Goal: Task Accomplishment & Management: Manage account settings

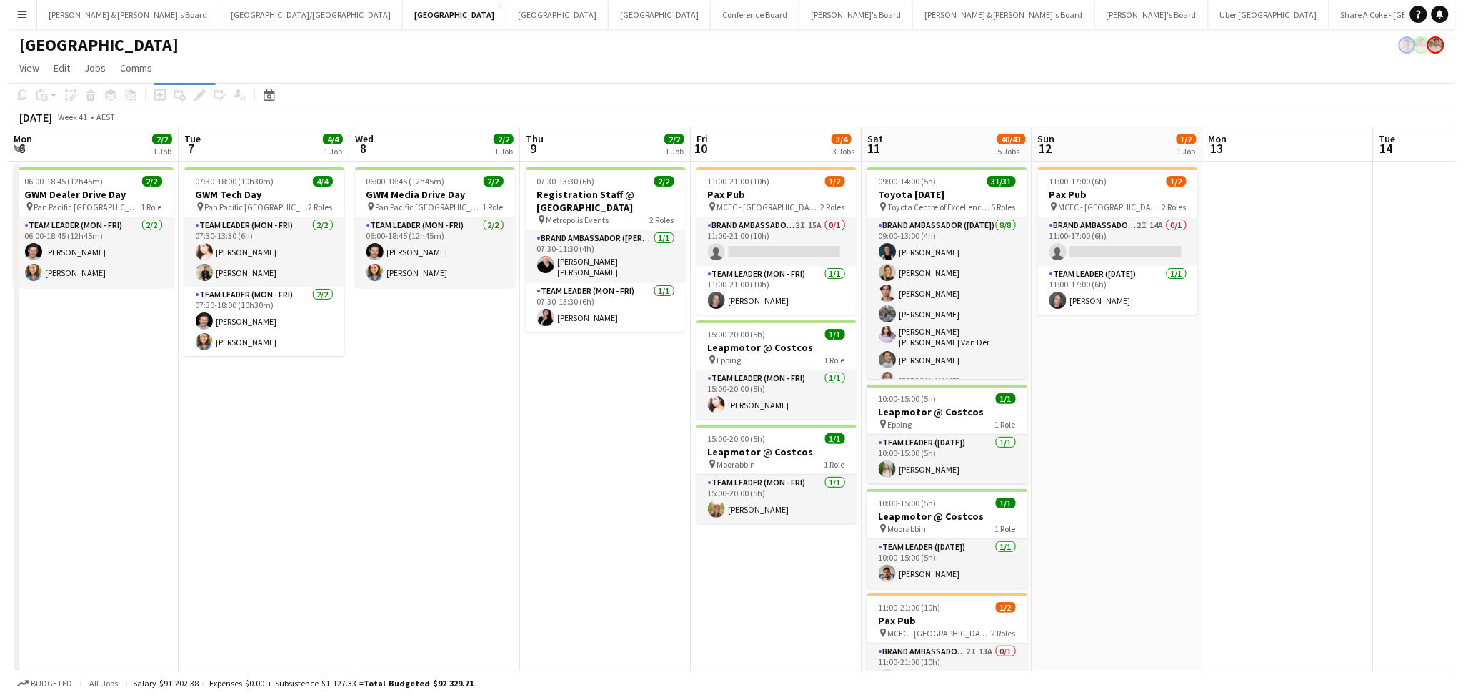
scroll to position [0, 541]
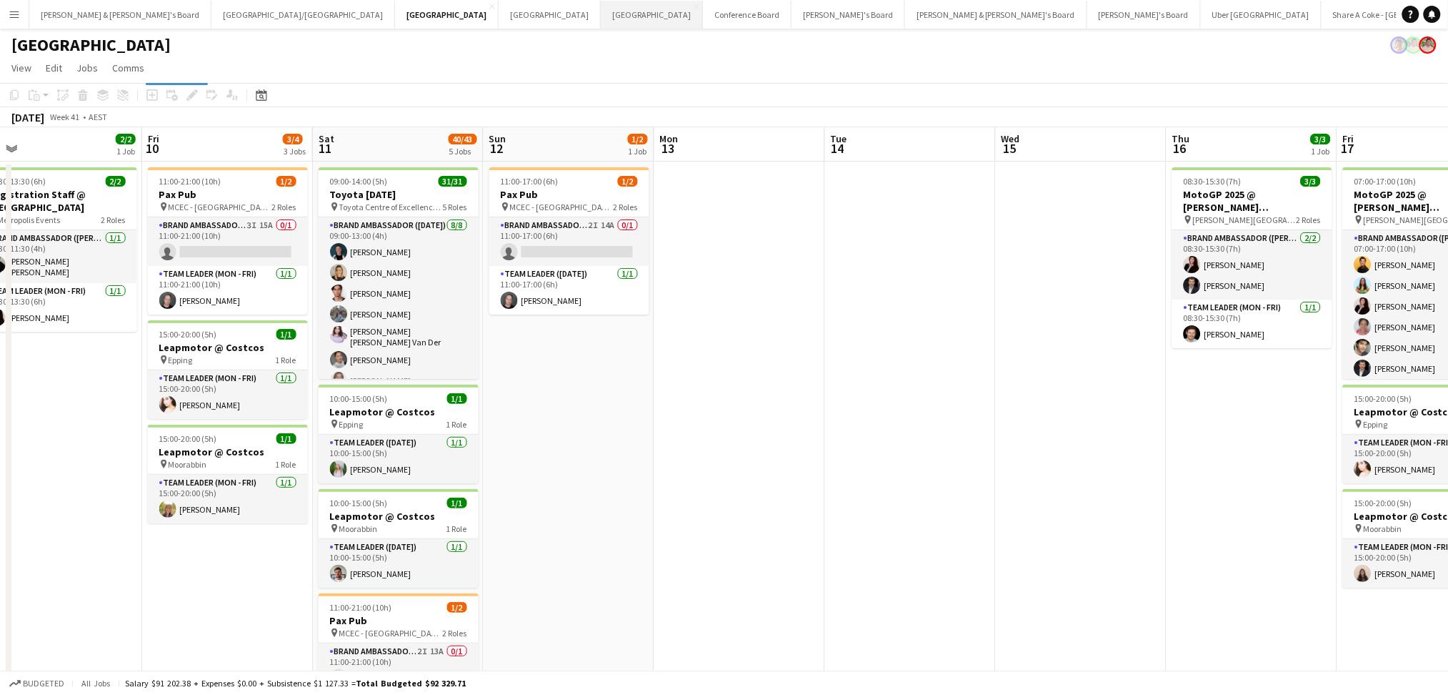
click at [601, 24] on button "Perth Close" at bounding box center [652, 15] width 102 height 28
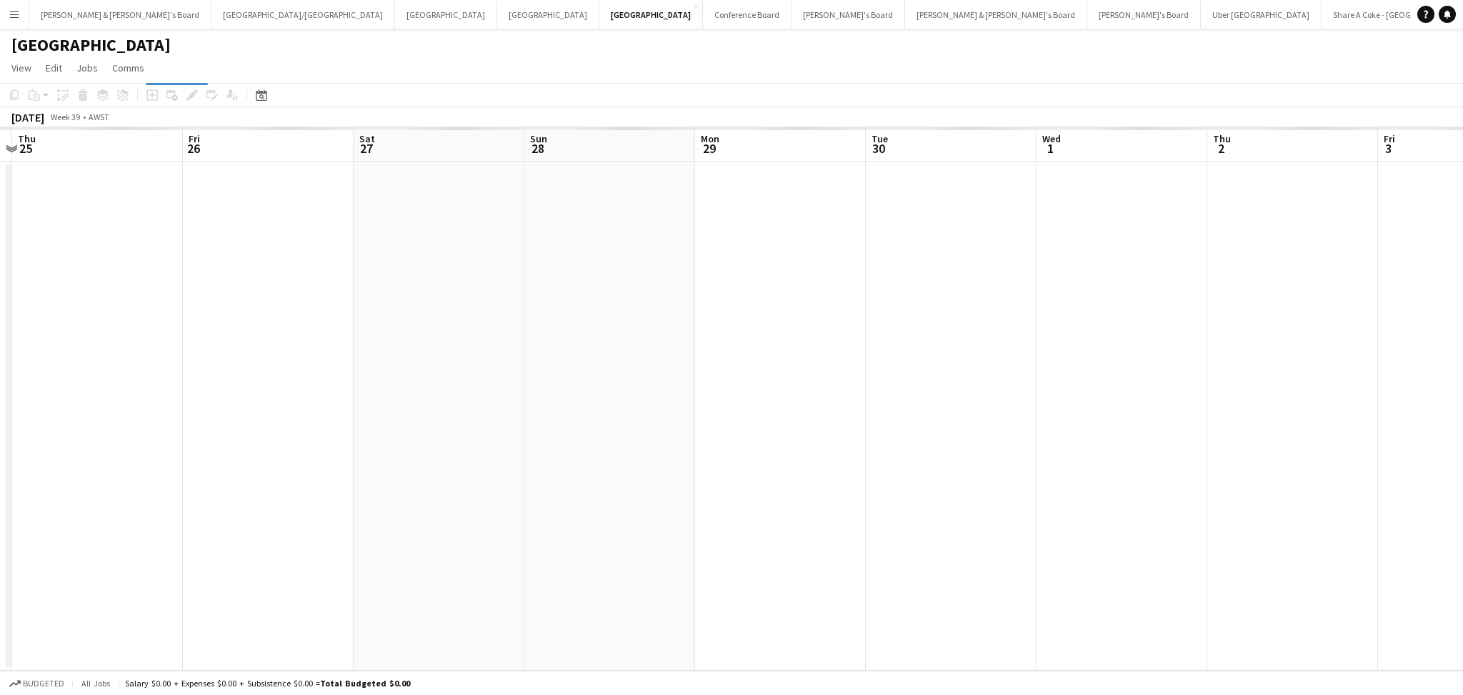
drag, startPoint x: 1231, startPoint y: 468, endPoint x: 385, endPoint y: 404, distance: 848.5
click at [386, 404] on app-calendar-viewport "Mon 22 Tue 23 Wed 24 Thu 25 Fri 26 Sat 27 Sun 28 Mon 29 Tue 30 Wed 1 Thu 2 Fri …" at bounding box center [731, 398] width 1463 height 543
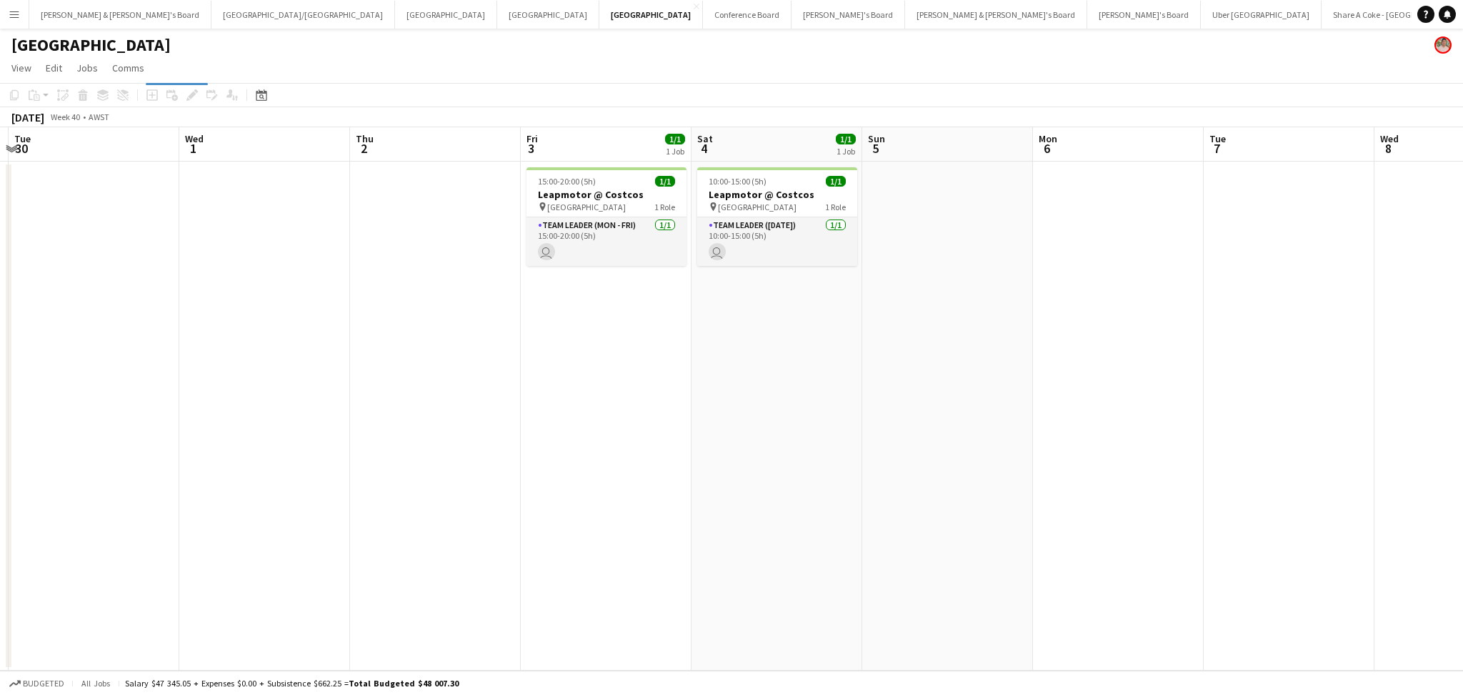
drag, startPoint x: 1174, startPoint y: 468, endPoint x: 620, endPoint y: 435, distance: 555.5
click at [503, 435] on app-calendar-viewport "Sat 27 1/1 1 Job Sun 28 Mon 29 Tue 30 Wed 1 Thu 2 Fri 3 1/1 1 Job Sat 4 1/1 1 J…" at bounding box center [731, 398] width 1463 height 543
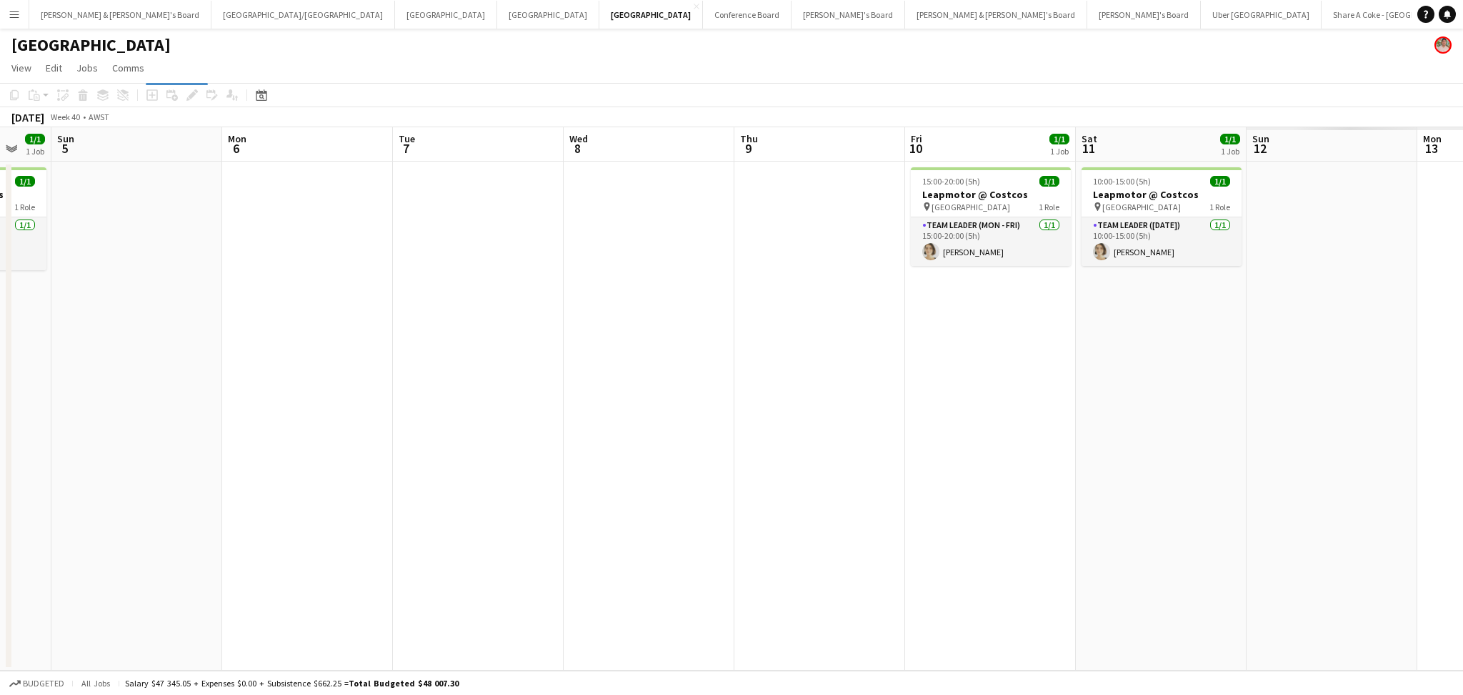
drag, startPoint x: 871, startPoint y: 506, endPoint x: 524, endPoint y: 501, distance: 347.3
click at [524, 501] on app-calendar-viewport "Wed 1 Thu 2 Fri 3 1/1 1 Job Sat 4 1/1 1 Job Sun 5 Mon 6 Tue 7 Wed 8 Thu 9 Fri 1…" at bounding box center [731, 398] width 1463 height 543
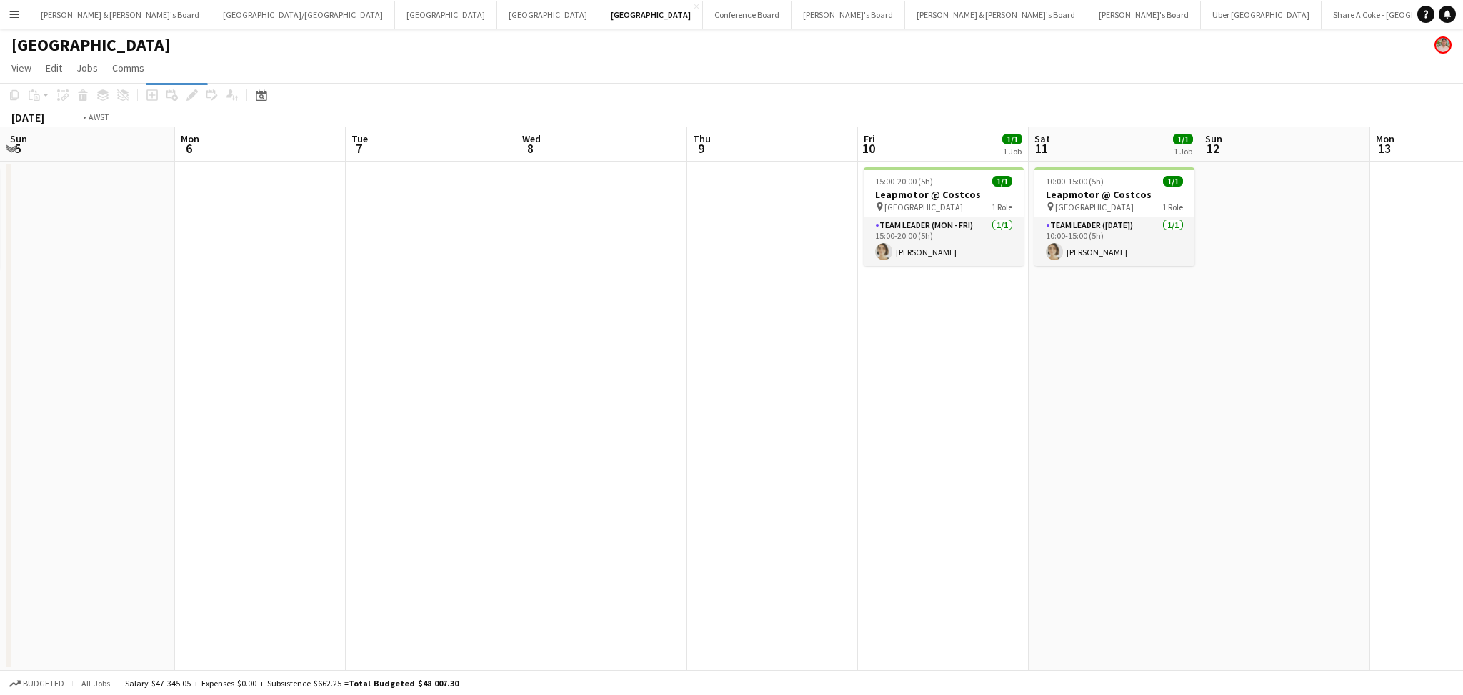
drag, startPoint x: 1055, startPoint y: 560, endPoint x: 656, endPoint y: 537, distance: 400.1
click at [657, 537] on app-calendar-viewport "Thu 2 Fri 3 1/1 1 Job Sat 4 1/1 1 Job Sun 5 Mon 6 Tue 7 Wed 8 Thu 9 Fri 10 1/1 …" at bounding box center [731, 398] width 1463 height 543
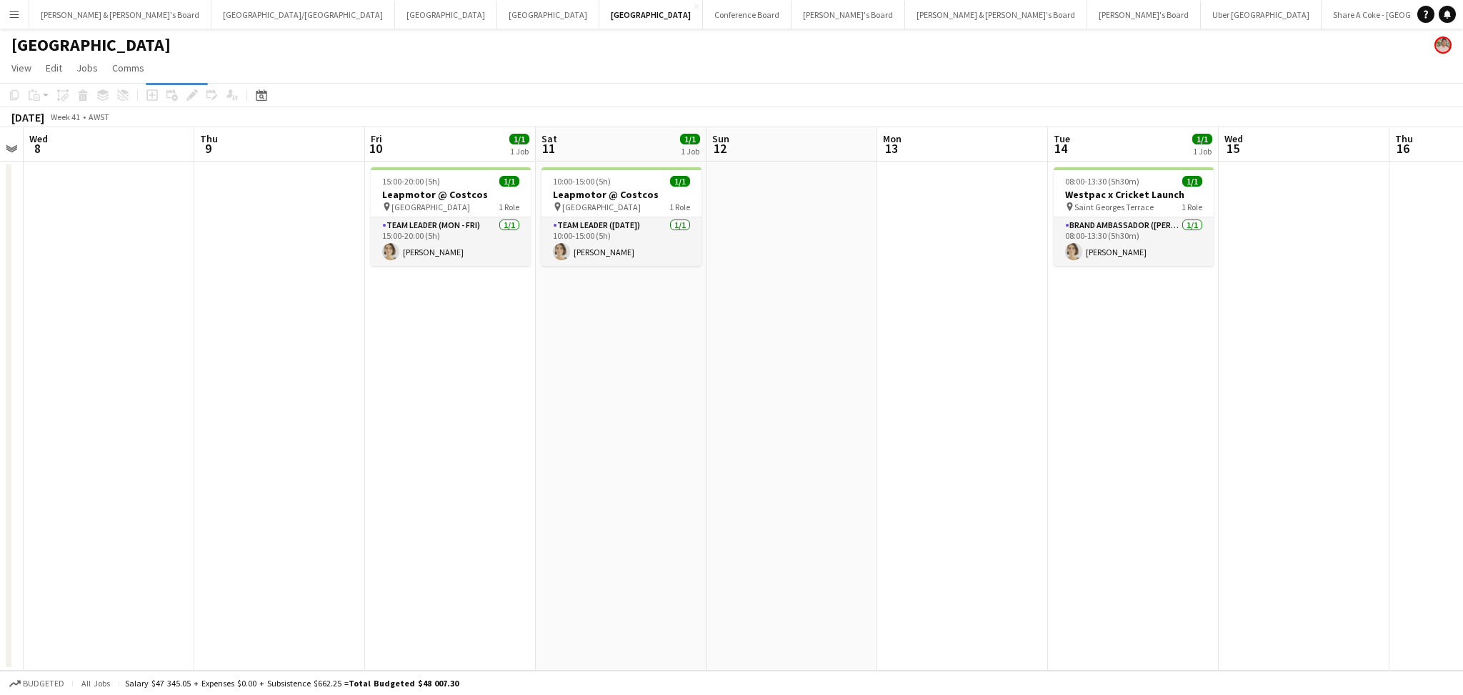
drag, startPoint x: 951, startPoint y: 506, endPoint x: 632, endPoint y: 492, distance: 319.7
click at [632, 492] on app-calendar-viewport "Sat 4 1/1 1 Job Sun 5 Mon 6 Tue 7 Wed 8 Thu 9 Fri 10 1/1 1 Job Sat 11 1/1 1 Job…" at bounding box center [731, 398] width 1463 height 543
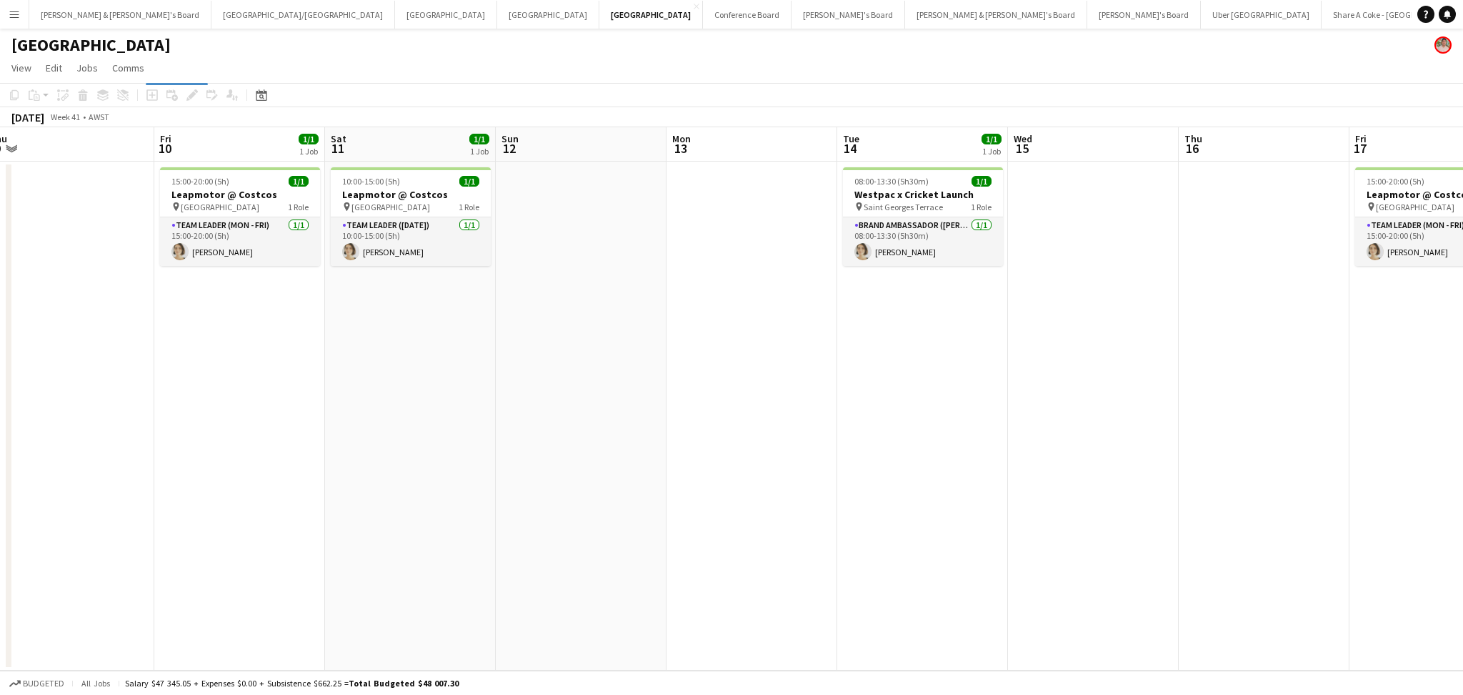
scroll to position [0, 357]
click at [735, 439] on app-date-cell at bounding box center [752, 415] width 171 height 509
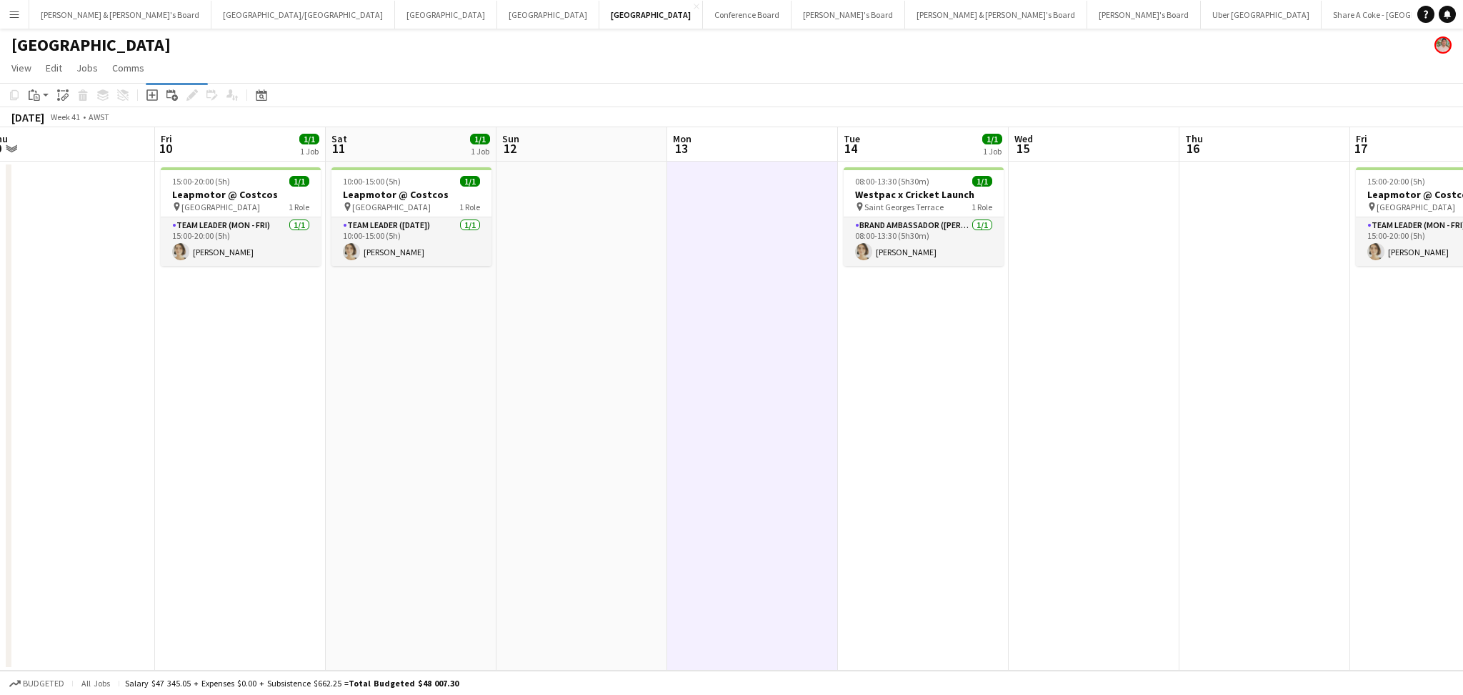
click at [150, 91] on icon "Add job" at bounding box center [151, 94] width 11 height 11
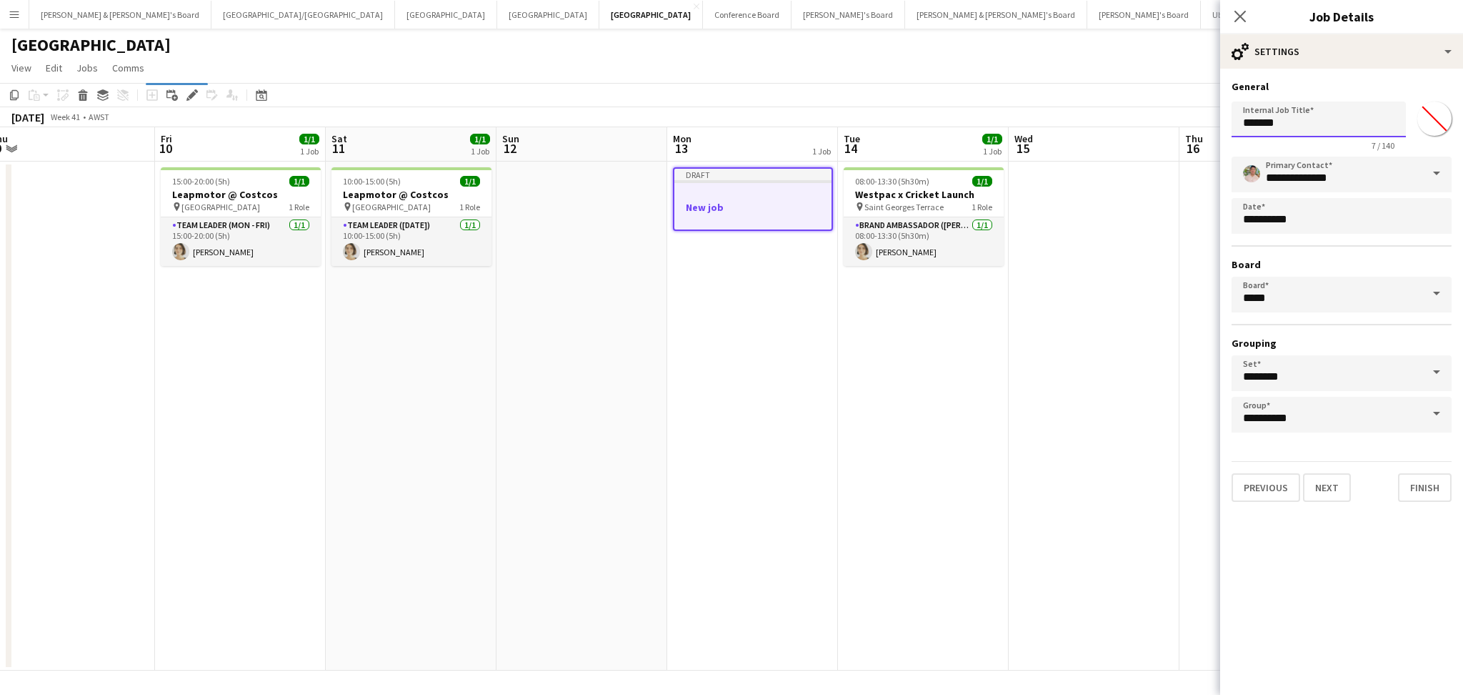
click at [1295, 126] on input "*******" at bounding box center [1319, 119] width 174 height 36
paste input "**********"
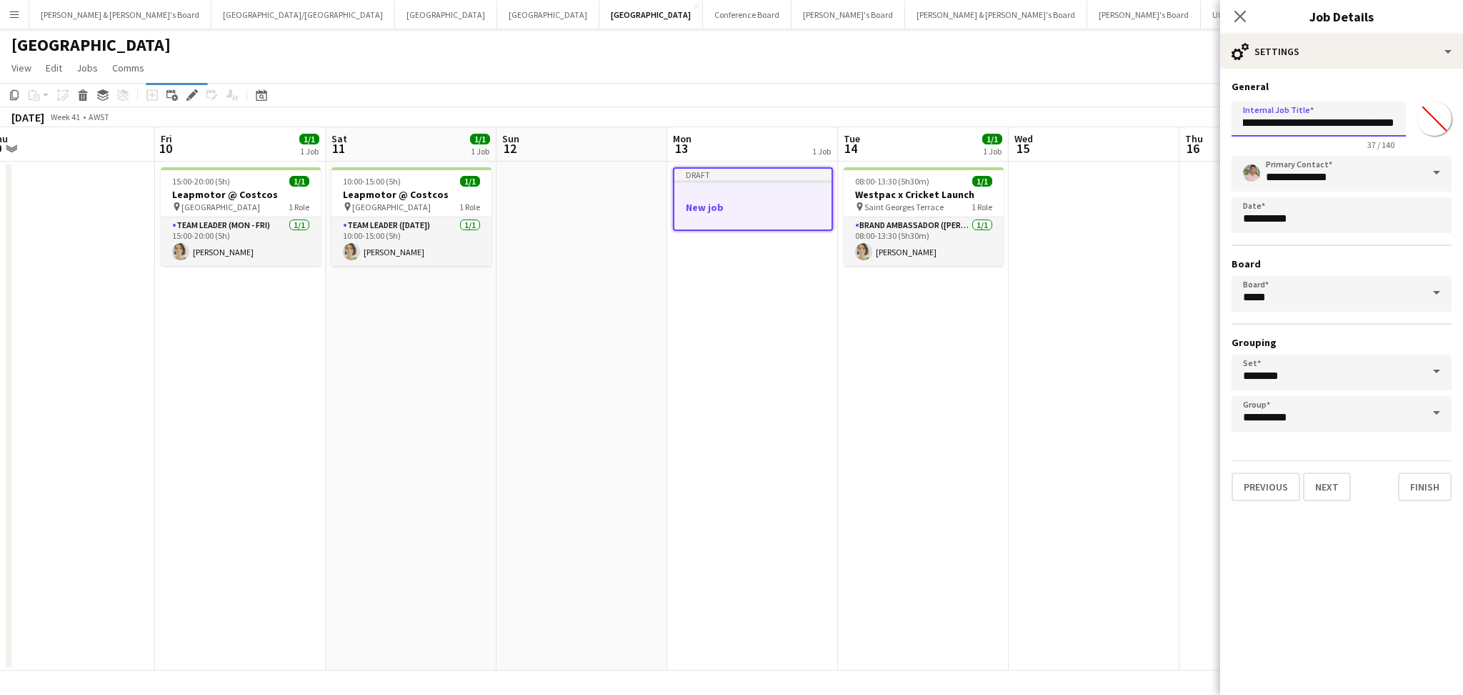
type input "**********"
click at [1430, 172] on span at bounding box center [1437, 173] width 30 height 34
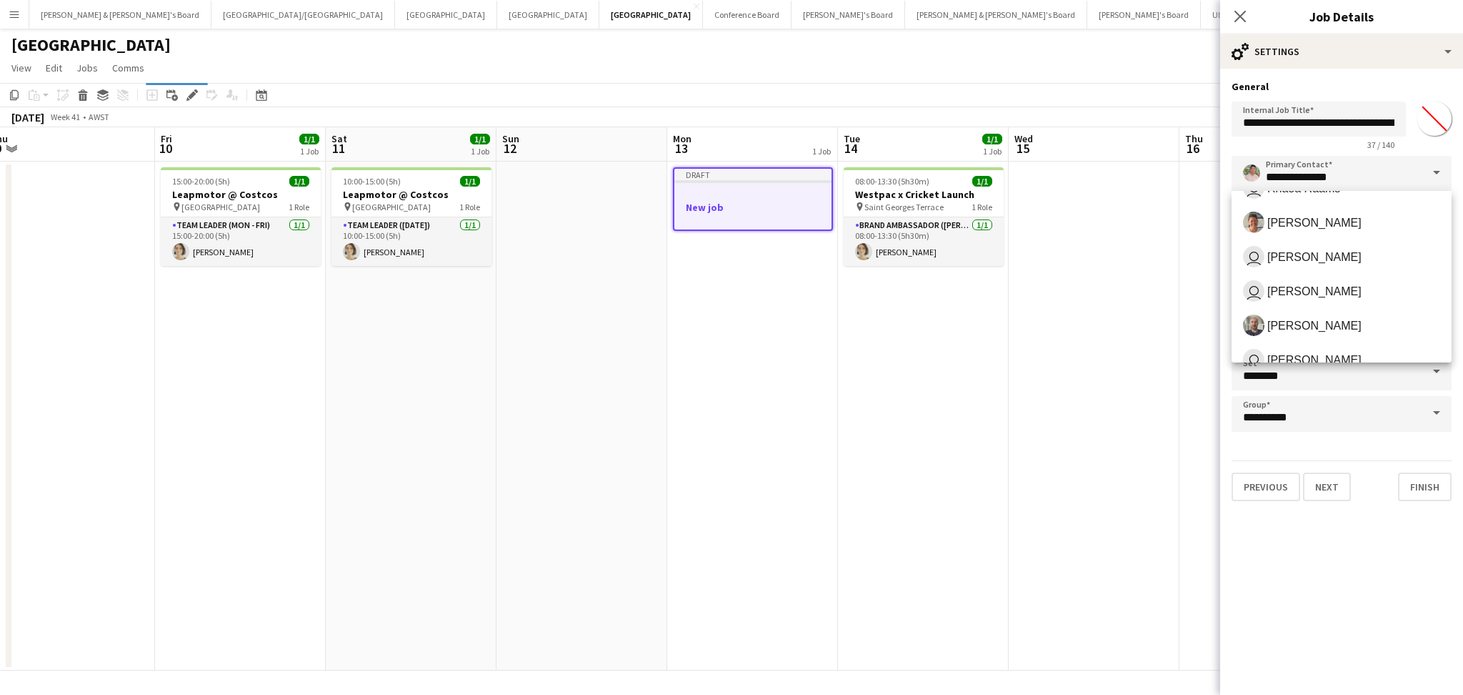
scroll to position [190, 0]
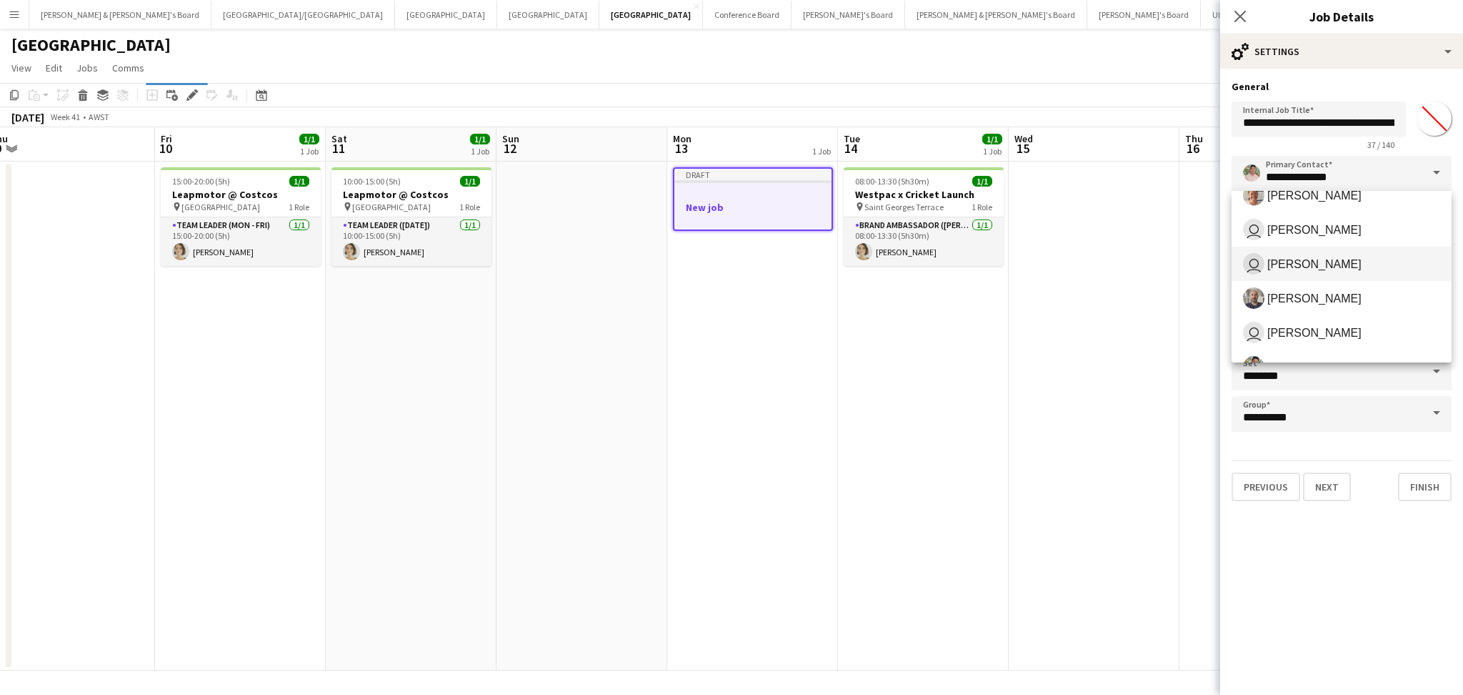
click at [1347, 263] on span "user [PERSON_NAME]" at bounding box center [1341, 263] width 197 height 21
type input "**********"
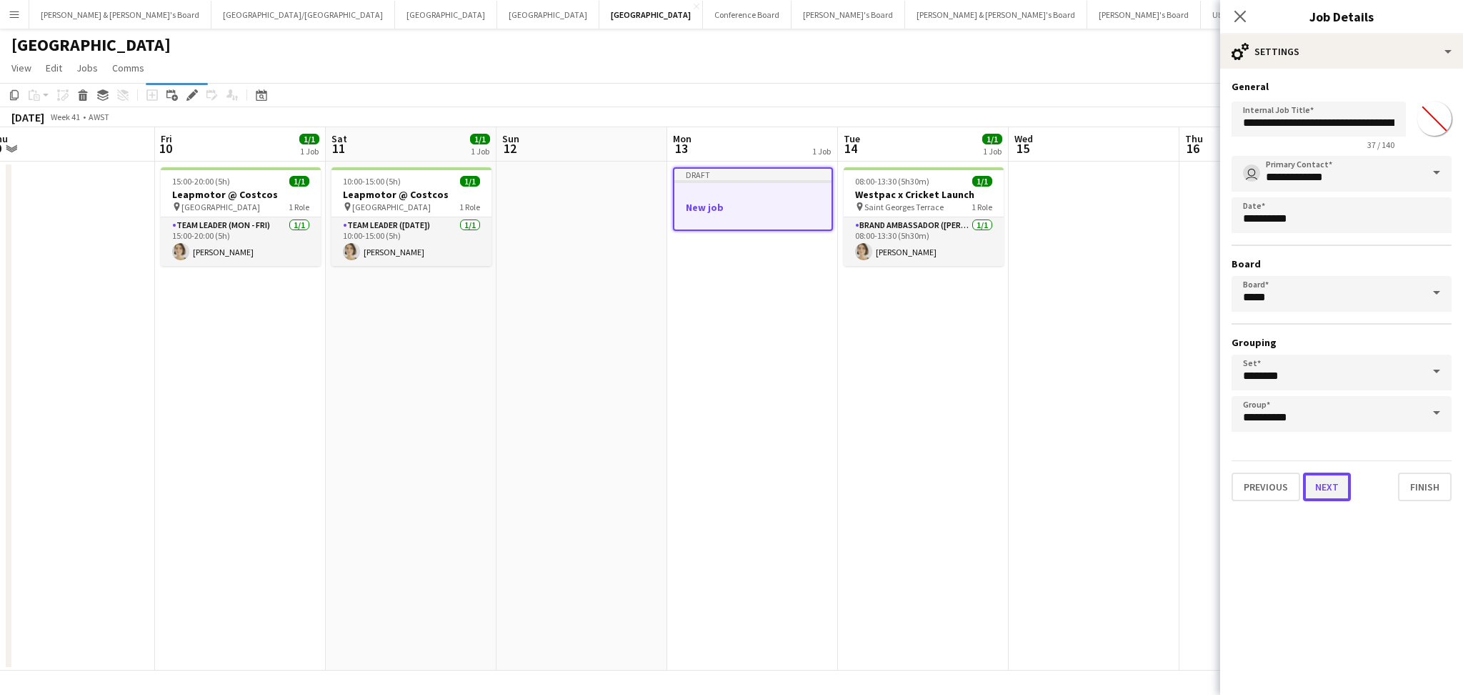
click at [1316, 476] on button "Next" at bounding box center [1327, 486] width 48 height 29
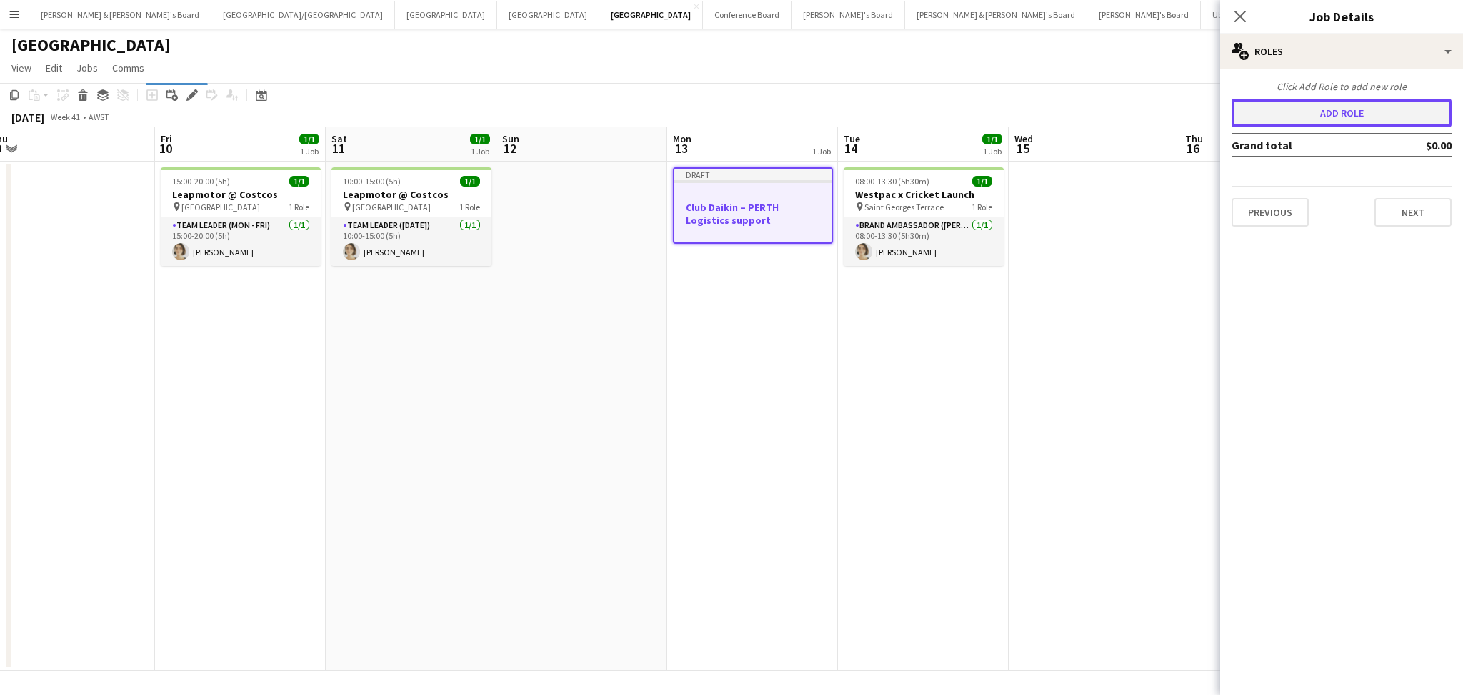
click at [1325, 114] on button "Add role" at bounding box center [1342, 113] width 220 height 29
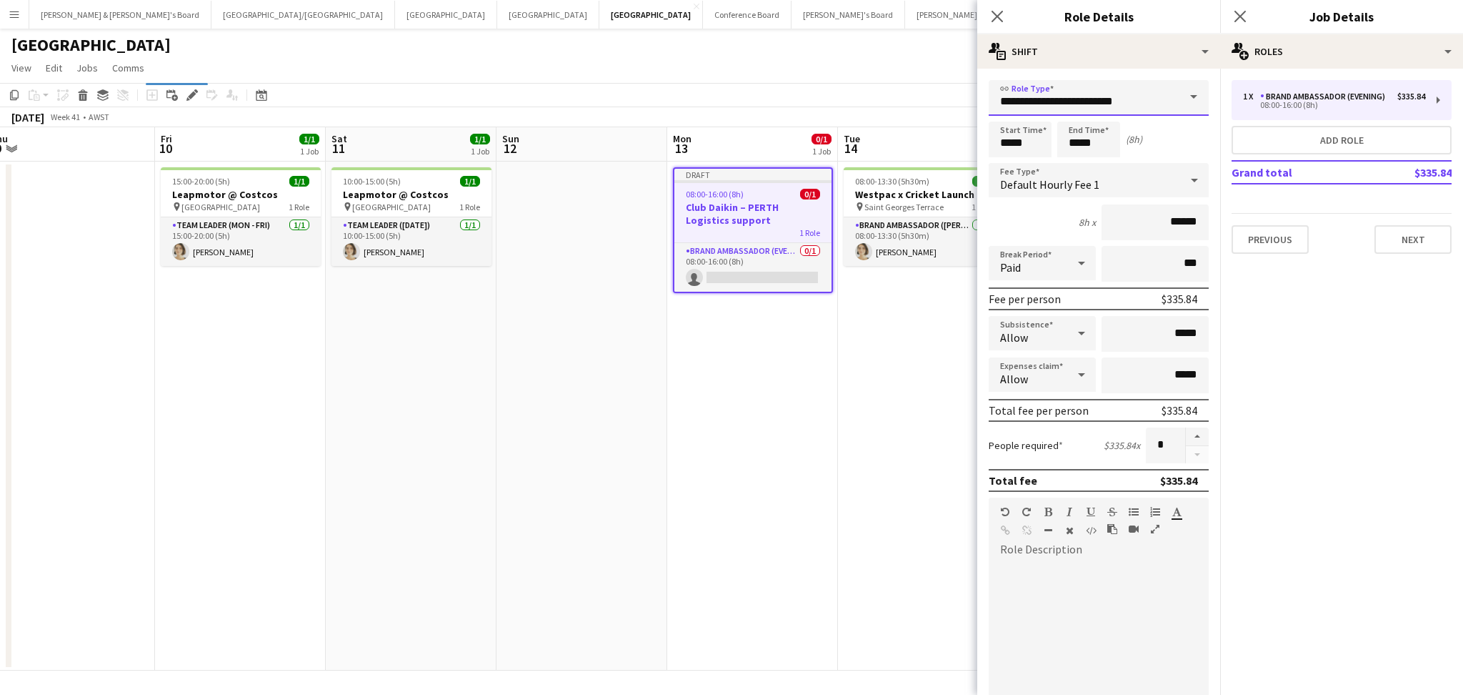
click at [1046, 101] on input "**********" at bounding box center [1099, 98] width 220 height 36
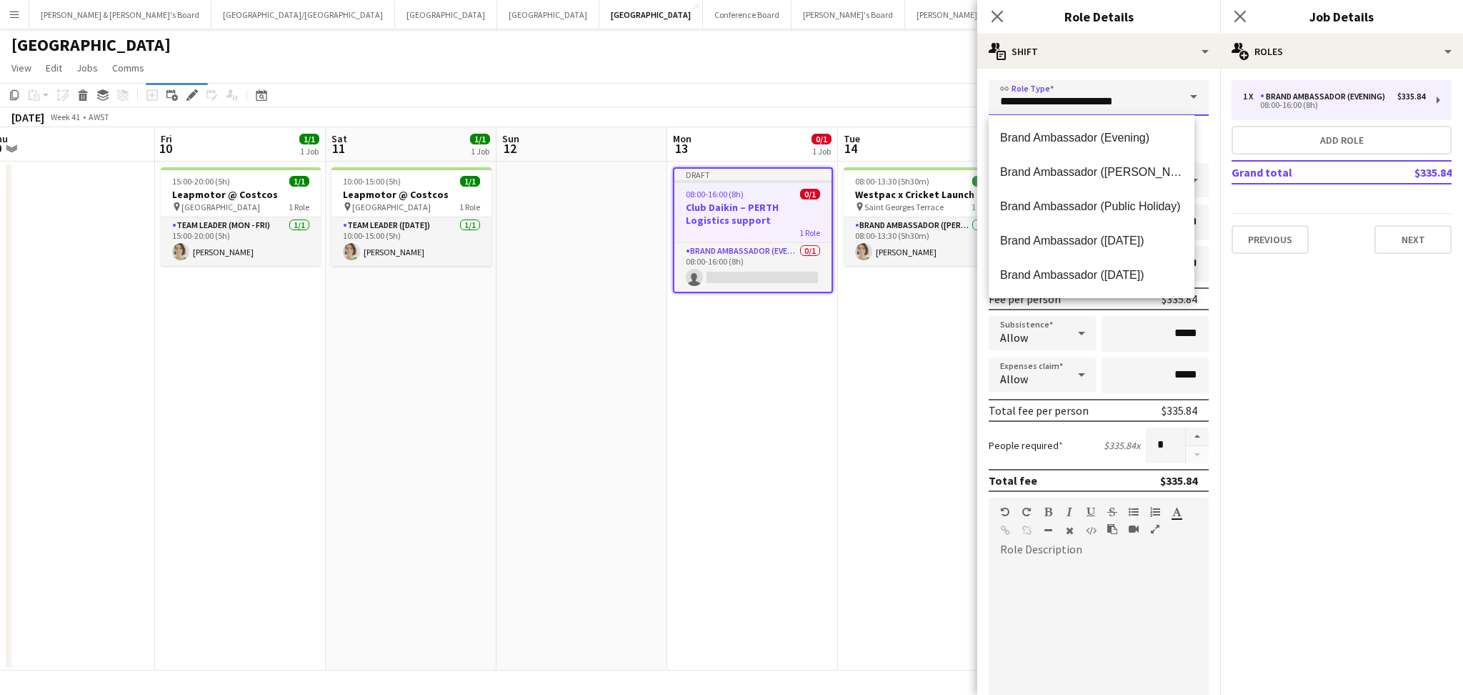
click at [1046, 101] on input "**********" at bounding box center [1099, 98] width 220 height 36
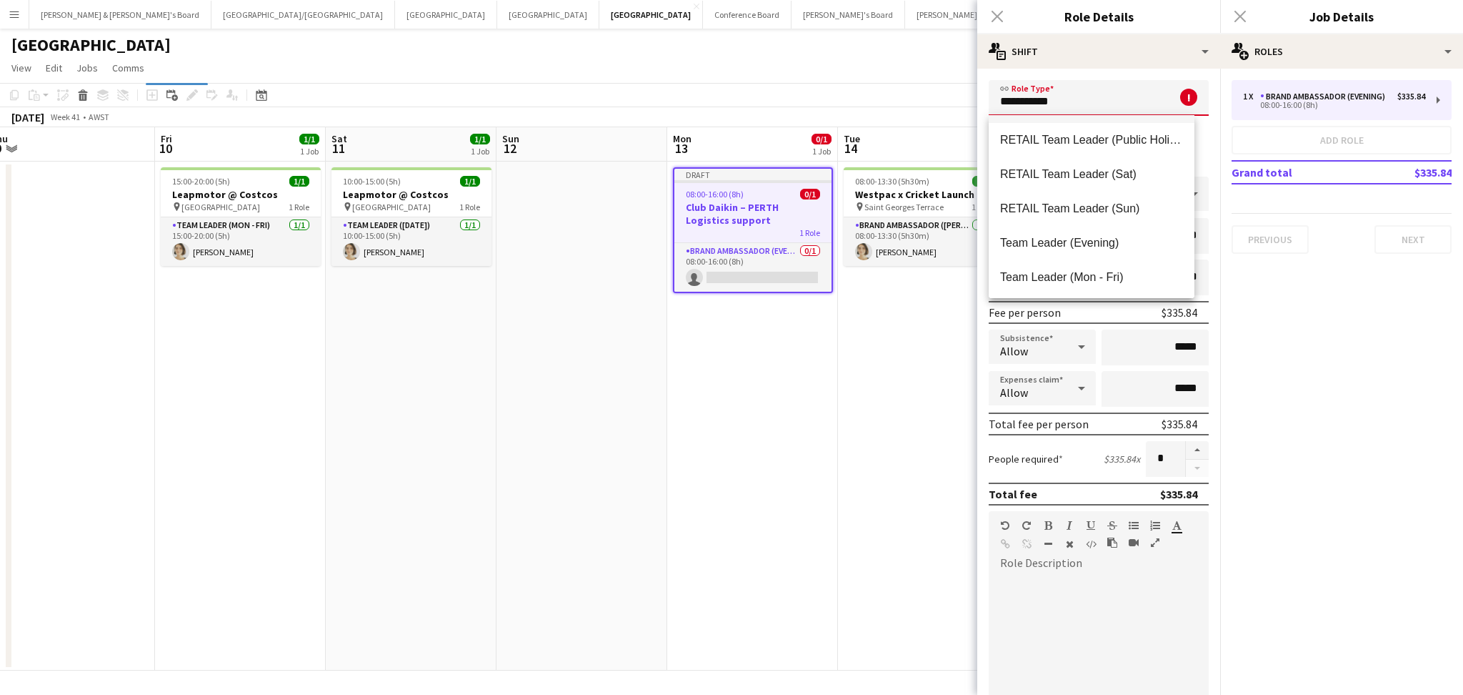
scroll to position [95, 0]
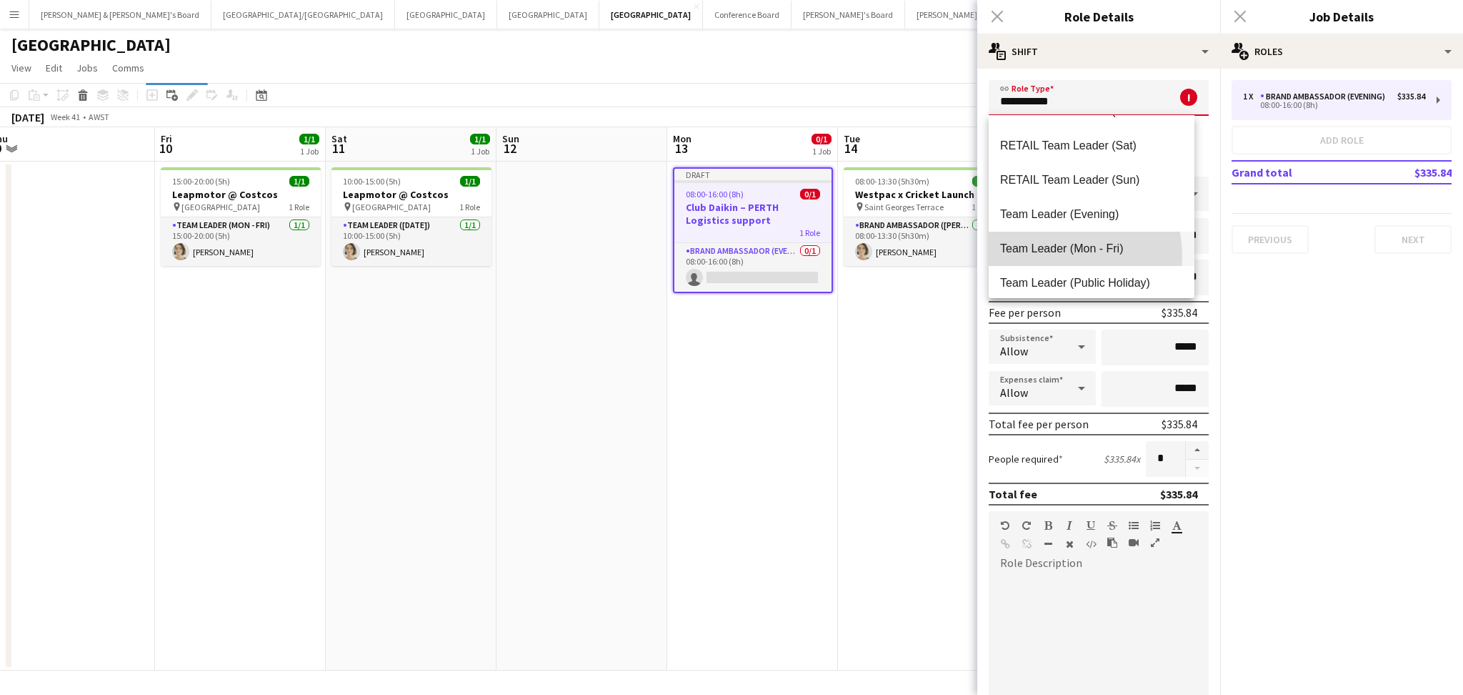
click at [1056, 255] on mat-option "Team Leader (Mon - Fri)" at bounding box center [1092, 249] width 206 height 34
type input "**********"
type input "******"
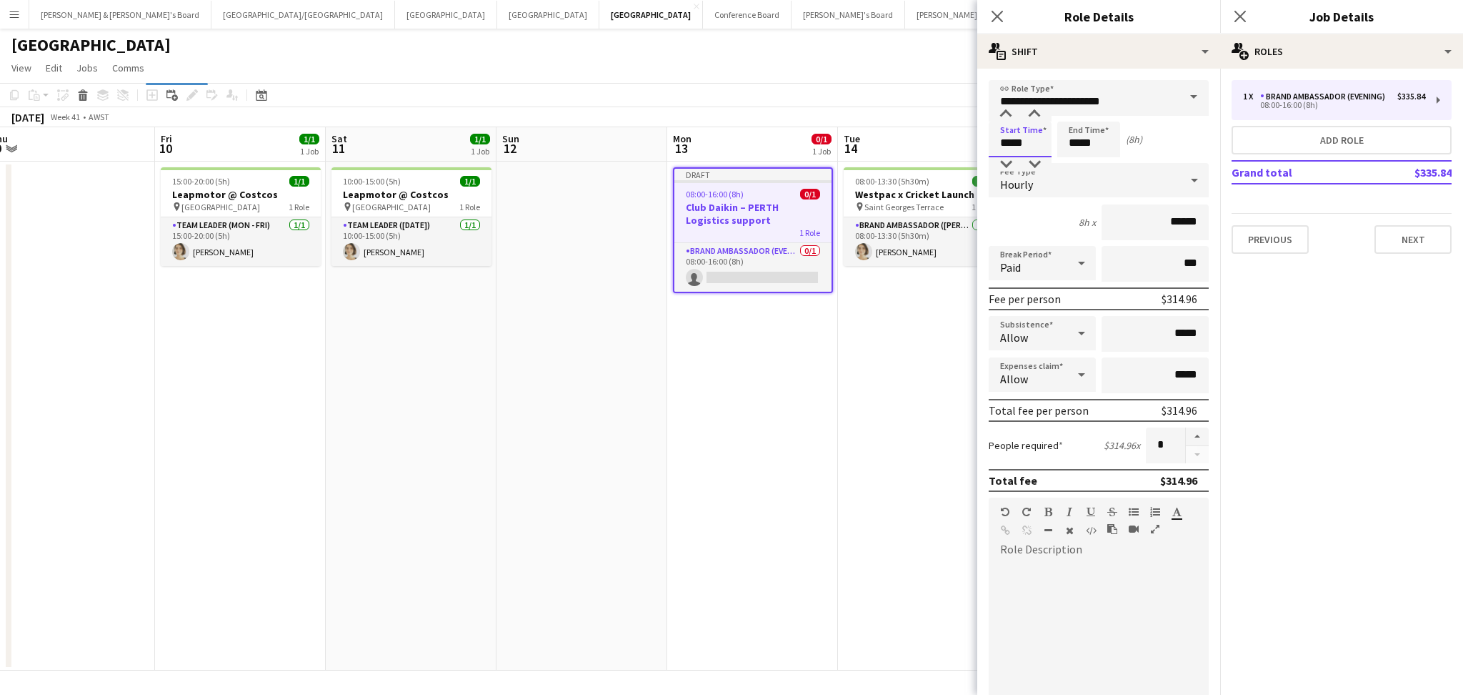
click at [1008, 141] on input "*****" at bounding box center [1020, 139] width 63 height 36
click at [1021, 142] on input "*****" at bounding box center [1020, 139] width 63 height 36
type input "*****"
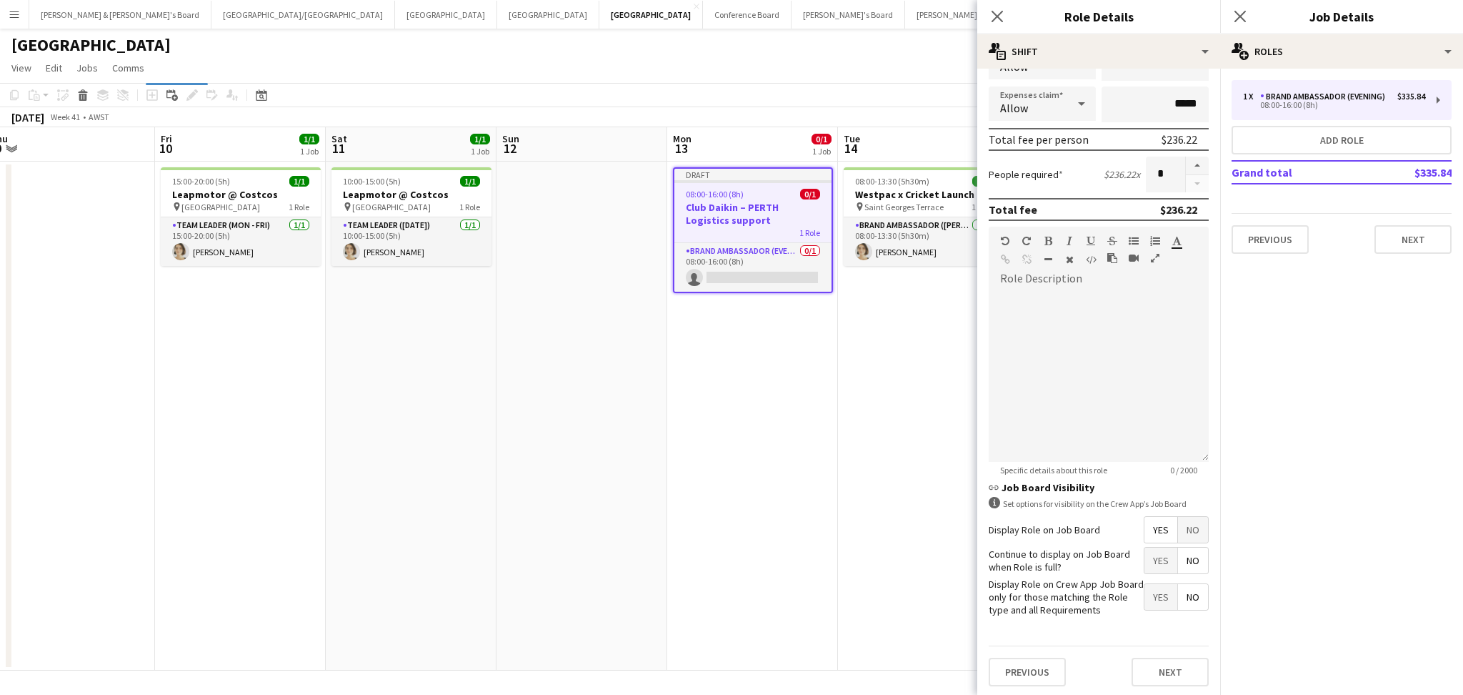
scroll to position [279, 0]
type input "*****"
click at [1160, 663] on button "Next" at bounding box center [1170, 669] width 77 height 29
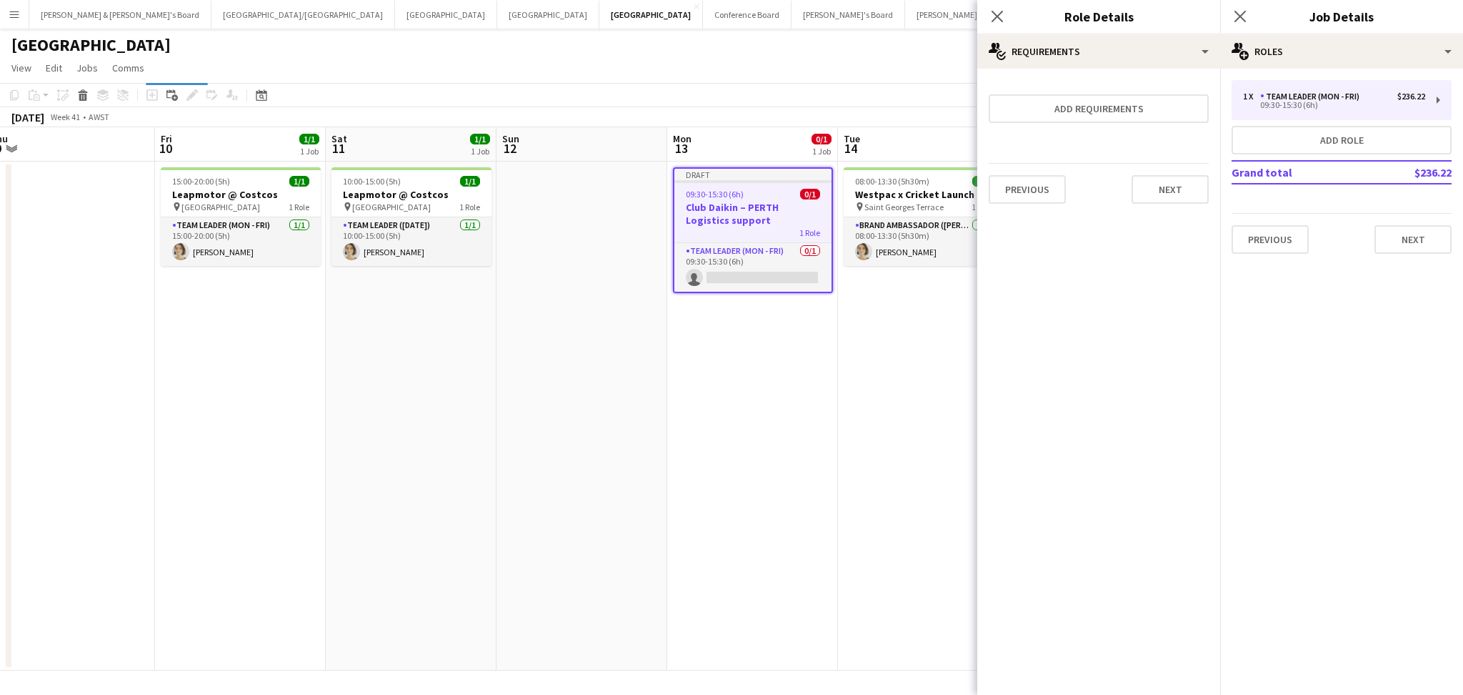
scroll to position [0, 0]
click at [1407, 236] on button "Next" at bounding box center [1413, 239] width 77 height 29
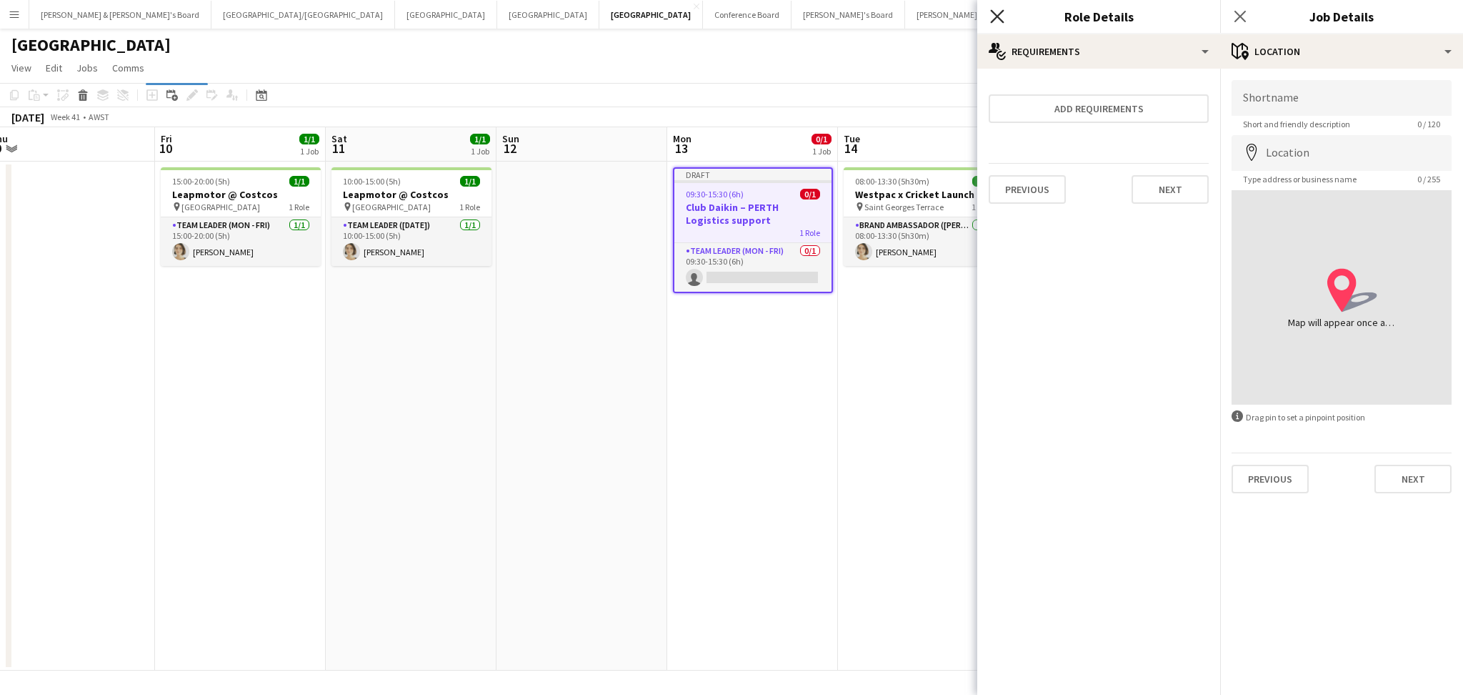
click at [990, 15] on icon "Close pop-in" at bounding box center [997, 16] width 14 height 14
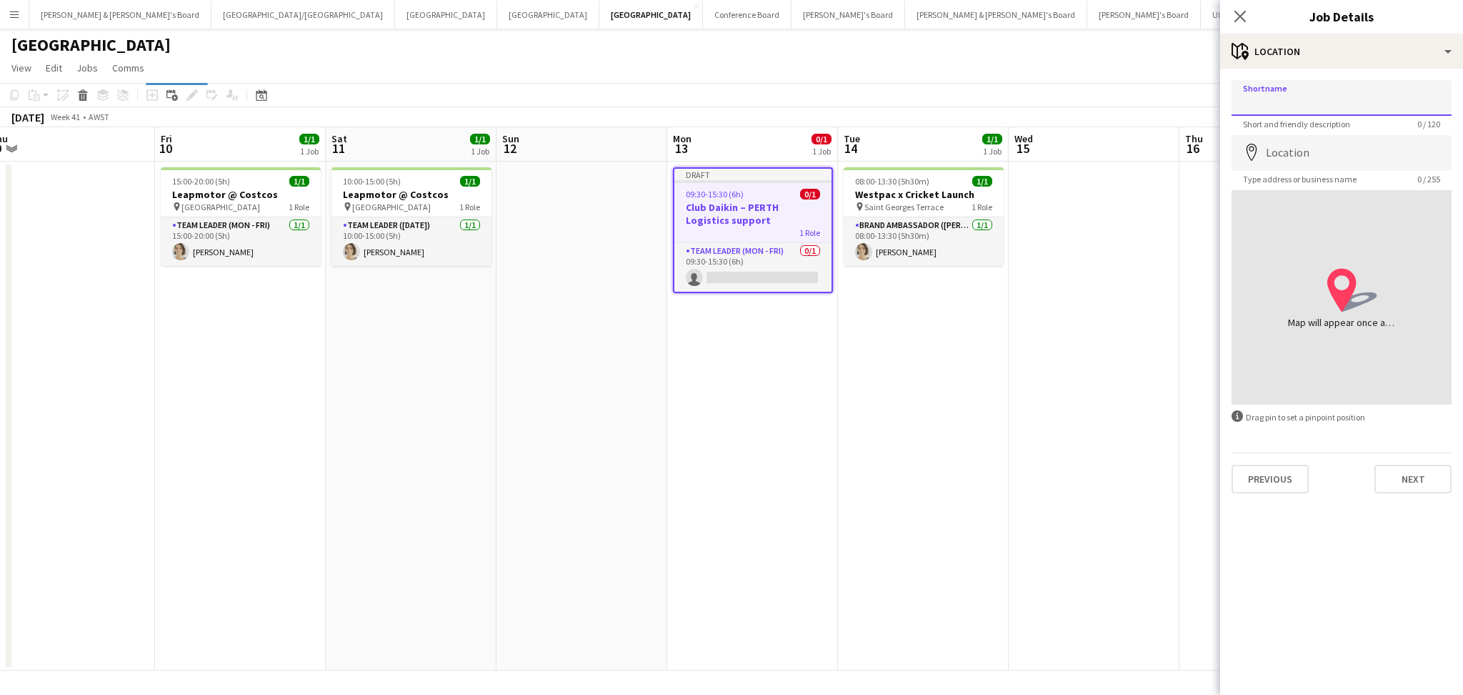
click at [1321, 105] on input "Shortname" at bounding box center [1342, 98] width 220 height 36
paste input "**********"
type input "**********"
click at [1270, 479] on button "Previous" at bounding box center [1270, 478] width 77 height 29
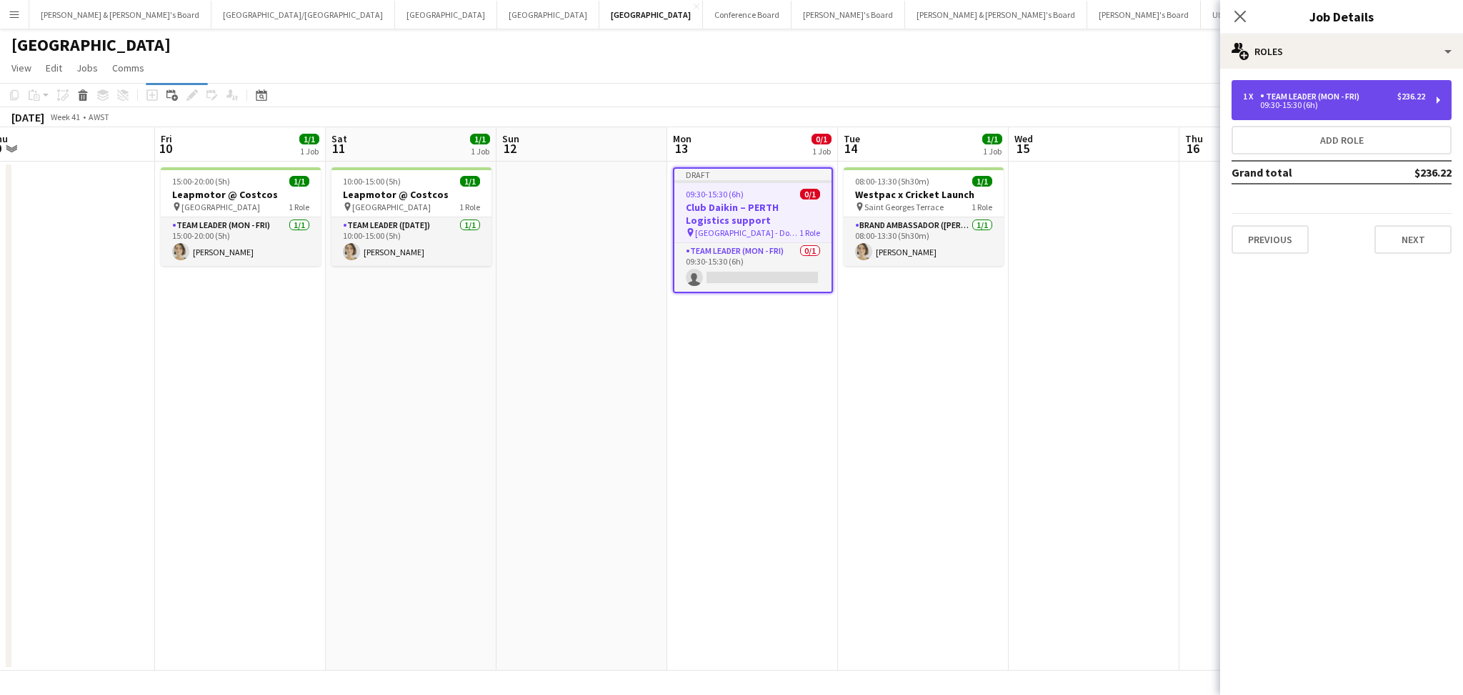
click at [1321, 94] on div "Team Leader (Mon - Fri)" at bounding box center [1312, 96] width 105 height 10
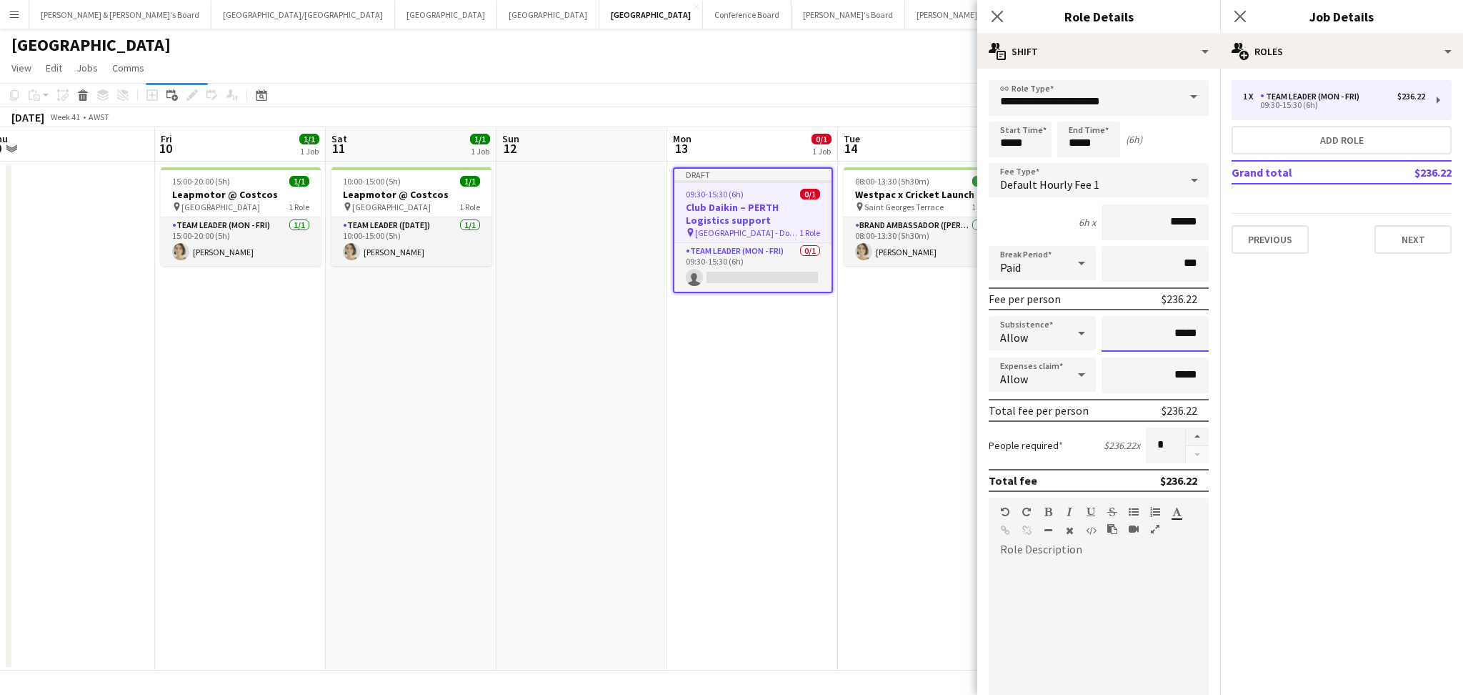
click at [1173, 334] on input "*****" at bounding box center [1155, 334] width 107 height 36
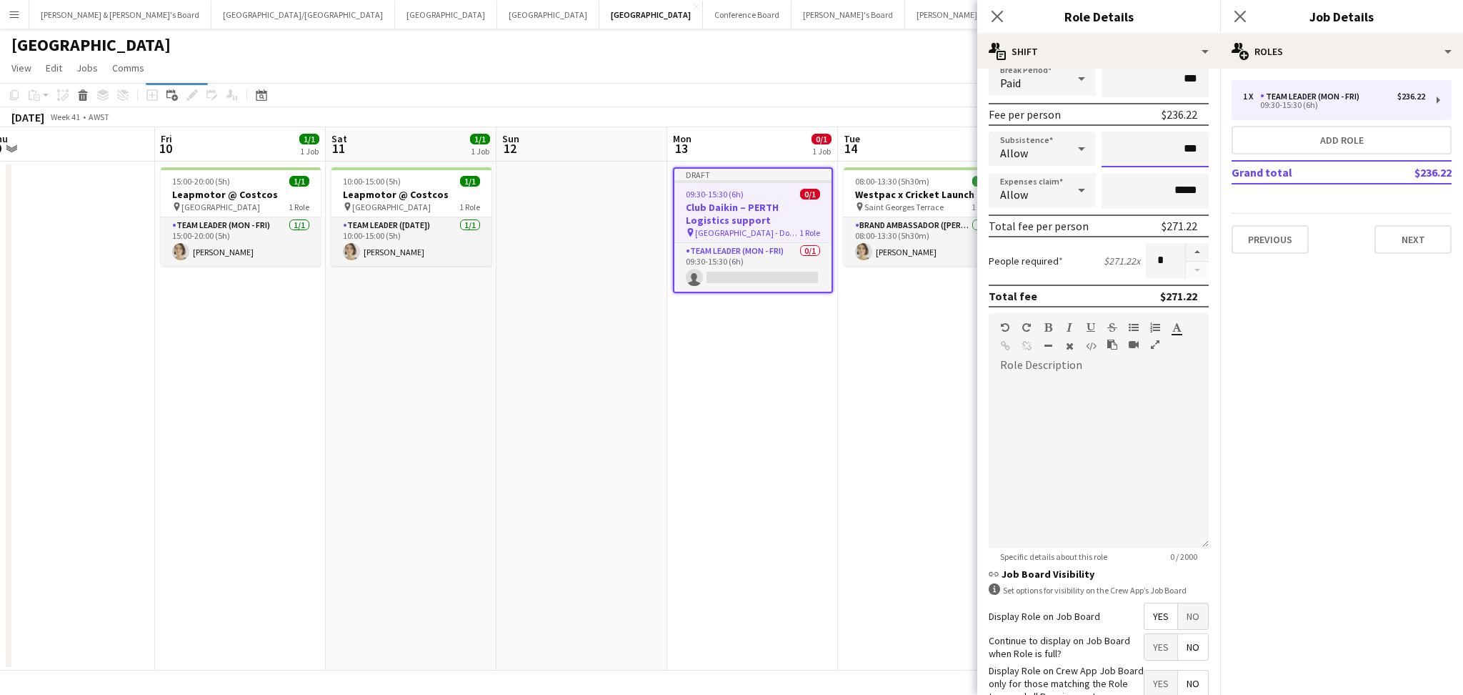
scroll to position [279, 0]
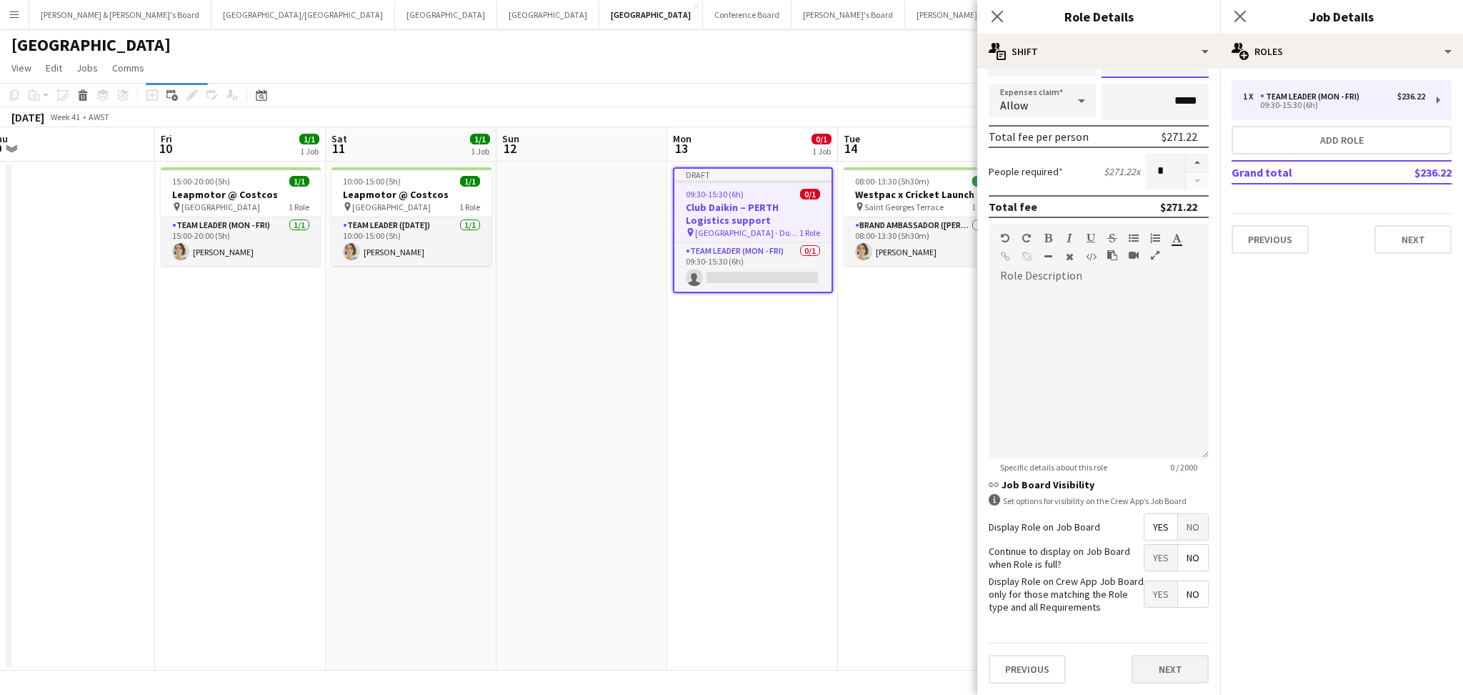
type input "***"
click at [1163, 665] on button "Next" at bounding box center [1170, 669] width 77 height 29
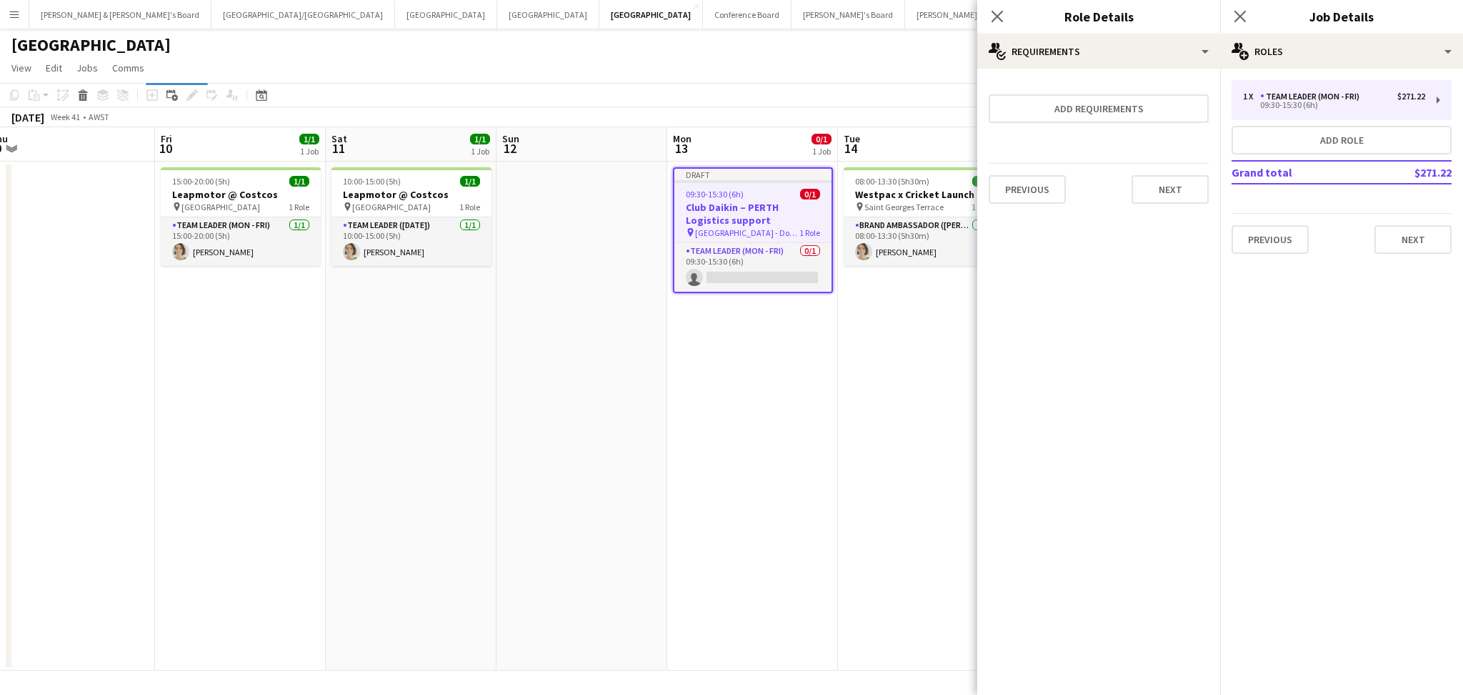
scroll to position [0, 0]
click at [998, 17] on icon at bounding box center [997, 16] width 14 height 14
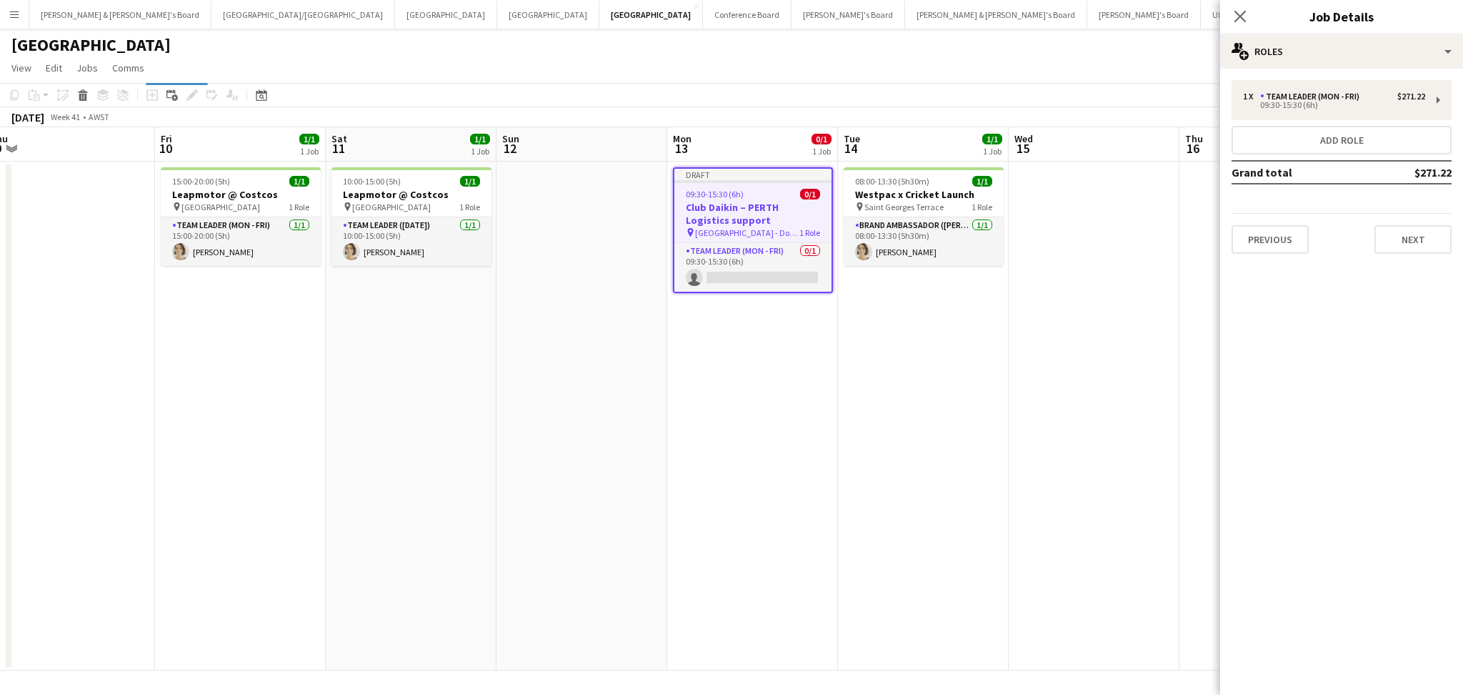
click at [1382, 251] on div "1 x Team Leader (Mon - Fri) $271.22 09:30-15:30 (6h) Add role Grand total $271.…" at bounding box center [1341, 167] width 243 height 197
click at [1391, 245] on button "Next" at bounding box center [1413, 239] width 77 height 29
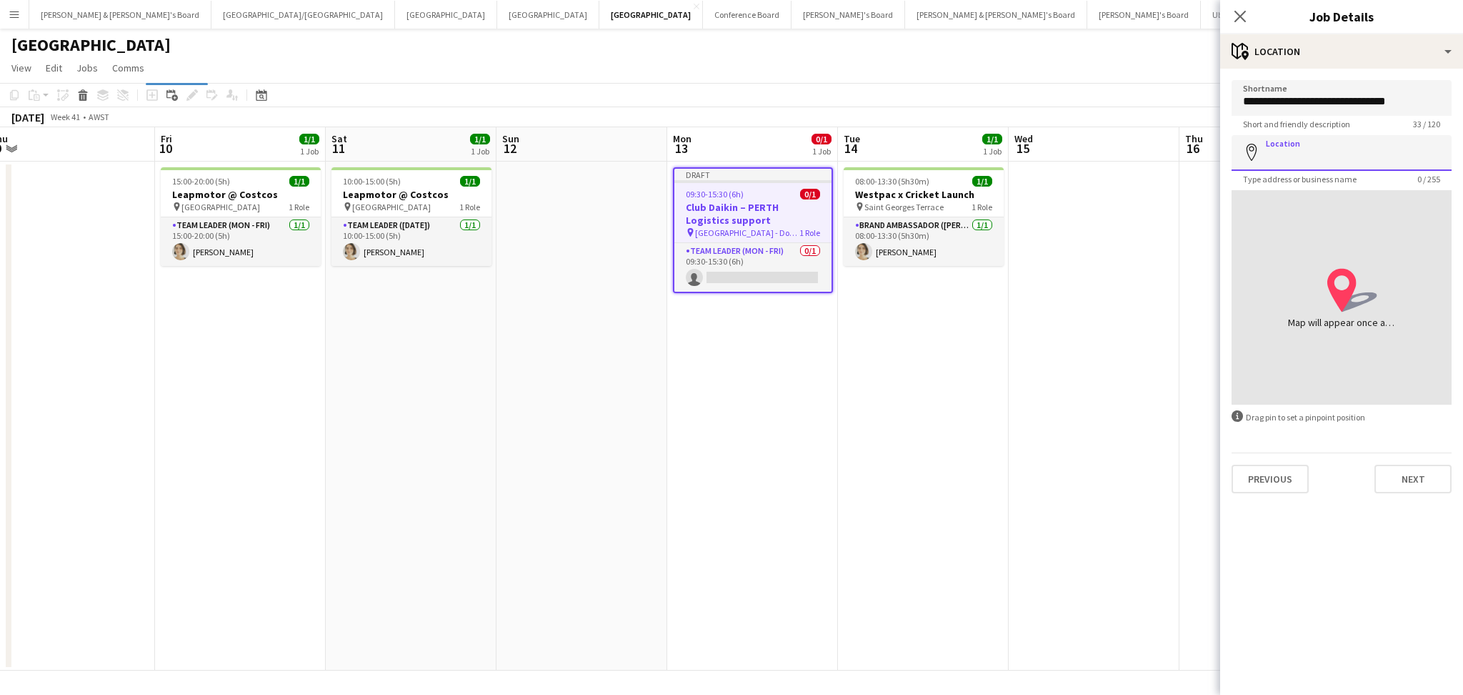
click at [1303, 149] on input "Location" at bounding box center [1342, 153] width 220 height 36
paste input "**********"
type input "**********"
click at [1389, 152] on input "**********" at bounding box center [1342, 153] width 220 height 36
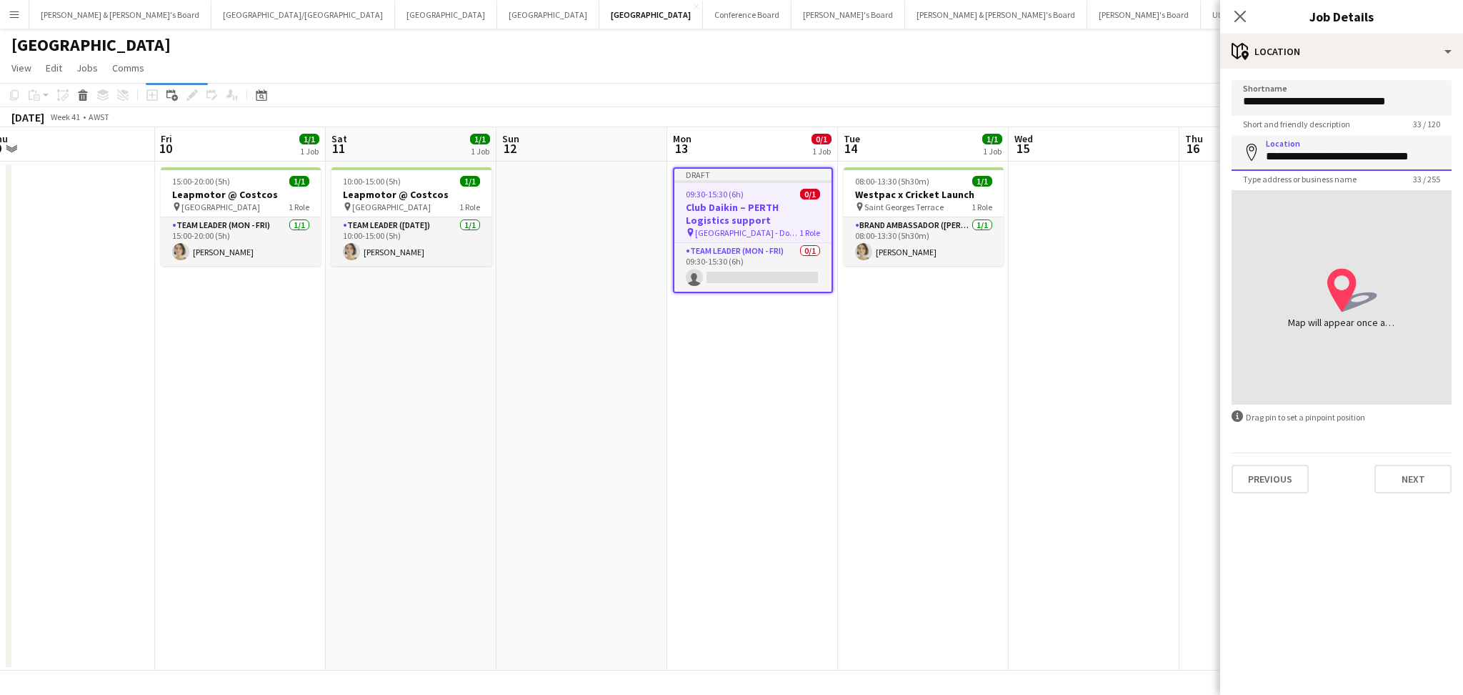
click at [1389, 152] on input "**********" at bounding box center [1342, 153] width 220 height 36
paste input
click at [1389, 152] on input "**********" at bounding box center [1342, 153] width 220 height 36
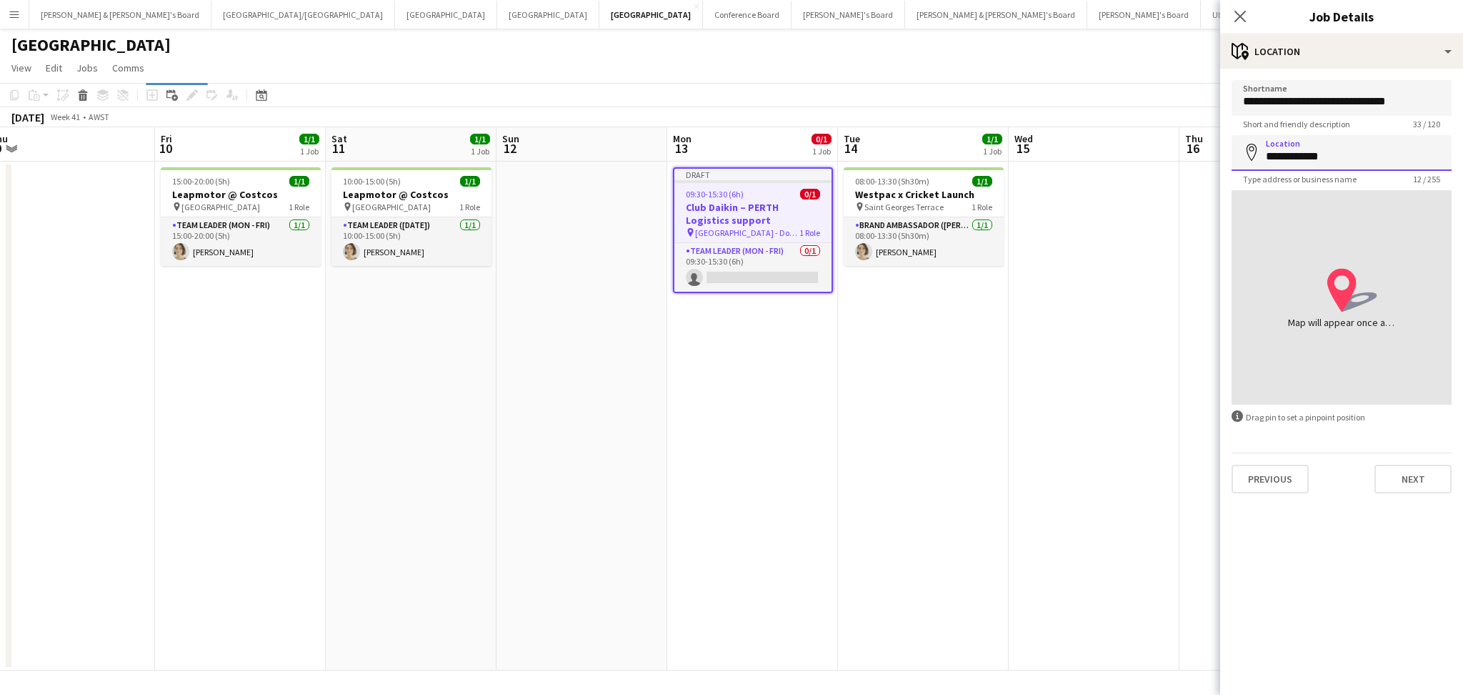
type input "**********"
click button "Next" at bounding box center [1413, 478] width 77 height 29
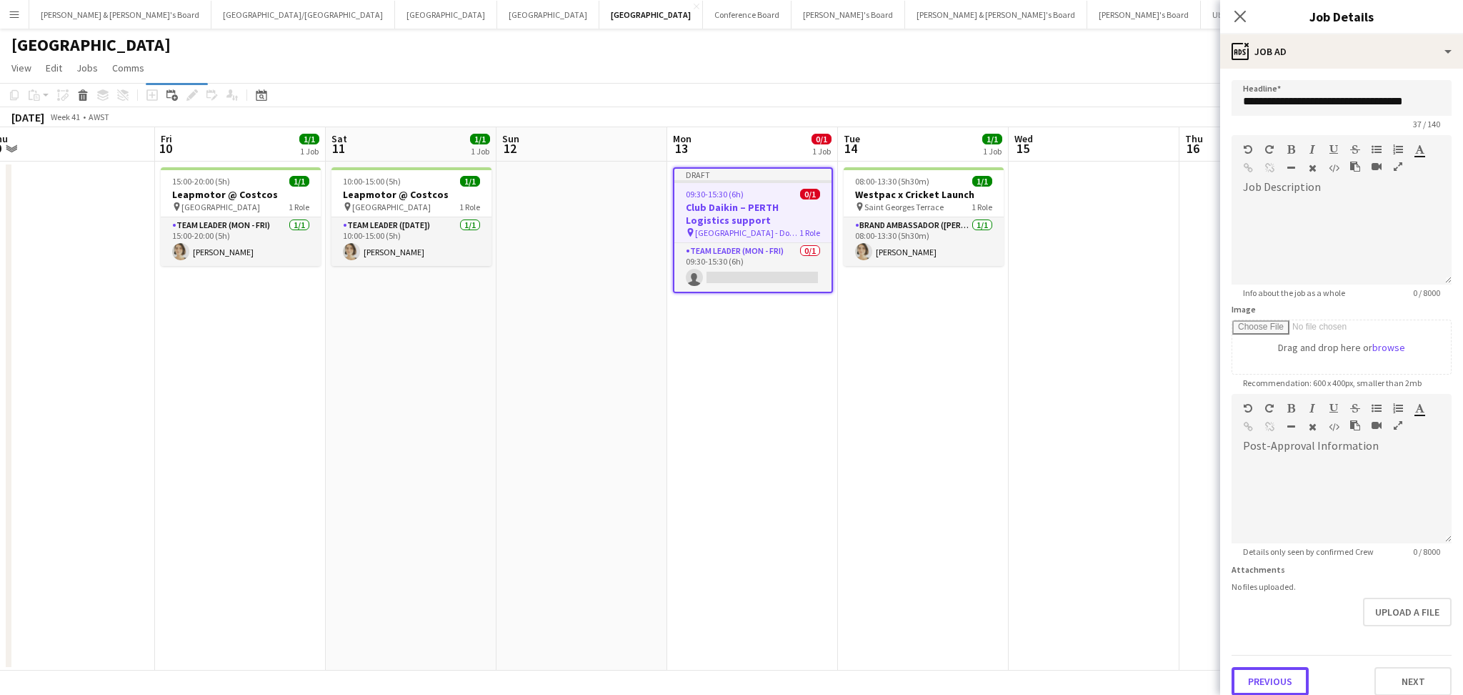
click at [1259, 678] on button "Previous" at bounding box center [1270, 681] width 77 height 29
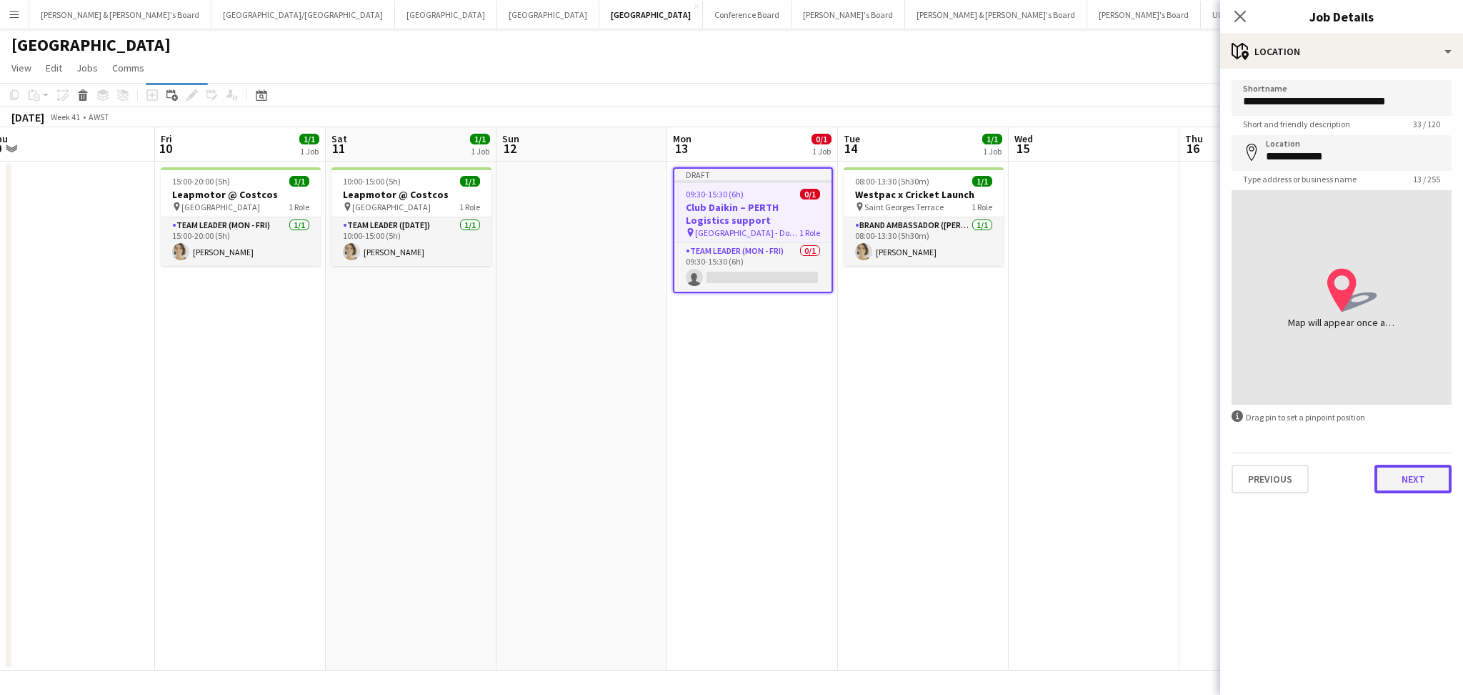
click at [1410, 474] on button "Next" at bounding box center [1413, 478] width 77 height 29
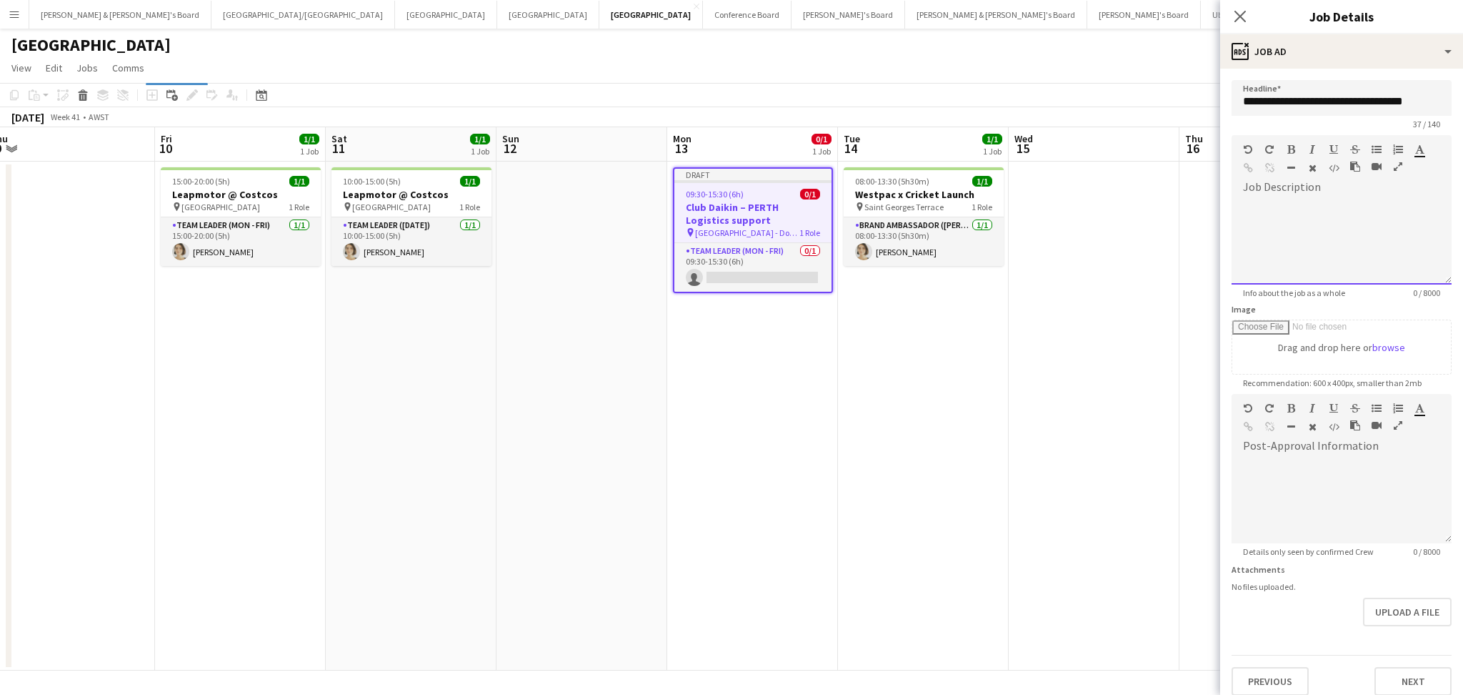
click at [1325, 221] on div at bounding box center [1342, 242] width 220 height 86
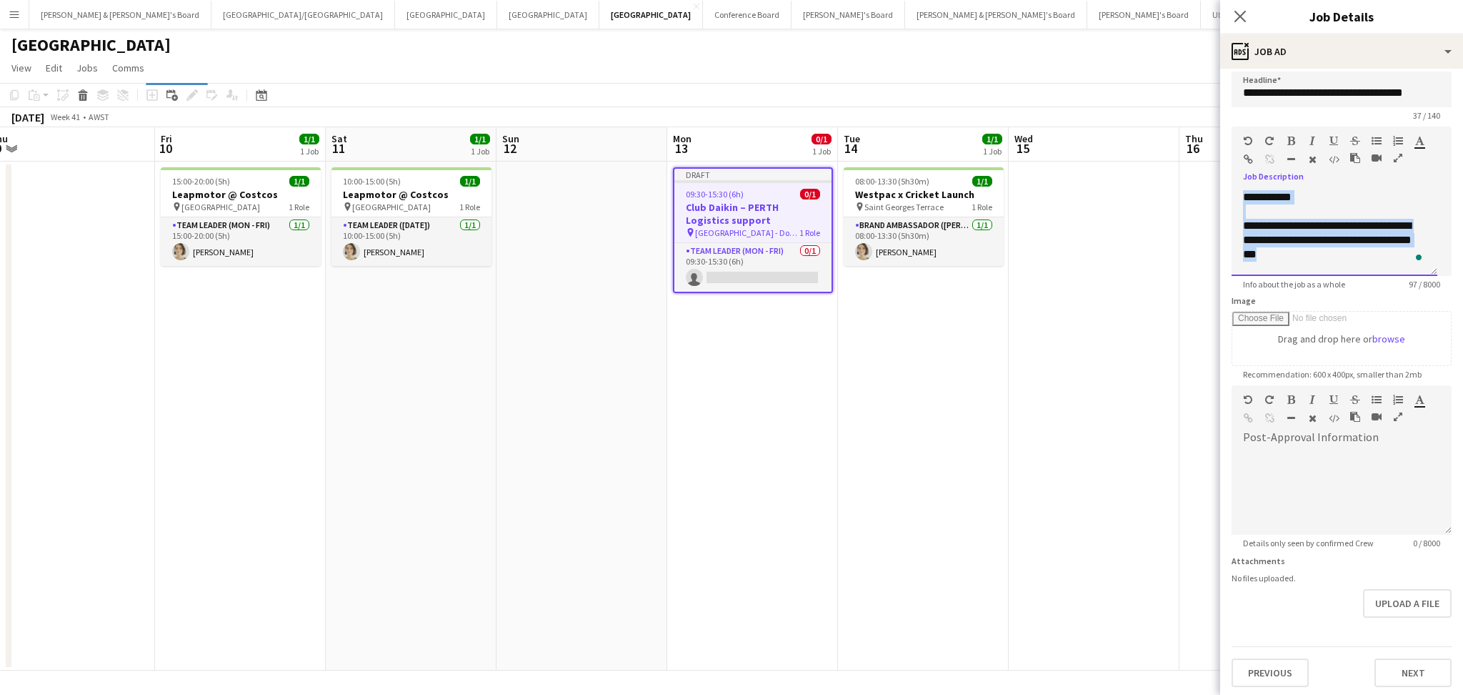
drag, startPoint x: 1350, startPoint y: 258, endPoint x: 1232, endPoint y: 184, distance: 139.0
click at [1232, 184] on div "**********" at bounding box center [1342, 228] width 220 height 96
copy div "**********"
click at [1321, 252] on div "**********" at bounding box center [1334, 240] width 183 height 43
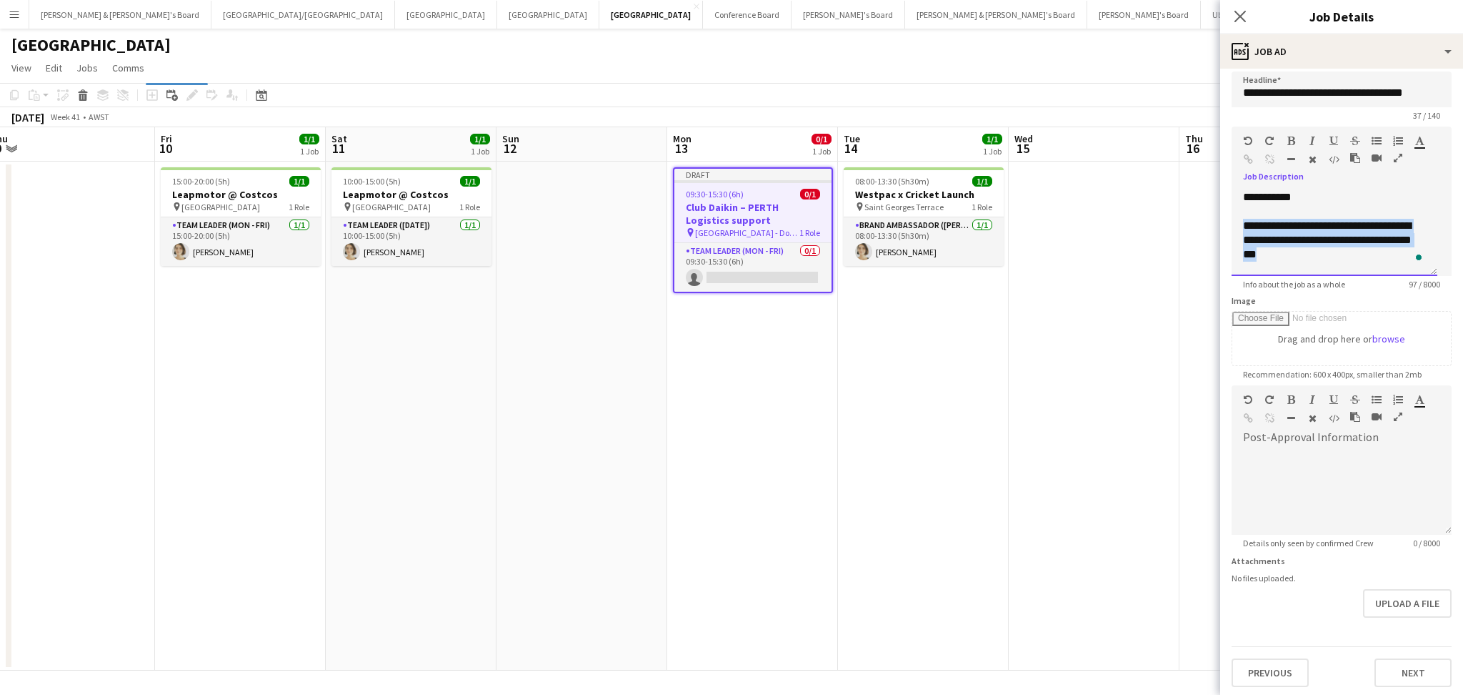
click at [1321, 252] on div "**********" at bounding box center [1334, 240] width 183 height 43
click at [1319, 247] on div "**********" at bounding box center [1334, 240] width 183 height 43
drag, startPoint x: 1315, startPoint y: 256, endPoint x: 1190, endPoint y: 166, distance: 153.1
click at [1190, 166] on body "Menu Boards Boards Boards All jobs Status Workforce Workforce My Workforce Recr…" at bounding box center [731, 347] width 1463 height 695
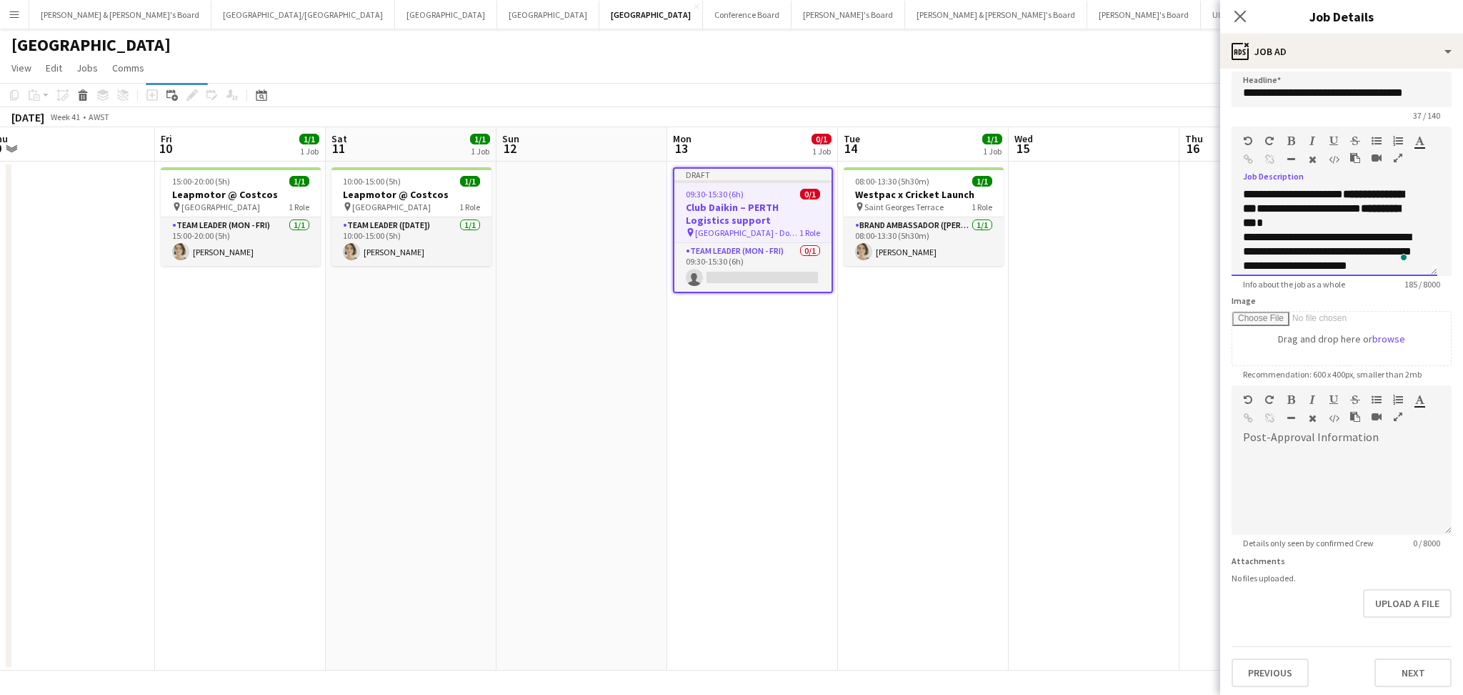
scroll to position [0, 0]
click at [1246, 194] on p "**********" at bounding box center [1327, 211] width 168 height 43
click at [1243, 194] on p "**********" at bounding box center [1327, 211] width 168 height 43
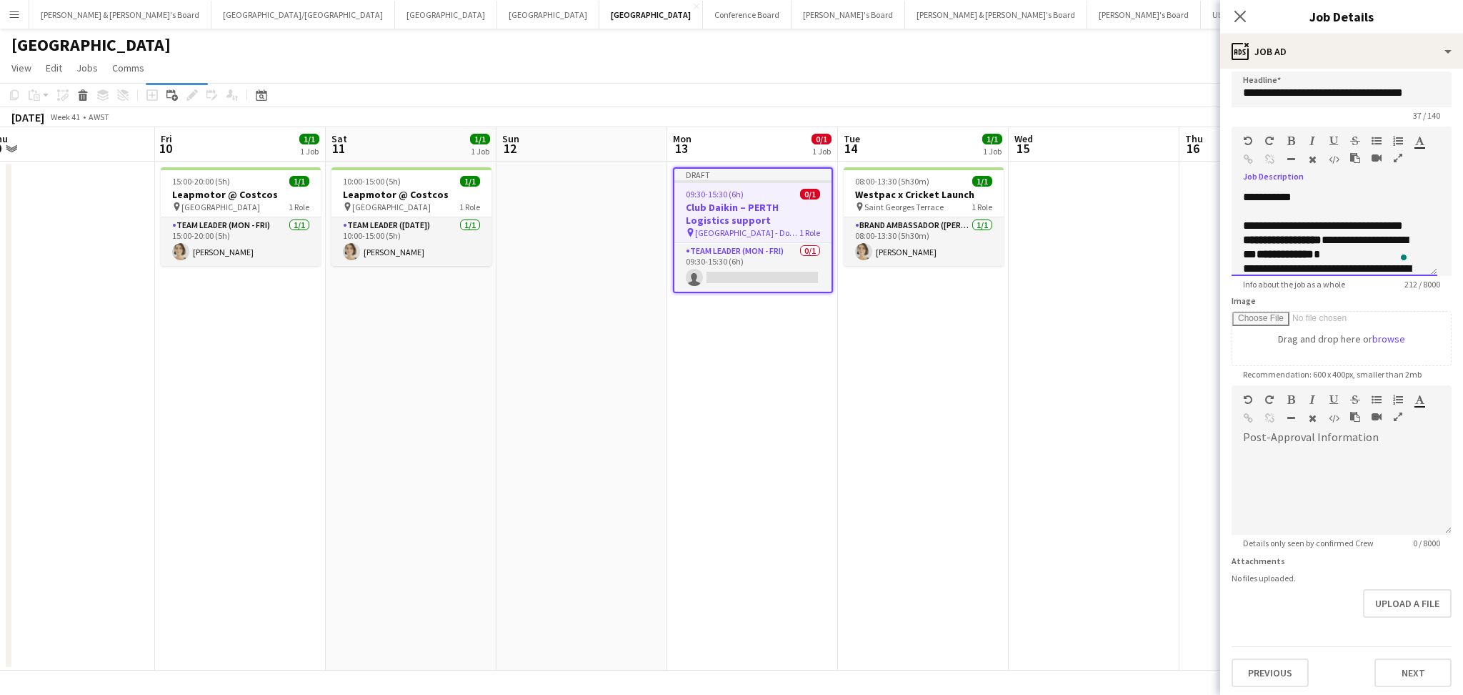
click at [1396, 238] on p "**********" at bounding box center [1327, 225] width 168 height 71
drag, startPoint x: 1330, startPoint y: 258, endPoint x: 1233, endPoint y: 181, distance: 123.7
click at [1233, 181] on div "**********" at bounding box center [1342, 228] width 220 height 96
click at [1301, 228] on p "**********" at bounding box center [1327, 225] width 168 height 71
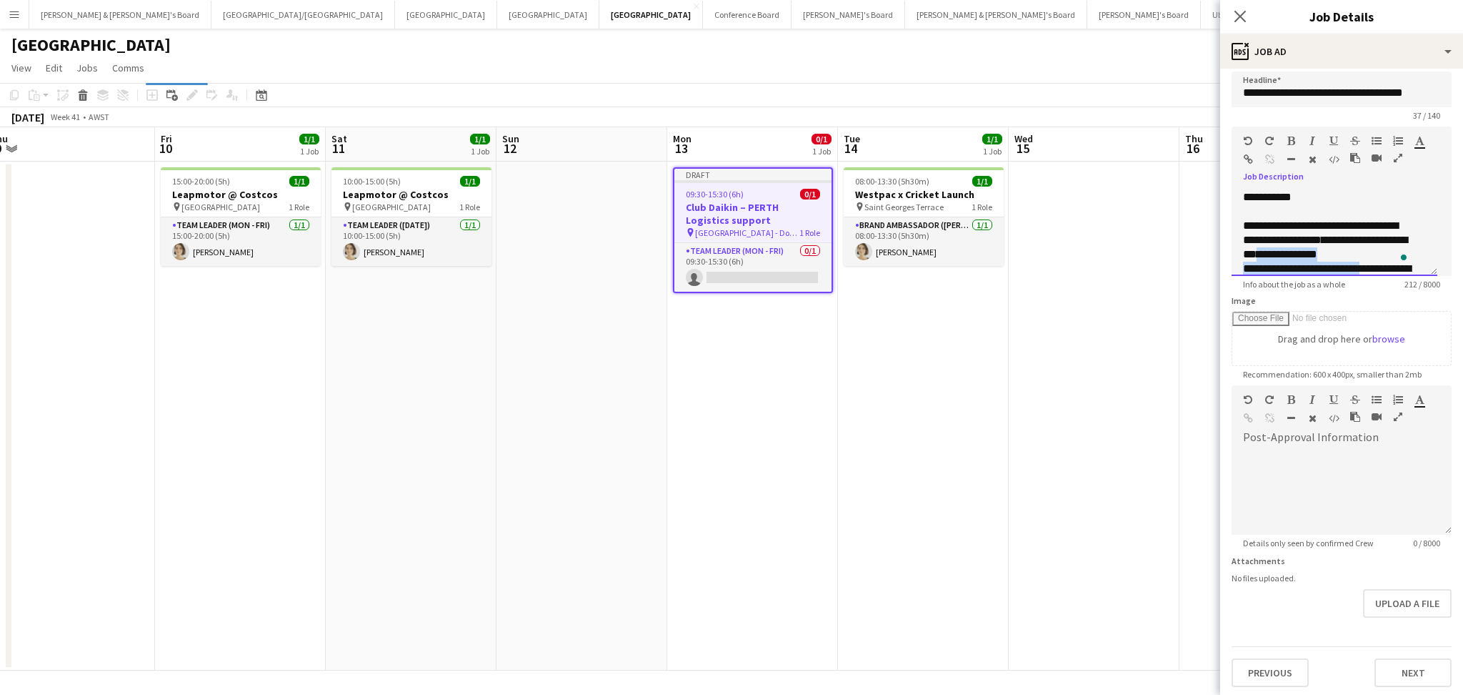
scroll to position [33, 0]
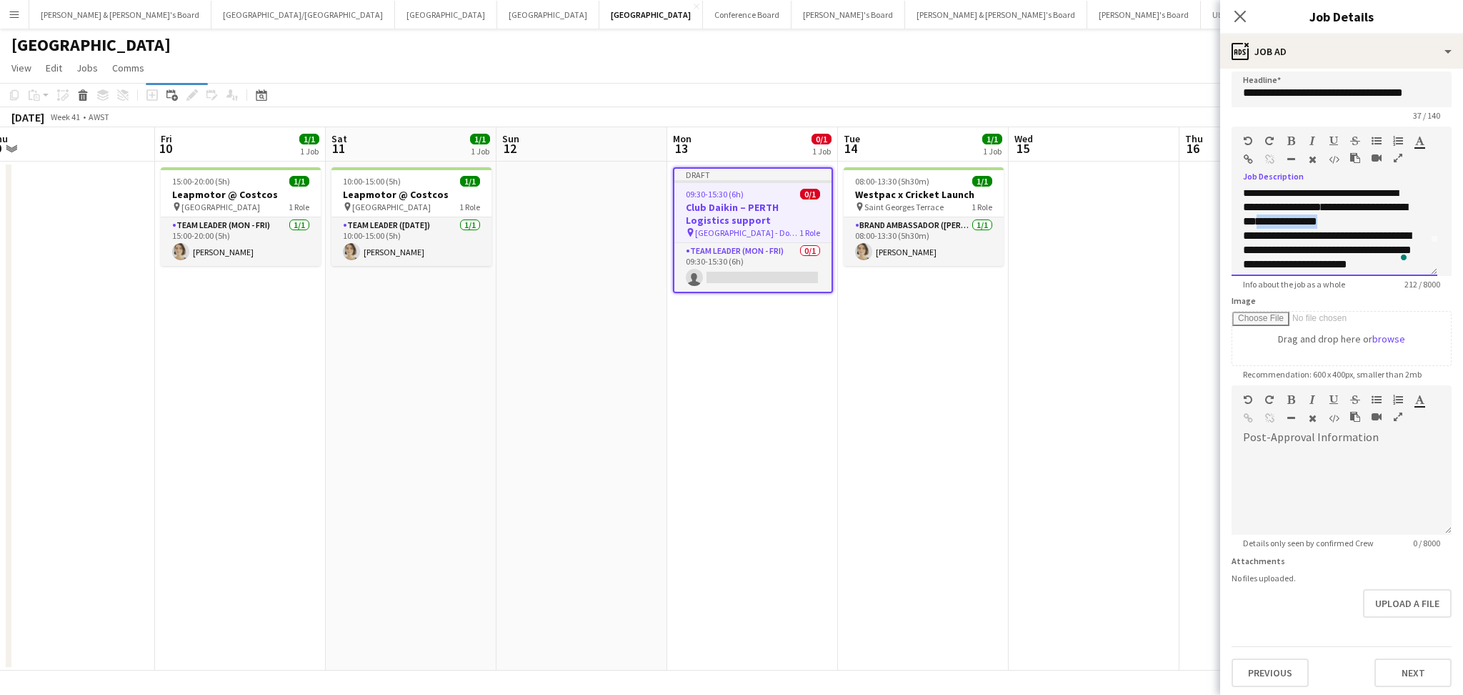
drag, startPoint x: 1320, startPoint y: 194, endPoint x: 1385, endPoint y: 218, distance: 69.2
click at [1385, 218] on p "**********" at bounding box center [1327, 192] width 168 height 71
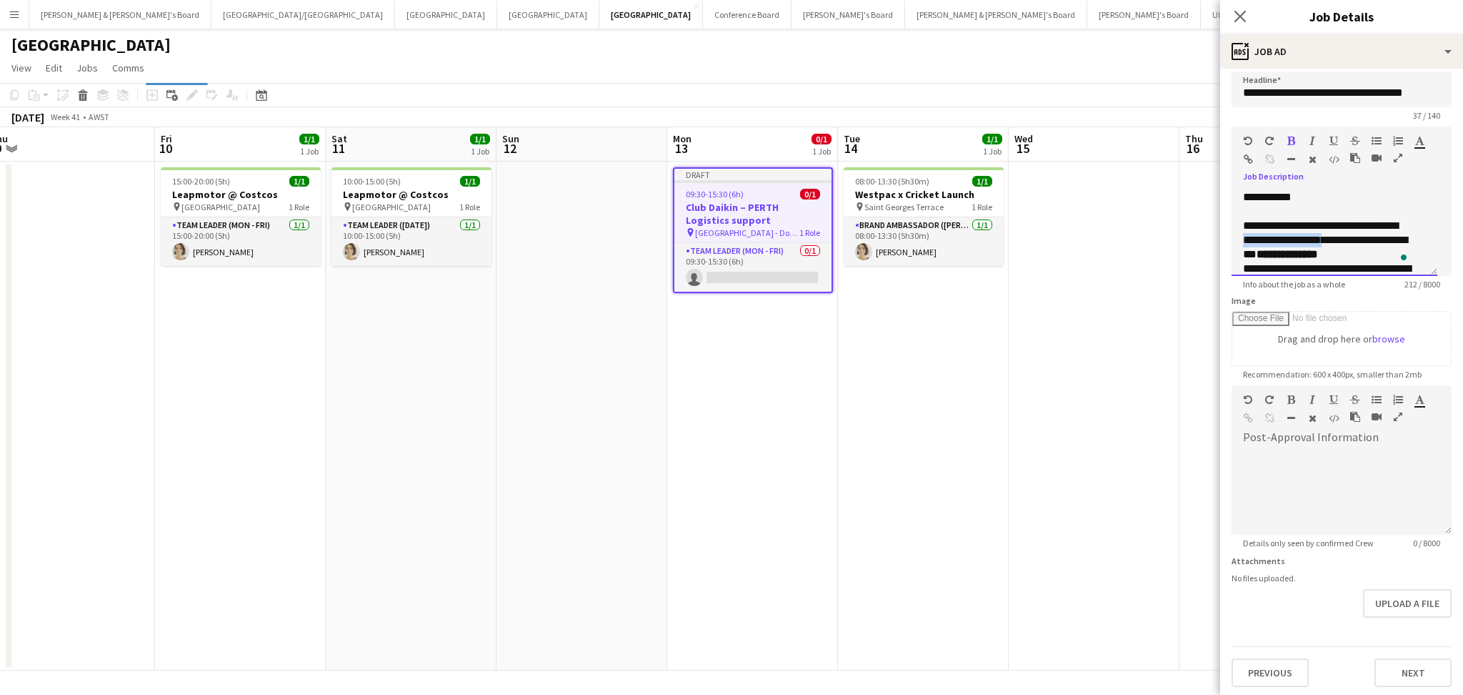
drag, startPoint x: 1283, startPoint y: 204, endPoint x: 1364, endPoint y: 239, distance: 89.0
click at [1364, 239] on p "**********" at bounding box center [1327, 225] width 168 height 71
click at [1301, 255] on p "**********" at bounding box center [1327, 225] width 168 height 71
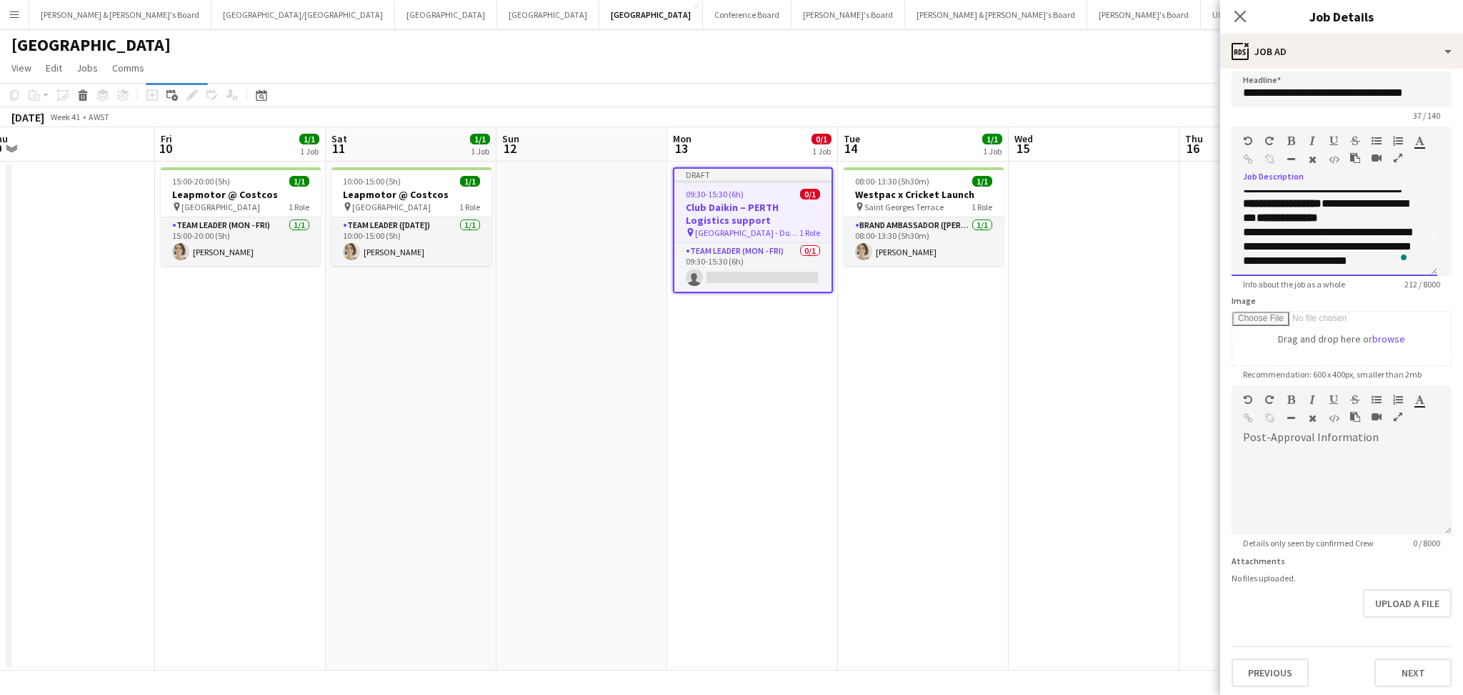
scroll to position [53, 0]
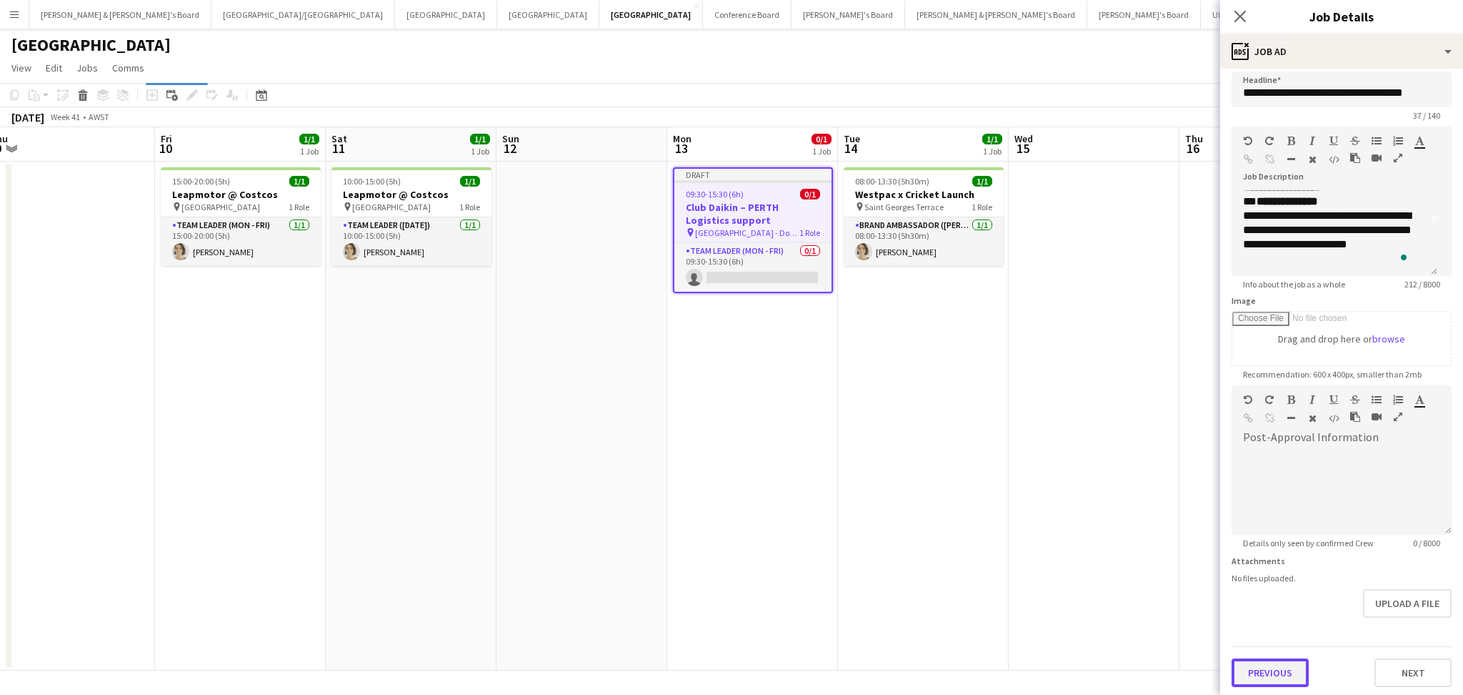
click at [1266, 670] on button "Previous" at bounding box center [1270, 672] width 77 height 29
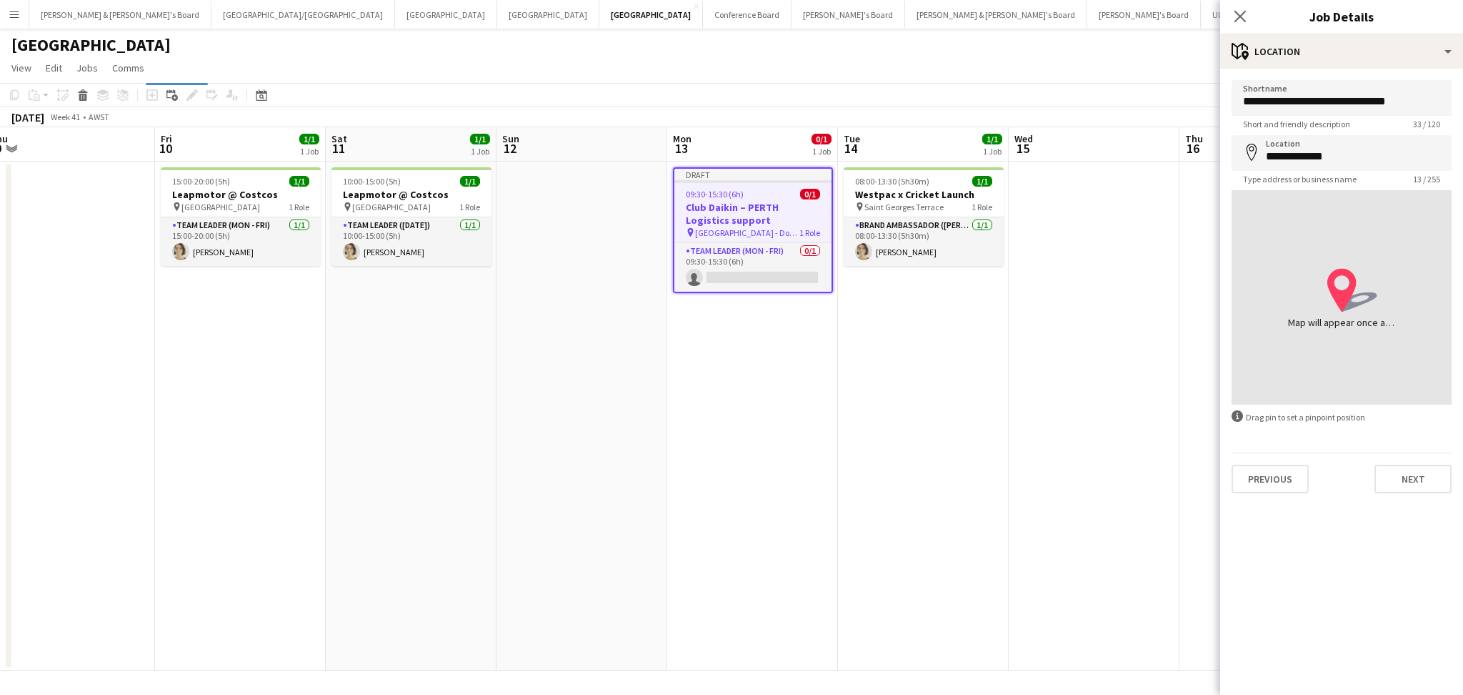
scroll to position [0, 0]
click at [1409, 475] on button "Next" at bounding box center [1413, 478] width 77 height 29
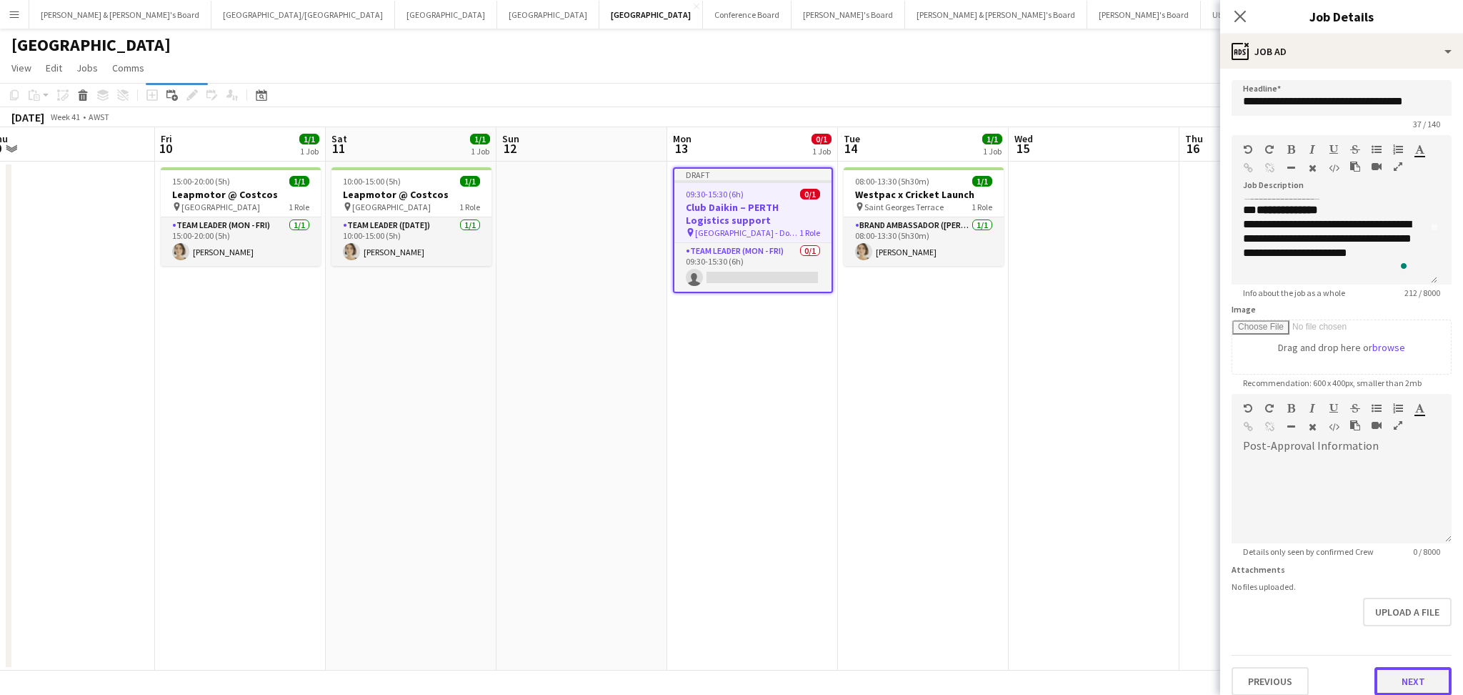
click at [1414, 670] on button "Next" at bounding box center [1413, 681] width 77 height 29
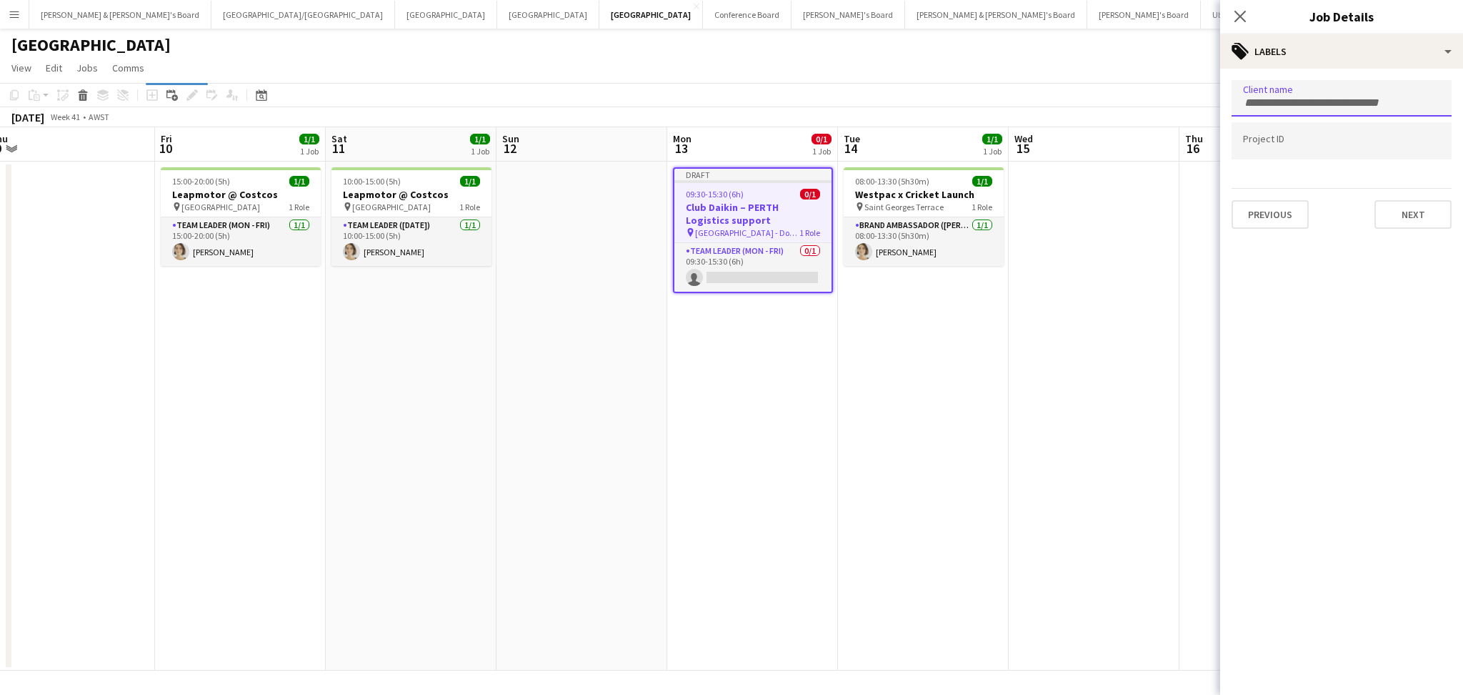
click at [1315, 112] on div at bounding box center [1342, 98] width 220 height 36
type input "*******"
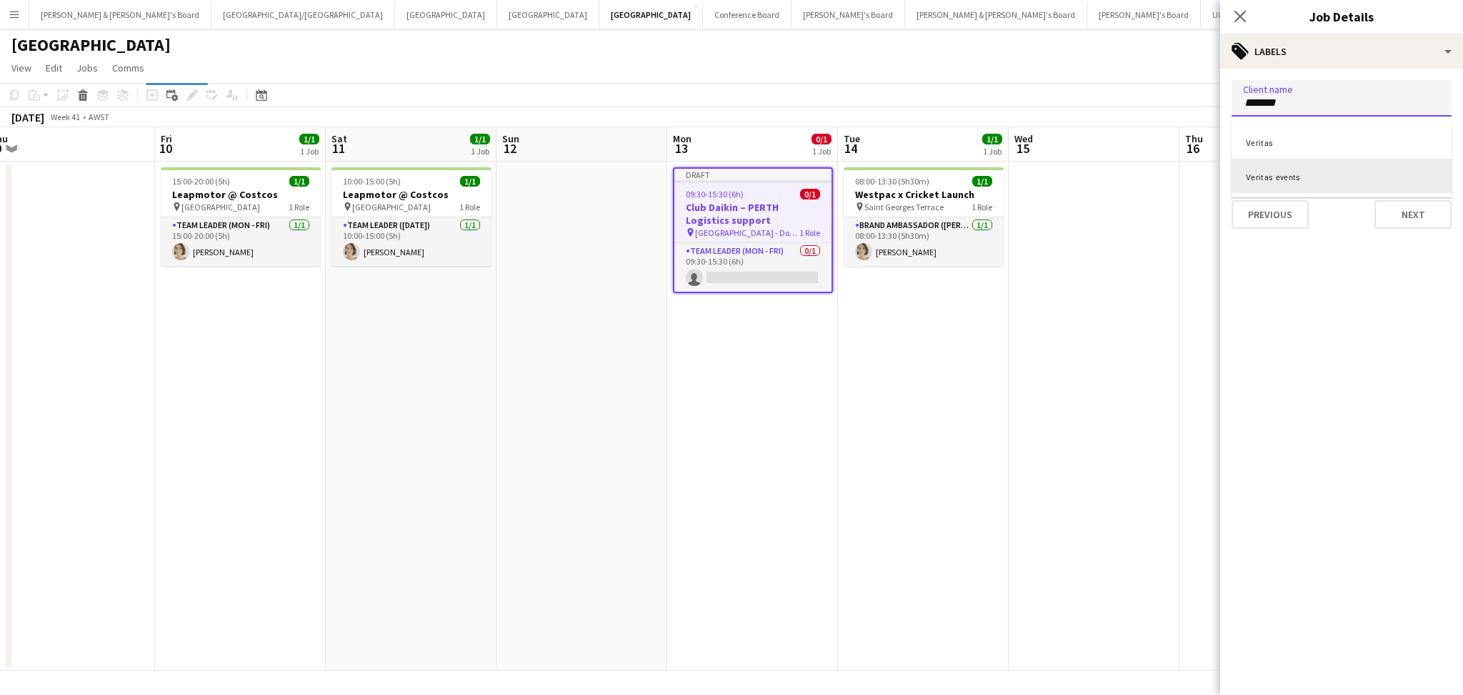
click at [1301, 173] on div "Veritas events" at bounding box center [1342, 176] width 220 height 34
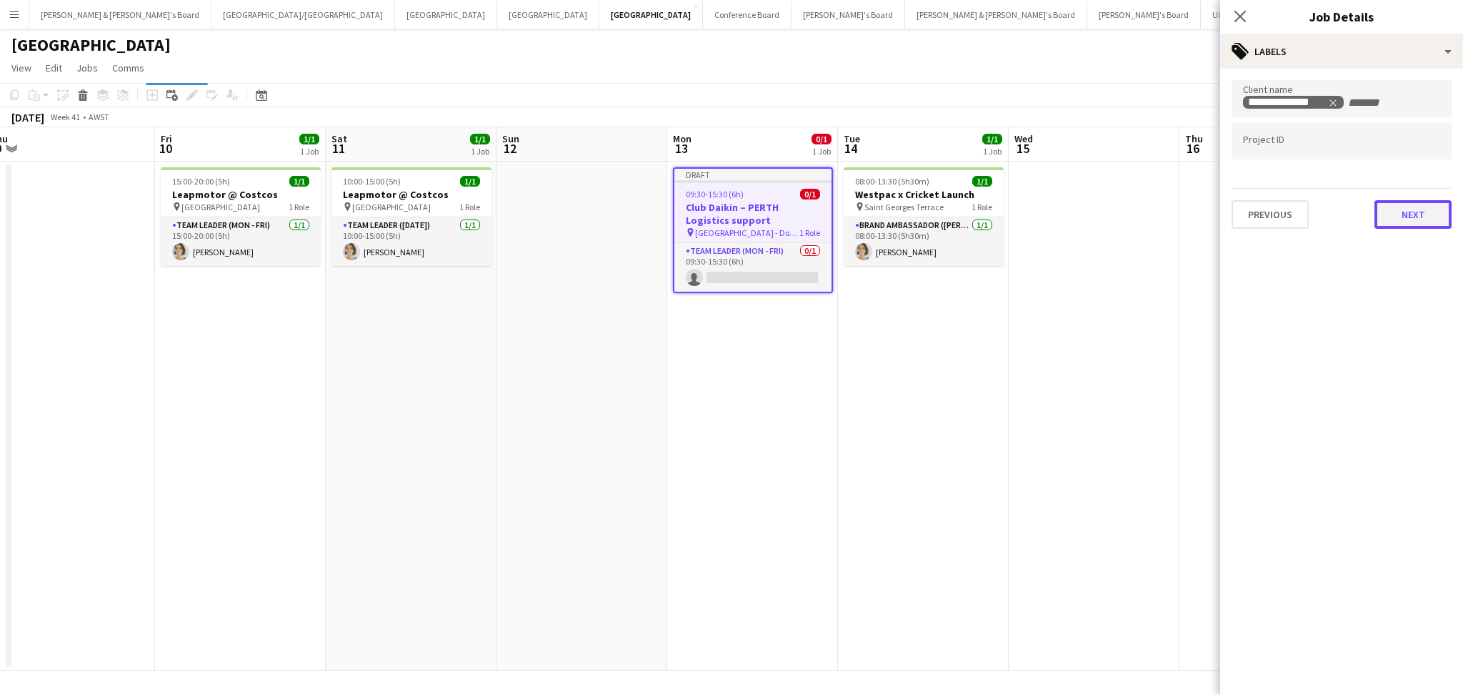
click at [1421, 216] on button "Next" at bounding box center [1413, 214] width 77 height 29
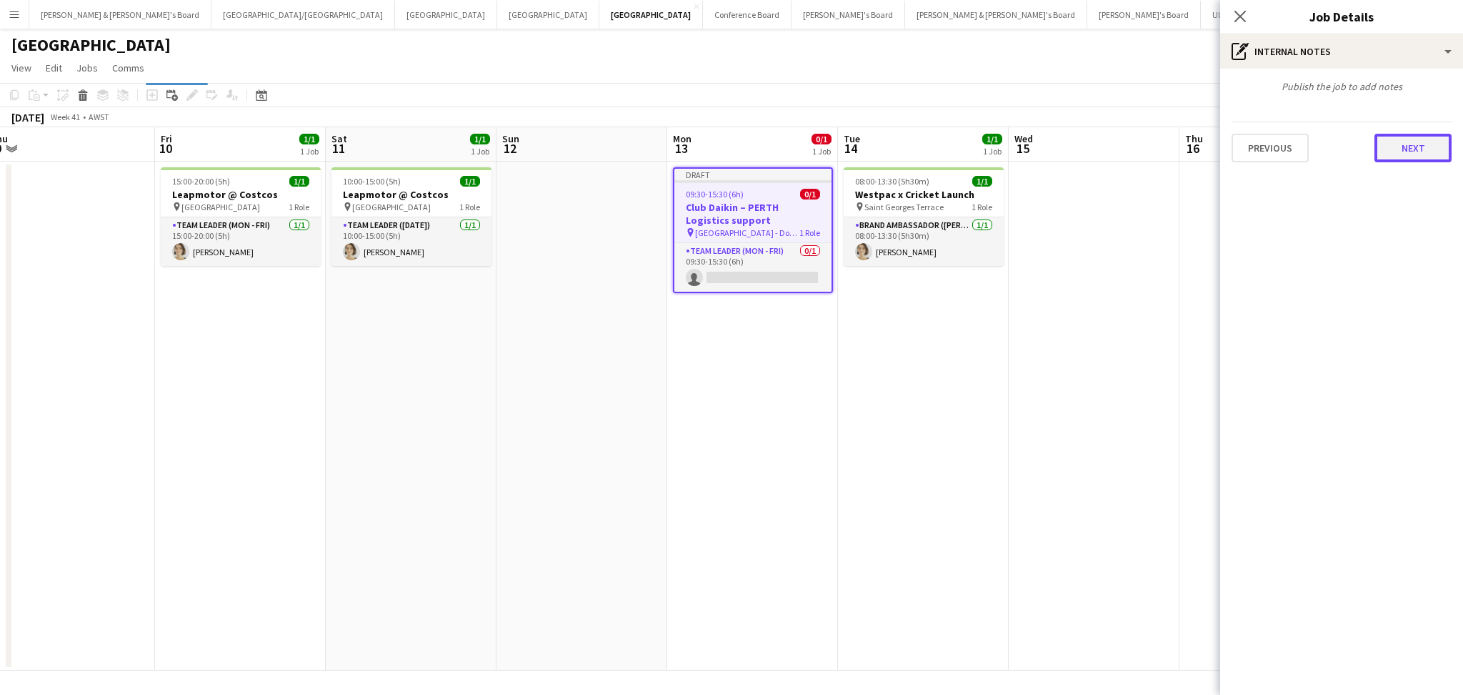
click at [1411, 146] on button "Next" at bounding box center [1413, 148] width 77 height 29
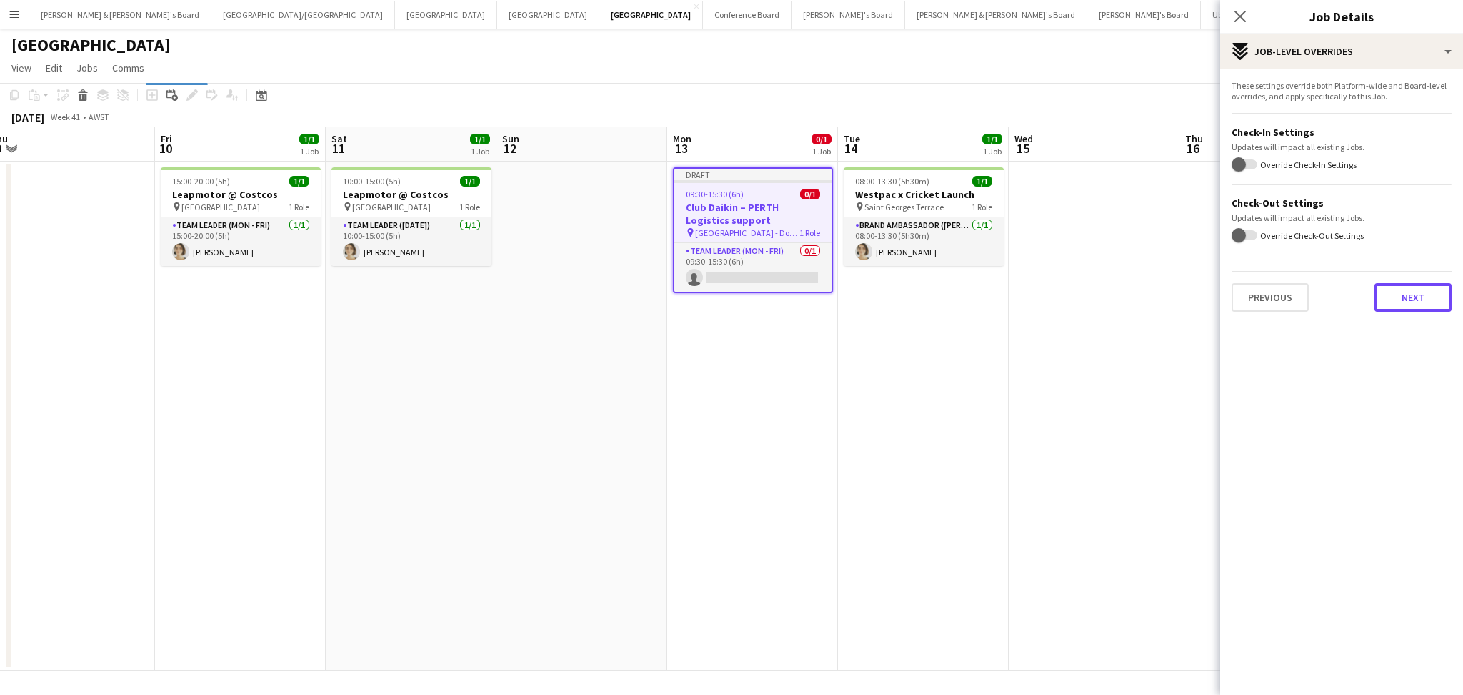
click at [1433, 301] on button "Next" at bounding box center [1413, 297] width 77 height 29
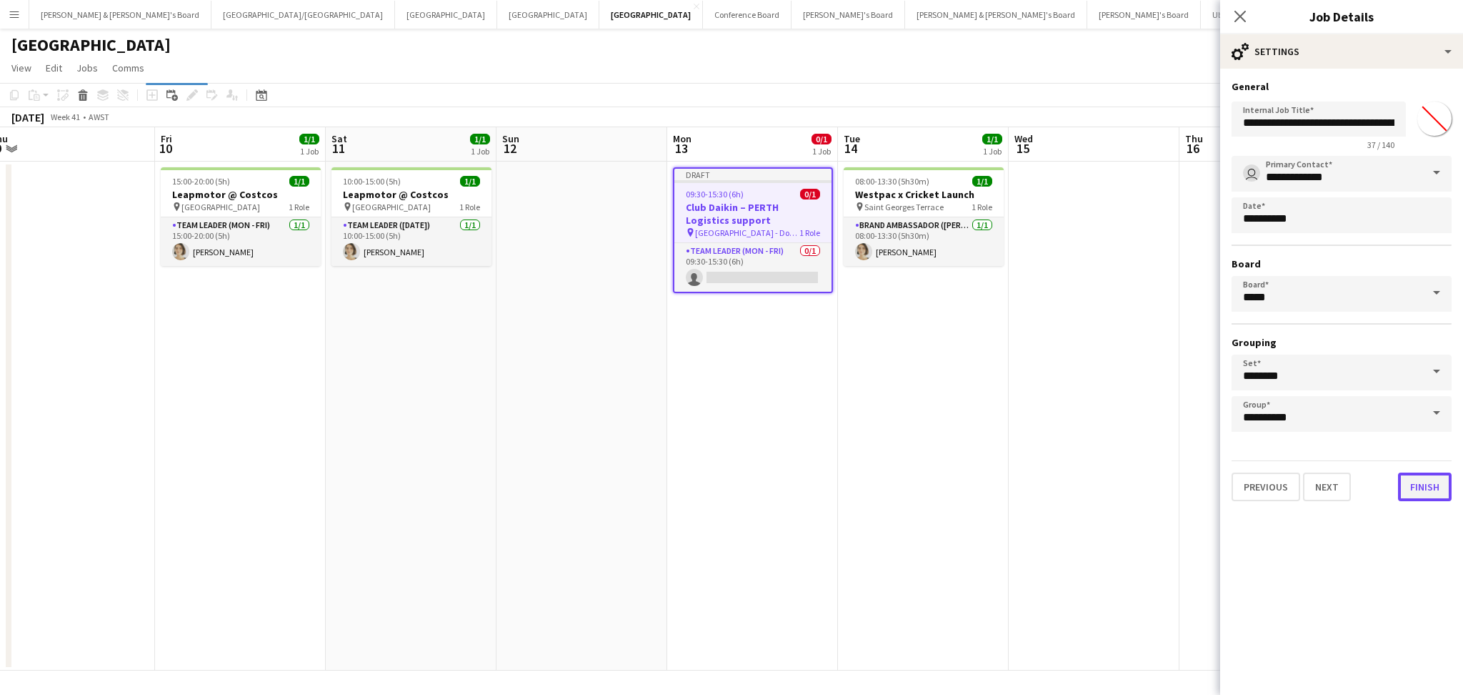
click at [1418, 472] on button "Finish" at bounding box center [1425, 486] width 54 height 29
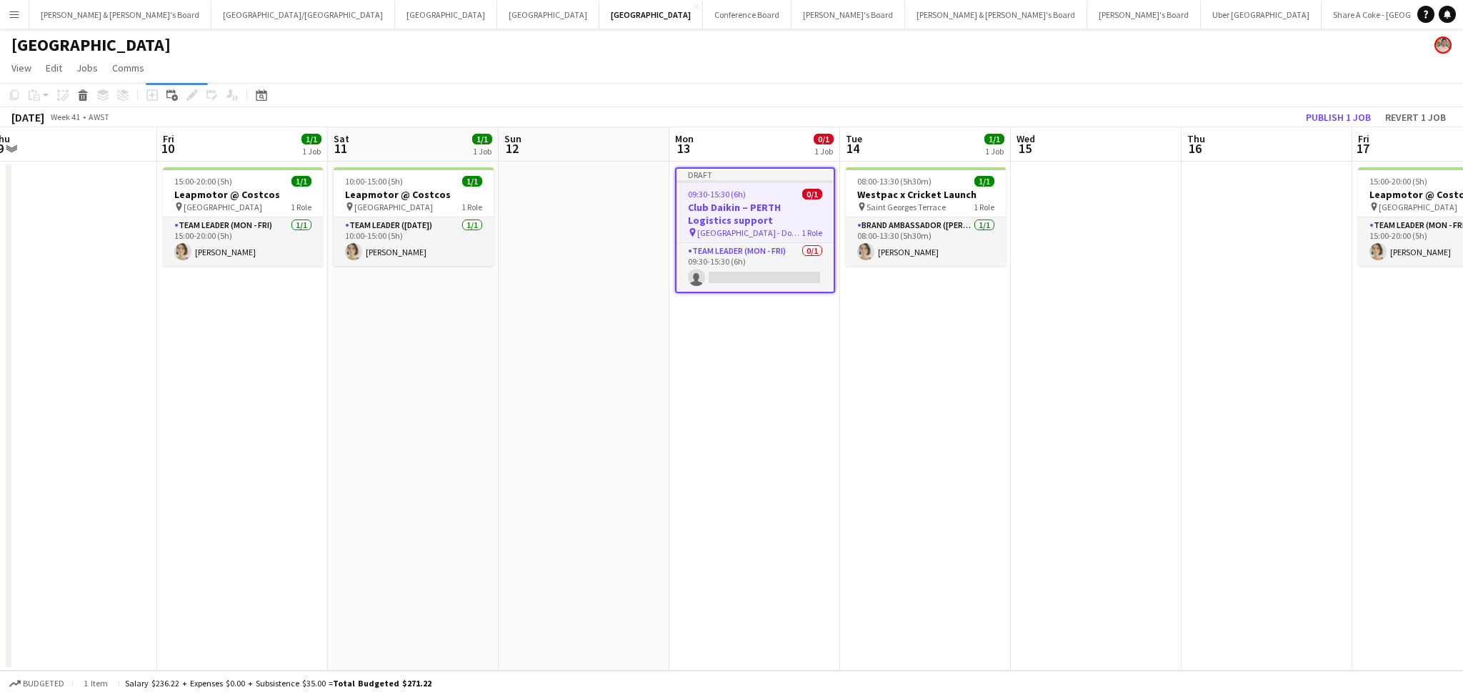
drag, startPoint x: 871, startPoint y: 507, endPoint x: 840, endPoint y: 393, distance: 117.9
click at [864, 499] on app-calendar-viewport "Tue 7 Wed 8 Thu 9 Fri 10 1/1 1 Job Sat 11 1/1 1 Job Sun 12 Mon 13 0/1 1 Job Tue…" at bounding box center [731, 398] width 1463 height 543
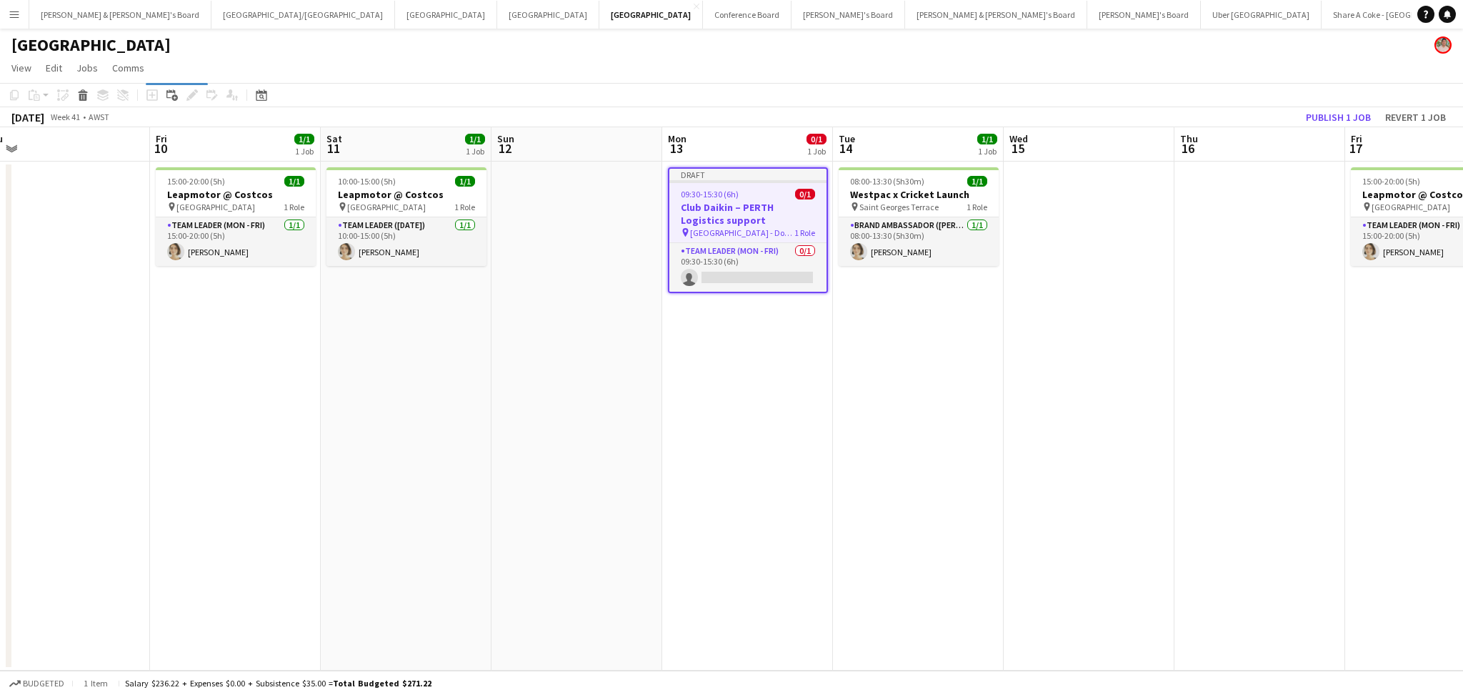
click at [727, 211] on h3 "Club Daikin – PERTH Logistics support" at bounding box center [748, 214] width 157 height 26
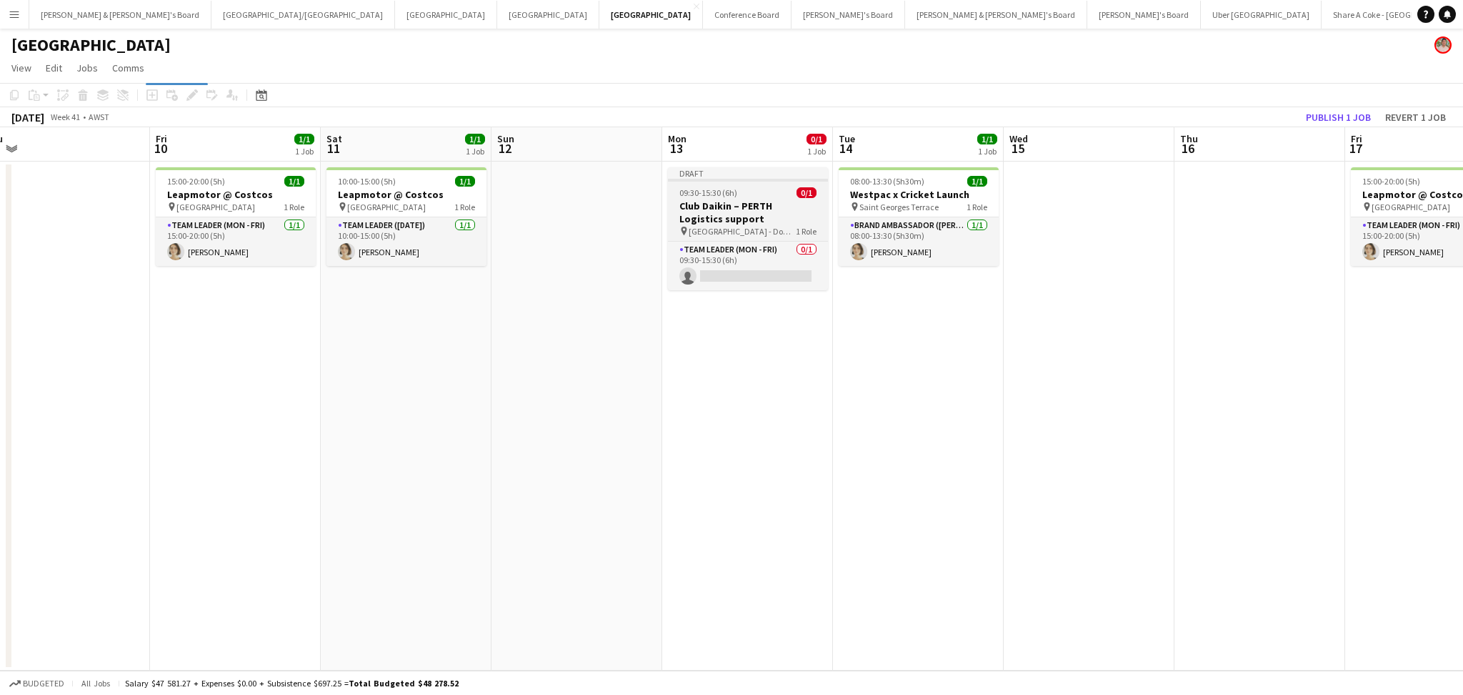
click at [727, 211] on h3 "Club Daikin – PERTH Logistics support" at bounding box center [748, 212] width 160 height 26
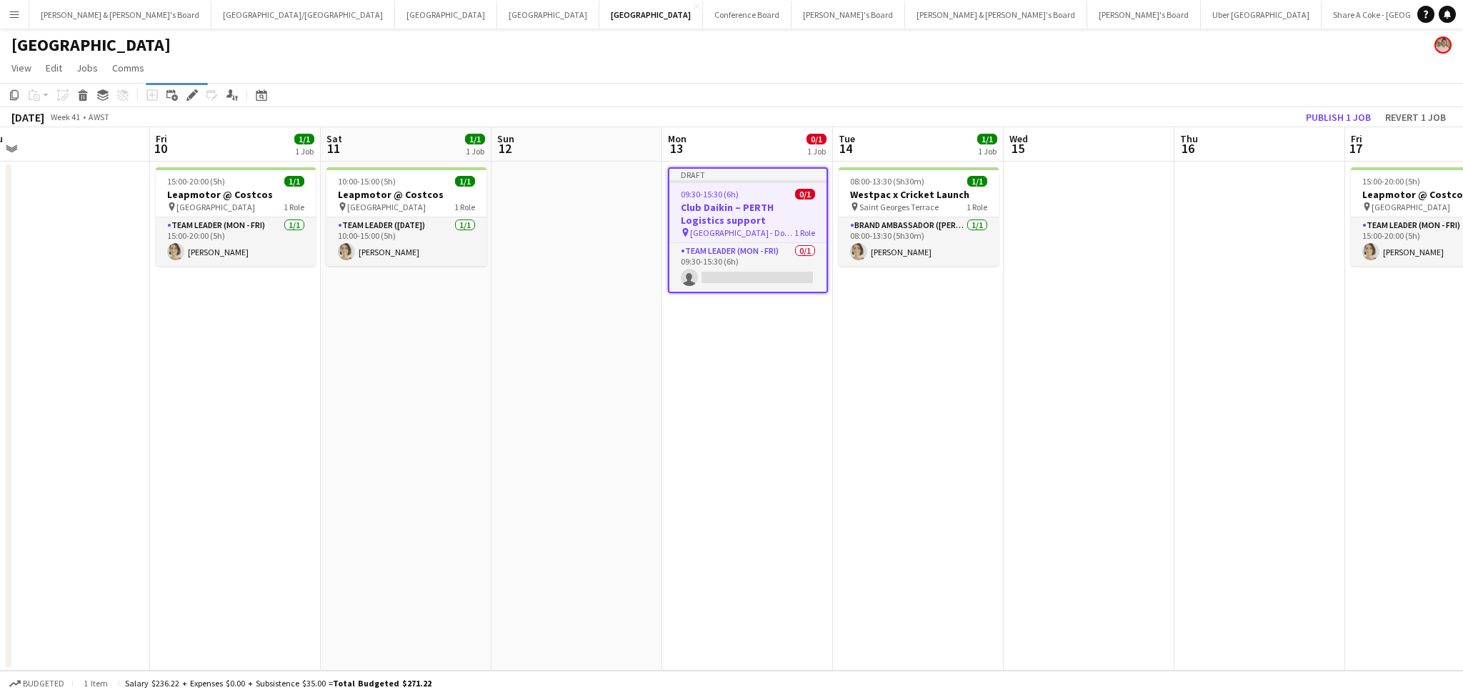
click at [835, 334] on app-date-cell "08:00-13:30 (5h30m) 1/1 Westpac x Cricket Launch pin Saint Georges Terrace 1 Ro…" at bounding box center [918, 415] width 171 height 509
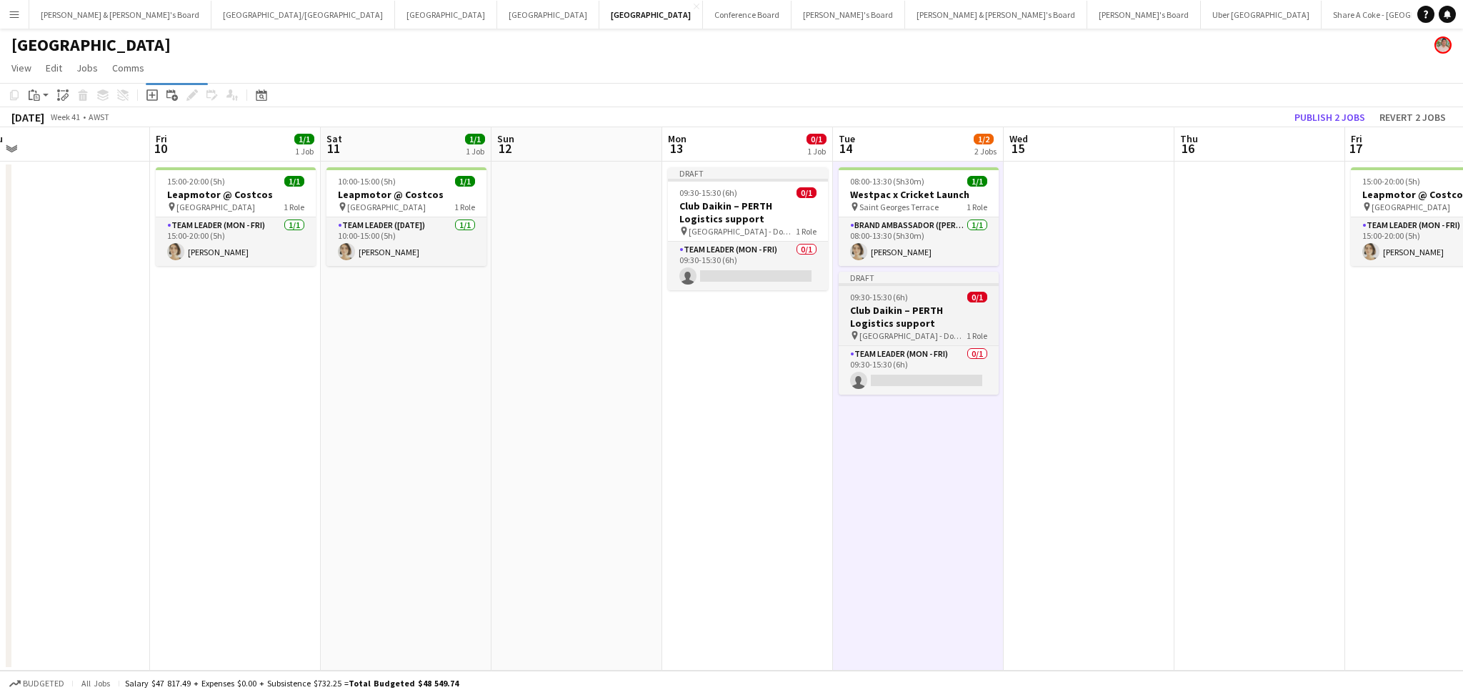
click at [896, 304] on h3 "Club Daikin – PERTH Logistics support" at bounding box center [919, 317] width 160 height 26
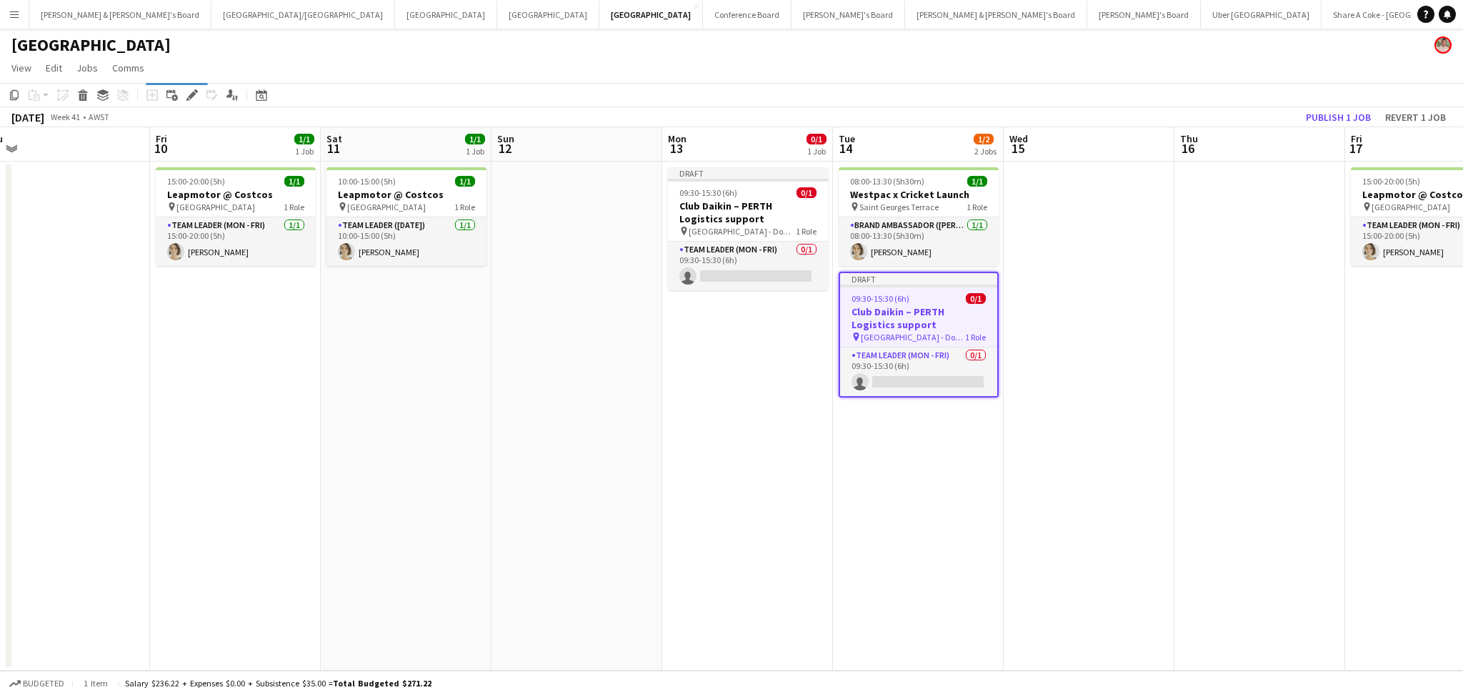
click at [896, 305] on h3 "Club Daikin – PERTH Logistics support" at bounding box center [918, 318] width 157 height 26
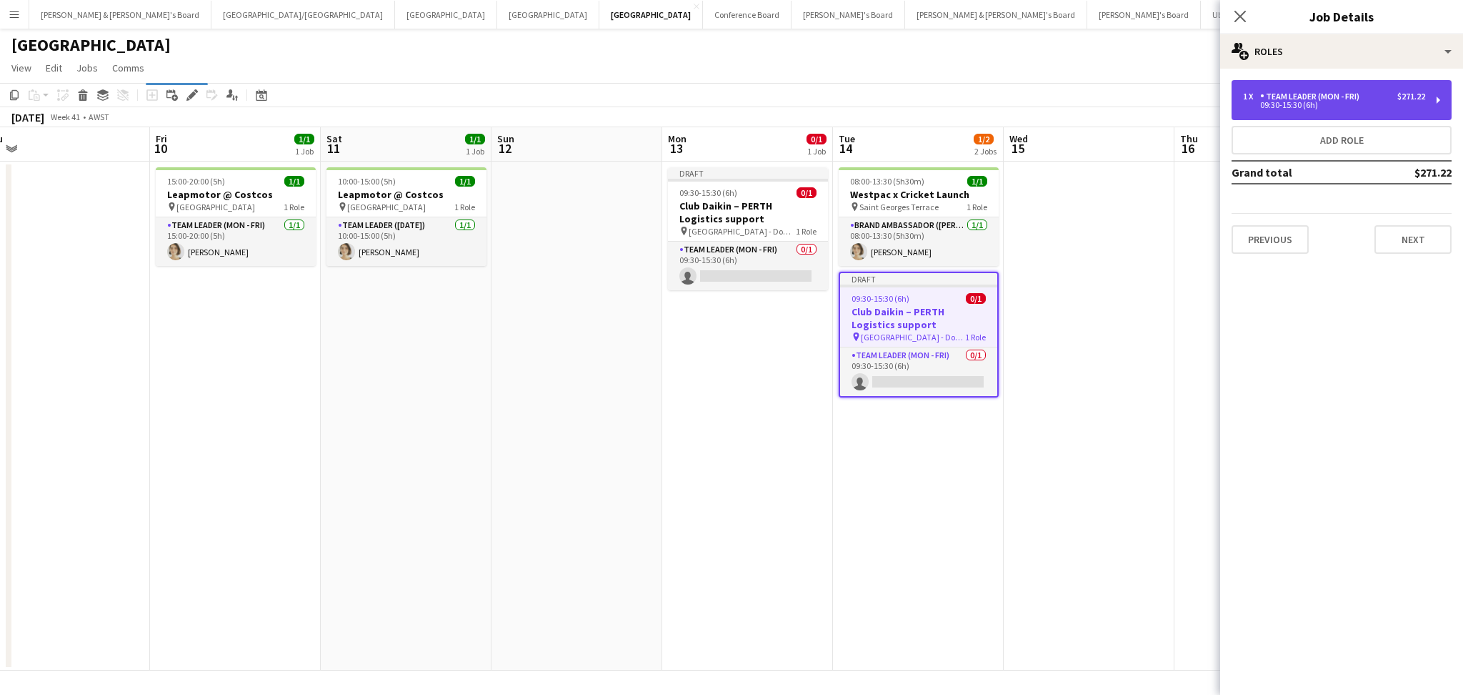
click at [1316, 89] on div "1 x Team Leader (Mon - Fri) $271.22 09:30-15:30 (6h)" at bounding box center [1342, 100] width 220 height 40
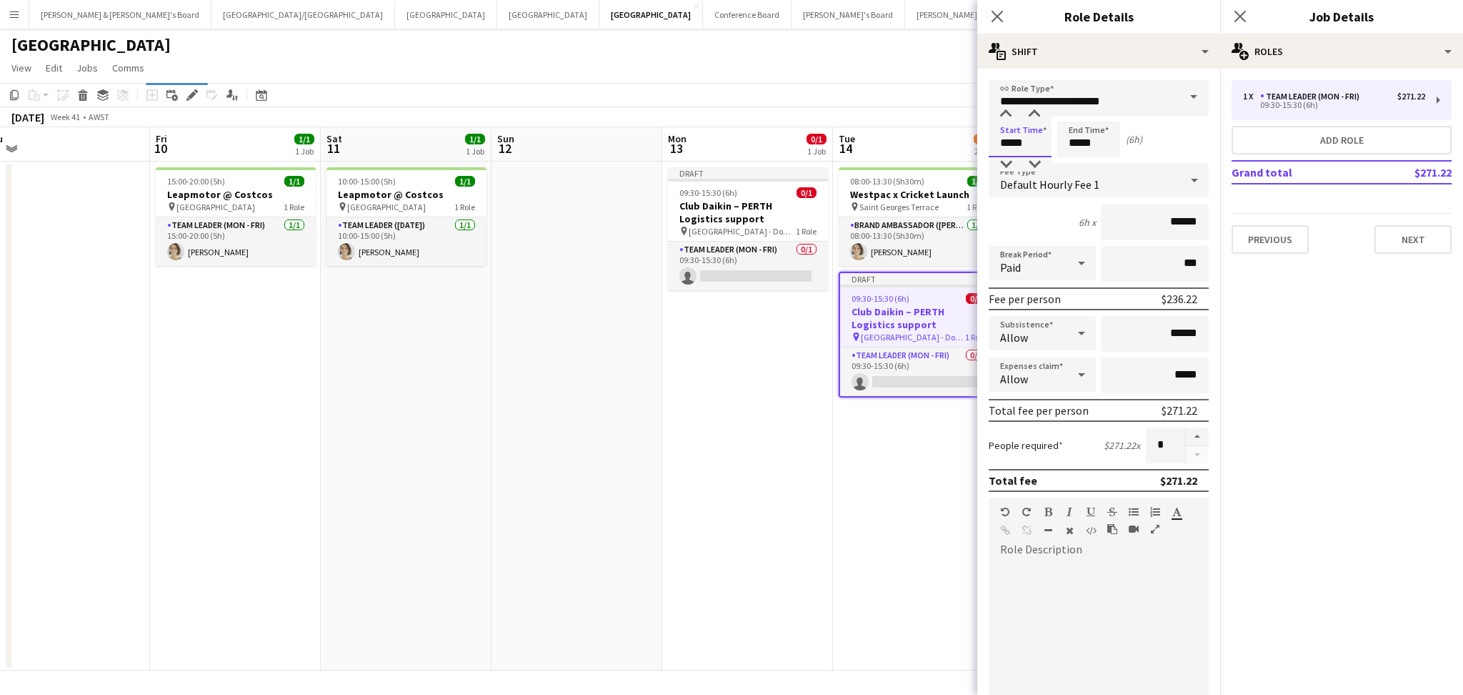
click at [1002, 146] on input "*****" at bounding box center [1020, 139] width 63 height 36
type input "*****"
click at [1171, 327] on input "******" at bounding box center [1155, 334] width 107 height 36
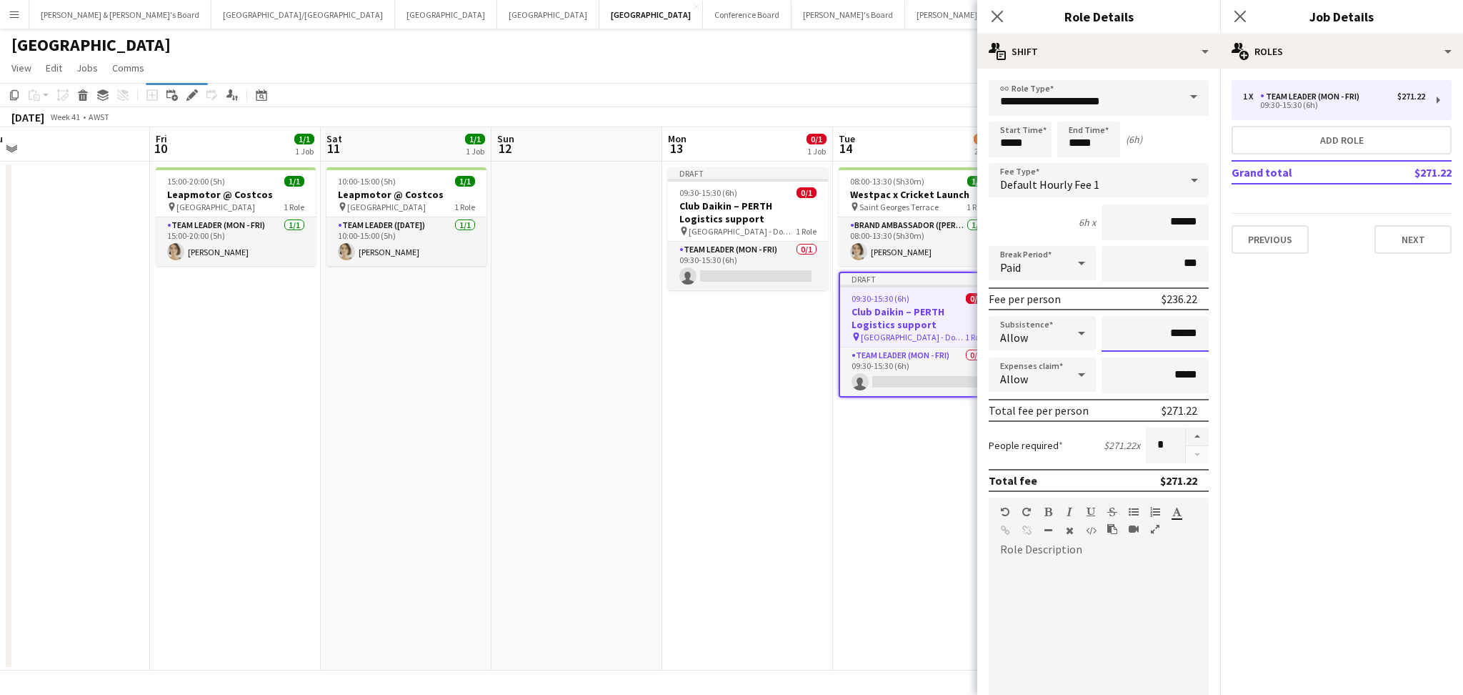
click at [1171, 327] on input "******" at bounding box center [1155, 334] width 107 height 36
click at [1171, 326] on input "**" at bounding box center [1155, 334] width 107 height 36
click at [1151, 332] on input "**" at bounding box center [1155, 334] width 107 height 36
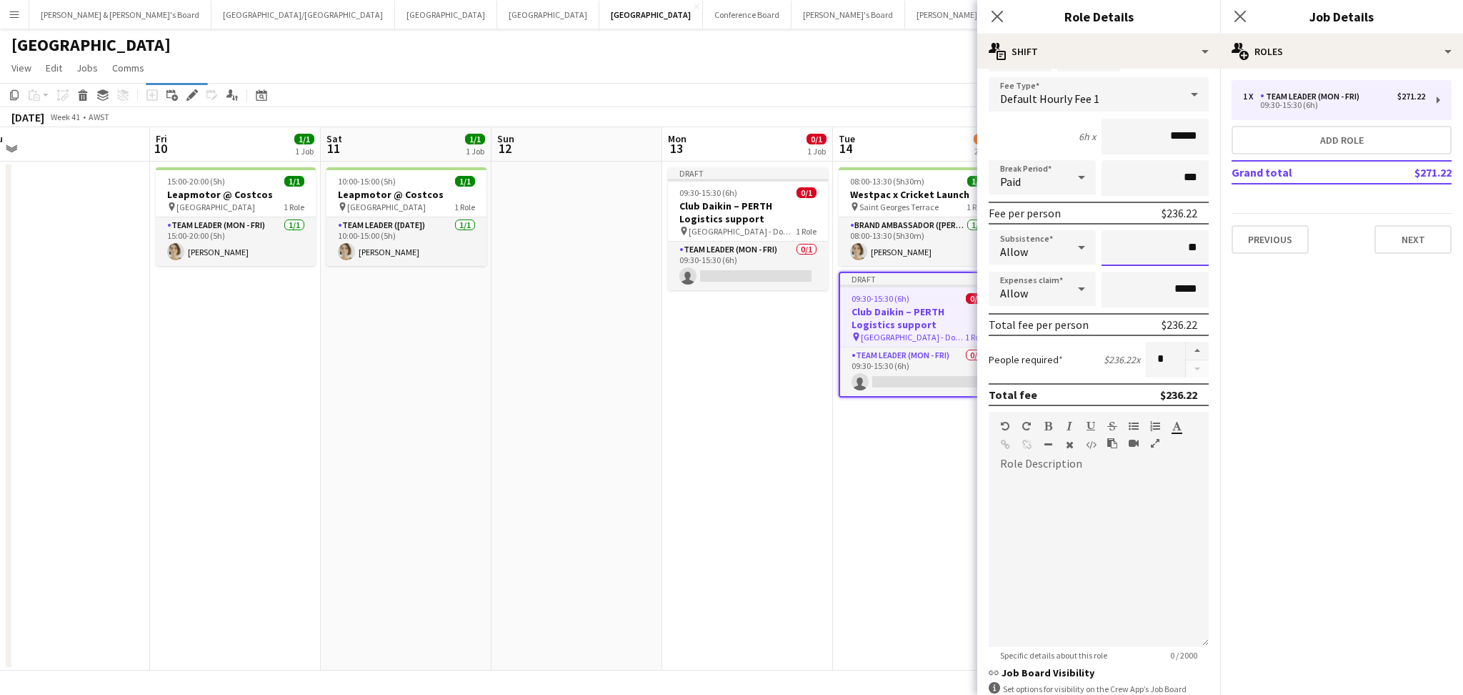
scroll to position [279, 0]
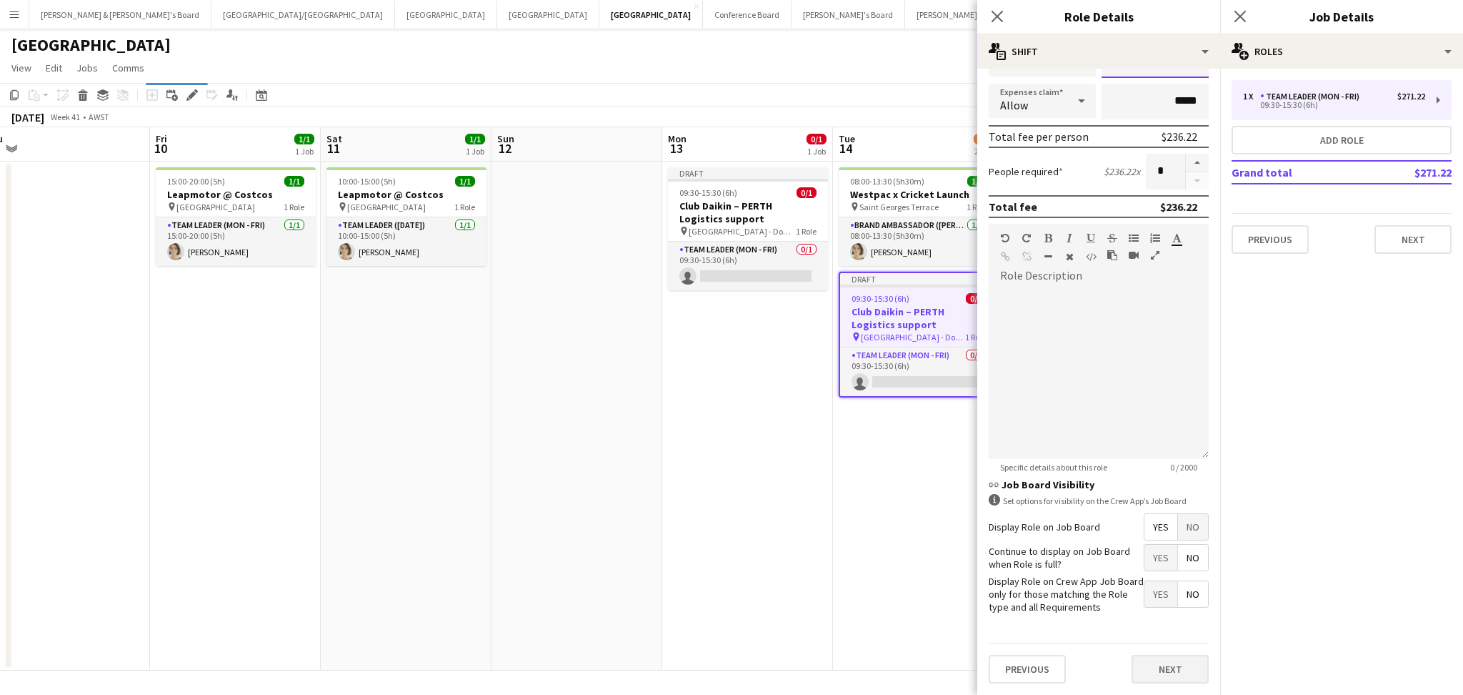
type input "**"
drag, startPoint x: 1163, startPoint y: 669, endPoint x: 1170, endPoint y: 659, distance: 12.3
click at [1163, 669] on button "Next" at bounding box center [1170, 669] width 77 height 29
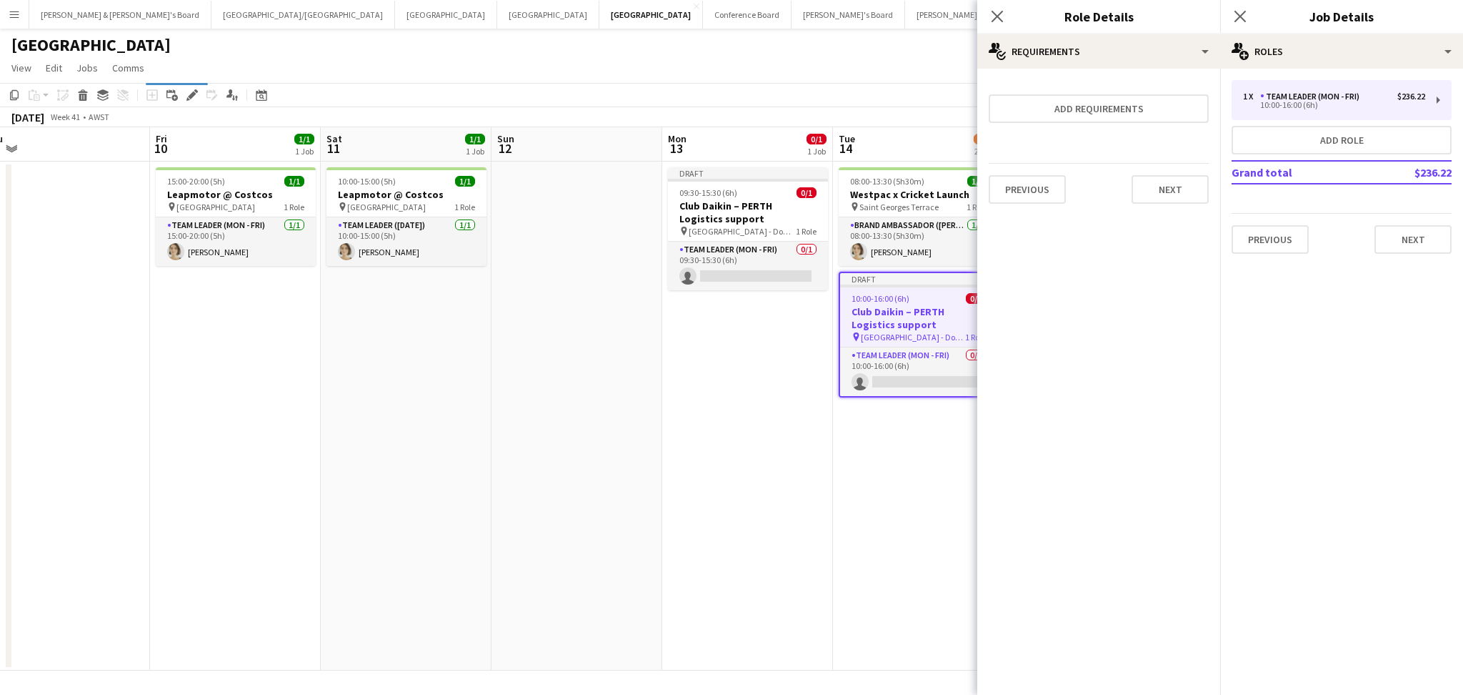
scroll to position [0, 0]
click at [1408, 233] on button "Next" at bounding box center [1413, 239] width 77 height 29
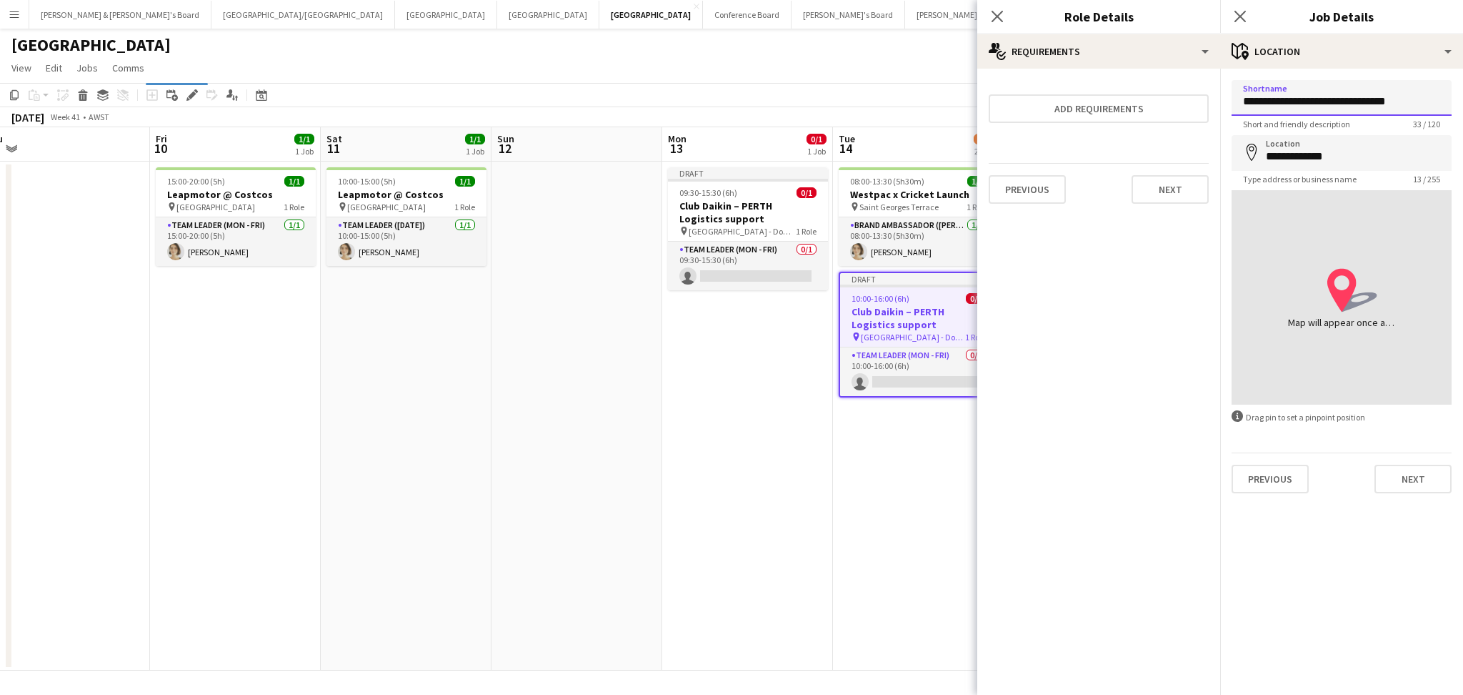
click at [1290, 101] on input "**********" at bounding box center [1342, 98] width 220 height 36
drag, startPoint x: 1290, startPoint y: 101, endPoint x: 85, endPoint y: 269, distance: 1216.4
click at [1283, 100] on input "**********" at bounding box center [1342, 98] width 220 height 36
click at [1312, 95] on input "**********" at bounding box center [1342, 98] width 220 height 36
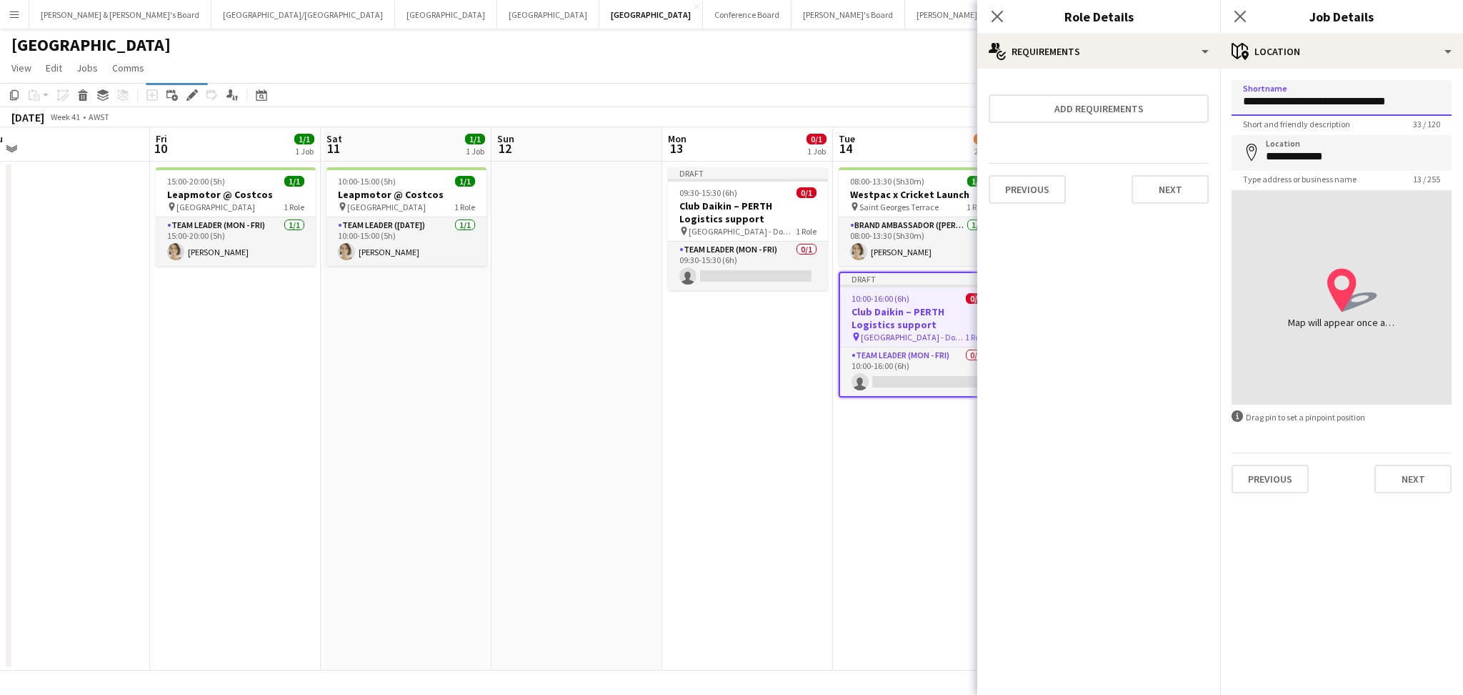
click at [1312, 95] on input "**********" at bounding box center [1342, 98] width 220 height 36
paste input
type input "**********"
click at [1321, 159] on input "**********" at bounding box center [1342, 153] width 220 height 36
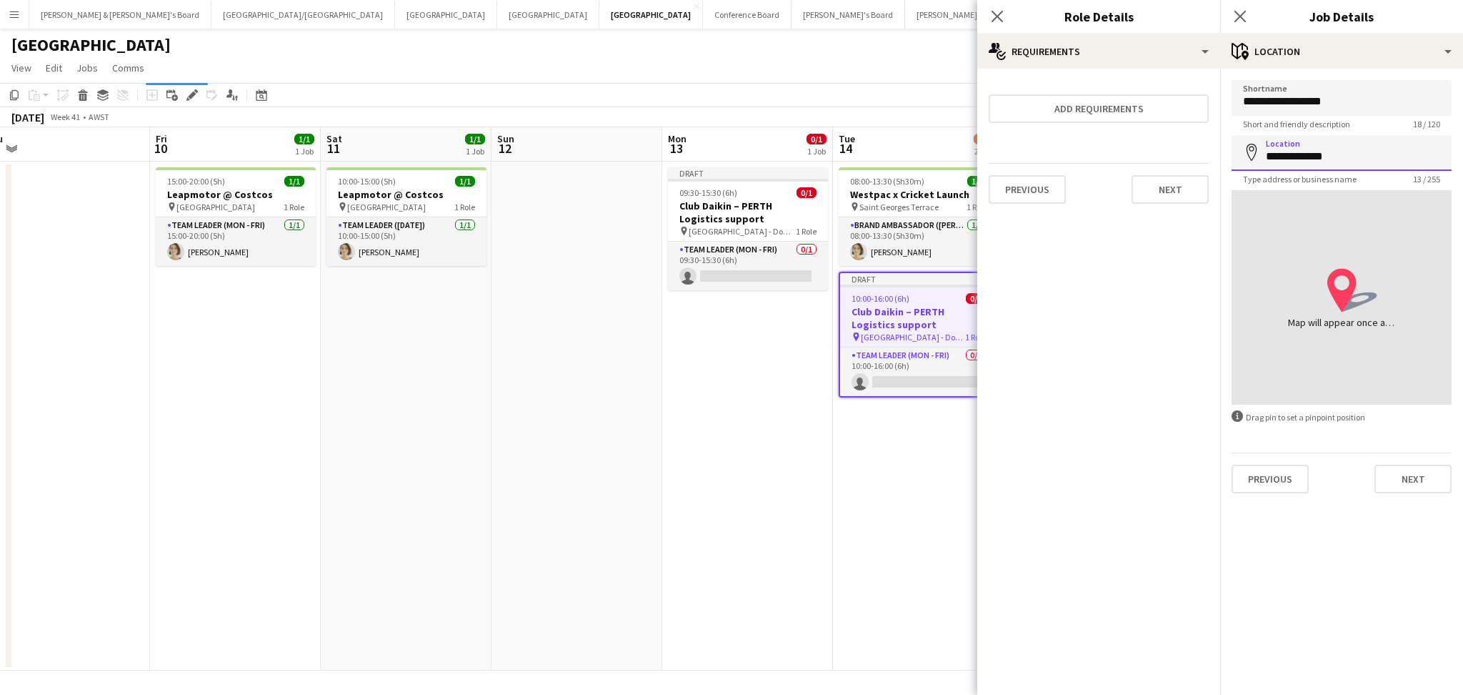
click at [1321, 159] on input "**********" at bounding box center [1342, 153] width 220 height 36
paste input "*****"
type input "**********"
click at [1422, 478] on button "Next" at bounding box center [1413, 478] width 77 height 29
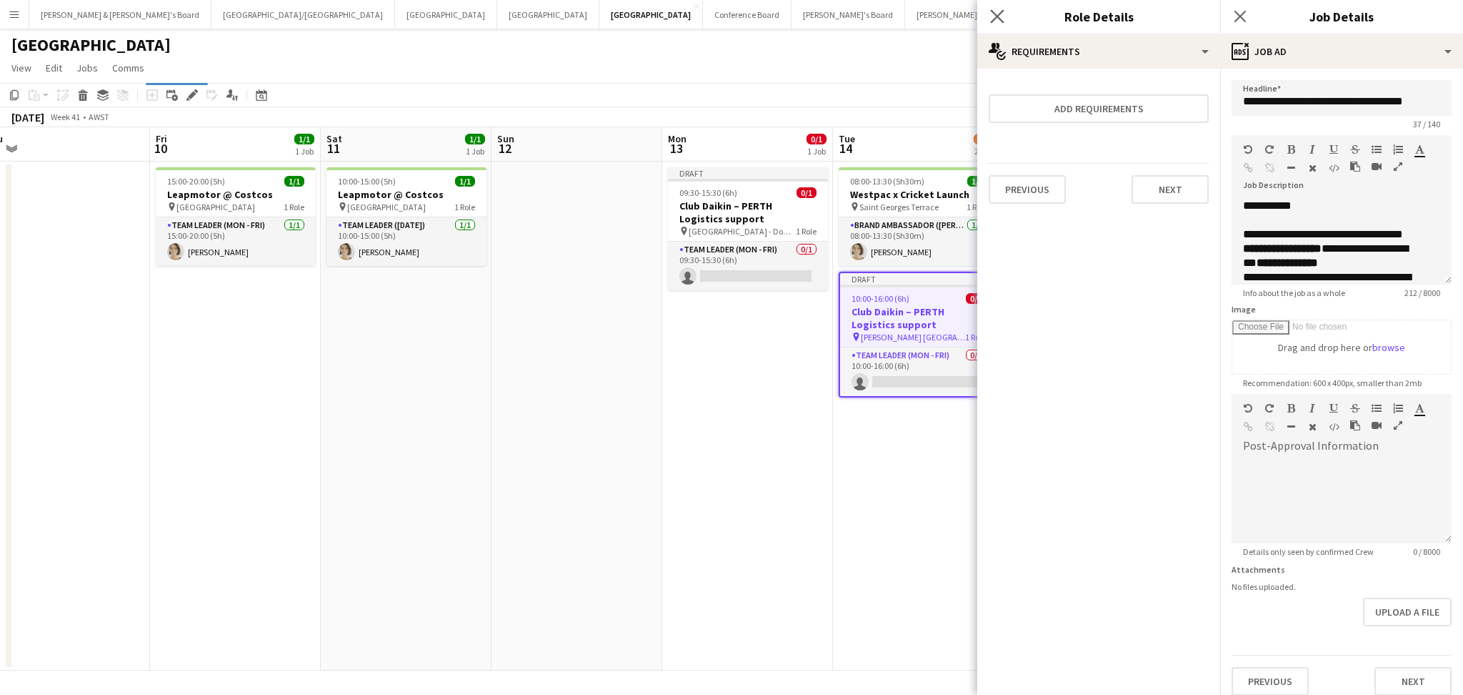
click at [1004, 19] on app-icon "Close pop-in" at bounding box center [998, 16] width 21 height 21
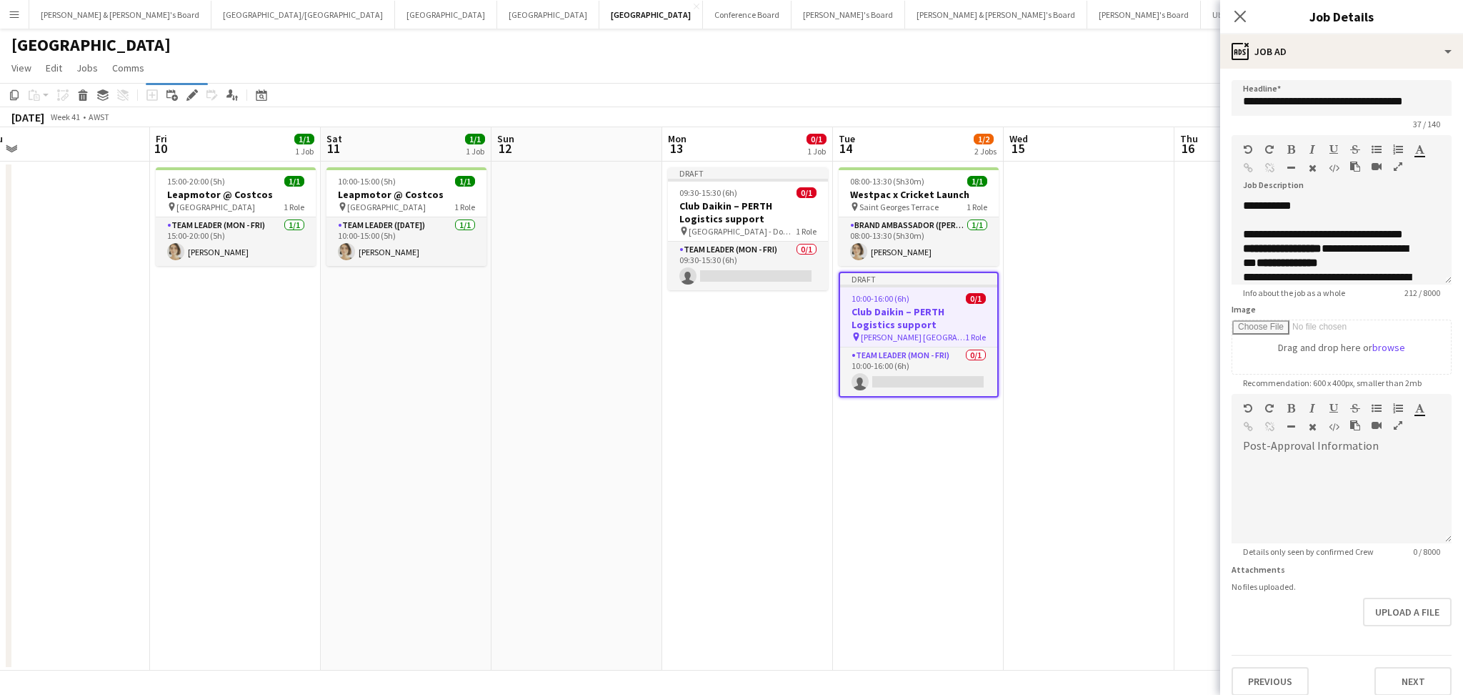
click at [1030, 520] on app-date-cell at bounding box center [1089, 415] width 171 height 509
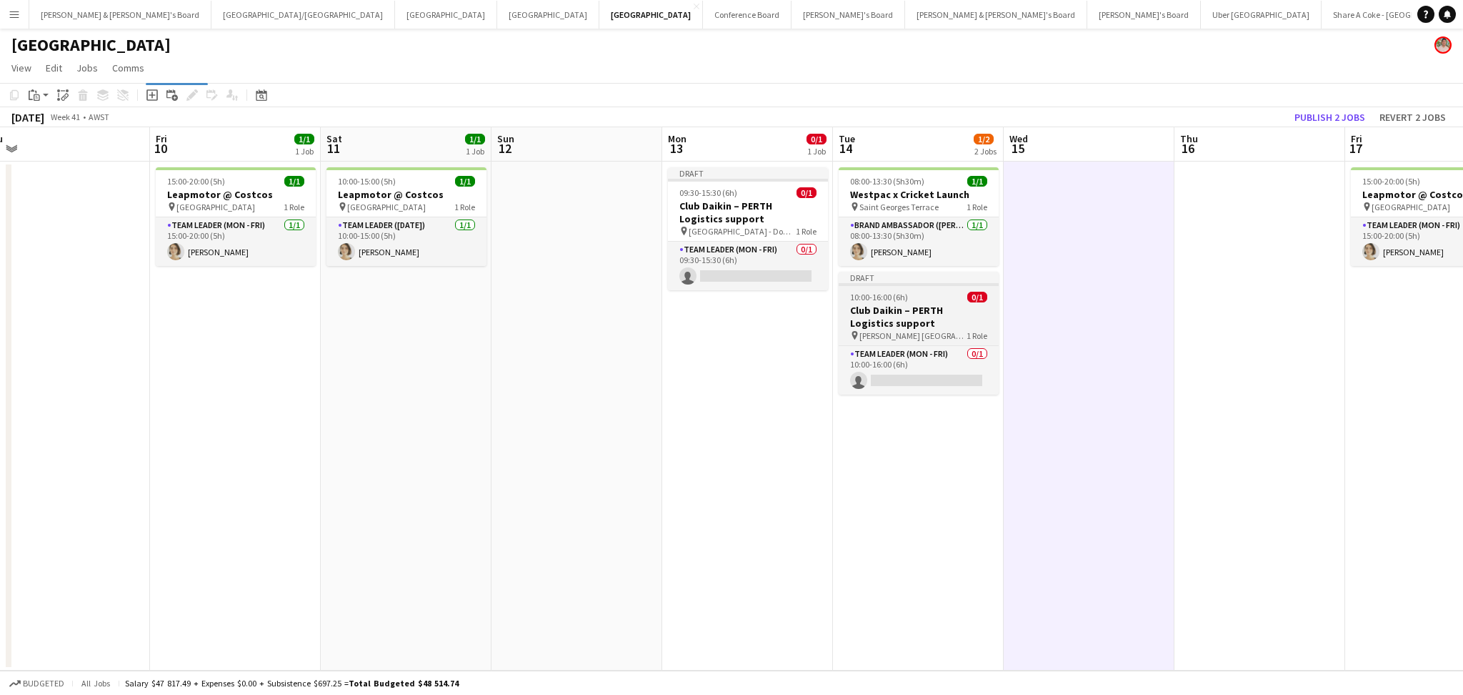
click at [910, 311] on h3 "Club Daikin – PERTH Logistics support" at bounding box center [919, 317] width 160 height 26
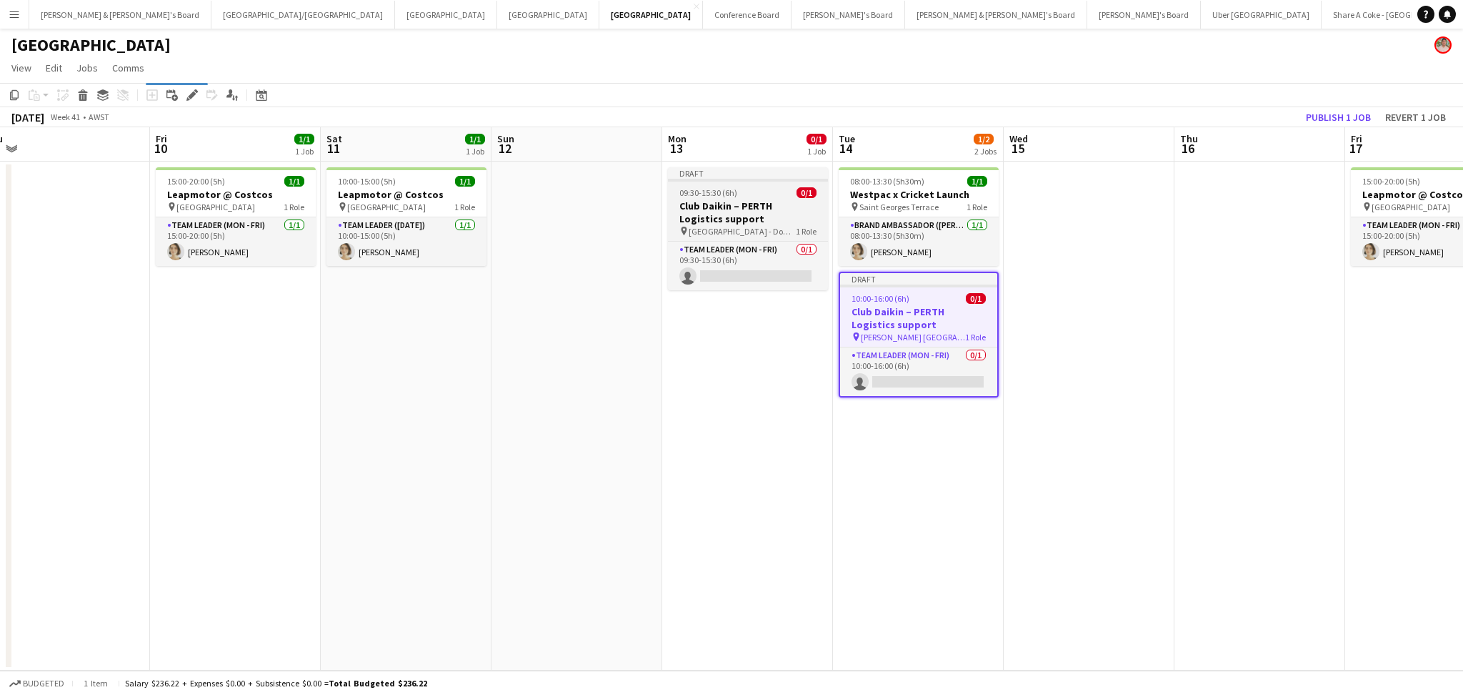
drag, startPoint x: 725, startPoint y: 196, endPoint x: 737, endPoint y: 198, distance: 12.3
click at [724, 194] on span "09:30-15:30 (6h)" at bounding box center [709, 192] width 58 height 11
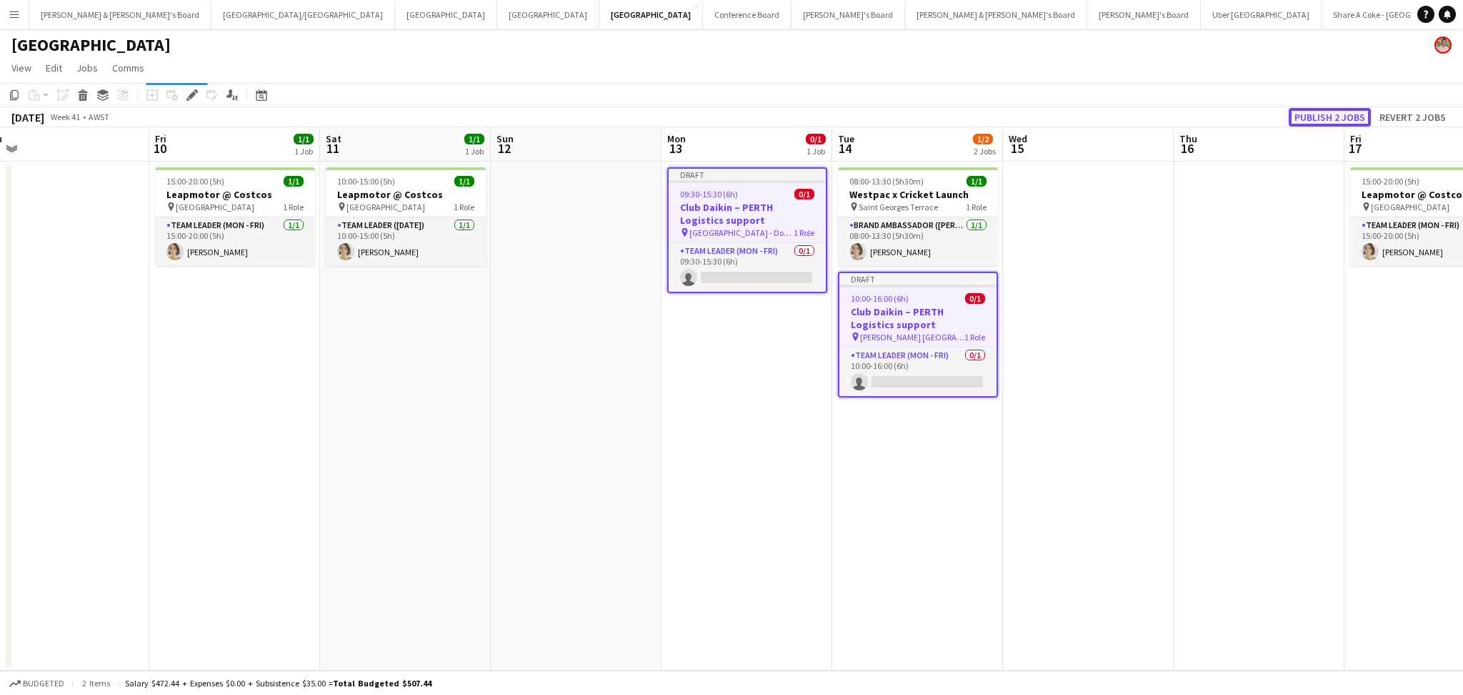
click at [1321, 114] on button "Publish 2 jobs" at bounding box center [1330, 117] width 82 height 19
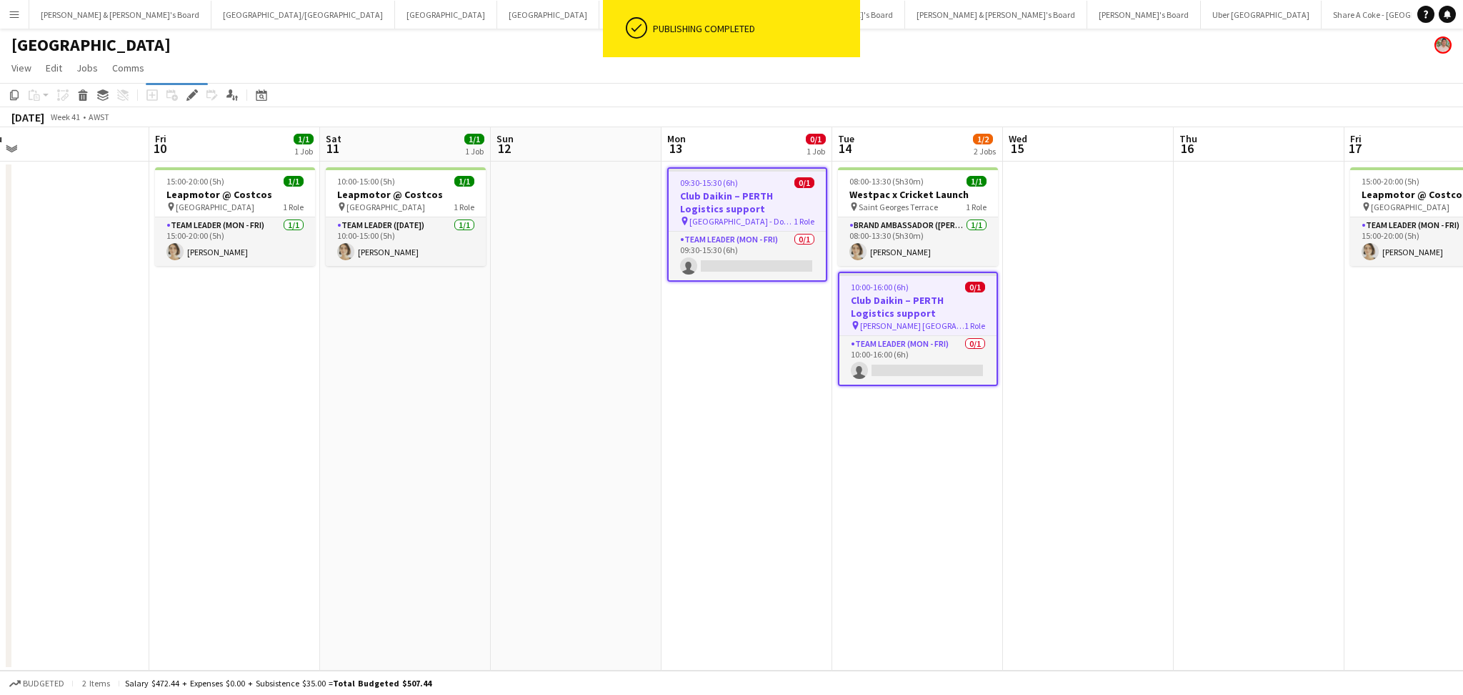
click at [1130, 347] on app-date-cell at bounding box center [1088, 415] width 171 height 509
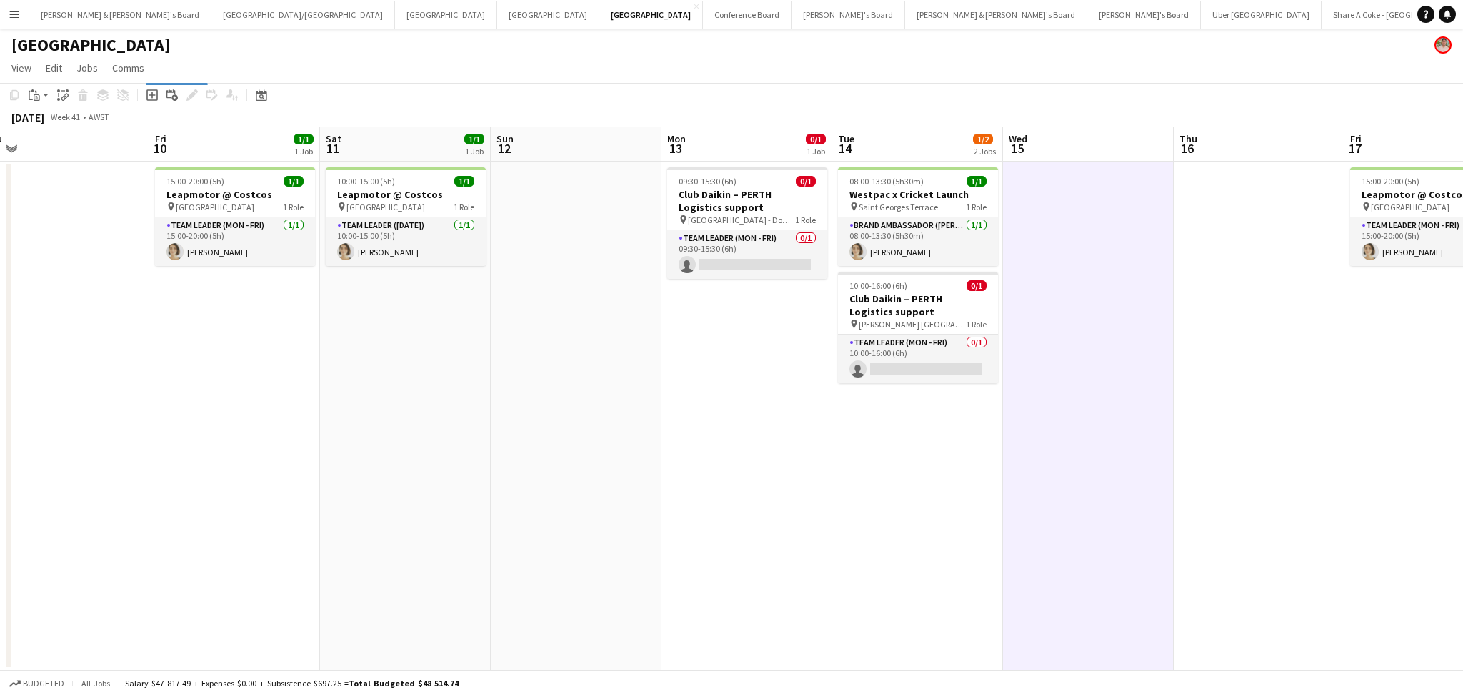
click at [867, 486] on app-date-cell "08:00-13:30 (5h30m) 1/1 Westpac x Cricket Launch pin Saint Georges Terrace 1 Ro…" at bounding box center [917, 415] width 171 height 509
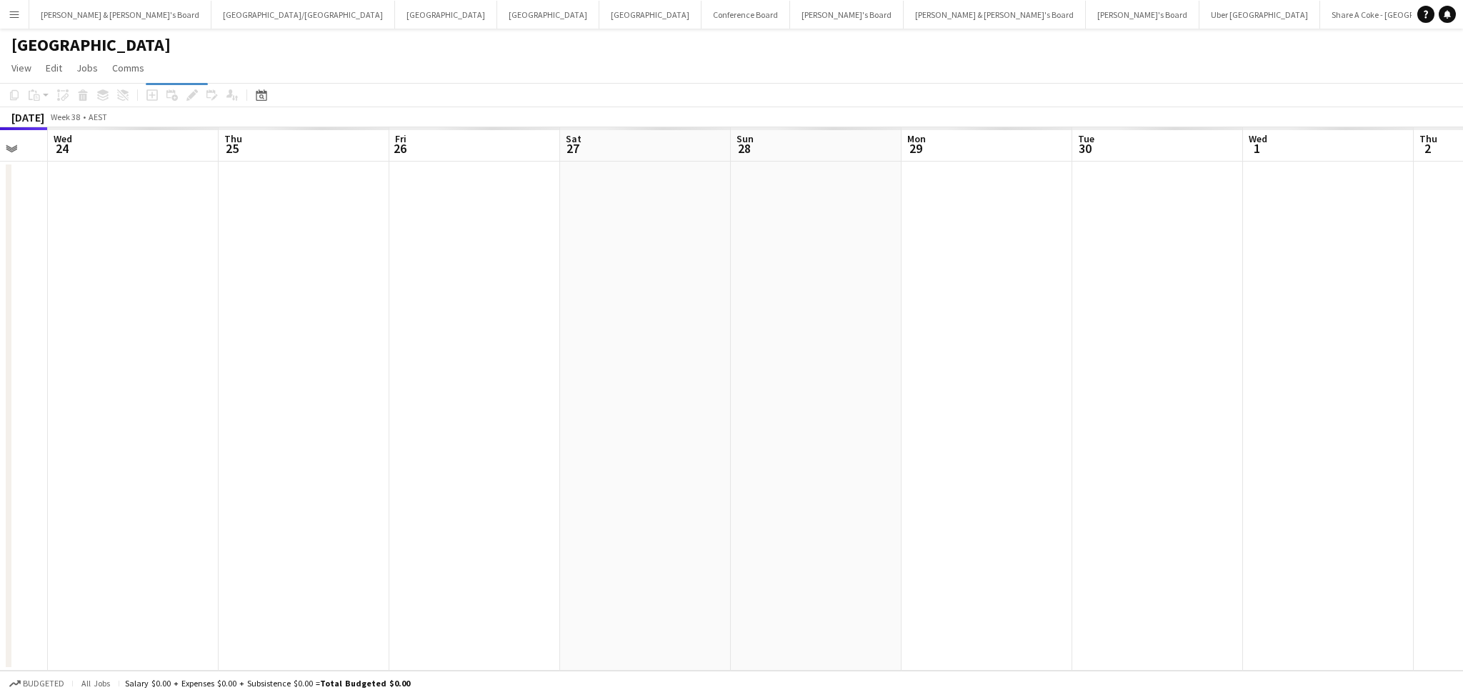
click at [334, 322] on app-calendar-viewport "Sat 20 Sun 21 Mon 22 Tue 23 Wed 24 Thu 25 Fri 26 Sat 27 Sun 28 Mon 29 Tue 30 We…" at bounding box center [731, 398] width 1463 height 543
drag, startPoint x: 1102, startPoint y: 448, endPoint x: 317, endPoint y: 367, distance: 789.5
click at [317, 367] on app-calendar-viewport "Wed 24 Thu 25 Fri 26 Sat 27 Sun 28 Mon 29 Tue 30 Wed 1 Thu 2 Fri 3 Sat 4 Sun 5 …" at bounding box center [731, 398] width 1463 height 543
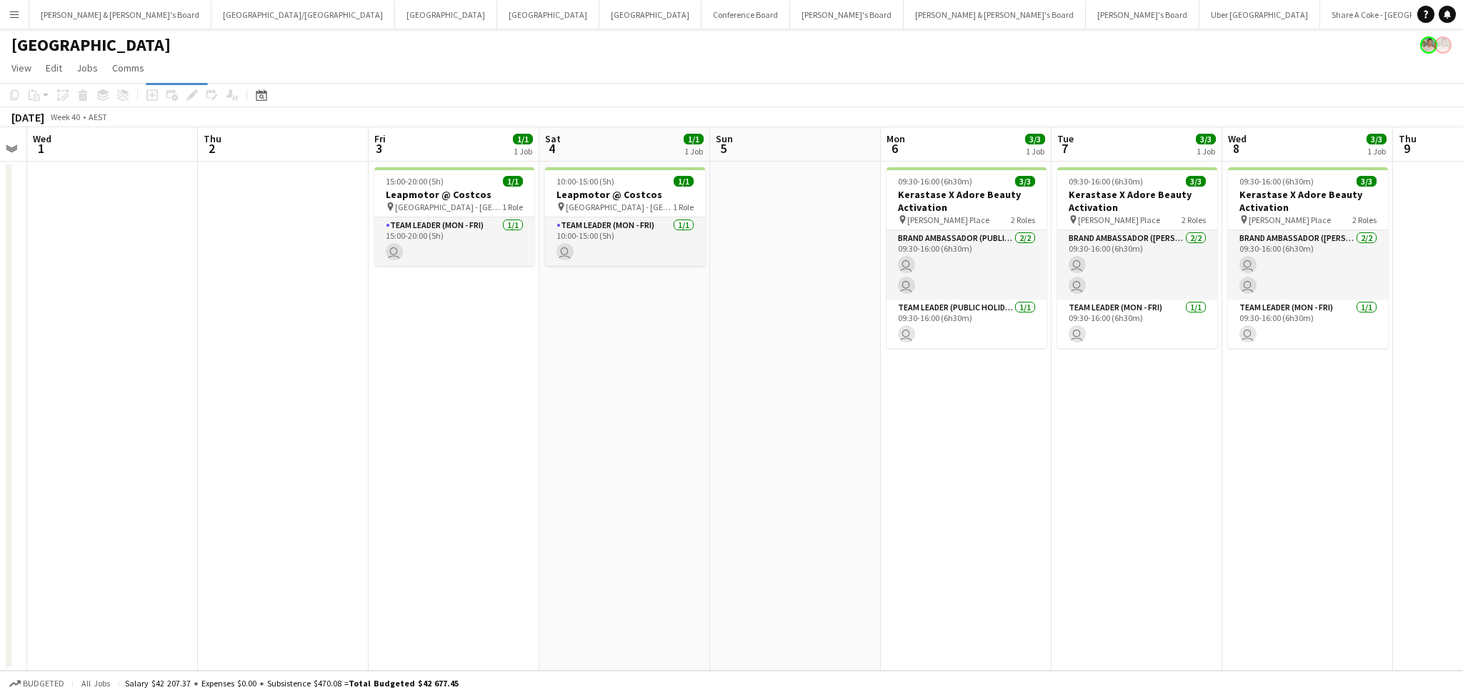
scroll to position [0, 424]
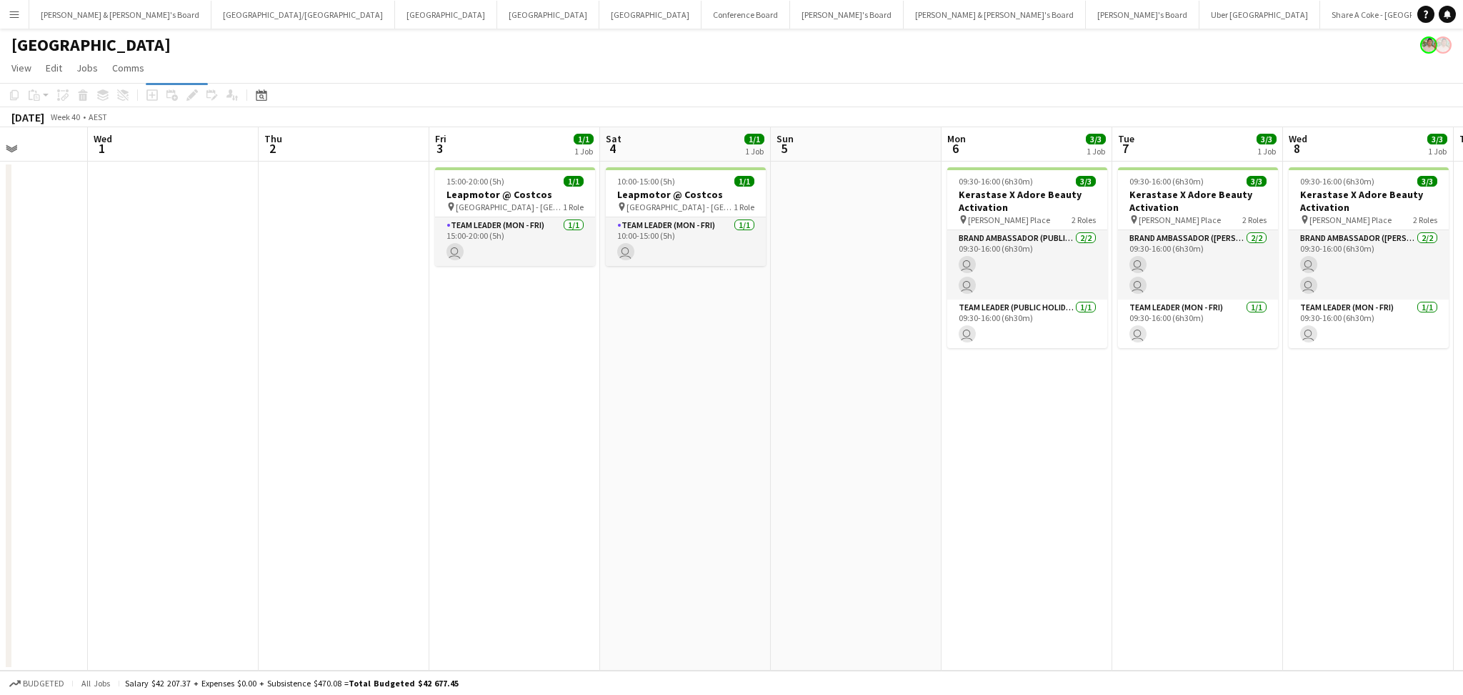
drag, startPoint x: 842, startPoint y: 413, endPoint x: 347, endPoint y: 360, distance: 497.3
click at [347, 360] on app-calendar-viewport "Sun 28 Mon 29 Tue 30 Wed 1 Thu 2 Fri 3 1/1 1 Job Sat 4 1/1 1 Job Sun 5 Mon 6 3/…" at bounding box center [731, 398] width 1463 height 543
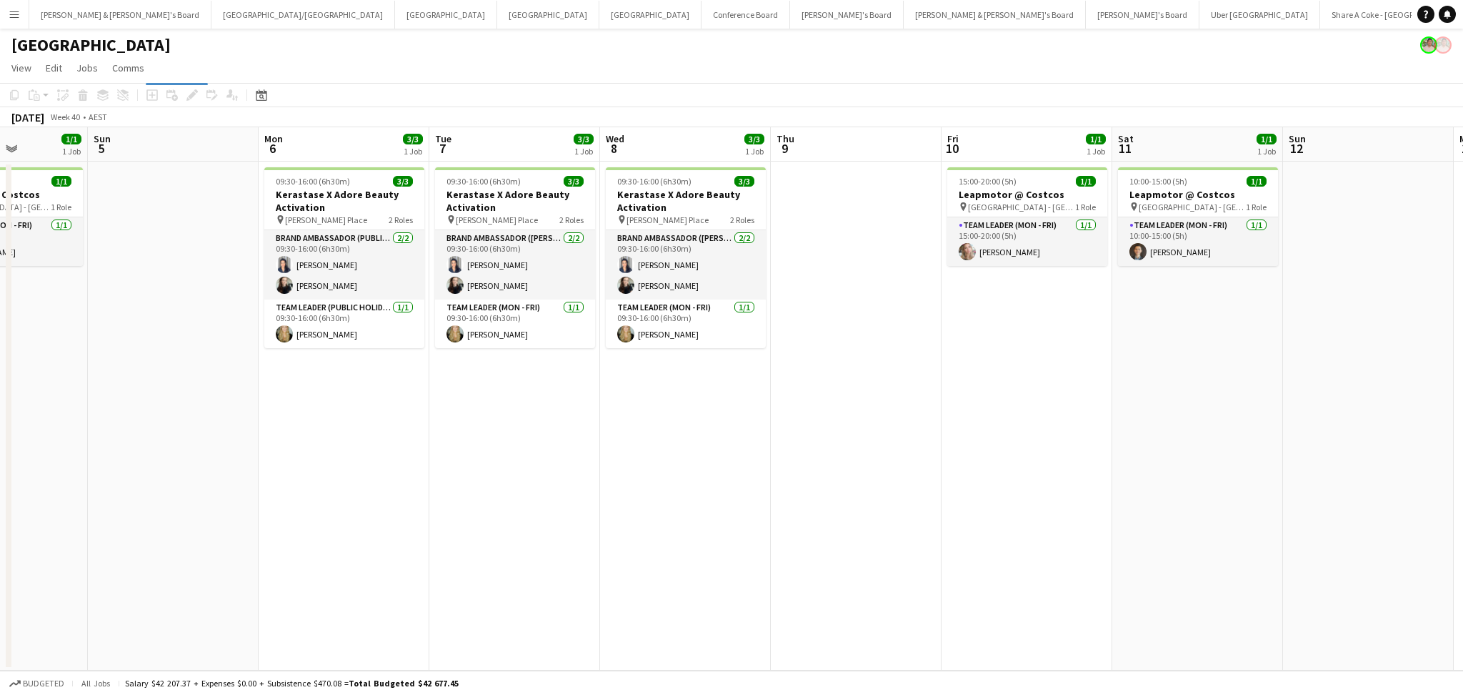
click at [469, 464] on app-date-cell "09:30-16:00 (6h30m) 3/3 Kerastase X Adore Beauty Activation pin [PERSON_NAME] P…" at bounding box center [514, 415] width 171 height 509
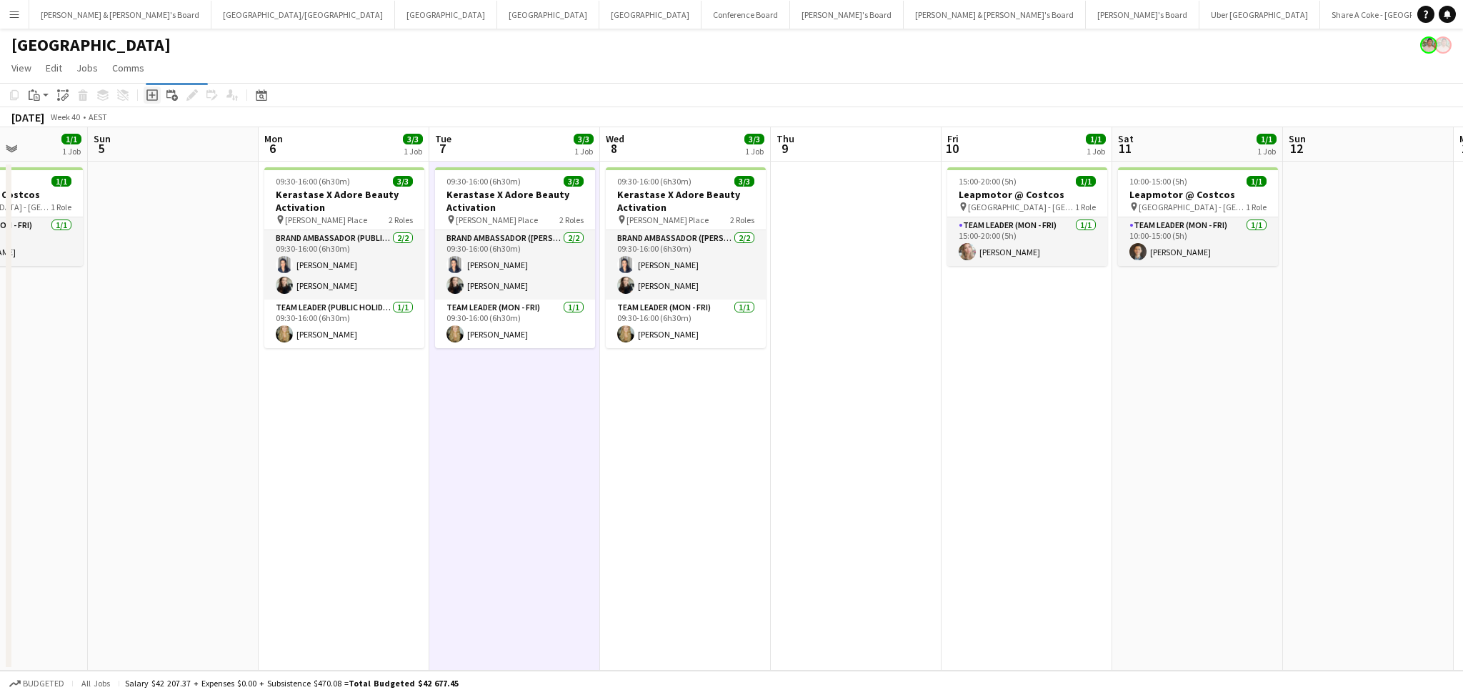
click at [150, 96] on icon "Add job" at bounding box center [151, 94] width 11 height 11
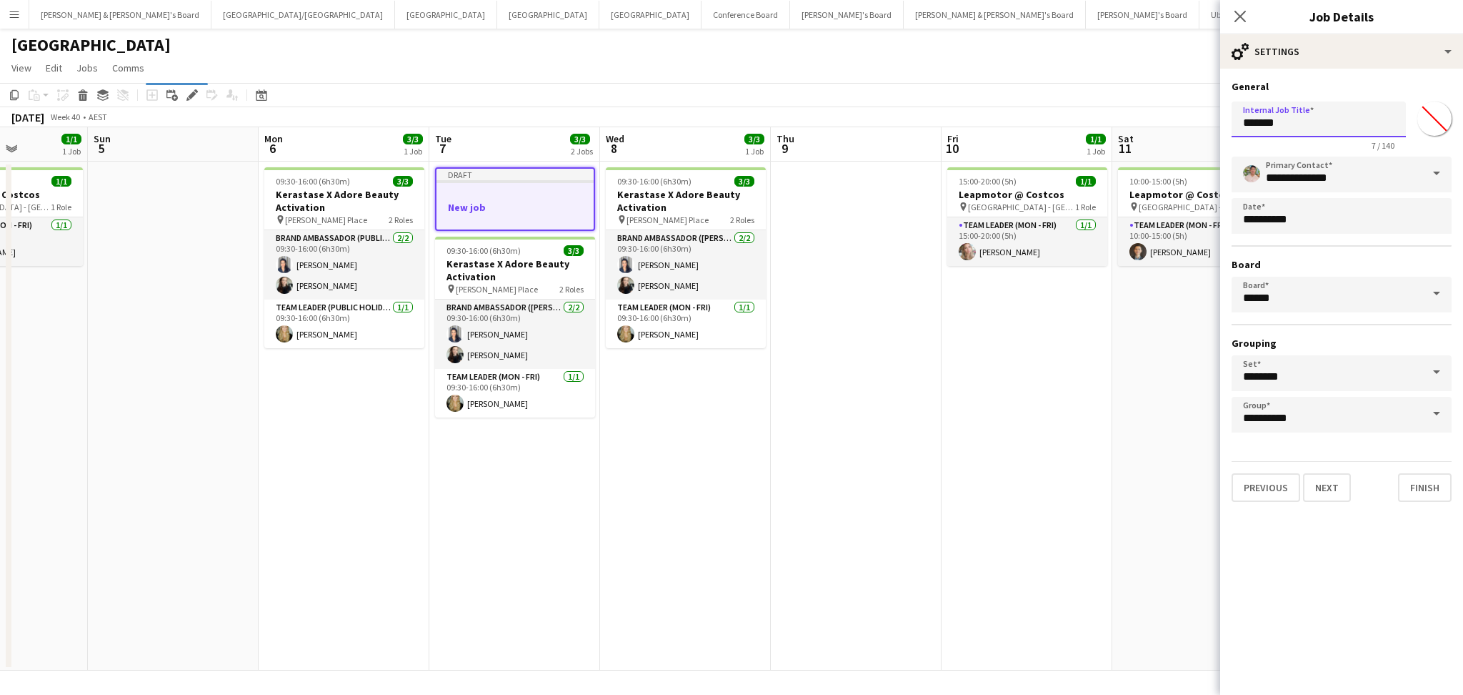
click at [1305, 113] on input "*******" at bounding box center [1319, 119] width 174 height 36
paste input "**********"
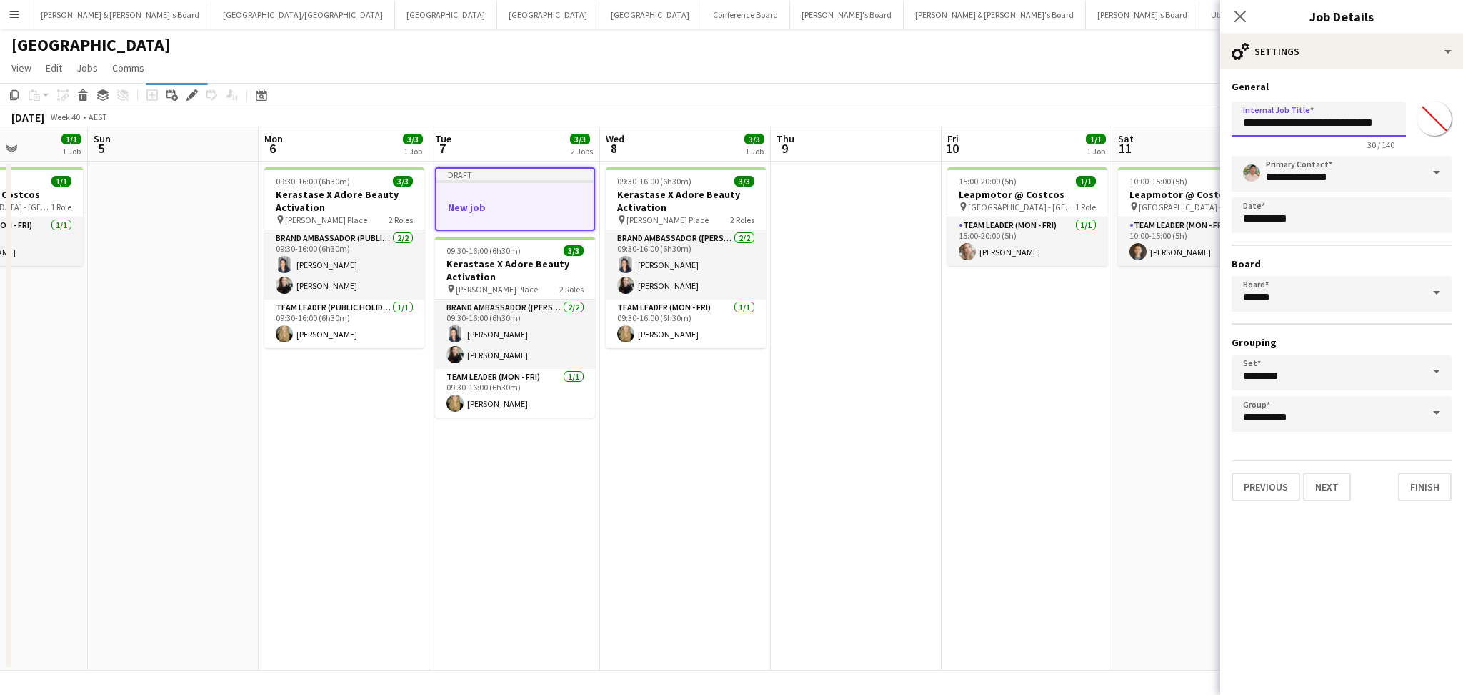
type input "**********"
click at [1425, 159] on span at bounding box center [1437, 173] width 30 height 34
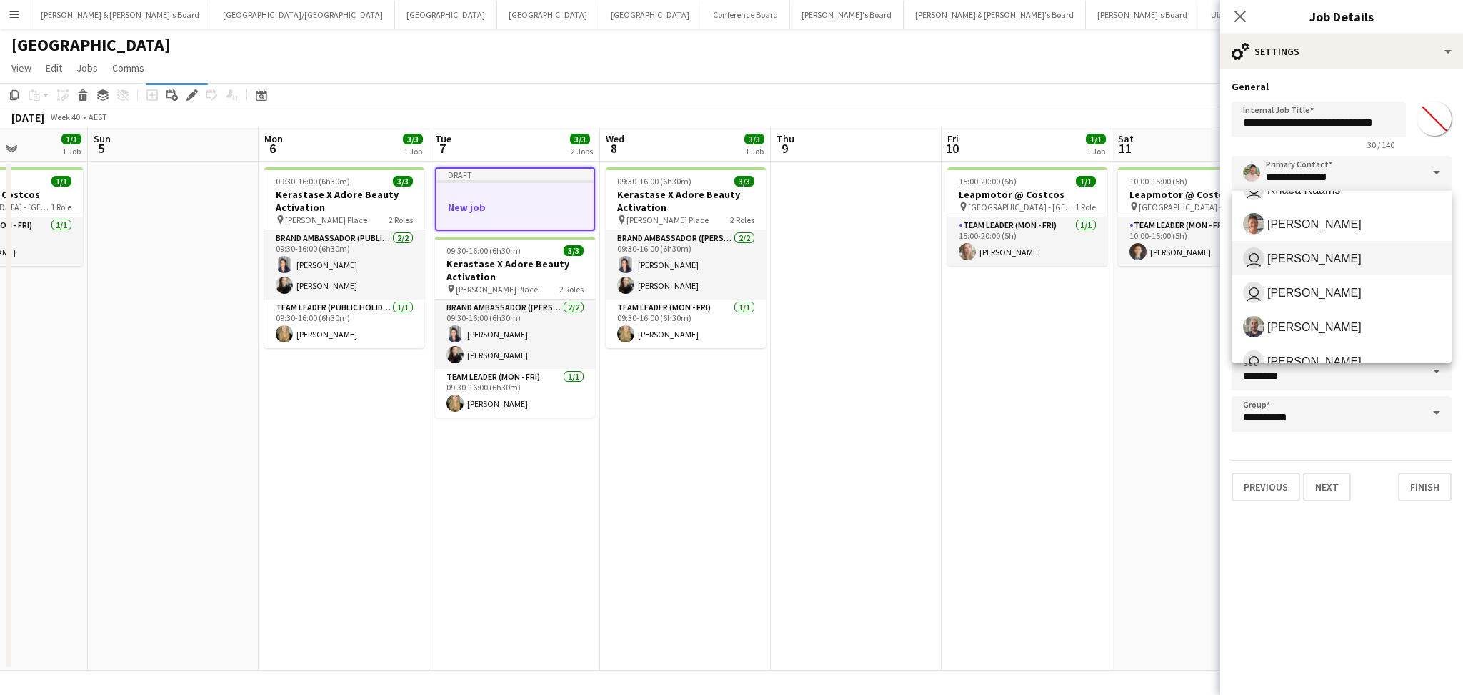
scroll to position [190, 0]
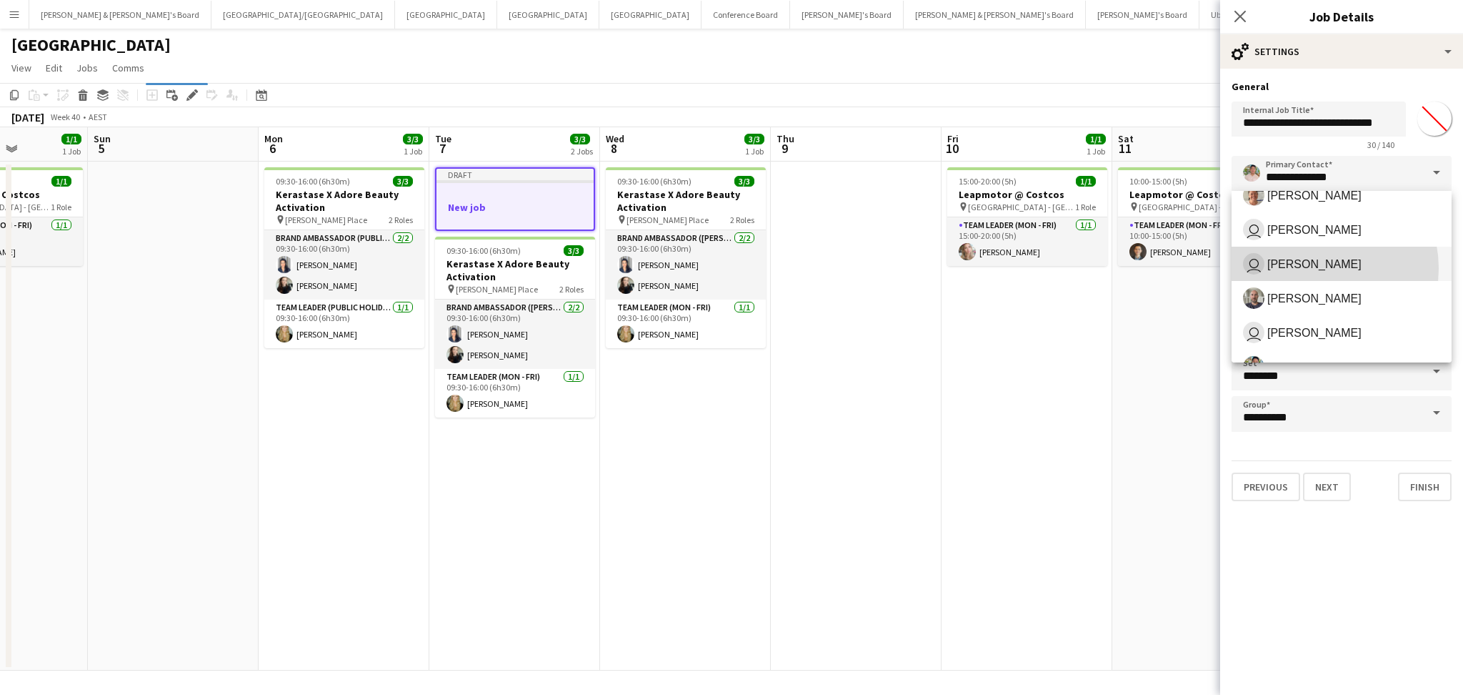
click at [1315, 268] on span "[PERSON_NAME]" at bounding box center [1315, 264] width 94 height 14
type input "**********"
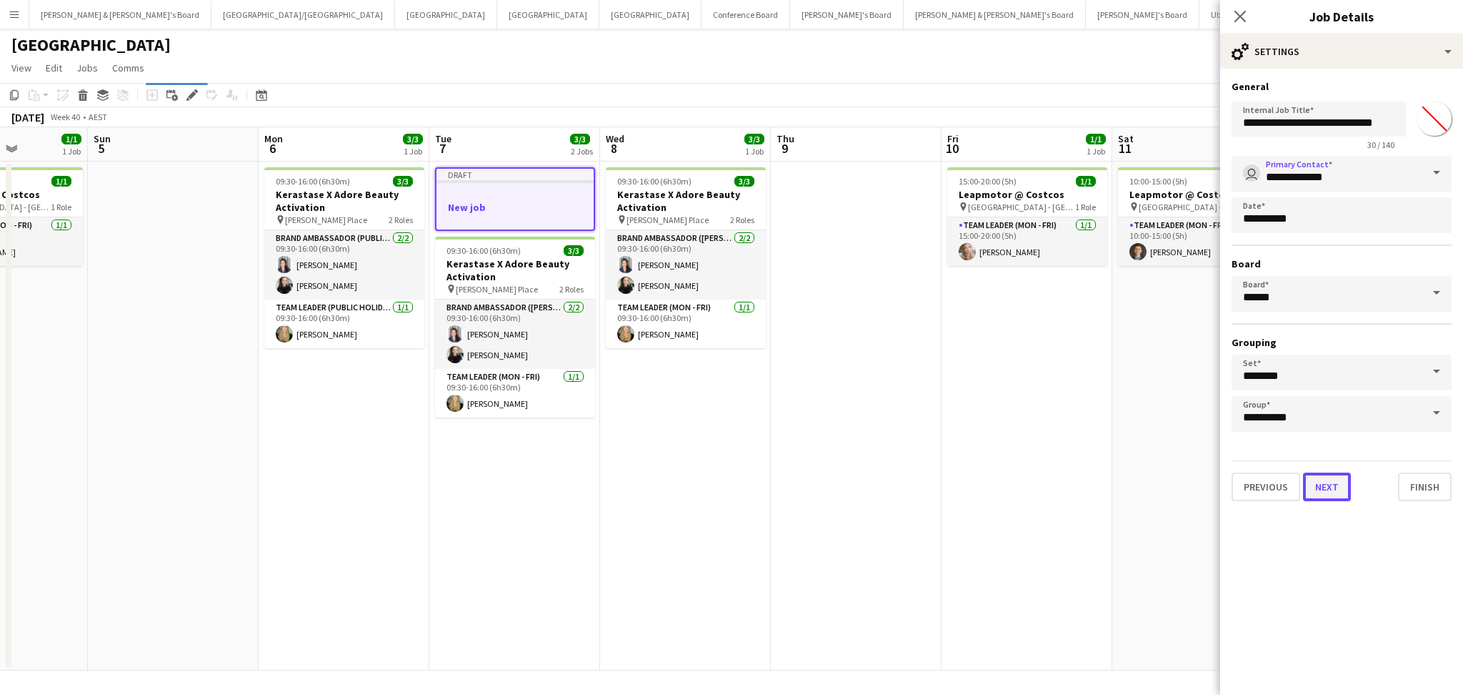
click at [1332, 482] on button "Next" at bounding box center [1327, 486] width 48 height 29
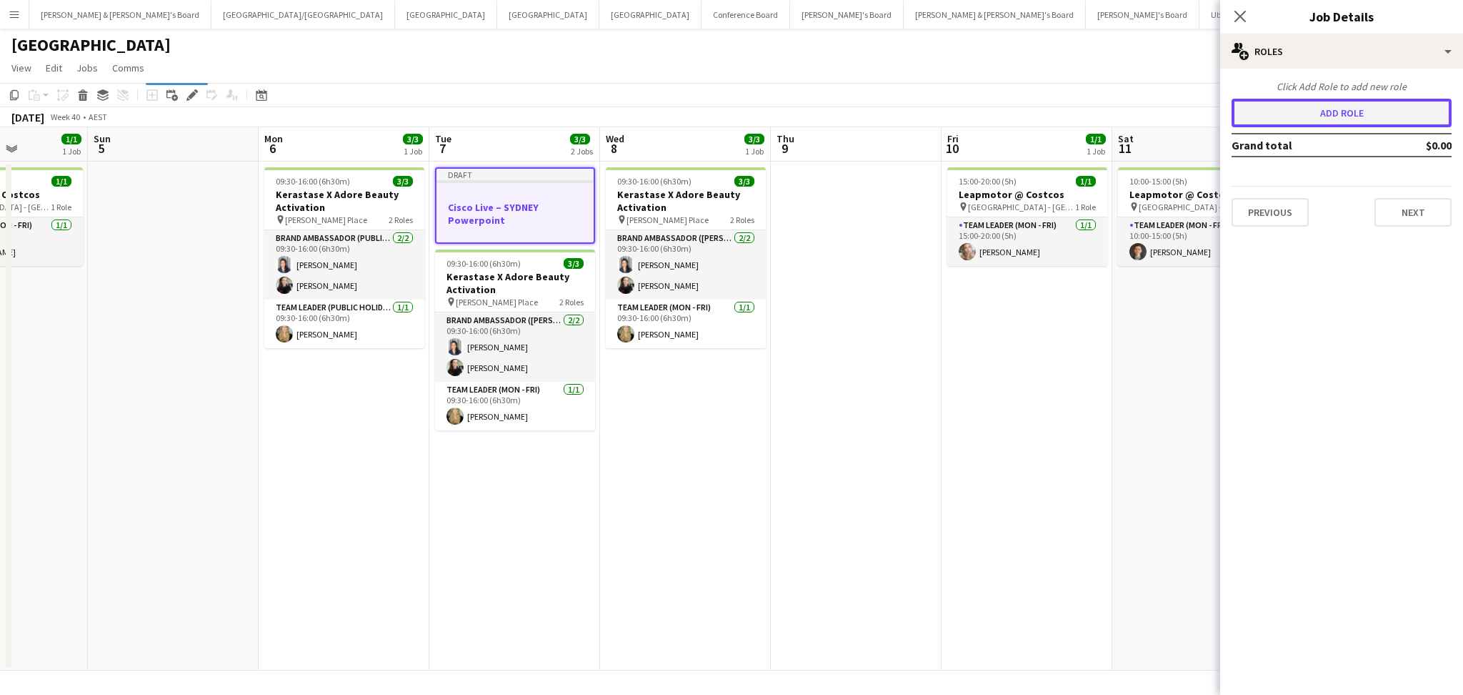
click at [1330, 111] on button "Add role" at bounding box center [1342, 113] width 220 height 29
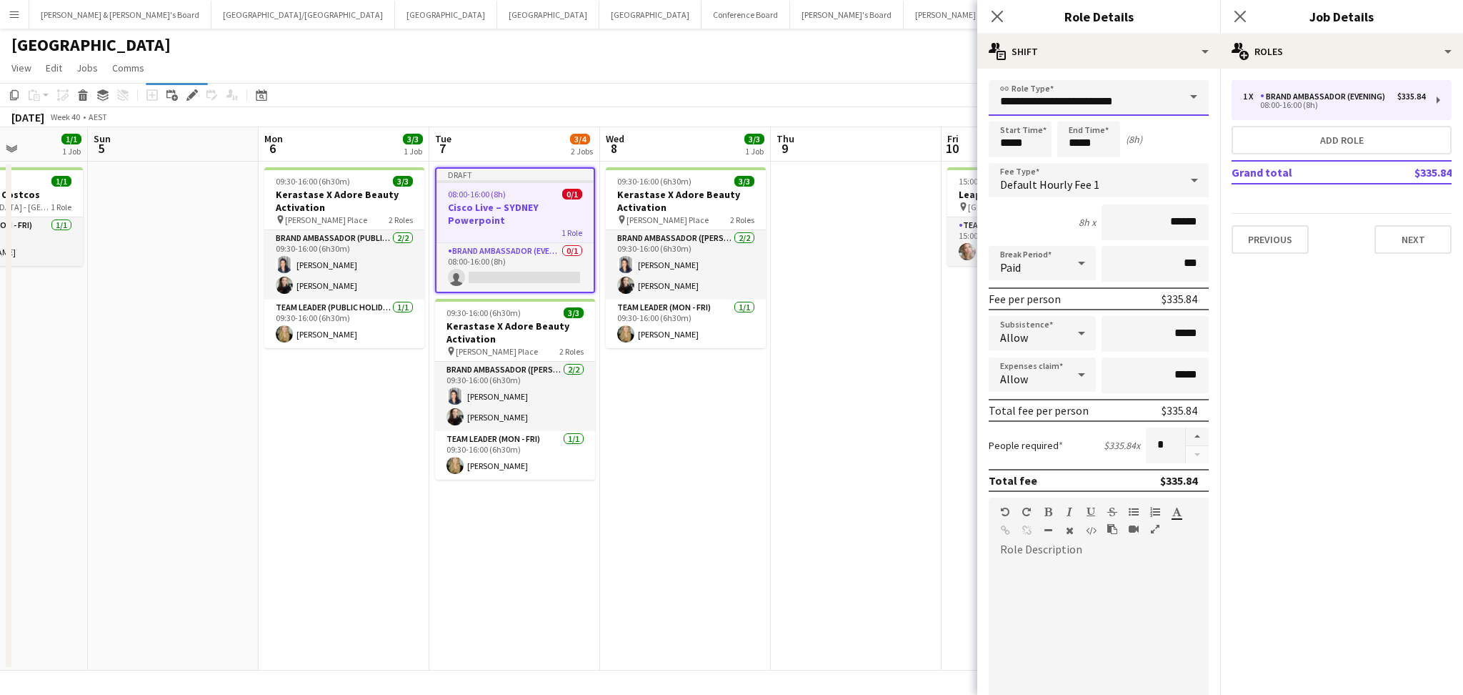
click at [1150, 106] on input "**********" at bounding box center [1099, 98] width 220 height 36
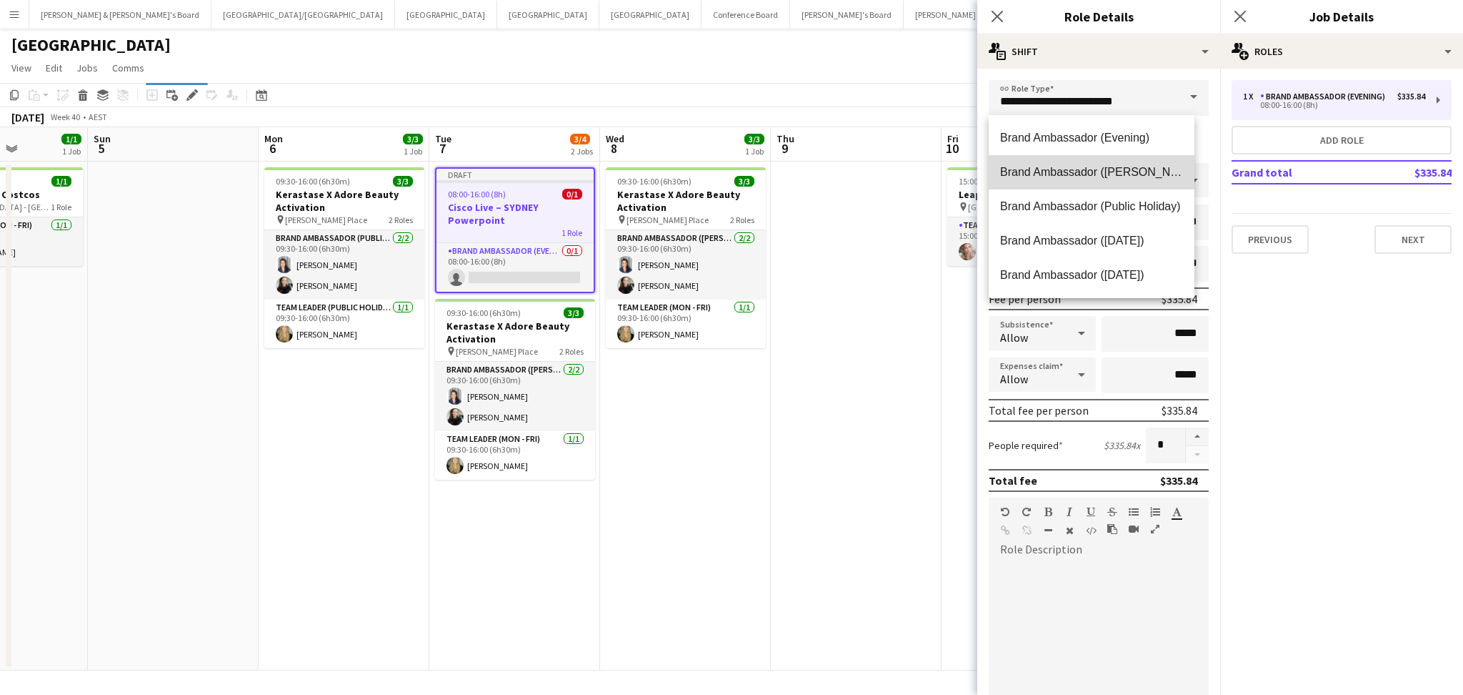
click at [1108, 172] on span "Brand Ambassador ([PERSON_NAME])" at bounding box center [1091, 172] width 183 height 14
type input "**********"
type input "******"
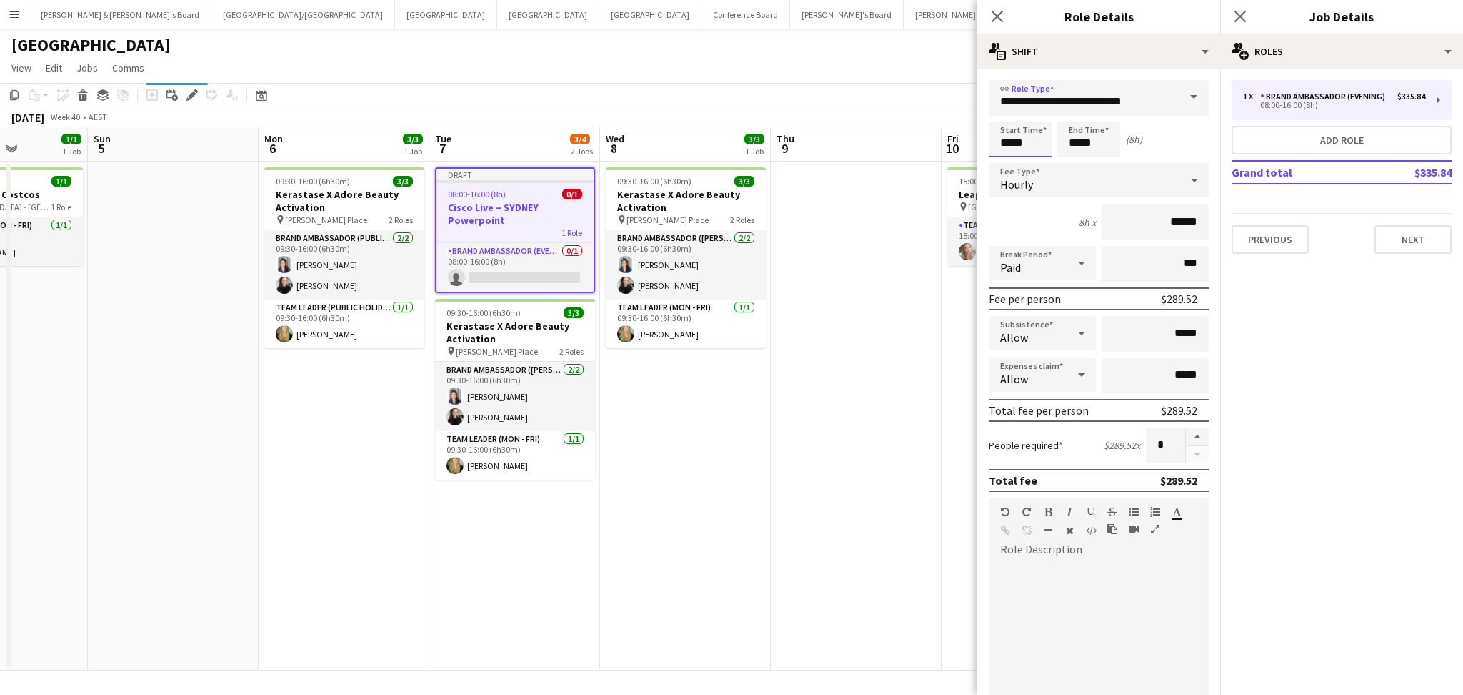
click at [1002, 138] on input "*****" at bounding box center [1020, 139] width 63 height 36
type input "*****"
click at [1186, 429] on button "button" at bounding box center [1197, 436] width 23 height 19
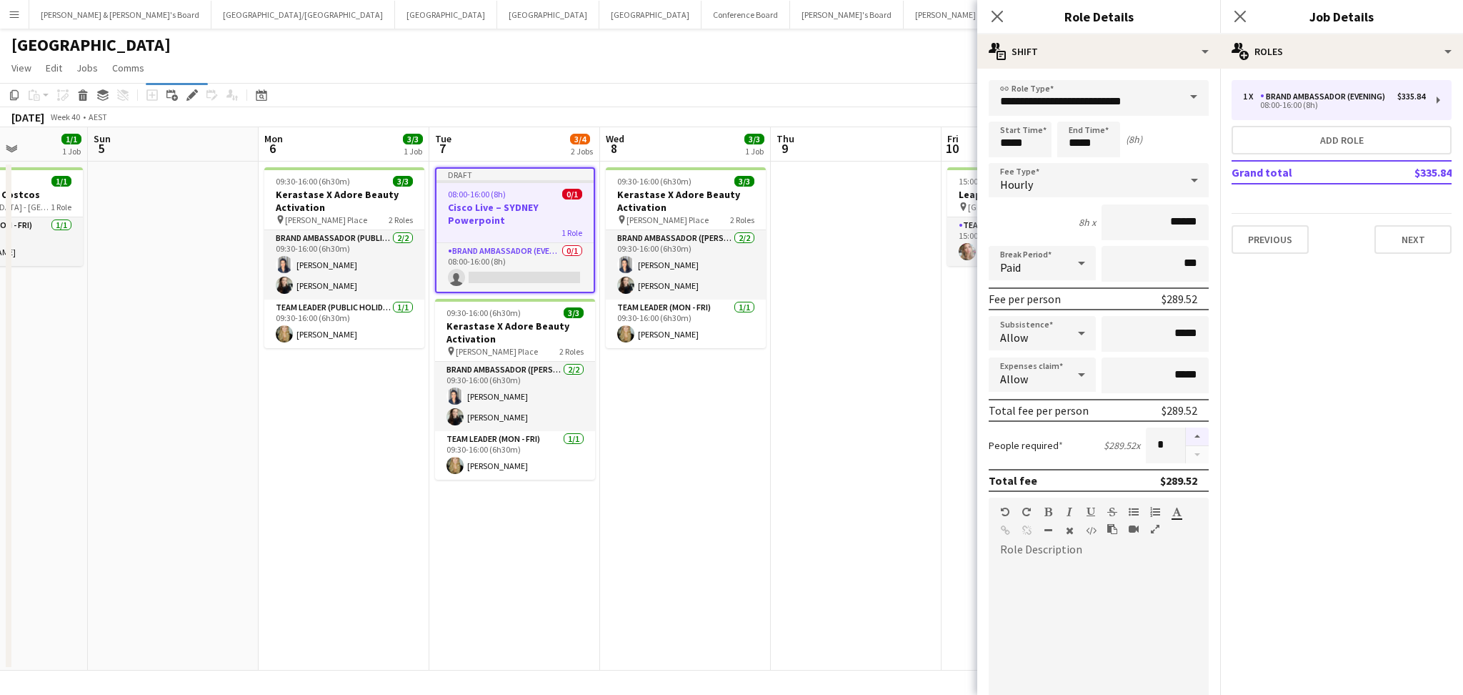
click at [1186, 429] on button "button" at bounding box center [1197, 436] width 23 height 19
type input "*"
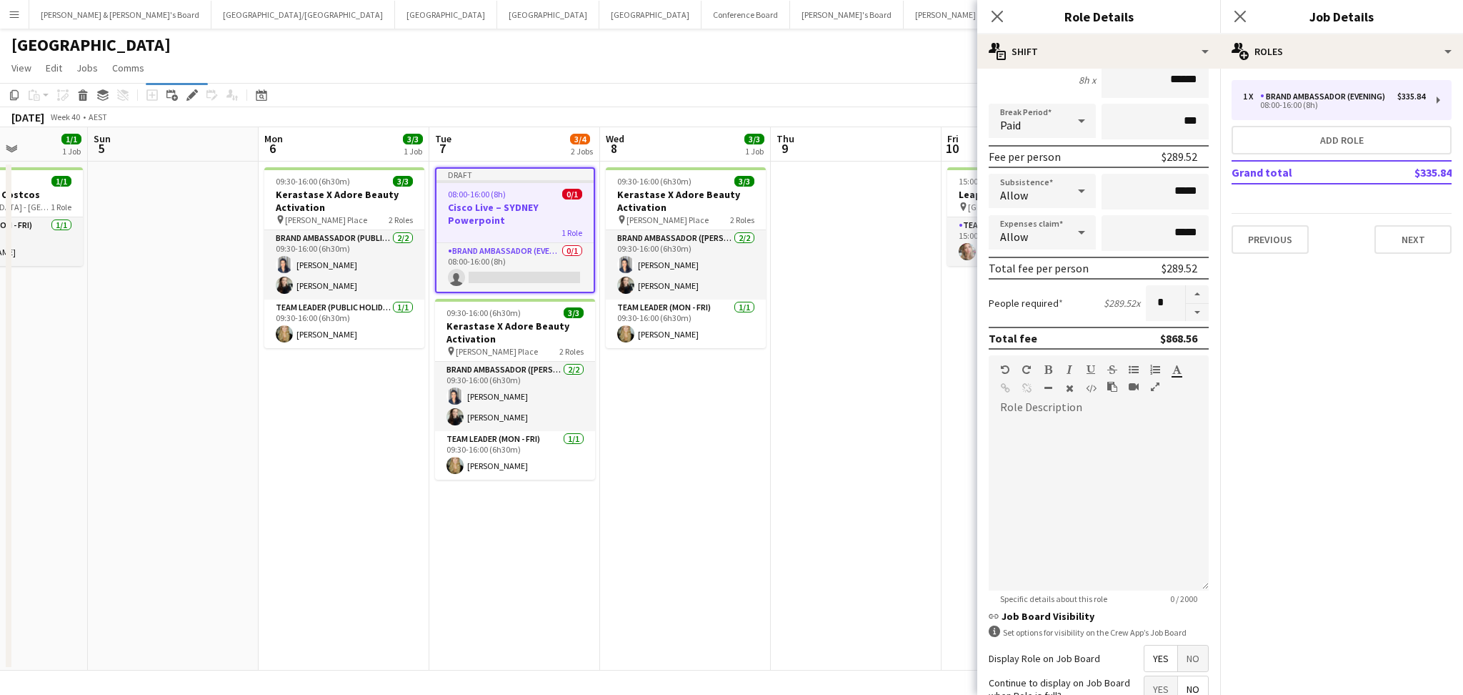
scroll to position [279, 0]
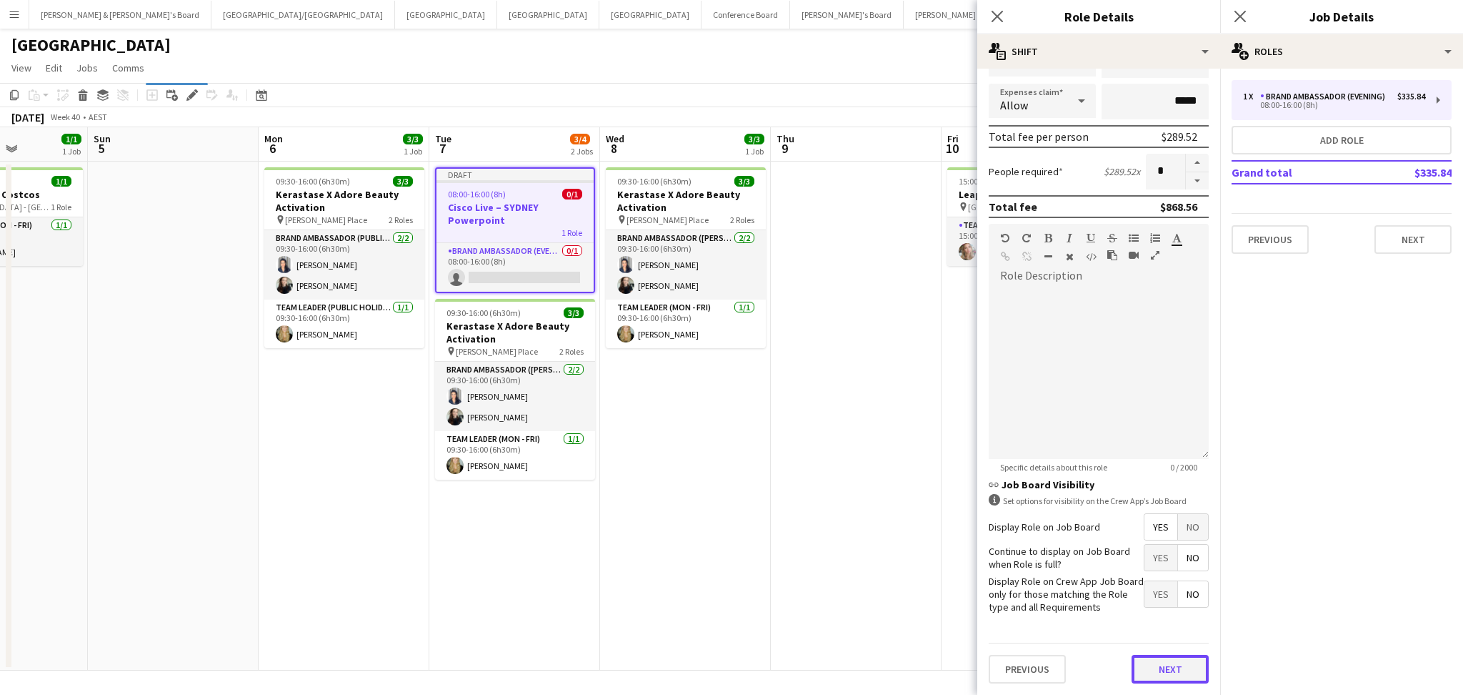
click at [1153, 666] on button "Next" at bounding box center [1170, 669] width 77 height 29
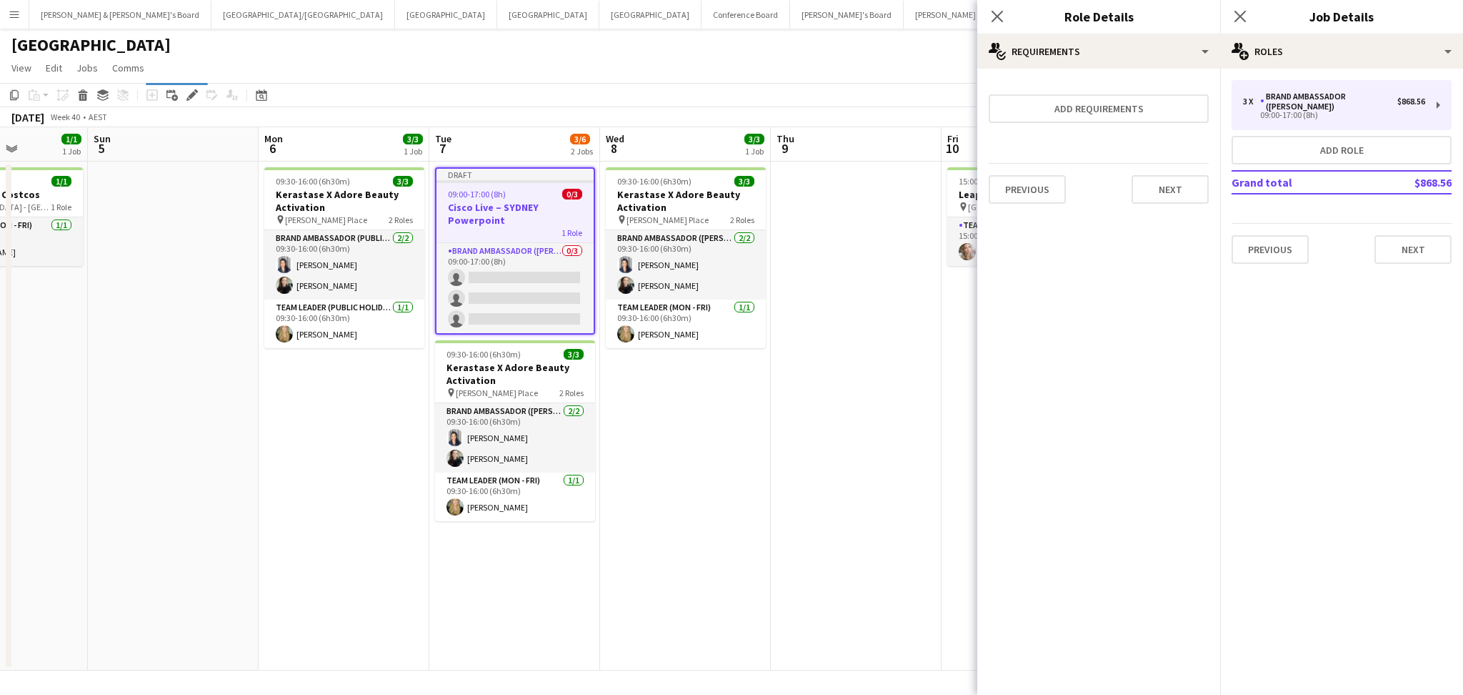
scroll to position [0, 0]
click at [998, 25] on div "Close pop-in" at bounding box center [998, 16] width 40 height 33
click at [1004, 17] on app-icon "Close pop-in" at bounding box center [998, 16] width 21 height 21
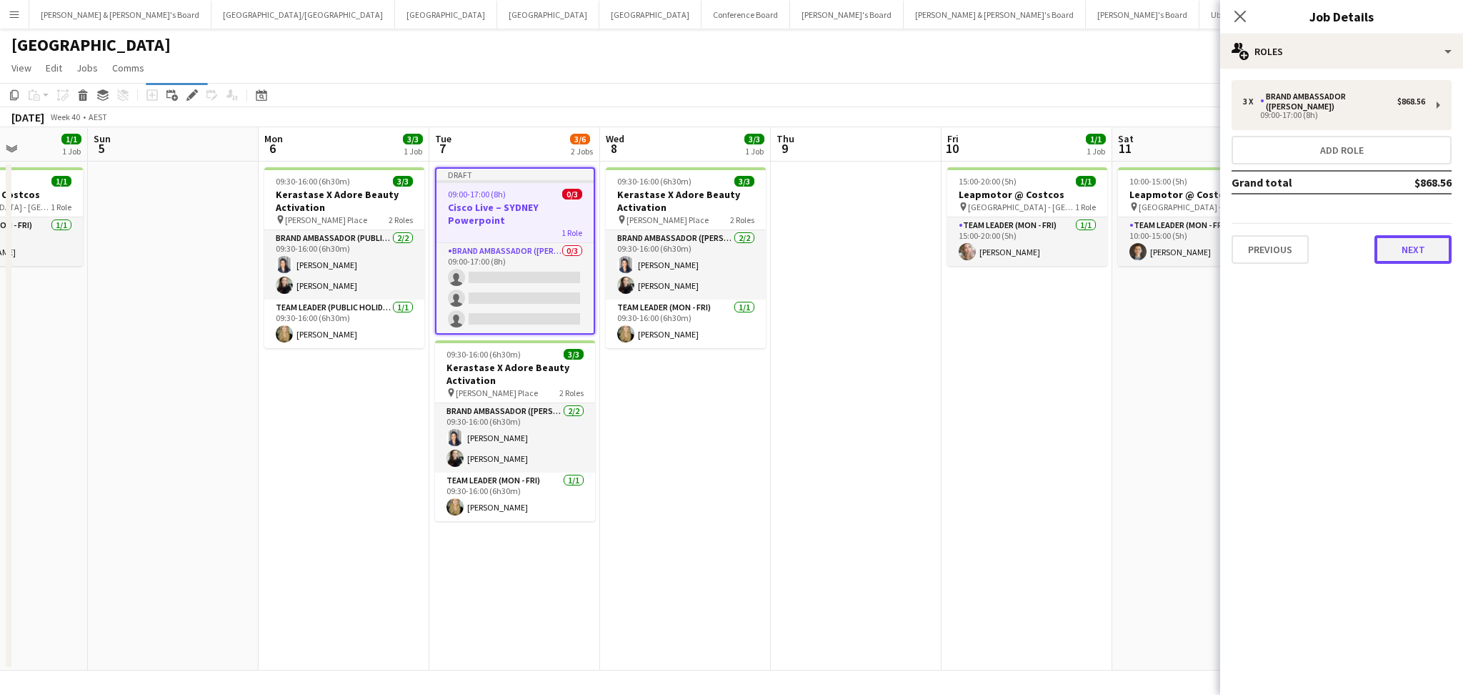
click at [1401, 237] on button "Next" at bounding box center [1413, 249] width 77 height 29
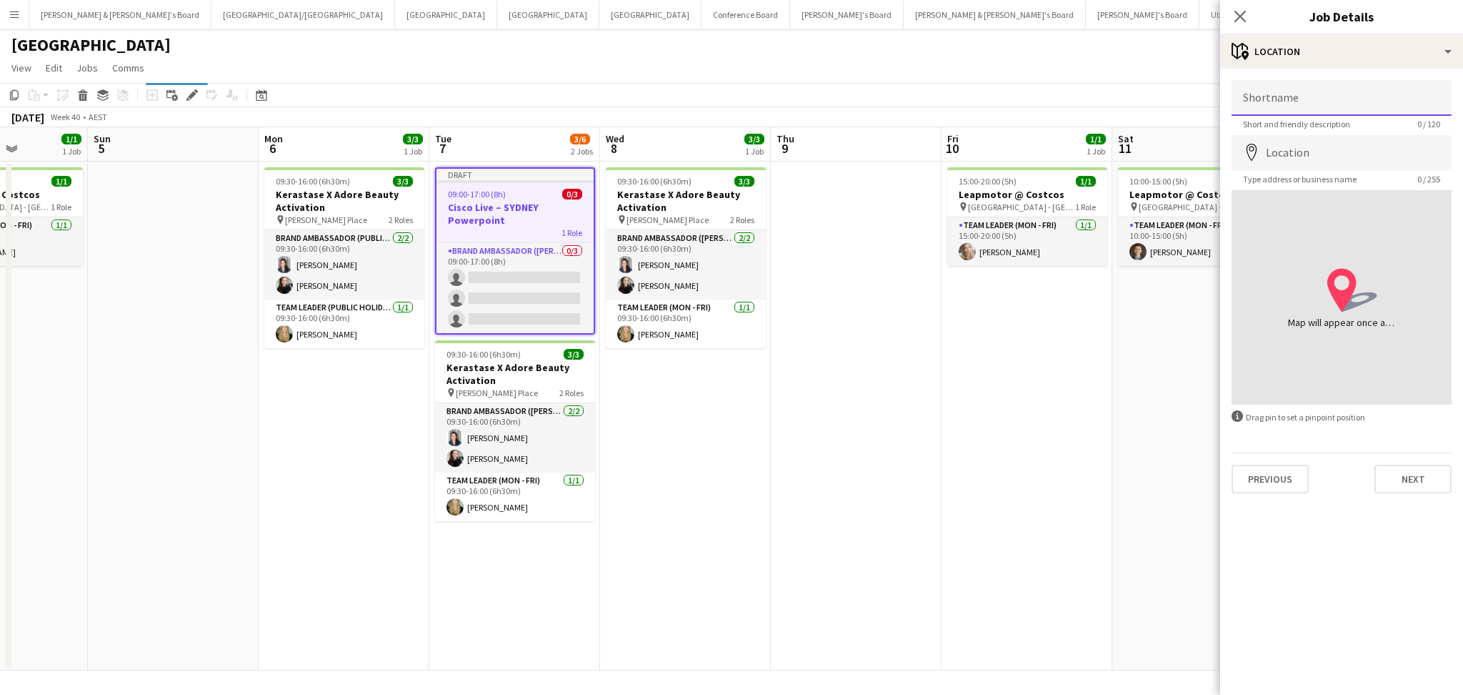
click at [1318, 104] on input "Shortname" at bounding box center [1342, 98] width 220 height 36
paste input "**********"
drag, startPoint x: 1368, startPoint y: 103, endPoint x: 1240, endPoint y: 104, distance: 127.9
click at [1240, 104] on input "**********" at bounding box center [1342, 97] width 220 height 35
type input "**********"
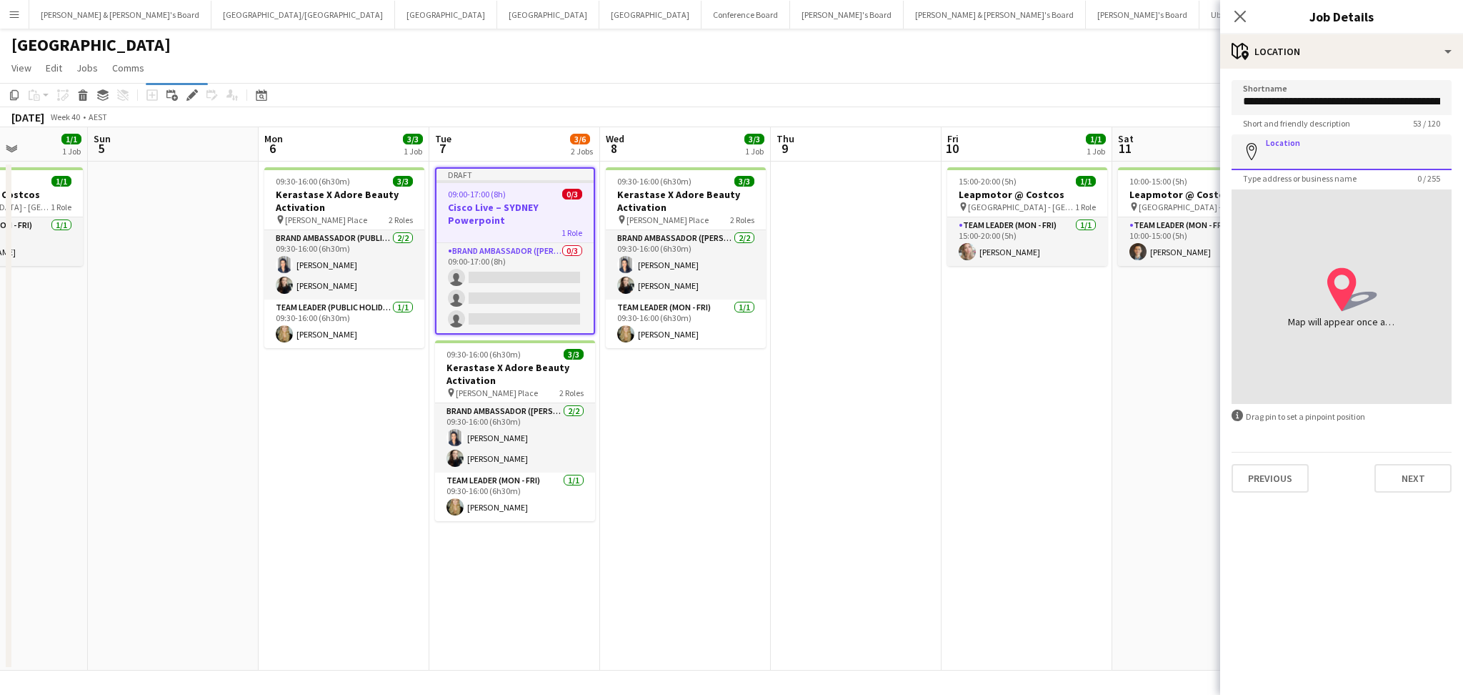
click at [1324, 163] on input "Location" at bounding box center [1342, 152] width 220 height 36
paste input "**********"
type input "**********"
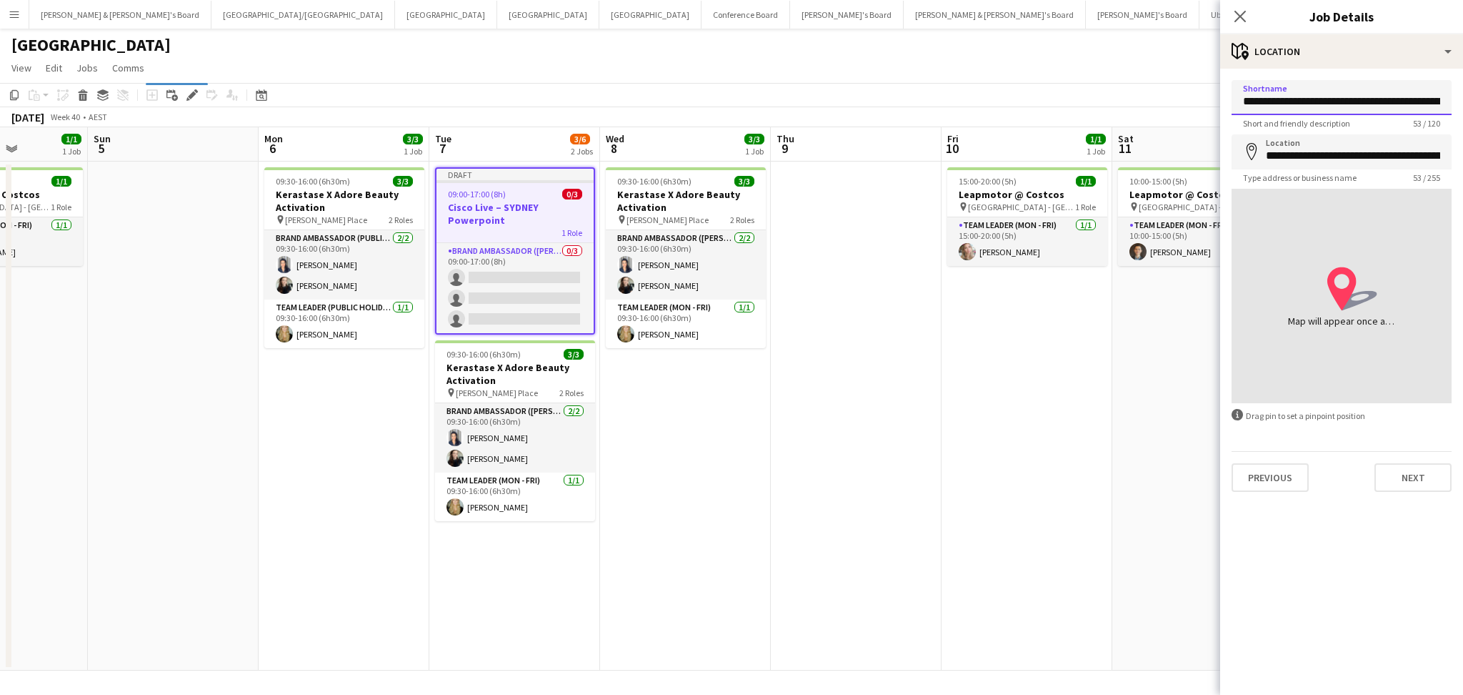
click at [1355, 99] on input "**********" at bounding box center [1342, 97] width 220 height 35
drag, startPoint x: 1415, startPoint y: 106, endPoint x: 1175, endPoint y: 105, distance: 239.4
click at [1175, 105] on body "Menu Boards Boards Boards All jobs Status Workforce Workforce My Workforce Recr…" at bounding box center [731, 347] width 1463 height 695
click at [1278, 97] on input "**********" at bounding box center [1342, 97] width 220 height 35
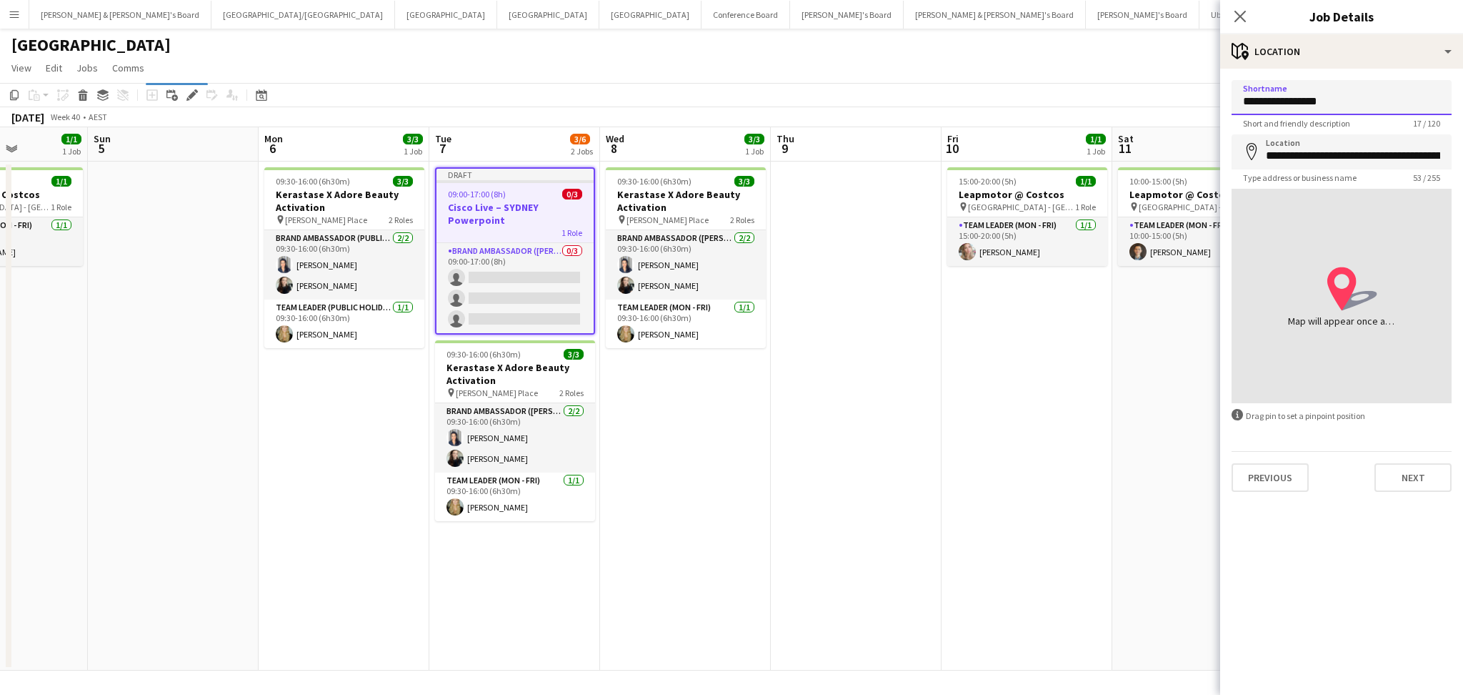
click at [1279, 97] on input "**********" at bounding box center [1342, 97] width 220 height 35
paste input "**********"
type input "**********"
click at [1422, 485] on button "Next" at bounding box center [1413, 477] width 77 height 29
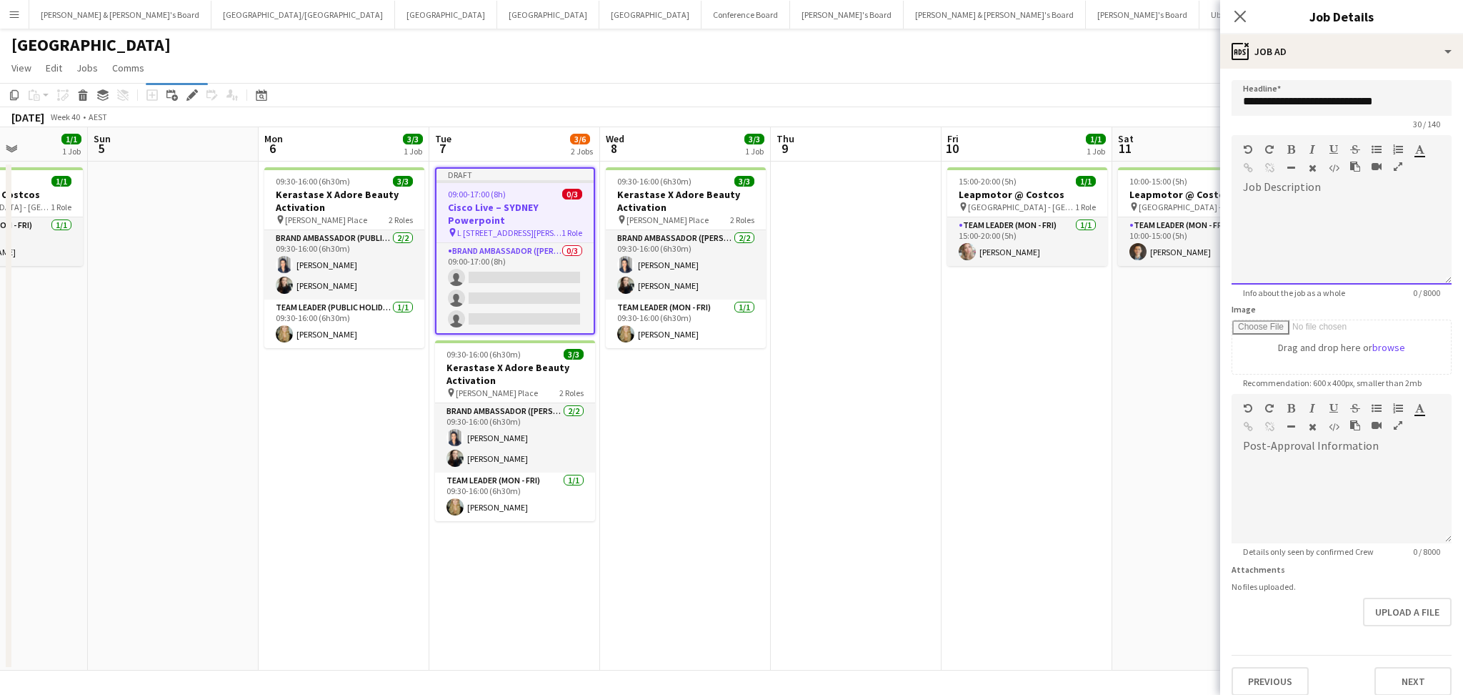
click at [1265, 224] on div at bounding box center [1342, 242] width 220 height 86
paste div
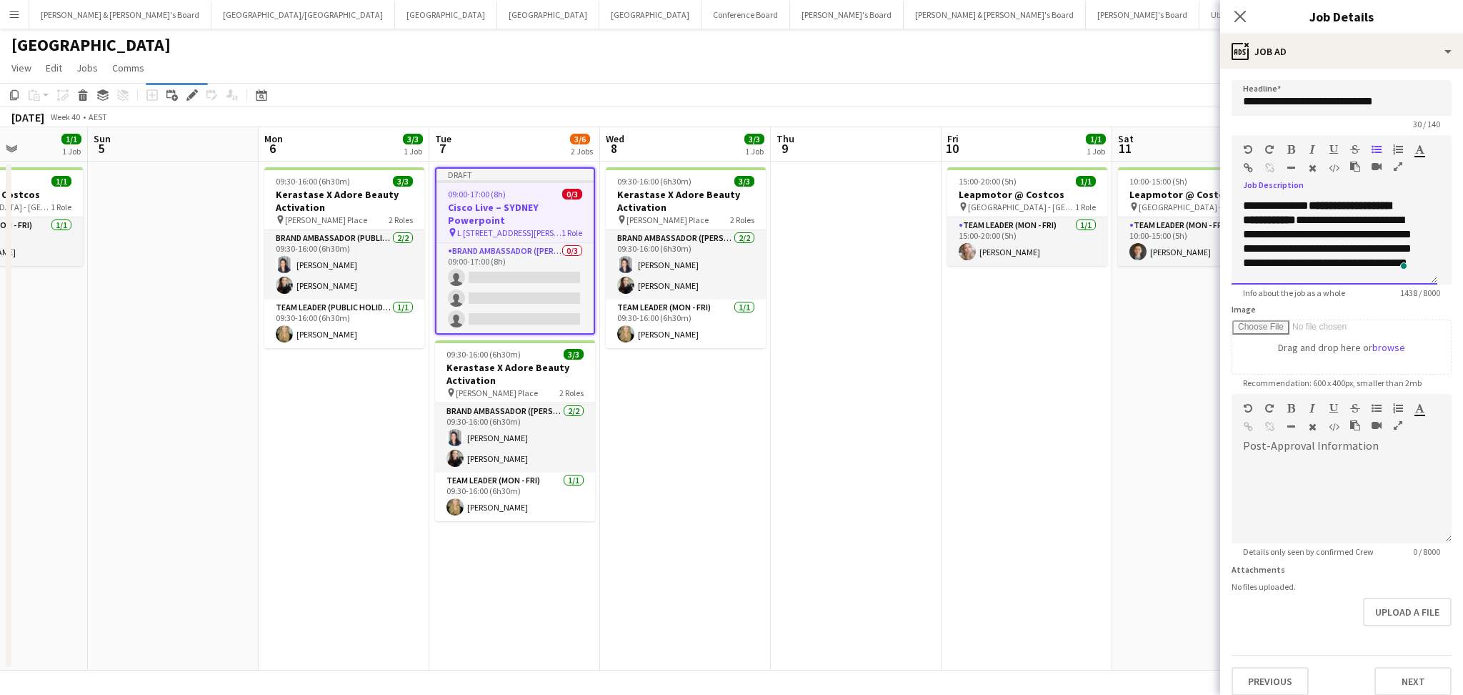
drag, startPoint x: 1321, startPoint y: 219, endPoint x: 1233, endPoint y: 218, distance: 87.9
click at [1233, 218] on div "**********" at bounding box center [1335, 242] width 206 height 86
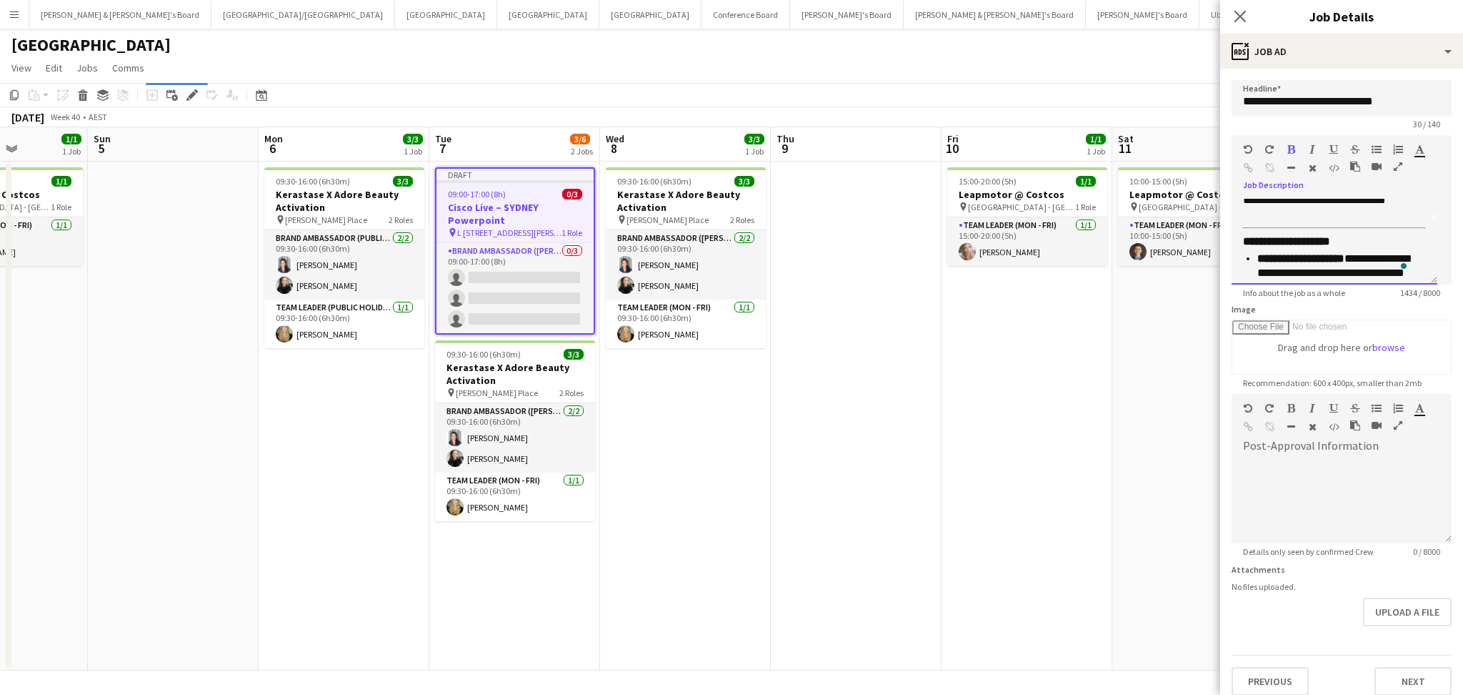
scroll to position [95, 0]
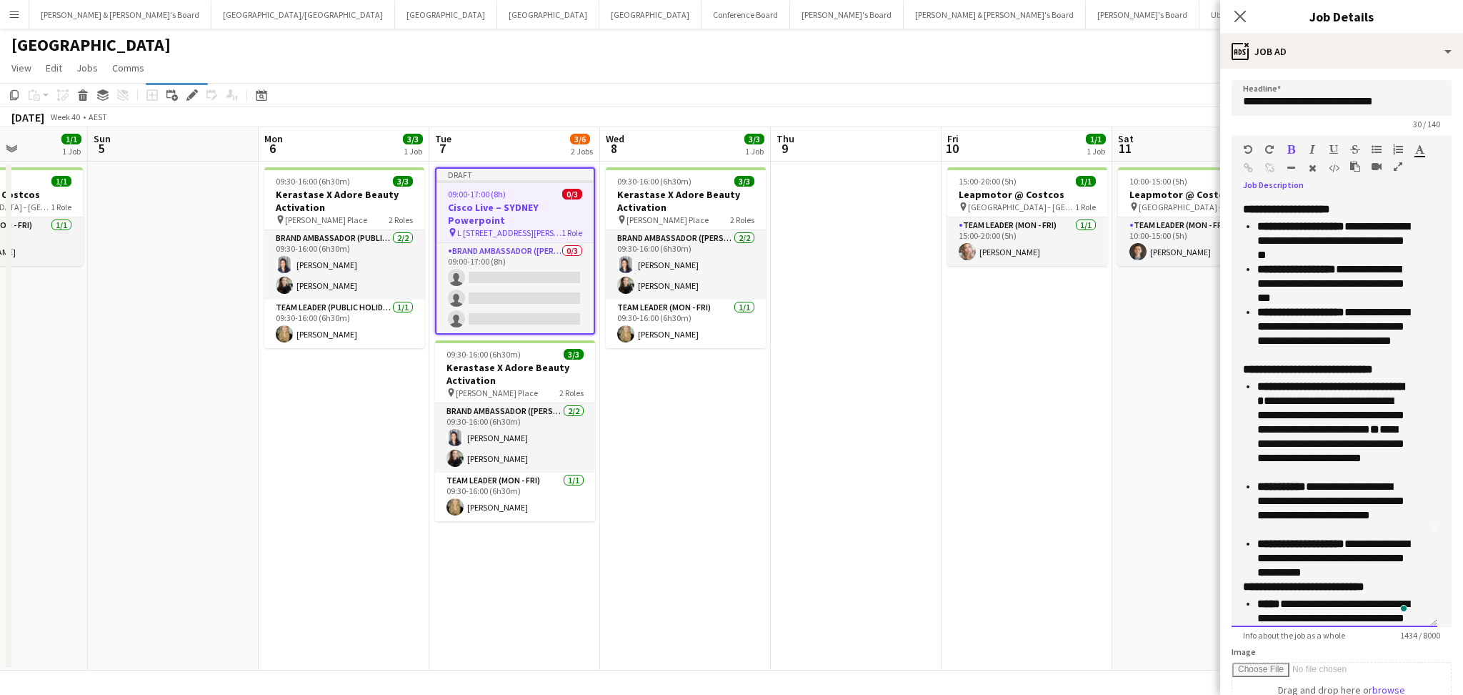
drag, startPoint x: 1433, startPoint y: 278, endPoint x: 1399, endPoint y: 532, distance: 255.9
click at [1448, 621] on mat-expansion-panel "**********" at bounding box center [1341, 382] width 243 height 626
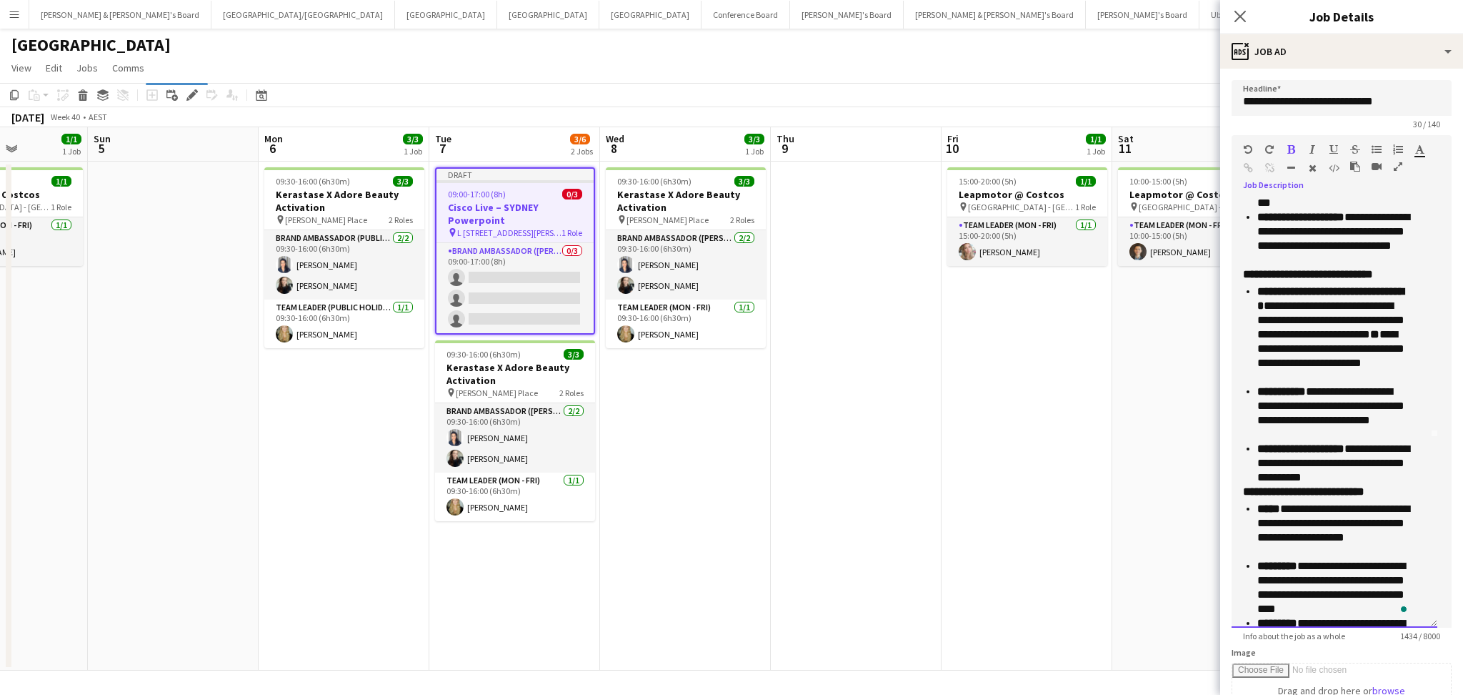
click at [1288, 454] on b "**********" at bounding box center [1301, 448] width 87 height 11
click at [1289, 454] on b "**********" at bounding box center [1301, 448] width 87 height 11
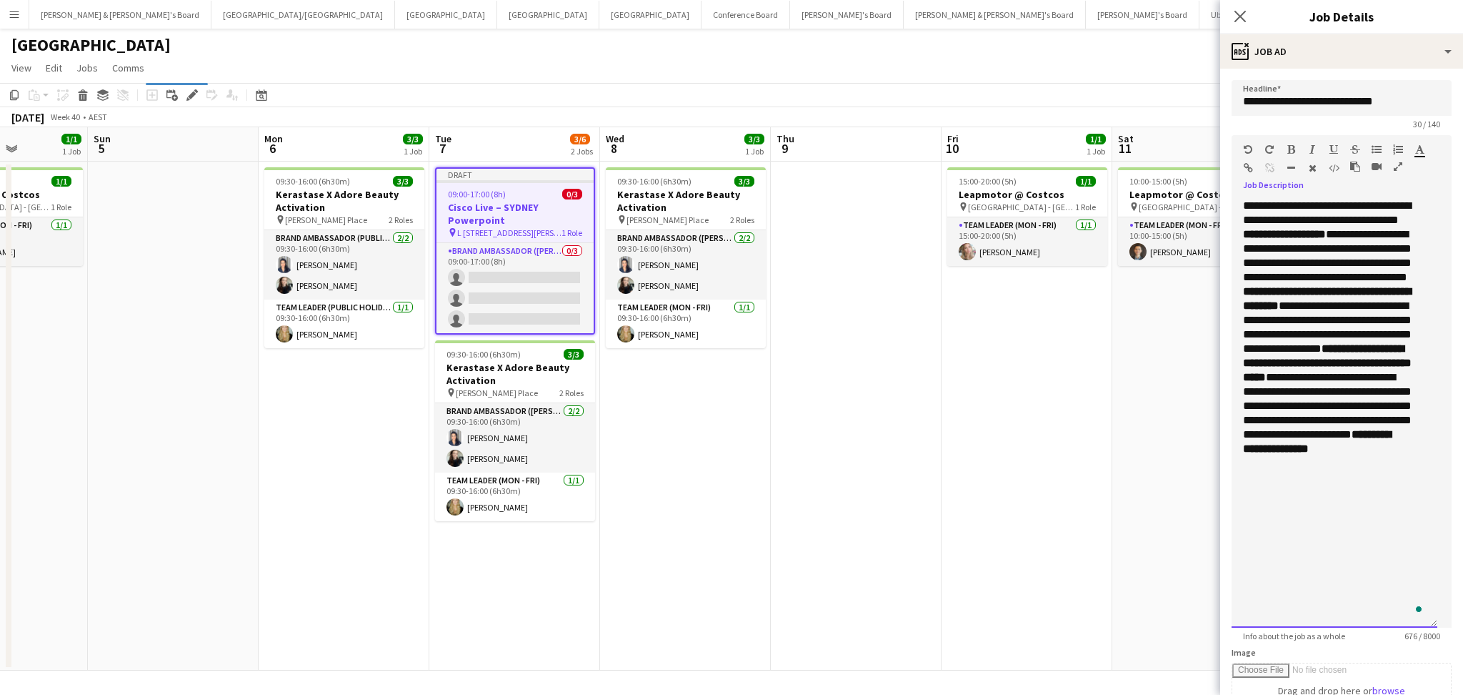
scroll to position [0, 0]
click at [1289, 319] on p "**********" at bounding box center [1334, 335] width 183 height 272
click at [1378, 334] on p "**********" at bounding box center [1334, 335] width 183 height 272
click at [1330, 378] on b "**********" at bounding box center [1327, 362] width 169 height 39
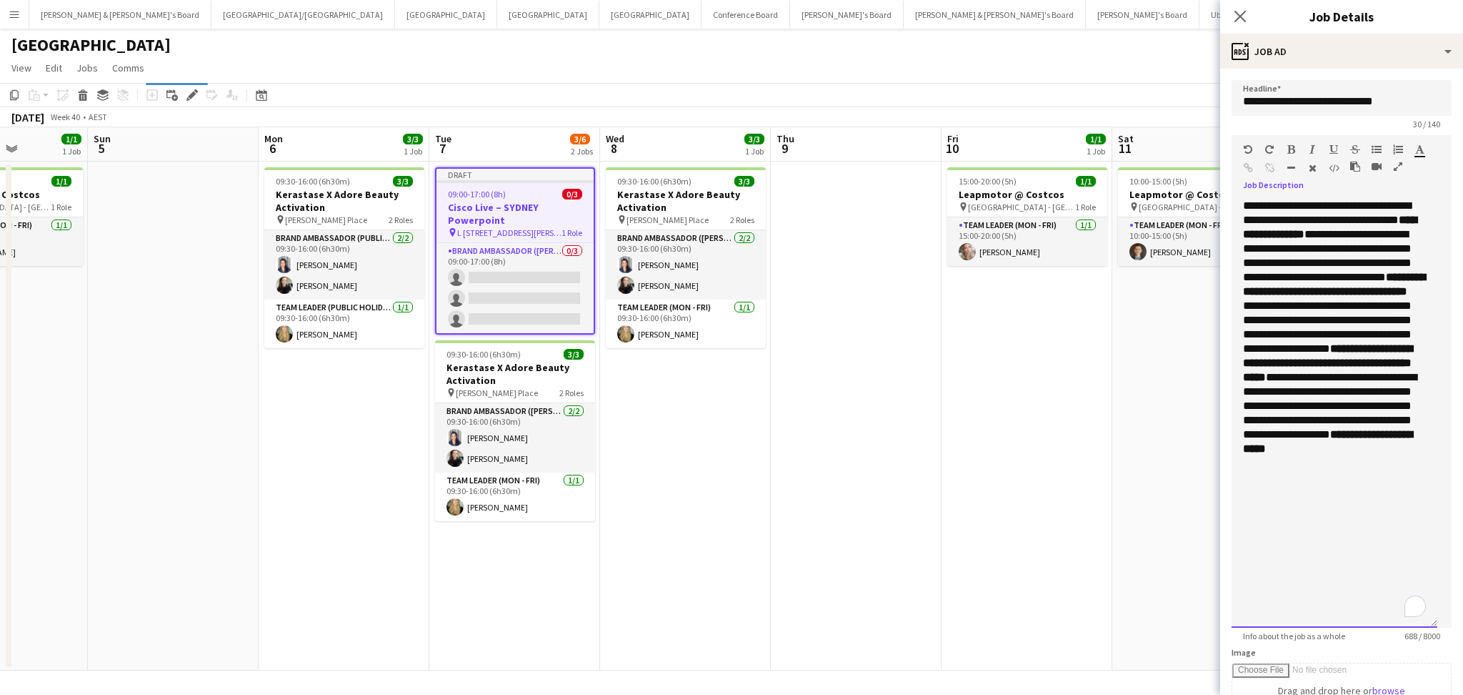
click at [1330, 378] on b "**********" at bounding box center [1327, 362] width 169 height 39
drag, startPoint x: 1308, startPoint y: 405, endPoint x: 1288, endPoint y: 401, distance: 21.2
click at [1288, 401] on p "**********" at bounding box center [1334, 342] width 183 height 286
click at [1369, 419] on p "**********" at bounding box center [1334, 342] width 183 height 286
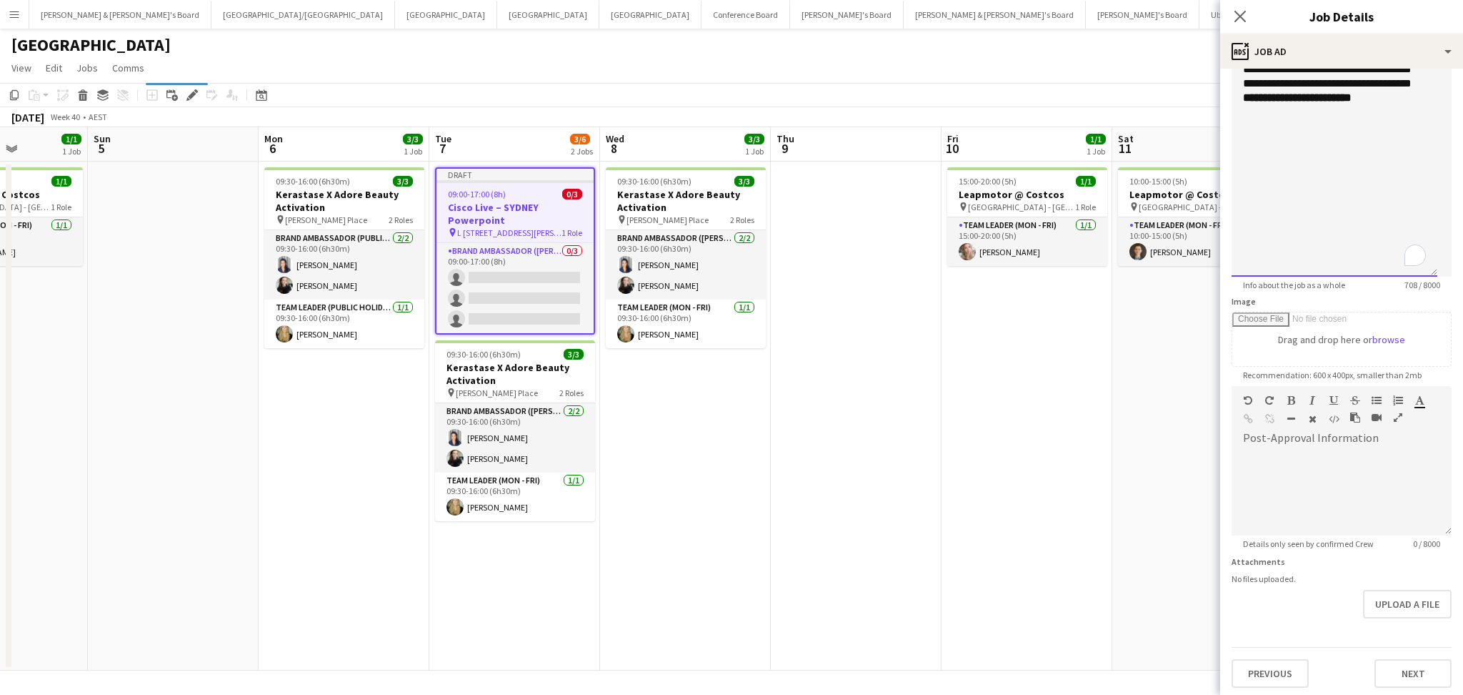
scroll to position [352, 0]
click at [1408, 668] on button "Next" at bounding box center [1413, 672] width 77 height 29
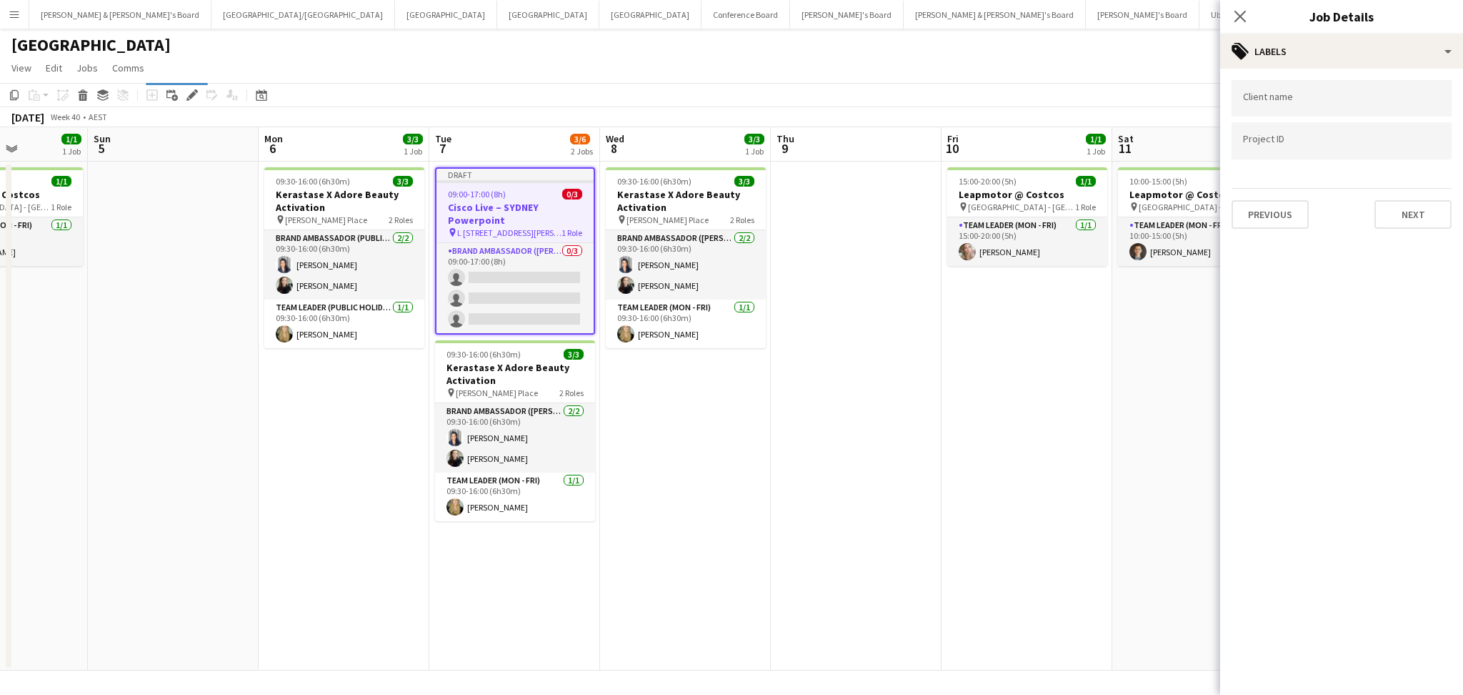
scroll to position [0, 0]
click at [1305, 98] on input "Type to search client labels..." at bounding box center [1341, 102] width 197 height 13
type input "*******"
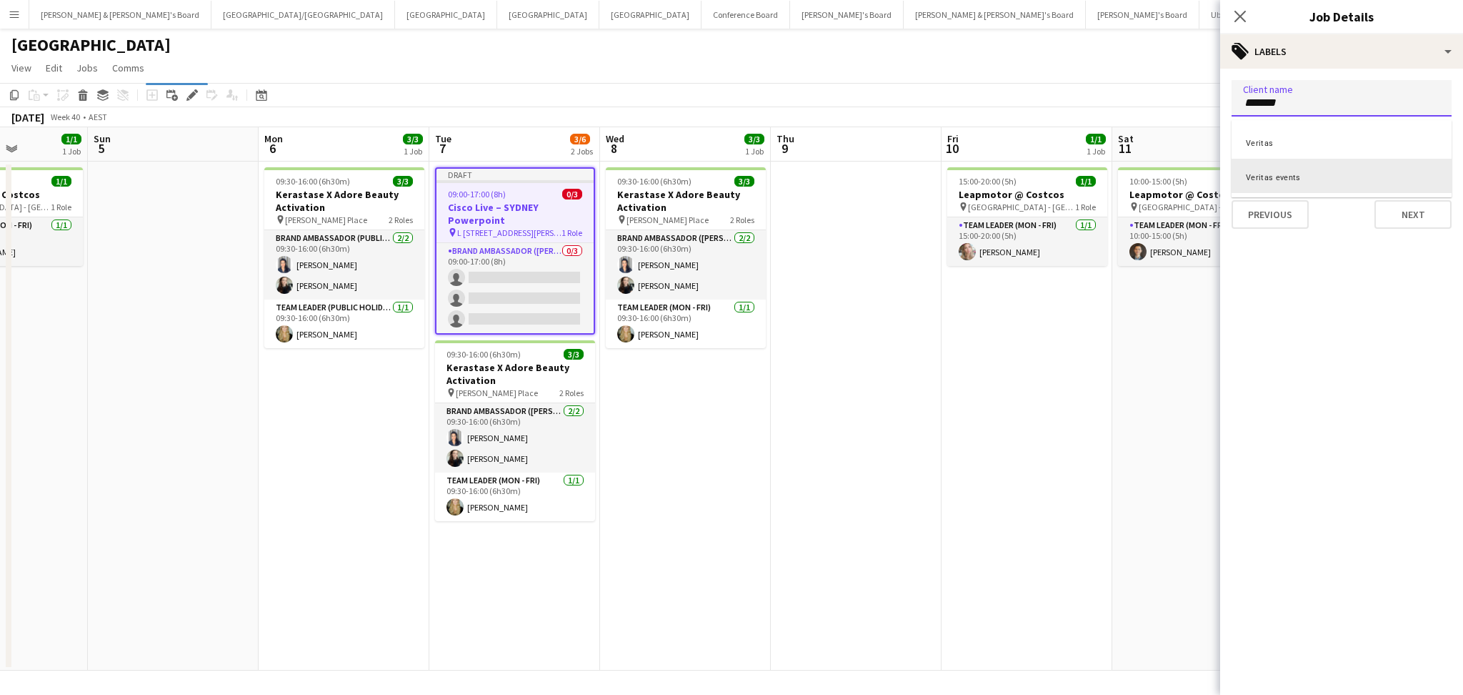
click at [1299, 183] on div "Veritas events" at bounding box center [1342, 176] width 220 height 34
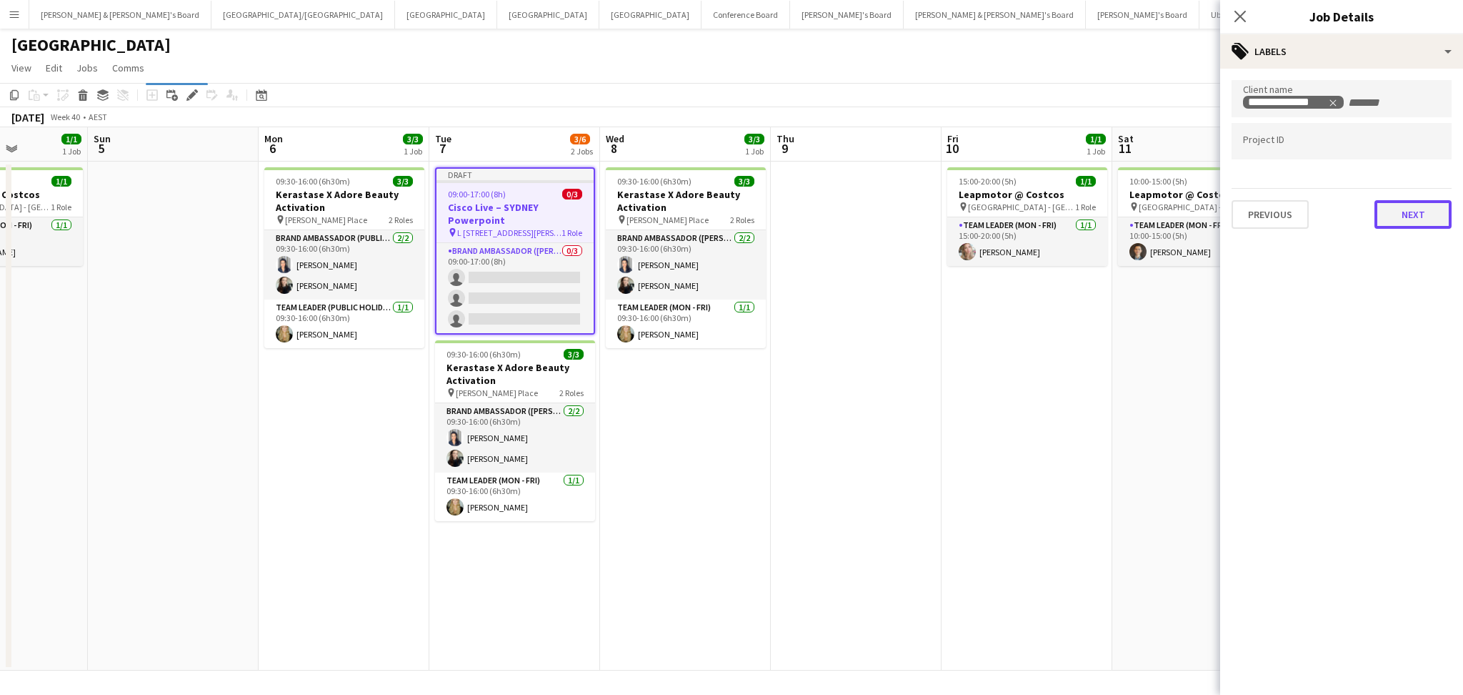
click at [1407, 221] on button "Next" at bounding box center [1413, 214] width 77 height 29
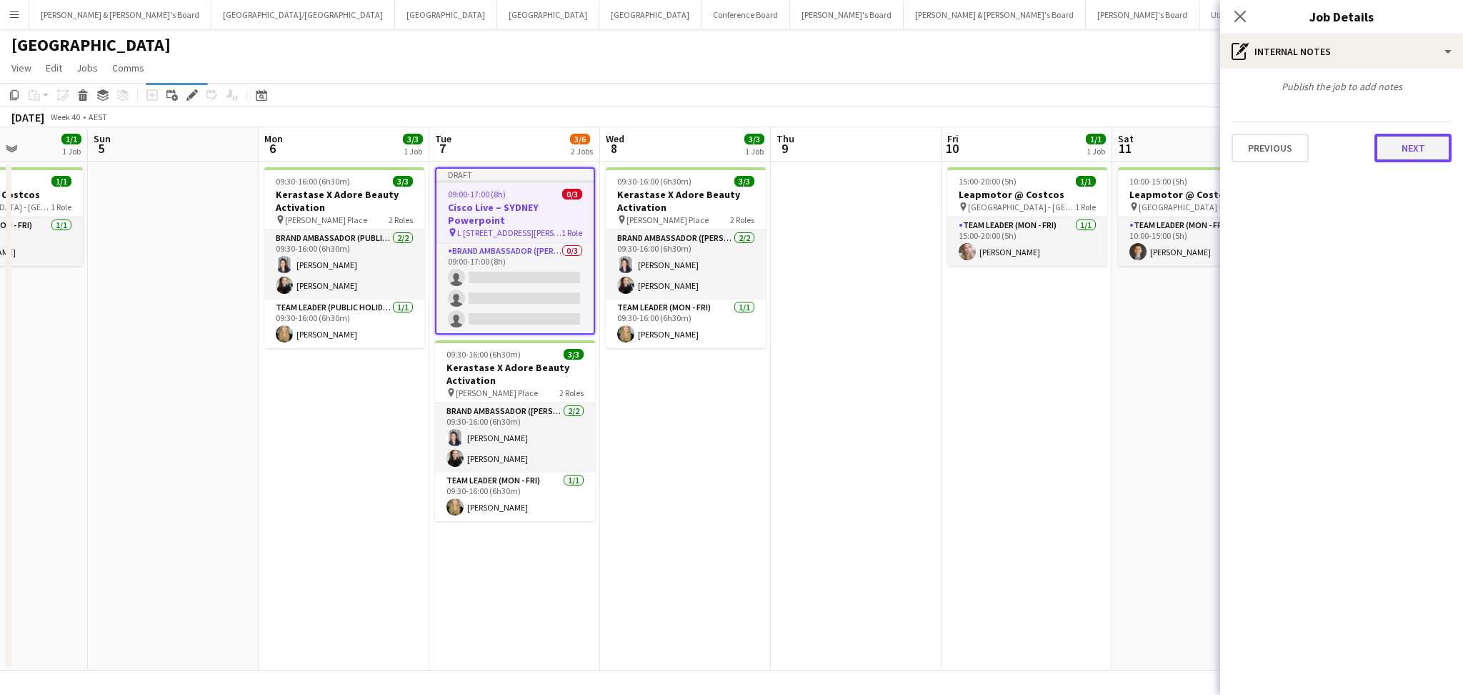
click at [1396, 147] on button "Next" at bounding box center [1413, 148] width 77 height 29
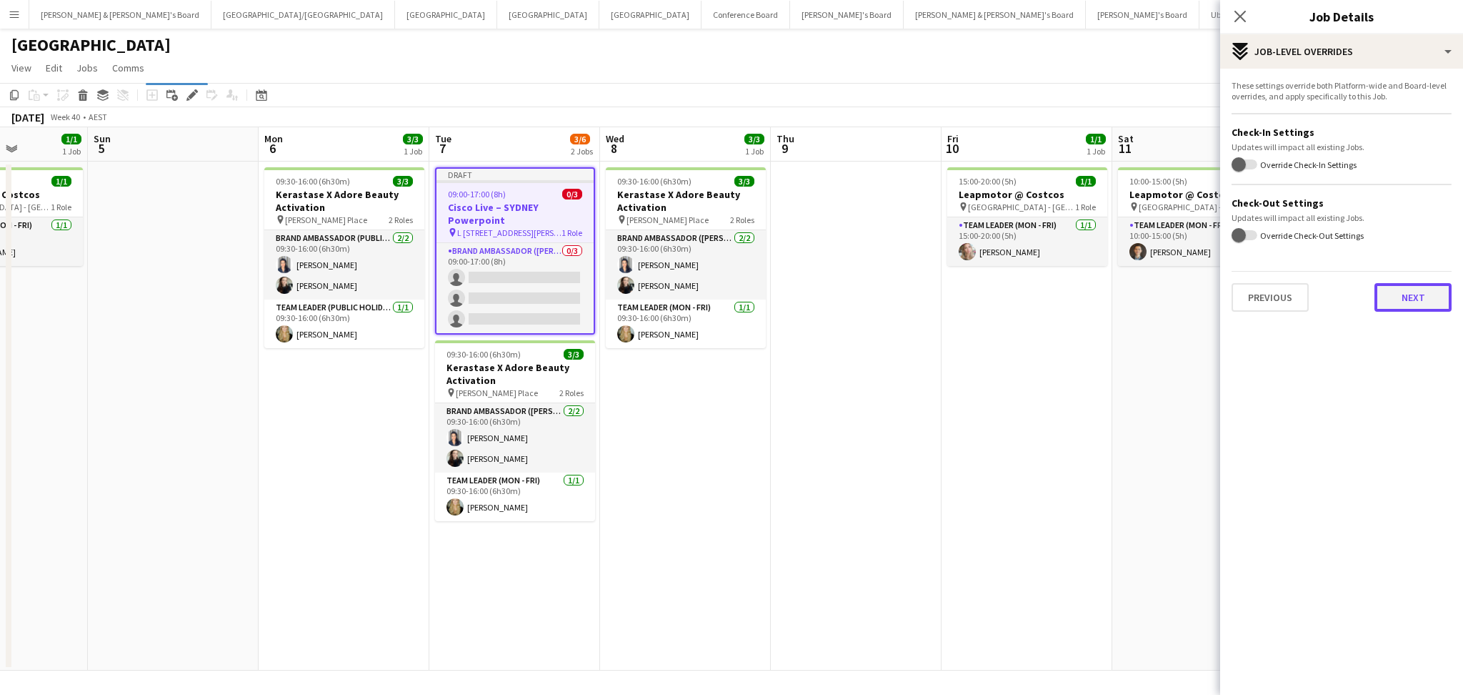
click at [1403, 292] on button "Next" at bounding box center [1413, 297] width 77 height 29
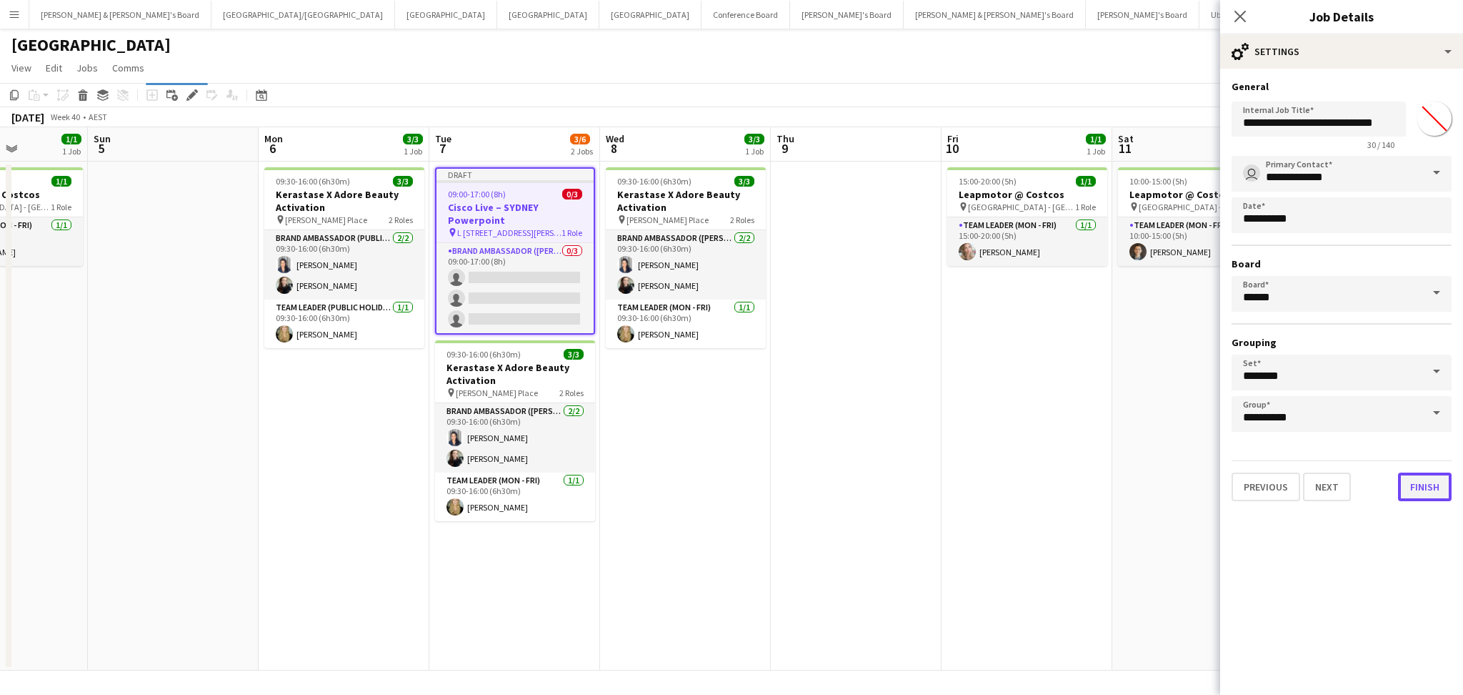
click at [1431, 485] on button "Finish" at bounding box center [1425, 486] width 54 height 29
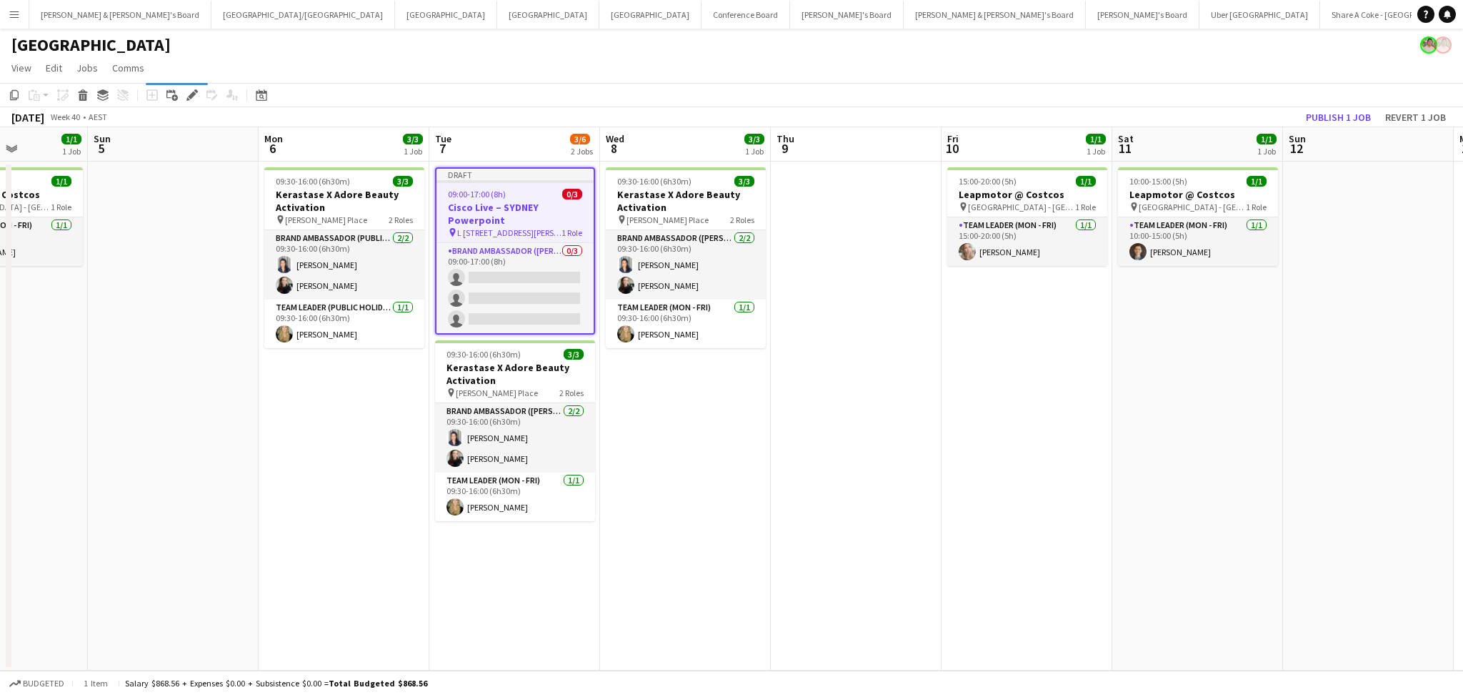
click at [536, 222] on h3 "Cisco Live – SYDNEY Powerpoint" at bounding box center [515, 214] width 157 height 26
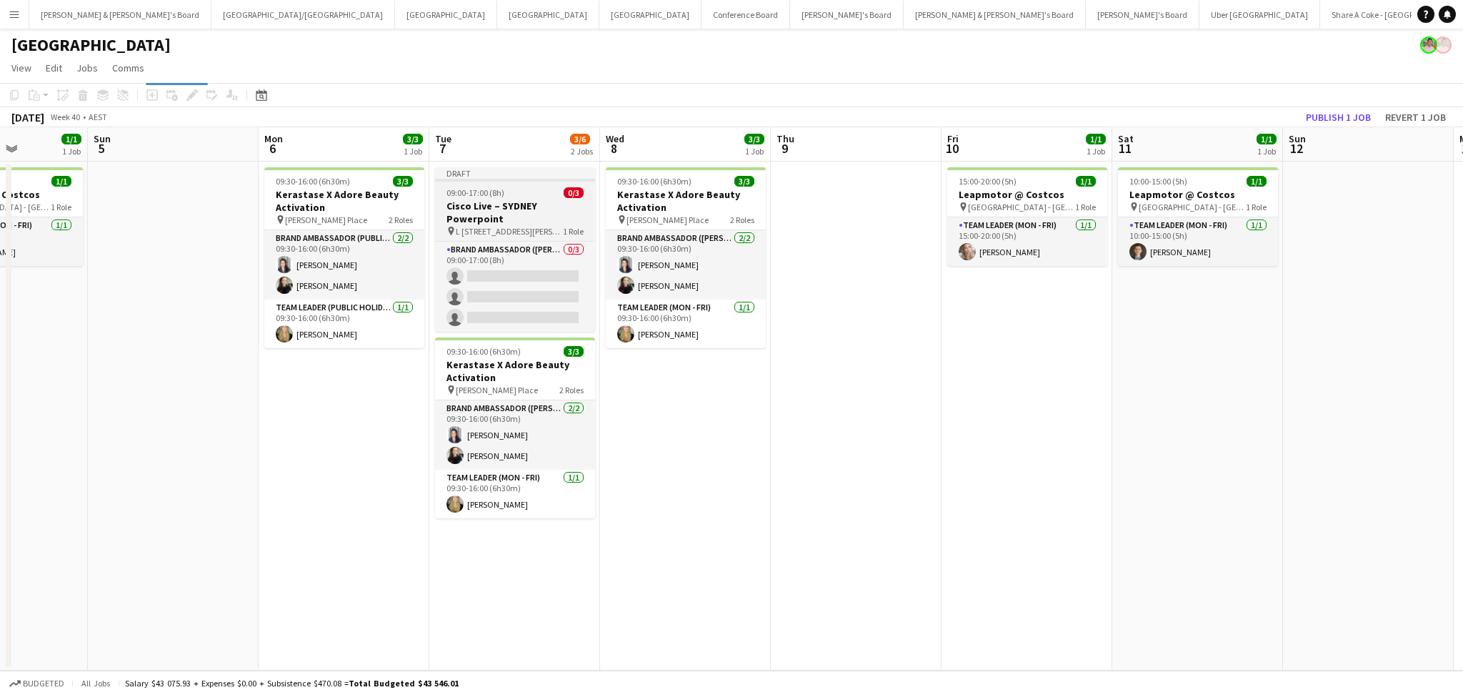
click at [536, 222] on h3 "Cisco Live – SYDNEY Powerpoint" at bounding box center [515, 212] width 160 height 26
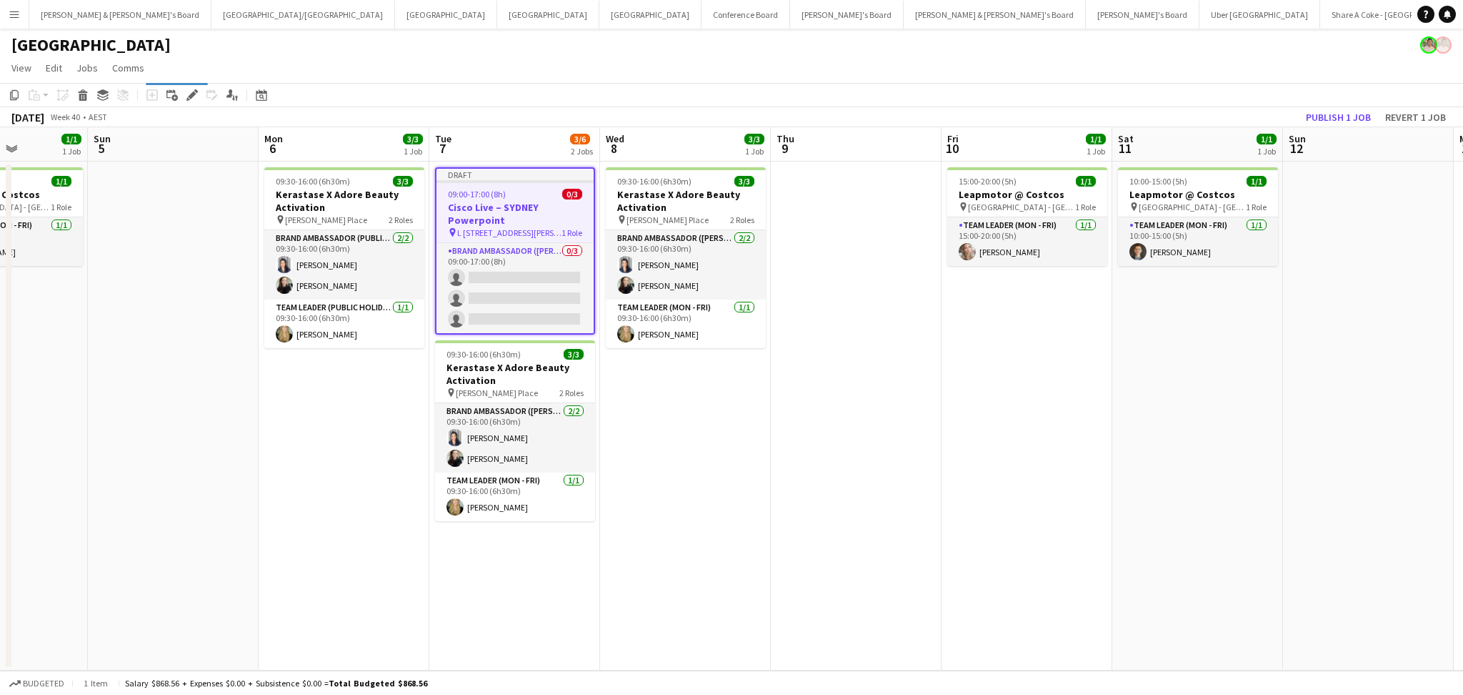
click at [536, 222] on h3 "Cisco Live – SYDNEY Powerpoint" at bounding box center [515, 214] width 157 height 26
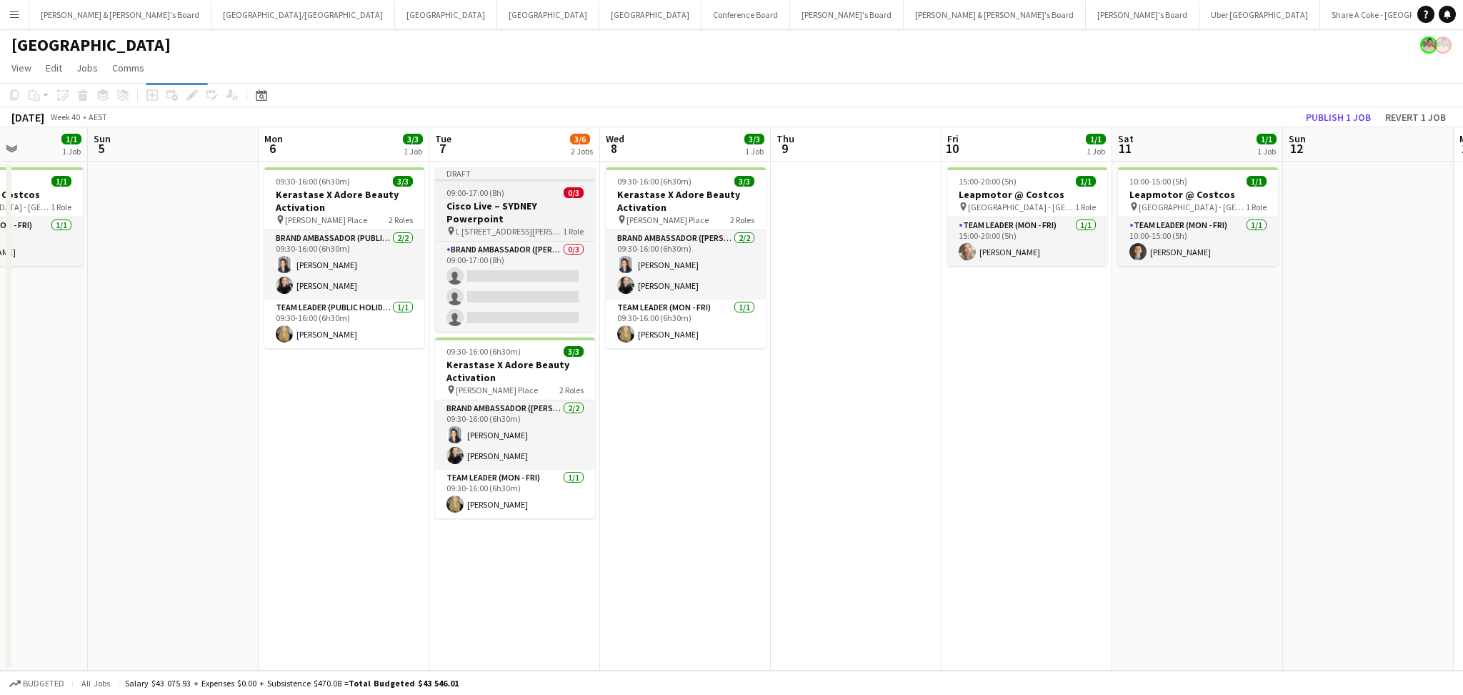
click at [536, 222] on h3 "Cisco Live – SYDNEY Powerpoint" at bounding box center [515, 212] width 160 height 26
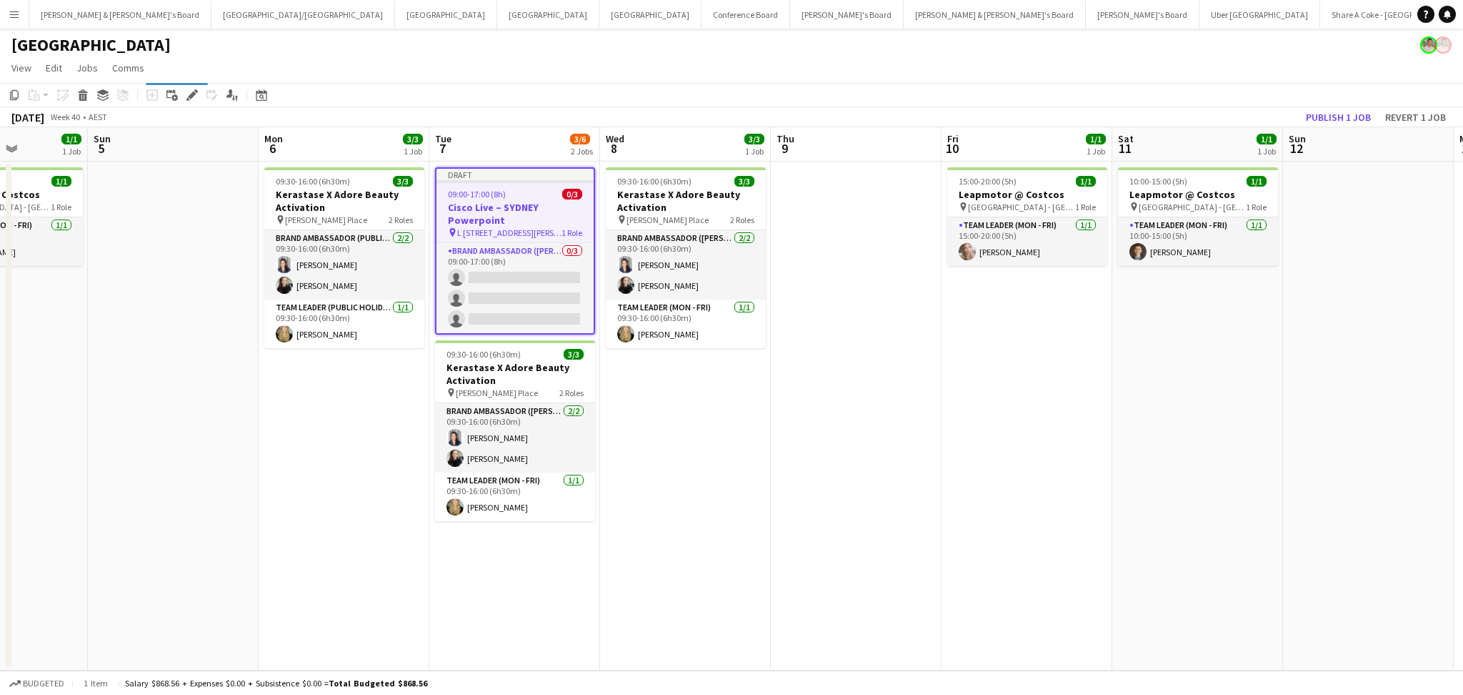
click at [536, 222] on h3 "Cisco Live – SYDNEY Powerpoint" at bounding box center [515, 214] width 157 height 26
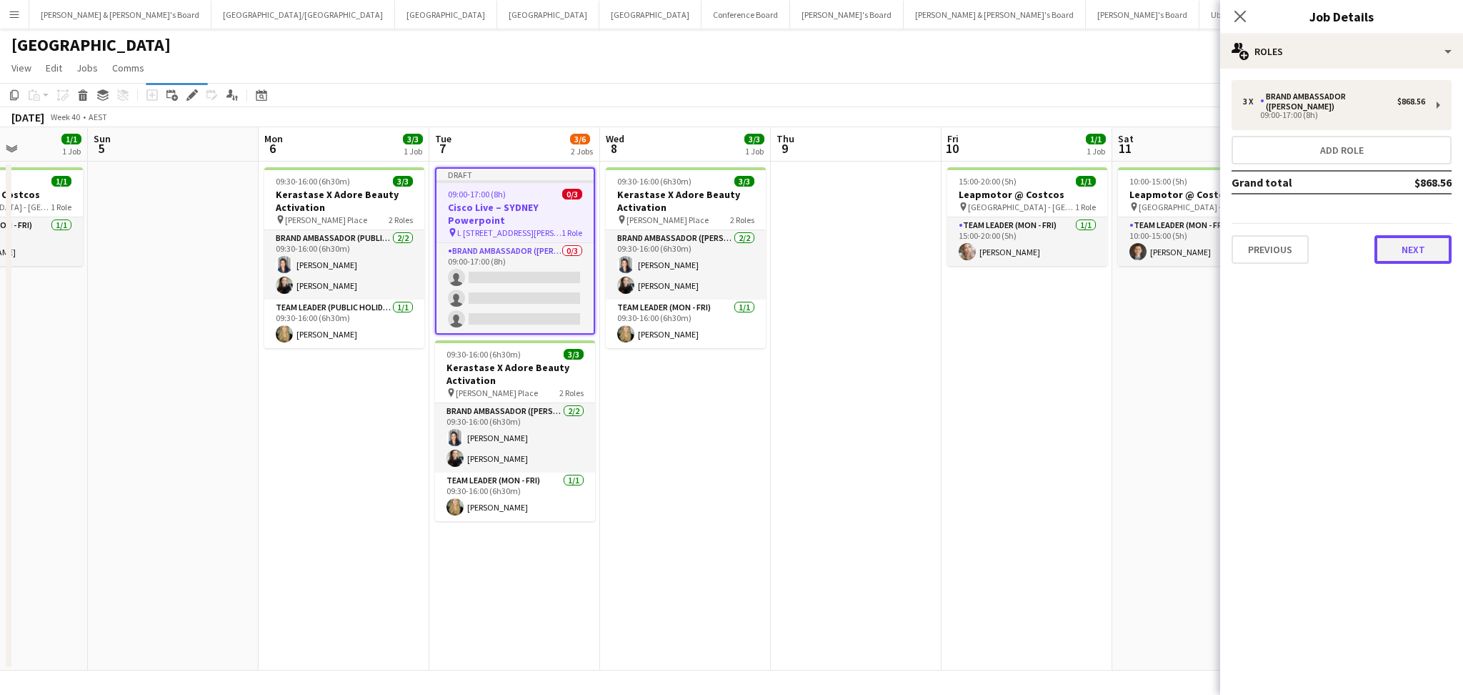
click at [1409, 235] on button "Next" at bounding box center [1413, 249] width 77 height 29
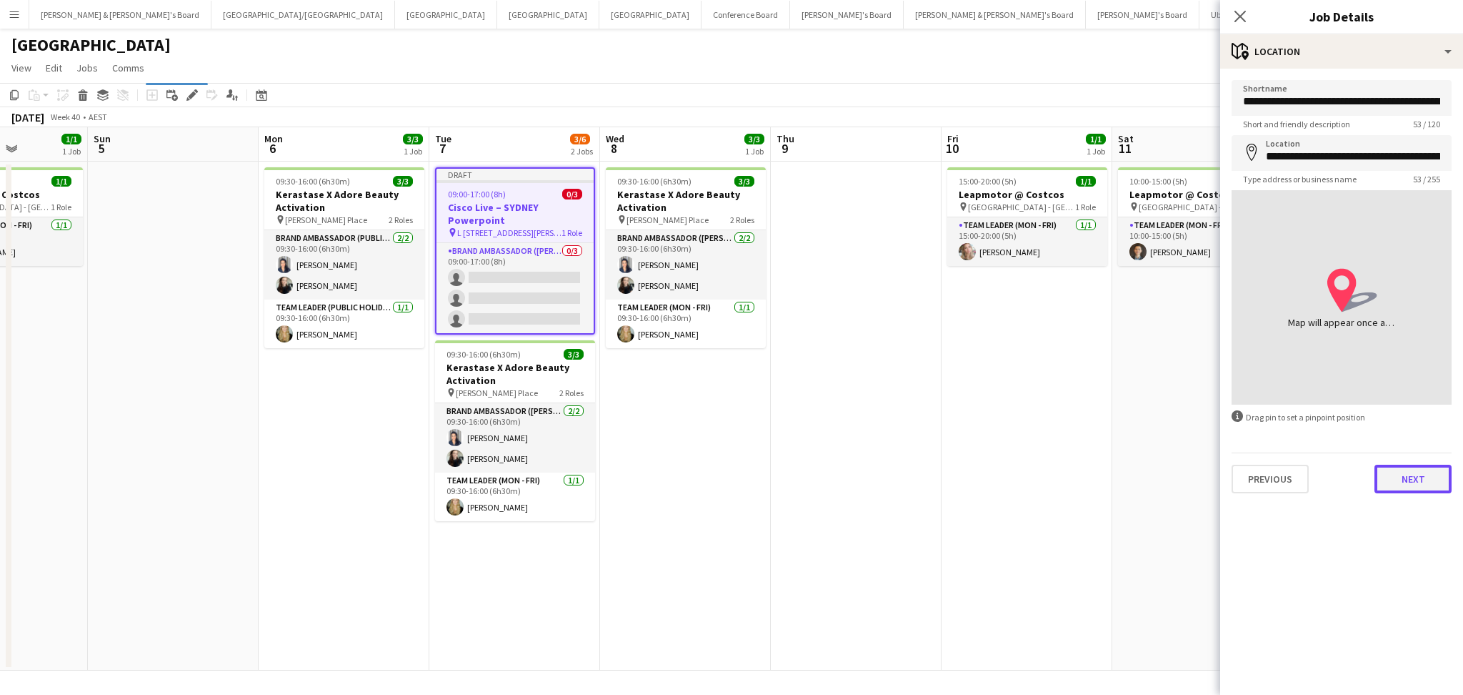
click at [1408, 480] on button "Next" at bounding box center [1413, 478] width 77 height 29
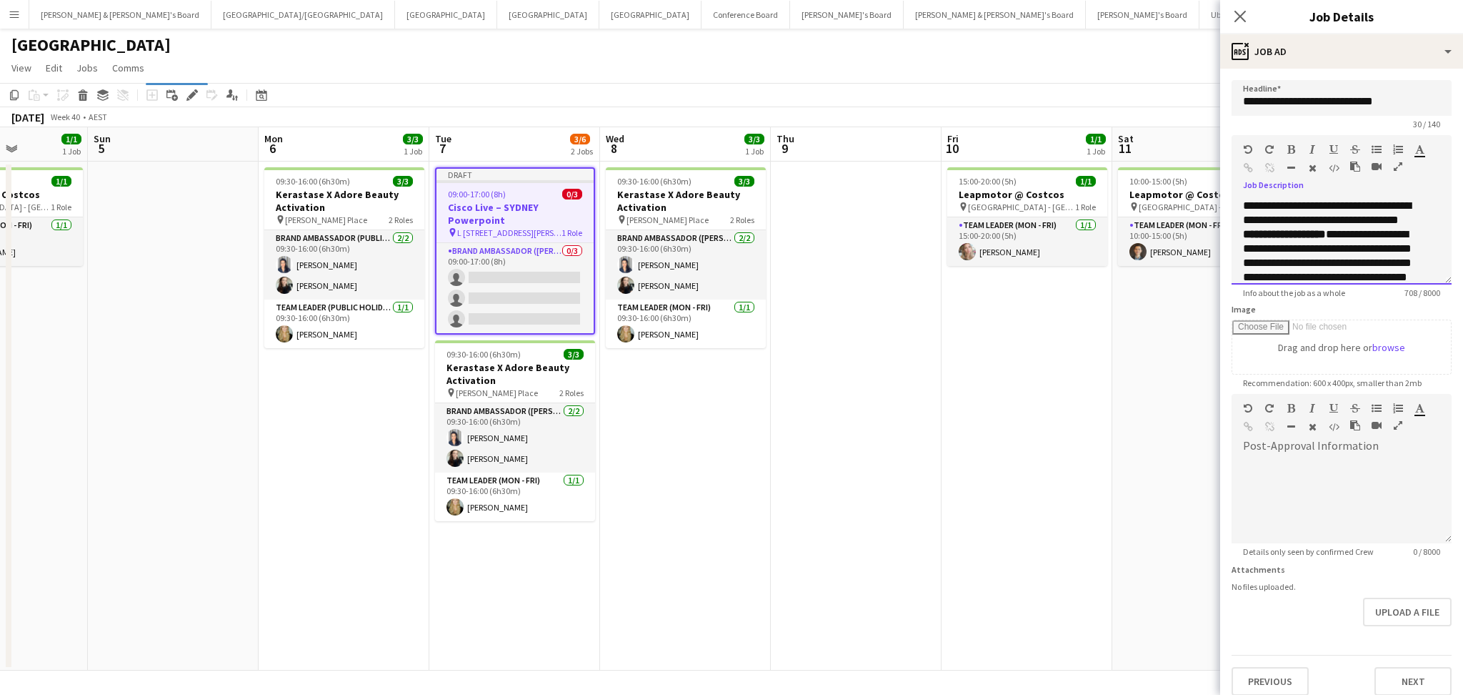
click at [1246, 206] on p "**********" at bounding box center [1327, 356] width 168 height 314
click at [1246, 206] on p "**********" at bounding box center [1327, 370] width 168 height 343
click at [1282, 203] on p "**********" at bounding box center [1327, 370] width 168 height 343
click at [1283, 202] on p "**********" at bounding box center [1327, 370] width 168 height 343
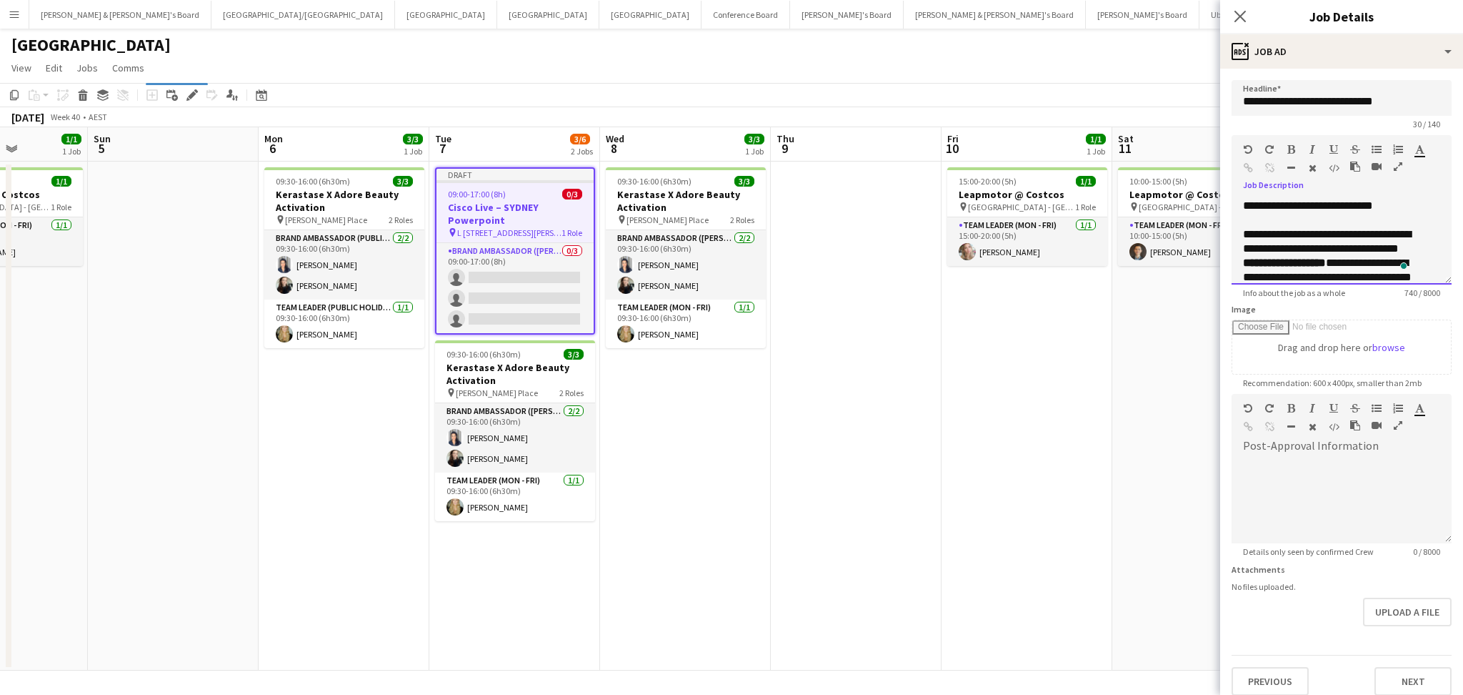
click at [1393, 206] on p "**********" at bounding box center [1327, 370] width 168 height 343
drag, startPoint x: 1396, startPoint y: 206, endPoint x: 1238, endPoint y: 209, distance: 157.9
click at [1238, 209] on div "**********" at bounding box center [1342, 242] width 220 height 86
click at [1411, 203] on p "**********" at bounding box center [1327, 370] width 168 height 343
click at [1245, 205] on b "**********" at bounding box center [1310, 205] width 134 height 11
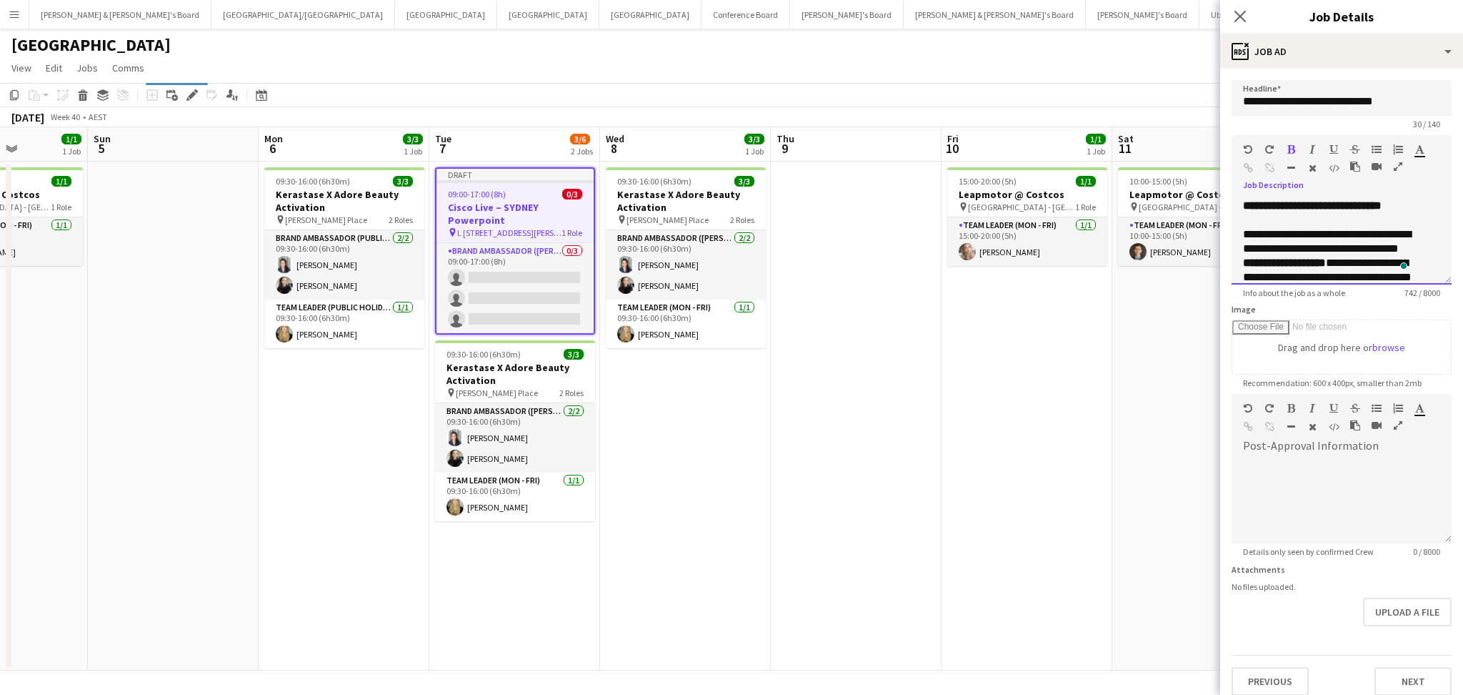
click at [1290, 244] on p "**********" at bounding box center [1327, 370] width 168 height 343
click at [961, 482] on app-date-cell "15:00-20:00 (5h) 1/1 Leapmotor @ Costcos pin [GEOGRAPHIC_DATA] - NSW 1 Role Tea…" at bounding box center [1027, 415] width 171 height 509
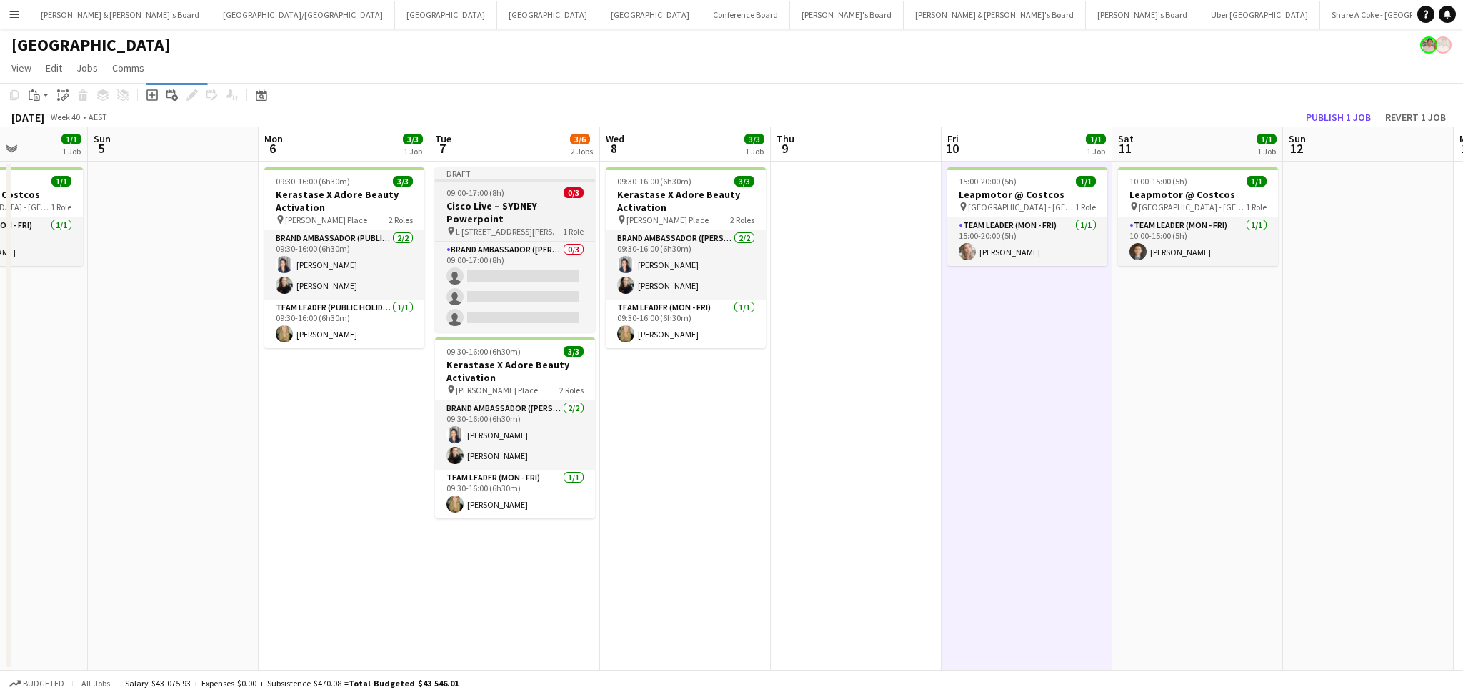
click at [500, 208] on h3 "Cisco Live – SYDNEY Powerpoint" at bounding box center [515, 212] width 160 height 26
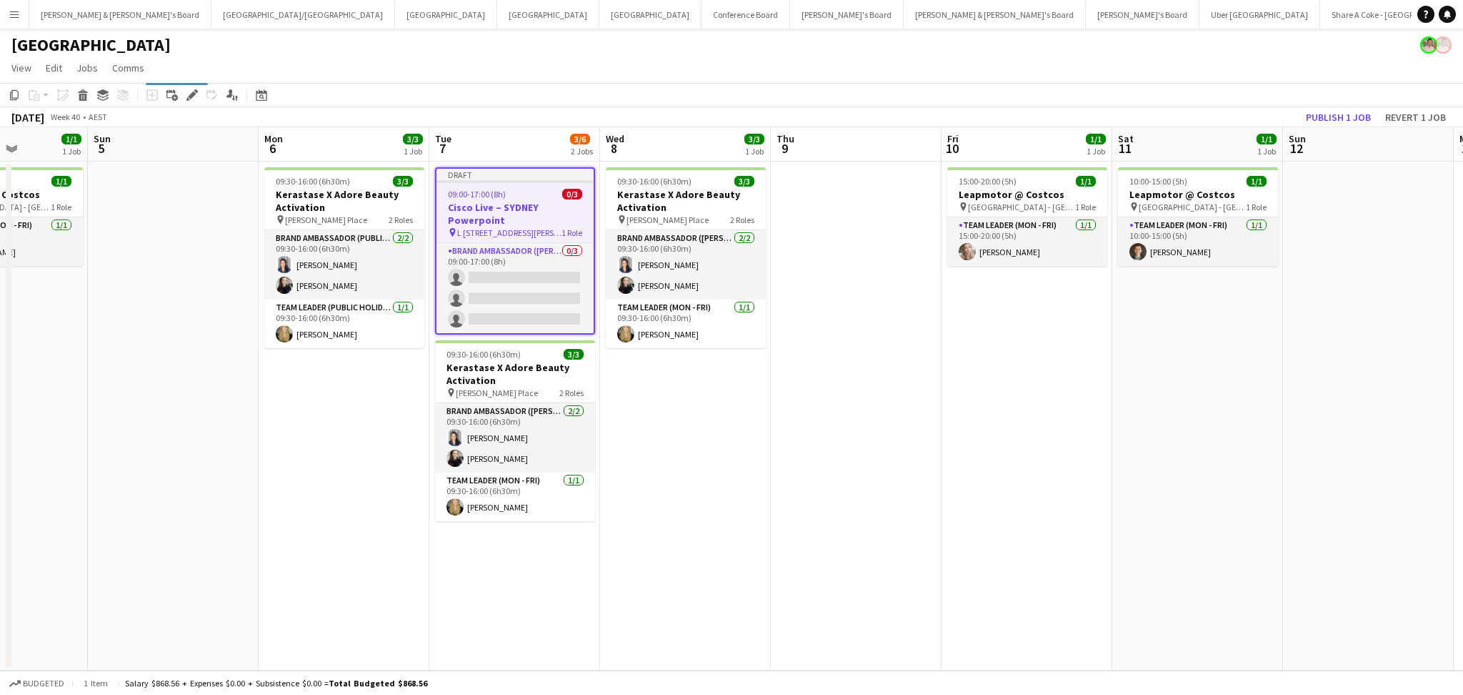
click at [668, 476] on app-date-cell "09:30-16:00 (6h30m) 3/3 Kerastase X Adore Beauty Activation pin [PERSON_NAME] P…" at bounding box center [685, 415] width 171 height 509
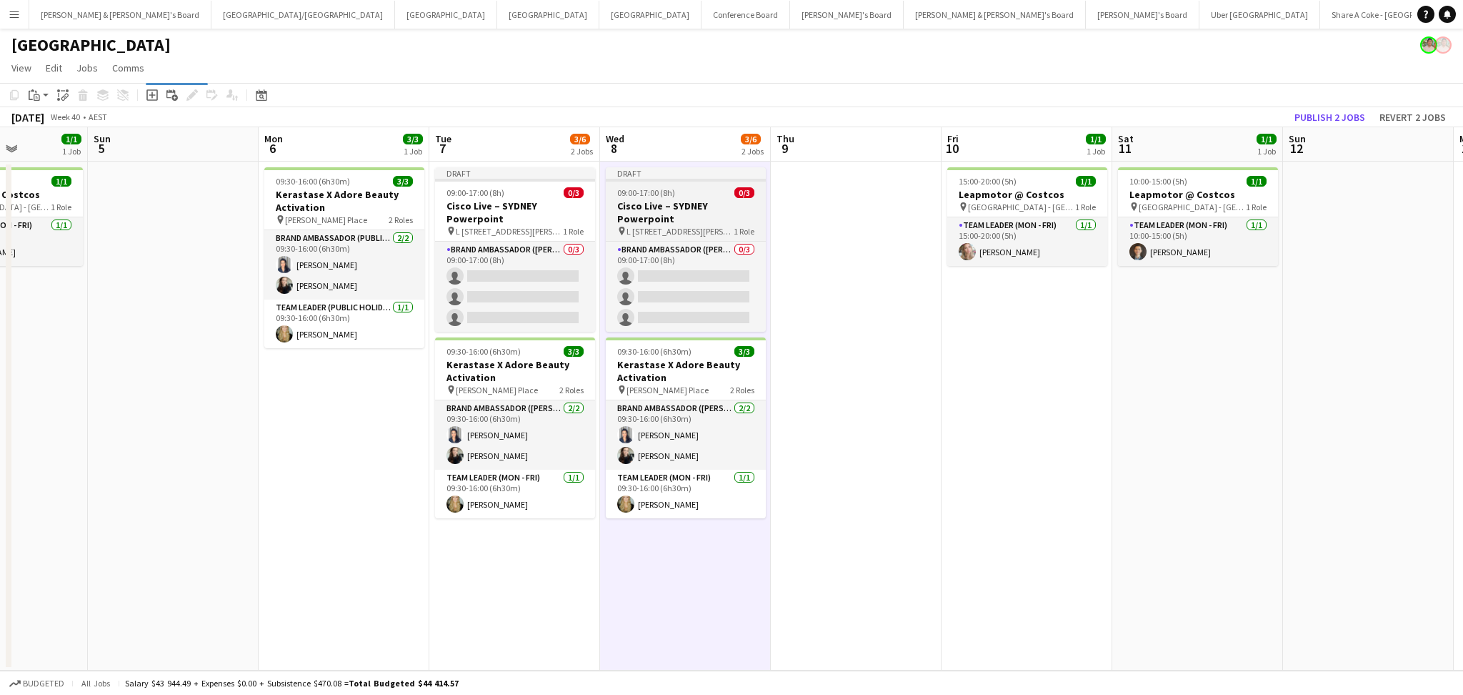
click at [686, 207] on h3 "Cisco Live – SYDNEY Powerpoint" at bounding box center [686, 212] width 160 height 26
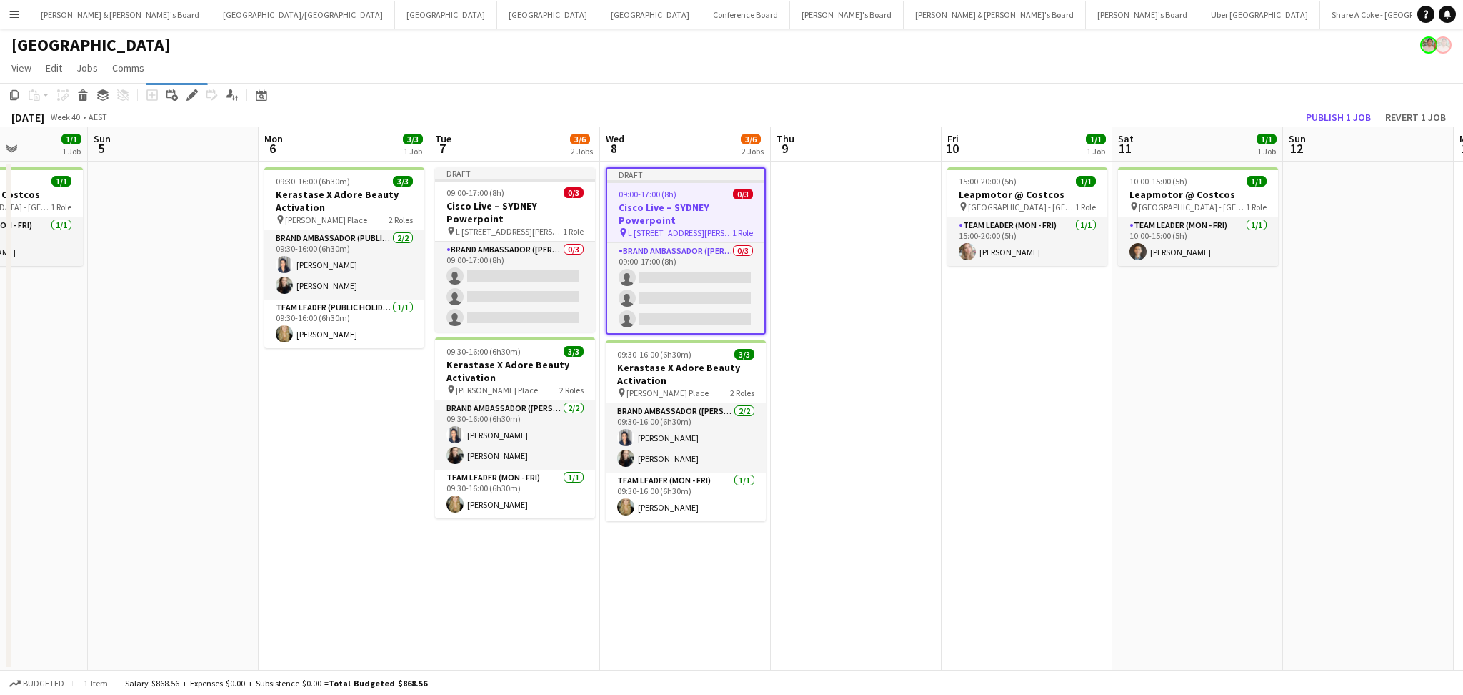
click at [686, 207] on h3 "Cisco Live – SYDNEY Powerpoint" at bounding box center [685, 214] width 157 height 26
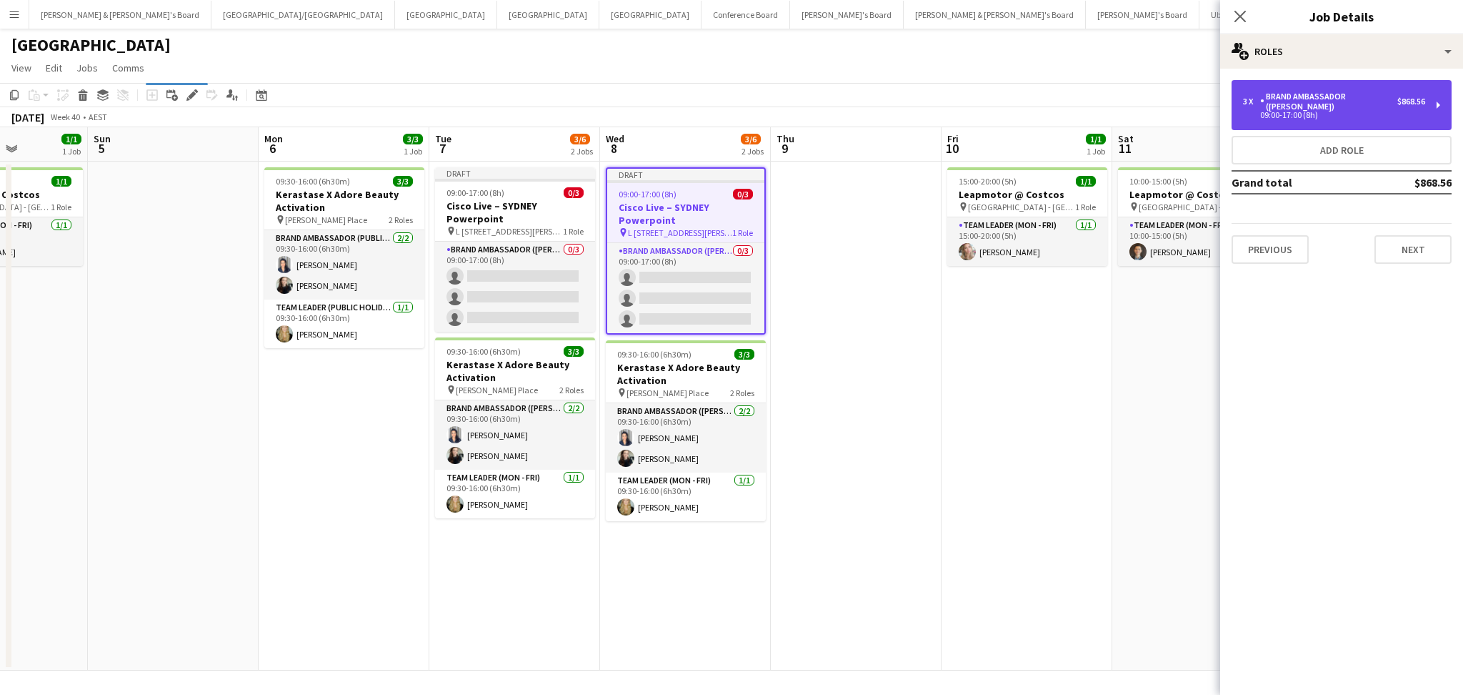
click at [1319, 95] on div "Brand Ambassador ([PERSON_NAME])" at bounding box center [1328, 101] width 137 height 20
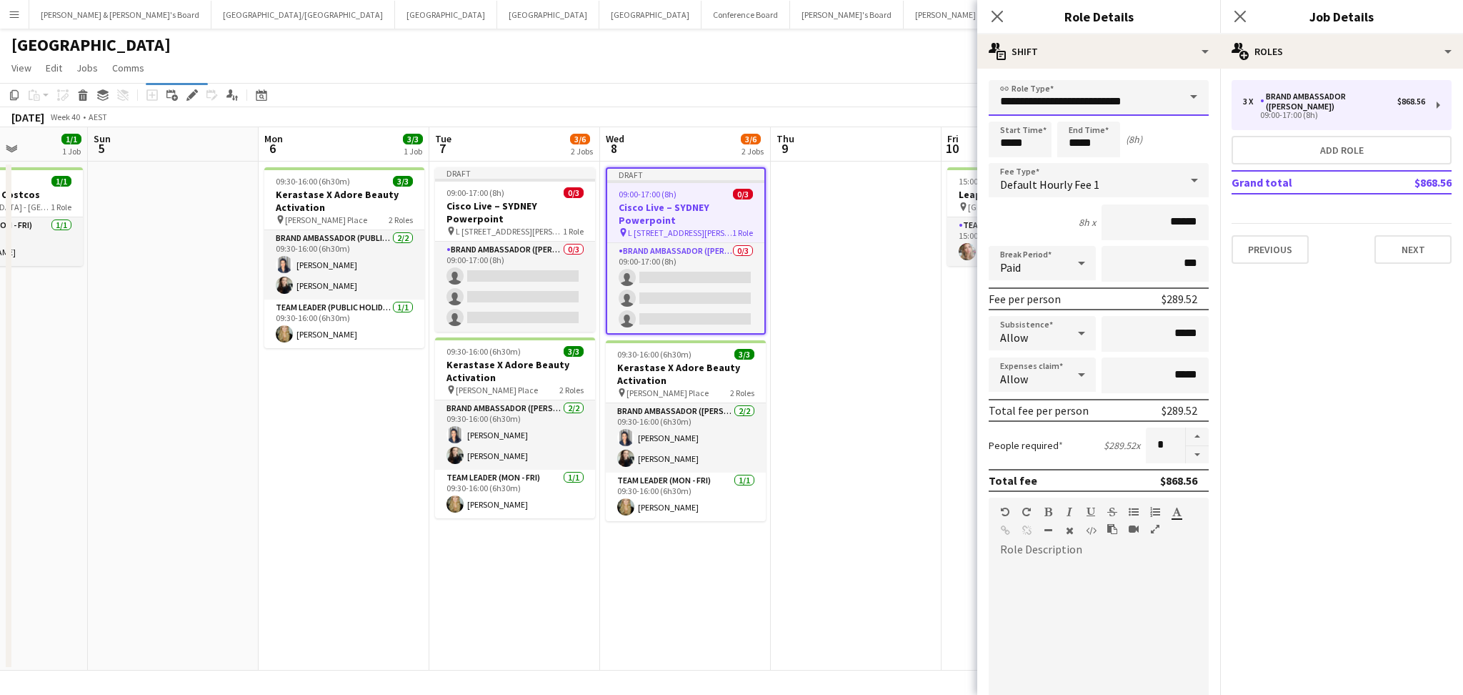
click at [1095, 101] on input "**********" at bounding box center [1099, 98] width 220 height 36
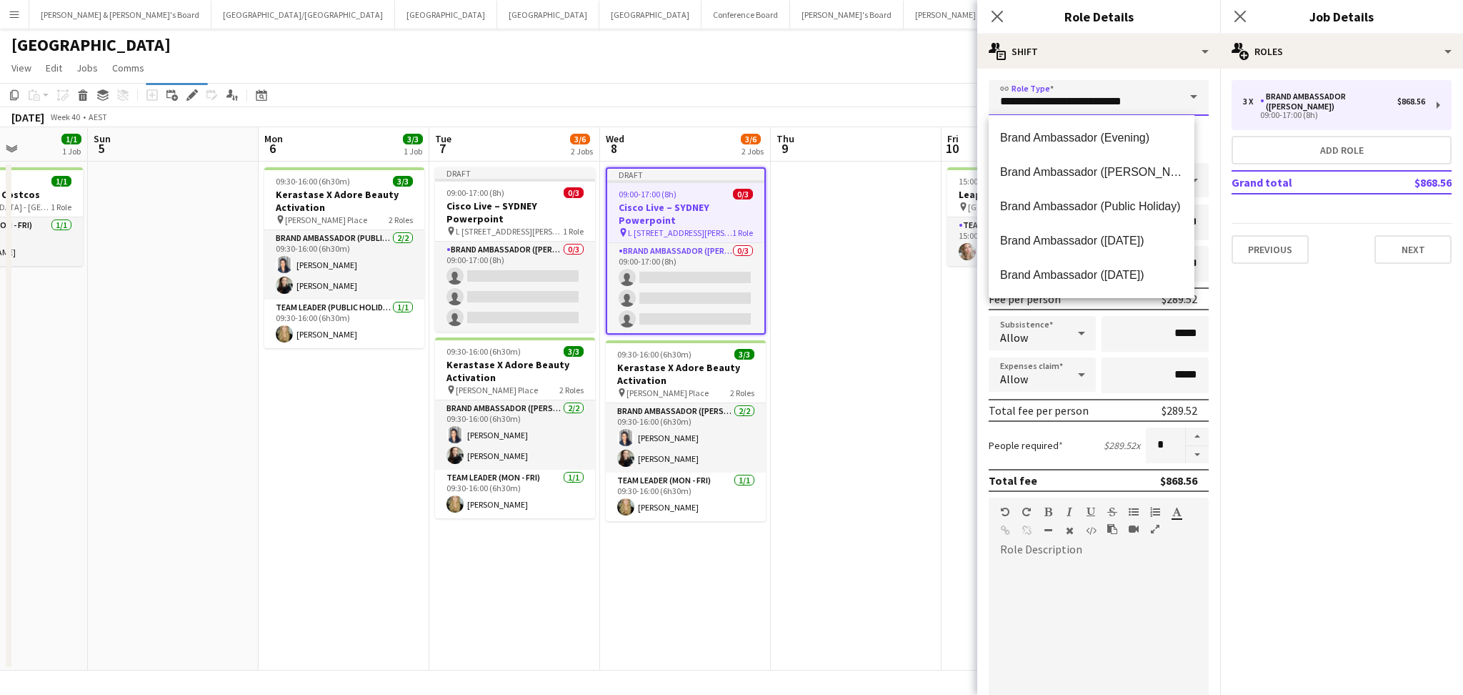
click at [1095, 101] on input "**********" at bounding box center [1099, 98] width 220 height 36
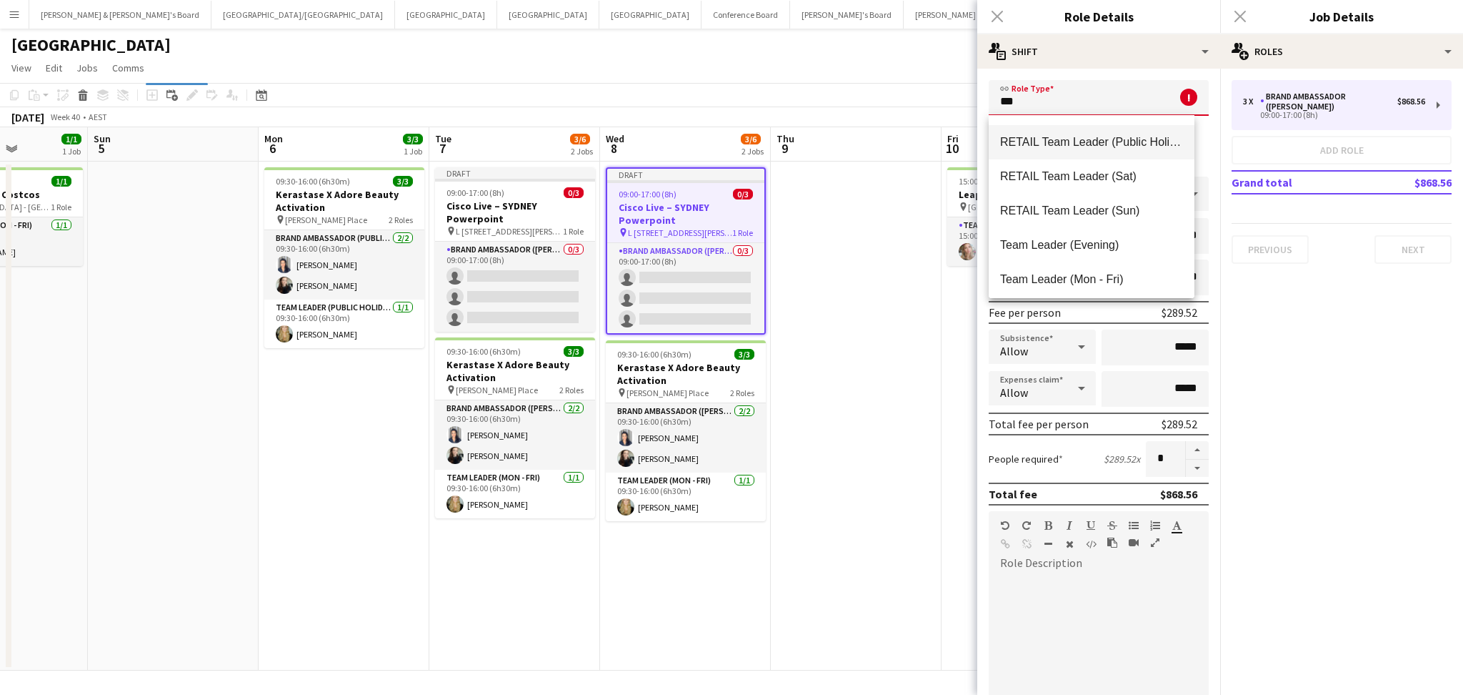
scroll to position [95, 0]
click at [1061, 256] on mat-option "Team Leader (Mon - Fri)" at bounding box center [1092, 249] width 206 height 34
type input "**********"
type input "******"
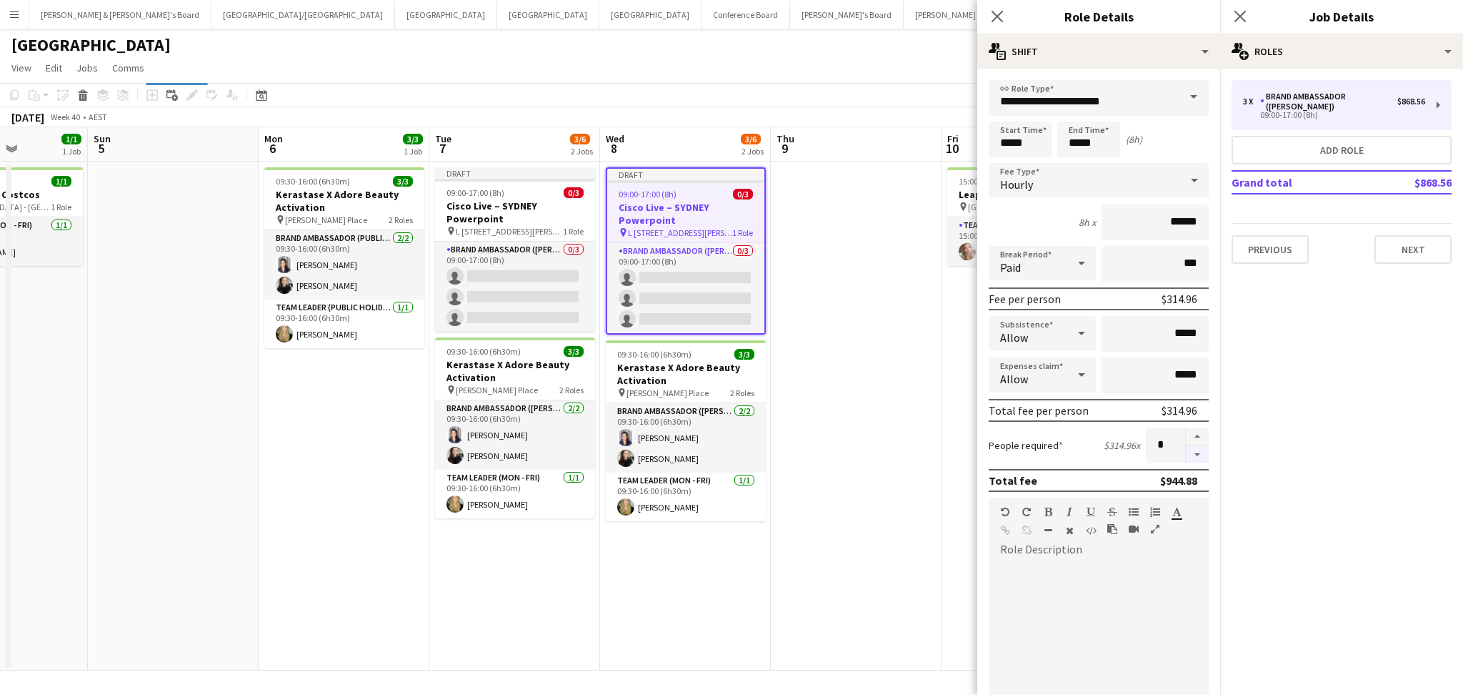
click at [1186, 453] on button "button" at bounding box center [1197, 455] width 23 height 18
type input "*"
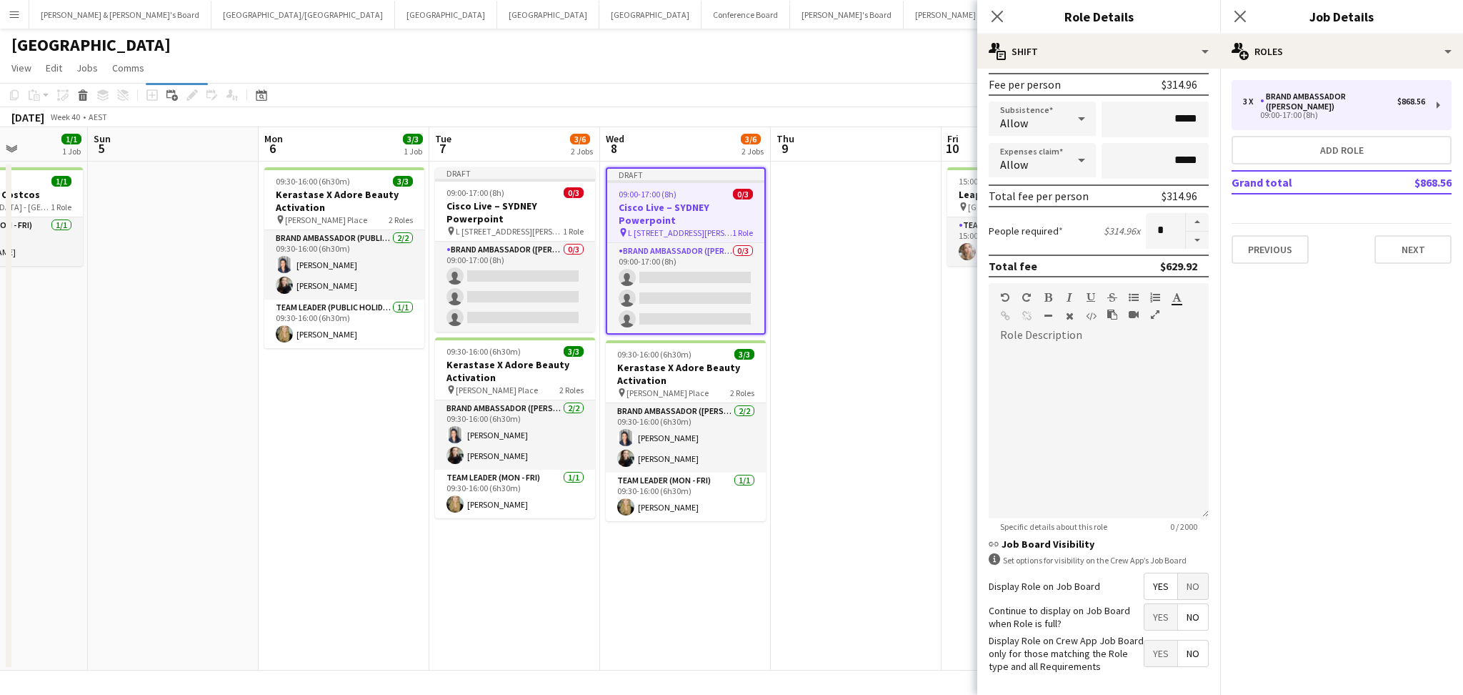
scroll to position [279, 0]
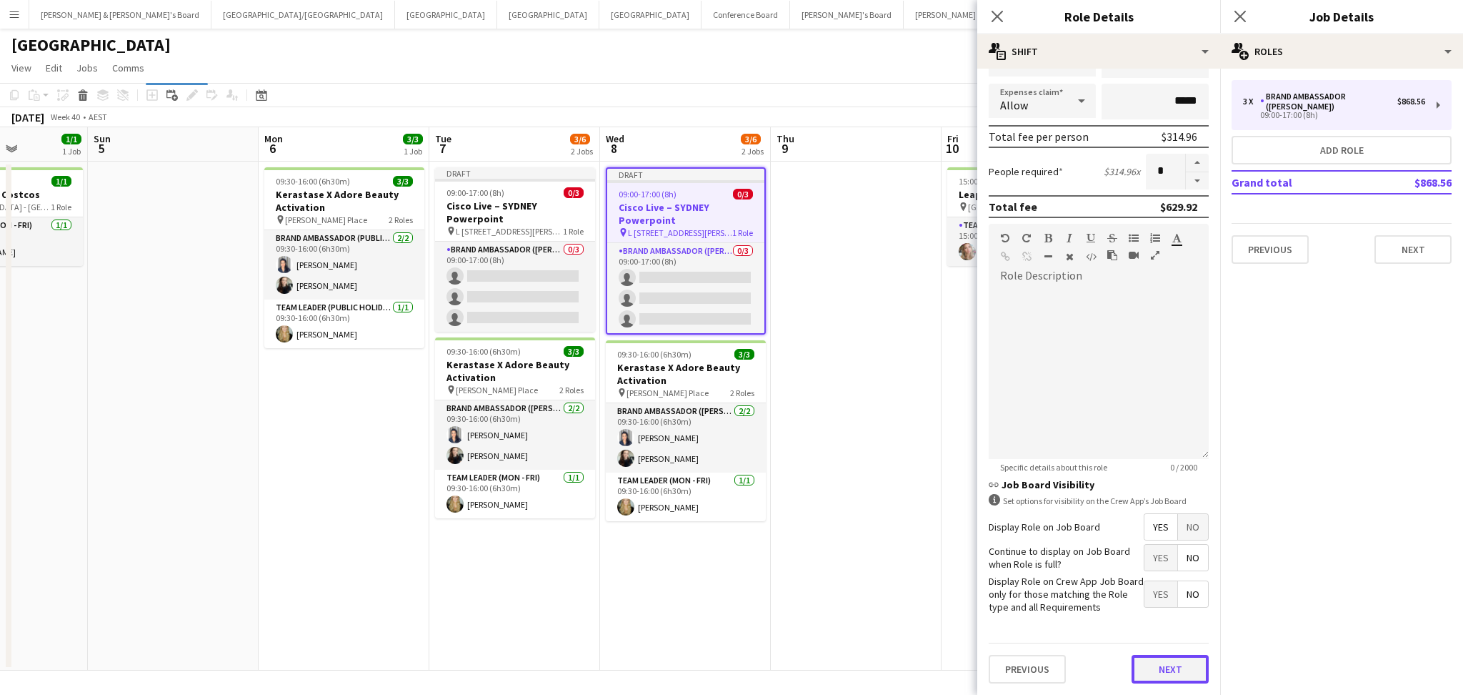
click at [1171, 674] on button "Next" at bounding box center [1170, 669] width 77 height 29
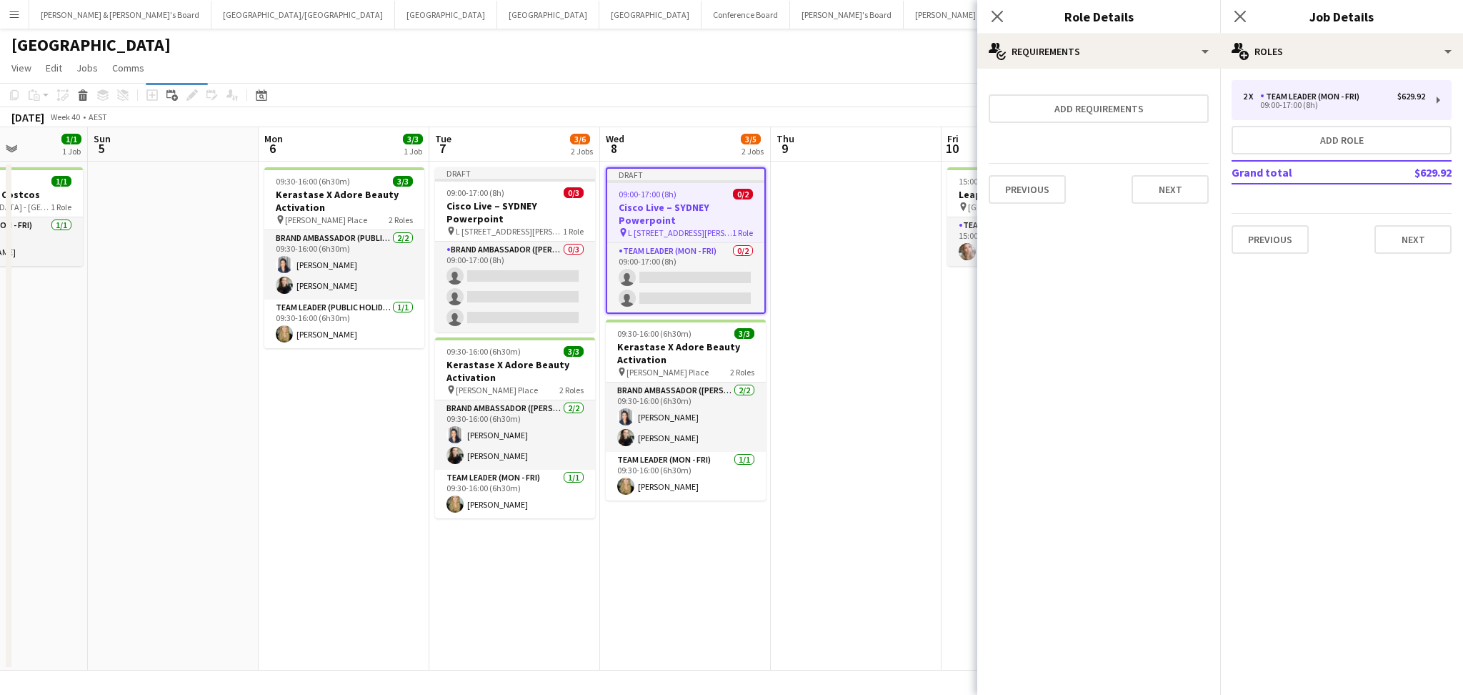
scroll to position [0, 0]
click at [1008, 18] on div "Close pop-in" at bounding box center [998, 16] width 40 height 33
click at [999, 16] on icon "Close pop-in" at bounding box center [997, 16] width 14 height 14
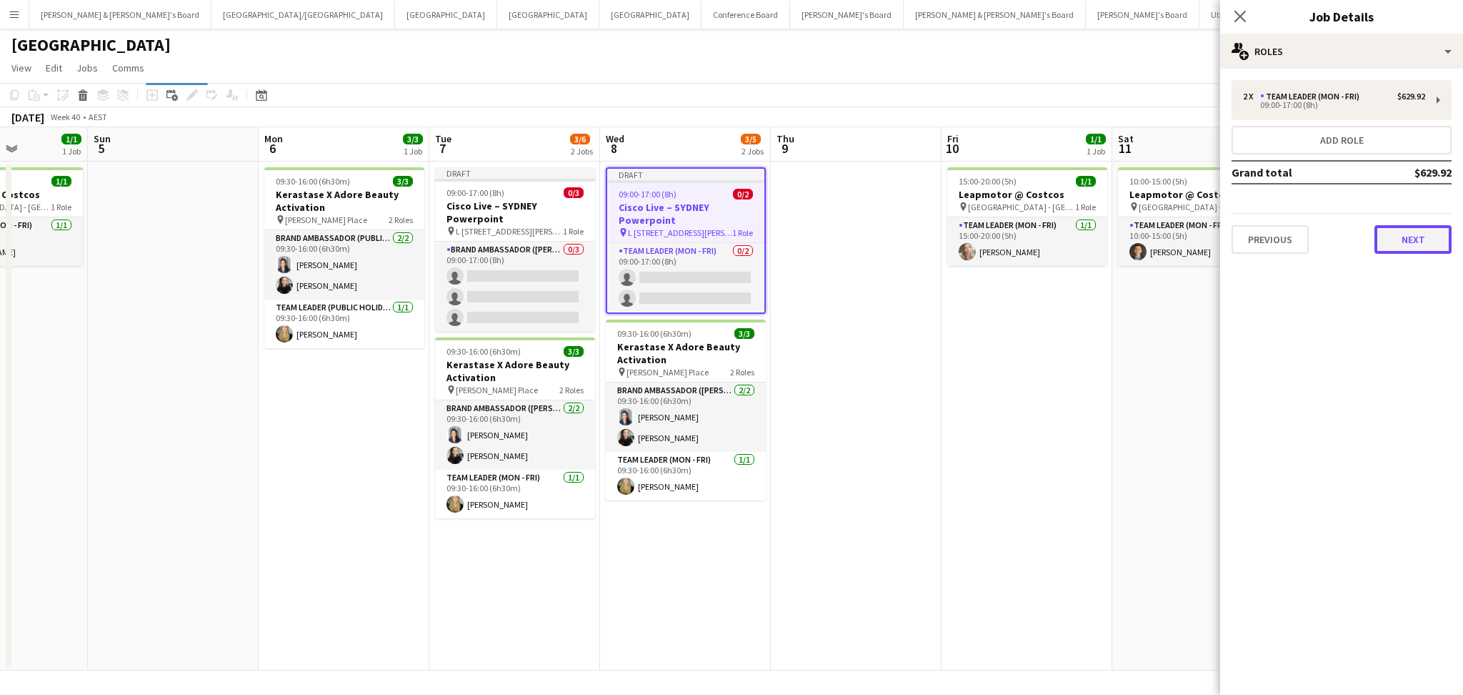
click at [1405, 235] on button "Next" at bounding box center [1413, 239] width 77 height 29
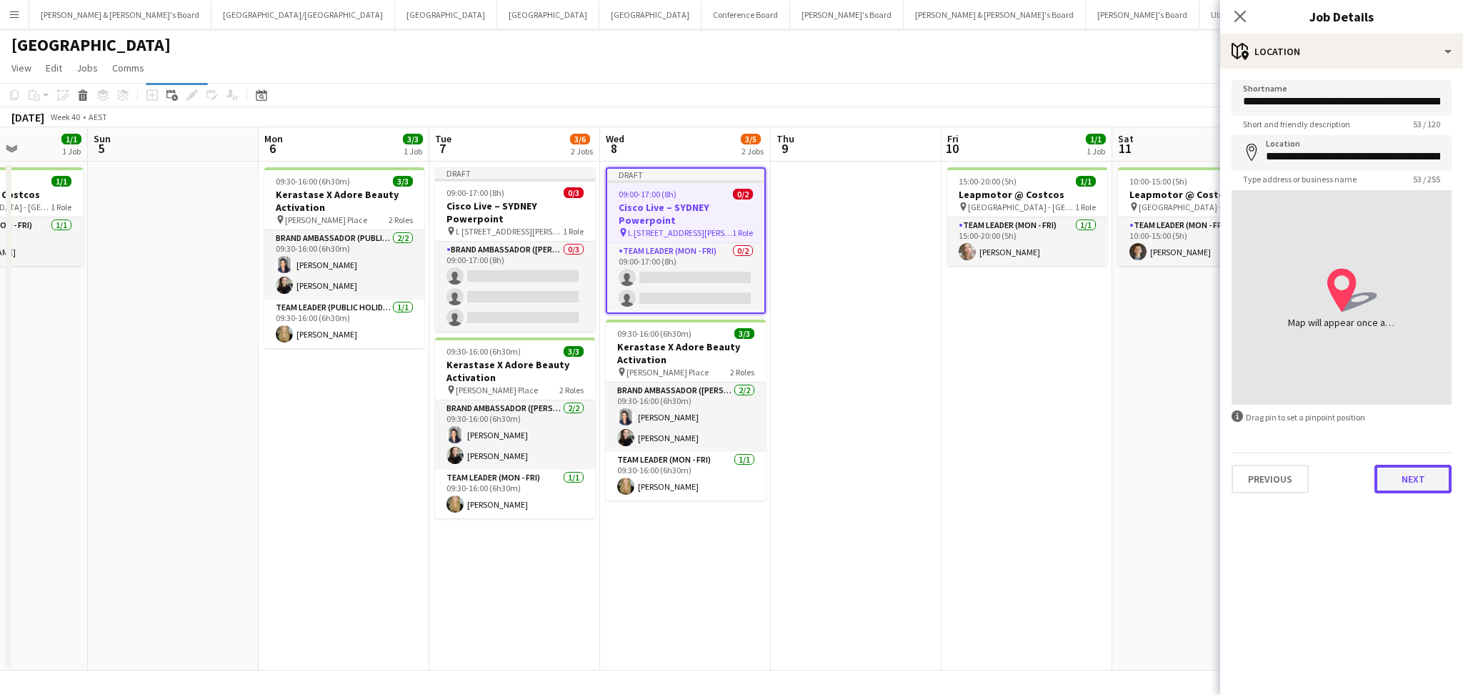
click at [1411, 475] on button "Next" at bounding box center [1413, 478] width 77 height 29
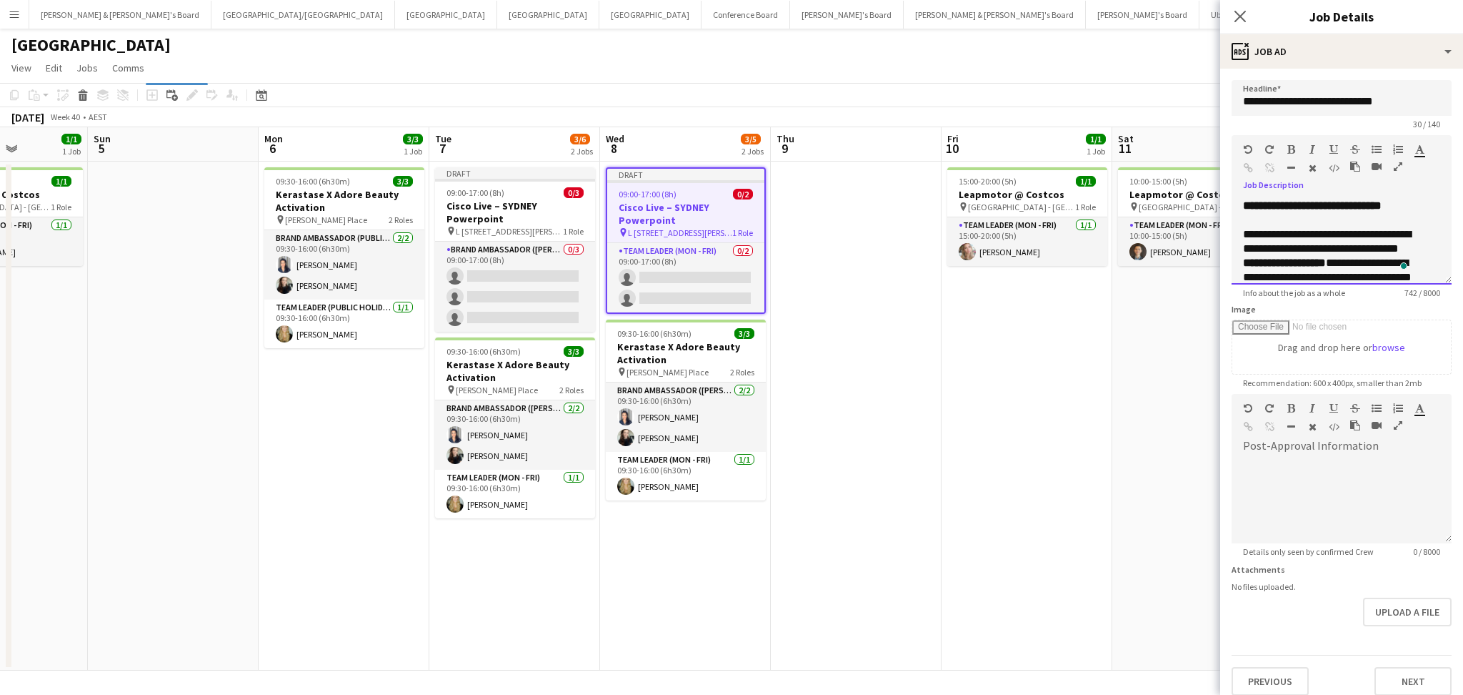
drag, startPoint x: 1243, startPoint y: 234, endPoint x: 1236, endPoint y: 200, distance: 34.3
click at [1236, 200] on div "**********" at bounding box center [1342, 242] width 220 height 86
click at [1397, 690] on button "Next" at bounding box center [1413, 681] width 77 height 29
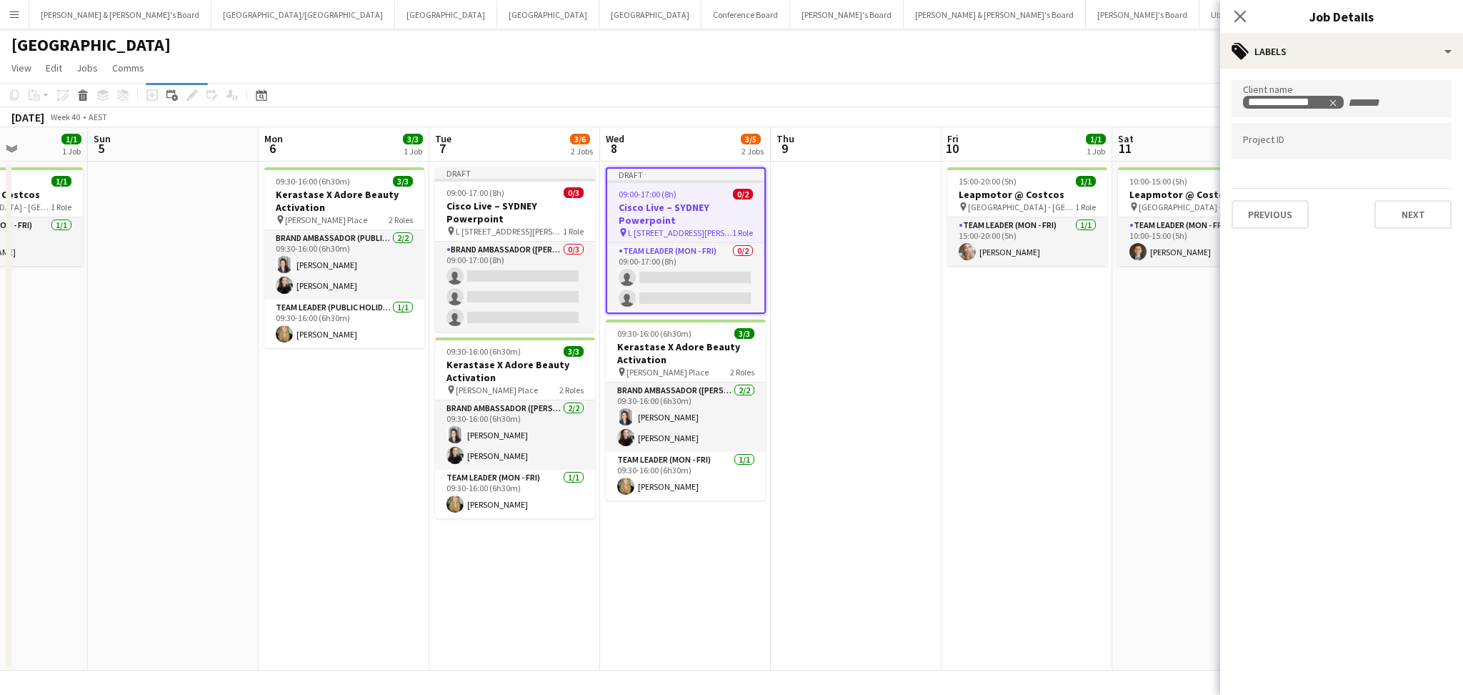
click at [1046, 432] on app-date-cell "15:00-20:00 (5h) 1/1 Leapmotor @ Costcos pin [GEOGRAPHIC_DATA] - NSW 1 Role Tea…" at bounding box center [1027, 415] width 171 height 509
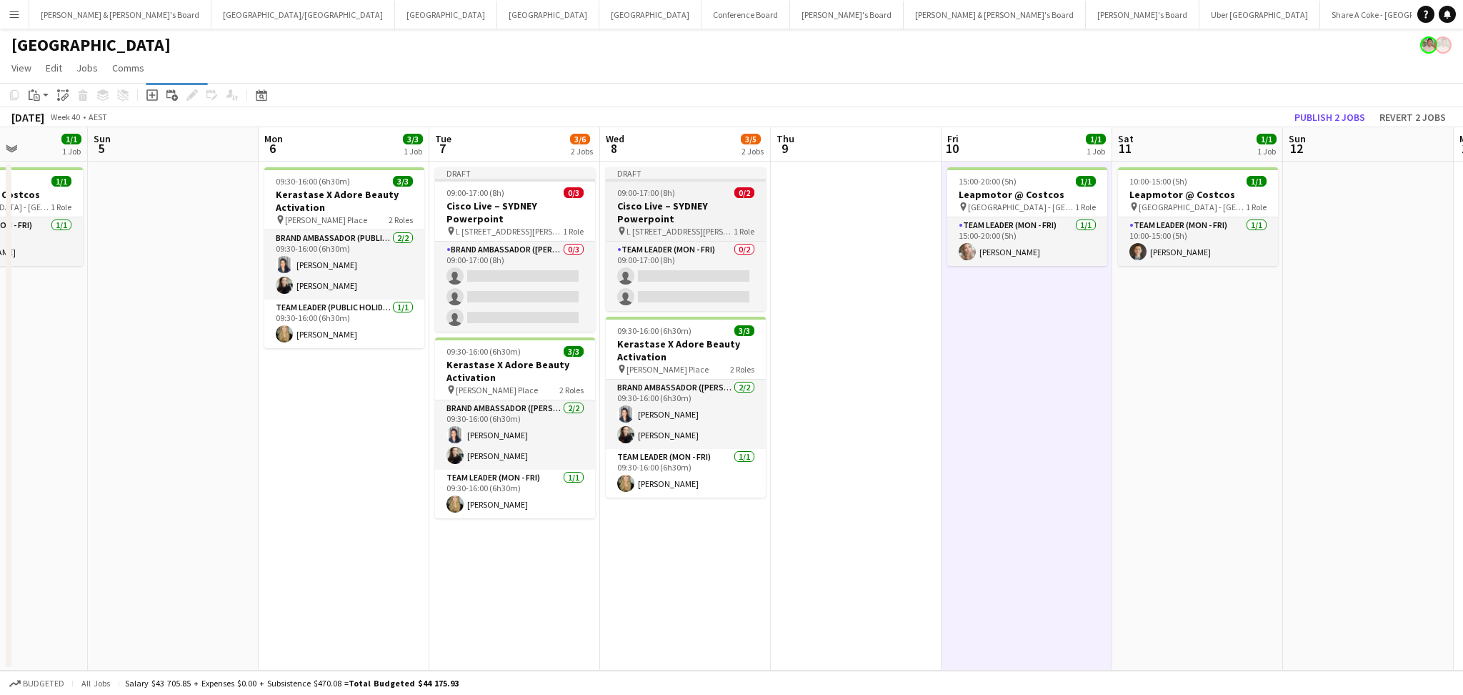
click at [672, 219] on h3 "Cisco Live – SYDNEY Powerpoint" at bounding box center [686, 212] width 160 height 26
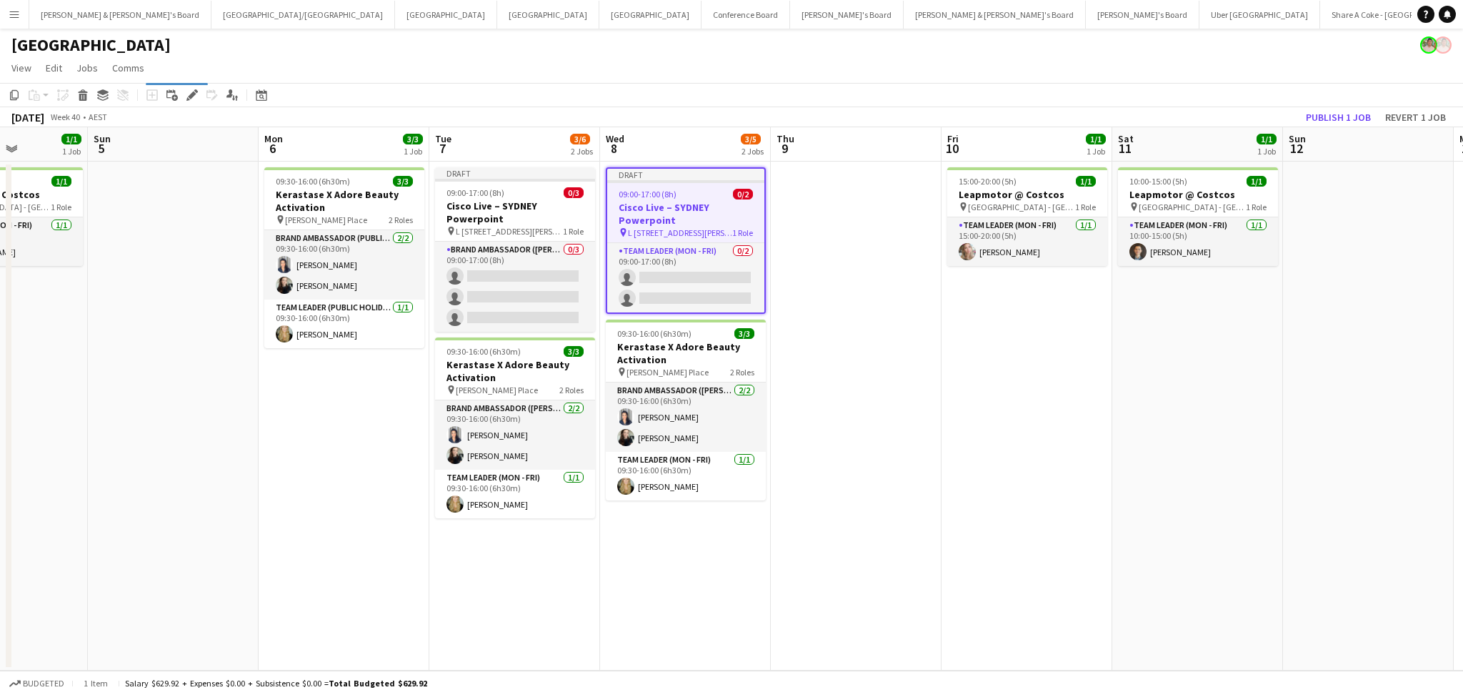
click at [850, 265] on app-date-cell at bounding box center [856, 415] width 171 height 509
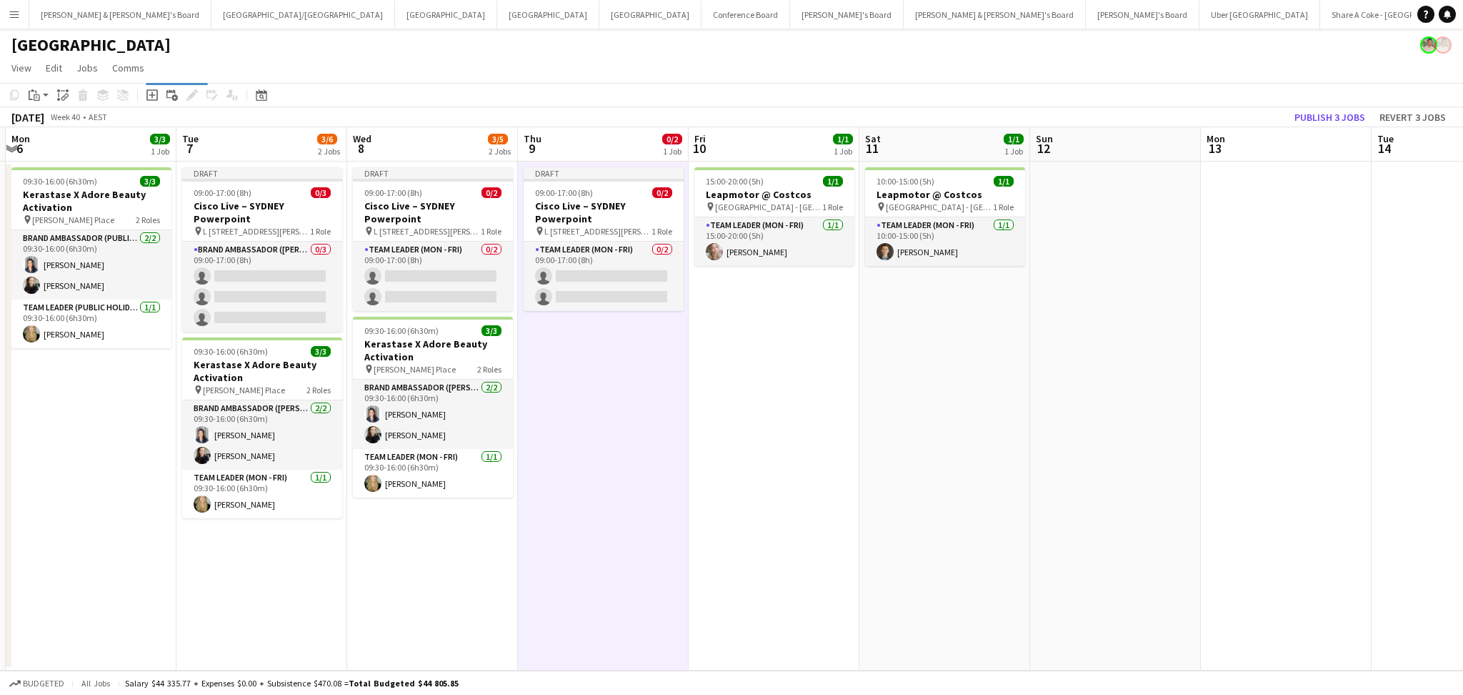
drag, startPoint x: 1067, startPoint y: 406, endPoint x: 810, endPoint y: 406, distance: 256.5
click at [813, 406] on app-calendar-viewport "Fri 3 1/1 1 Job Sat 4 1/1 1 Job Sun 5 Mon 6 3/3 1 Job Tue 7 3/6 2 Jobs Wed 8 3/…" at bounding box center [731, 398] width 1463 height 543
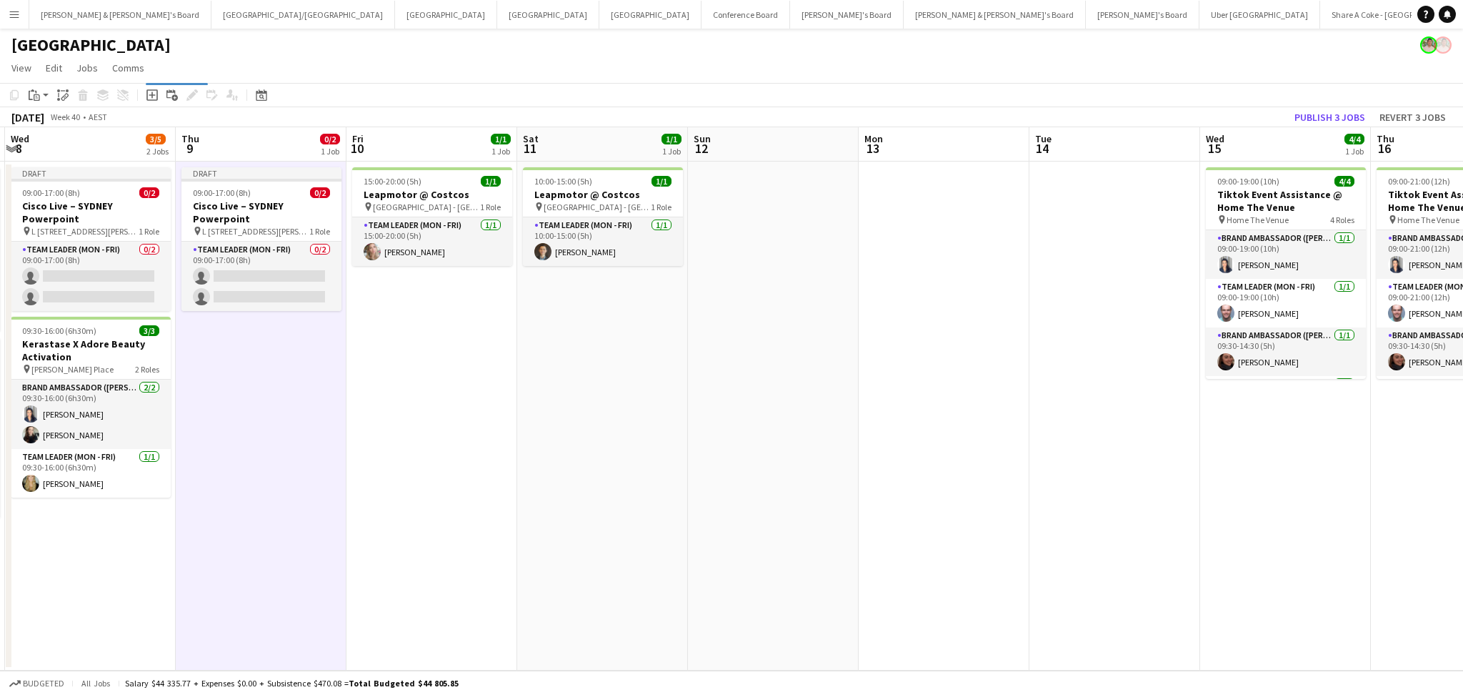
drag, startPoint x: 1139, startPoint y: 427, endPoint x: 630, endPoint y: 399, distance: 509.5
click at [630, 399] on app-calendar-viewport "Sun 5 Mon 6 3/3 1 Job Tue 7 3/6 2 Jobs Wed 8 3/5 2 Jobs Thu 9 0/2 1 Job Fri 10 …" at bounding box center [731, 398] width 1463 height 543
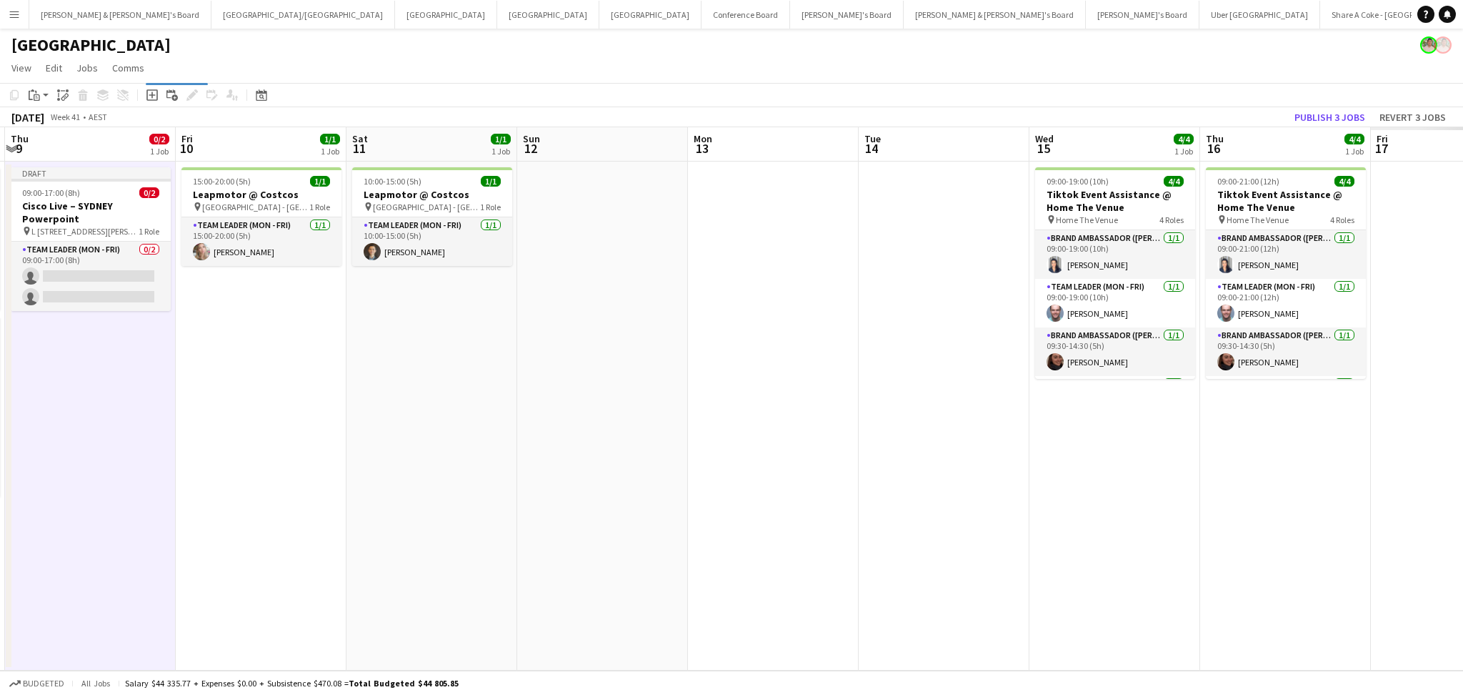
scroll to position [0, 508]
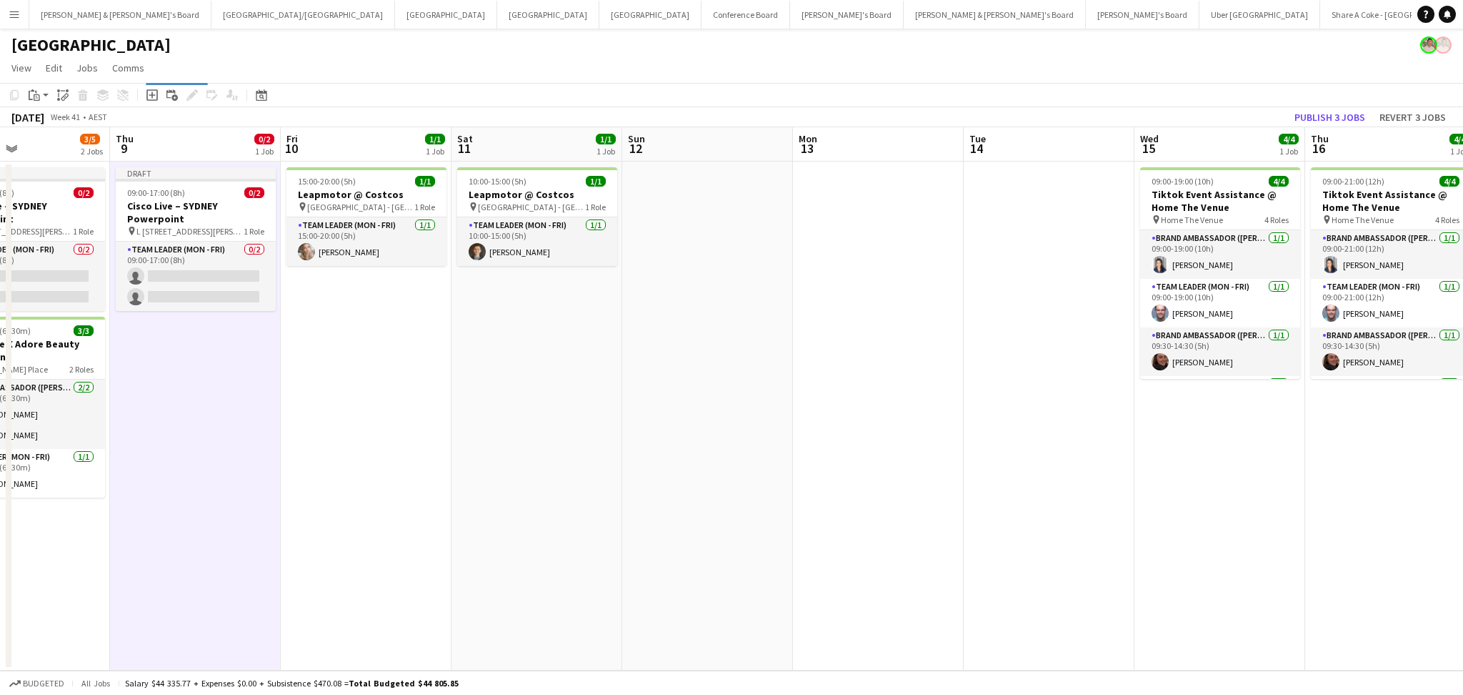
drag, startPoint x: 513, startPoint y: 413, endPoint x: 448, endPoint y: 407, distance: 65.3
click at [448, 407] on app-calendar-viewport "Sun 5 Mon 6 3/3 1 Job Tue 7 3/6 2 Jobs Wed 8 3/5 2 Jobs Thu 9 0/2 1 Job Fri 10 …" at bounding box center [731, 398] width 1463 height 543
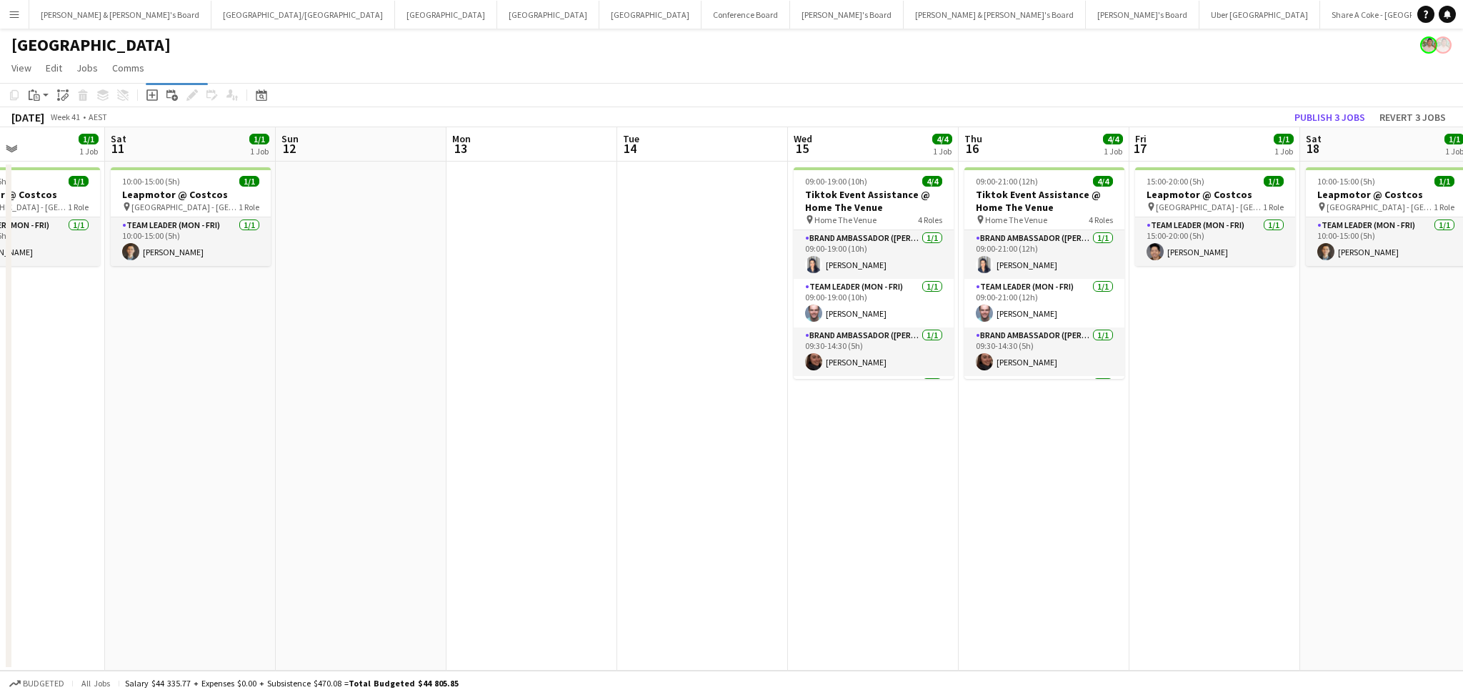
scroll to position [0, 585]
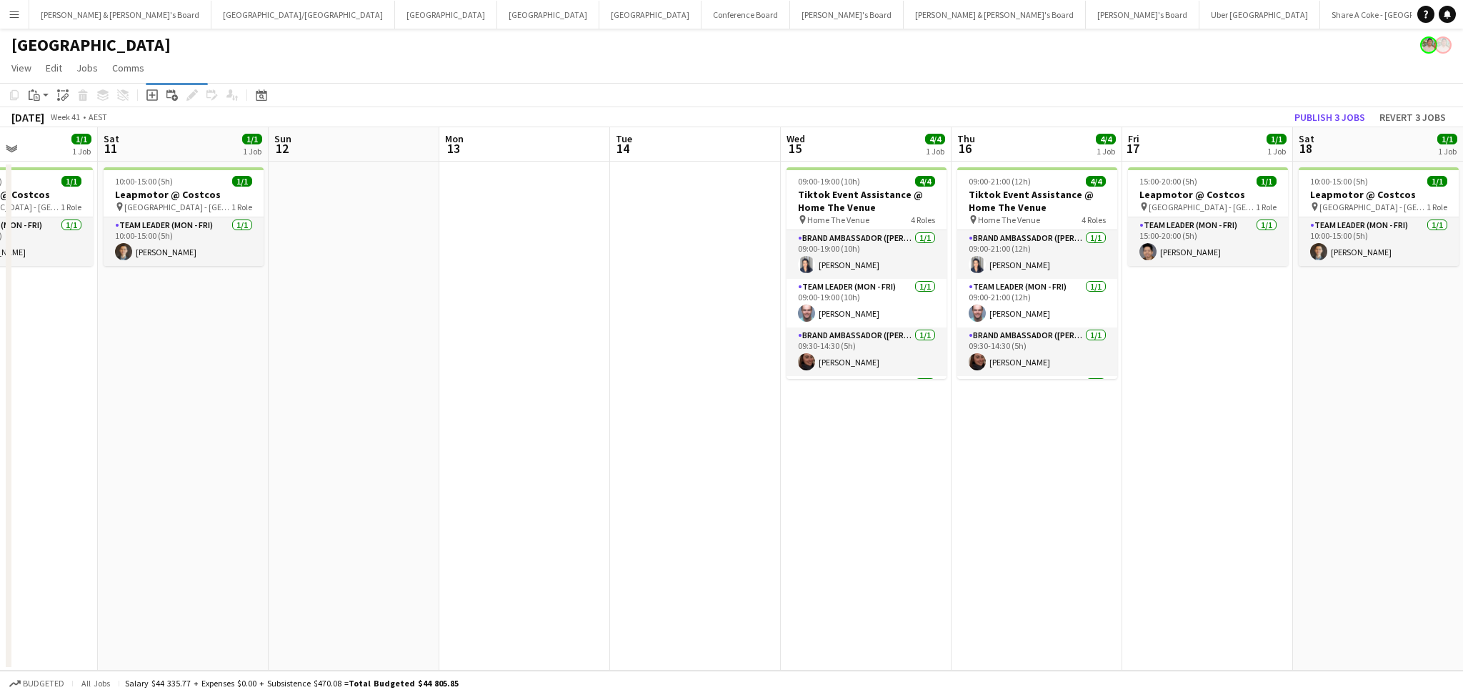
drag, startPoint x: 725, startPoint y: 454, endPoint x: 542, endPoint y: 430, distance: 185.2
click at [542, 430] on app-calendar-viewport "Tue 7 3/6 2 Jobs Wed 8 3/5 2 Jobs Thu 9 0/2 1 Job Fri 10 1/1 1 Job Sat 11 1/1 1…" at bounding box center [731, 398] width 1463 height 543
click at [665, 471] on app-date-cell at bounding box center [695, 415] width 171 height 509
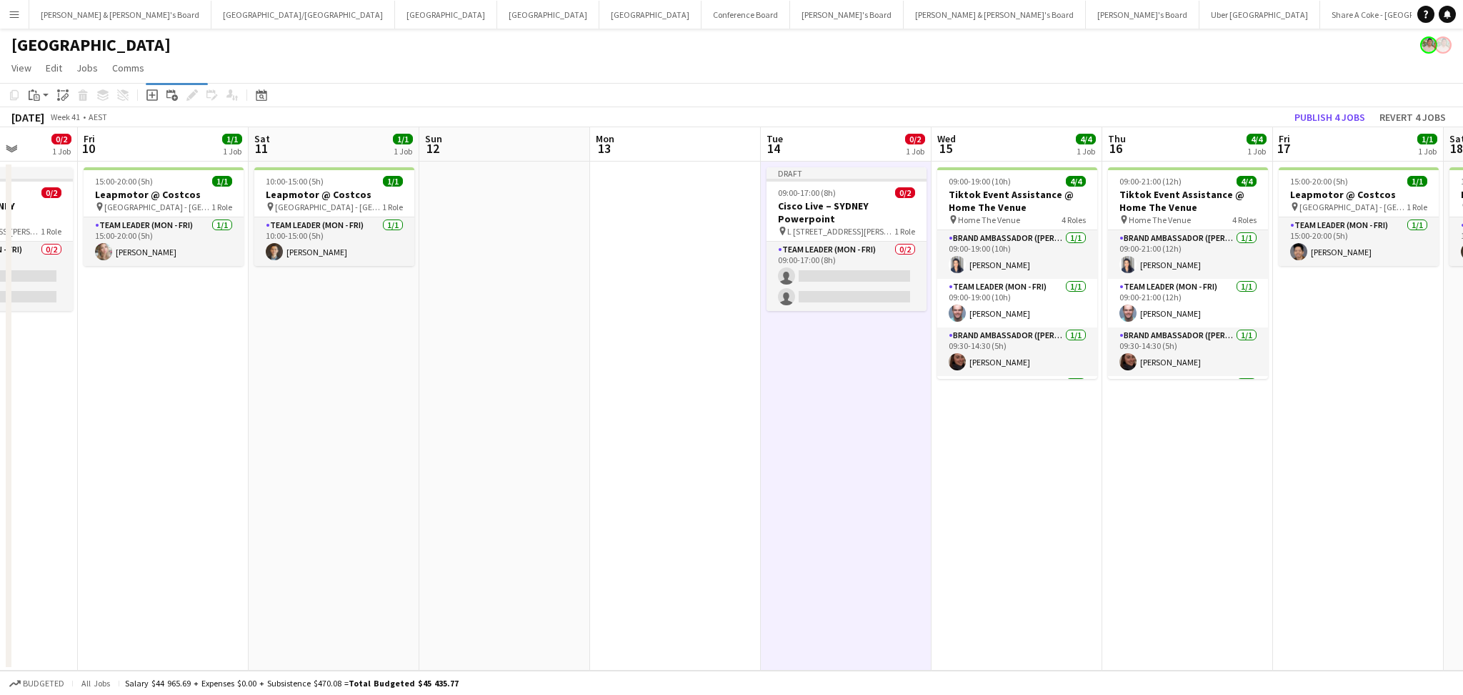
drag, startPoint x: 993, startPoint y: 505, endPoint x: 799, endPoint y: 502, distance: 193.7
click at [799, 503] on app-calendar-viewport "Tue 7 3/6 2 Jobs Wed 8 3/5 2 Jobs Thu 9 0/2 1 Job Fri 10 1/1 1 Job Sat 11 1/1 1…" at bounding box center [731, 398] width 1463 height 543
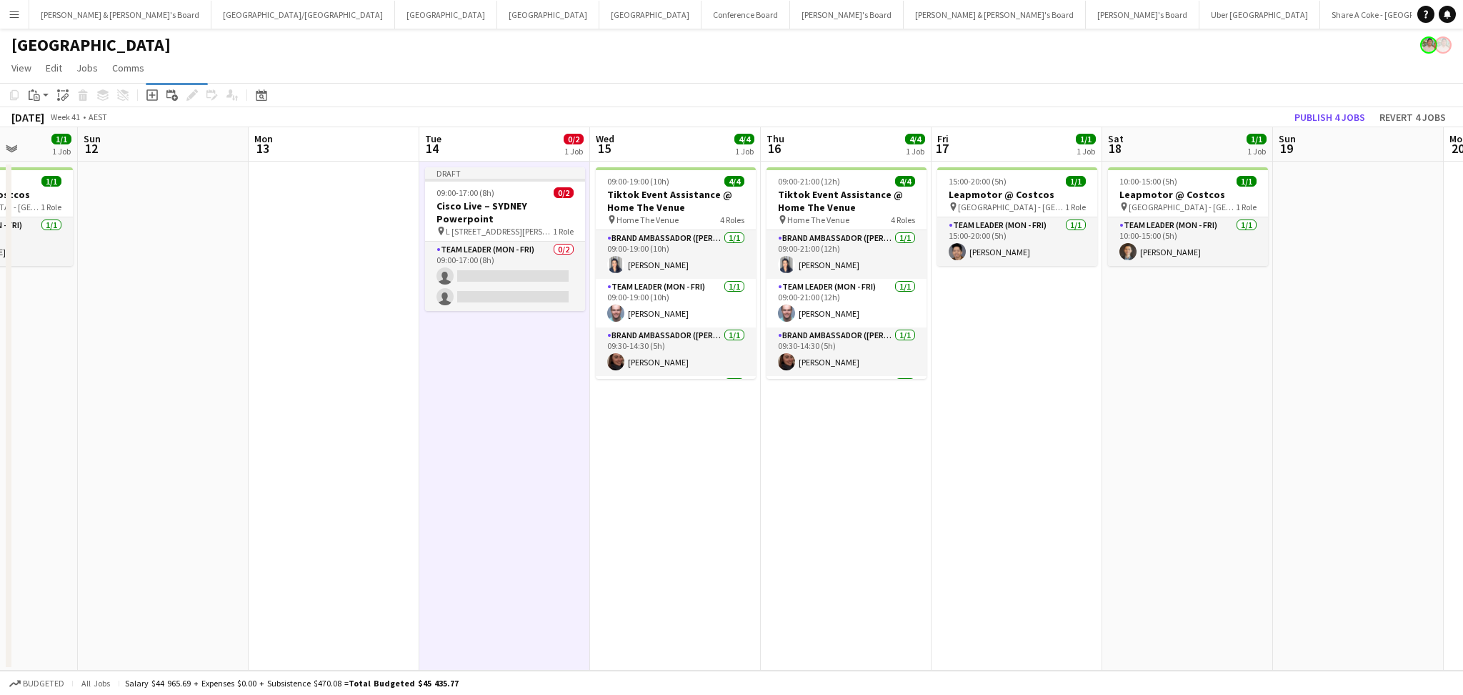
scroll to position [0, 437]
click at [894, 487] on app-date-cell "09:00-21:00 (12h) 4/4 Tiktok Event Assistance @ Home The Venue pin Home The Ven…" at bounding box center [843, 415] width 171 height 509
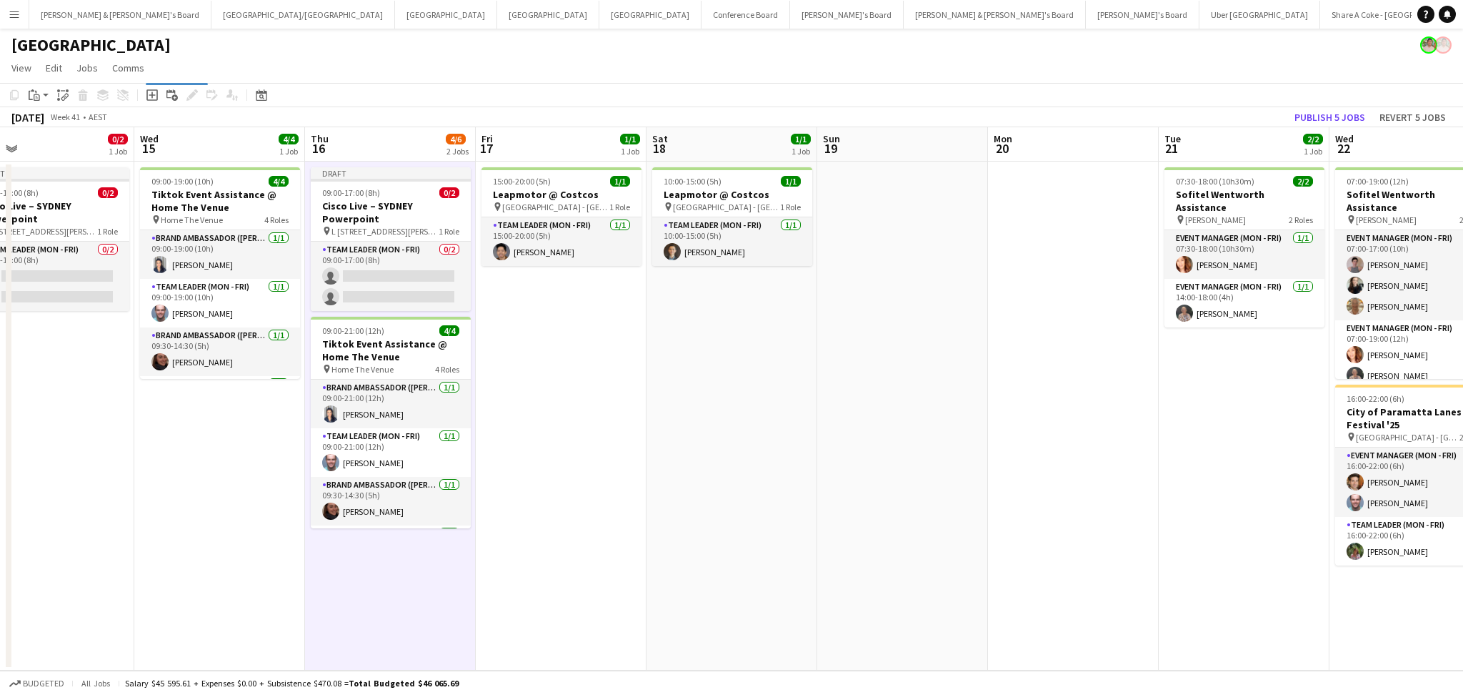
drag, startPoint x: 1196, startPoint y: 560, endPoint x: 737, endPoint y: 558, distance: 459.5
click at [738, 558] on app-calendar-viewport "Sat 11 1/1 1 Job Sun 12 Mon 13 Tue 14 0/2 1 Job Wed 15 4/4 1 Job Thu 16 4/6 2 J…" at bounding box center [731, 398] width 1463 height 543
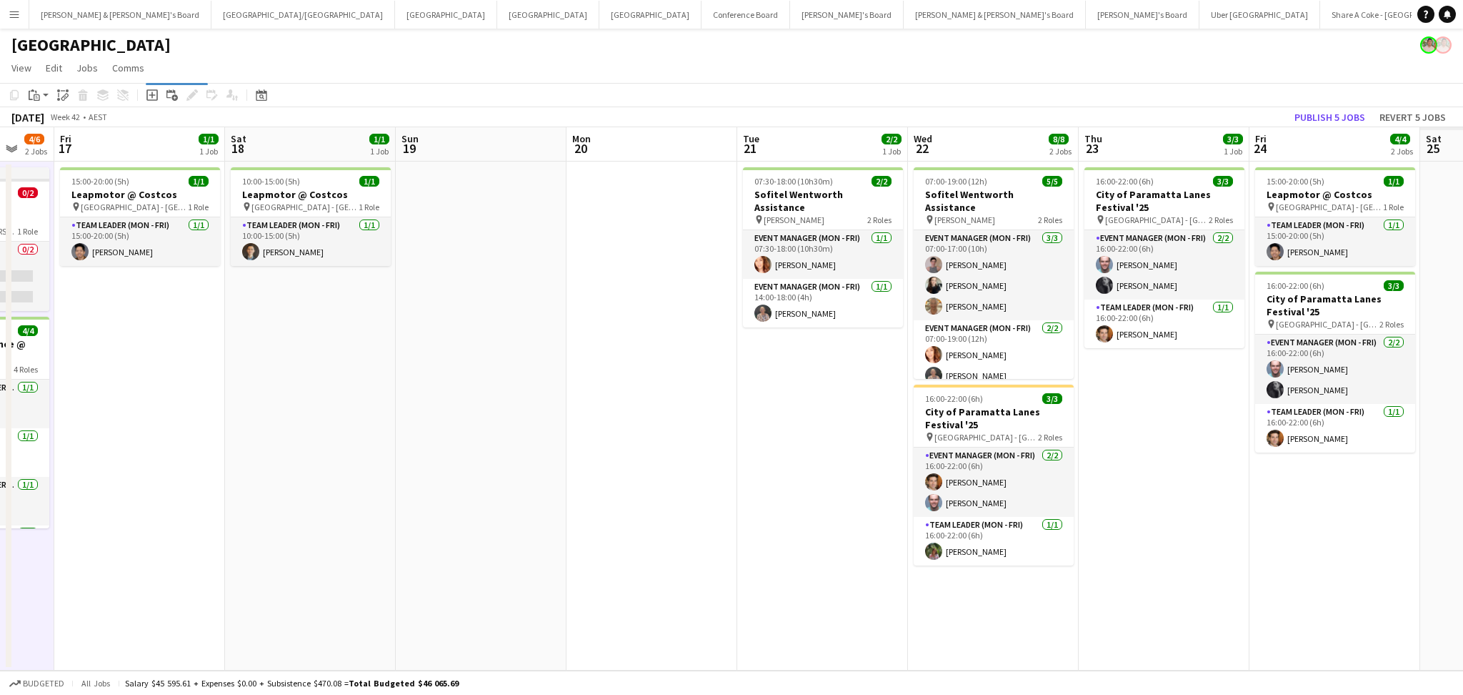
drag, startPoint x: 1020, startPoint y: 549, endPoint x: 601, endPoint y: 502, distance: 422.2
click at [601, 502] on app-calendar-viewport "Mon 13 Tue 14 0/2 1 Job Wed 15 4/4 1 Job Thu 16 4/6 2 Jobs Fri 17 1/1 1 Job Sat…" at bounding box center [731, 398] width 1463 height 543
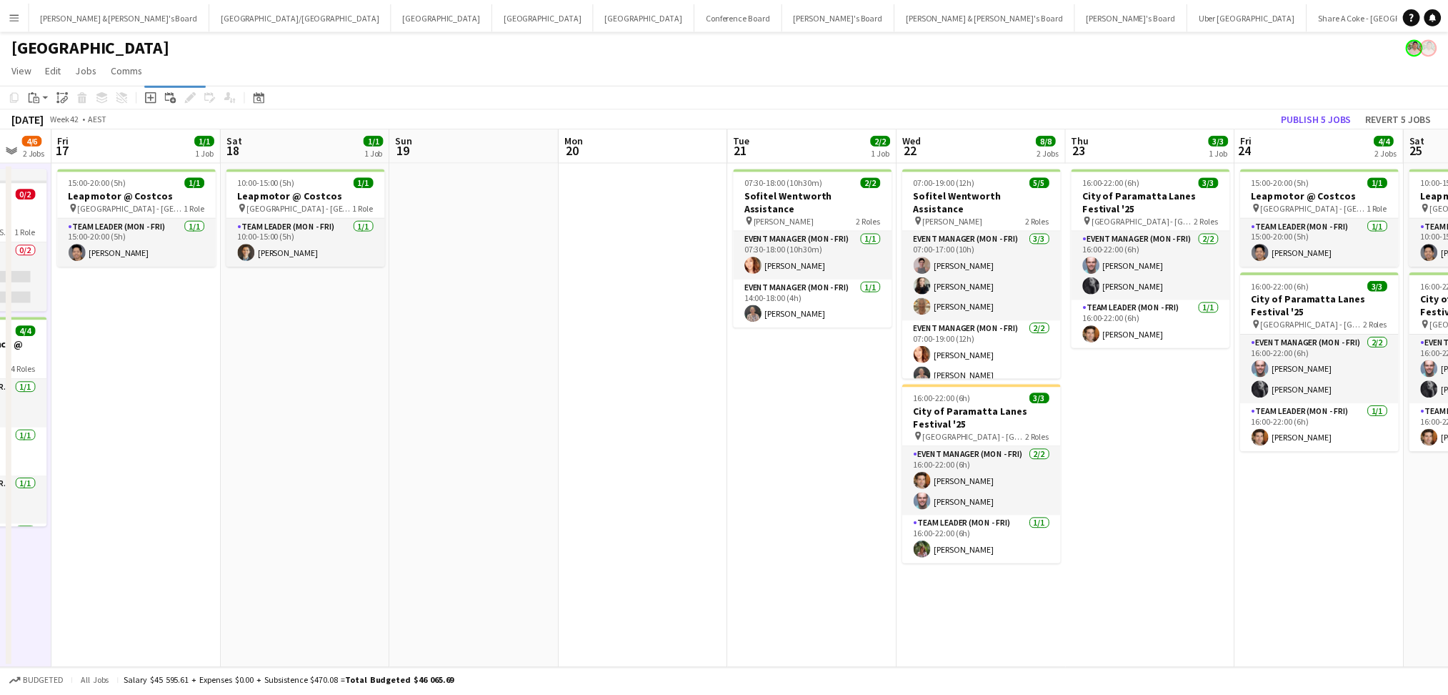
scroll to position [0, 630]
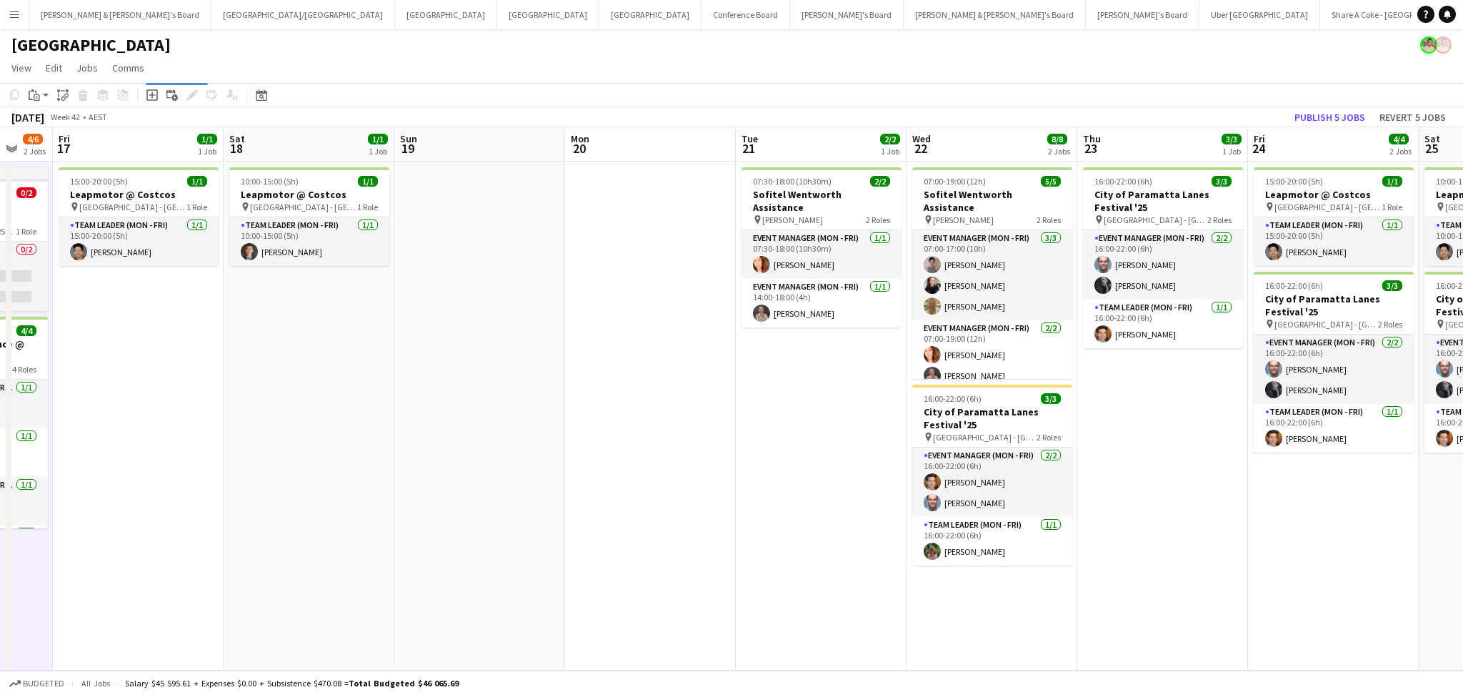
click at [795, 529] on app-date-cell "07:30-18:00 (10h30m) 2/2 Sofitel Wentworth Assistance pin [PERSON_NAME] 2 Roles…" at bounding box center [821, 415] width 171 height 509
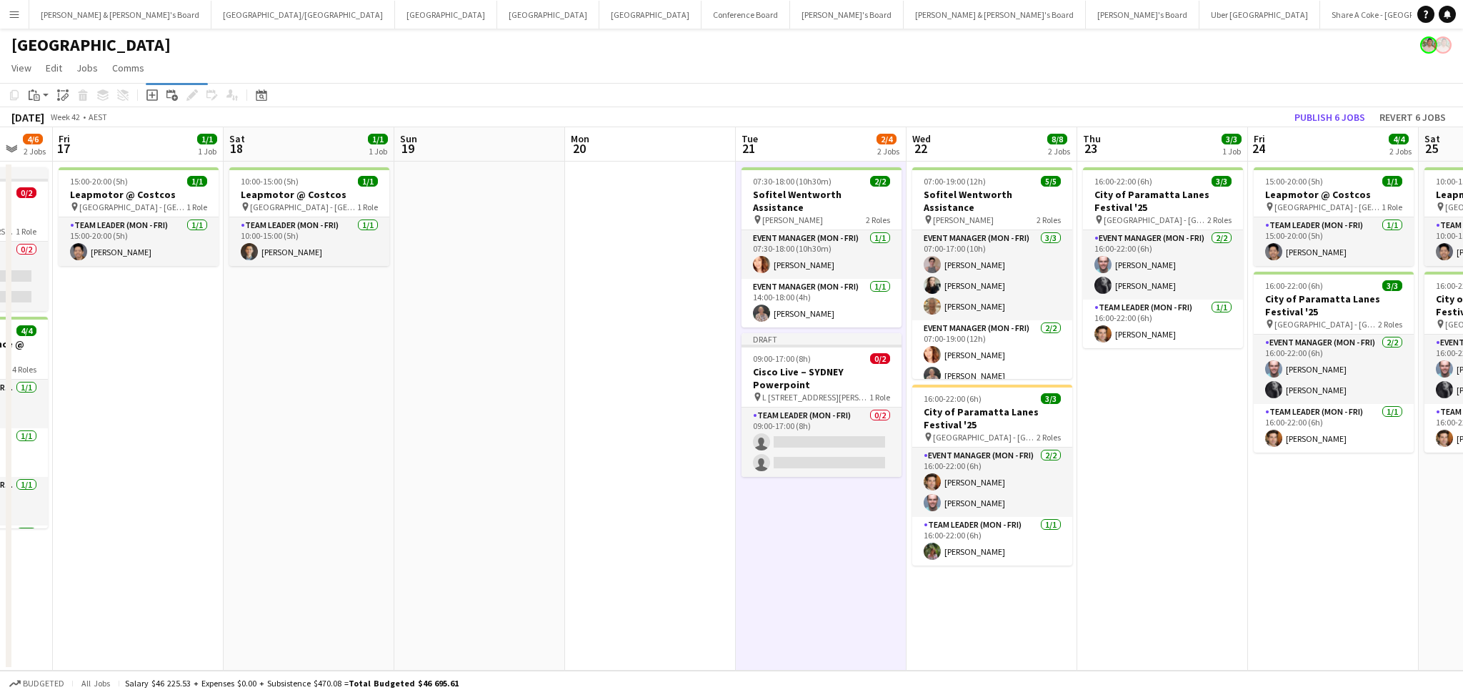
click at [1002, 642] on app-date-cell "07:00-19:00 (12h) 5/5 Sofitel Wentworth Assistance pin [PERSON_NAME] 2 Roles Ev…" at bounding box center [992, 415] width 171 height 509
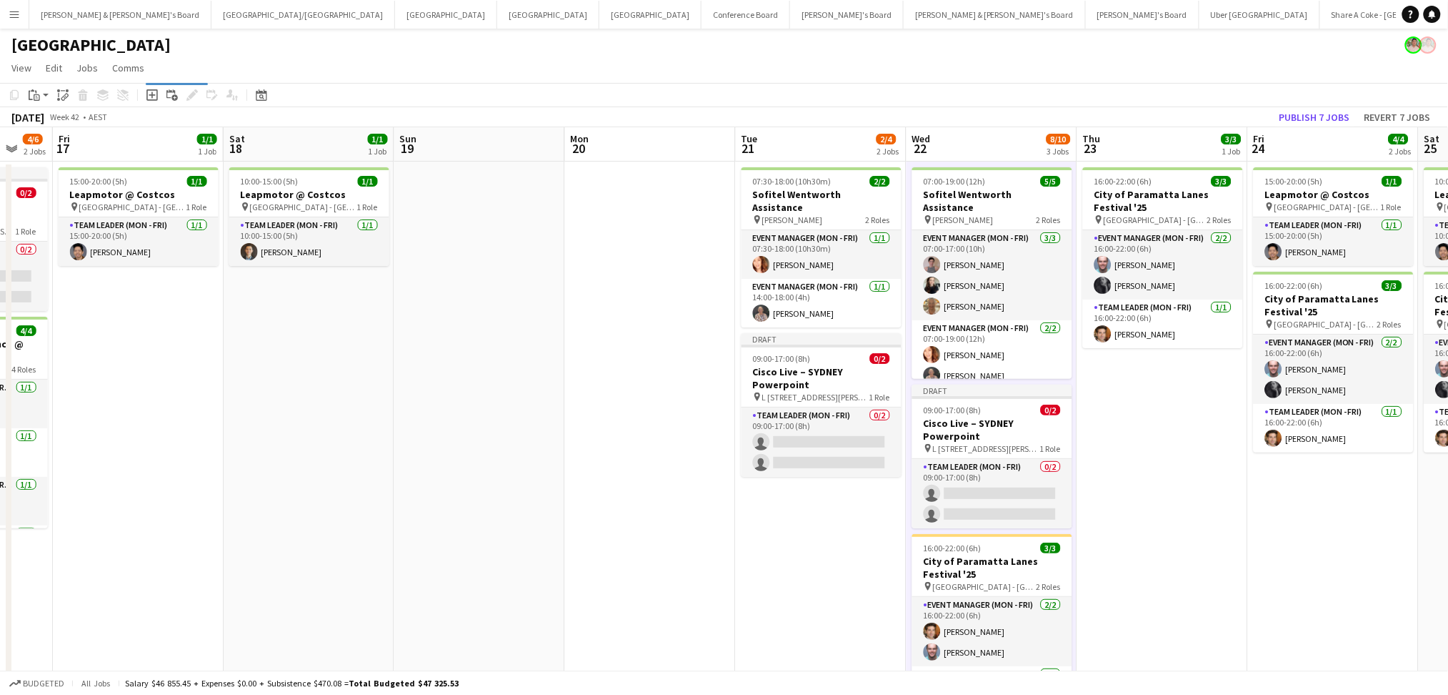
click at [1151, 505] on app-date-cell "16:00-22:00 (6h) 3/3 City of Paramatta Lanes Festival '25 pin Paramatta - NSW 2…" at bounding box center [1163, 453] width 171 height 584
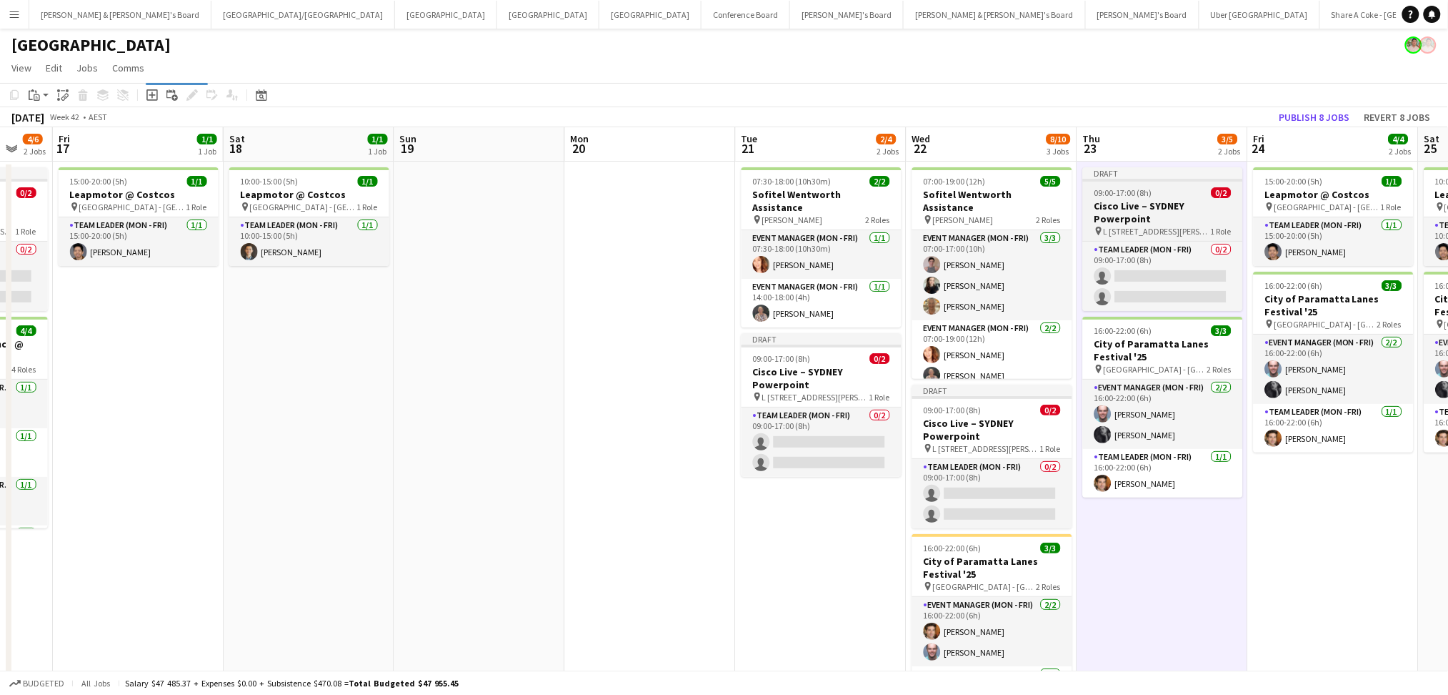
click at [1185, 207] on h3 "Cisco Live – SYDNEY Powerpoint" at bounding box center [1163, 212] width 160 height 26
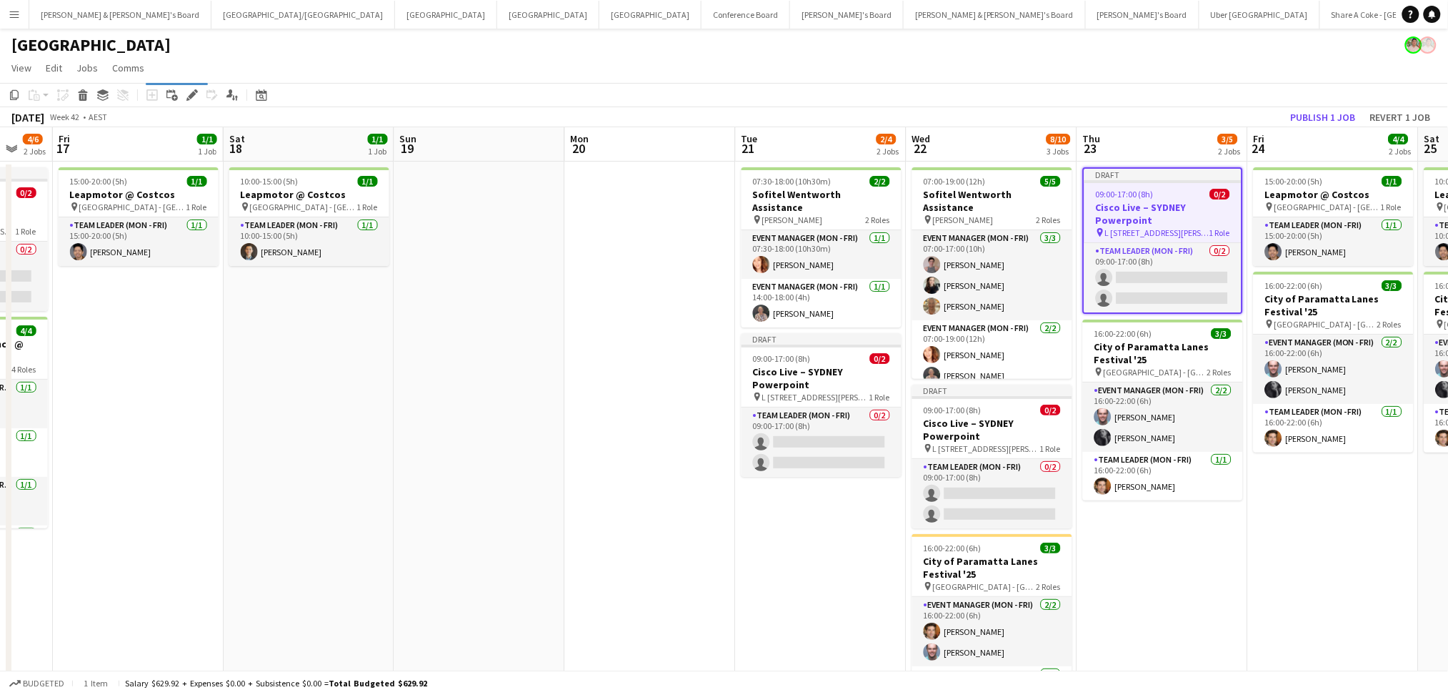
click at [1185, 207] on h3 "Cisco Live – SYDNEY Powerpoint" at bounding box center [1163, 214] width 157 height 26
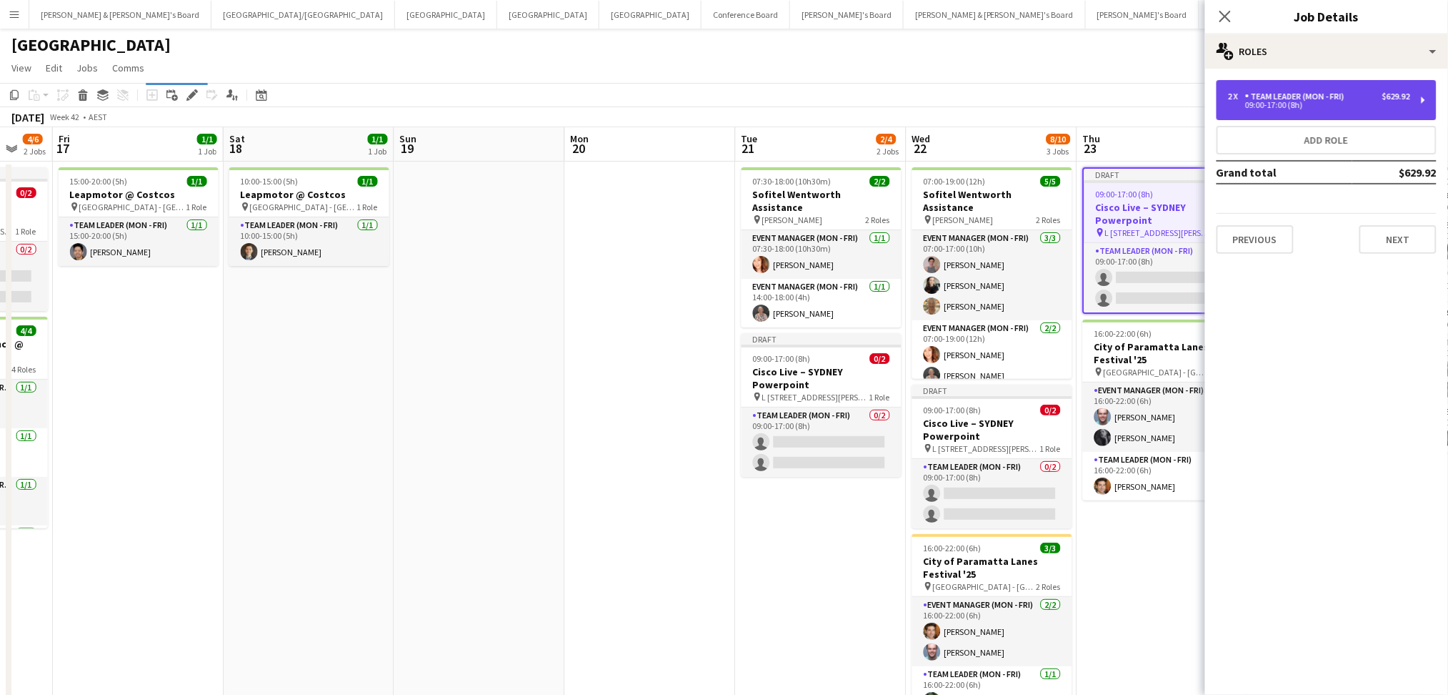
click at [1396, 103] on div "09:00-17:00 (8h)" at bounding box center [1319, 104] width 182 height 7
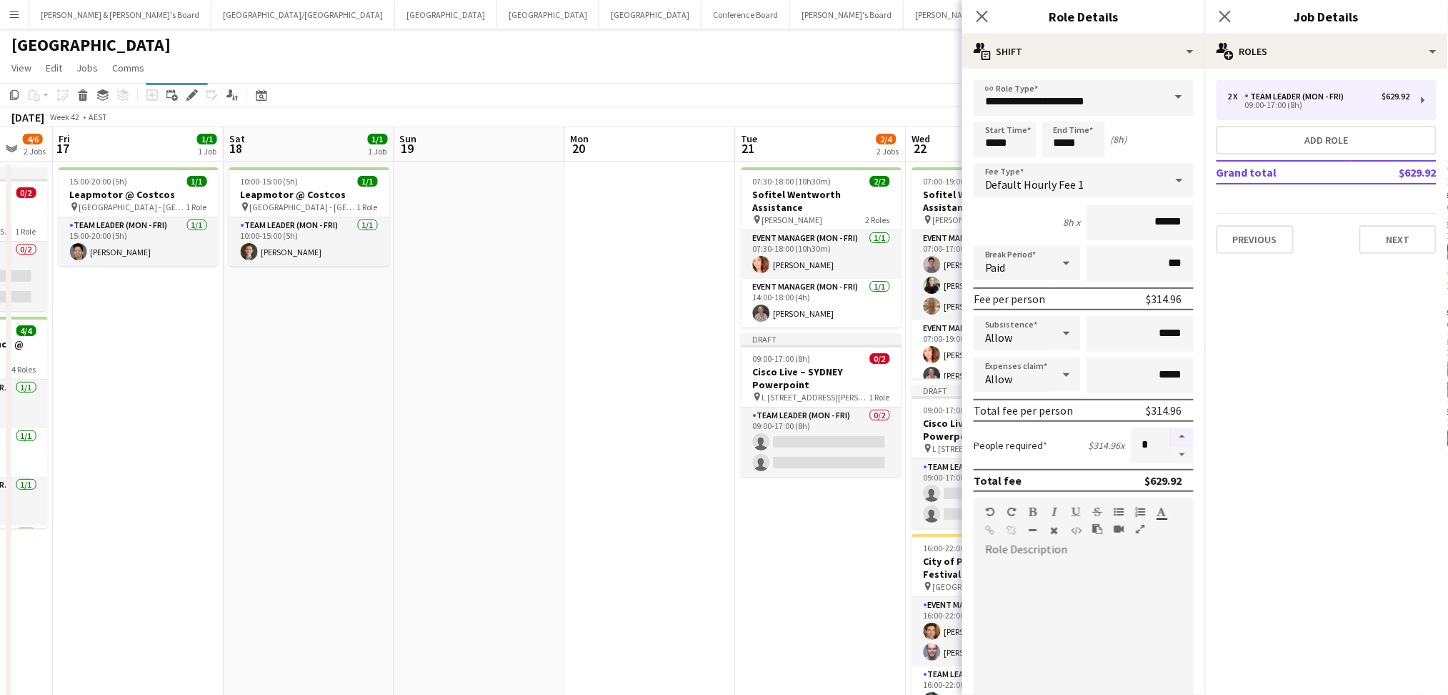
click at [1171, 434] on button "button" at bounding box center [1182, 436] width 23 height 19
type input "*"
click at [815, 539] on app-date-cell "07:30-18:00 (10h30m) 2/2 Sofitel Wentworth Assistance pin [PERSON_NAME] 2 Roles…" at bounding box center [821, 453] width 171 height 584
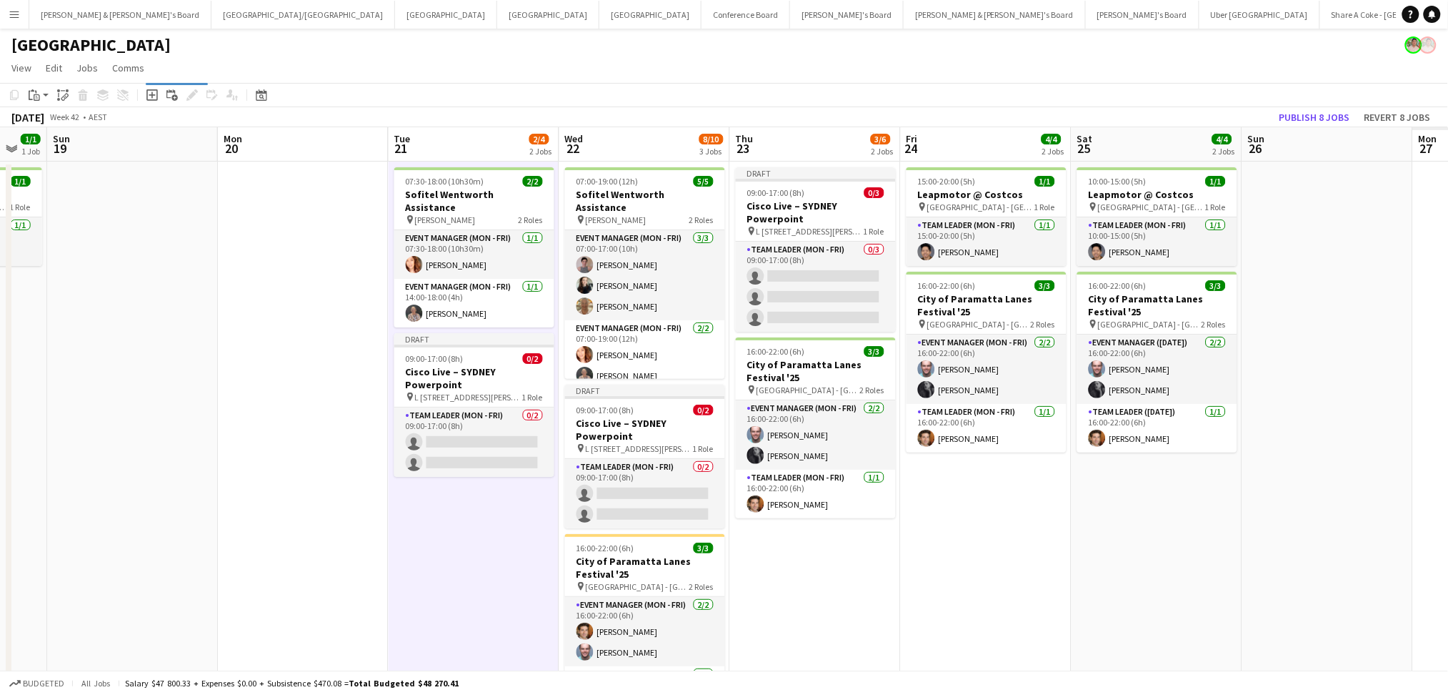
drag, startPoint x: 1320, startPoint y: 577, endPoint x: 968, endPoint y: 562, distance: 351.9
click at [970, 562] on app-calendar-viewport "Wed 15 4/4 1 Job Thu 16 4/6 2 Jobs Fri 17 1/1 1 Job Sat 18 1/1 1 Job Sun 19 Mon…" at bounding box center [724, 436] width 1448 height 618
click at [1020, 557] on app-date-cell "15:00-20:00 (5h) 1/1 Leapmotor @ Costcos pin [GEOGRAPHIC_DATA] - NSW 1 Role Tea…" at bounding box center [985, 453] width 171 height 584
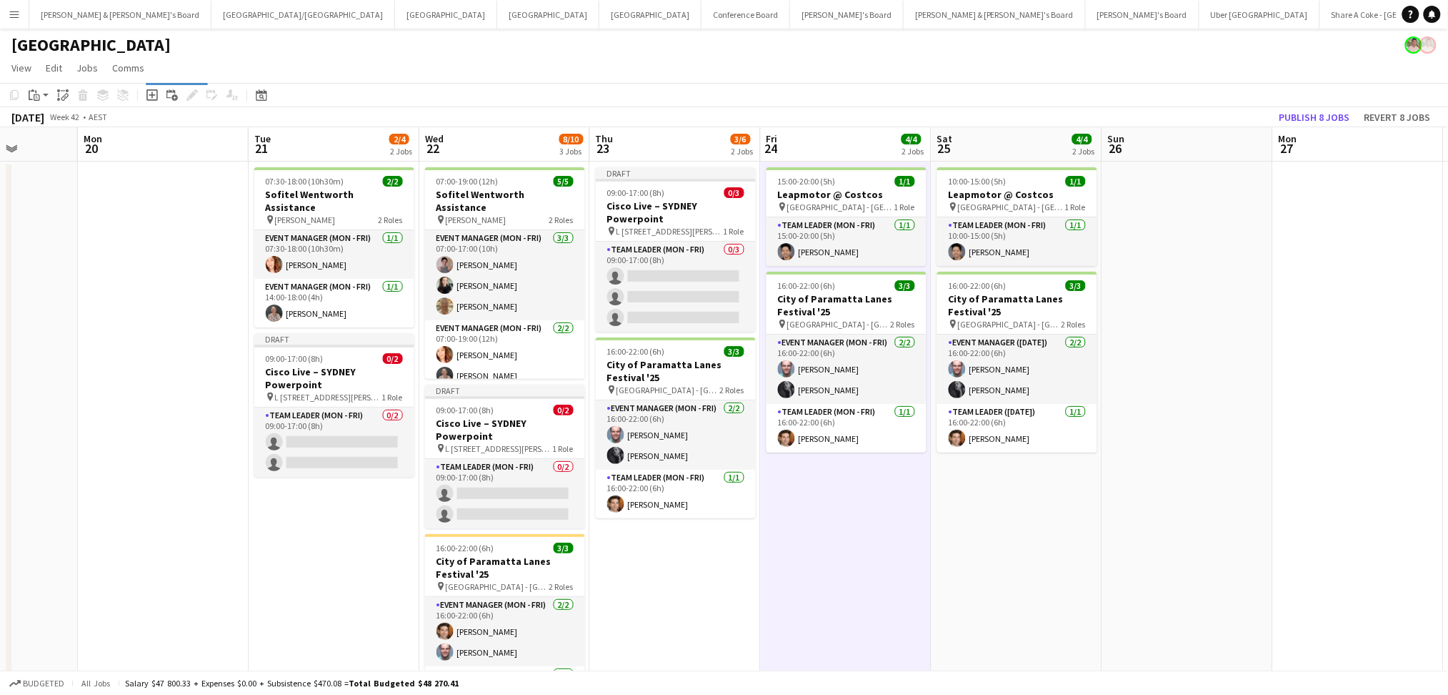
drag, startPoint x: 1152, startPoint y: 556, endPoint x: 918, endPoint y: 552, distance: 233.7
click at [1000, 552] on app-calendar-viewport "Fri 17 1/1 1 Job Sat 18 1/1 1 Job Sun 19 Mon 20 Tue 21 2/4 2 Jobs Wed 22 8/10 3…" at bounding box center [724, 436] width 1448 height 618
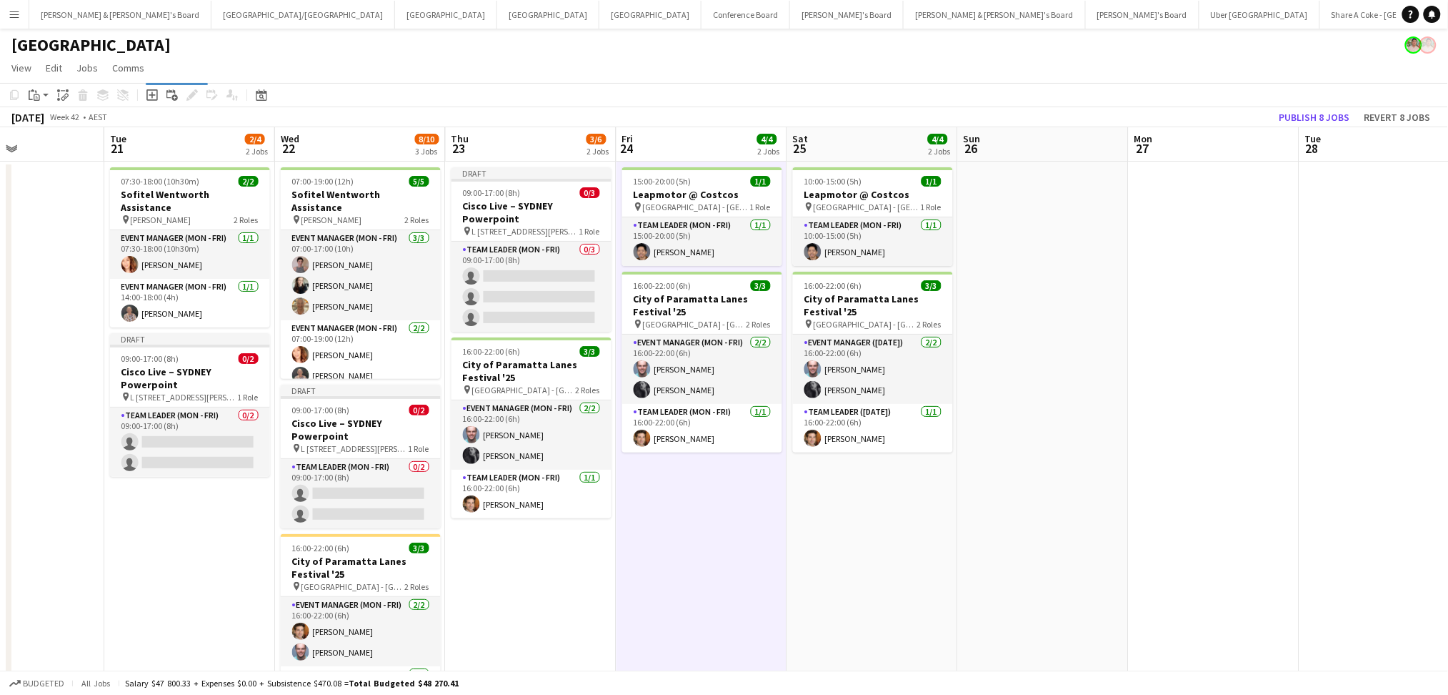
scroll to position [0, 647]
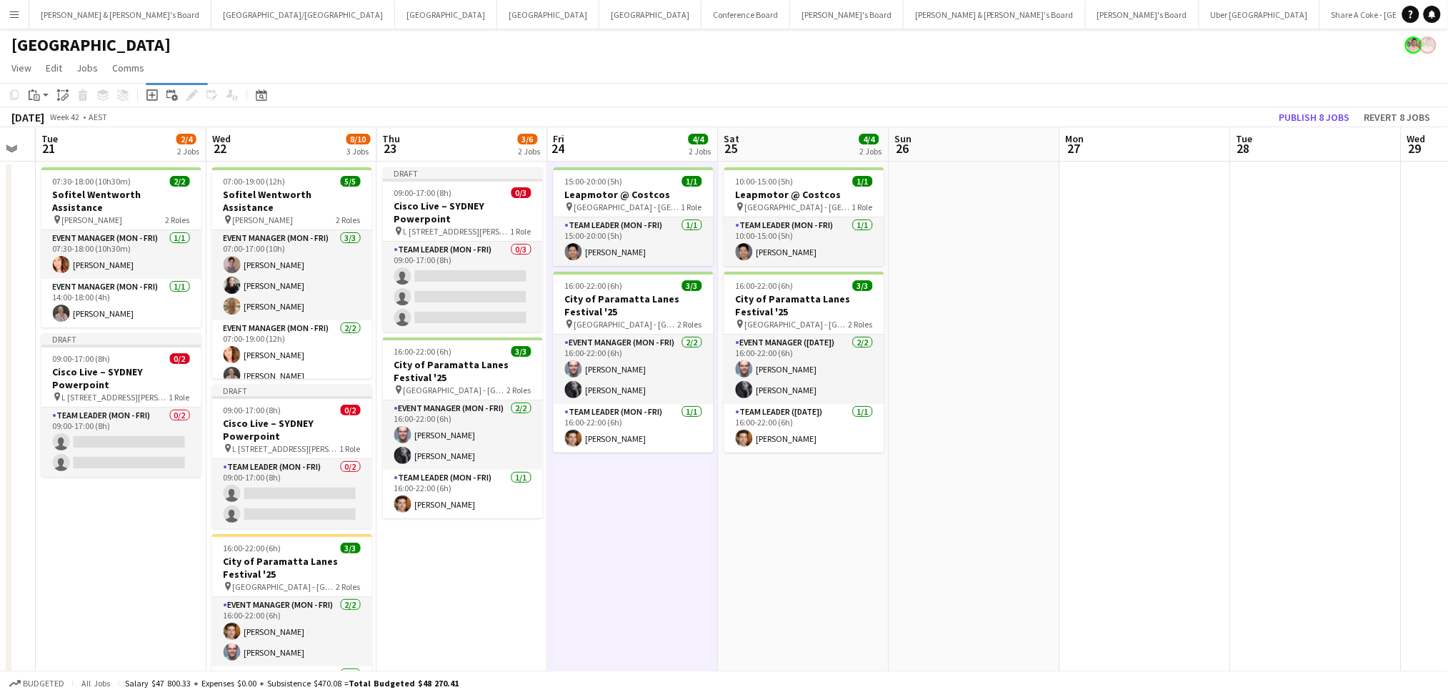
drag, startPoint x: 1240, startPoint y: 512, endPoint x: 1041, endPoint y: 522, distance: 198.9
click at [1041, 522] on app-calendar-viewport "Fri 17 1/1 1 Job Sat 18 1/1 1 Job Sun 19 Mon 20 Tue 21 2/4 2 Jobs Wed 22 8/10 3…" at bounding box center [724, 436] width 1448 height 618
click at [456, 201] on h3 "Cisco Live – SYDNEY Powerpoint" at bounding box center [463, 212] width 160 height 26
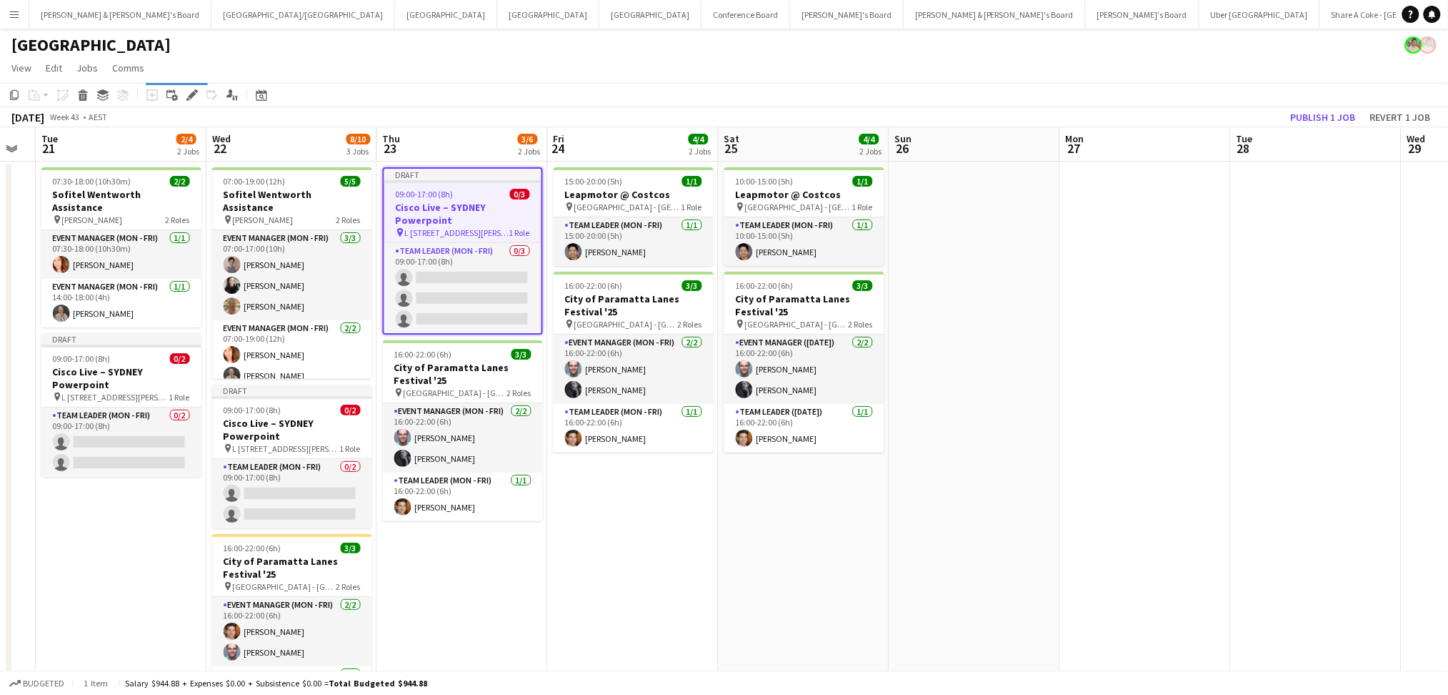
click at [1289, 399] on app-date-cell at bounding box center [1316, 453] width 171 height 584
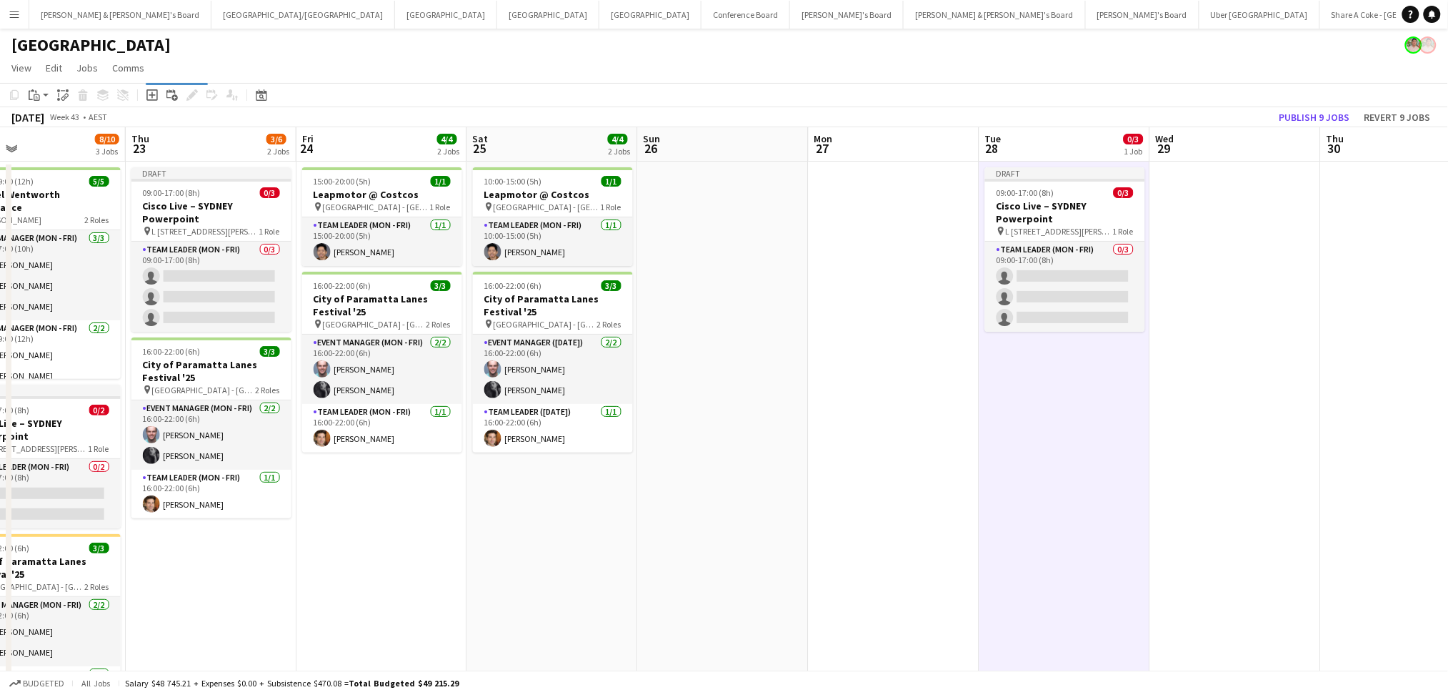
scroll to position [0, 598]
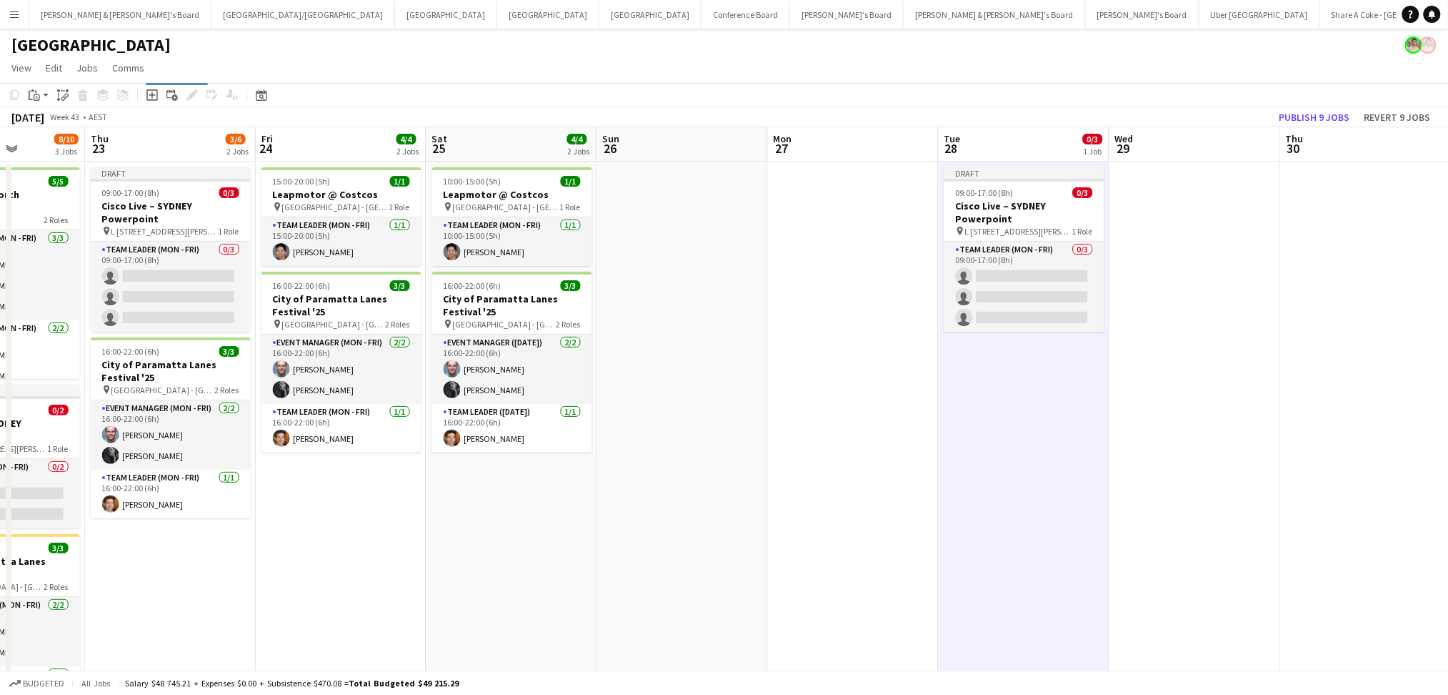
drag, startPoint x: 1307, startPoint y: 474, endPoint x: 1015, endPoint y: 482, distance: 292.4
click at [1015, 482] on app-calendar-viewport "Sun 19 Mon 20 Tue 21 2/4 2 Jobs Wed 22 8/10 3 Jobs Thu 23 3/6 2 Jobs Fri 24 4/4…" at bounding box center [724, 436] width 1448 height 618
click at [1353, 462] on app-date-cell at bounding box center [1365, 453] width 171 height 584
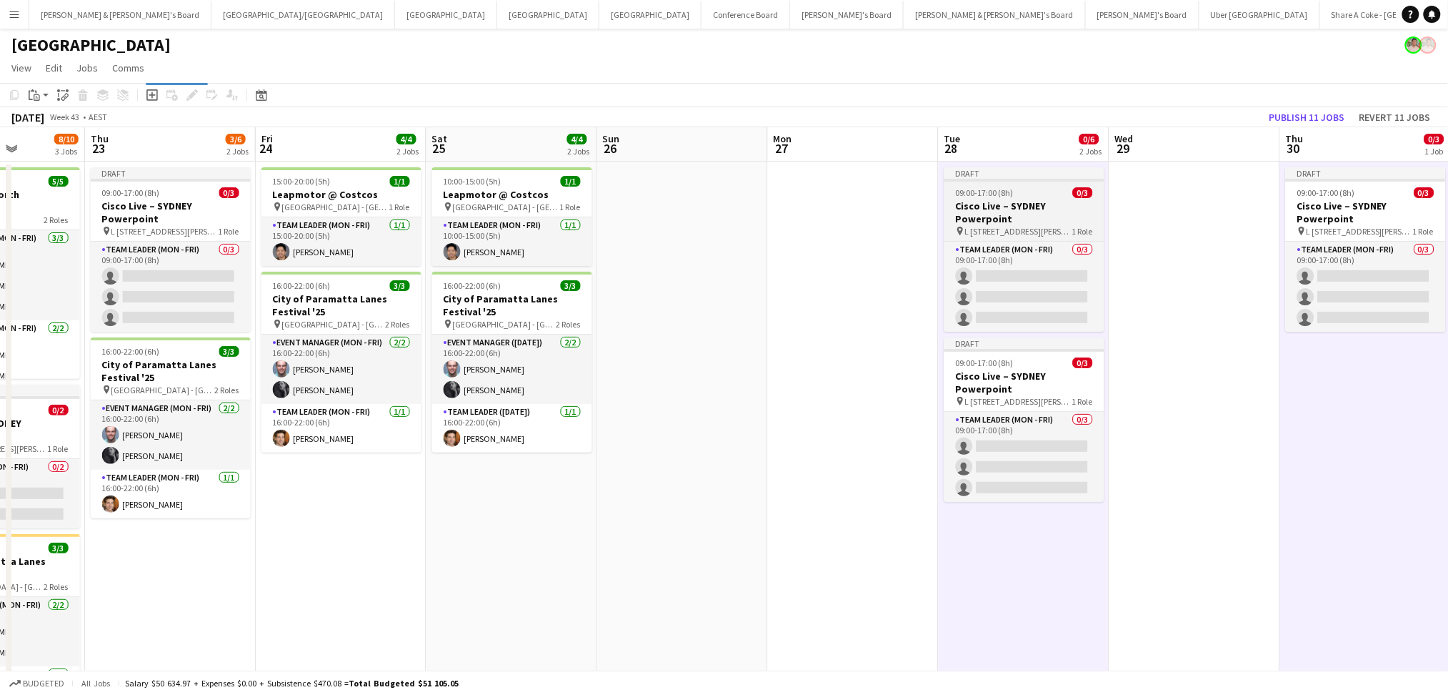
click at [1008, 192] on span "09:00-17:00 (8h)" at bounding box center [985, 192] width 58 height 11
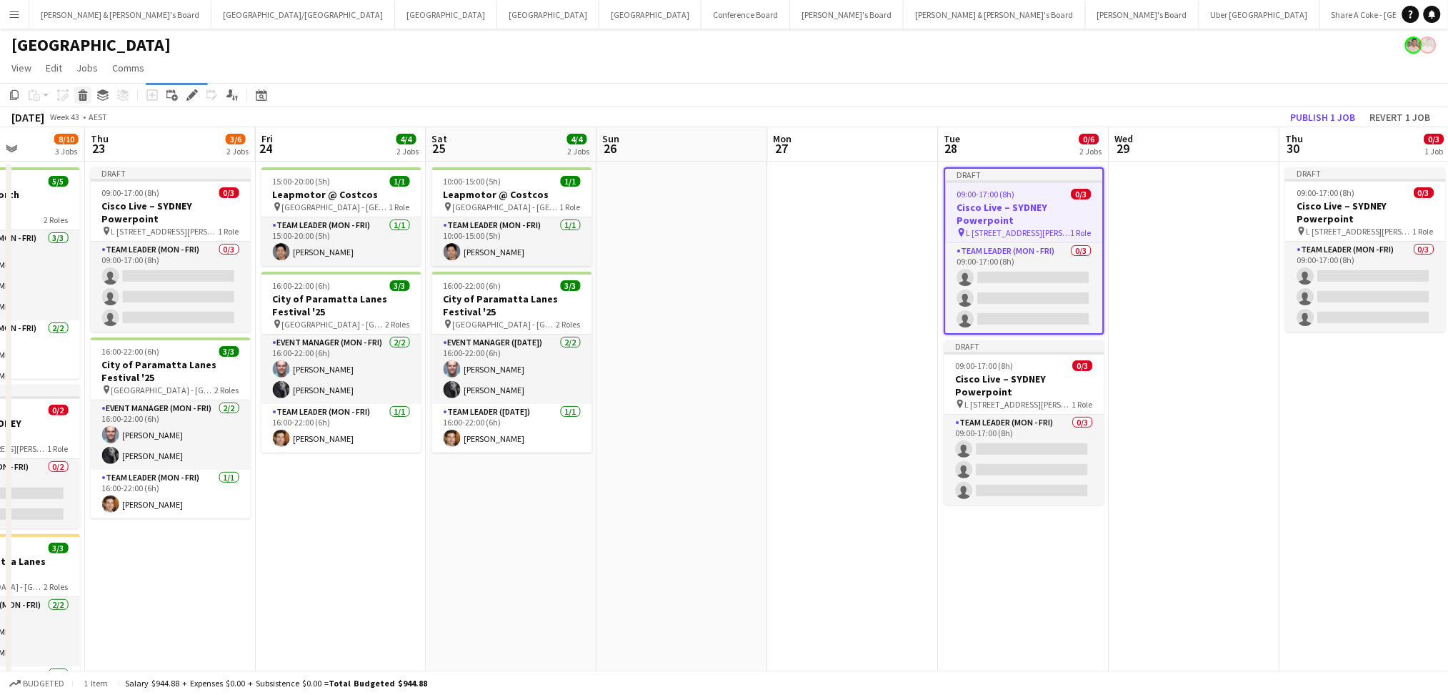
click at [77, 96] on icon "Delete" at bounding box center [82, 94] width 11 height 11
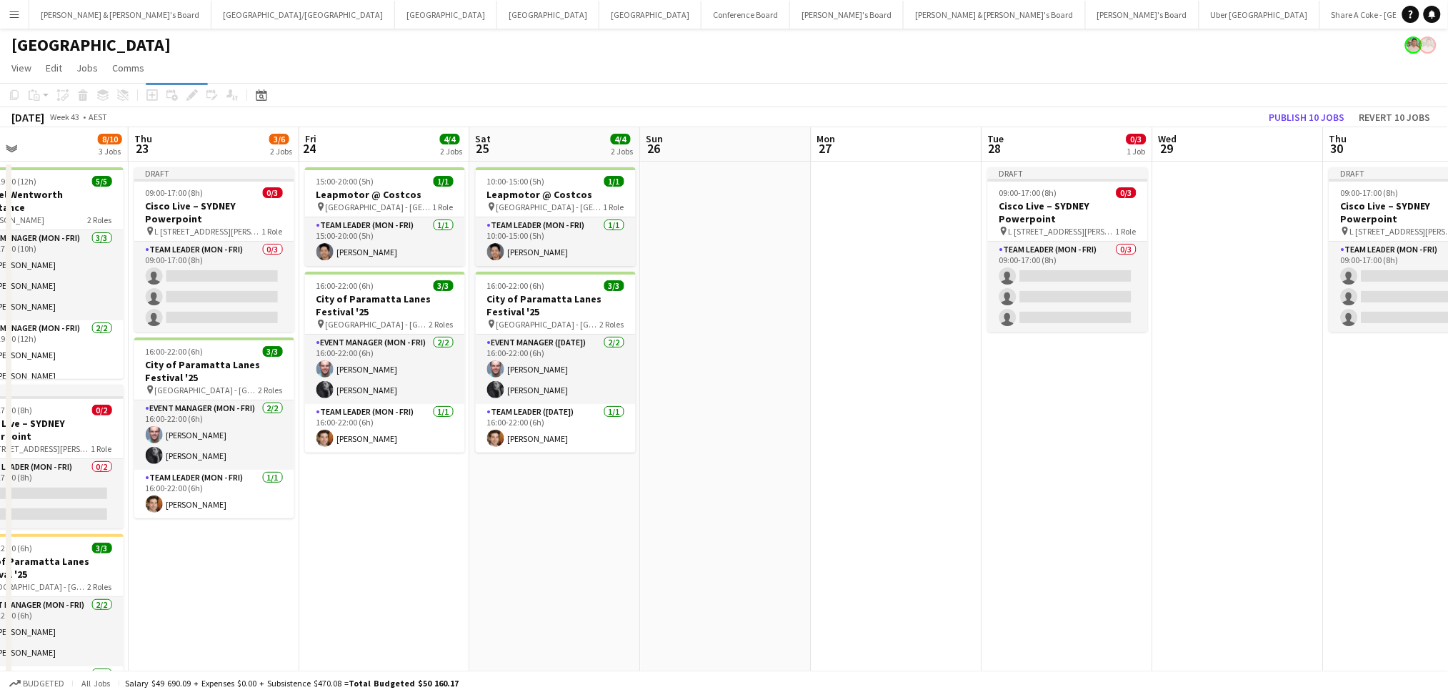
scroll to position [0, 552]
drag, startPoint x: 239, startPoint y: 576, endPoint x: 249, endPoint y: 532, distance: 44.9
click at [284, 572] on app-calendar-viewport "Sun 19 Mon 20 Tue 21 2/4 2 Jobs Wed 22 8/10 3 Jobs Thu 23 3/6 2 Jobs Fri 24 4/4…" at bounding box center [724, 436] width 1448 height 618
click at [76, 433] on h3 "Cisco Live – SYDNEY Powerpoint" at bounding box center [46, 430] width 160 height 26
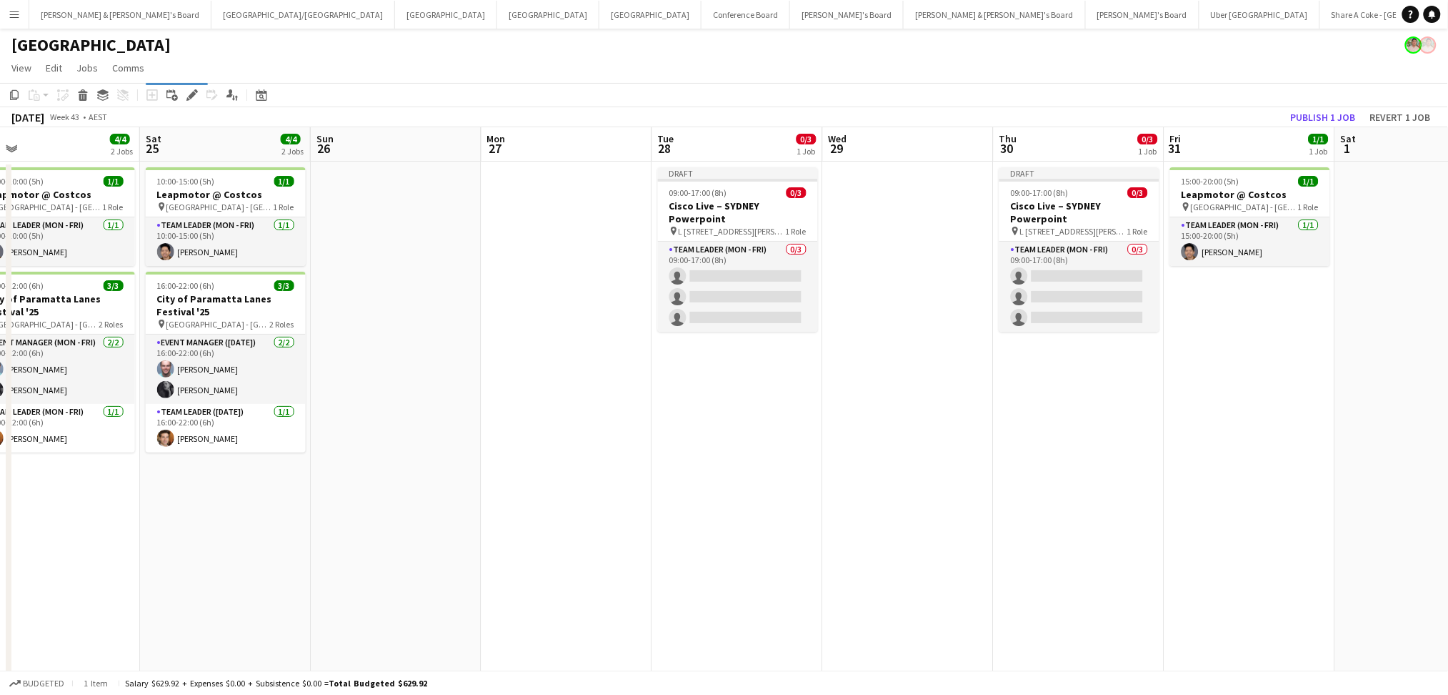
drag, startPoint x: 1041, startPoint y: 482, endPoint x: 692, endPoint y: 472, distance: 349.6
click at [692, 472] on app-calendar-viewport "Tue 21 2/4 2 Jobs Wed 22 8/10 3 Jobs Thu 23 3/6 2 Jobs Fri 24 4/4 2 Jobs Sat 25…" at bounding box center [724, 436] width 1448 height 618
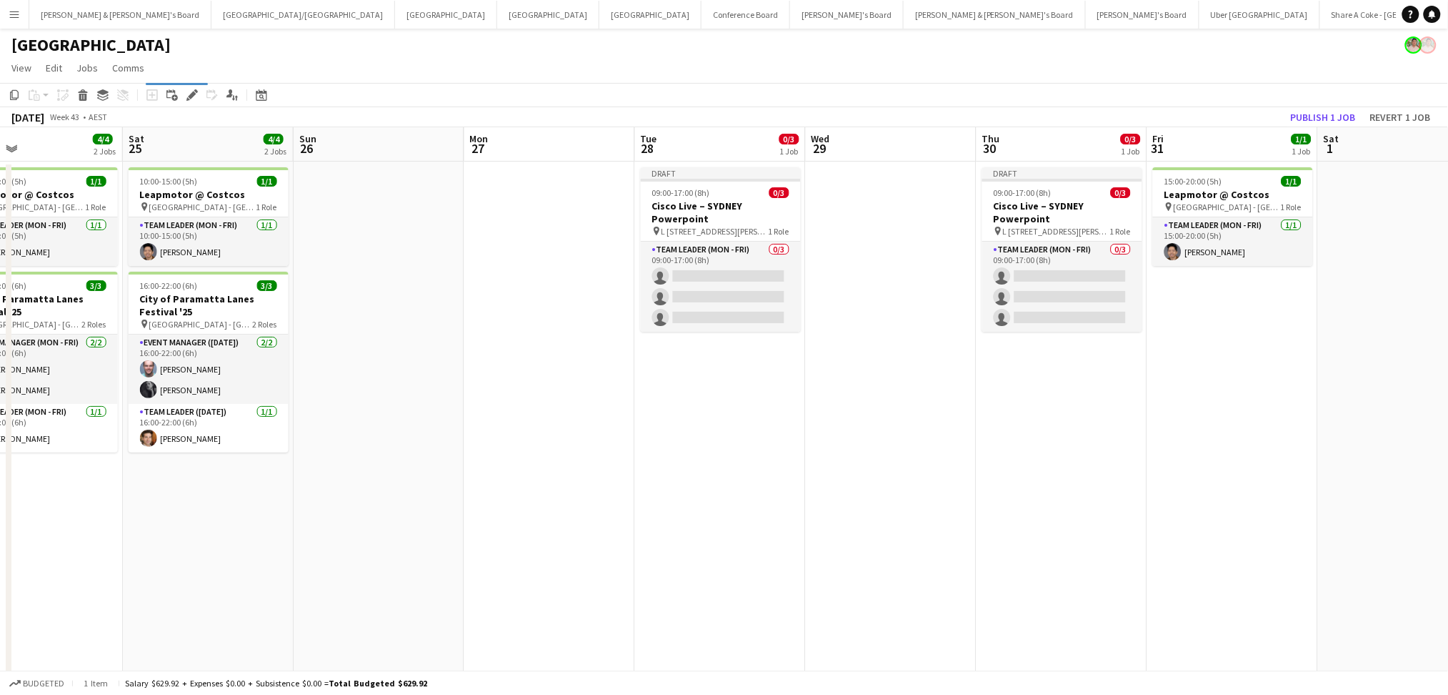
click at [885, 472] on app-date-cell at bounding box center [891, 453] width 171 height 584
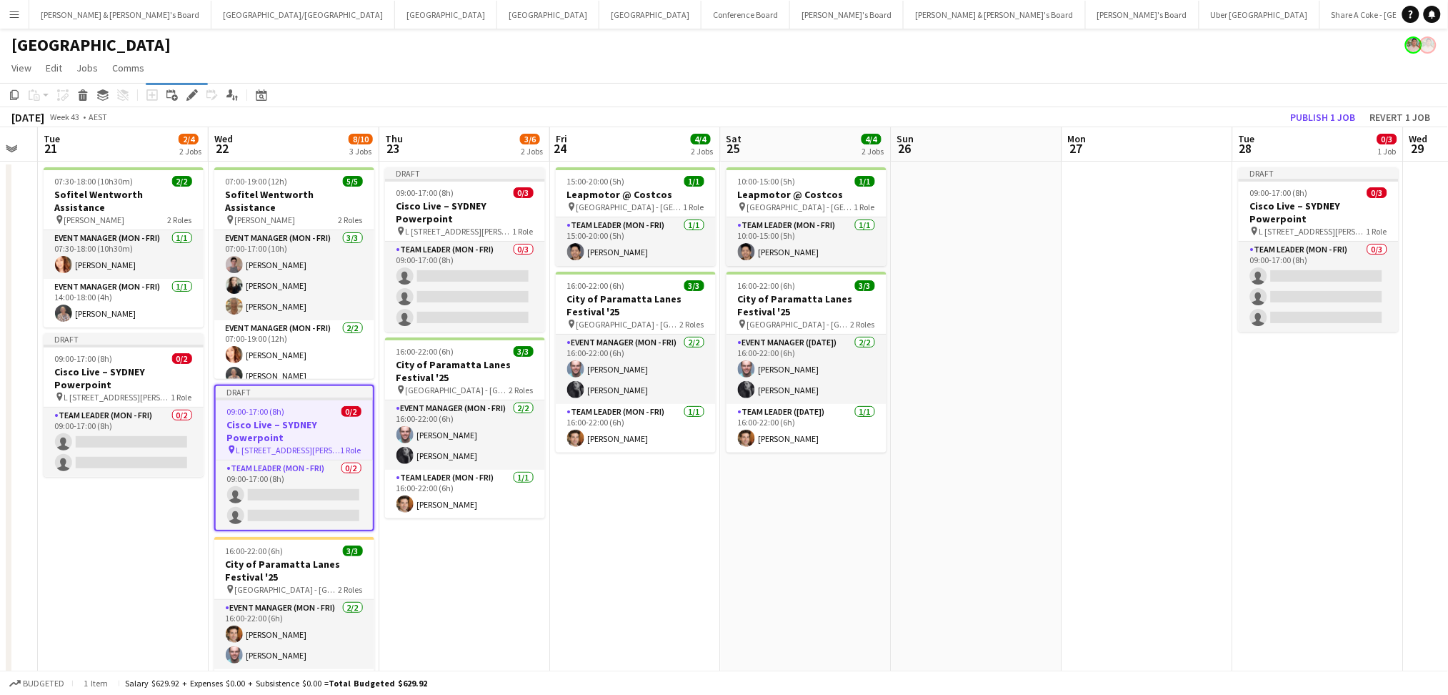
scroll to position [0, 450]
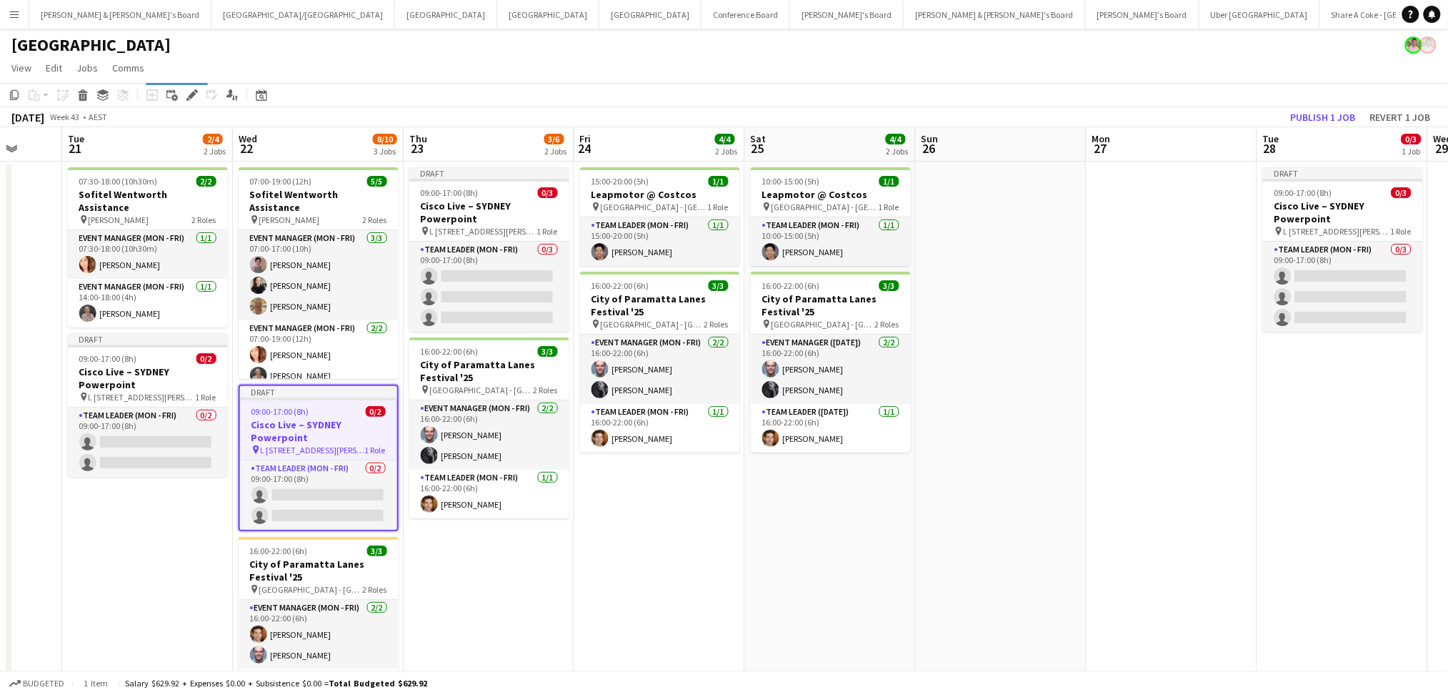
drag, startPoint x: 602, startPoint y: 509, endPoint x: 1224, endPoint y: 512, distance: 621.7
click at [1224, 512] on app-calendar-viewport "Sat 18 1/1 1 Job Sun 19 Mon 20 Tue 21 2/4 2 Jobs Wed 22 8/10 3 Jobs Thu 23 3/6 …" at bounding box center [724, 436] width 1448 height 618
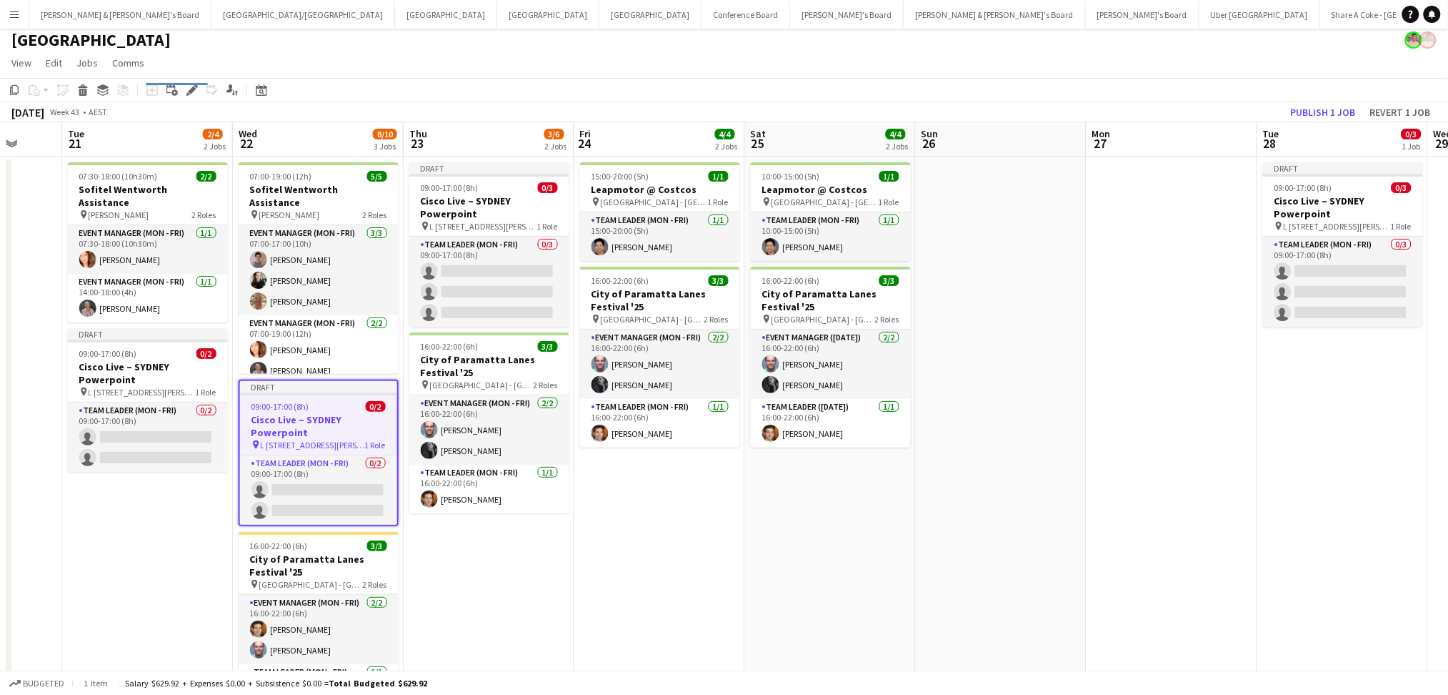
scroll to position [0, 0]
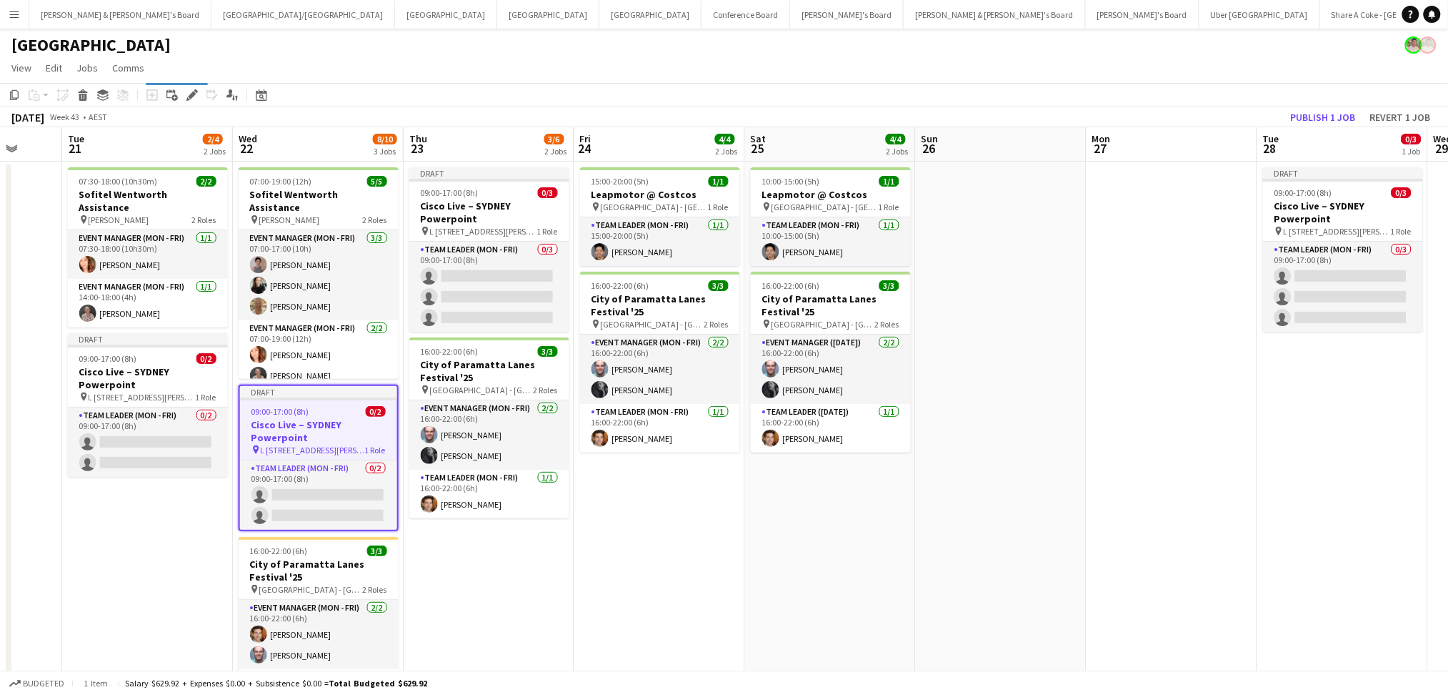
click at [1333, 520] on app-date-cell "Draft 09:00-17:00 (8h) 0/3 Cisco Live – SYDNEY Powerpoint pin L [STREET_ADDRESS…" at bounding box center [1343, 453] width 171 height 584
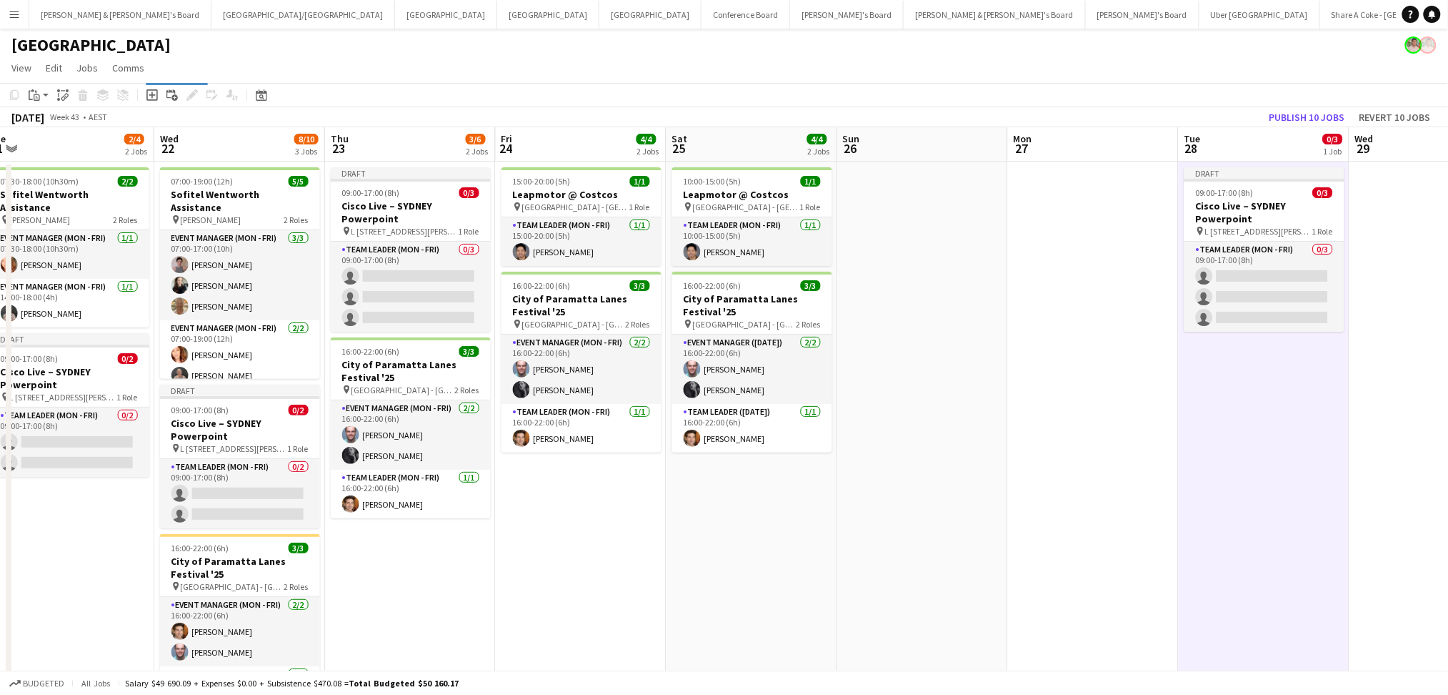
drag, startPoint x: 1333, startPoint y: 520, endPoint x: 1088, endPoint y: 519, distance: 245.1
click at [1081, 523] on app-calendar-viewport "Sat 18 1/1 1 Job Sun 19 Mon 20 Tue 21 2/4 2 Jobs Wed 22 8/10 3 Jobs Thu 23 3/6 …" at bounding box center [724, 436] width 1448 height 618
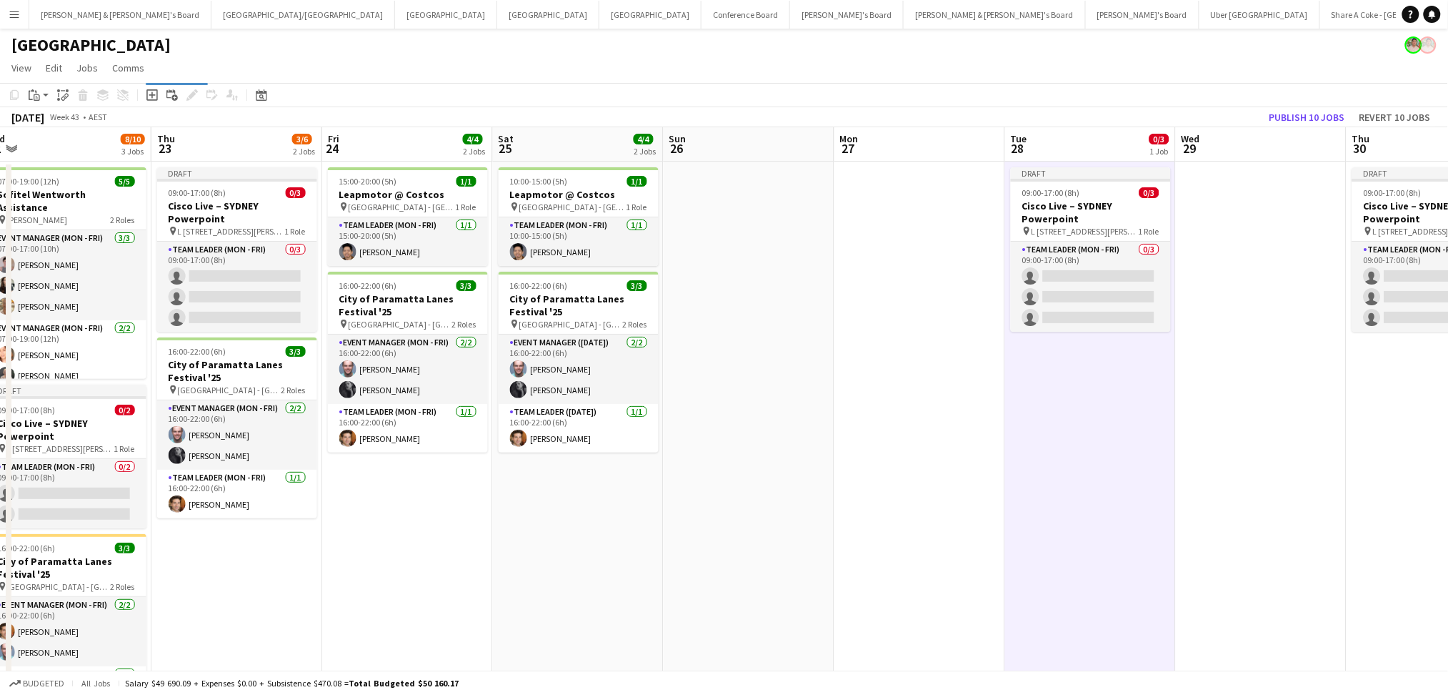
click at [1289, 502] on app-date-cell at bounding box center [1261, 453] width 171 height 584
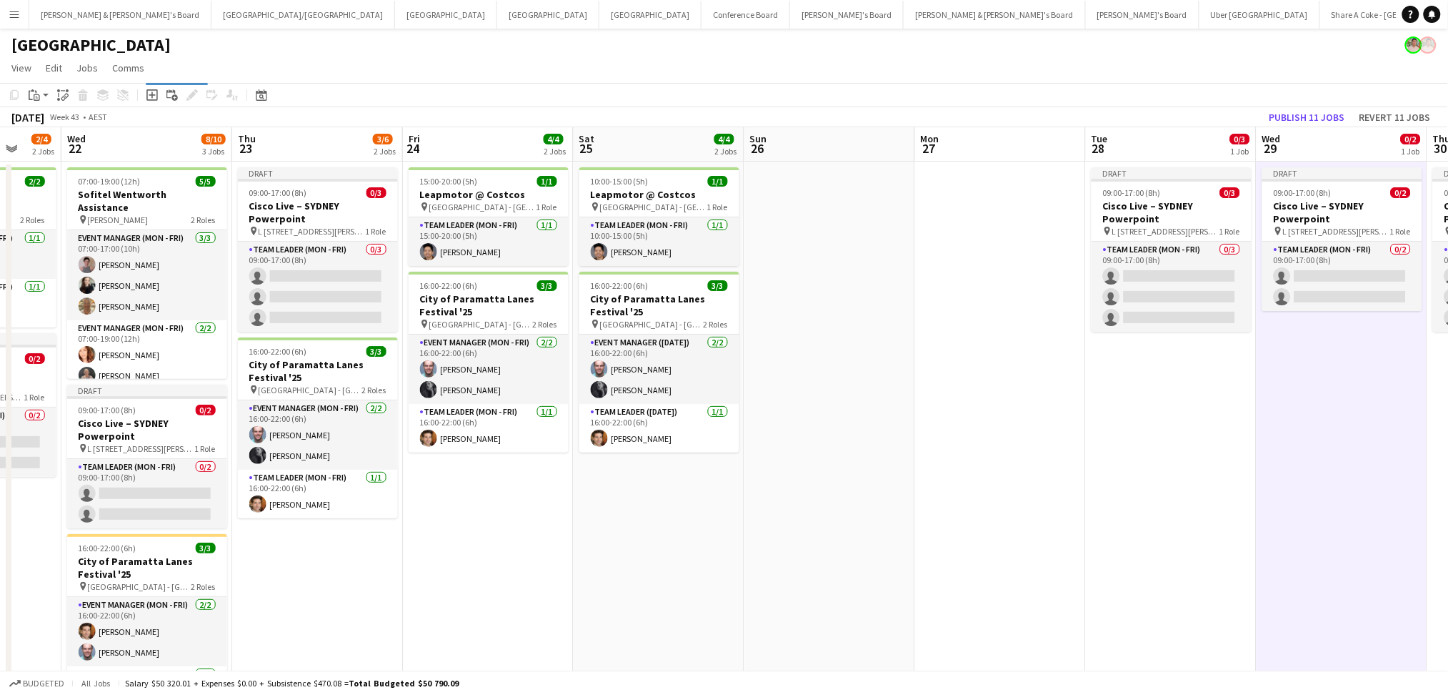
drag, startPoint x: 1249, startPoint y: 572, endPoint x: 736, endPoint y: 572, distance: 513.1
click at [736, 572] on app-calendar-viewport "Sun 19 Mon 20 Tue 21 2/4 2 Jobs Wed 22 8/10 3 Jobs Thu 23 3/6 2 Jobs Fri 24 4/4…" at bounding box center [724, 436] width 1448 height 618
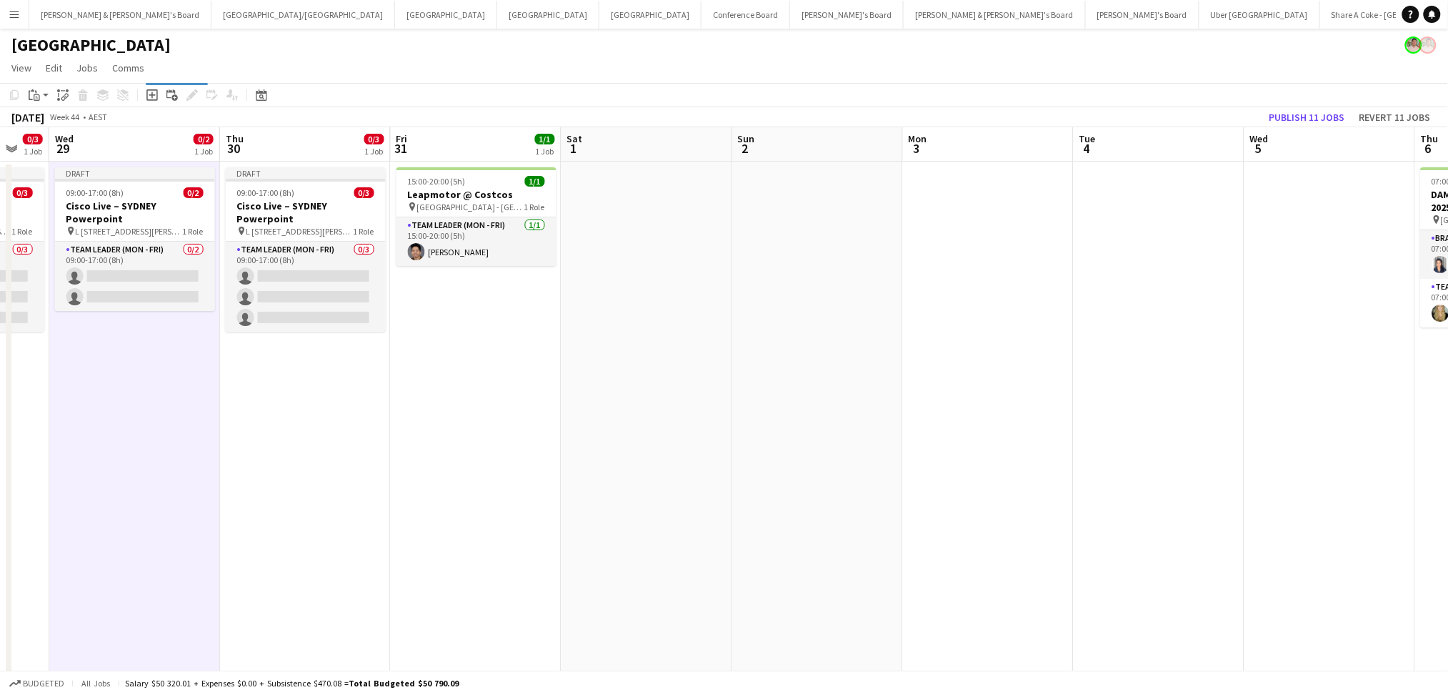
drag, startPoint x: 1098, startPoint y: 547, endPoint x: 567, endPoint y: 542, distance: 530.2
click at [567, 542] on app-calendar-viewport "Sat 25 4/4 2 Jobs Sun 26 Mon 27 Tue 28 0/3 1 Job Wed 29 0/2 1 Job Thu 30 0/3 1 …" at bounding box center [724, 436] width 1448 height 618
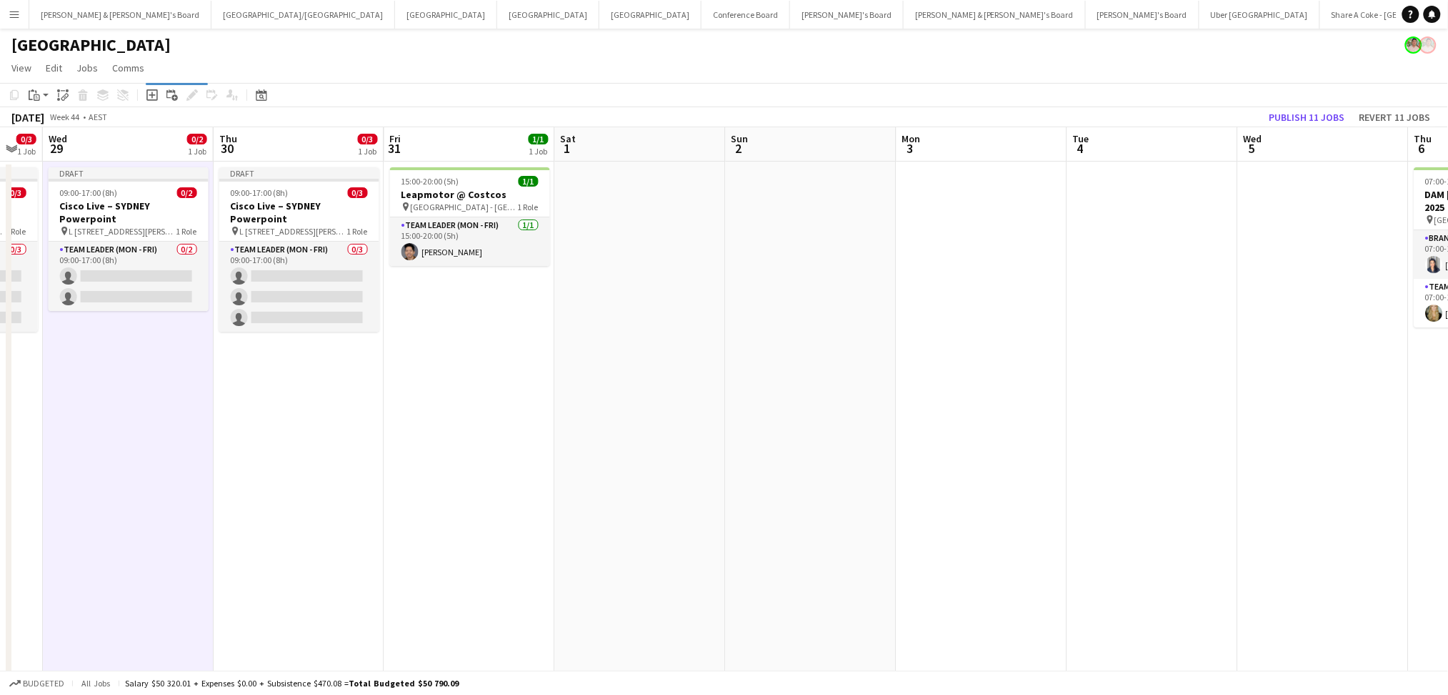
click at [1006, 482] on app-date-cell at bounding box center [982, 453] width 171 height 584
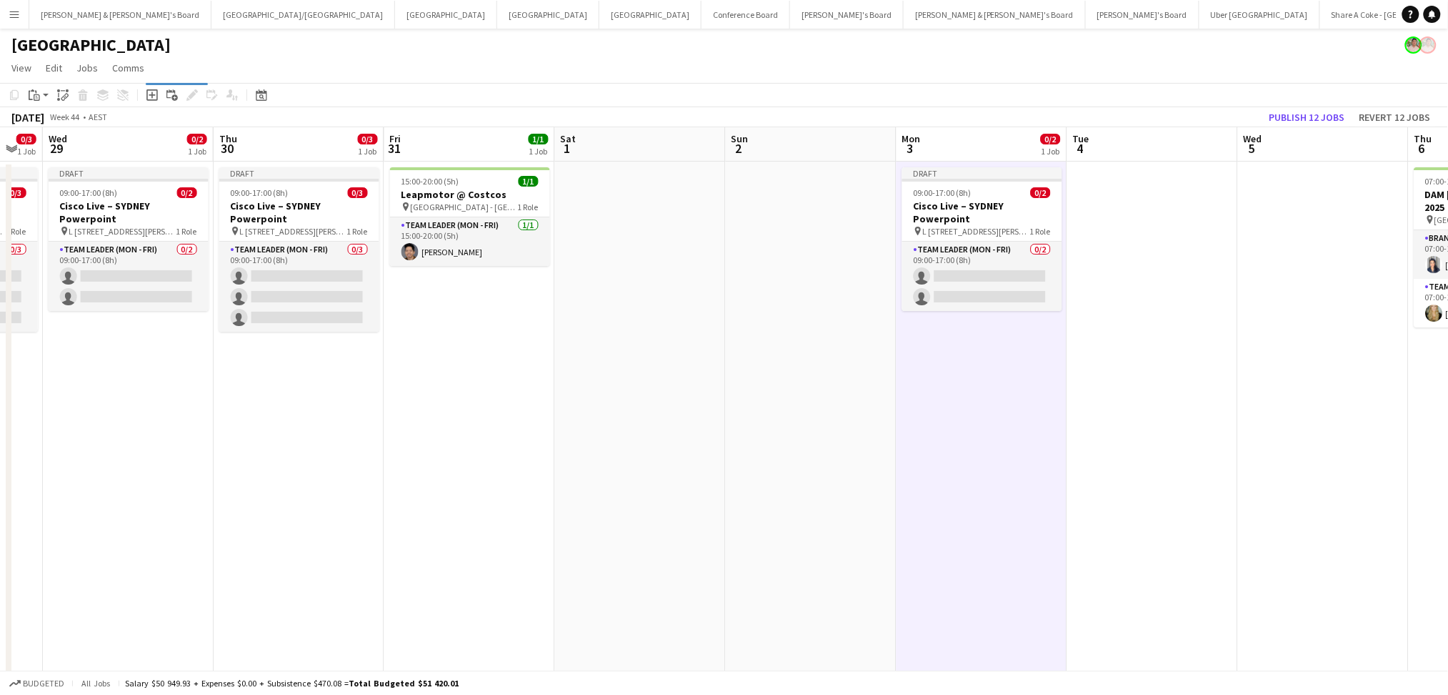
click at [465, 357] on app-date-cell "15:00-20:00 (5h) 1/1 Leapmotor @ Costcos pin [GEOGRAPHIC_DATA] - NSW 1 Role Tea…" at bounding box center [469, 453] width 171 height 584
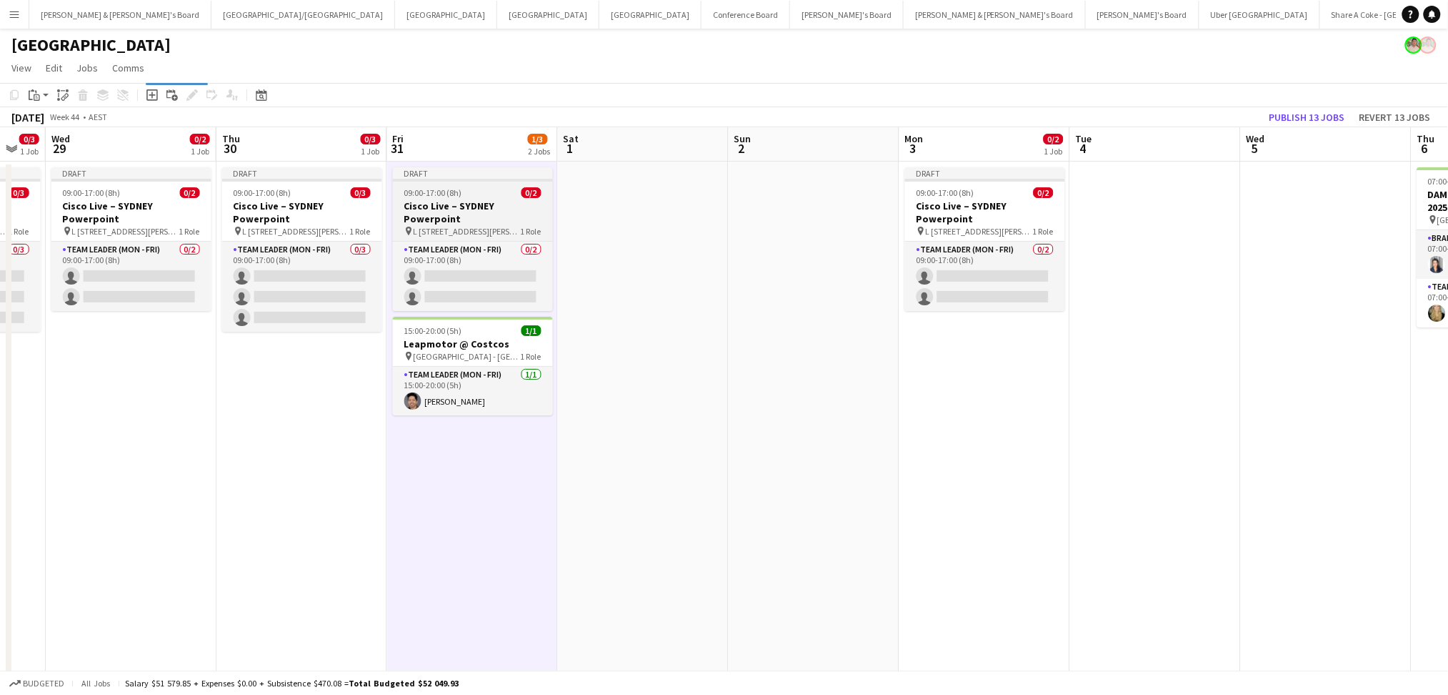
click at [495, 182] on app-job-card "Draft 09:00-17:00 (8h) 0/2 Cisco Live – SYDNEY Powerpoint pin L [STREET_ADDRESS…" at bounding box center [473, 239] width 160 height 144
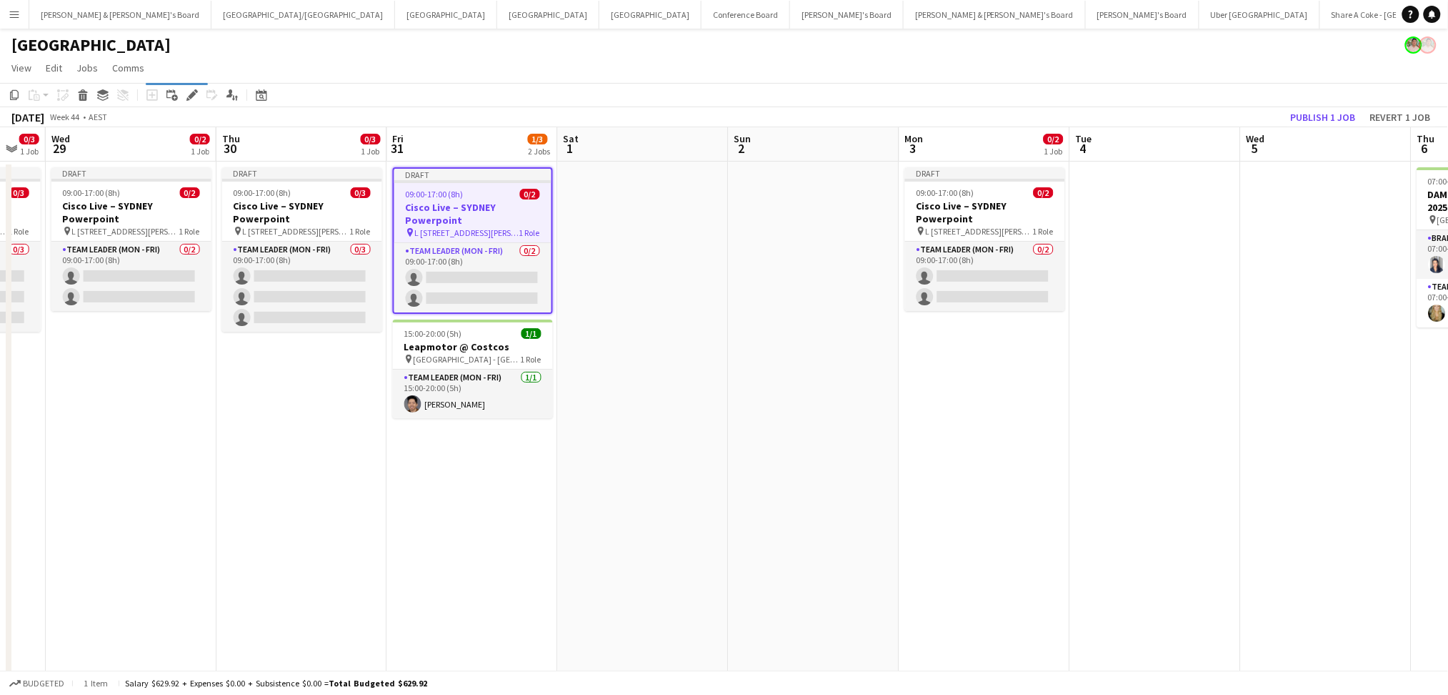
click at [495, 182] on app-job-card "Draft 09:00-17:00 (8h) 0/2 Cisco Live – SYDNEY Powerpoint pin L [STREET_ADDRESS…" at bounding box center [473, 240] width 160 height 146
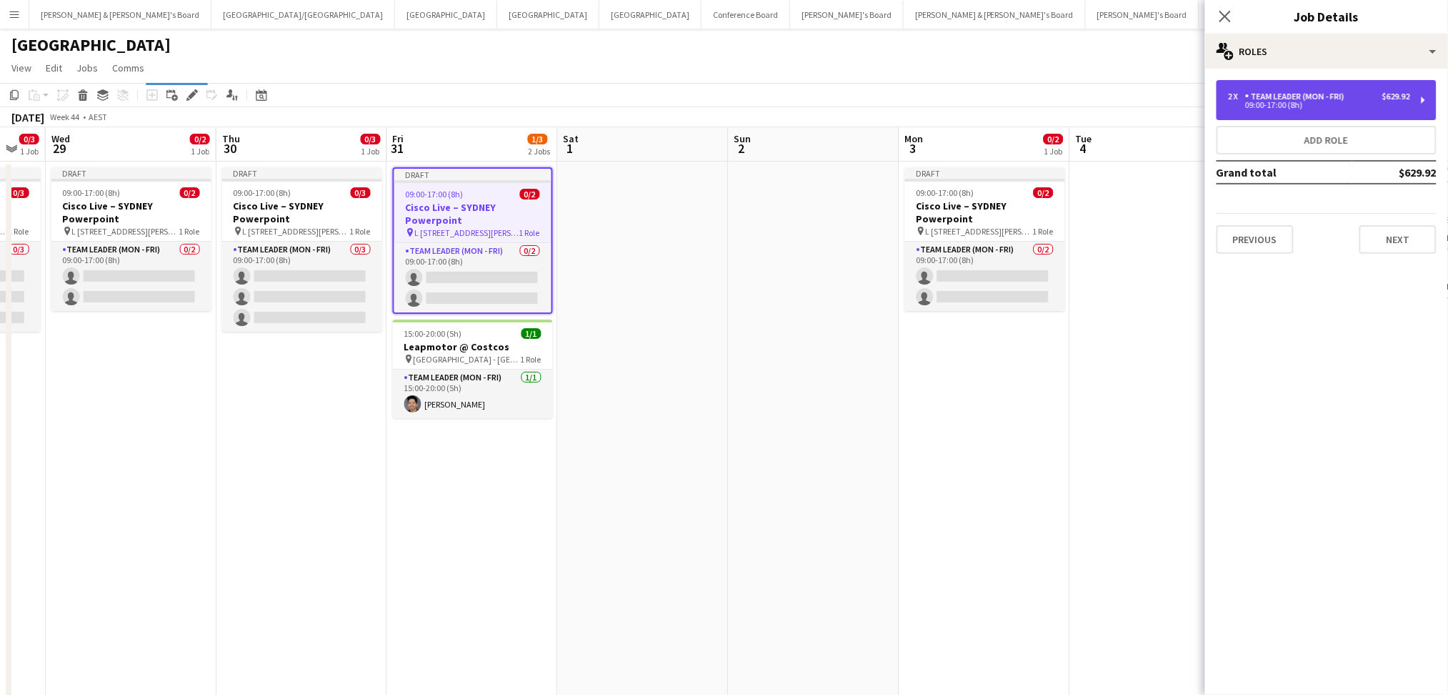
click at [1318, 96] on div "Team Leader (Mon - Fri)" at bounding box center [1297, 96] width 105 height 10
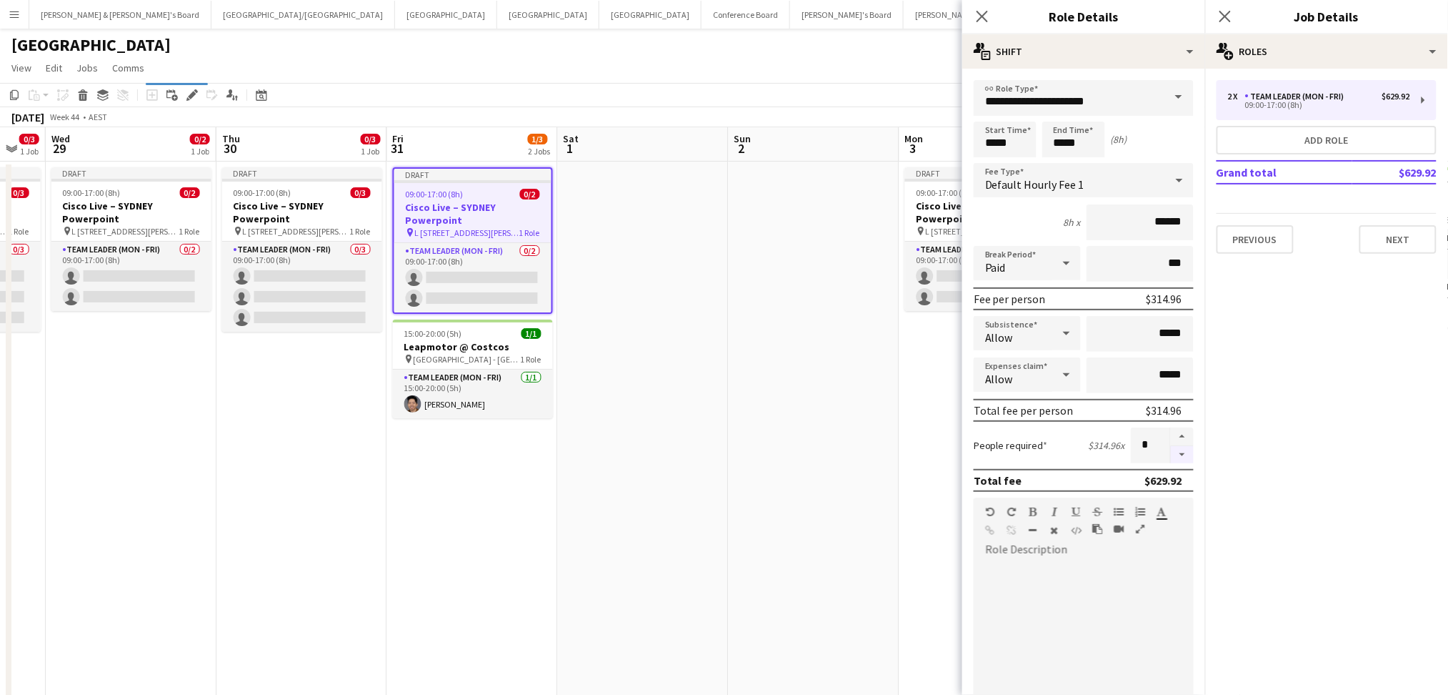
click at [1171, 446] on button "button" at bounding box center [1182, 455] width 23 height 18
type input "*"
click at [848, 444] on app-date-cell at bounding box center [814, 453] width 171 height 584
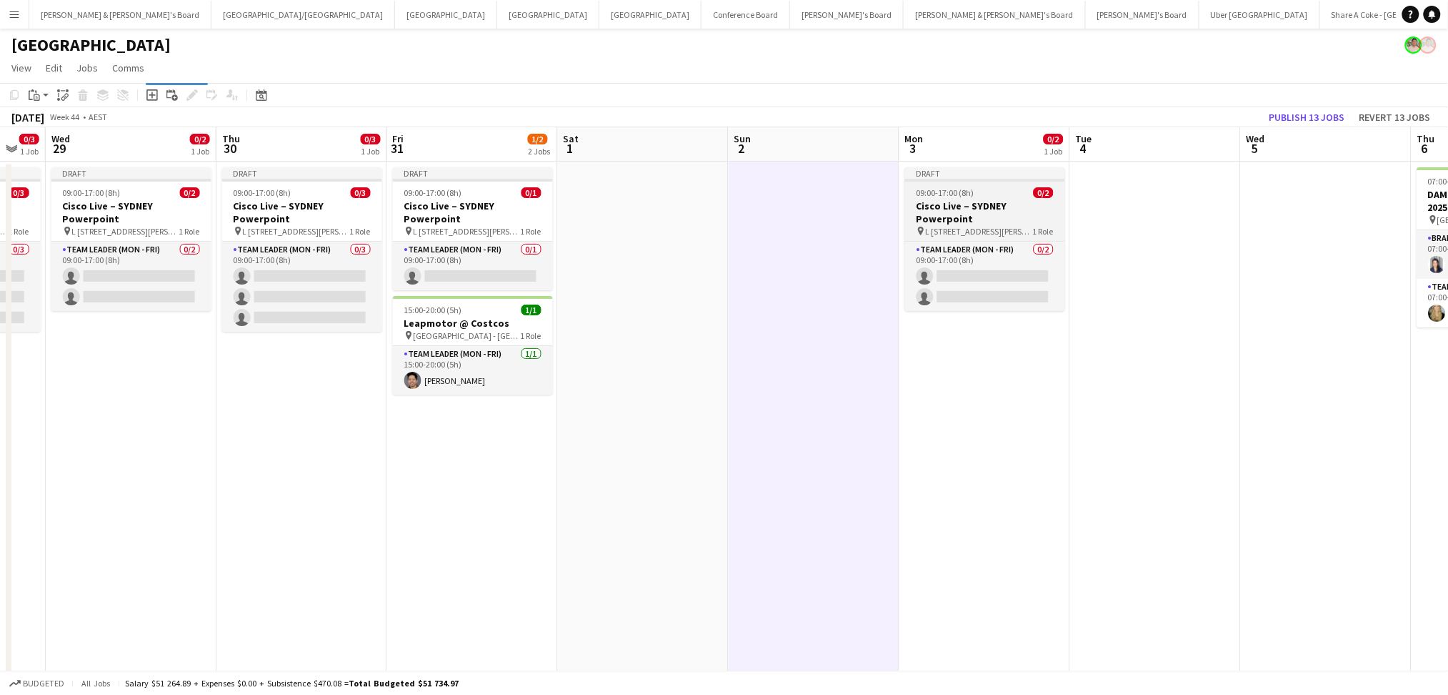
click at [974, 211] on h3 "Cisco Live – SYDNEY Powerpoint" at bounding box center [985, 212] width 160 height 26
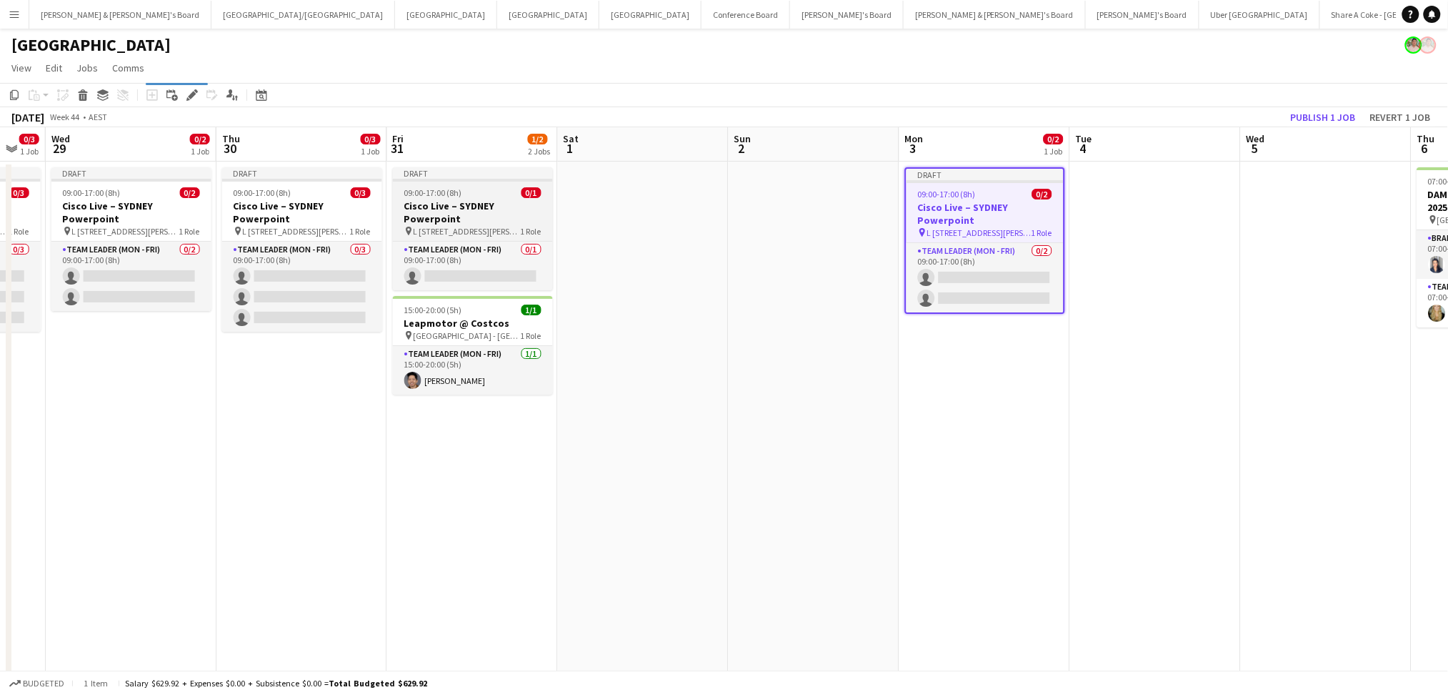
click at [489, 200] on h3 "Cisco Live – SYDNEY Powerpoint" at bounding box center [473, 212] width 160 height 26
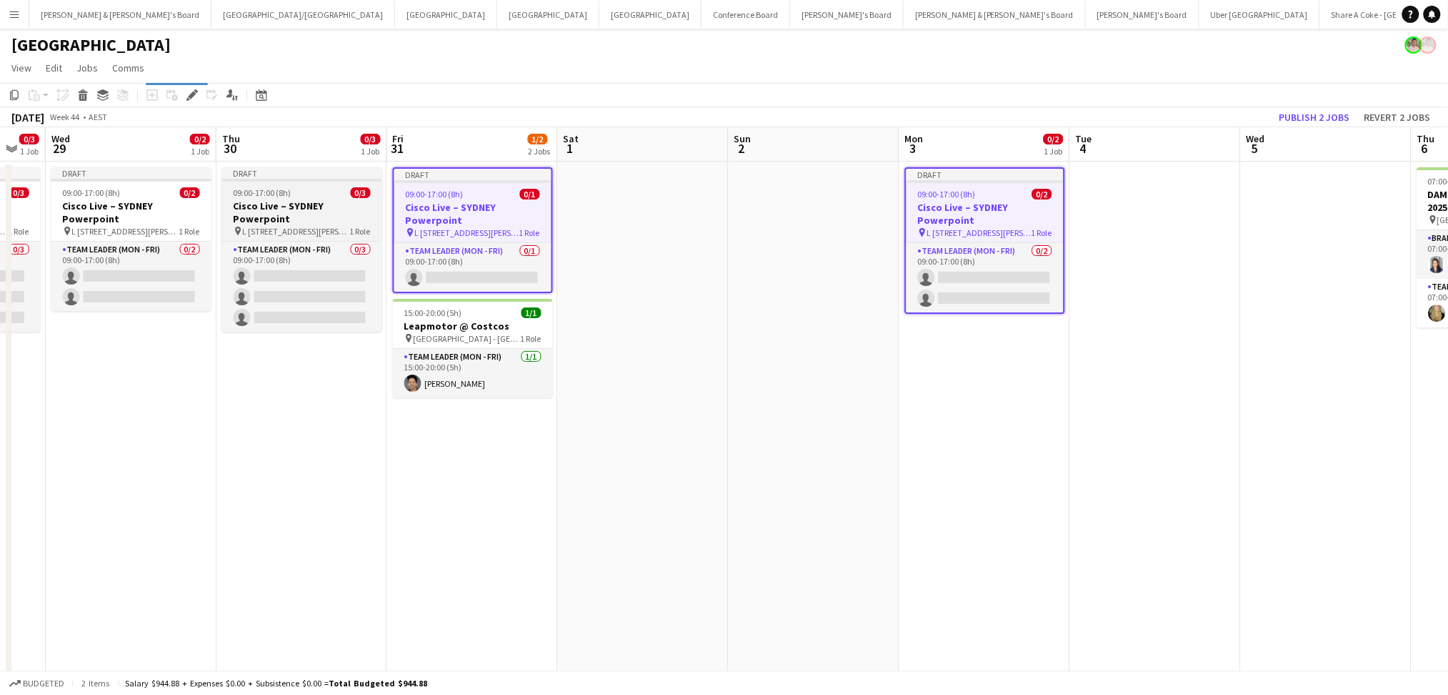
click at [298, 211] on h3 "Cisco Live – SYDNEY Powerpoint" at bounding box center [302, 212] width 160 height 26
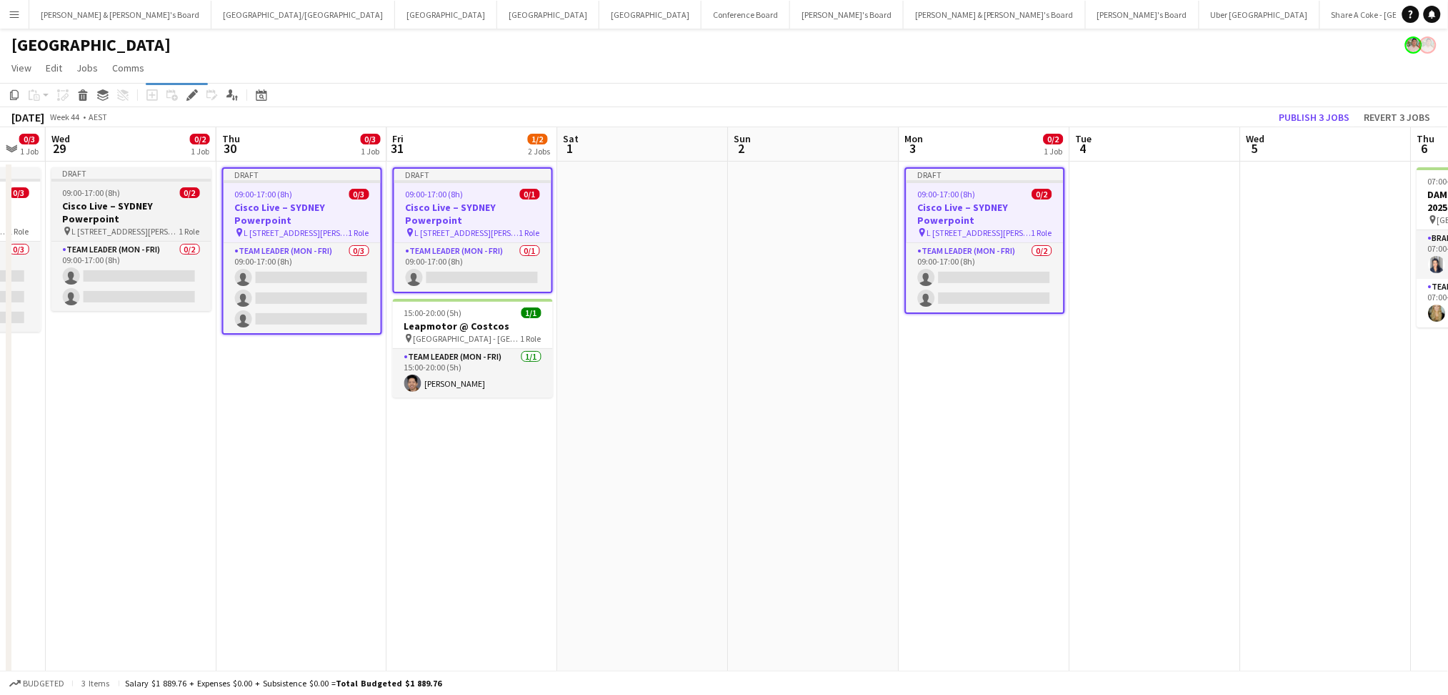
click at [131, 221] on h3 "Cisco Live – SYDNEY Powerpoint" at bounding box center [131, 212] width 160 height 26
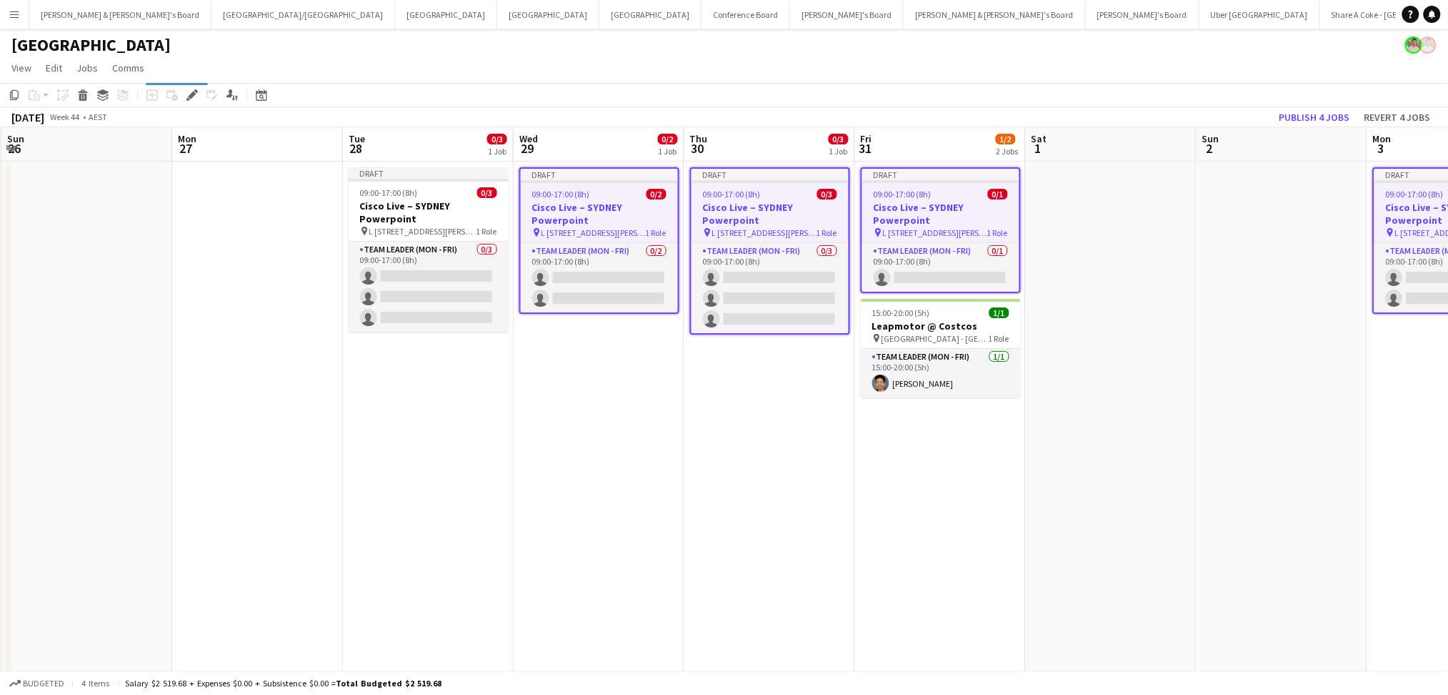
drag, startPoint x: 164, startPoint y: 451, endPoint x: 792, endPoint y: 442, distance: 628.9
click at [791, 451] on app-calendar-viewport "Fri 24 4/4 2 Jobs Sat 25 4/4 2 Jobs Sun 26 Mon 27 Tue 28 0/3 1 Job Wed 29 0/2 1…" at bounding box center [724, 436] width 1448 height 618
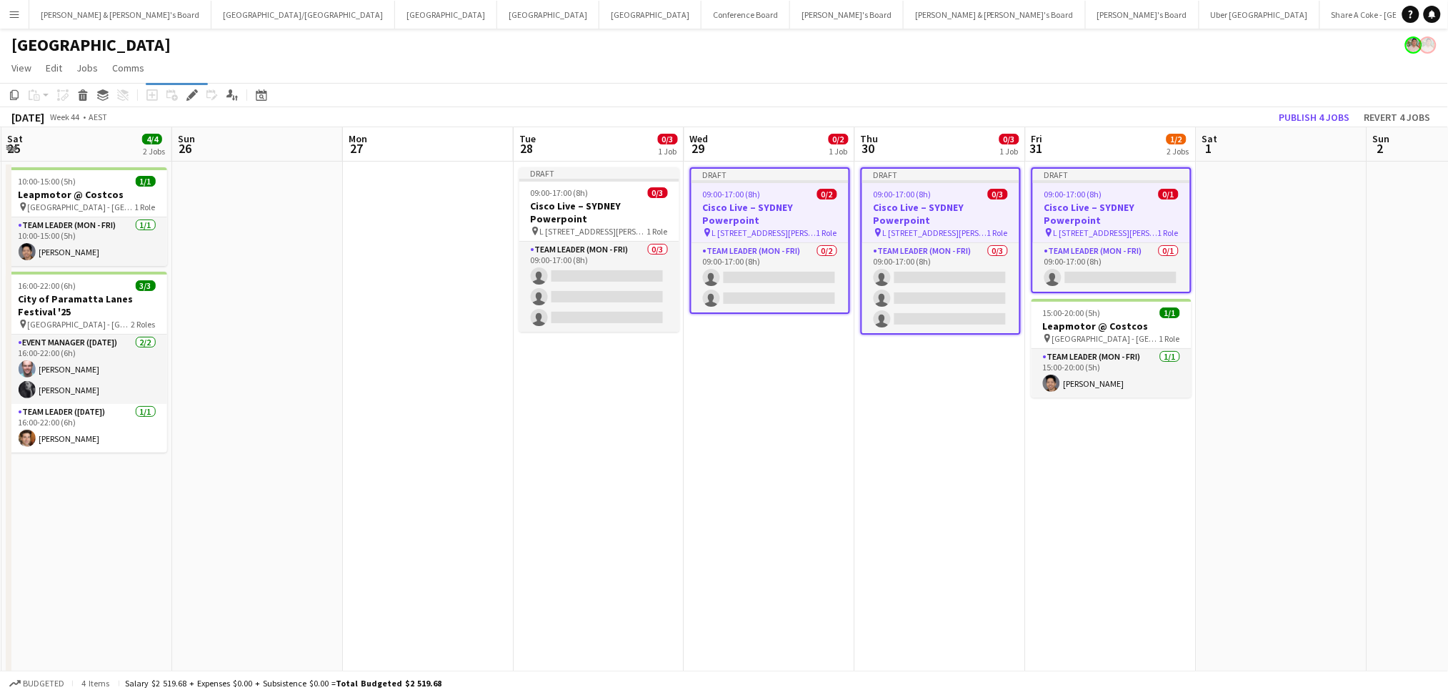
scroll to position [0, 339]
click at [586, 215] on h3 "Cisco Live – SYDNEY Powerpoint" at bounding box center [601, 212] width 160 height 26
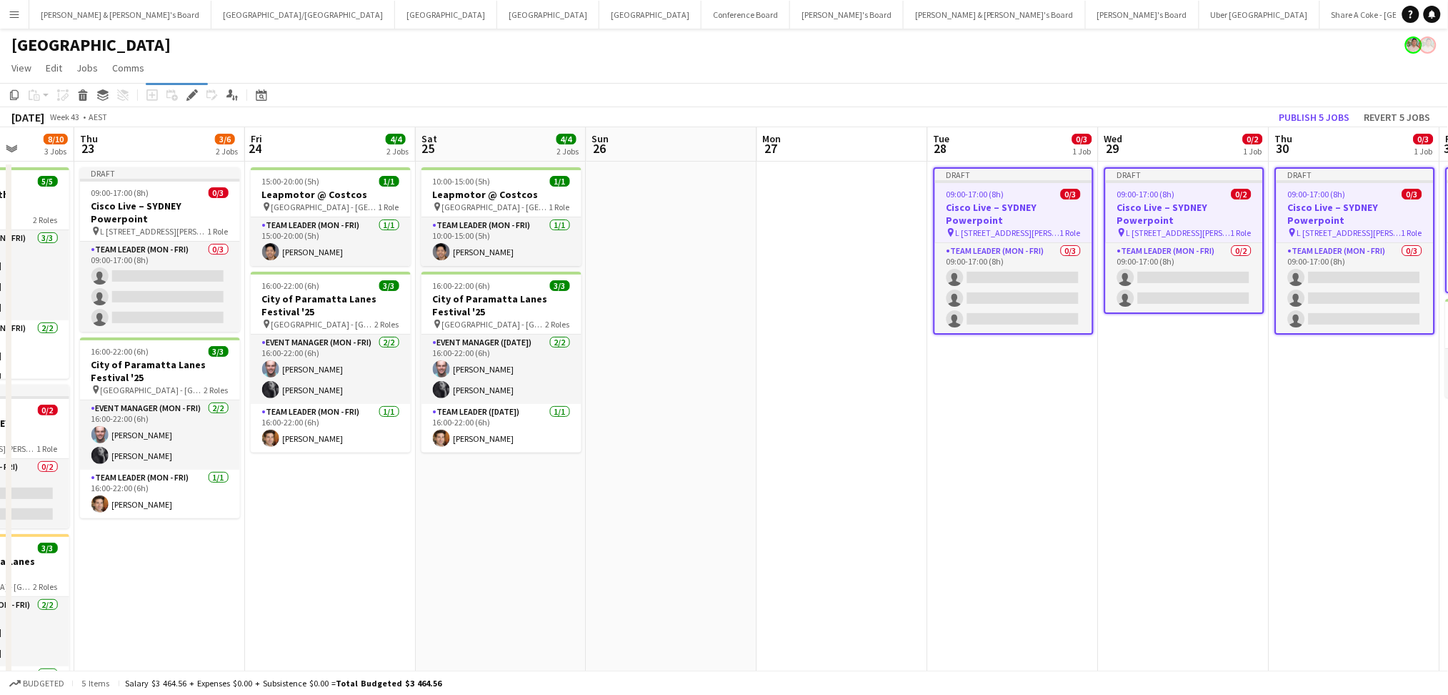
scroll to position [0, 394]
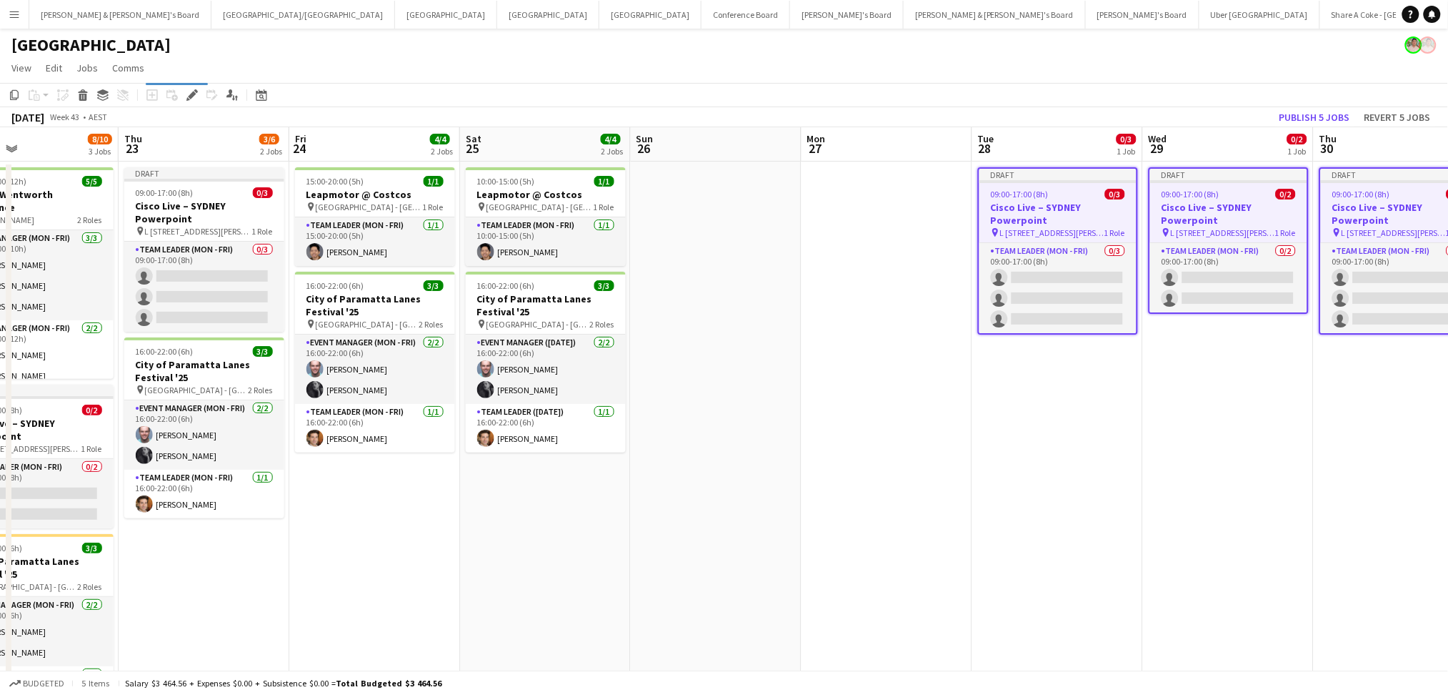
drag, startPoint x: 304, startPoint y: 439, endPoint x: 932, endPoint y: 448, distance: 628.2
click at [932, 448] on app-calendar-viewport "Mon 20 Tue 21 2/4 2 Jobs Wed 22 8/10 3 Jobs Thu 23 3/6 2 Jobs Fri 24 4/4 2 Jobs…" at bounding box center [724, 436] width 1448 height 618
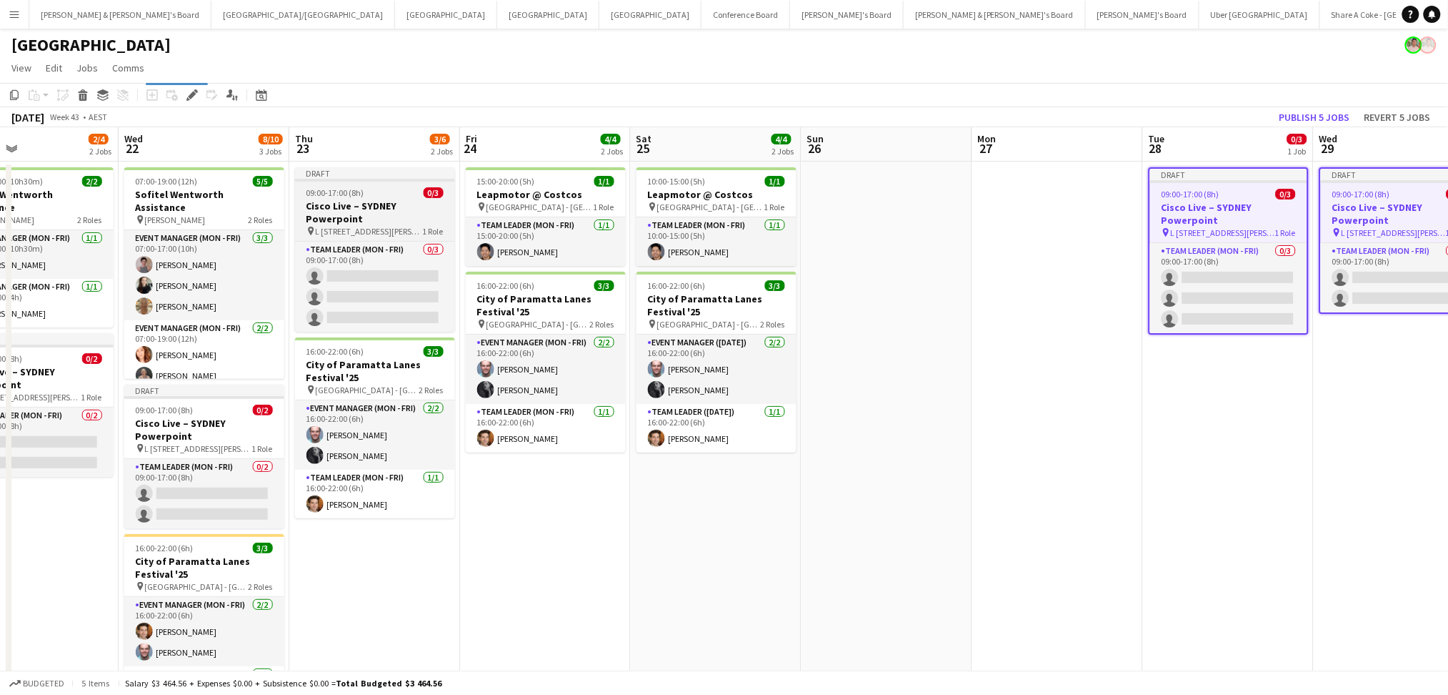
click at [412, 210] on h3 "Cisco Live – SYDNEY Powerpoint" at bounding box center [375, 212] width 160 height 26
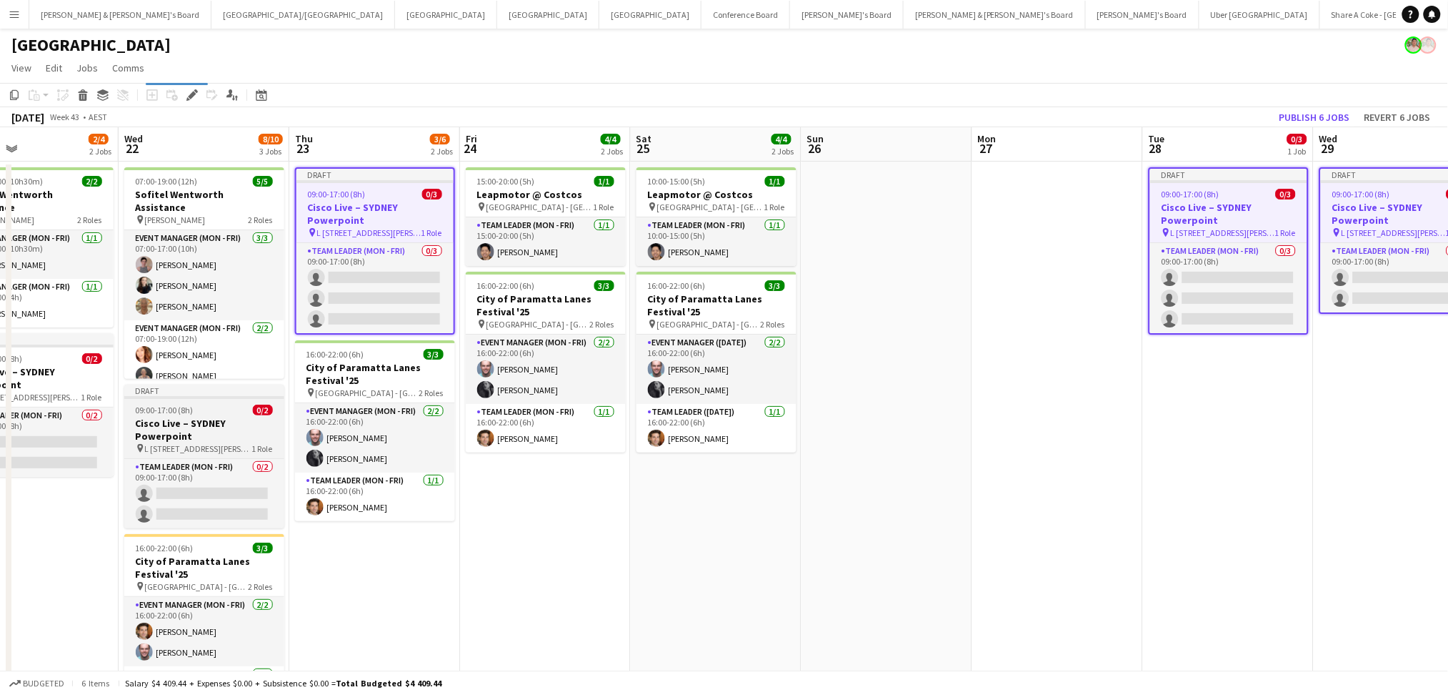
click at [196, 435] on h3 "Cisco Live – SYDNEY Powerpoint" at bounding box center [204, 430] width 160 height 26
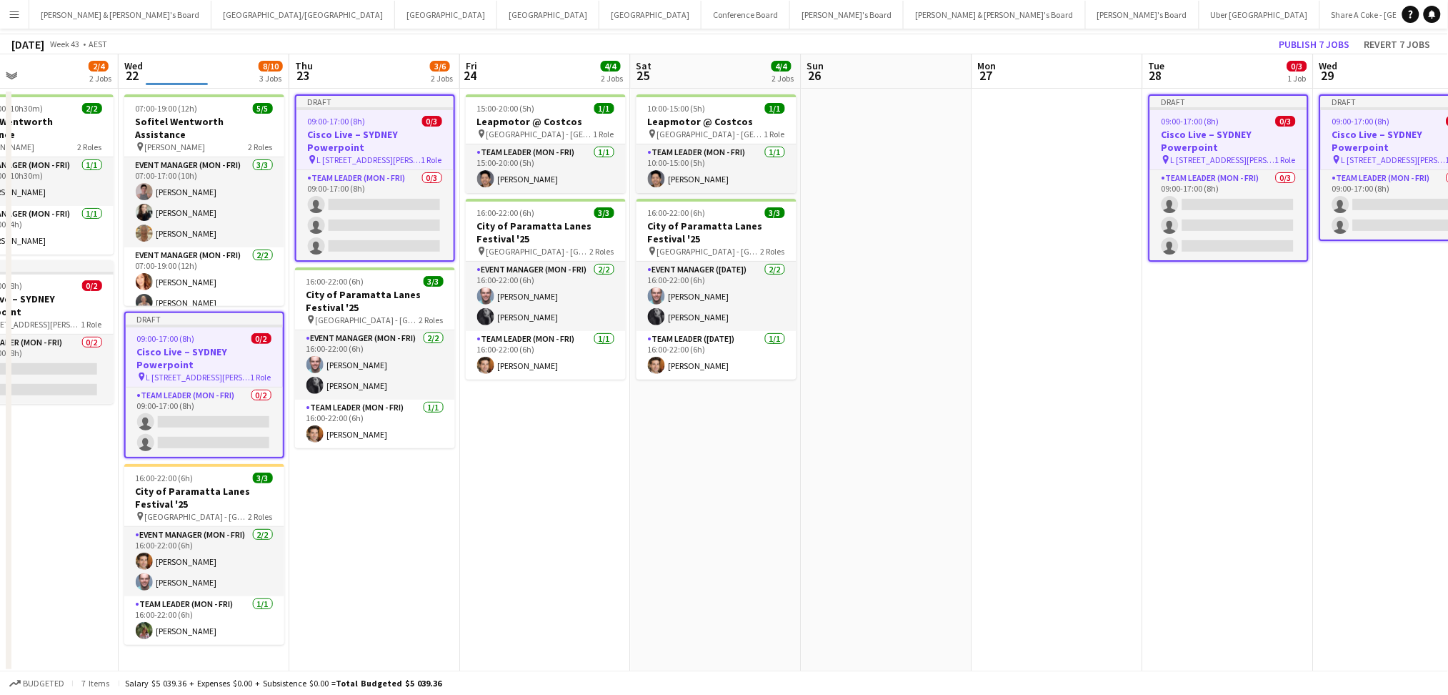
scroll to position [0, 0]
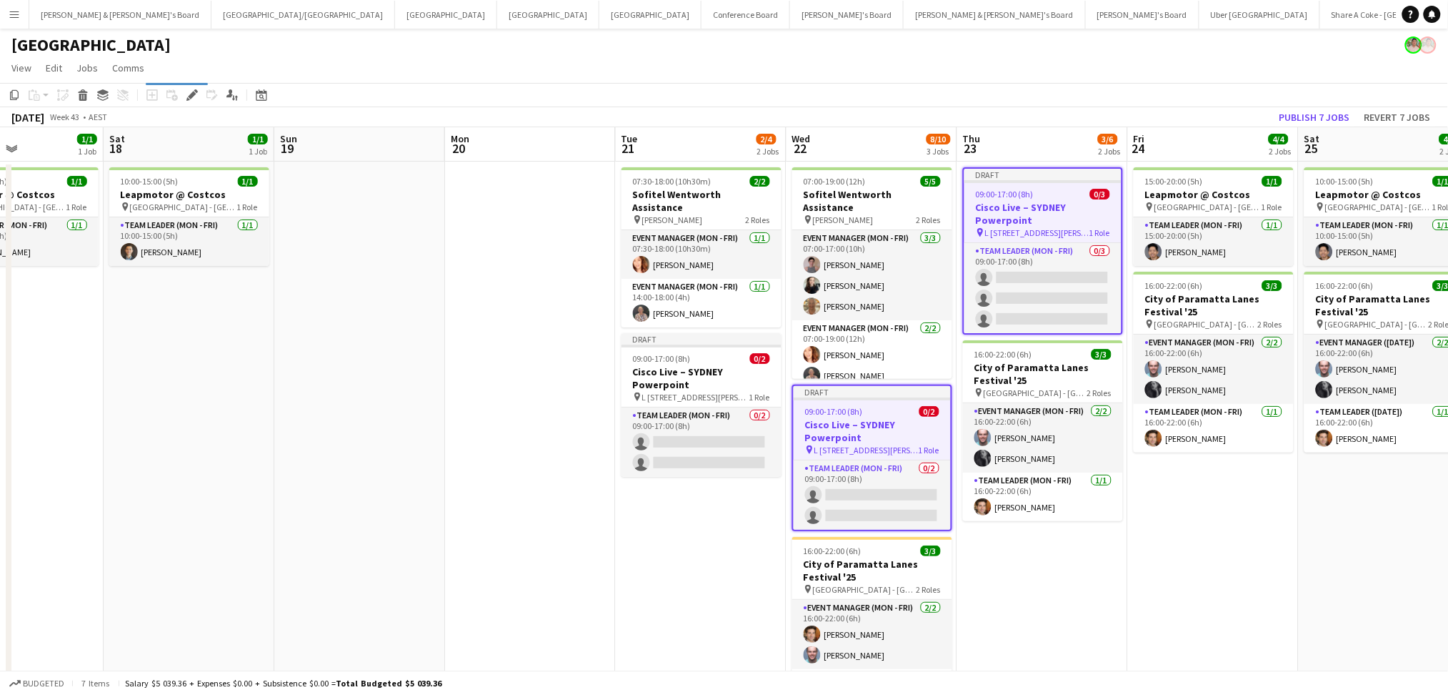
drag, startPoint x: 380, startPoint y: 586, endPoint x: 1050, endPoint y: 622, distance: 670.5
click at [1050, 622] on app-calendar-viewport "Wed 15 4/4 1 Job Thu 16 4/6 2 Jobs Fri 17 1/1 1 Job Sat 18 1/1 1 Job Sun 19 Mon…" at bounding box center [724, 436] width 1448 height 618
click at [679, 353] on span "09:00-17:00 (8h)" at bounding box center [664, 358] width 58 height 11
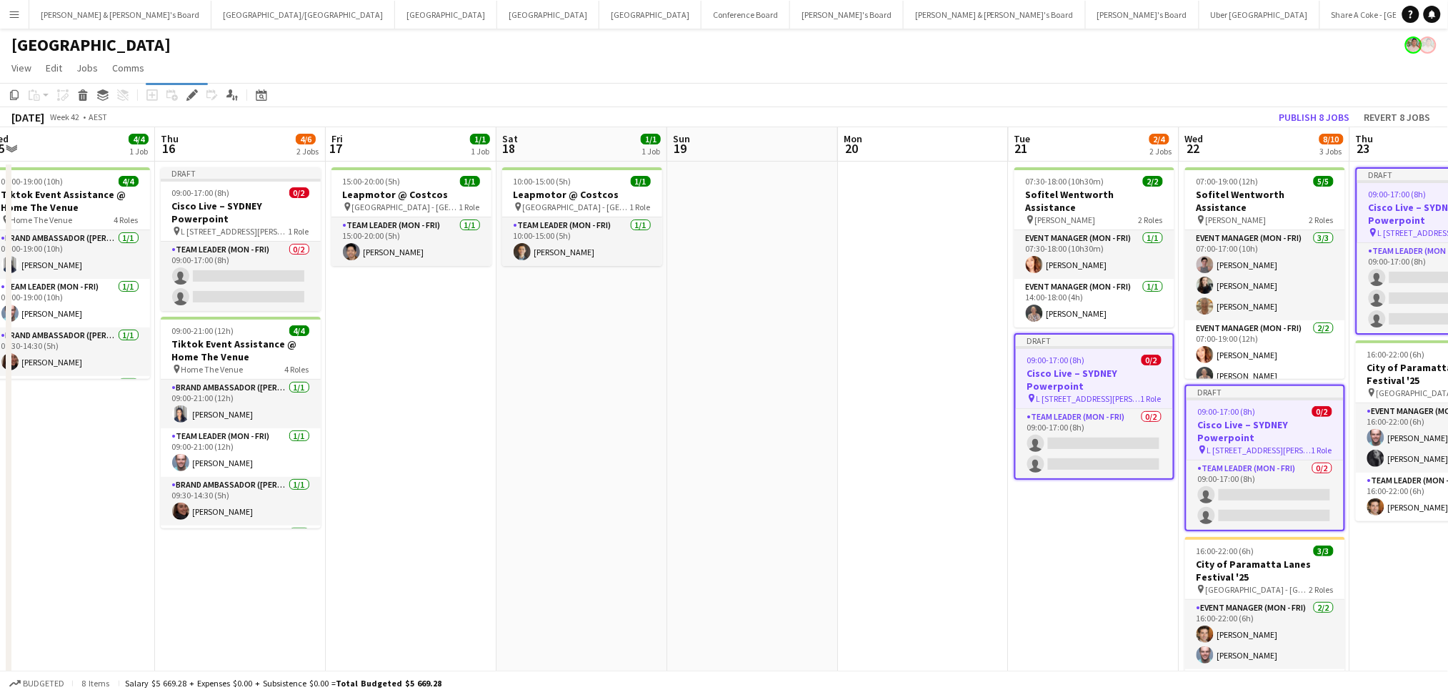
drag, startPoint x: 314, startPoint y: 424, endPoint x: 1091, endPoint y: 498, distance: 780.2
click at [1088, 498] on app-calendar-viewport "Wed 15 4/4 1 Job Thu 16 4/6 2 Jobs Fri 17 1/1 1 Job Sat 18 1/1 1 Job Sun 19 Mon…" at bounding box center [724, 436] width 1448 height 618
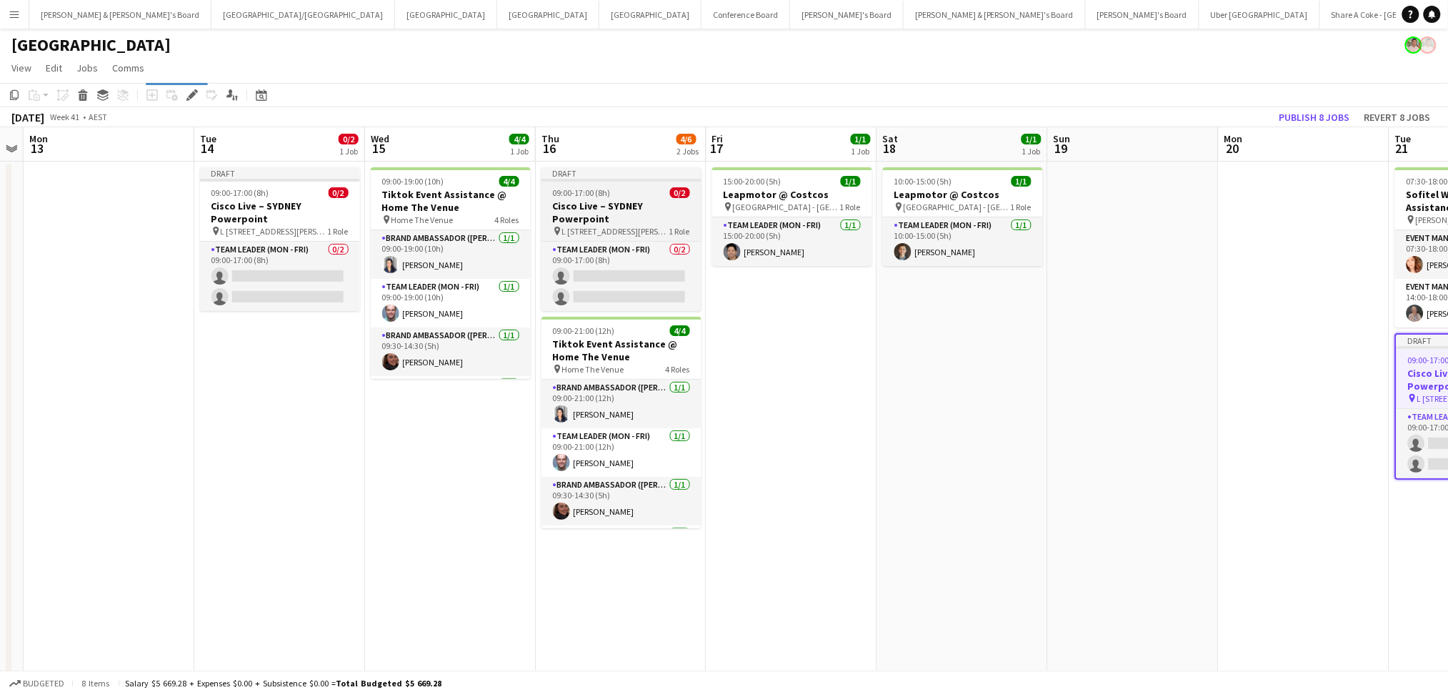
click at [603, 187] on span "09:00-17:00 (8h)" at bounding box center [582, 192] width 58 height 11
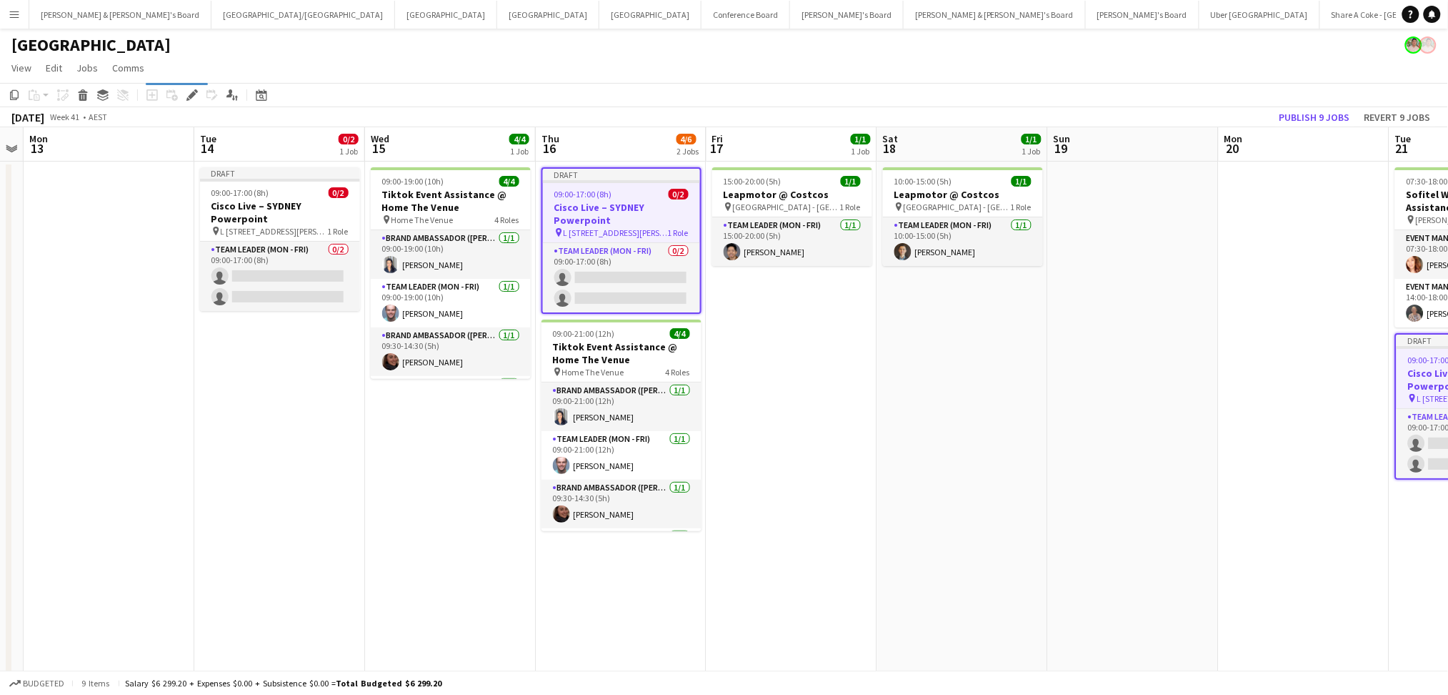
scroll to position [0, 317]
click at [289, 196] on div "09:00-17:00 (8h) 0/2" at bounding box center [281, 192] width 160 height 11
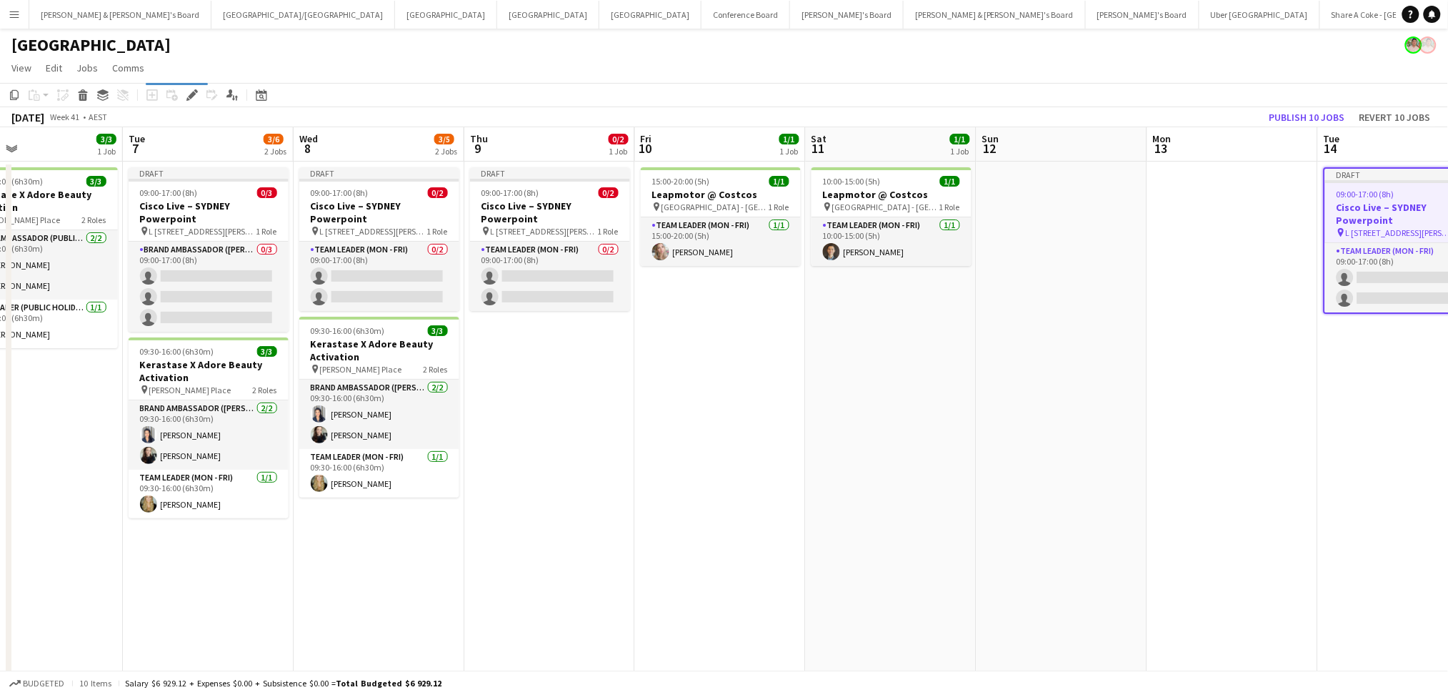
drag, startPoint x: 184, startPoint y: 471, endPoint x: 1310, endPoint y: 554, distance: 1129.2
click at [1310, 554] on app-calendar-viewport "Sat 4 1/1 1 Job Sun 5 Mon 6 3/3 1 Job Tue 7 3/6 2 Jobs Wed 8 3/5 2 Jobs Thu 9 0…" at bounding box center [724, 436] width 1448 height 618
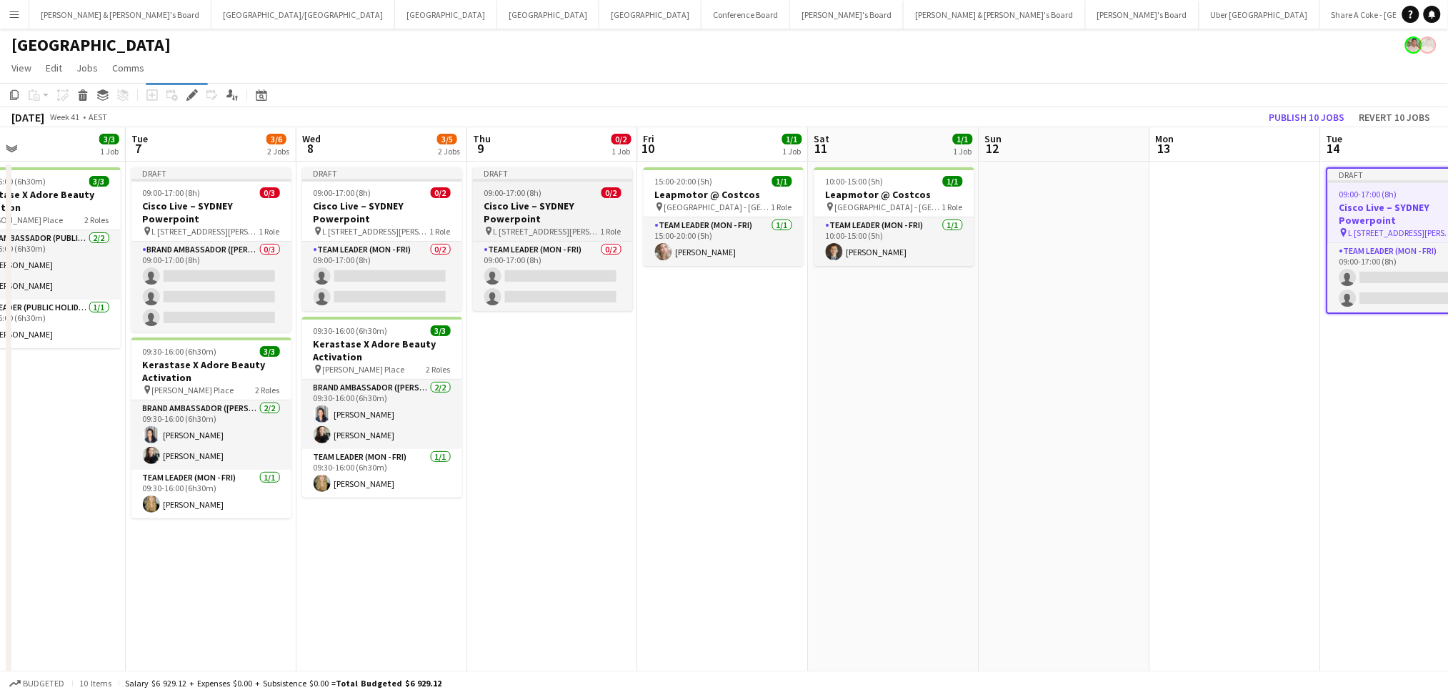
click at [542, 199] on h3 "Cisco Live – SYDNEY Powerpoint" at bounding box center [553, 212] width 160 height 26
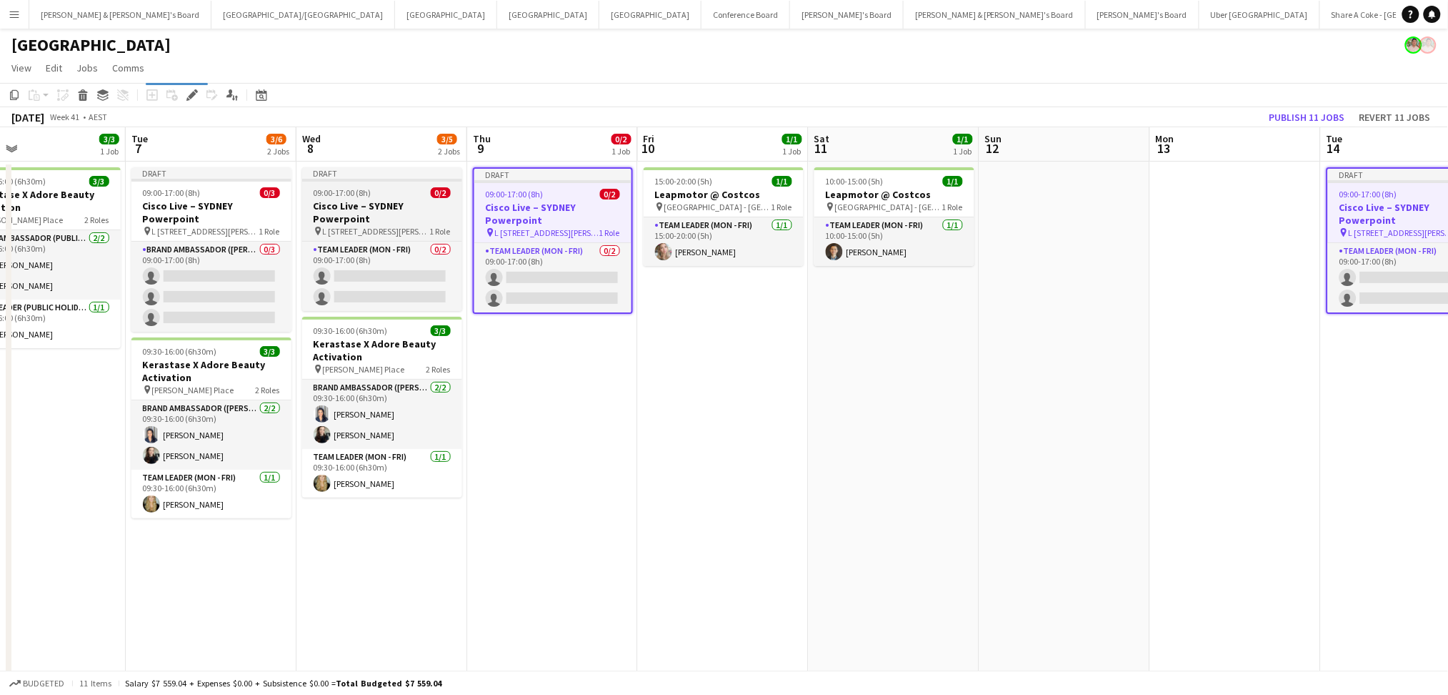
click at [376, 216] on h3 "Cisco Live – SYDNEY Powerpoint" at bounding box center [382, 212] width 160 height 26
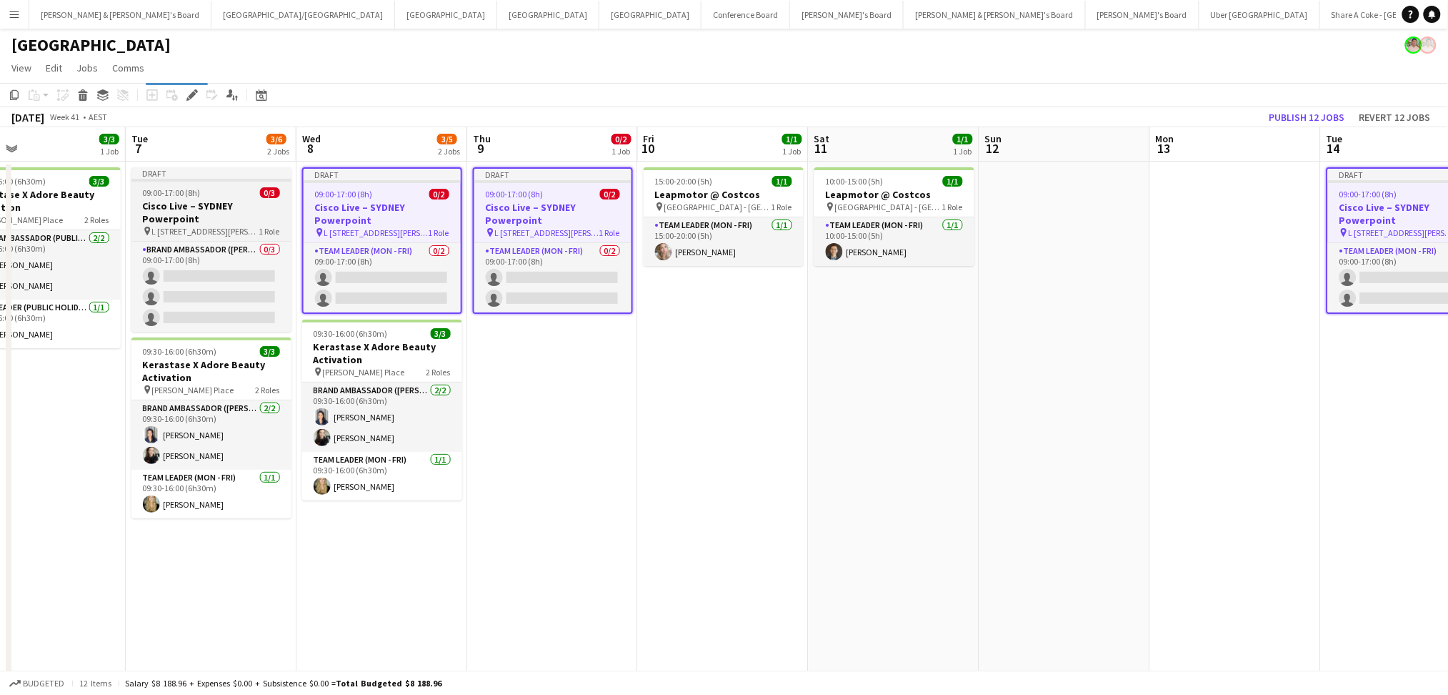
click at [224, 217] on h3 "Cisco Live – SYDNEY Powerpoint" at bounding box center [211, 212] width 160 height 26
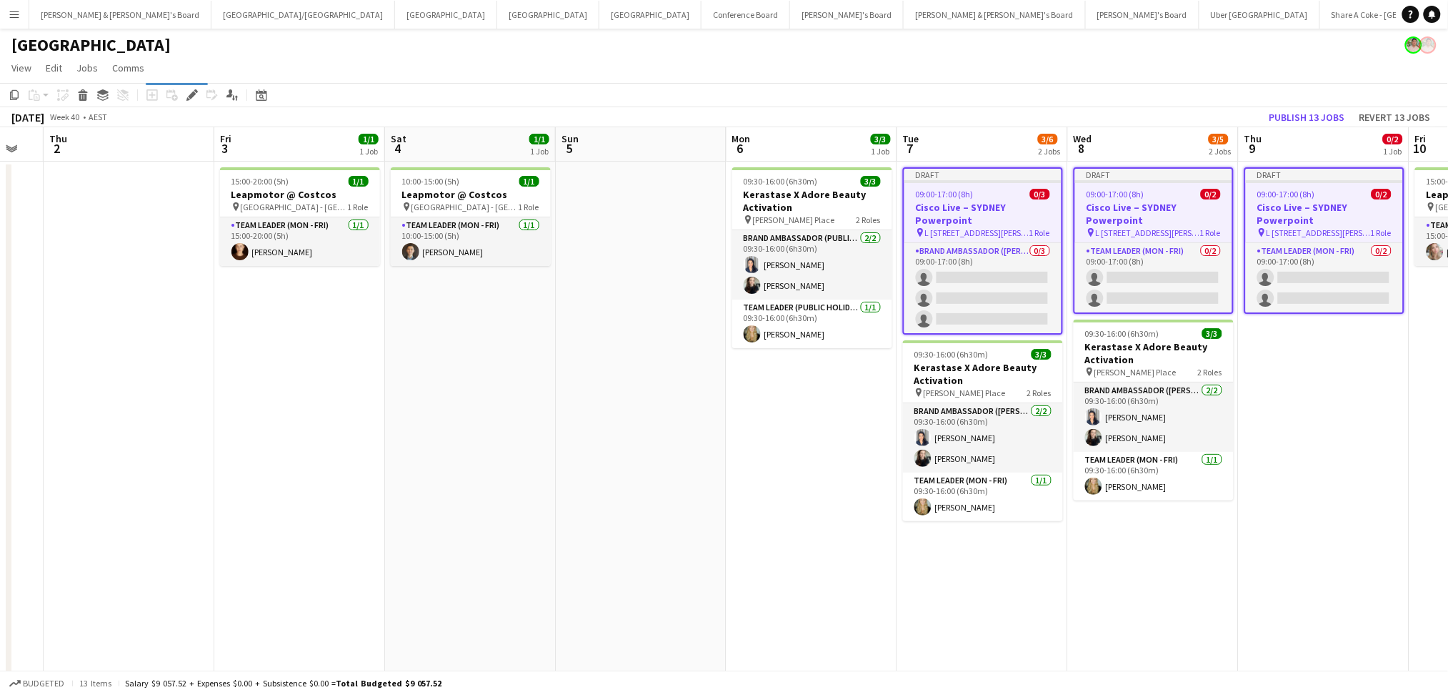
scroll to position [0, 456]
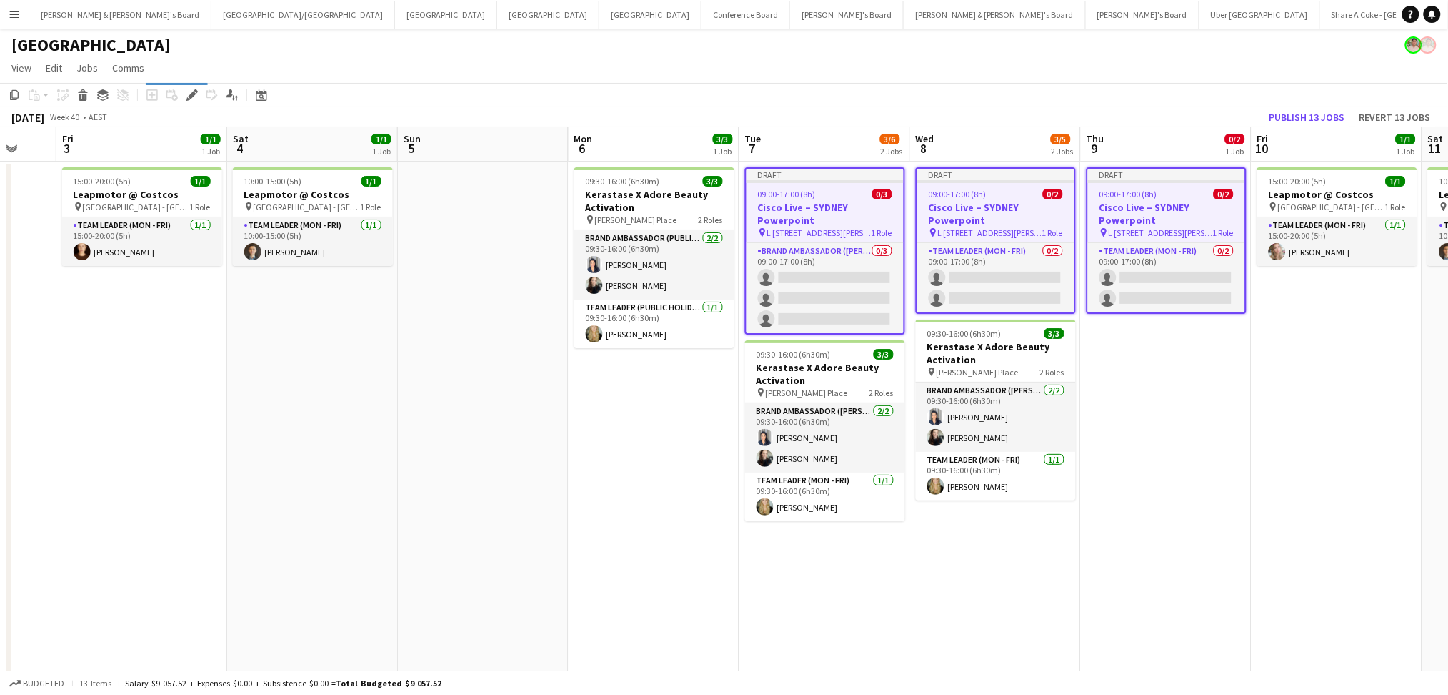
drag, startPoint x: 146, startPoint y: 586, endPoint x: 760, endPoint y: 619, distance: 614.7
click at [760, 619] on app-calendar-viewport "Tue 30 Wed 1 Thu 2 Fri 3 1/1 1 Job Sat 4 1/1 1 Job Sun 5 Mon 6 3/3 1 Job Tue 7 …" at bounding box center [724, 436] width 1448 height 618
click at [1284, 121] on button "Publish 13 jobs" at bounding box center [1307, 117] width 87 height 19
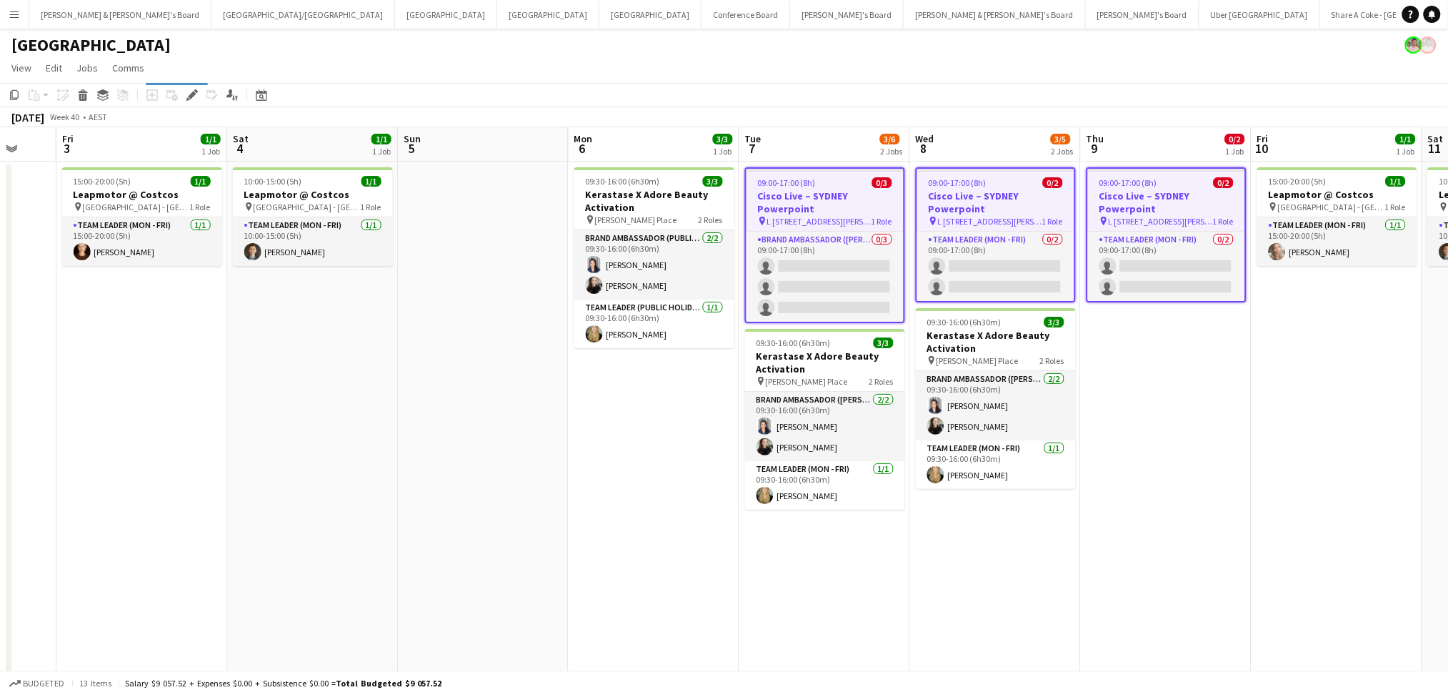
click at [1191, 458] on app-date-cell "09:00-17:00 (8h) 0/2 Cisco Live – [GEOGRAPHIC_DATA] Powerpoint pin L [STREET_AD…" at bounding box center [1166, 447] width 171 height 572
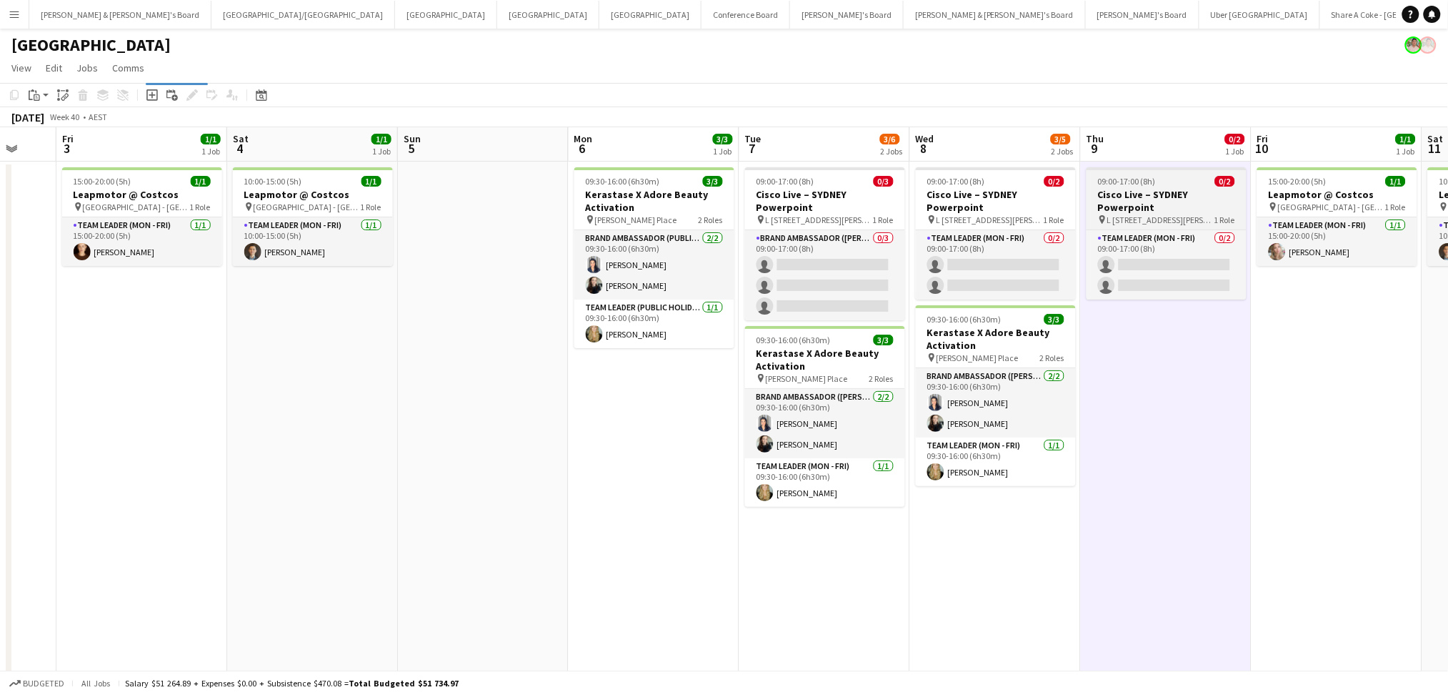
click at [1173, 204] on h3 "Cisco Live – SYDNEY Powerpoint" at bounding box center [1167, 201] width 160 height 26
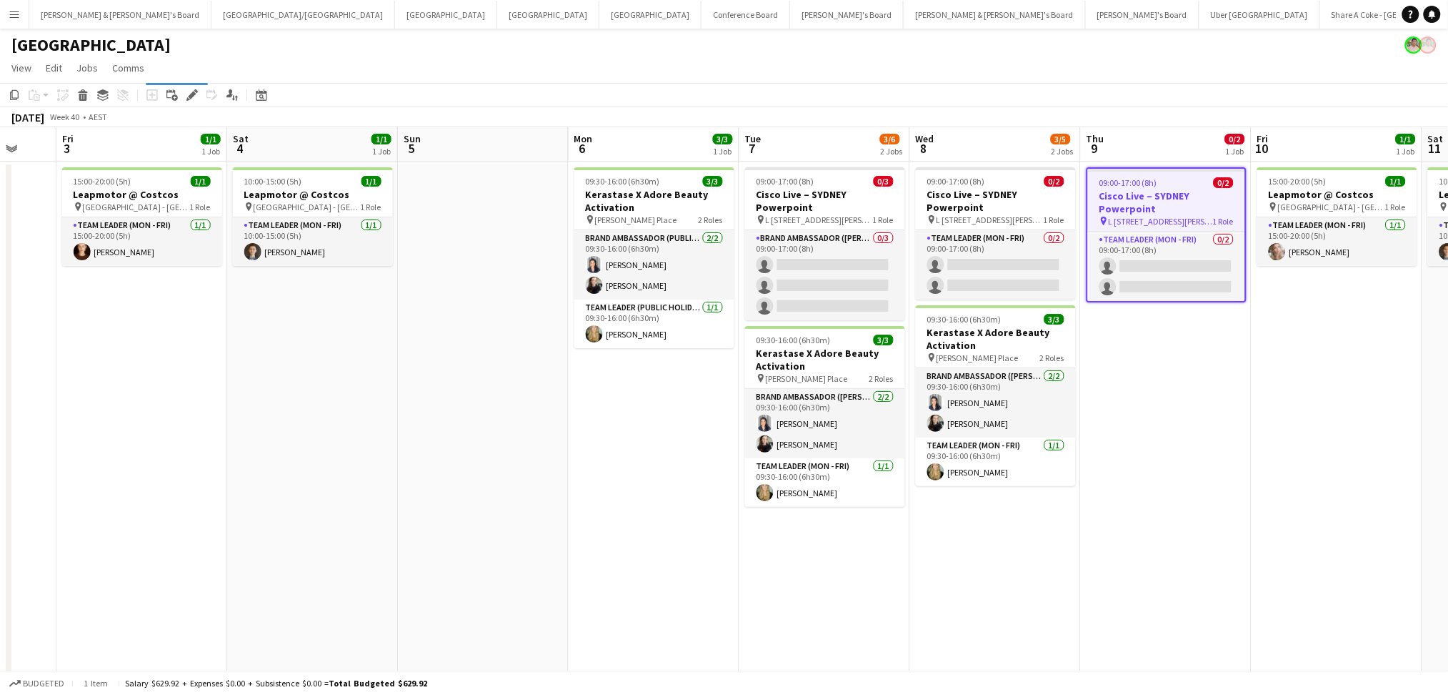
click at [1173, 204] on h3 "Cisco Live – SYDNEY Powerpoint" at bounding box center [1166, 202] width 157 height 26
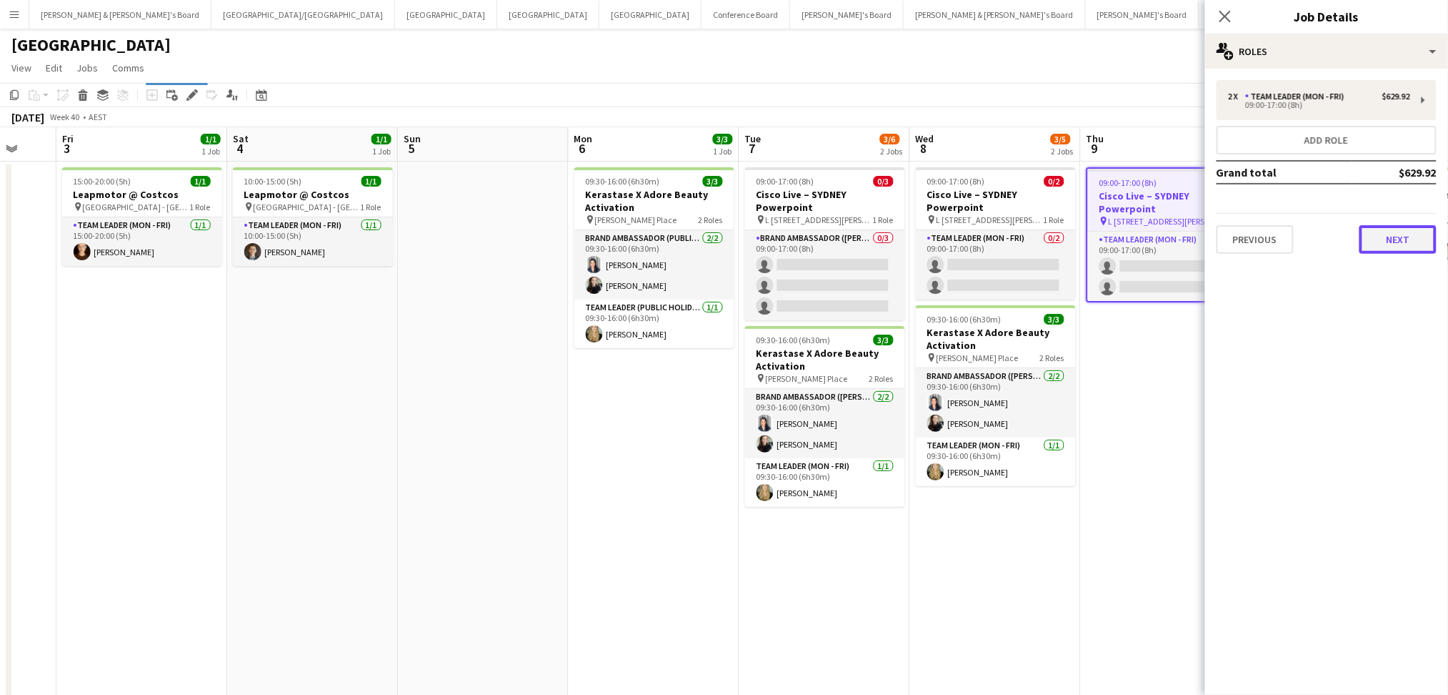
click at [1403, 239] on button "Next" at bounding box center [1398, 239] width 77 height 29
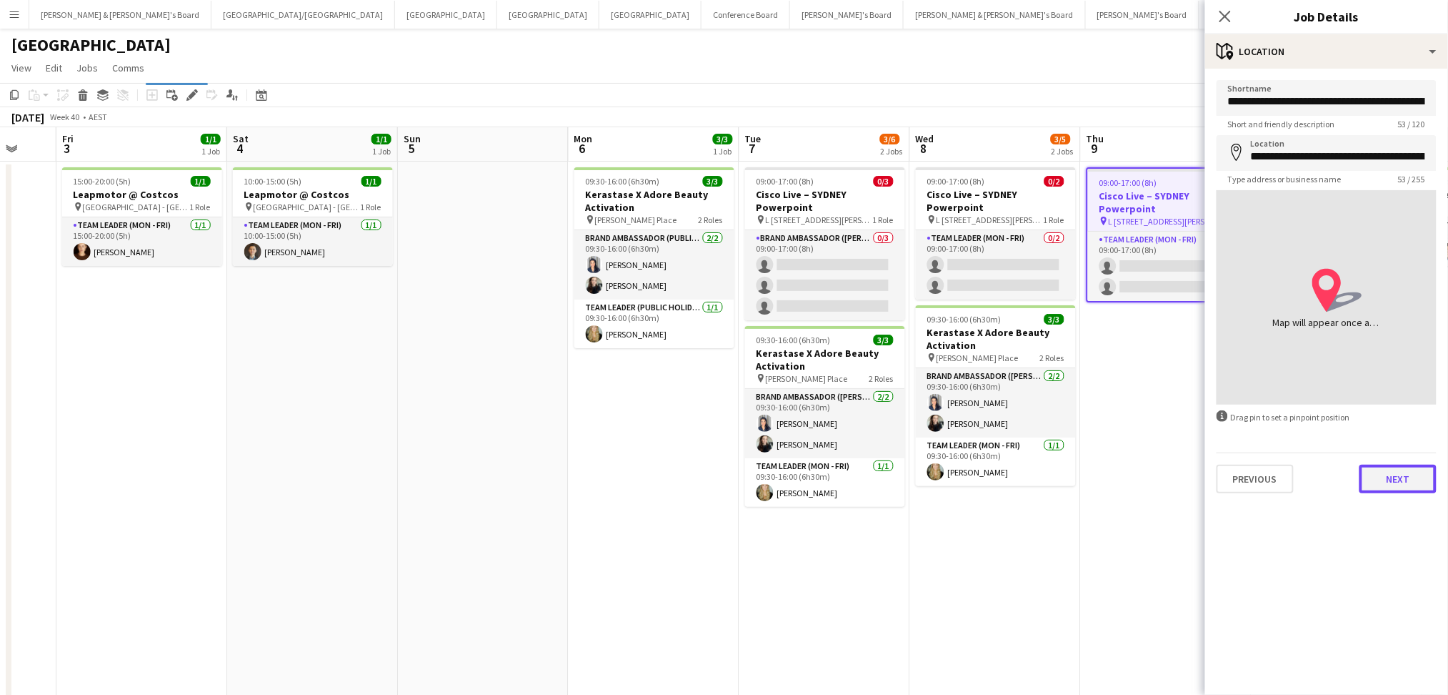
click at [1415, 474] on button "Next" at bounding box center [1398, 478] width 77 height 29
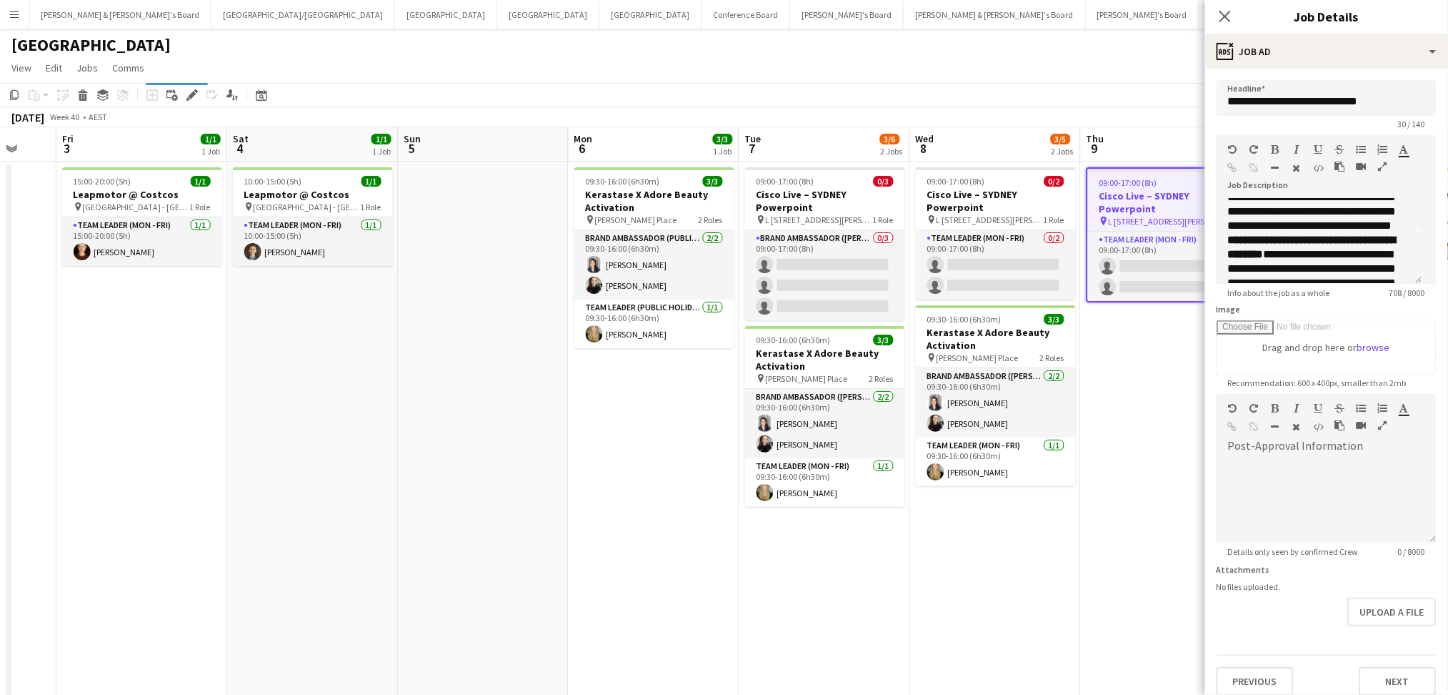
scroll to position [95, 0]
click at [1155, 427] on app-date-cell "09:00-17:00 (8h) 0/2 Cisco Live – [GEOGRAPHIC_DATA] Powerpoint pin L [STREET_AD…" at bounding box center [1166, 447] width 171 height 572
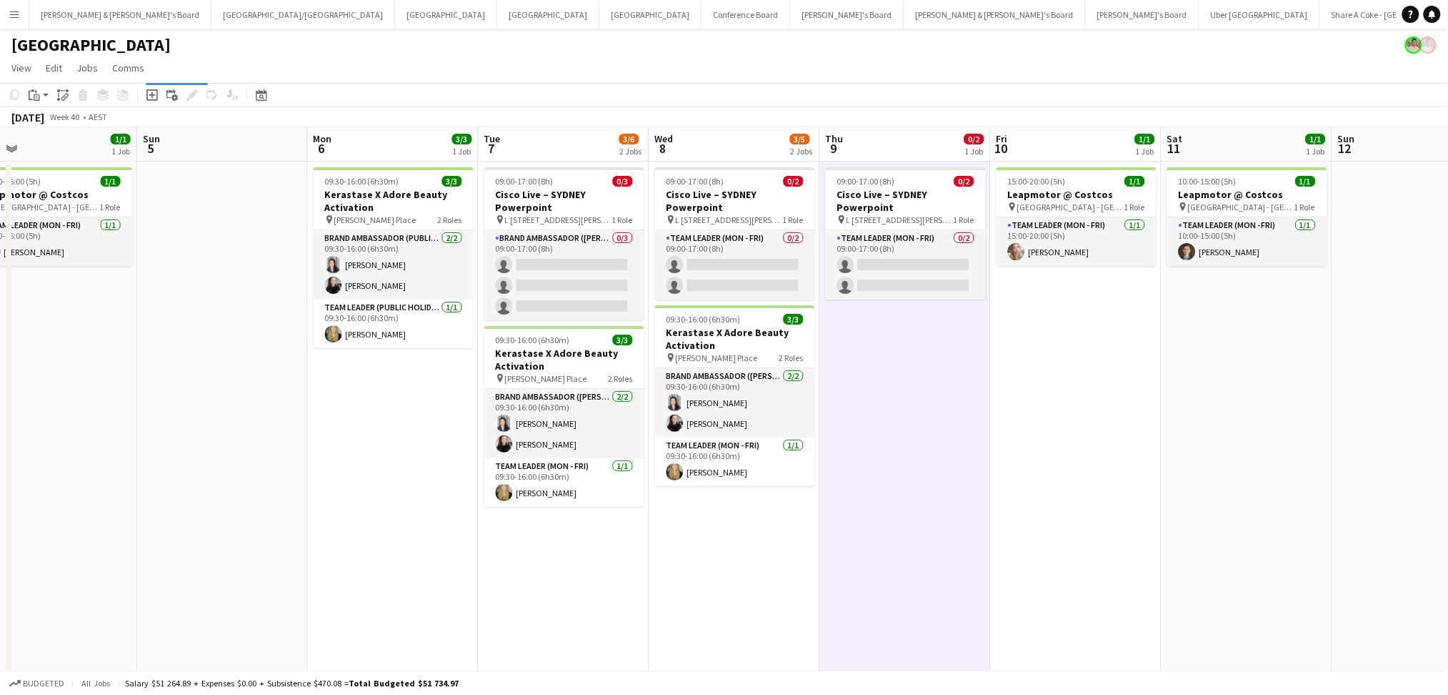
drag, startPoint x: 1157, startPoint y: 476, endPoint x: 384, endPoint y: 438, distance: 774.1
click at [384, 438] on app-calendar-viewport "Tue 30 Wed 1 Thu 2 Fri 3 1/1 1 Job Sat 4 1/1 1 Job Sun 5 Mon 6 3/3 1 Job Tue 7 …" at bounding box center [724, 430] width 1448 height 607
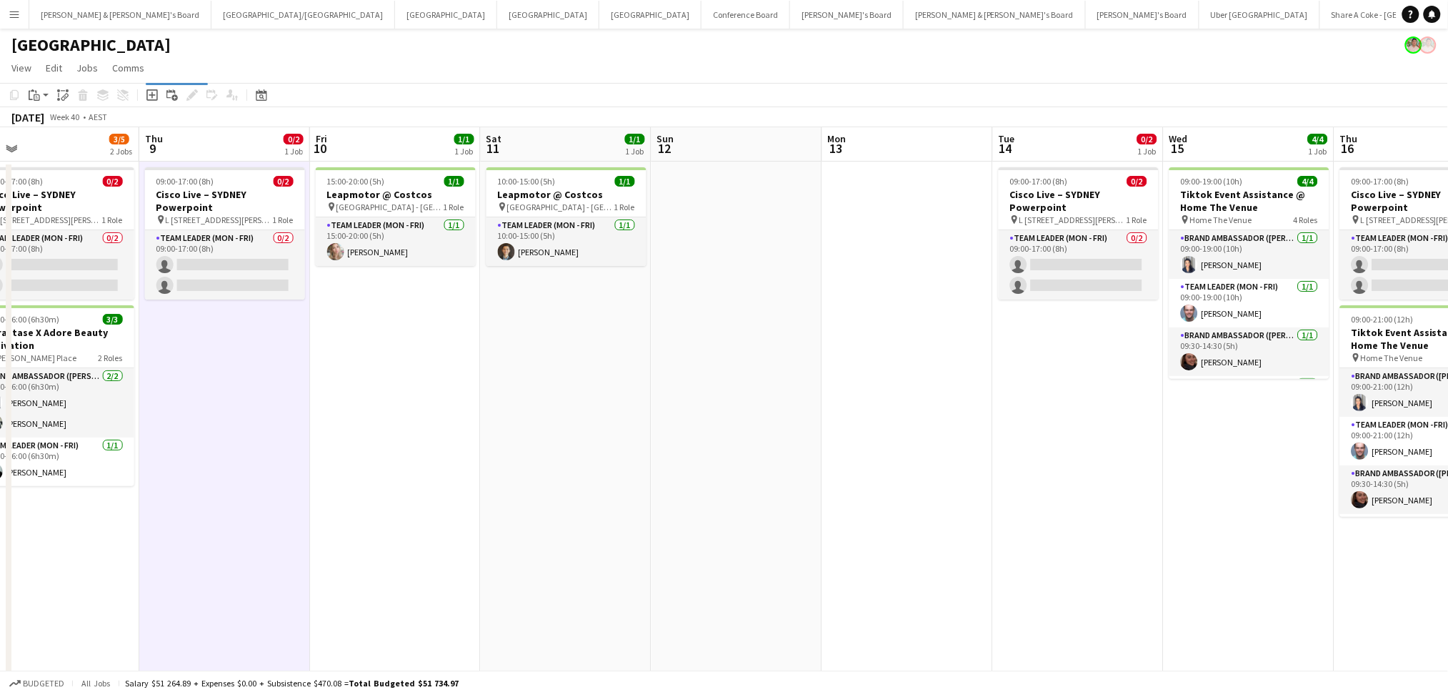
drag, startPoint x: 1062, startPoint y: 529, endPoint x: 475, endPoint y: 484, distance: 588.3
click at [475, 484] on app-calendar-viewport "Sun 5 Mon 6 3/3 1 Job Tue 7 3/6 2 Jobs Wed 8 3/5 2 Jobs Thu 9 0/2 1 Job Fri 10 …" at bounding box center [724, 430] width 1448 height 607
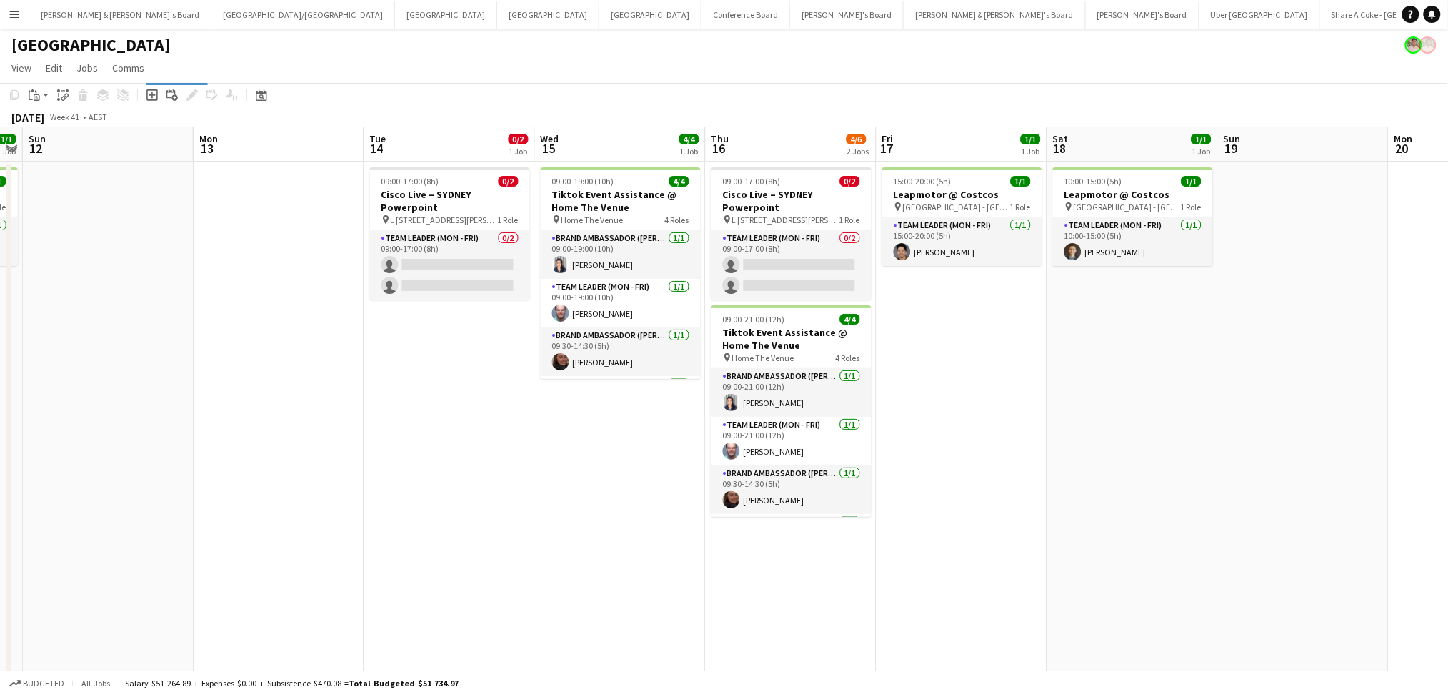
drag, startPoint x: 840, startPoint y: 506, endPoint x: 305, endPoint y: 461, distance: 536.4
click at [305, 461] on app-calendar-viewport "Wed 8 3/5 2 Jobs Thu 9 0/2 1 Job Fri 10 1/1 1 Job Sat 11 1/1 1 Job Sun 12 Mon 1…" at bounding box center [724, 430] width 1448 height 607
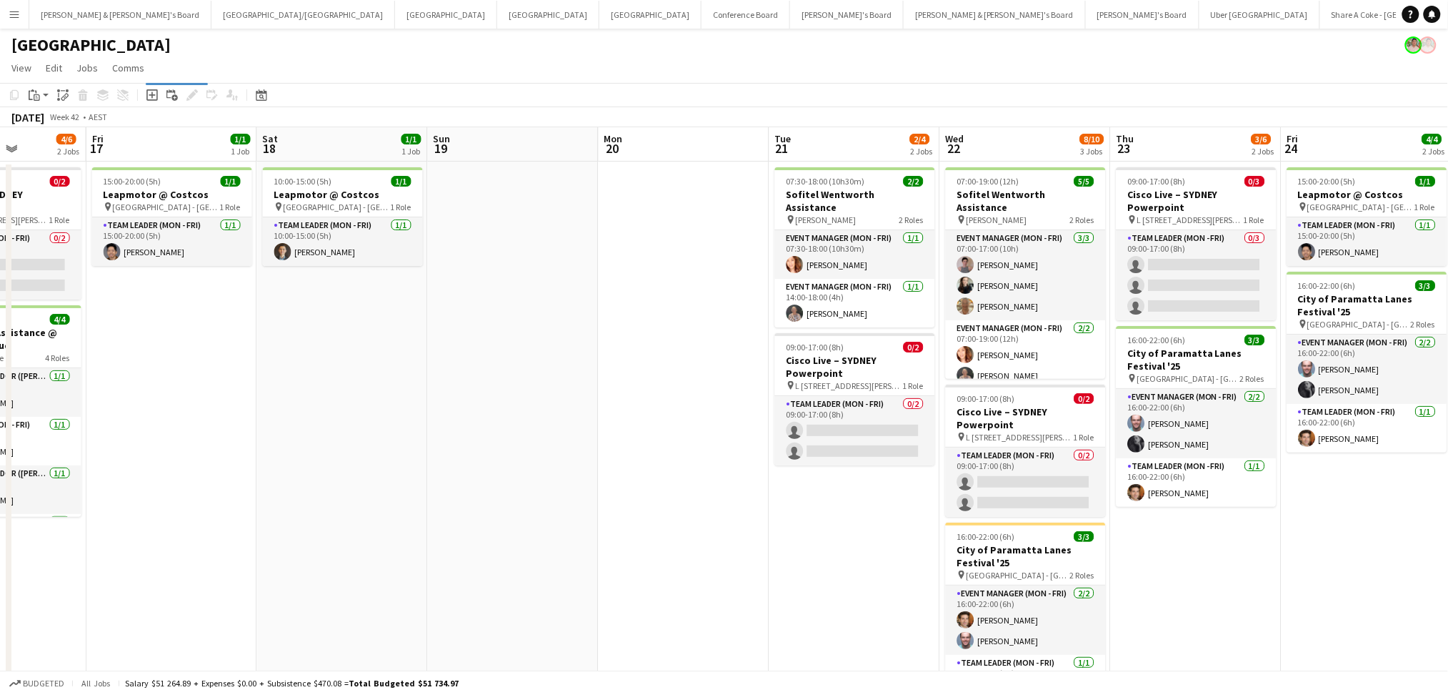
drag, startPoint x: 856, startPoint y: 544, endPoint x: 447, endPoint y: 505, distance: 411.3
click at [447, 505] on app-calendar-viewport "Sun 12 Mon 13 Tue 14 0/2 1 Job Wed 15 4/4 1 Job Thu 16 4/6 2 Jobs Fri 17 1/1 1 …" at bounding box center [724, 430] width 1448 height 607
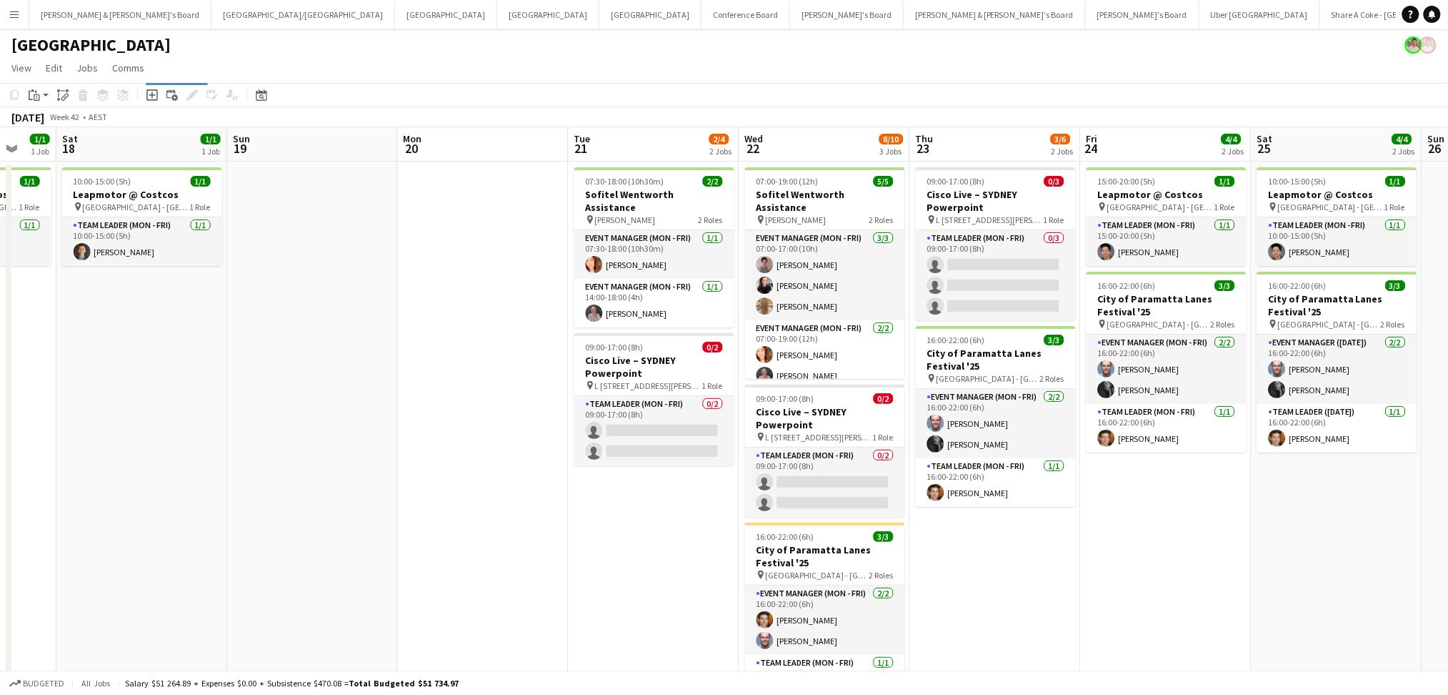
scroll to position [0, 631]
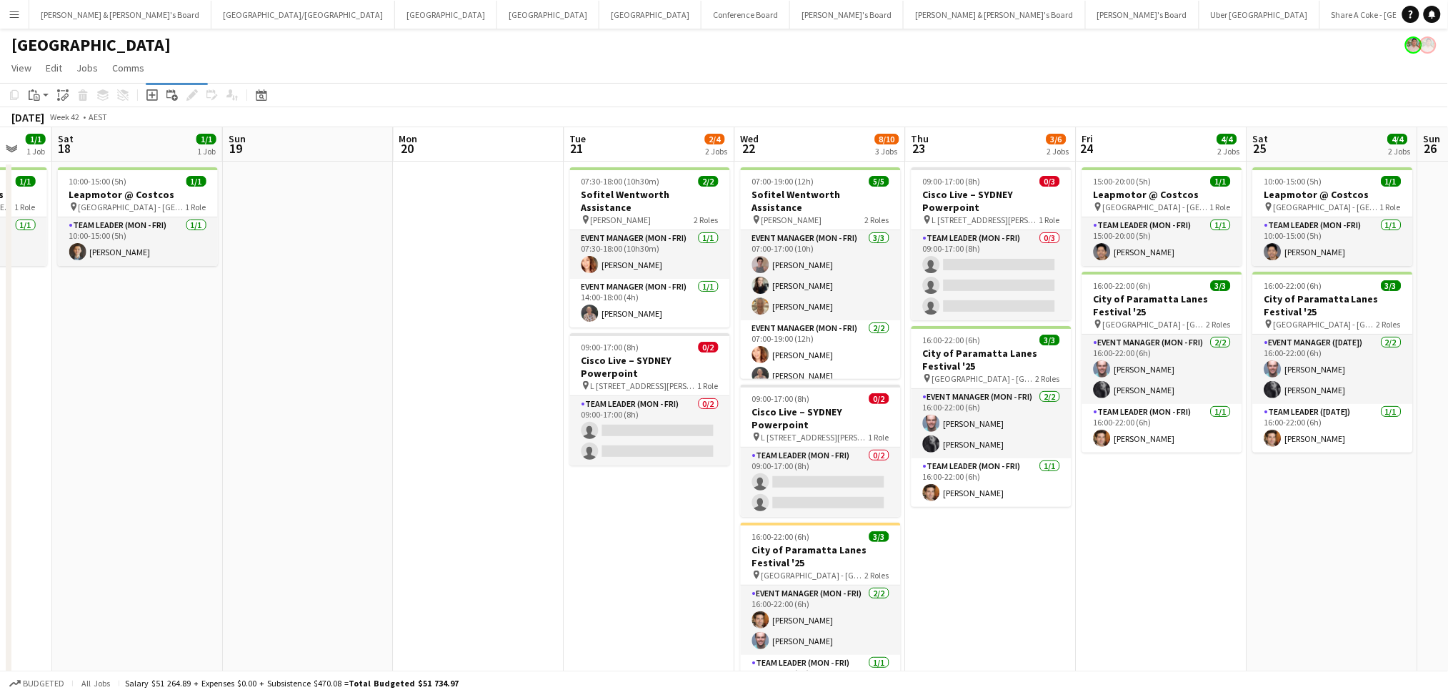
drag, startPoint x: 655, startPoint y: 540, endPoint x: 490, endPoint y: 525, distance: 165.7
click at [490, 525] on app-calendar-viewport "Tue 14 0/2 1 Job Wed 15 4/4 1 Job Thu 16 4/6 2 Jobs Fri 17 1/1 1 Job Sat 18 1/1…" at bounding box center [724, 430] width 1448 height 607
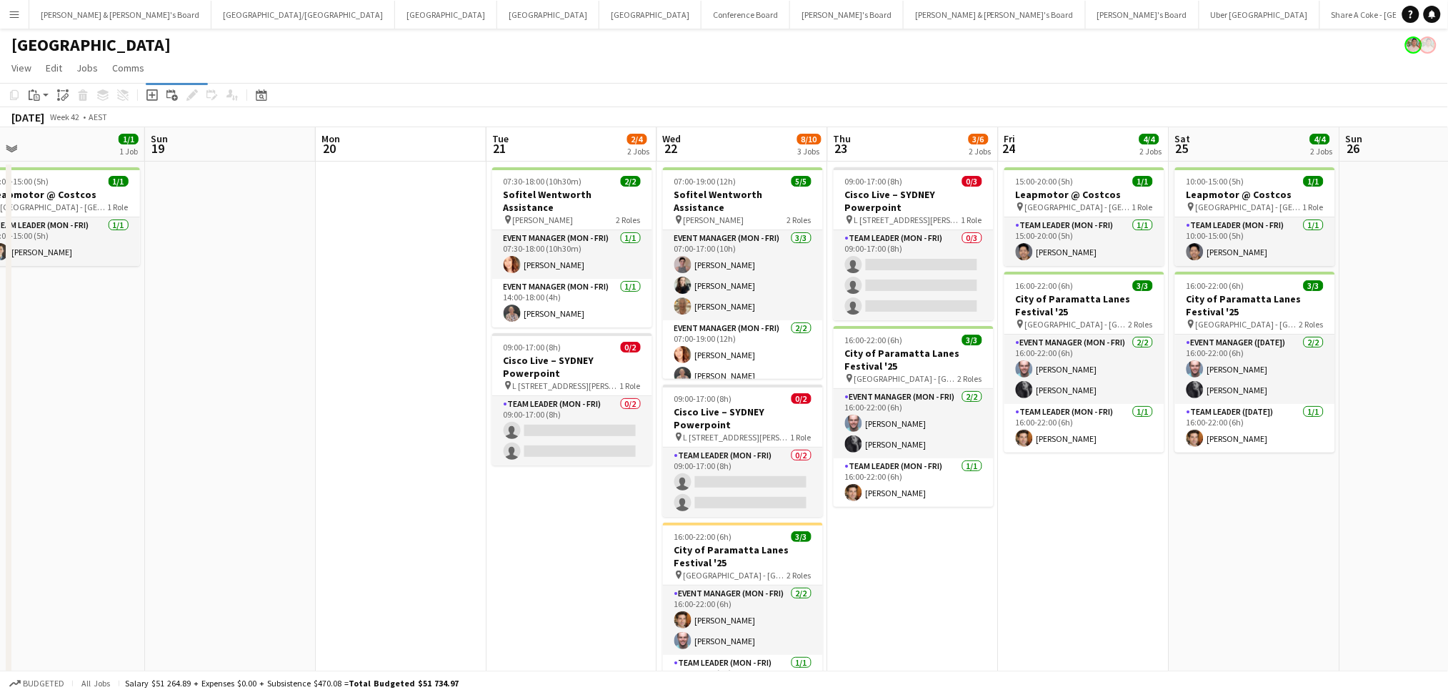
scroll to position [0, 372]
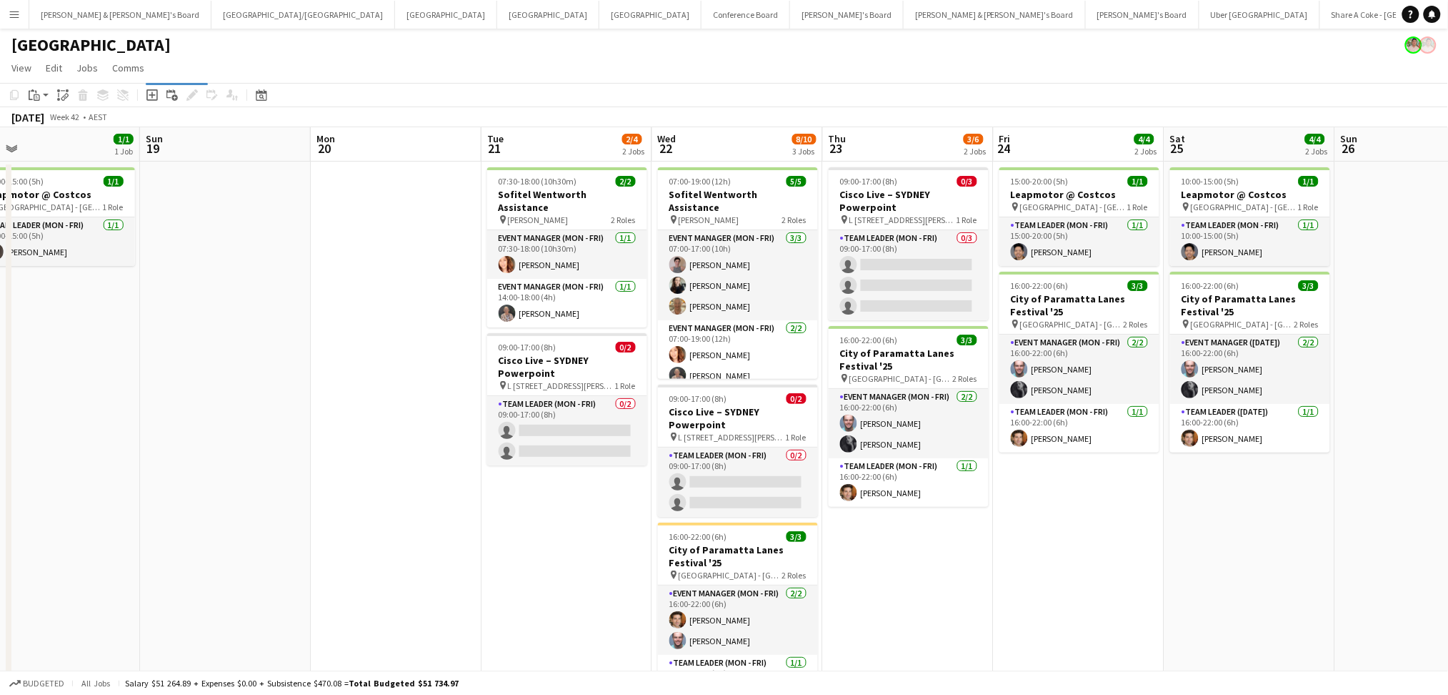
drag, startPoint x: 575, startPoint y: 562, endPoint x: 492, endPoint y: 556, distance: 83.1
click at [492, 556] on app-calendar-viewport "Thu 16 4/6 2 Jobs Fri 17 1/1 1 Job Sat 18 1/1 1 Job Sun 19 Mon 20 Tue 21 2/4 2 …" at bounding box center [724, 430] width 1448 height 607
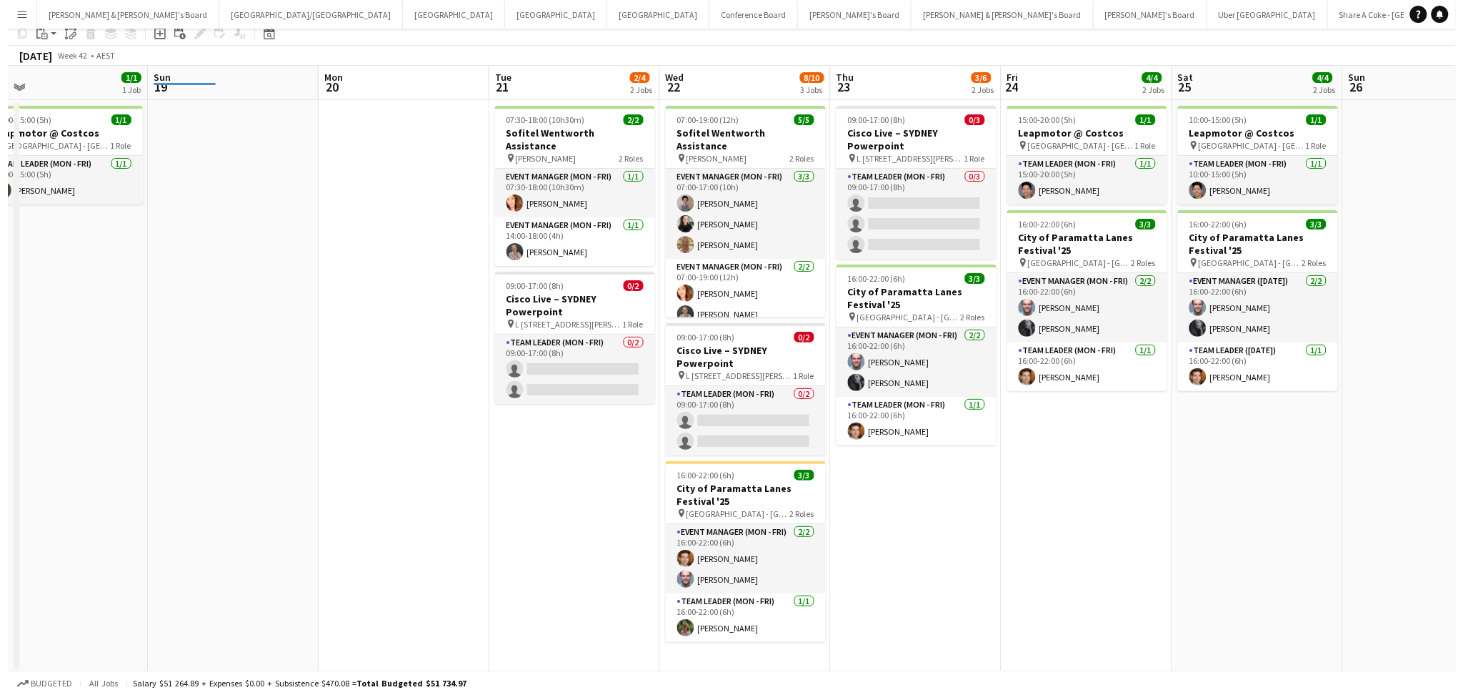
scroll to position [0, 0]
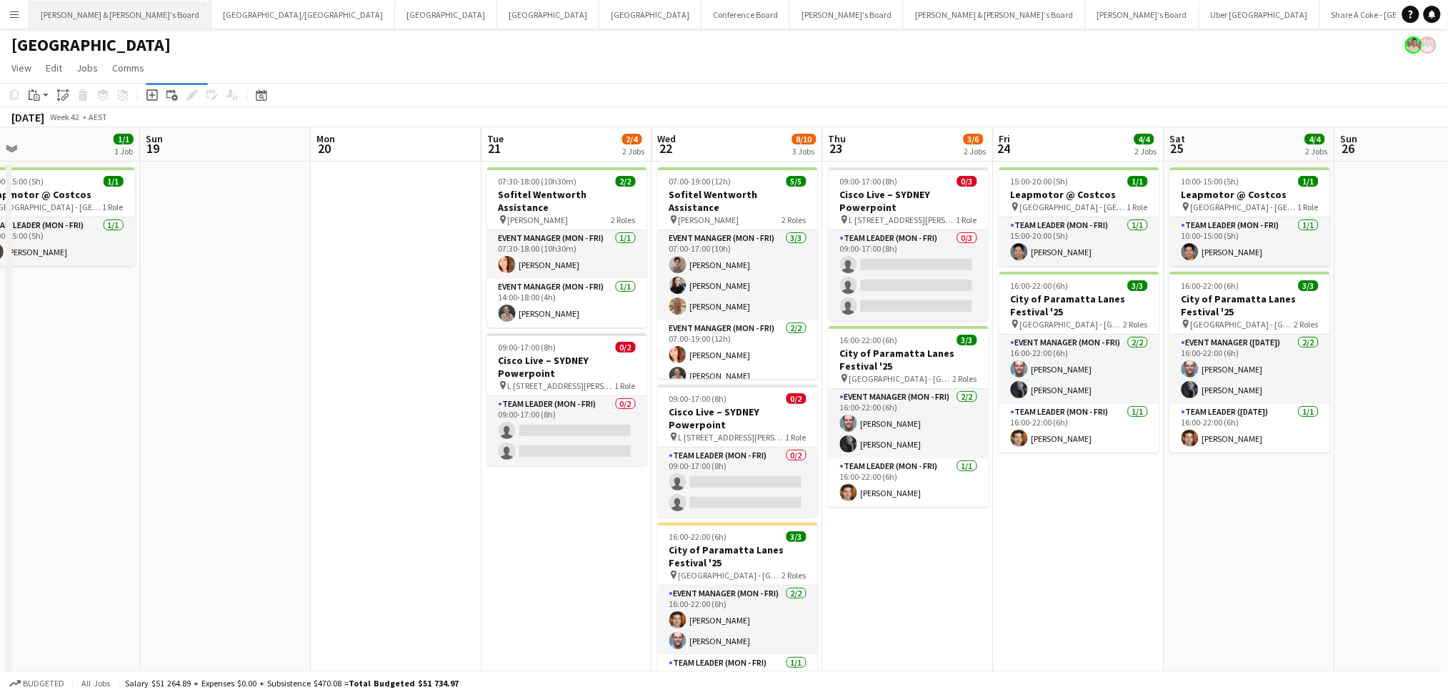
click at [95, 26] on button "[PERSON_NAME] & [PERSON_NAME]'s Board Close" at bounding box center [120, 15] width 182 height 28
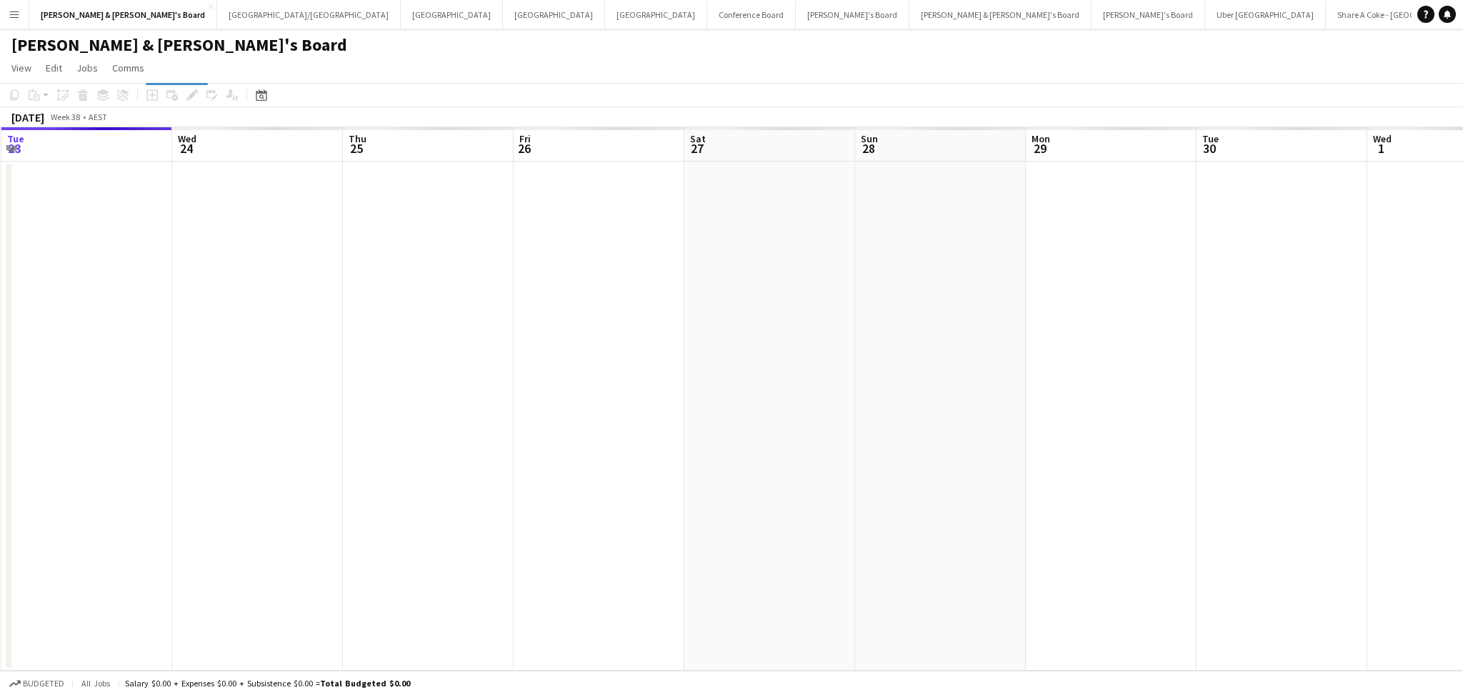
drag, startPoint x: 1056, startPoint y: 464, endPoint x: 82, endPoint y: 348, distance: 980.8
click at [32, 353] on app-calendar-viewport "Sat 20 Sun 21 Mon 22 Tue 23 Wed 24 Thu 25 Fri 26 Sat 27 Sun 28 Mon 29 Tue 30 We…" at bounding box center [731, 398] width 1463 height 543
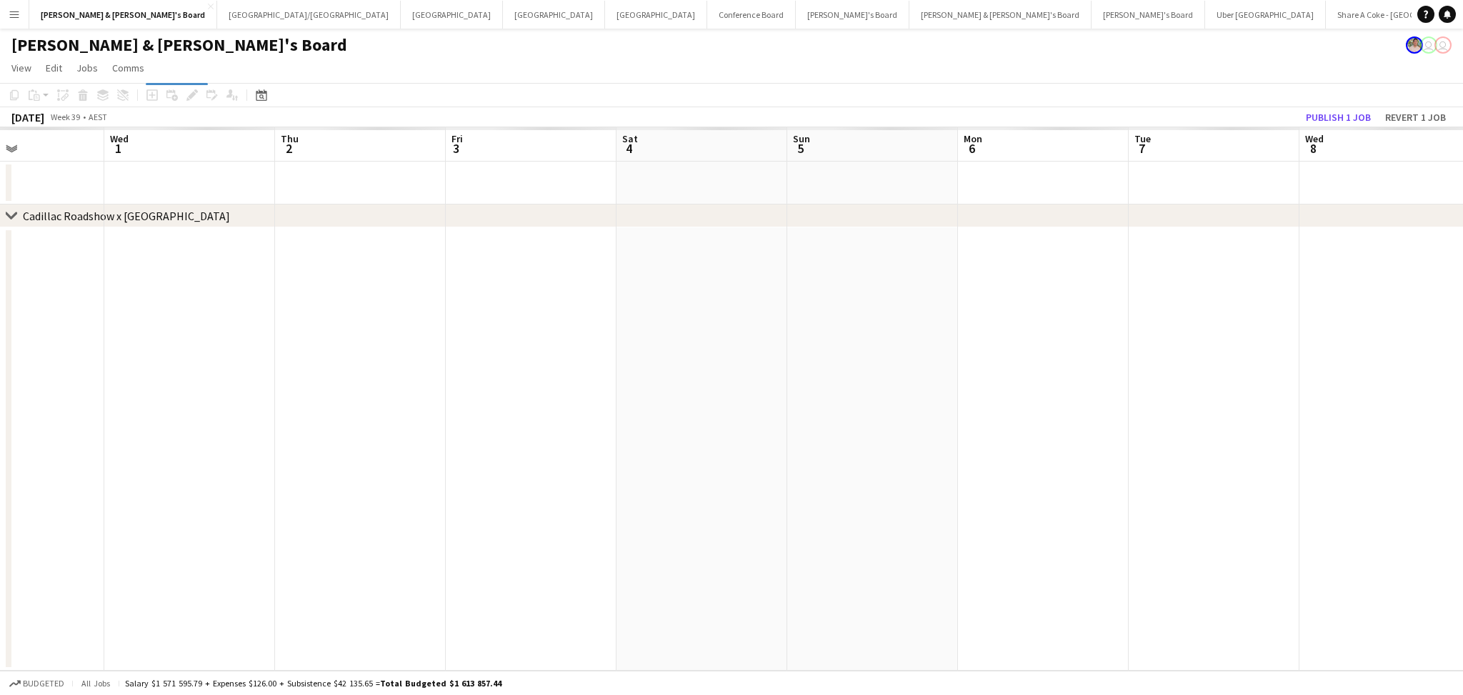
drag, startPoint x: 950, startPoint y: 453, endPoint x: 1028, endPoint y: 517, distance: 100.6
click at [140, 387] on app-calendar-viewport "Sat 27 Sun 28 Mon 29 Tue 30 Wed 1 Thu 2 Fri 3 Sat 4 Sun 5 Mon 6 Tue 7 Wed 8 Thu…" at bounding box center [731, 398] width 1463 height 543
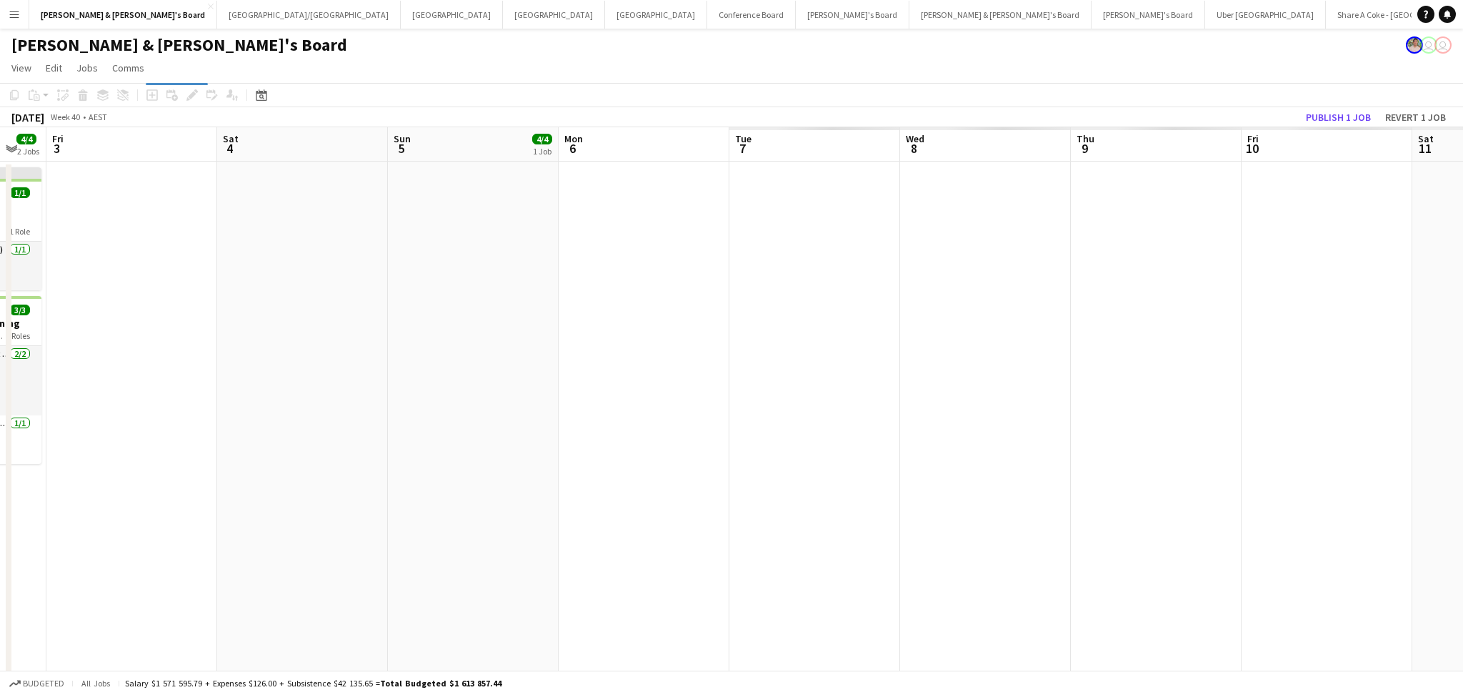
drag, startPoint x: 1028, startPoint y: 517, endPoint x: 231, endPoint y: 444, distance: 800.0
click at [231, 445] on app-calendar-viewport "Mon 29 Tue 30 Wed 1 6/7 2 Jobs Thu 2 4/4 2 Jobs Fri 3 Sat 4 Sun 5 4/4 1 Job Mon…" at bounding box center [731, 507] width 1463 height 760
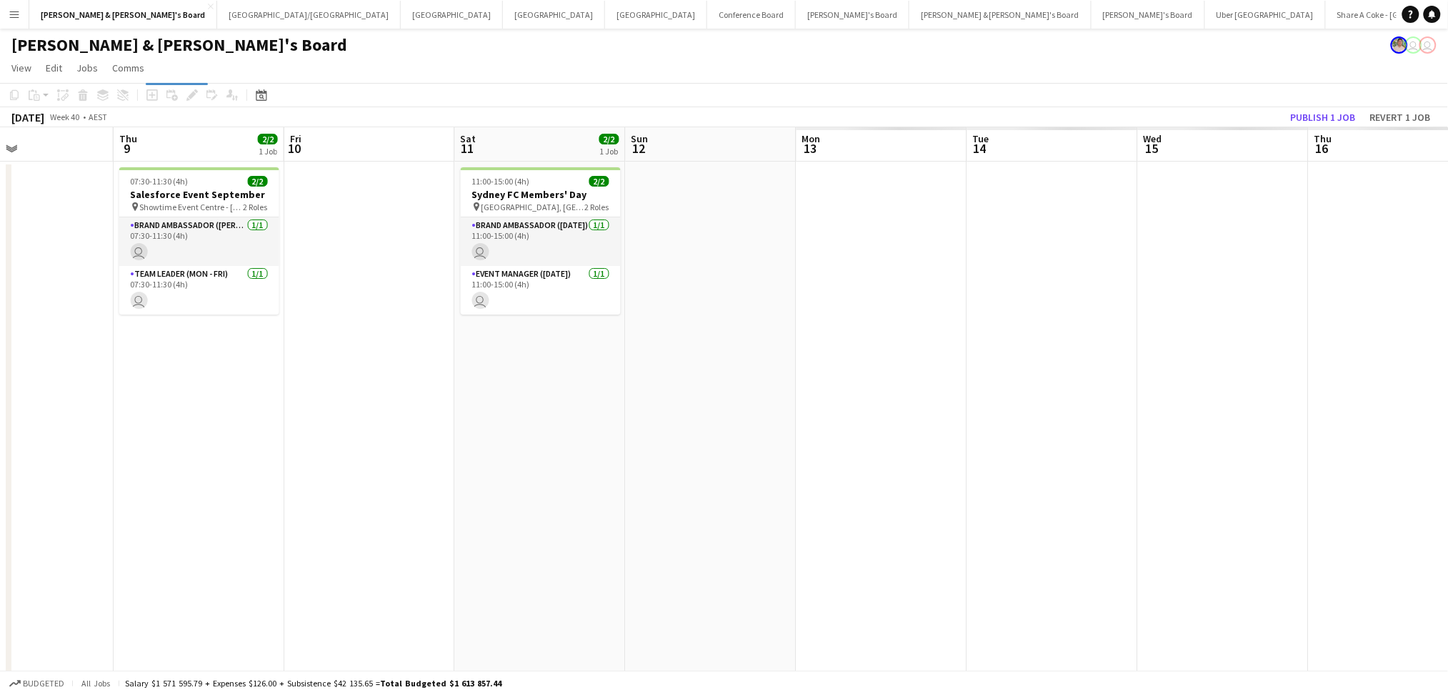
click at [462, 469] on app-calendar-viewport "Sun 5 4/4 1 Job Mon 6 Tue 7 Wed 8 Thu 9 2/2 1 Job Fri 10 Sat 11 2/2 1 Job Sun 1…" at bounding box center [724, 507] width 1448 height 760
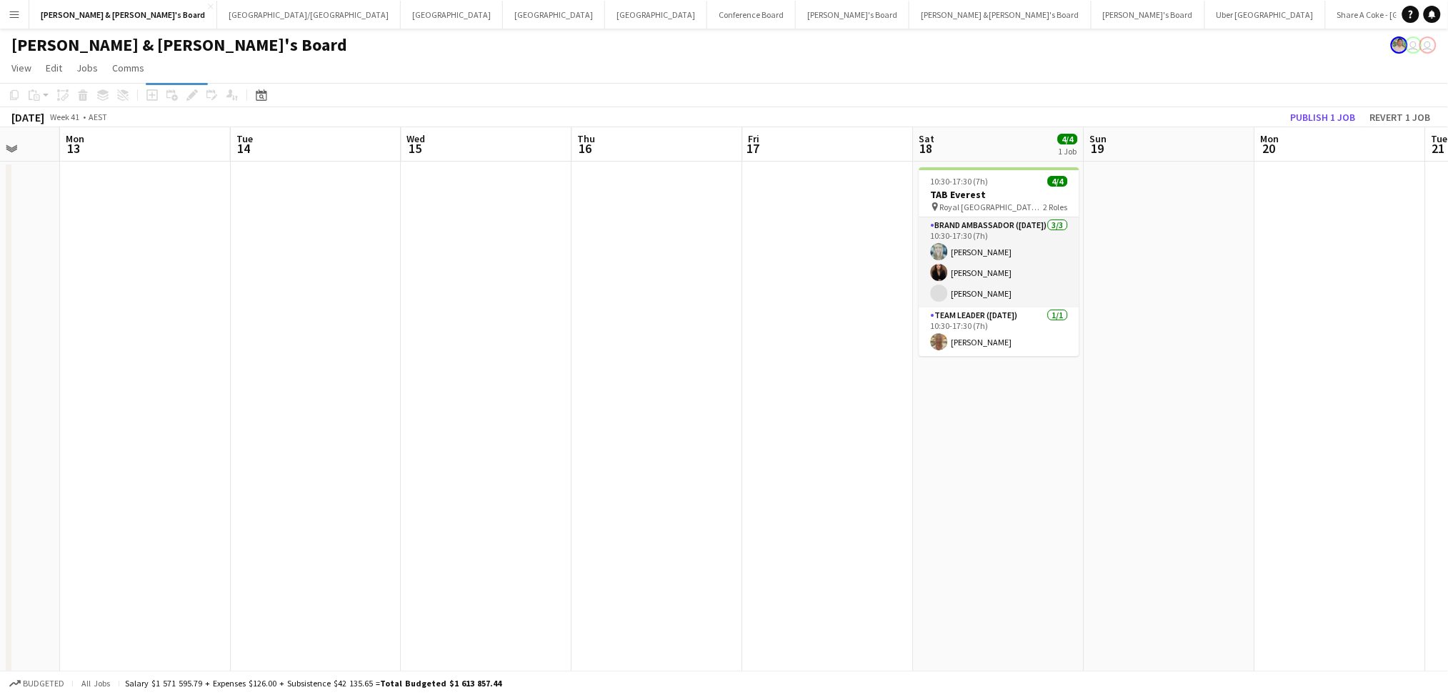
drag, startPoint x: 402, startPoint y: 462, endPoint x: 575, endPoint y: 449, distance: 173.4
click at [364, 461] on app-calendar-viewport "Thu 9 2/2 1 Job Fri 10 Sat 11 2/2 1 Job Sun 12 Mon 13 Tue 14 Wed 15 Thu 16 Fri …" at bounding box center [724, 507] width 1448 height 760
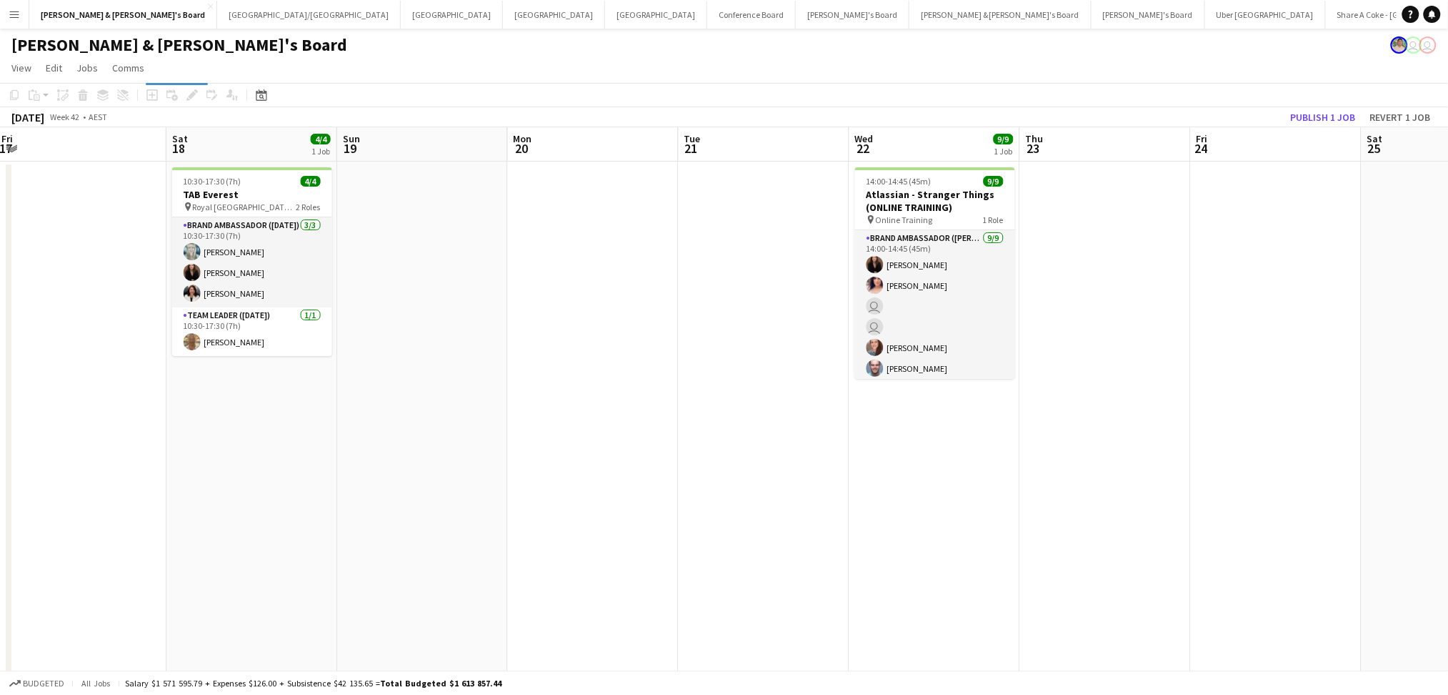
drag, startPoint x: 1078, startPoint y: 516, endPoint x: 554, endPoint y: 480, distance: 525.0
click at [554, 480] on app-calendar-viewport "Tue 14 Wed 15 Thu 16 Fri 17 Sat 18 4/4 1 Job Sun 19 Mon 20 Tue 21 Wed 22 9/9 1 …" at bounding box center [724, 507] width 1448 height 760
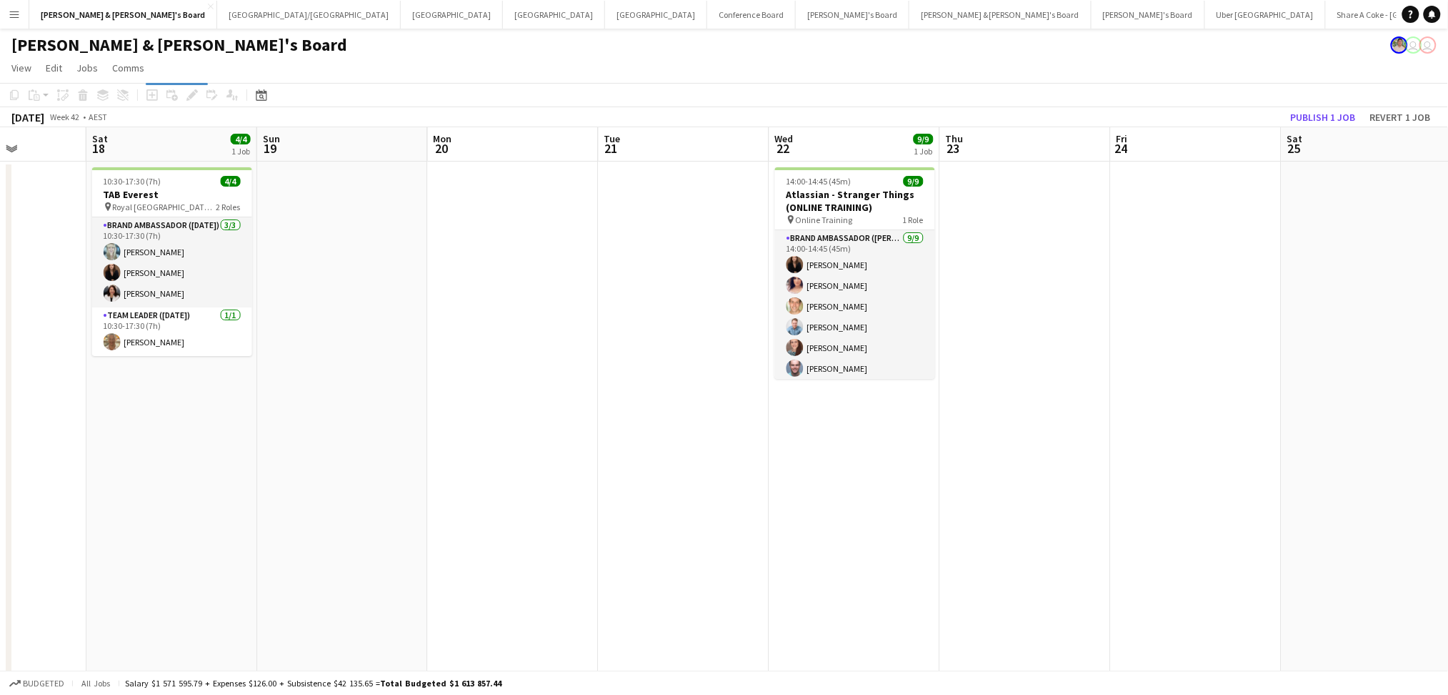
drag, startPoint x: 853, startPoint y: 502, endPoint x: 671, endPoint y: 485, distance: 183.0
click at [675, 486] on app-calendar-viewport "Tue 14 Wed 15 Thu 16 Fri 17 Sat 18 4/4 1 Job Sun 19 Mon 20 Tue 21 Wed 22 9/9 1 …" at bounding box center [724, 507] width 1448 height 760
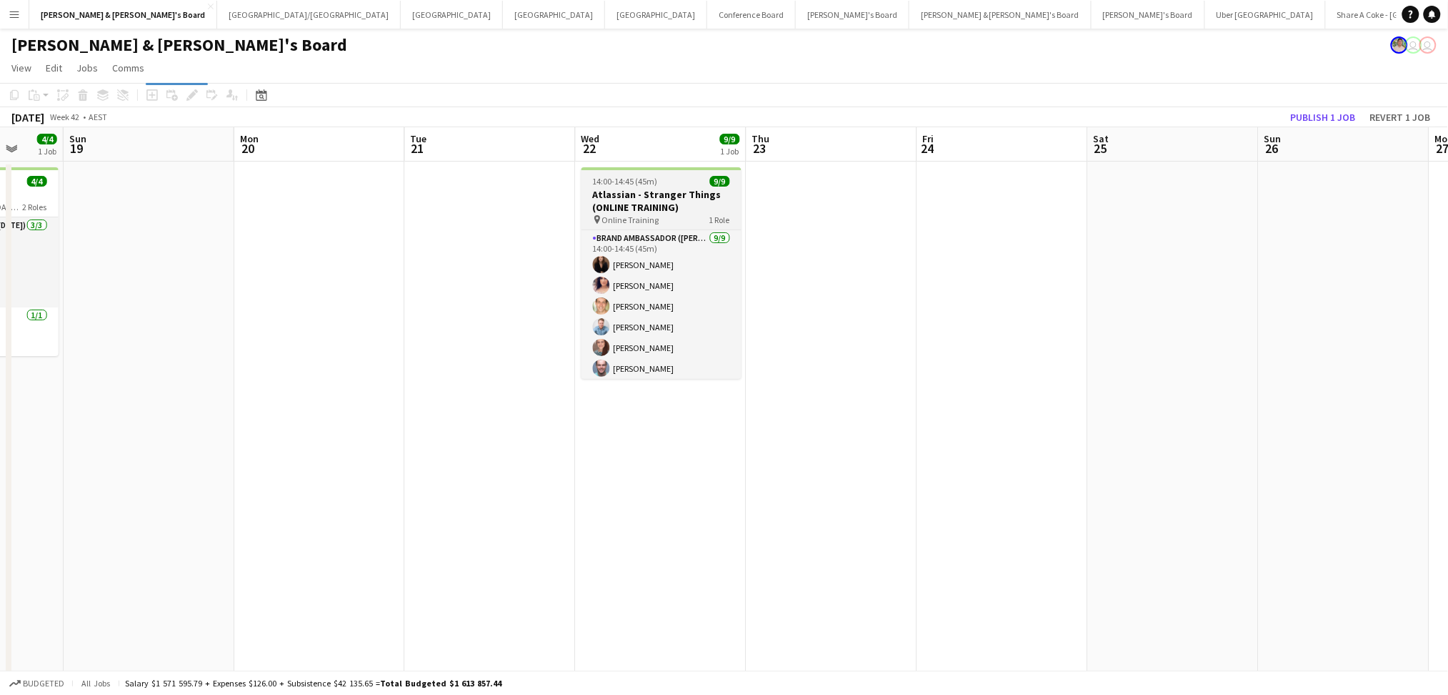
click at [670, 214] on div "pin Online Training 1 Role" at bounding box center [662, 219] width 160 height 11
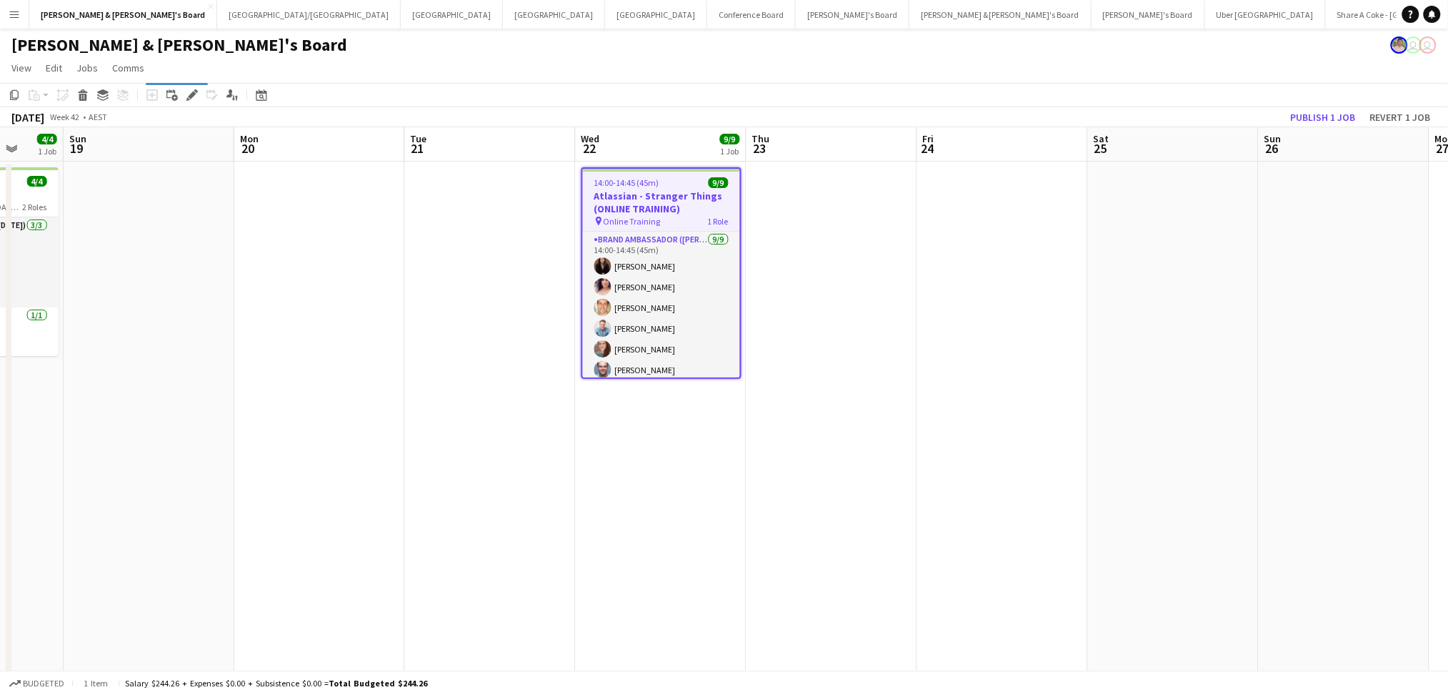
click at [670, 215] on div "pin Online Training 1 Role" at bounding box center [661, 220] width 157 height 11
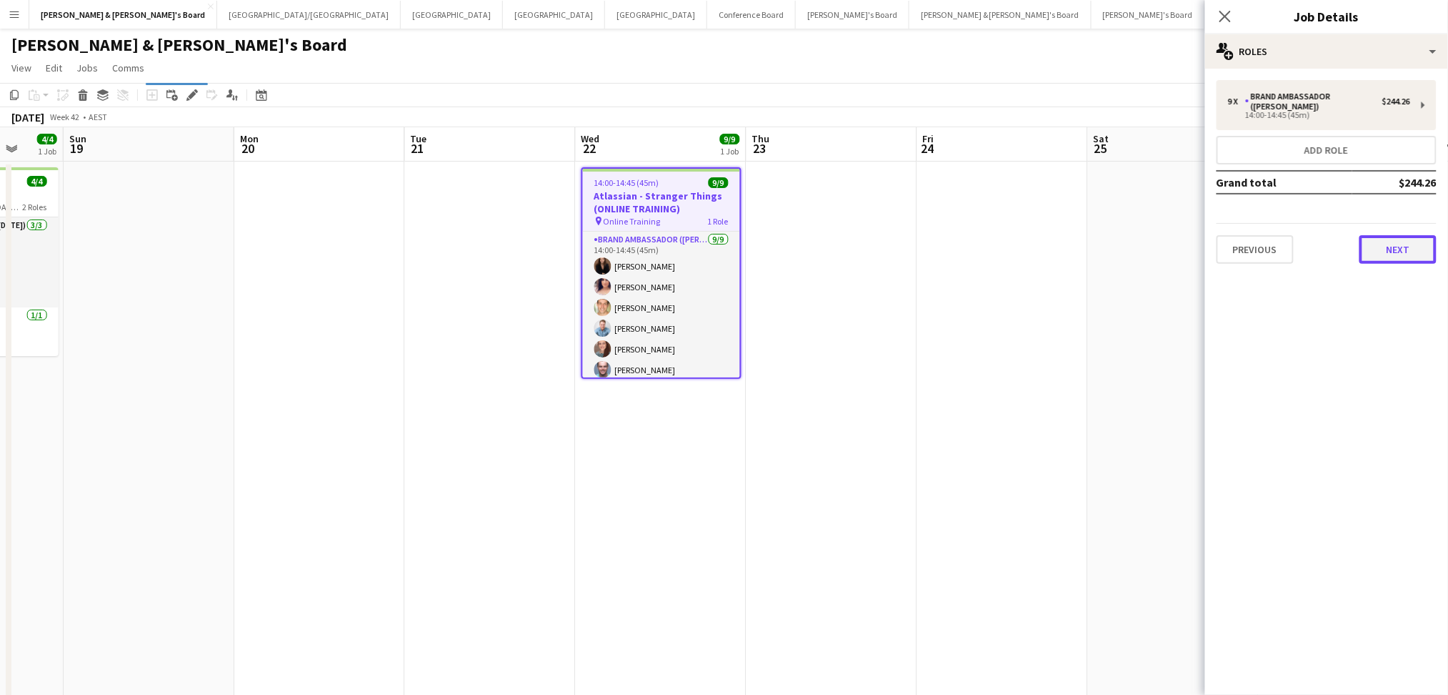
click at [1376, 242] on button "Next" at bounding box center [1398, 249] width 77 height 29
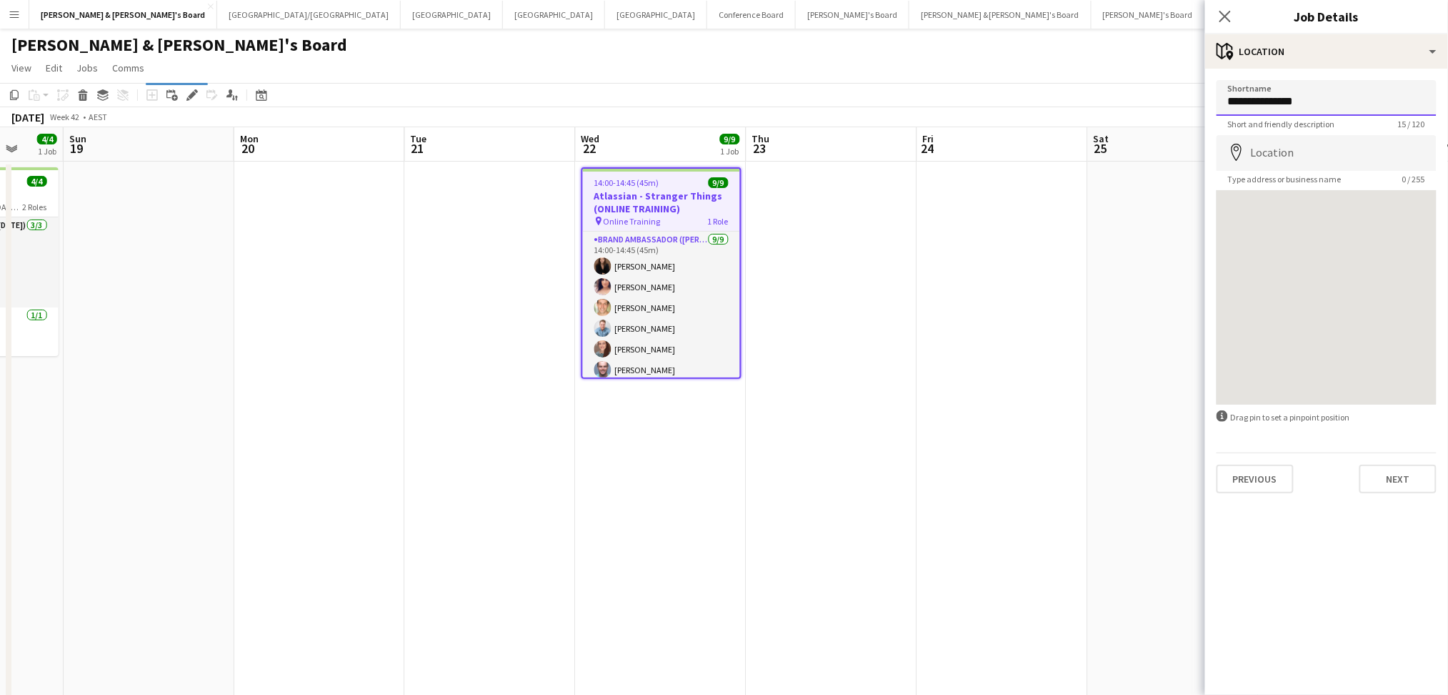
click at [1288, 105] on input "**********" at bounding box center [1327, 98] width 220 height 36
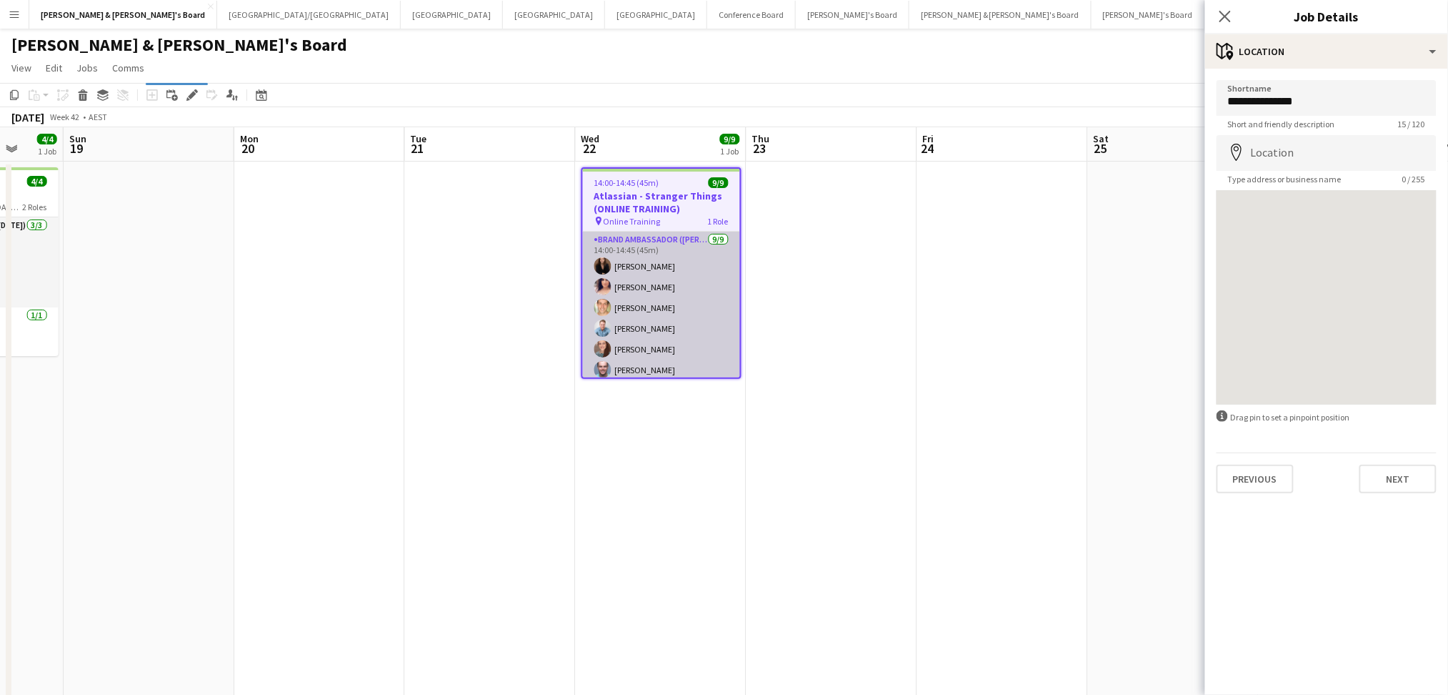
drag, startPoint x: 614, startPoint y: 298, endPoint x: 603, endPoint y: 312, distance: 17.9
click at [614, 298] on app-card-role "Brand Ambassador ([PERSON_NAME]) [DATE] 14:00-14:45 (45m) [PERSON_NAME] [PERSON…" at bounding box center [661, 339] width 157 height 214
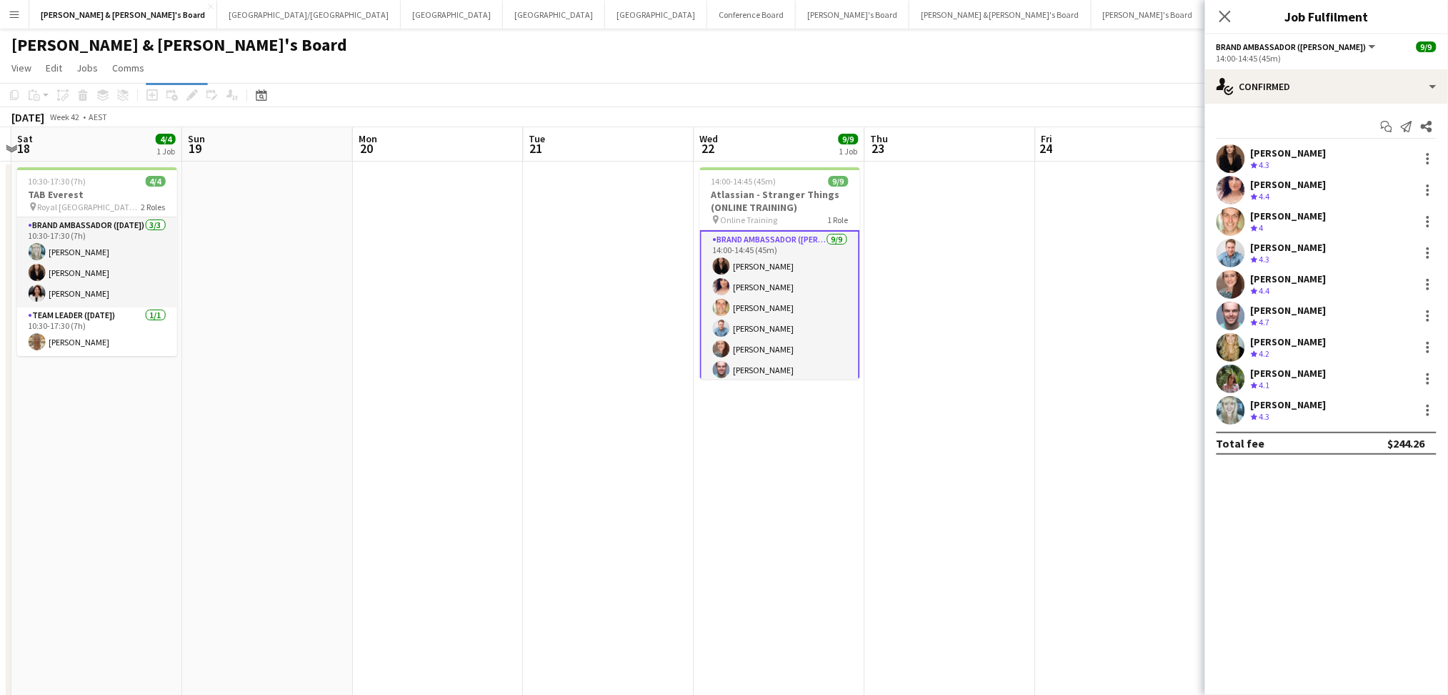
drag, startPoint x: 1043, startPoint y: 426, endPoint x: 647, endPoint y: 413, distance: 396.1
click at [647, 413] on app-calendar-viewport "Wed 15 Thu 16 Fri 17 Sat 18 4/4 1 Job Sun 19 Mon 20 Tue 21 Wed 22 9/9 1 Job Thu…" at bounding box center [724, 507] width 1448 height 760
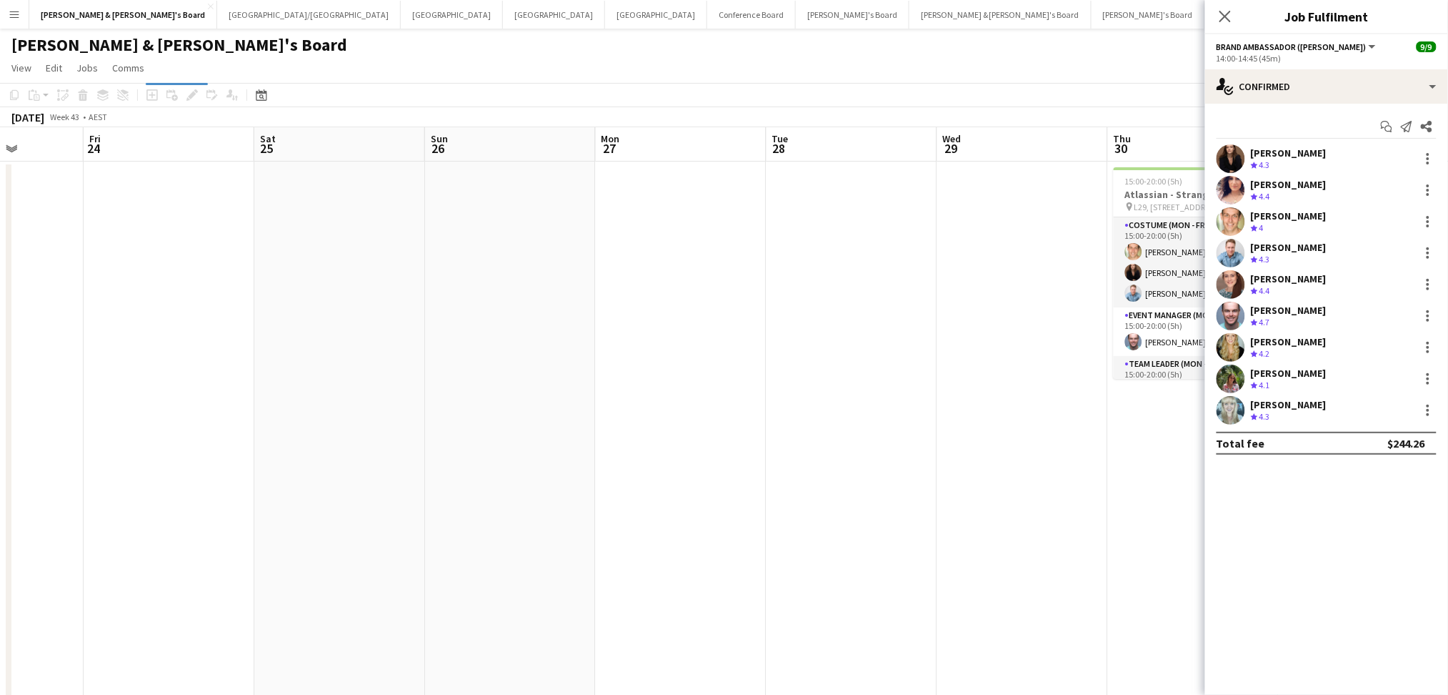
drag, startPoint x: 595, startPoint y: 461, endPoint x: 570, endPoint y: 458, distance: 24.5
click at [570, 458] on app-calendar-viewport "Tue 21 Wed 22 9/9 1 Job Thu 23 Fri 24 Sat 25 Sun 26 Mon 27 Tue 28 Wed 29 Thu 30…" at bounding box center [724, 507] width 1448 height 760
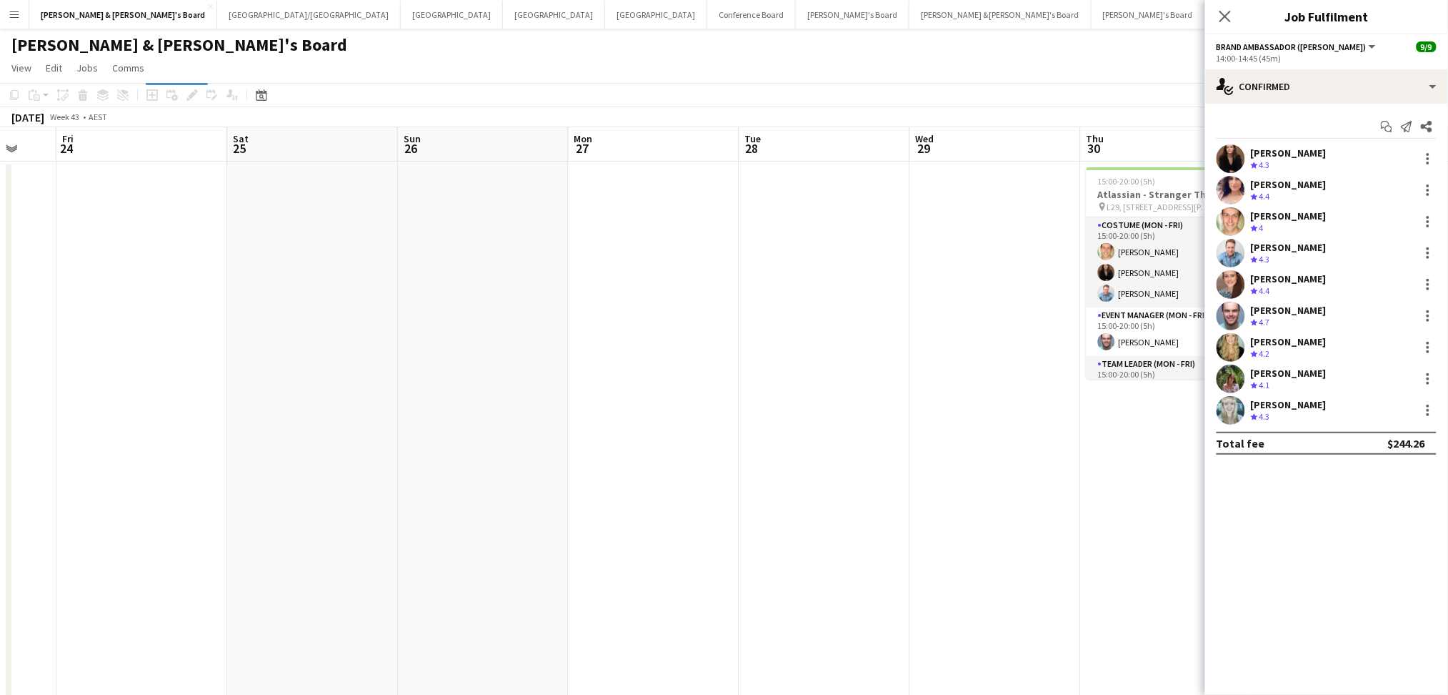
scroll to position [0, 467]
drag, startPoint x: 796, startPoint y: 497, endPoint x: 775, endPoint y: 497, distance: 21.4
click at [775, 497] on app-calendar-viewport "Tue 21 Wed 22 9/9 1 Job Thu 23 Fri 24 Sat 25 Sun 26 Mon 27 Tue 28 Wed 29 Thu 30…" at bounding box center [724, 507] width 1448 height 760
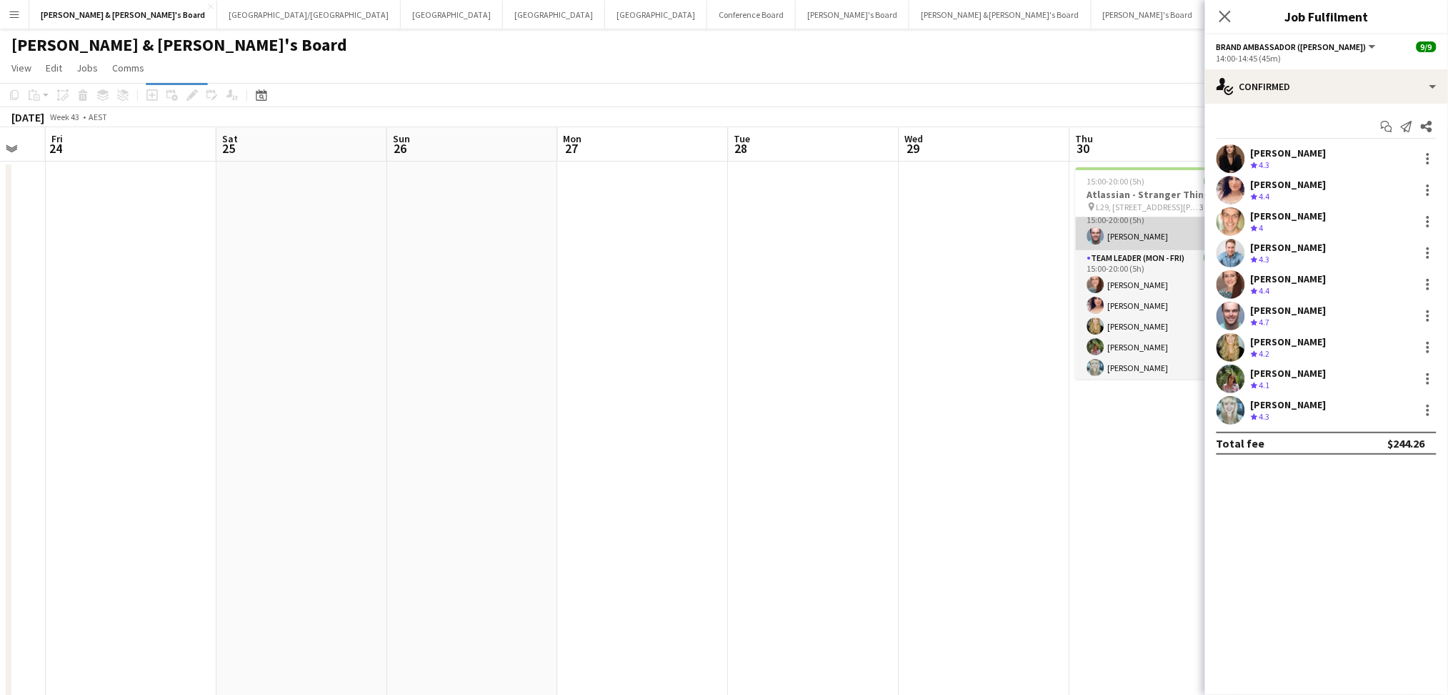
scroll to position [109, 0]
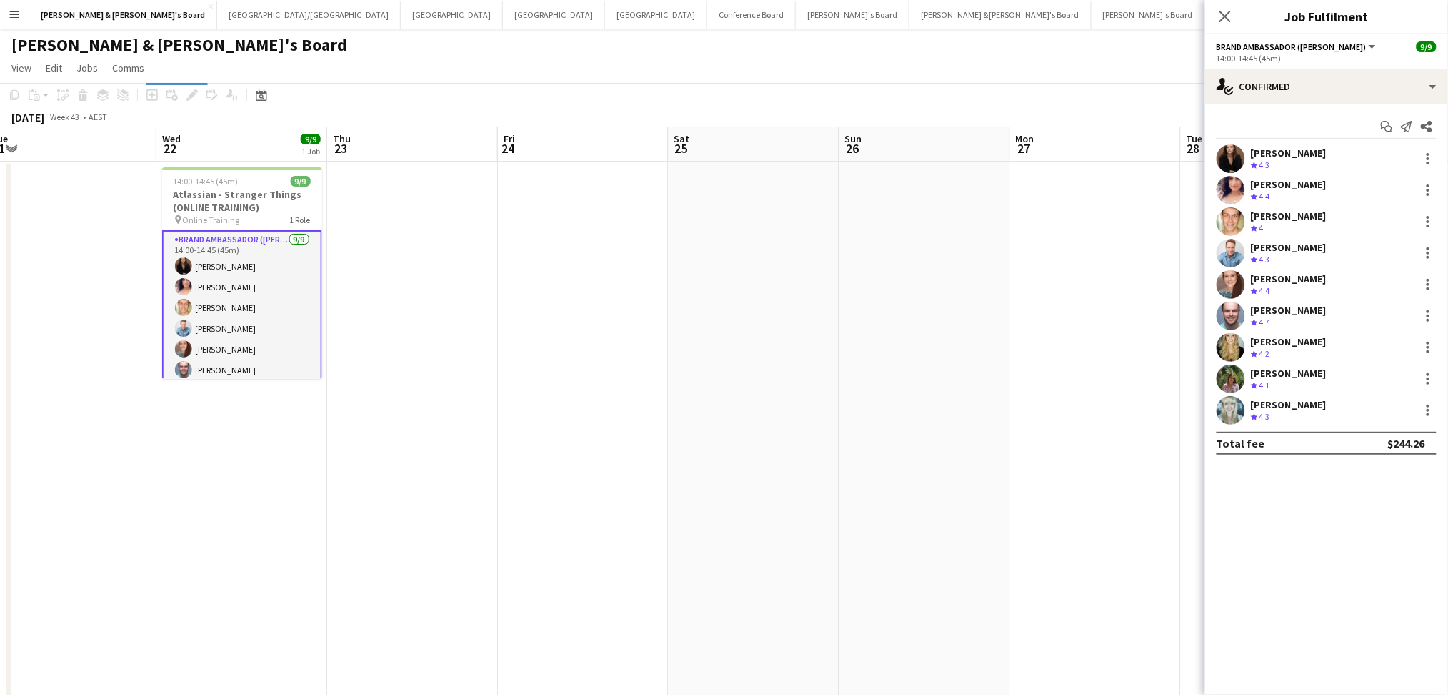
drag, startPoint x: 543, startPoint y: 434, endPoint x: 1020, endPoint y: 492, distance: 480.8
click at [1012, 492] on app-calendar-viewport "Sun 19 Mon 20 Tue 21 Wed 22 9/9 1 Job Thu 23 Fri 24 Sat 25 Sun 26 Mon 27 Tue 28…" at bounding box center [724, 507] width 1448 height 760
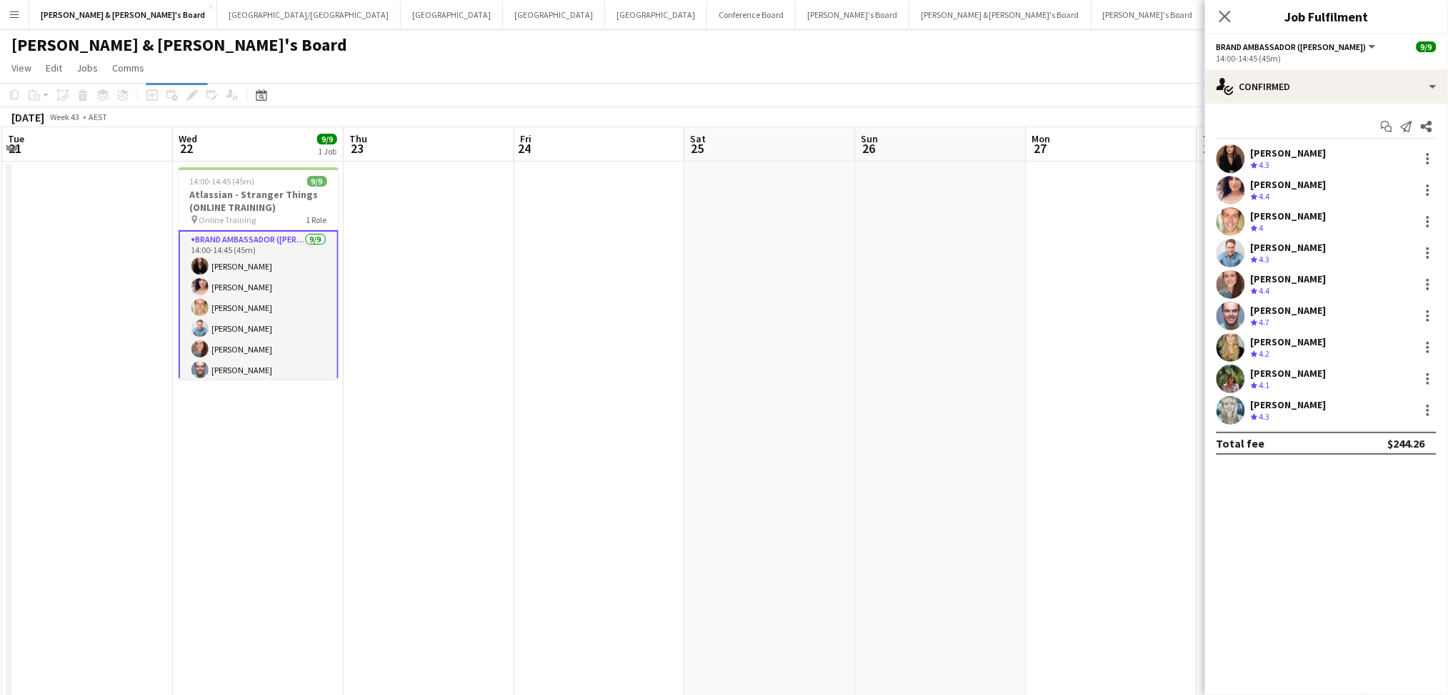
click at [1270, 314] on div "[PERSON_NAME]" at bounding box center [1289, 310] width 76 height 13
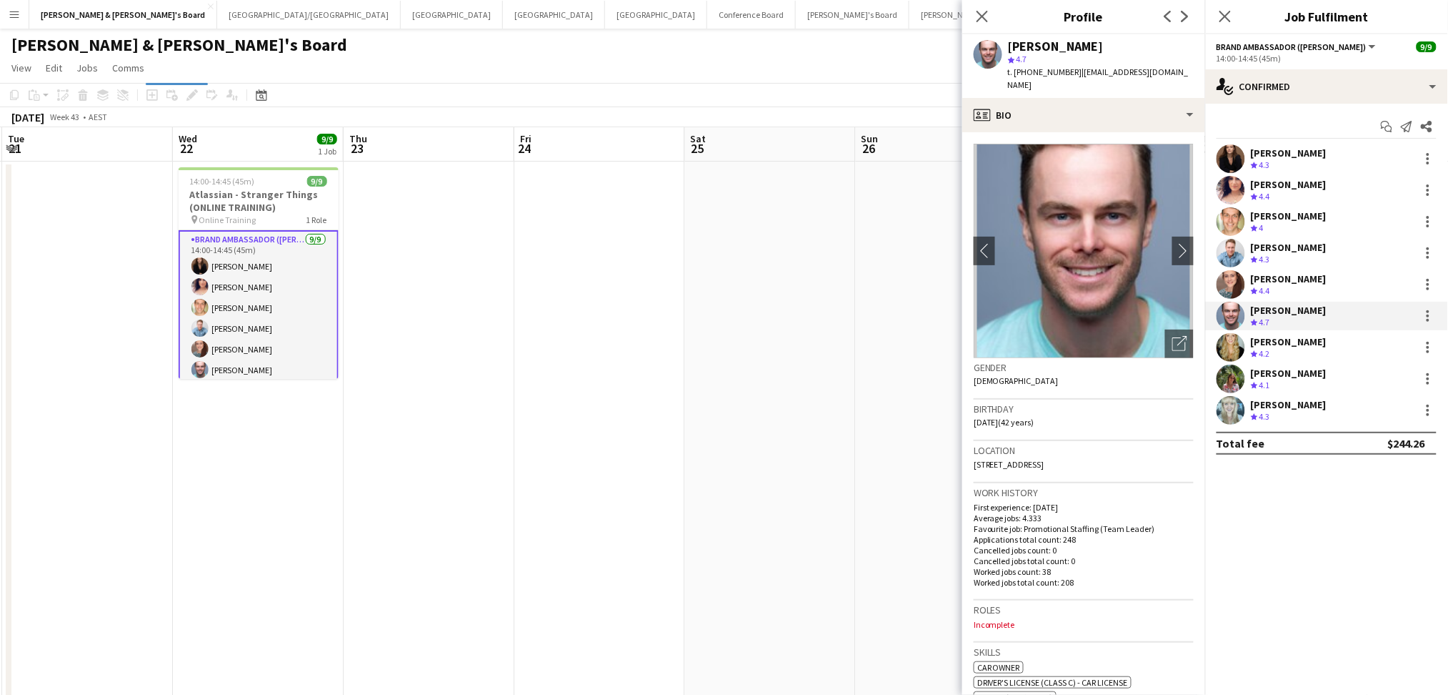
drag, startPoint x: 1009, startPoint y: 45, endPoint x: 1093, endPoint y: 44, distance: 83.6
click at [1093, 44] on div "[PERSON_NAME]" at bounding box center [1101, 46] width 186 height 13
copy div "[PERSON_NAME]"
drag, startPoint x: 1031, startPoint y: 74, endPoint x: 1070, endPoint y: 72, distance: 38.6
click at [1070, 72] on span "t. [PHONE_NUMBER]" at bounding box center [1045, 71] width 74 height 11
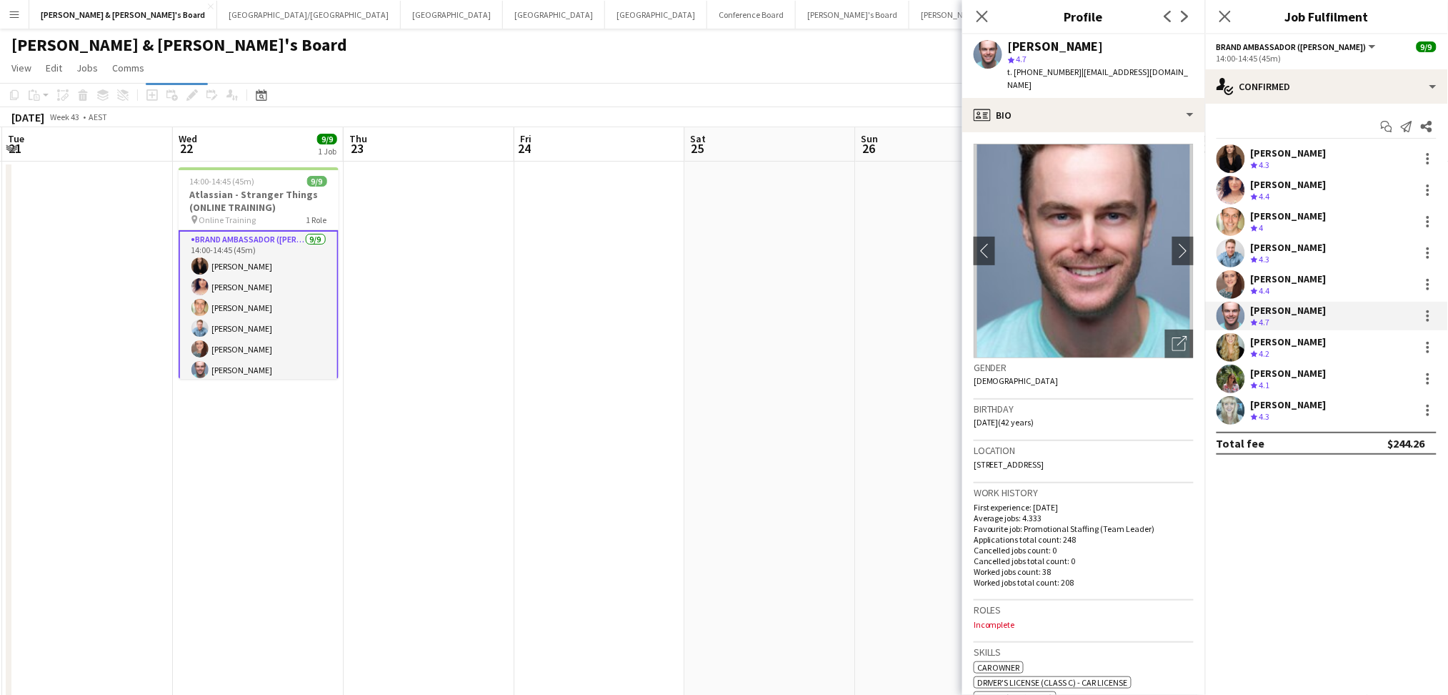
copy span "0403989426"
drag, startPoint x: 1095, startPoint y: 69, endPoint x: 1166, endPoint y: 73, distance: 70.8
click at [1166, 73] on div "[PERSON_NAME] star 4.7 t. [PHONE_NUMBER] | [EMAIL_ADDRESS][DOMAIN_NAME]" at bounding box center [1084, 66] width 243 height 64
copy span "[EMAIL_ADDRESS][DOMAIN_NAME]"
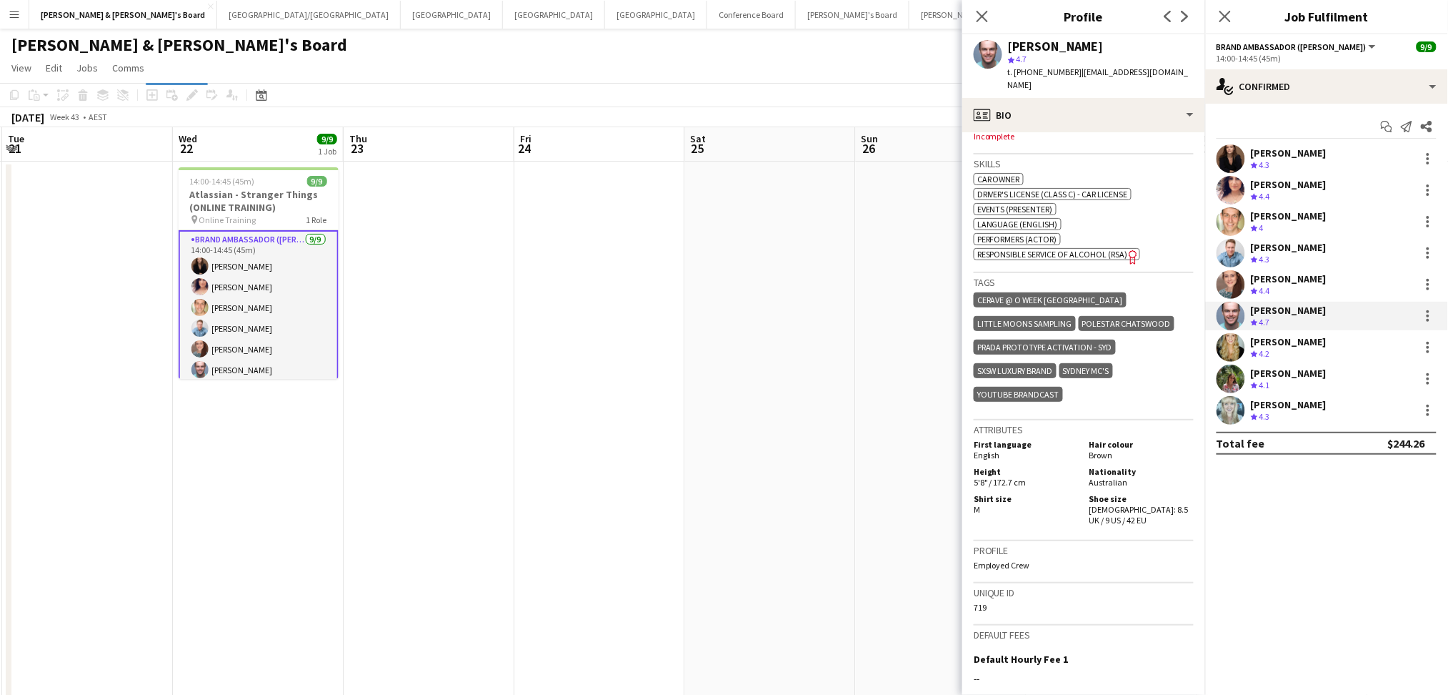
scroll to position [572, 0]
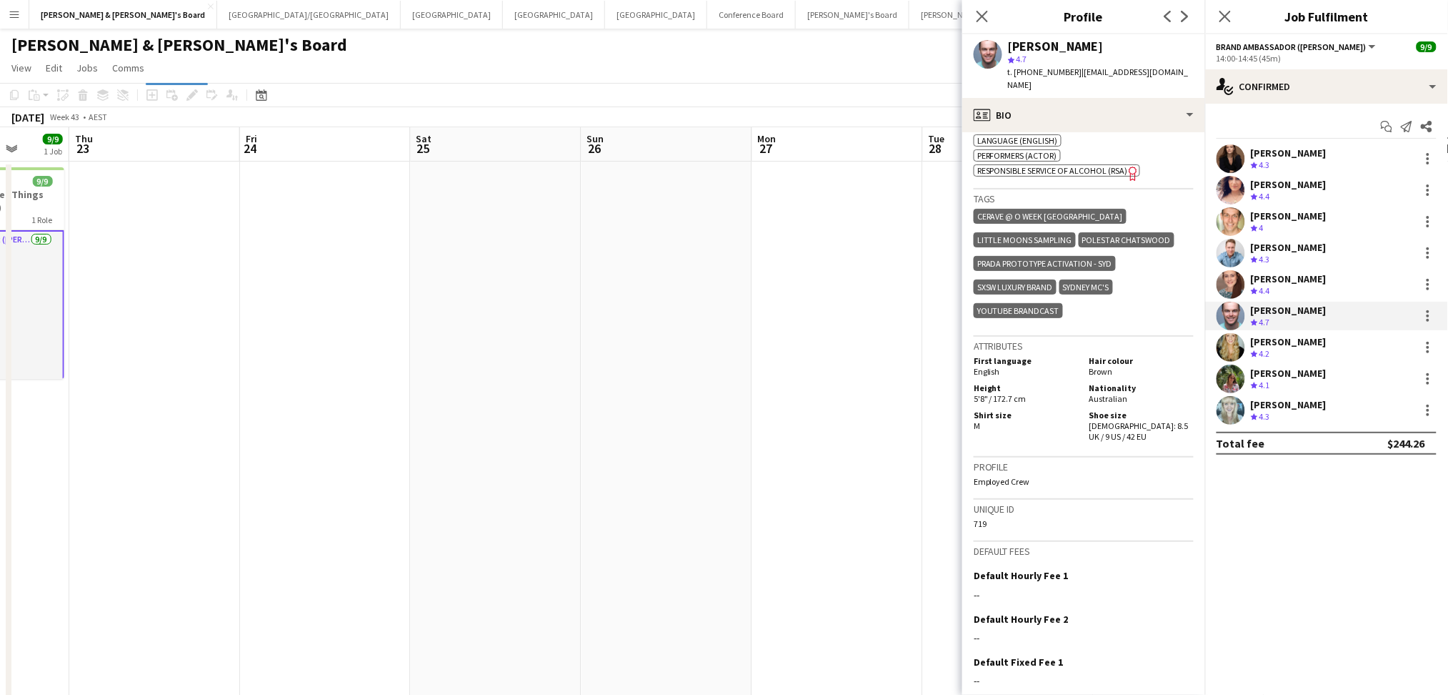
drag, startPoint x: 870, startPoint y: 596, endPoint x: 440, endPoint y: 606, distance: 429.6
click at [440, 607] on app-calendar-viewport "Sun 19 Mon 20 Tue 21 Wed 22 9/9 1 Job Thu 23 Fri 24 Sat 25 Sun 26 Mon 27 Tue 28…" at bounding box center [724, 507] width 1448 height 760
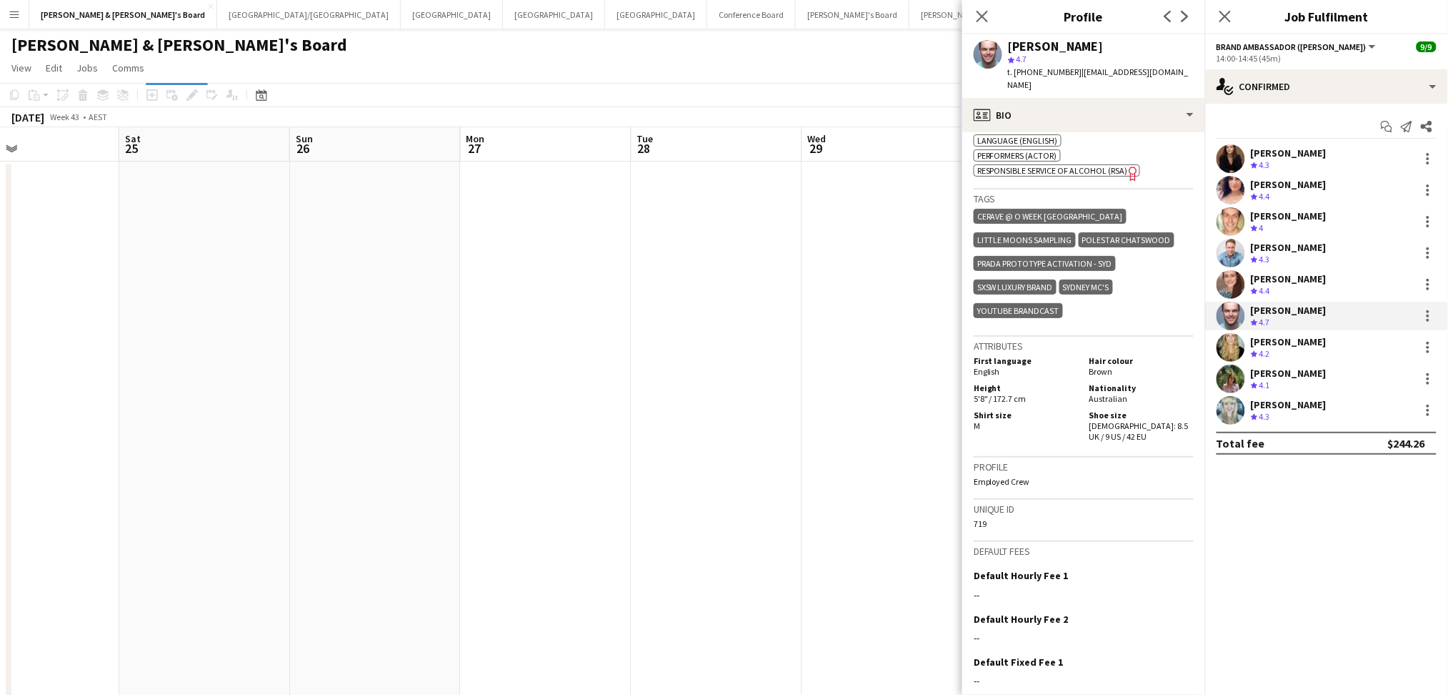
drag, startPoint x: 796, startPoint y: 605, endPoint x: 440, endPoint y: 573, distance: 357.3
click at [442, 573] on app-calendar-viewport "Tue 21 Wed 22 9/9 1 Job Thu 23 Fri 24 Sat 25 Sun 26 Mon 27 Tue 28 Wed 29 Thu 30…" at bounding box center [724, 507] width 1448 height 760
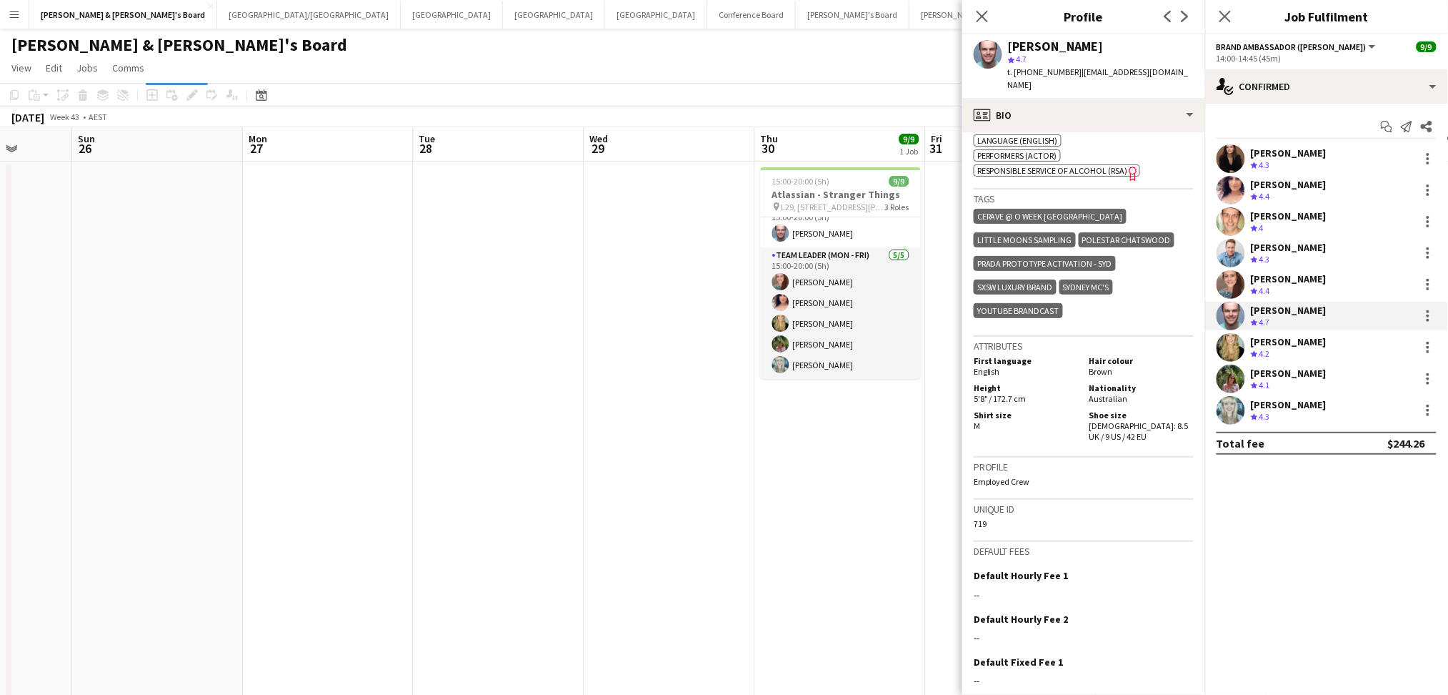
click at [600, 562] on app-calendar-viewport "Wed 22 9/9 1 Job Thu 23 Fri 24 Sat 25 Sun 26 Mon 27 Tue 28 Wed 29 Thu 30 9/9 1 …" at bounding box center [724, 507] width 1448 height 760
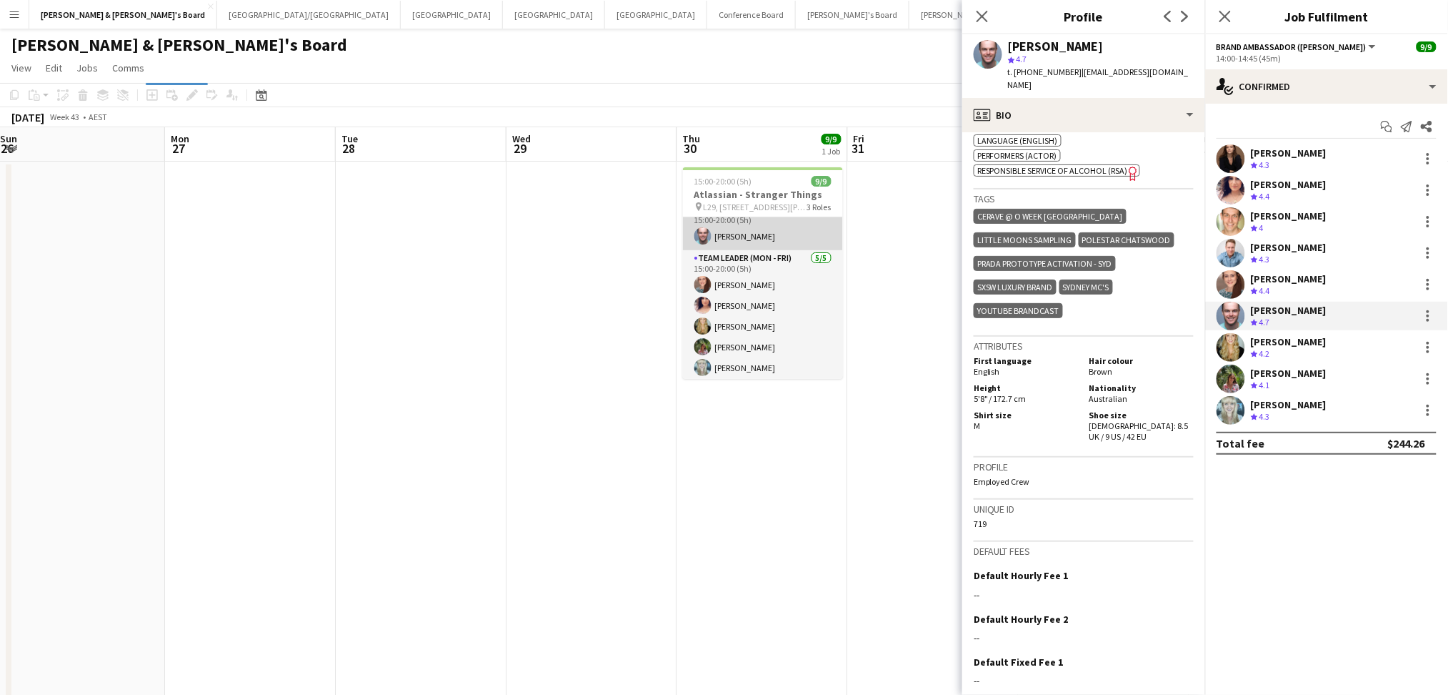
scroll to position [109, 0]
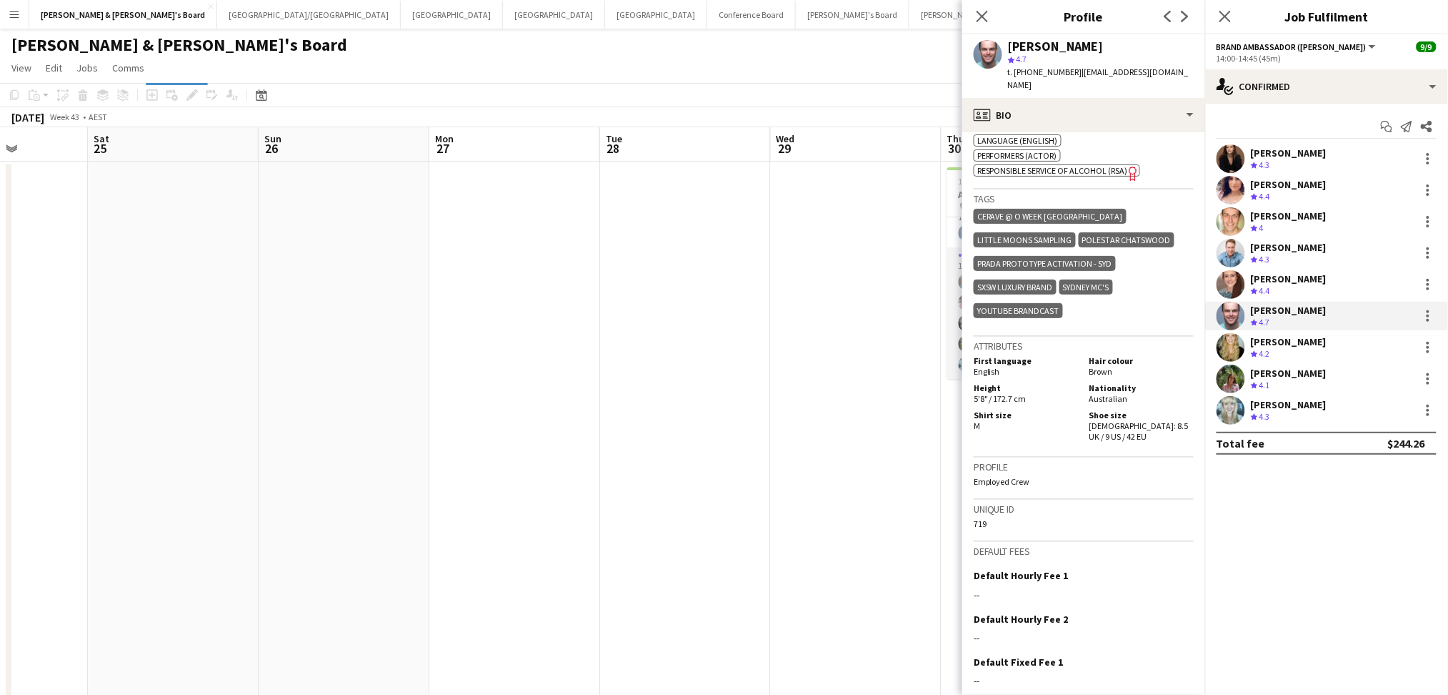
drag, startPoint x: 367, startPoint y: 438, endPoint x: 871, endPoint y: 411, distance: 504.5
click at [875, 410] on app-calendar-viewport "Thu 23 Fri 24 Sat 25 Sun 26 Mon 27 Tue 28 Wed 29 Thu 30 9/9 1 Job Fri 31 Sat 1 …" at bounding box center [724, 507] width 1448 height 760
drag, startPoint x: 387, startPoint y: 427, endPoint x: 853, endPoint y: 427, distance: 465.9
click at [856, 427] on app-calendar-viewport "Tue 21 Wed 22 9/9 1 Job Thu 23 Fri 24 Sat 25 Sun 26 Mon 27 Tue 28 Wed 29 Thu 30…" at bounding box center [724, 507] width 1448 height 760
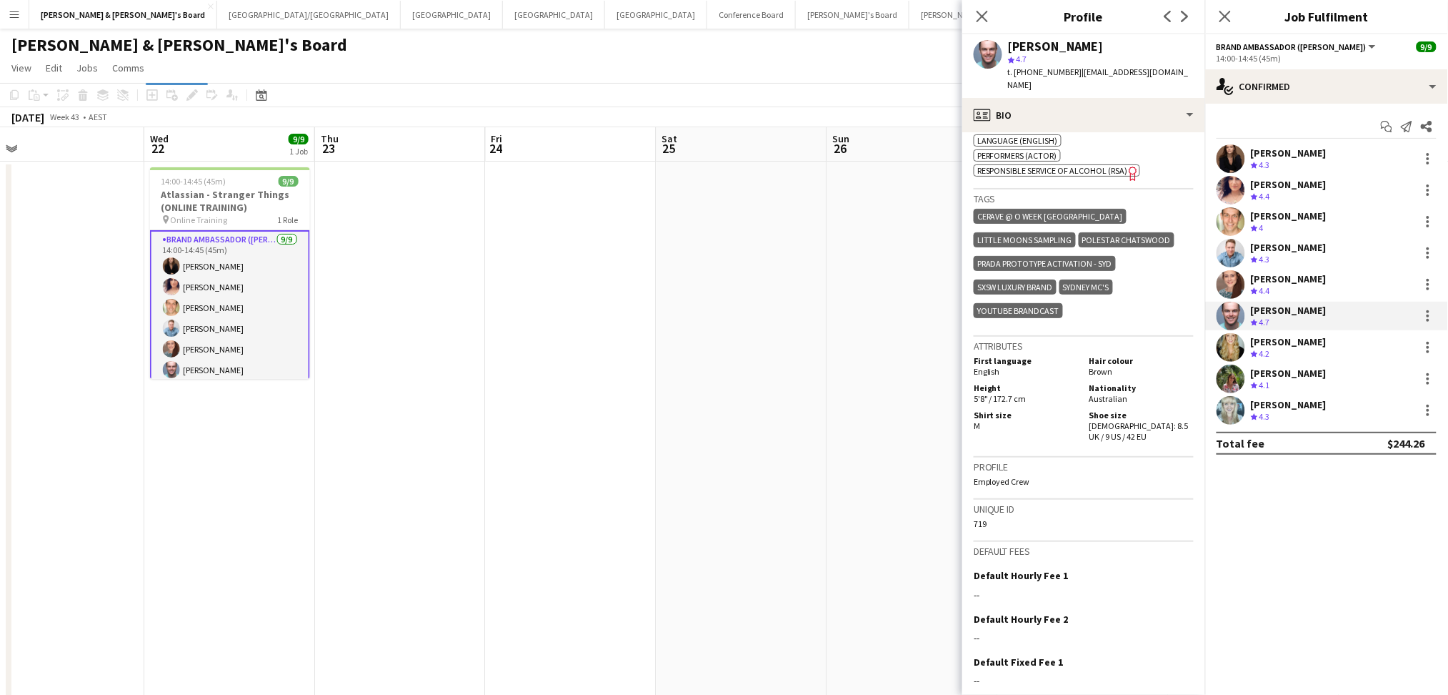
drag, startPoint x: 737, startPoint y: 457, endPoint x: 339, endPoint y: 422, distance: 398.8
click at [209, 425] on app-calendar-viewport "Sat 18 4/4 1 Job Sun 19 Mon 20 Tue 21 Wed 22 9/9 1 Job Thu 23 Fri 24 Sat 25 Sun…" at bounding box center [724, 507] width 1448 height 760
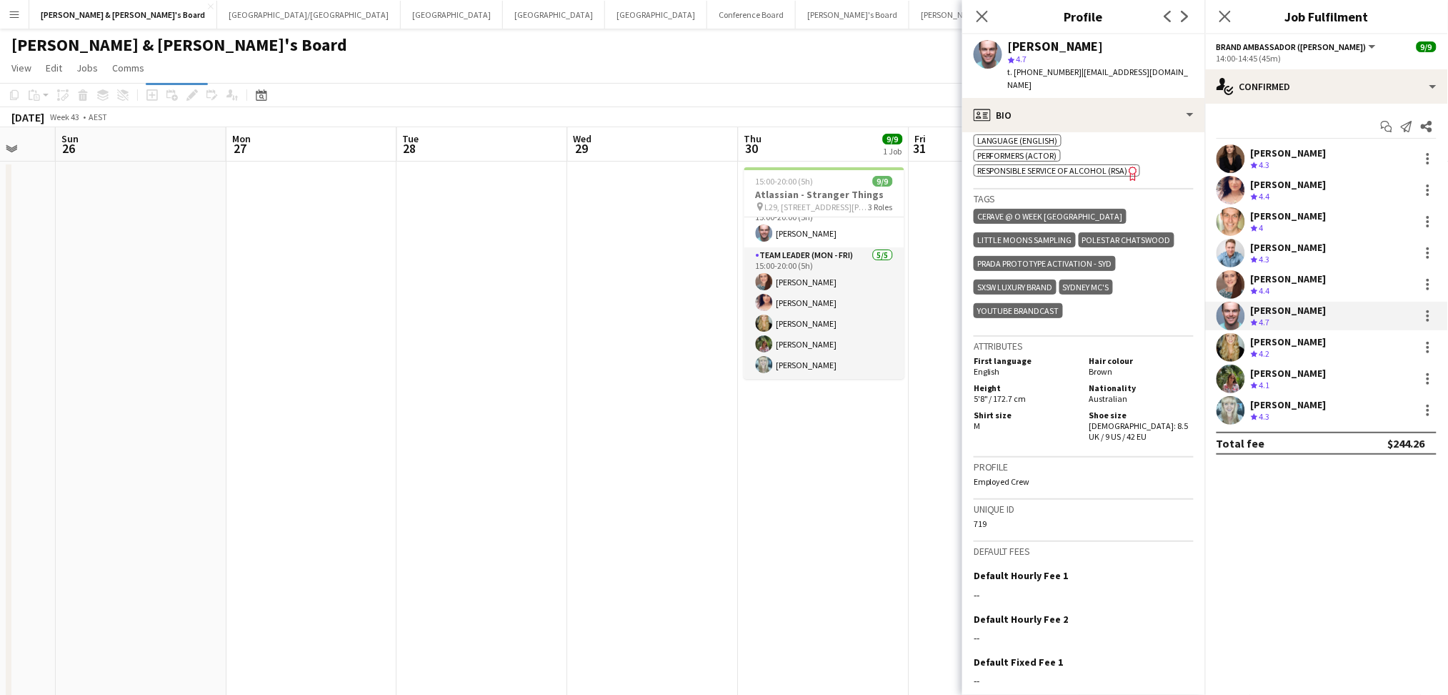
drag, startPoint x: 720, startPoint y: 444, endPoint x: 402, endPoint y: 413, distance: 319.5
click at [275, 441] on app-calendar-viewport "Wed 22 9/9 1 Job Thu 23 Fri 24 Sat 25 Sun 26 Mon 27 Tue 28 Wed 29 Thu 30 9/9 1 …" at bounding box center [724, 507] width 1448 height 760
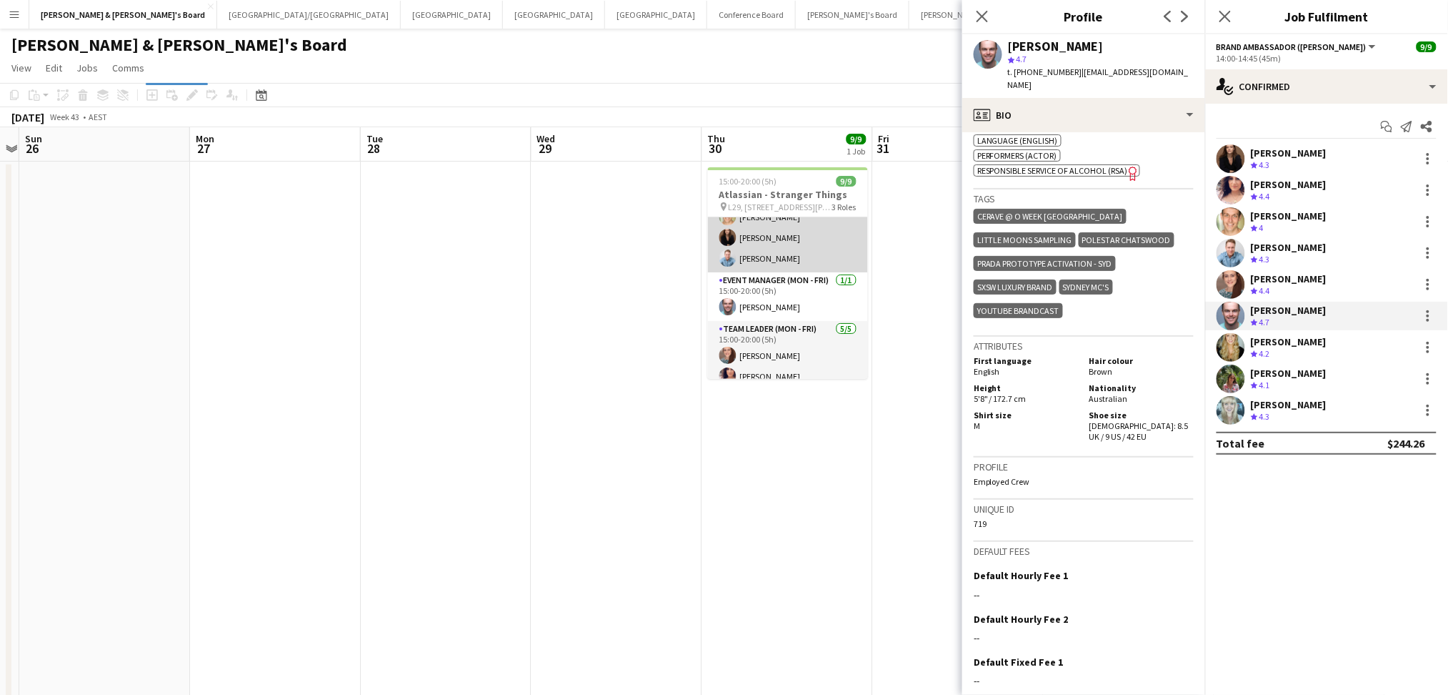
scroll to position [0, 0]
click at [760, 269] on app-card-role "Costume (Mon - Fri) [DATE] 15:00-20:00 (5h) [PERSON_NAME] [PERSON_NAME] [PERSON…" at bounding box center [788, 262] width 160 height 90
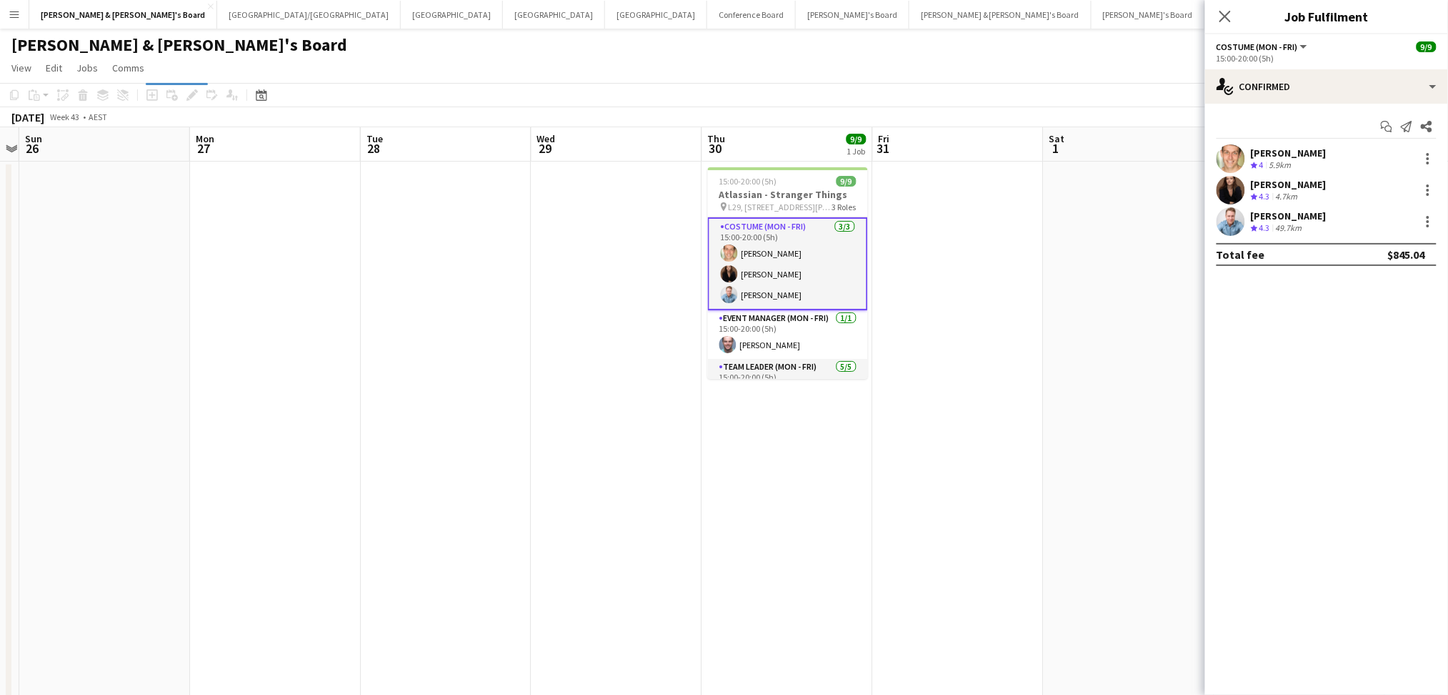
click at [1298, 156] on div "[PERSON_NAME] Crew rating 4 5.9km" at bounding box center [1326, 158] width 243 height 29
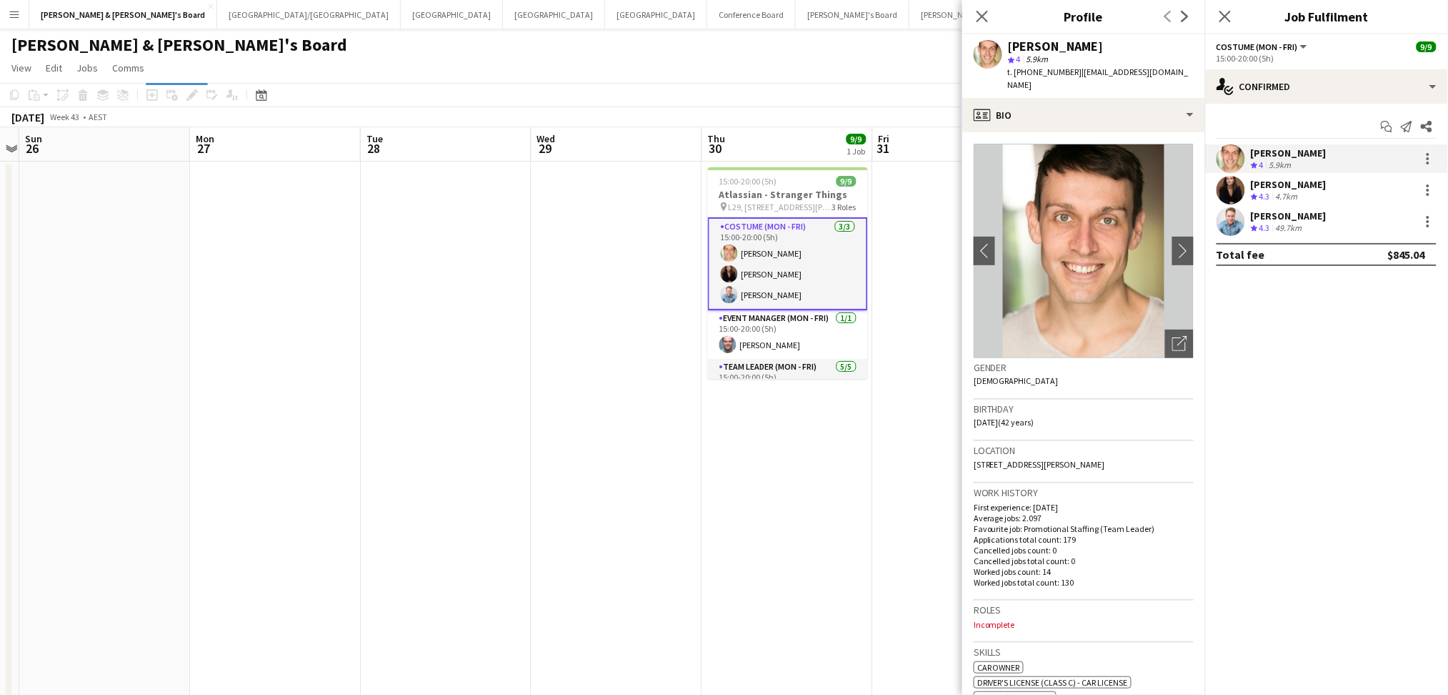
drag, startPoint x: 1071, startPoint y: 70, endPoint x: 1163, endPoint y: 71, distance: 91.5
click at [1163, 71] on app-profile-header "[PERSON_NAME] star 4 5.9km t. [PHONE_NUMBER] | [EMAIL_ADDRESS][DOMAIN_NAME]" at bounding box center [1084, 66] width 243 height 64
copy span "[EMAIL_ADDRESS][DOMAIN_NAME]"
drag, startPoint x: 1010, startPoint y: 43, endPoint x: 1098, endPoint y: 44, distance: 87.9
click at [1098, 44] on div "[PERSON_NAME]" at bounding box center [1101, 46] width 186 height 13
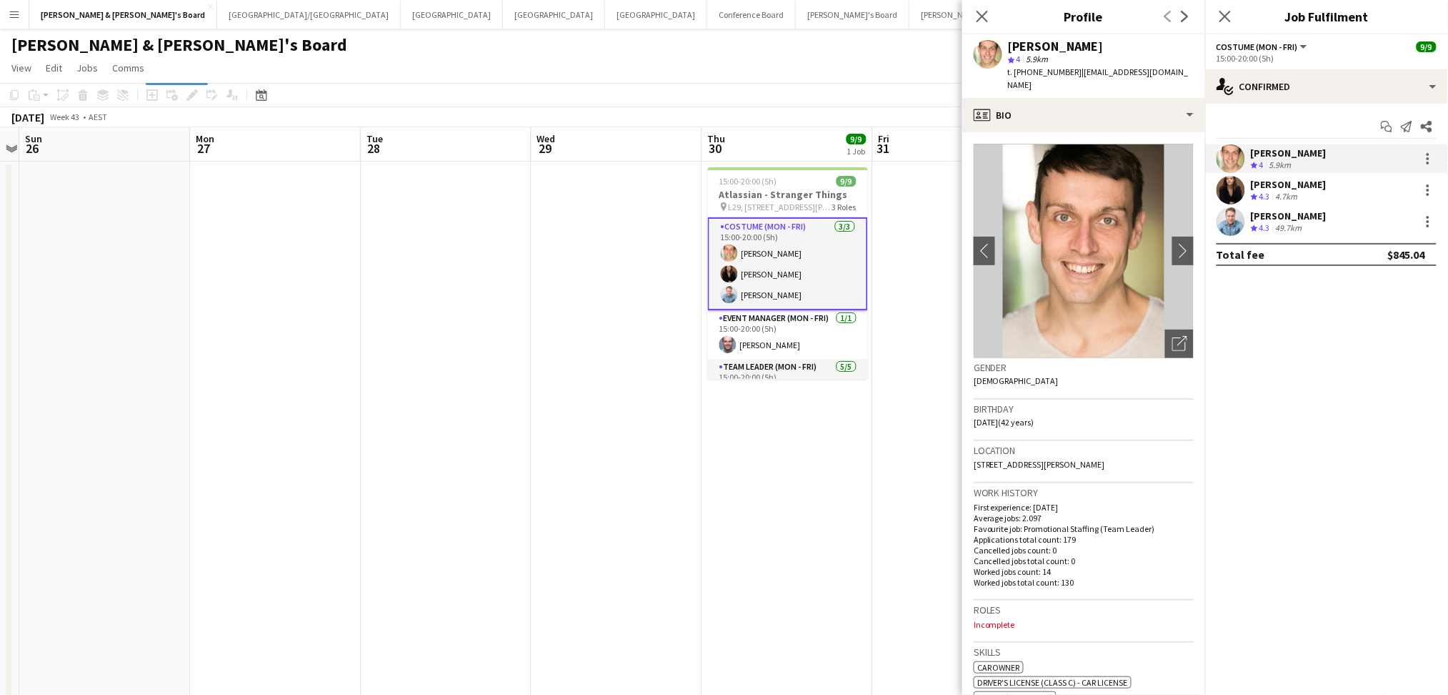
copy div "[PERSON_NAME]"
drag, startPoint x: 1027, startPoint y: 71, endPoint x: 1067, endPoint y: 71, distance: 40.0
click at [1067, 71] on span "t. [PHONE_NUMBER]" at bounding box center [1045, 71] width 74 height 11
copy span "434004741"
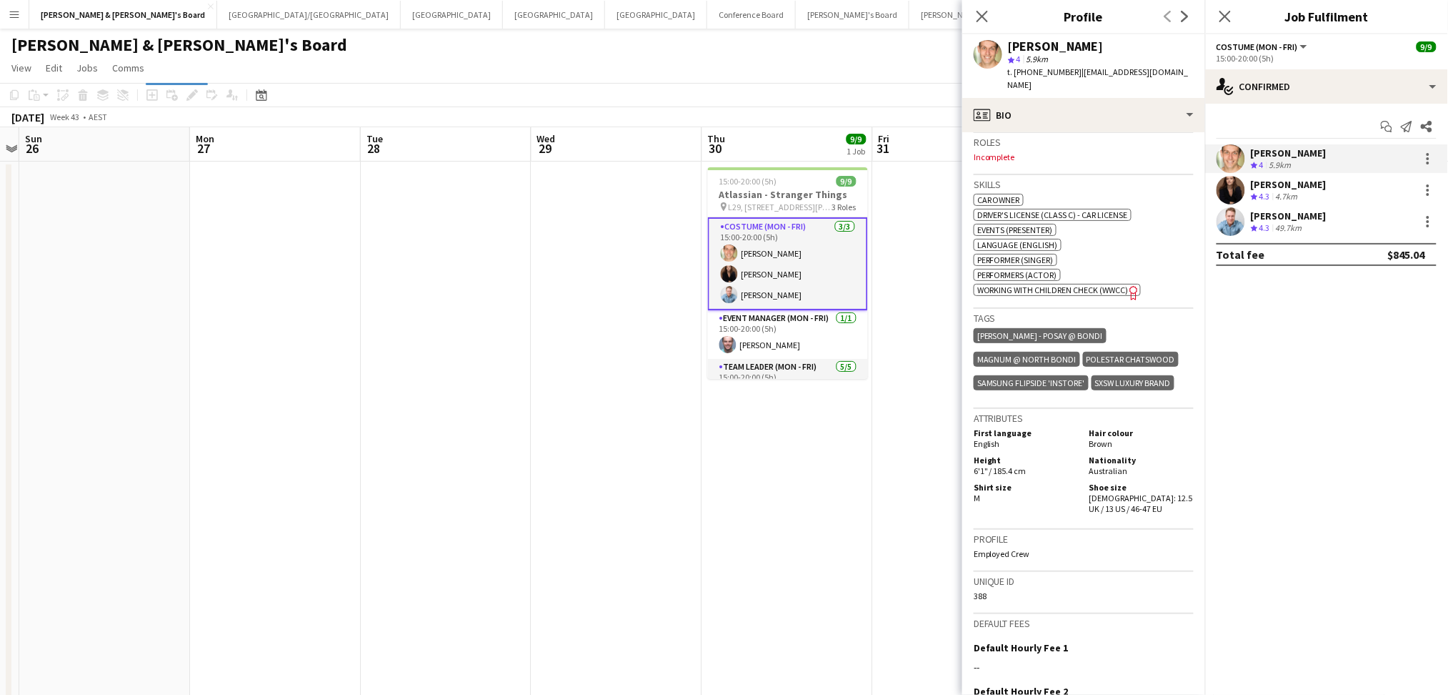
scroll to position [572, 0]
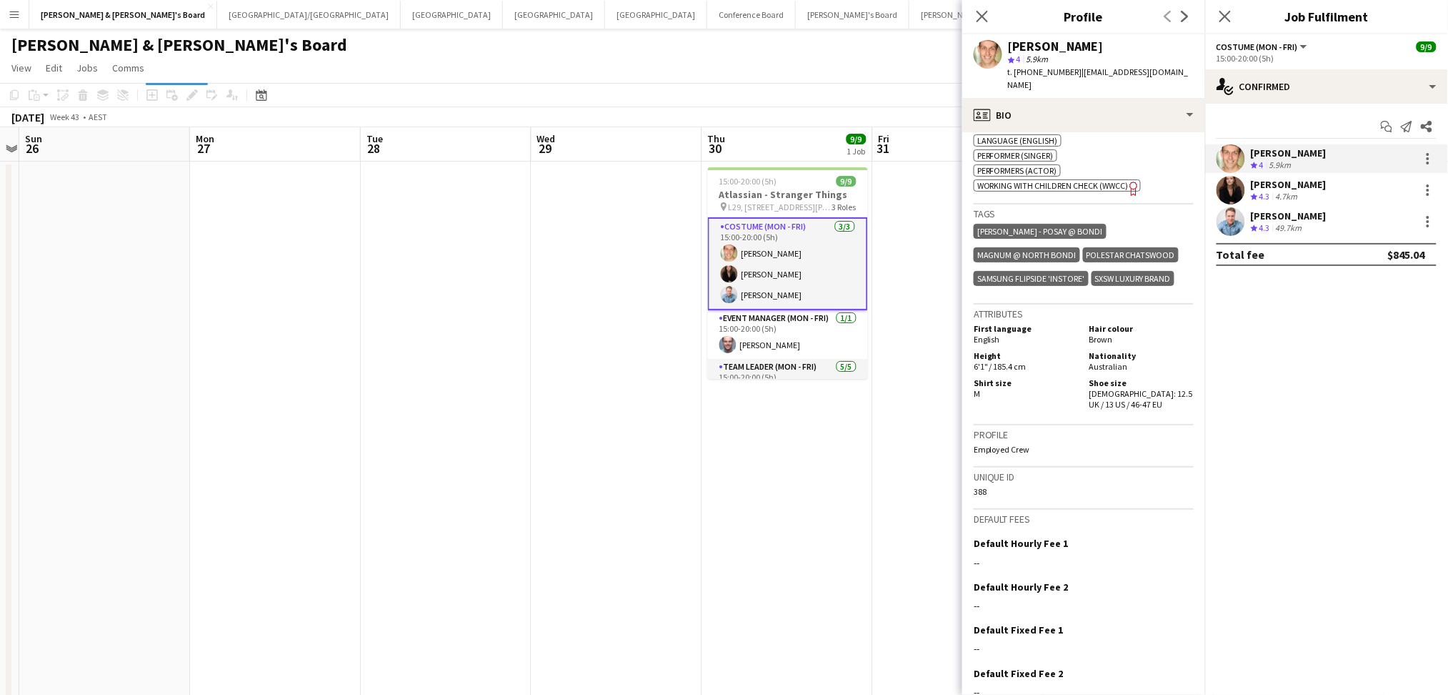
click at [1270, 179] on div "[PERSON_NAME]" at bounding box center [1289, 184] width 76 height 13
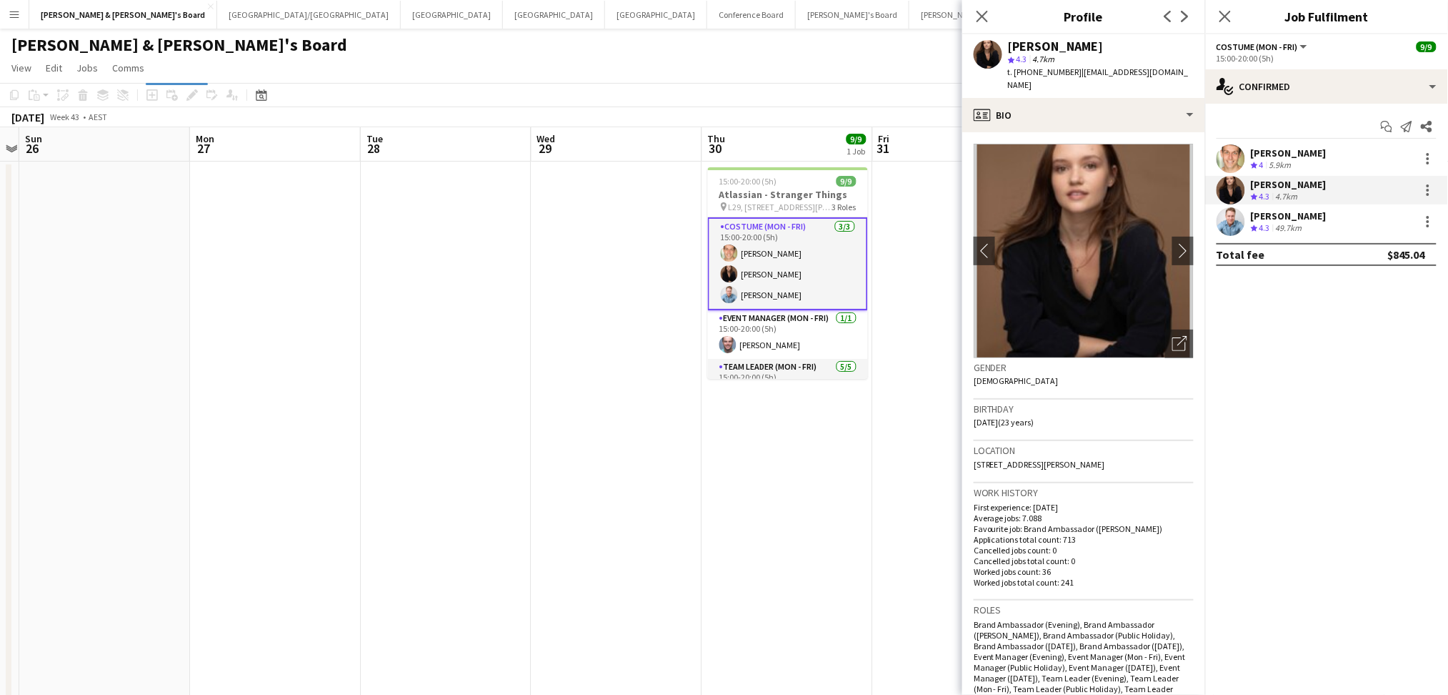
copy div "[PERSON_NAME]"
drag, startPoint x: 1011, startPoint y: 45, endPoint x: 1092, endPoint y: 49, distance: 80.8
click at [1092, 49] on div "[PERSON_NAME]" at bounding box center [1101, 46] width 186 height 13
drag, startPoint x: 1027, startPoint y: 70, endPoint x: 1065, endPoint y: 77, distance: 38.5
click at [1065, 77] on span "t. [PHONE_NUMBER]" at bounding box center [1045, 71] width 74 height 11
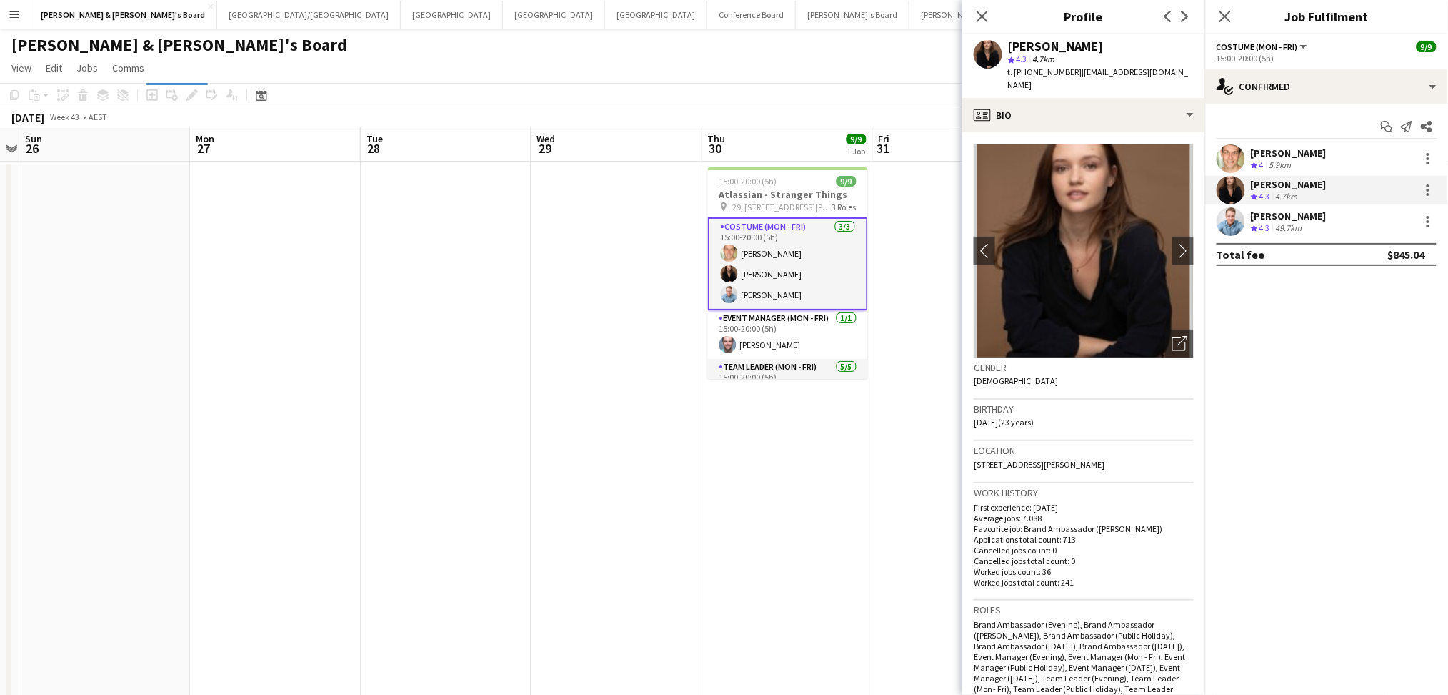
copy span "432609985"
drag, startPoint x: 1073, startPoint y: 71, endPoint x: 1163, endPoint y: 73, distance: 90.1
click at [1163, 73] on div "[PERSON_NAME] star 4.3 4.7km t. [PHONE_NUMBER] | [EMAIL_ADDRESS][DOMAIN_NAME]" at bounding box center [1084, 66] width 243 height 64
copy span "[EMAIL_ADDRESS][DOMAIN_NAME]"
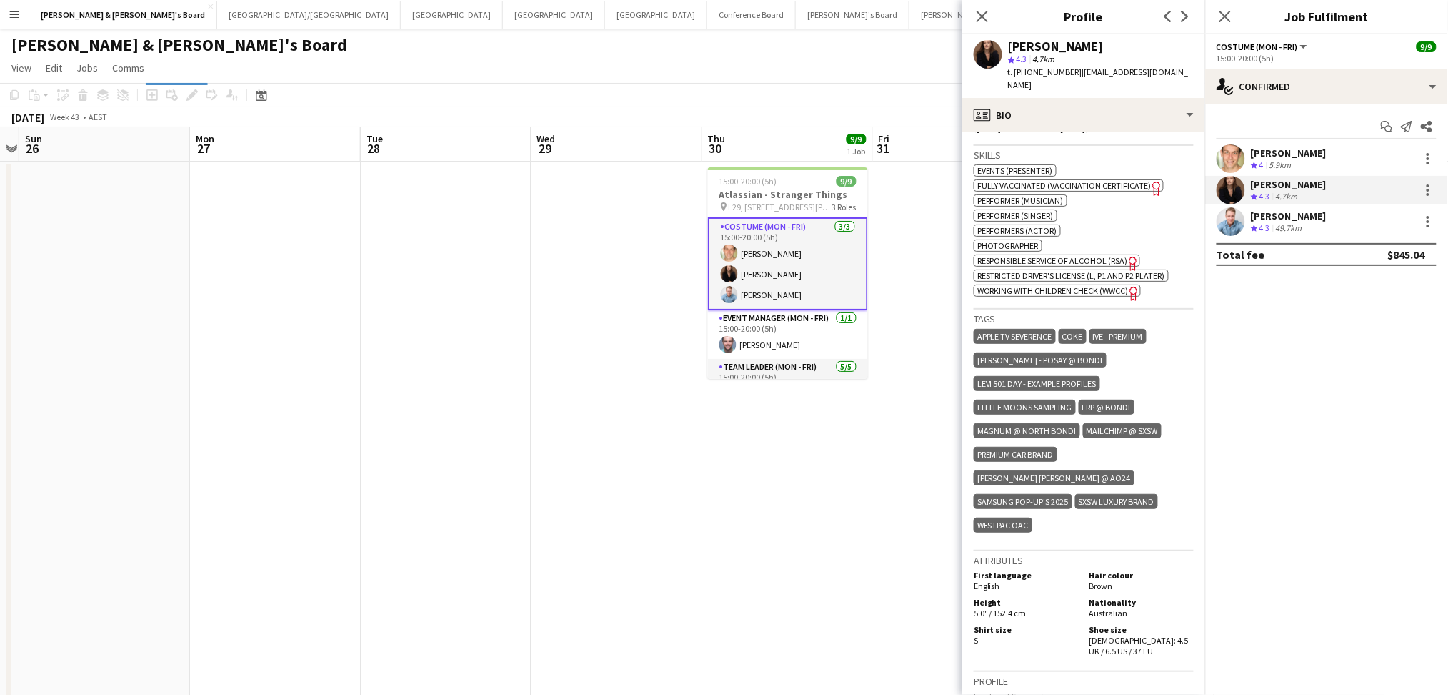
click at [1318, 224] on div "[PERSON_NAME] Crew rating 4.3 49.7km" at bounding box center [1326, 221] width 243 height 29
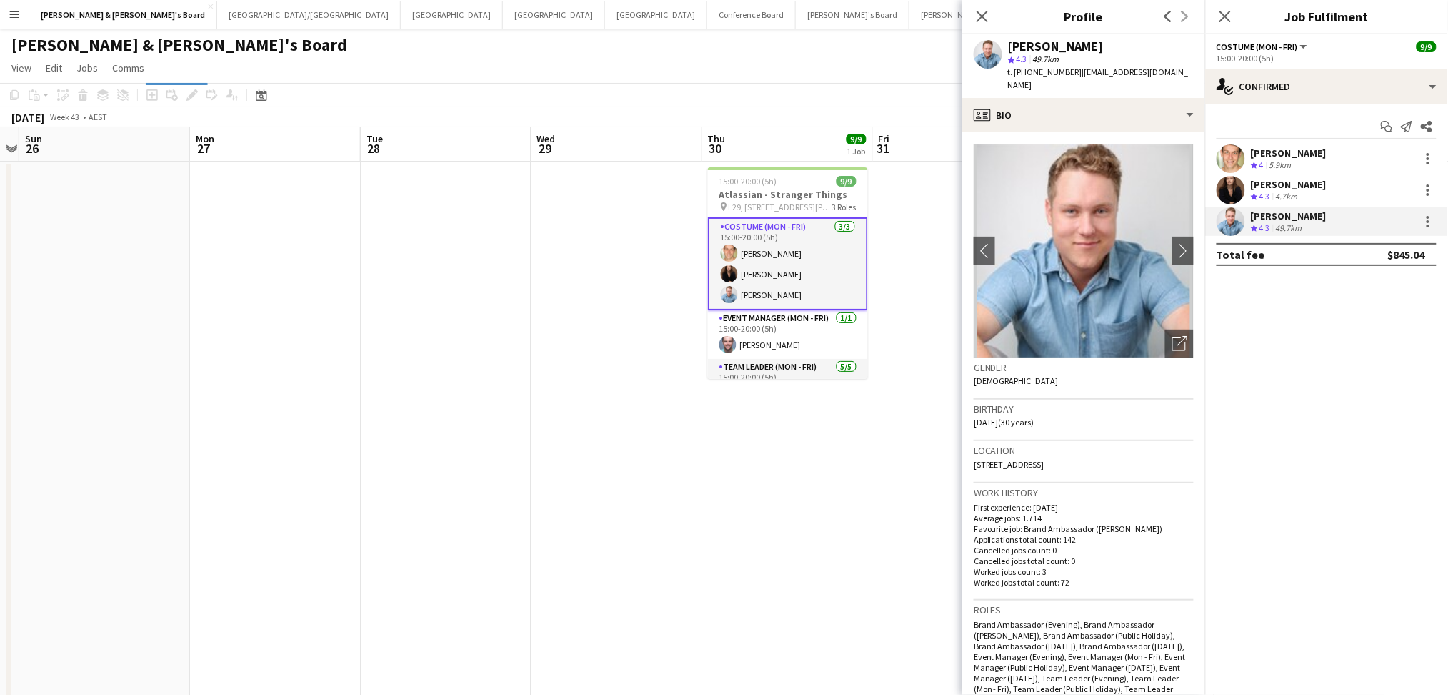
drag, startPoint x: 1010, startPoint y: 47, endPoint x: 1115, endPoint y: 44, distance: 104.4
click at [1114, 41] on div "[PERSON_NAME]" at bounding box center [1101, 46] width 186 height 13
drag, startPoint x: 1029, startPoint y: 73, endPoint x: 1070, endPoint y: 82, distance: 41.8
click at [1070, 82] on div "[PERSON_NAME] star 4.3 49.7km t. [PHONE_NUMBER] | [EMAIL_ADDRESS][DOMAIN_NAME]" at bounding box center [1084, 66] width 243 height 64
drag, startPoint x: 1078, startPoint y: 71, endPoint x: 1176, endPoint y: 71, distance: 97.9
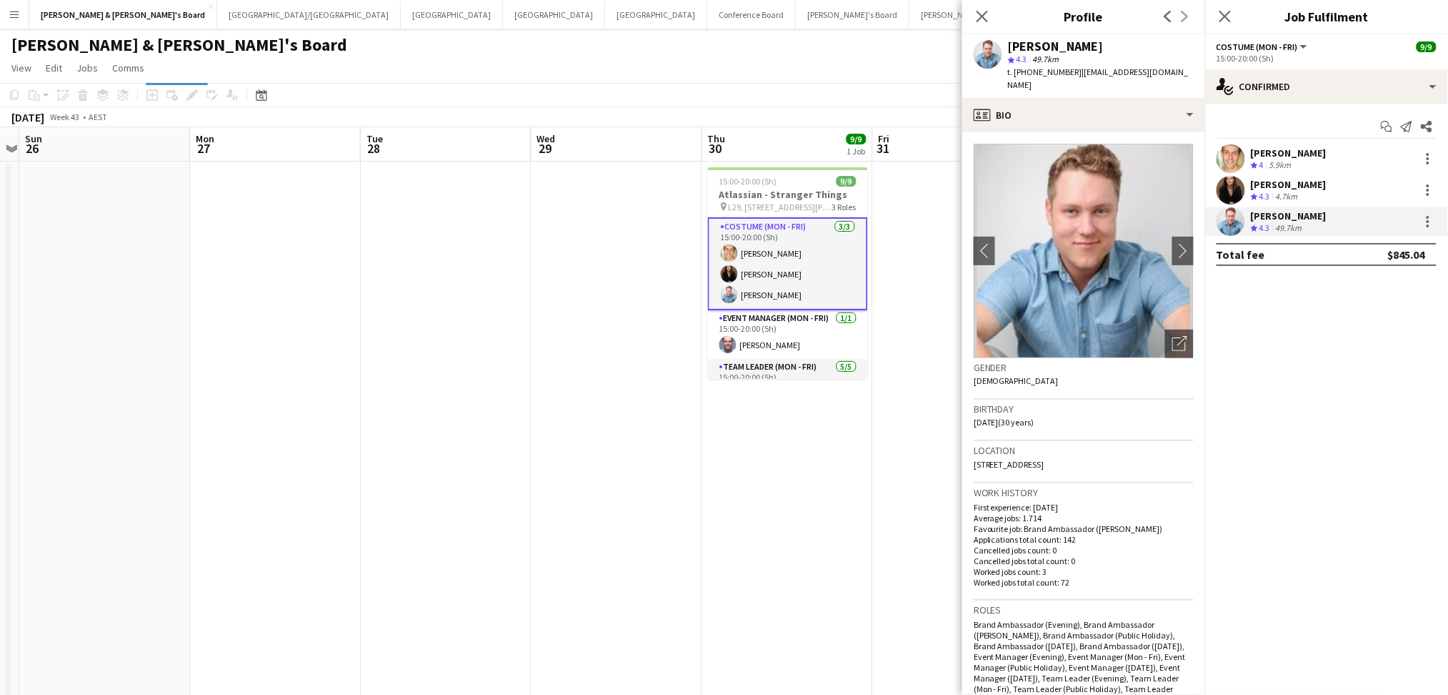
click at [1176, 74] on div "[PERSON_NAME] star 4.3 49.7km t. [PHONE_NUMBER] | [EMAIL_ADDRESS][DOMAIN_NAME]" at bounding box center [1084, 66] width 243 height 64
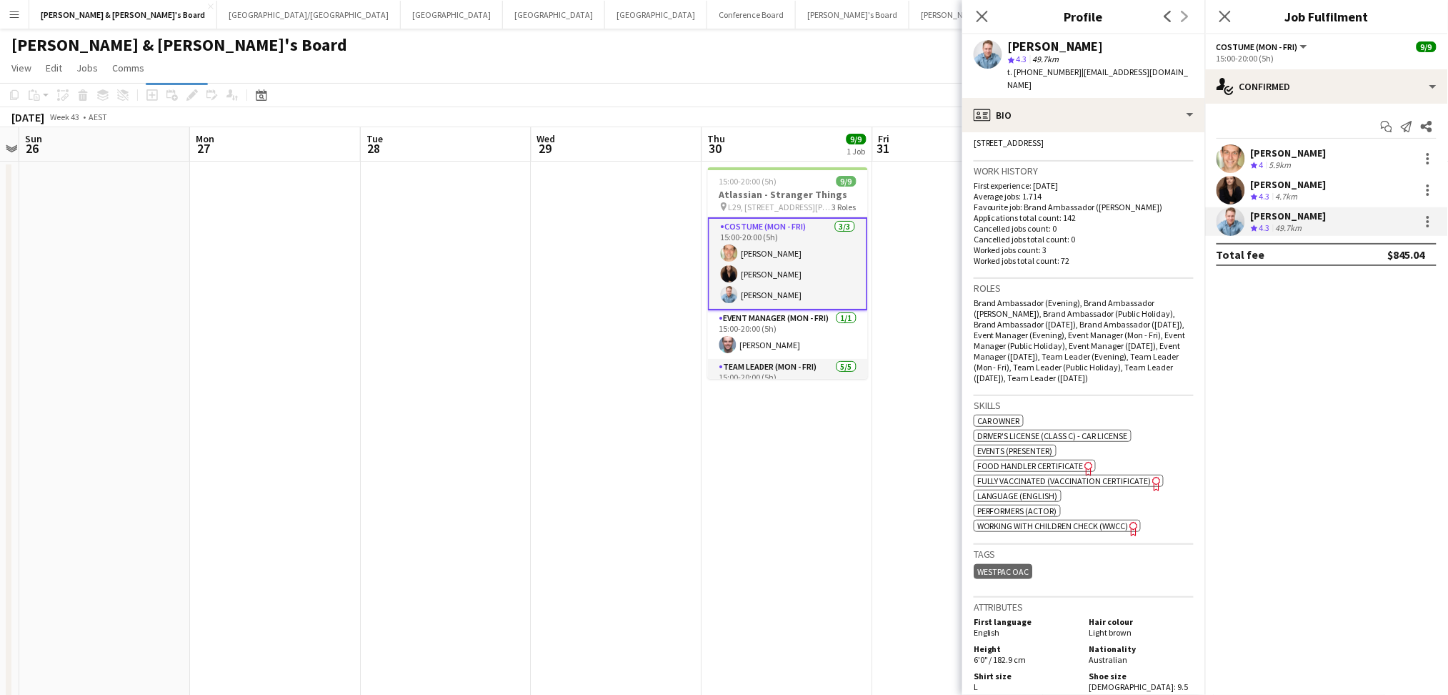
scroll to position [381, 0]
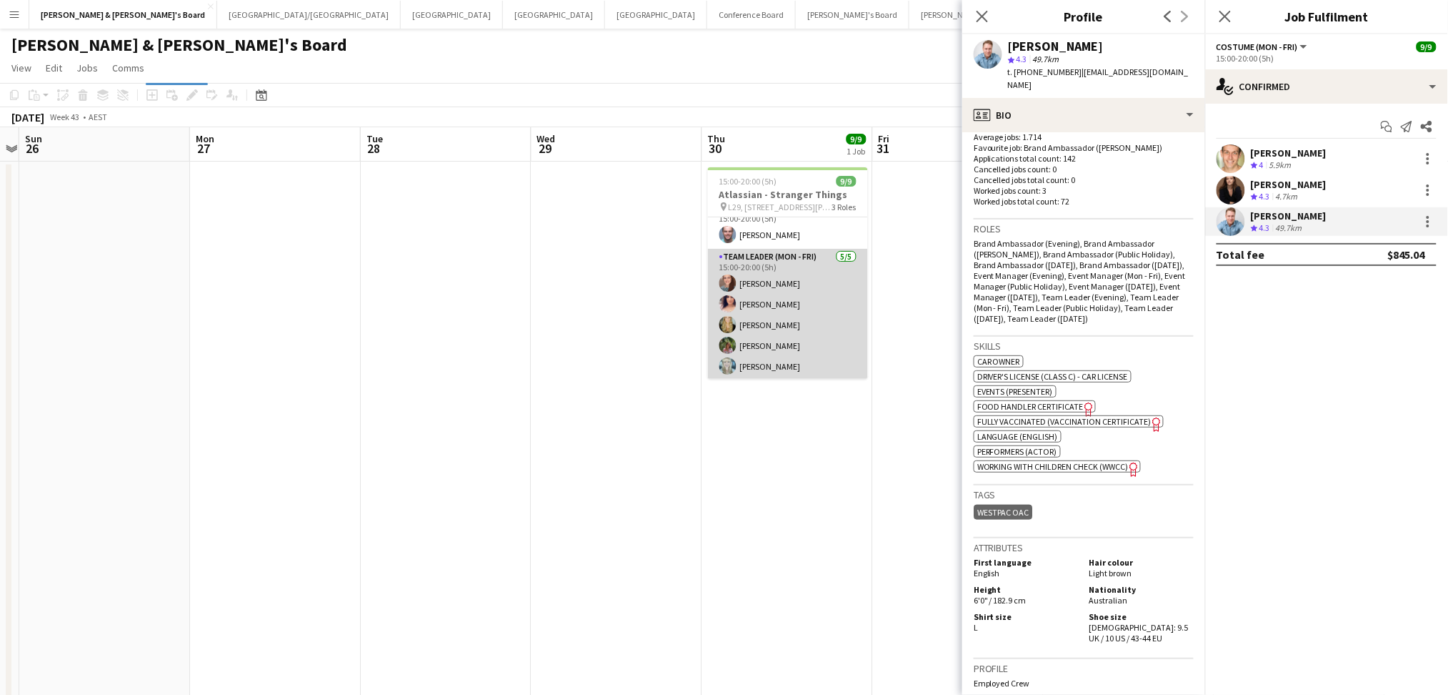
click at [799, 324] on app-card-role "Team Leader (Mon - Fri) [DATE] 15:00-20:00 (5h) [PERSON_NAME] [PERSON_NAME] [PE…" at bounding box center [788, 314] width 160 height 131
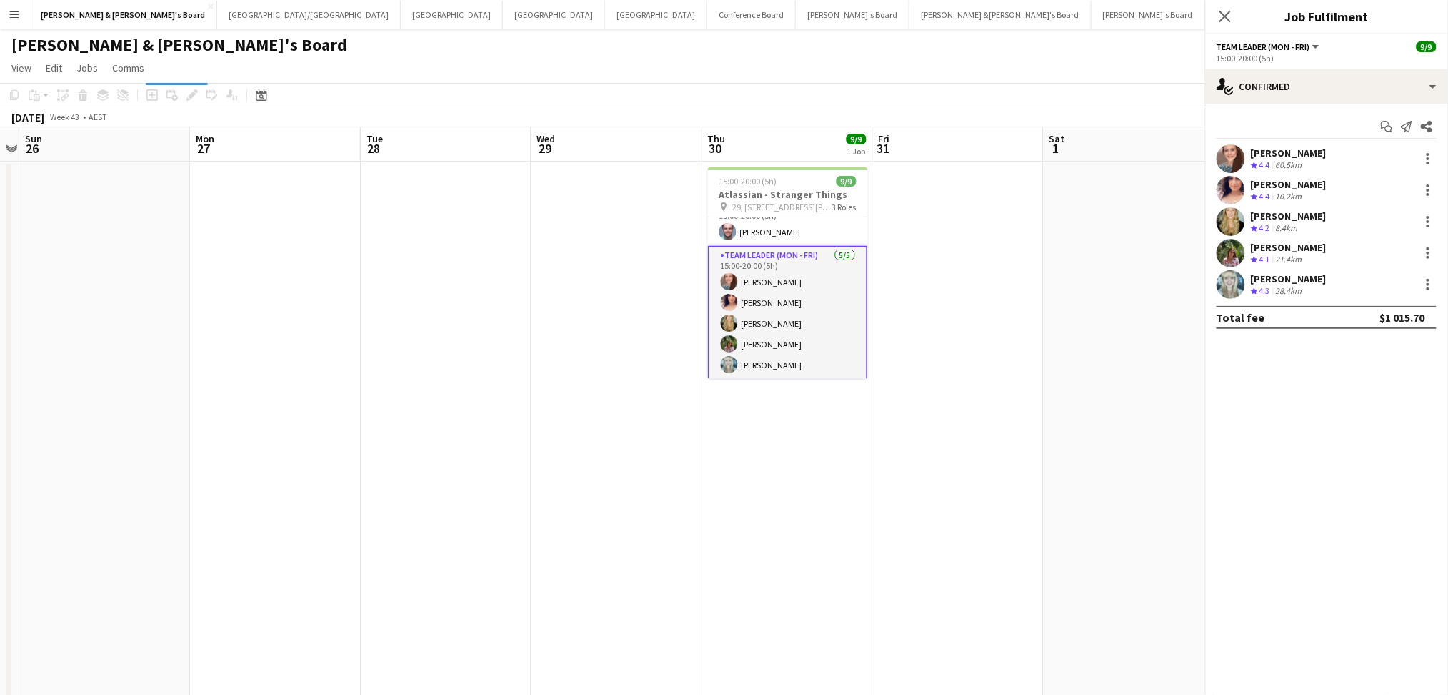
scroll to position [109, 0]
click at [1305, 156] on div "[PERSON_NAME]" at bounding box center [1289, 152] width 76 height 13
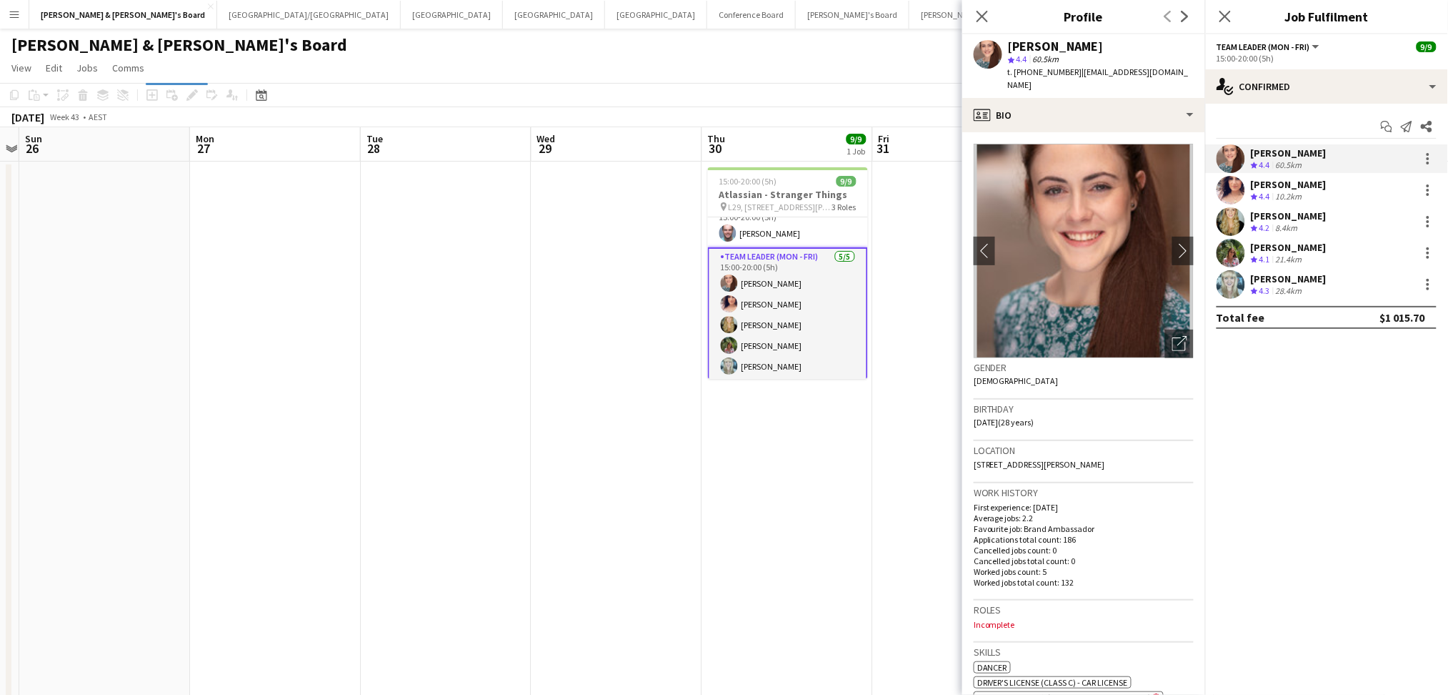
drag, startPoint x: 1010, startPoint y: 40, endPoint x: 1113, endPoint y: 43, distance: 102.9
click at [1113, 43] on div "[PERSON_NAME]" at bounding box center [1101, 46] width 186 height 13
drag, startPoint x: 1030, startPoint y: 71, endPoint x: 1066, endPoint y: 72, distance: 36.5
click at [1066, 72] on span "t. [PHONE_NUMBER]" at bounding box center [1045, 71] width 74 height 11
drag, startPoint x: 1073, startPoint y: 66, endPoint x: 1160, endPoint y: 70, distance: 88.0
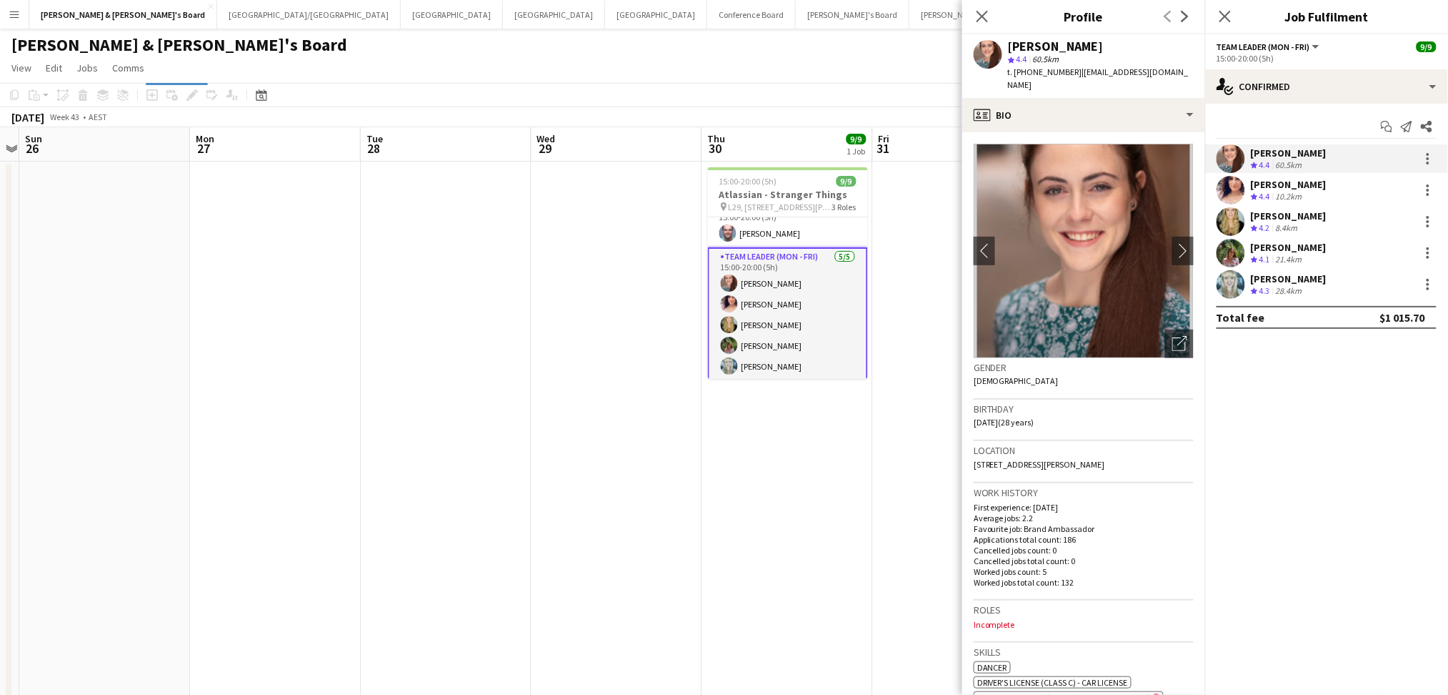
click at [1176, 75] on span "| [EMAIL_ADDRESS][DOMAIN_NAME]" at bounding box center [1098, 78] width 181 height 24
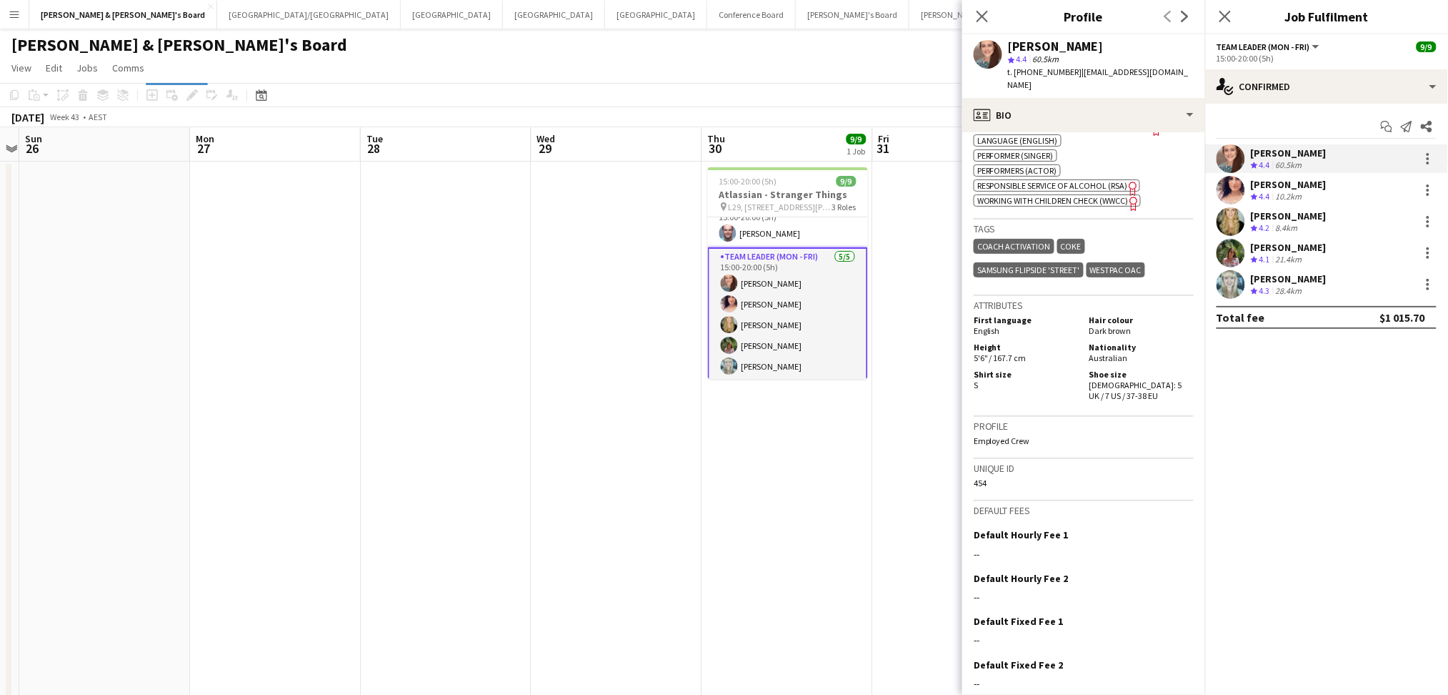
click at [1281, 181] on div "[PERSON_NAME]" at bounding box center [1289, 184] width 76 height 13
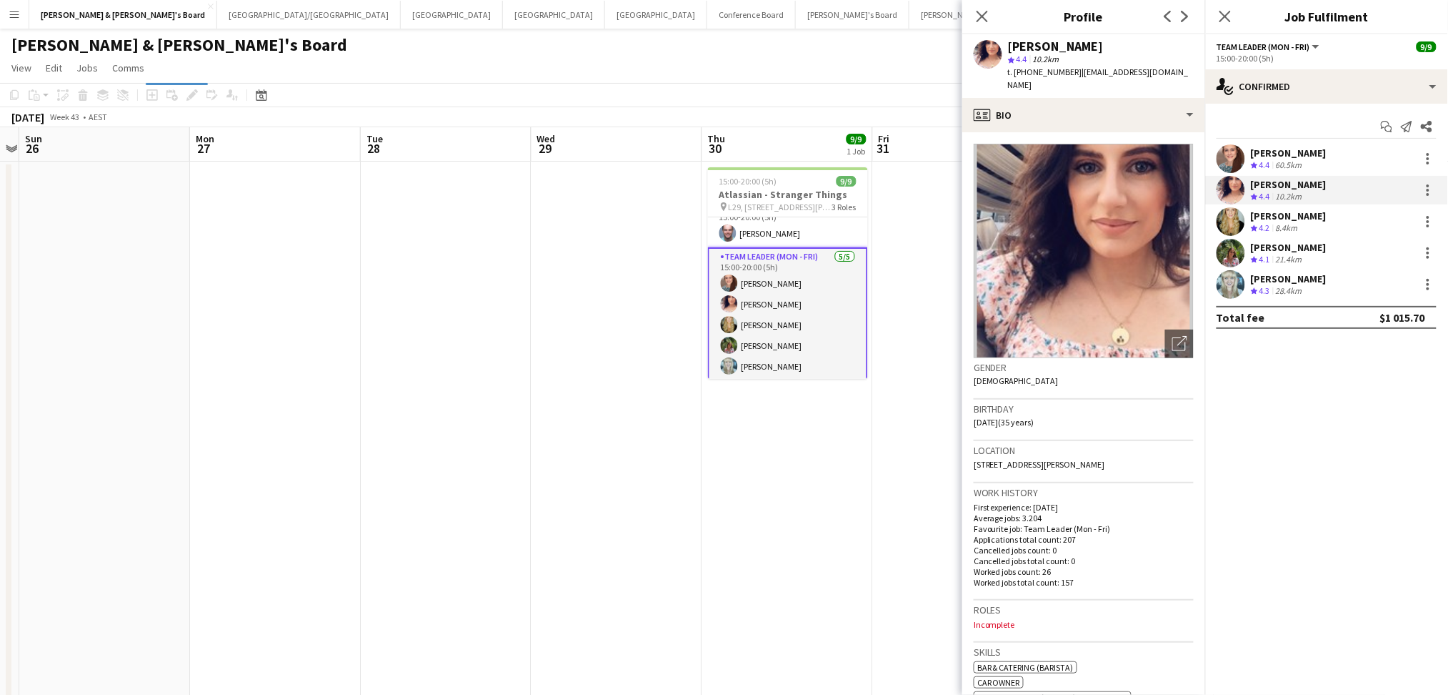
drag, startPoint x: 1009, startPoint y: 44, endPoint x: 1123, endPoint y: 44, distance: 114.3
click at [1123, 44] on div "[PERSON_NAME]" at bounding box center [1101, 46] width 186 height 13
drag, startPoint x: 1028, startPoint y: 69, endPoint x: 1065, endPoint y: 77, distance: 38.0
click at [1065, 77] on span "t. [PHONE_NUMBER]" at bounding box center [1045, 71] width 74 height 11
drag, startPoint x: 1073, startPoint y: 70, endPoint x: 1189, endPoint y: 74, distance: 115.8
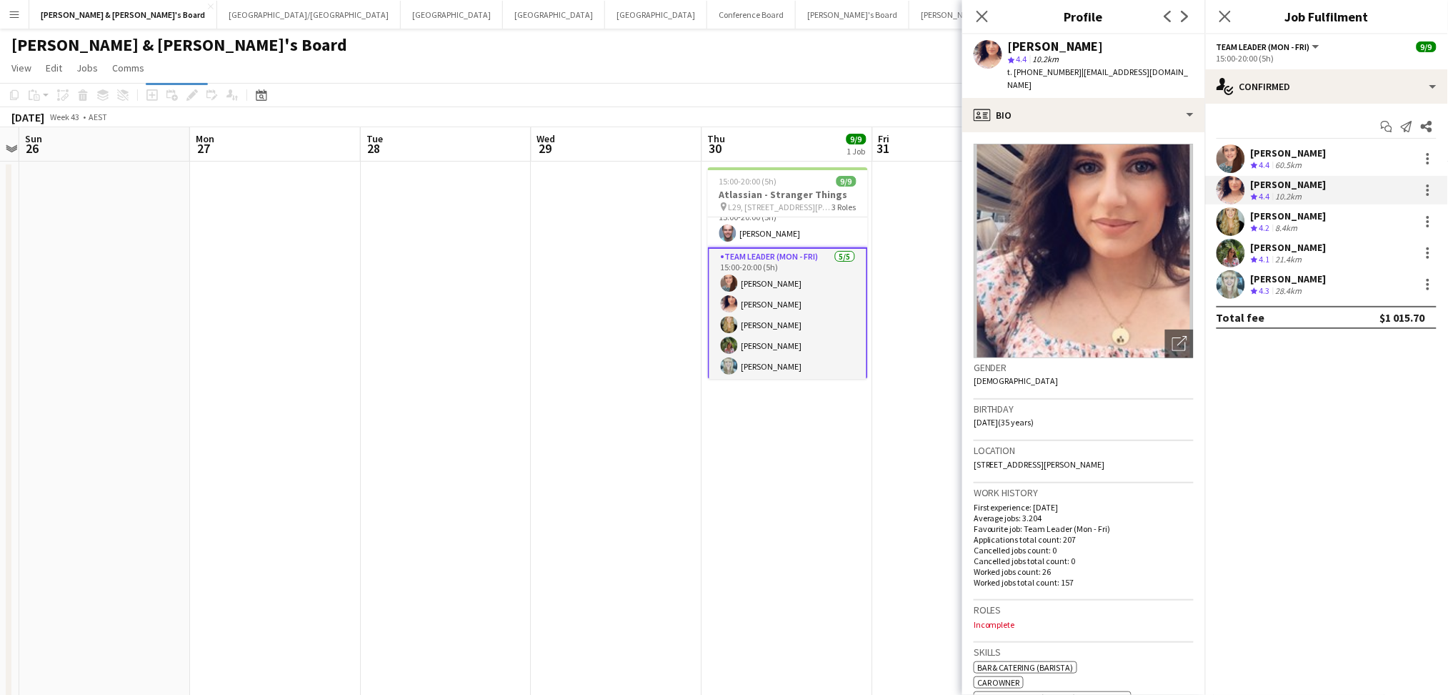
click at [1189, 74] on div "[PERSON_NAME] star 4.4 10.2km t. [PHONE_NUMBER] | [EMAIL_ADDRESS][DOMAIN_NAME]" at bounding box center [1084, 66] width 243 height 64
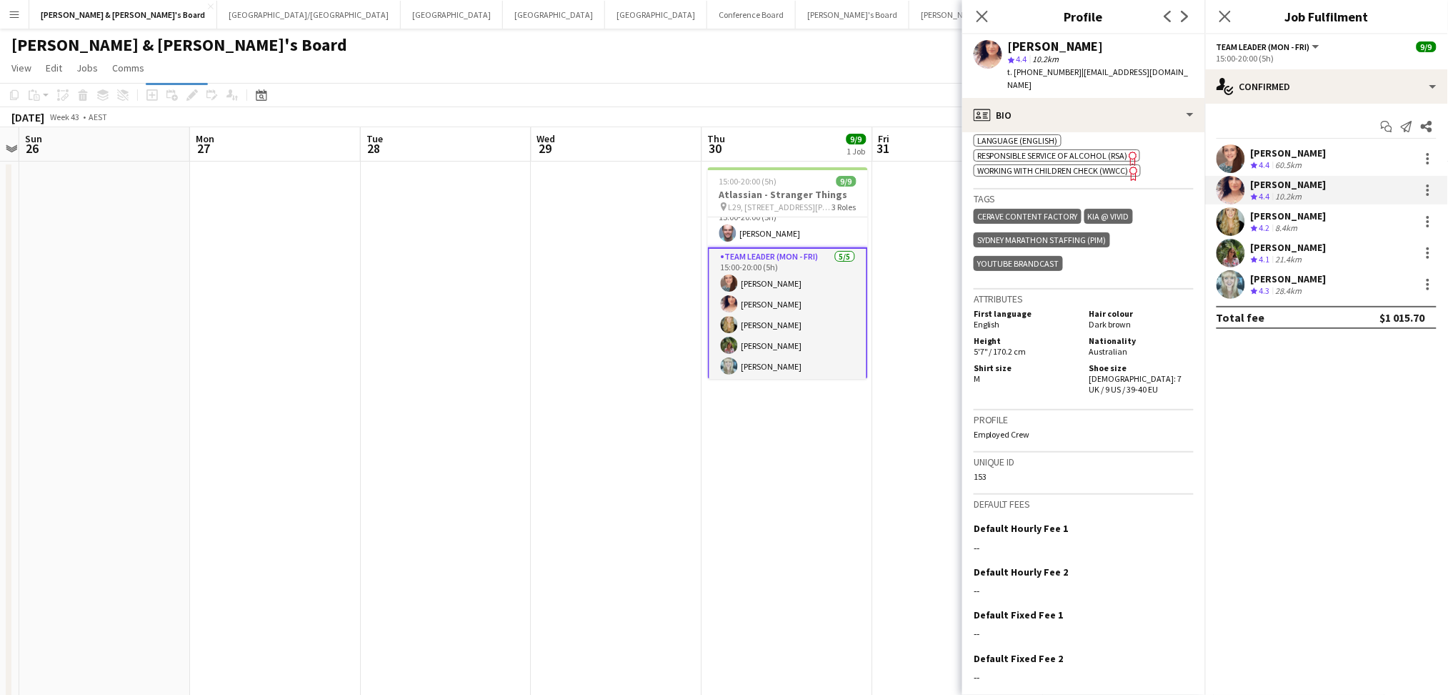
click at [1253, 227] on polygon at bounding box center [1254, 228] width 7 height 7
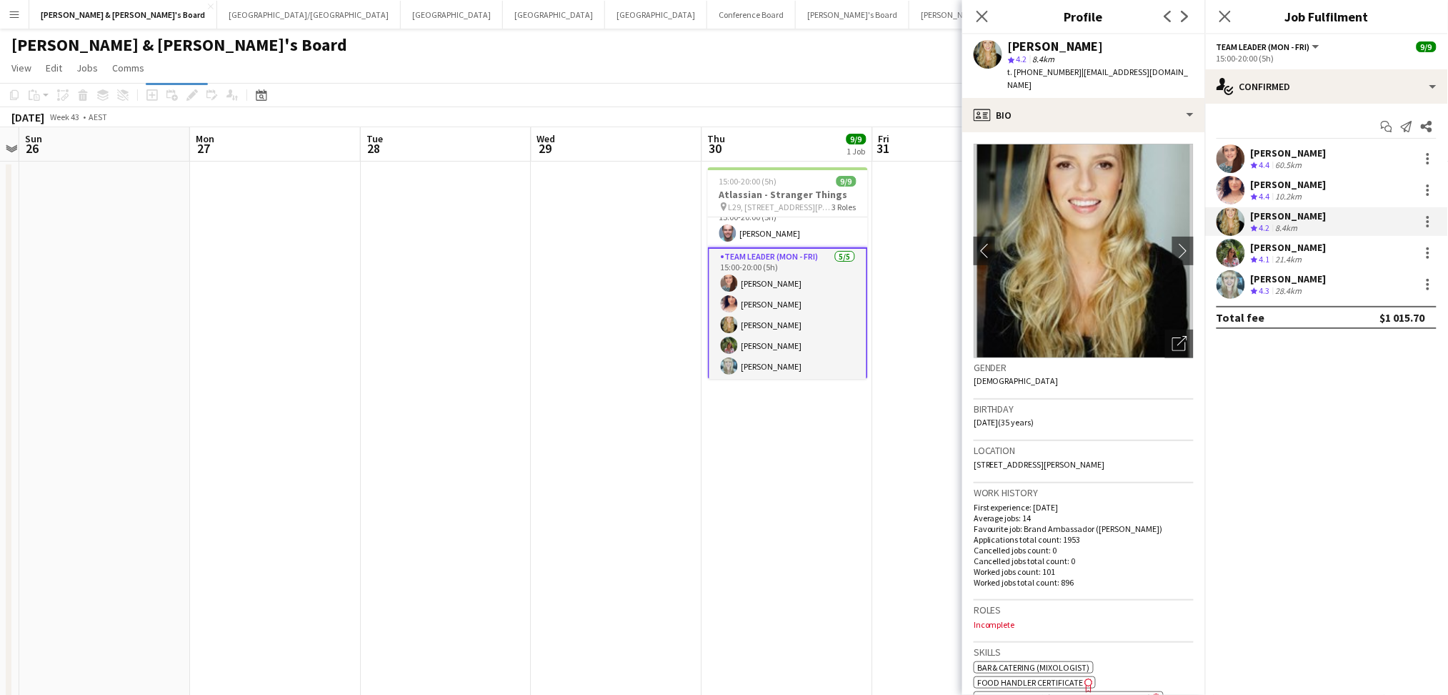
drag, startPoint x: 1009, startPoint y: 47, endPoint x: 1106, endPoint y: 50, distance: 97.2
click at [1106, 50] on div "[PERSON_NAME]" at bounding box center [1101, 46] width 186 height 13
drag, startPoint x: 1030, startPoint y: 73, endPoint x: 1071, endPoint y: 71, distance: 41.5
click at [1071, 71] on span "t. [PHONE_NUMBER]" at bounding box center [1045, 71] width 74 height 11
drag, startPoint x: 1077, startPoint y: 69, endPoint x: 1175, endPoint y: 78, distance: 98.3
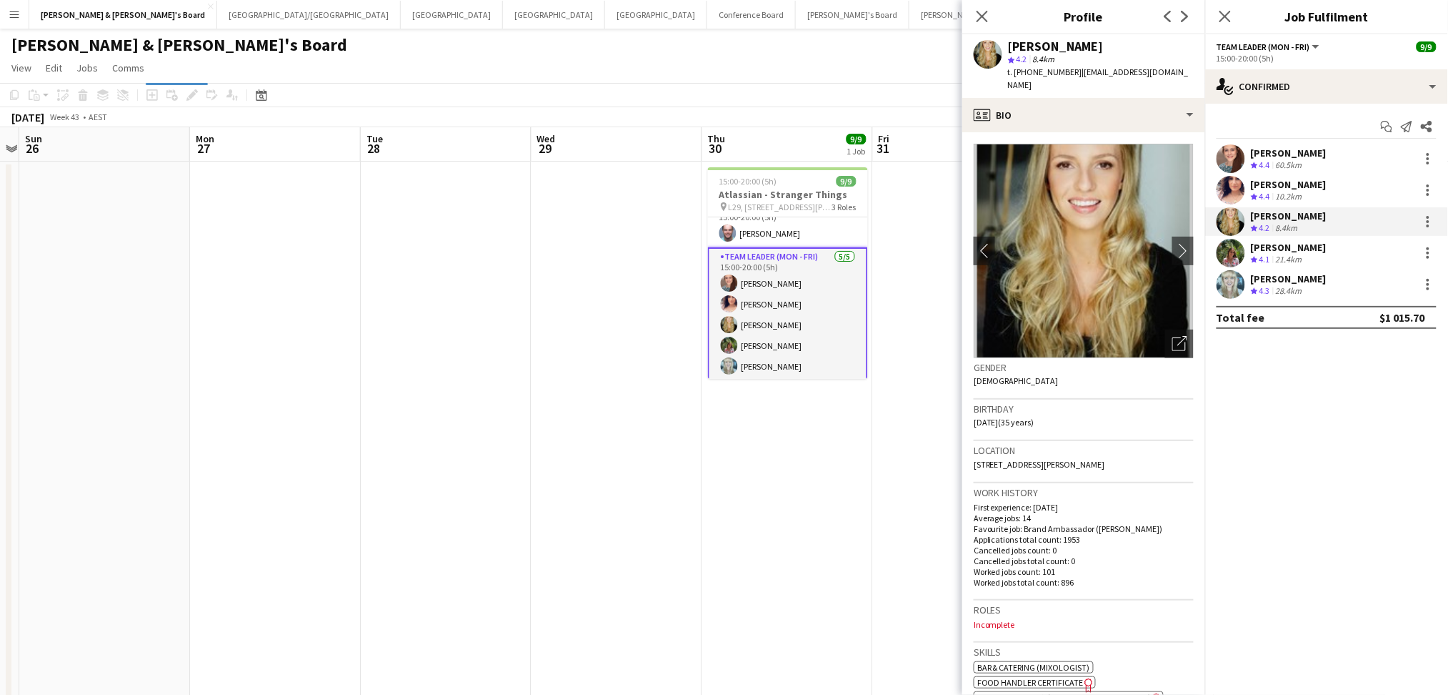
click at [1175, 78] on div "[PERSON_NAME] star 4.2 8.4km t. [PHONE_NUMBER] | [EMAIL_ADDRESS][DOMAIN_NAME]" at bounding box center [1084, 66] width 243 height 64
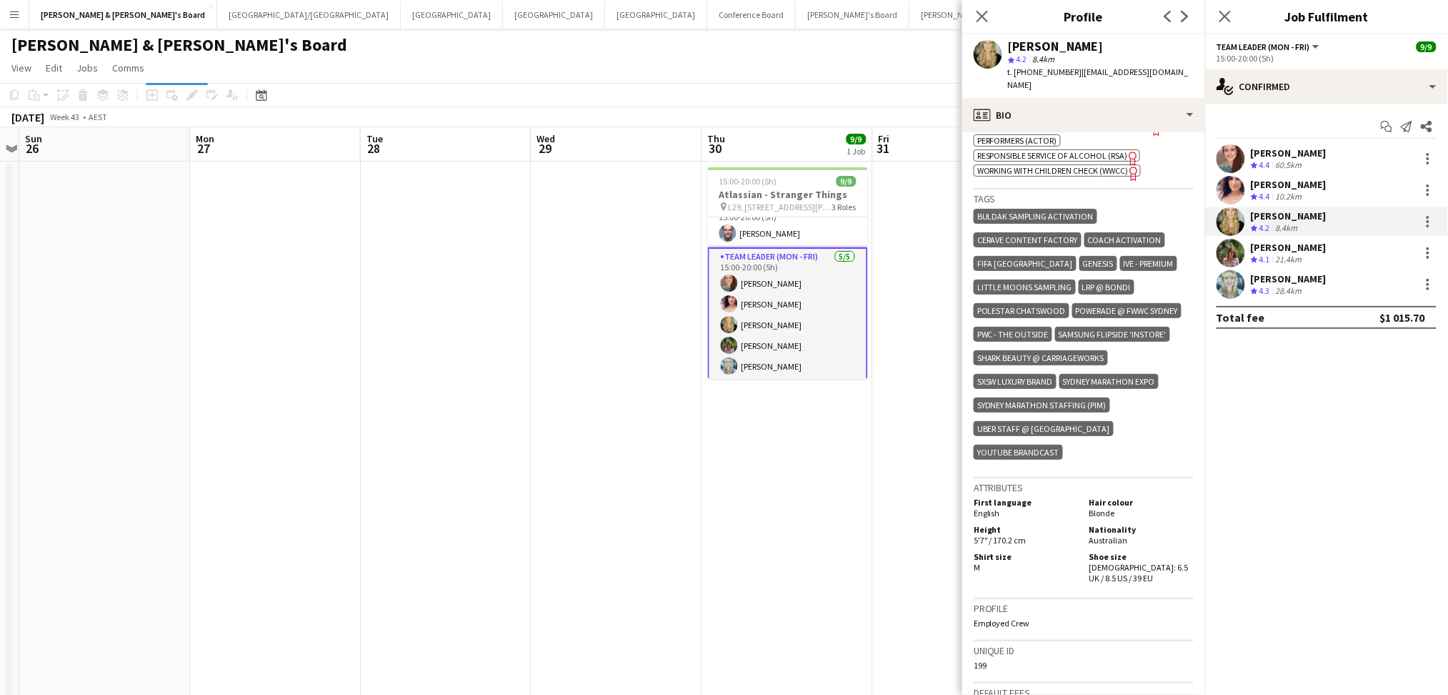
click at [1256, 258] on polygon at bounding box center [1254, 260] width 7 height 7
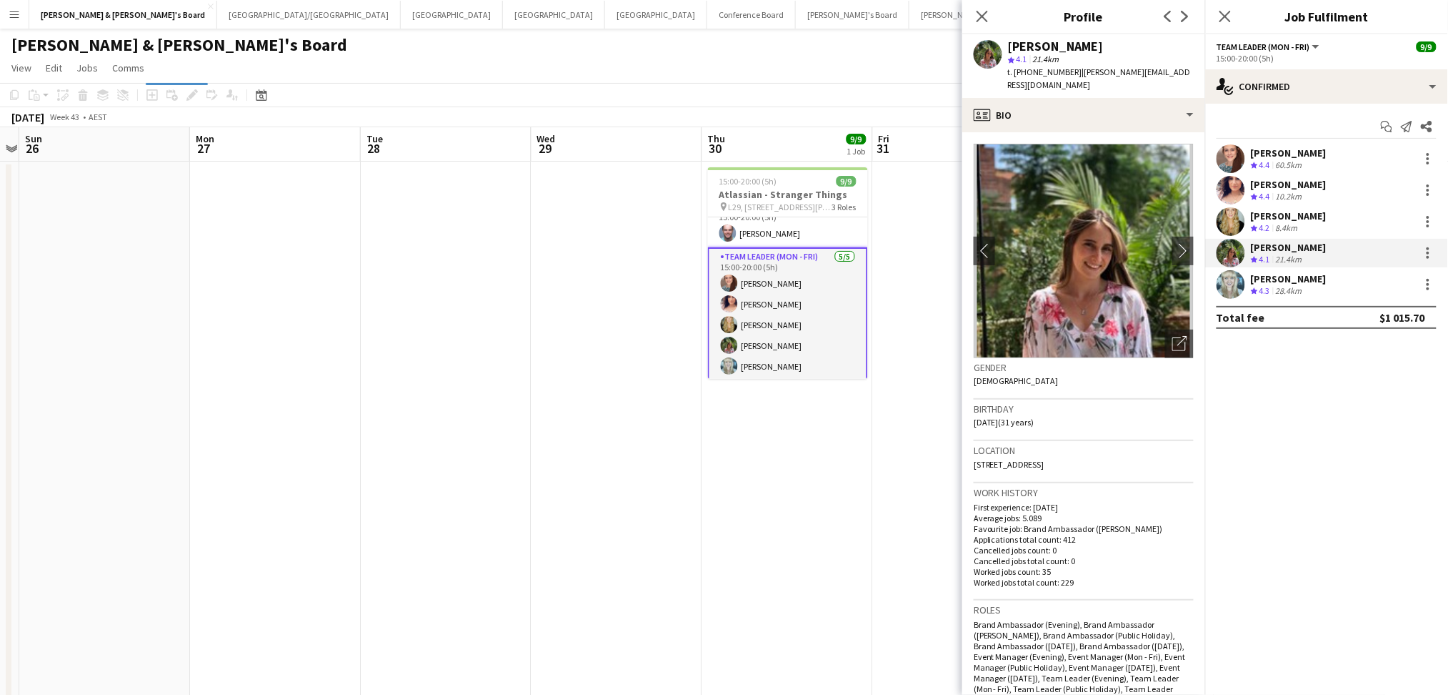
drag, startPoint x: 1010, startPoint y: 48, endPoint x: 1192, endPoint y: 51, distance: 181.5
click at [1192, 51] on div "[PERSON_NAME]" at bounding box center [1101, 46] width 186 height 13
drag, startPoint x: 1028, startPoint y: 69, endPoint x: 1066, endPoint y: 72, distance: 38.8
click at [1066, 72] on span "t. [PHONE_NUMBER]" at bounding box center [1045, 71] width 74 height 11
drag, startPoint x: 1071, startPoint y: 69, endPoint x: 1205, endPoint y: 66, distance: 134.4
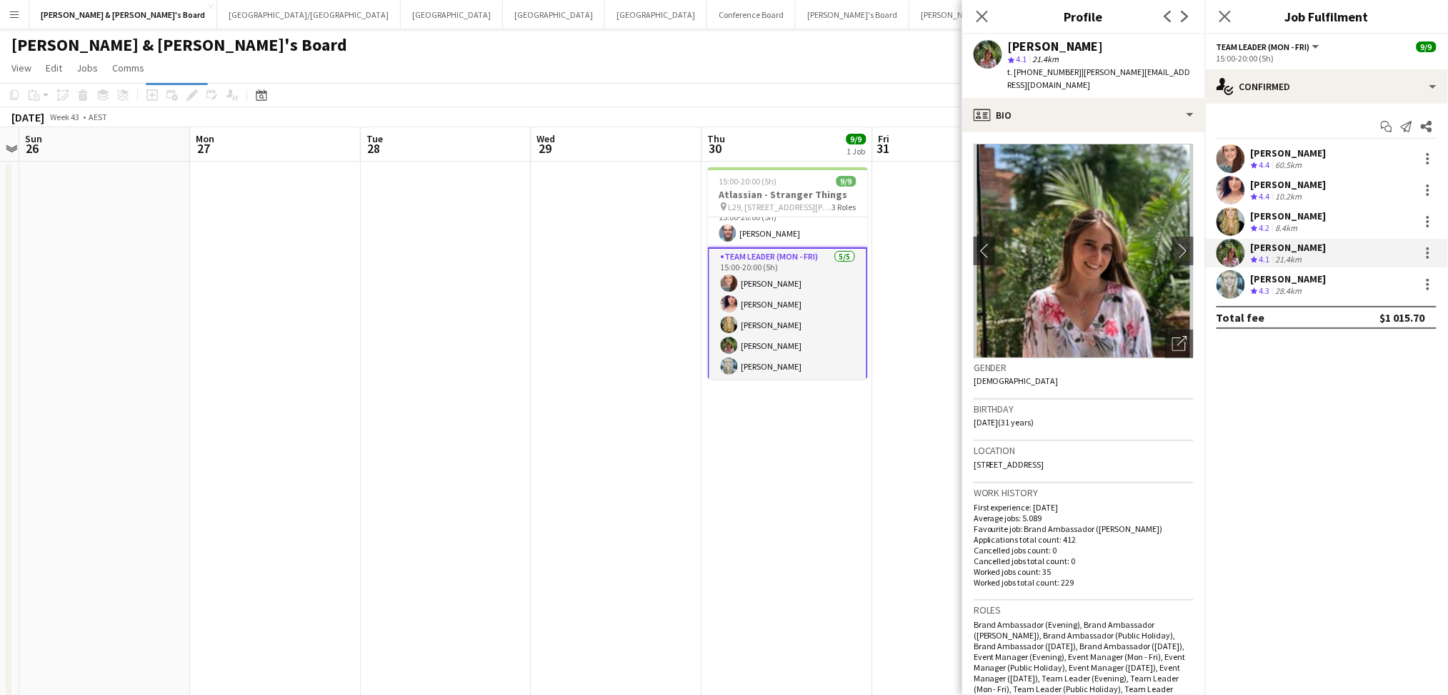
click at [1210, 66] on body "Menu Boards Boards Boards All jobs Status Workforce Workforce My Workforce Recr…" at bounding box center [724, 455] width 1448 height 911
click at [1196, 69] on div "[PERSON_NAME] star 4.1 21.4km t. [PHONE_NUMBER] | [PERSON_NAME][EMAIL_ADDRESS][…" at bounding box center [1084, 66] width 243 height 64
click at [1075, 73] on span "| [PERSON_NAME][EMAIL_ADDRESS][DOMAIN_NAME]" at bounding box center [1099, 78] width 183 height 24
drag, startPoint x: 1072, startPoint y: 71, endPoint x: 1201, endPoint y: 71, distance: 129.3
click at [1201, 71] on div "[PERSON_NAME] star 4.1 21.4km t. [PHONE_NUMBER] | [PERSON_NAME][EMAIL_ADDRESS][…" at bounding box center [1084, 66] width 243 height 64
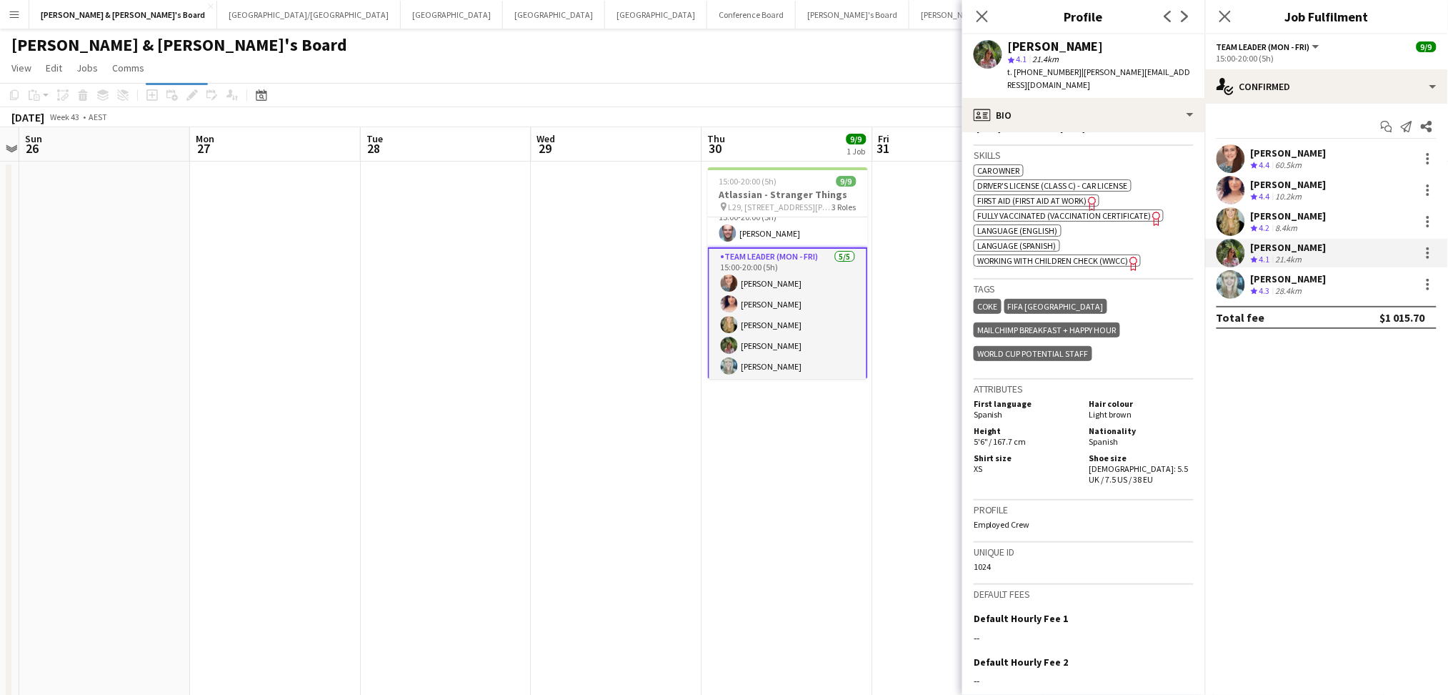
click at [1312, 286] on div "Crew rating 4.3 28.4km" at bounding box center [1289, 291] width 76 height 12
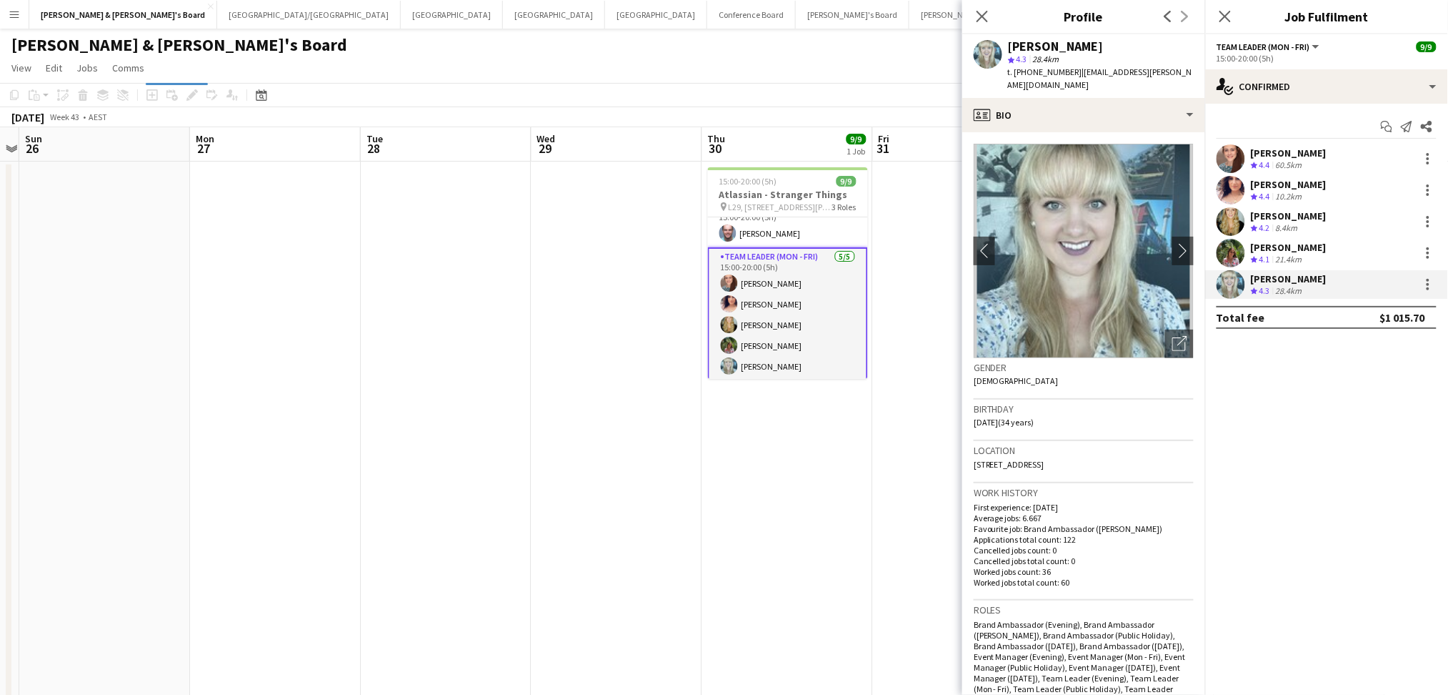
drag, startPoint x: 1070, startPoint y: 69, endPoint x: 1185, endPoint y: 71, distance: 114.3
click at [1185, 71] on div "[PERSON_NAME] star 4.3 28.4km t. [PHONE_NUMBER] | [EMAIL_ADDRESS][PERSON_NAME][…" at bounding box center [1084, 66] width 243 height 64
drag, startPoint x: 1010, startPoint y: 46, endPoint x: 1087, endPoint y: 49, distance: 77.2
click at [1087, 49] on div "[PERSON_NAME]" at bounding box center [1056, 46] width 96 height 13
click at [1089, 49] on div "[PERSON_NAME]" at bounding box center [1056, 46] width 96 height 13
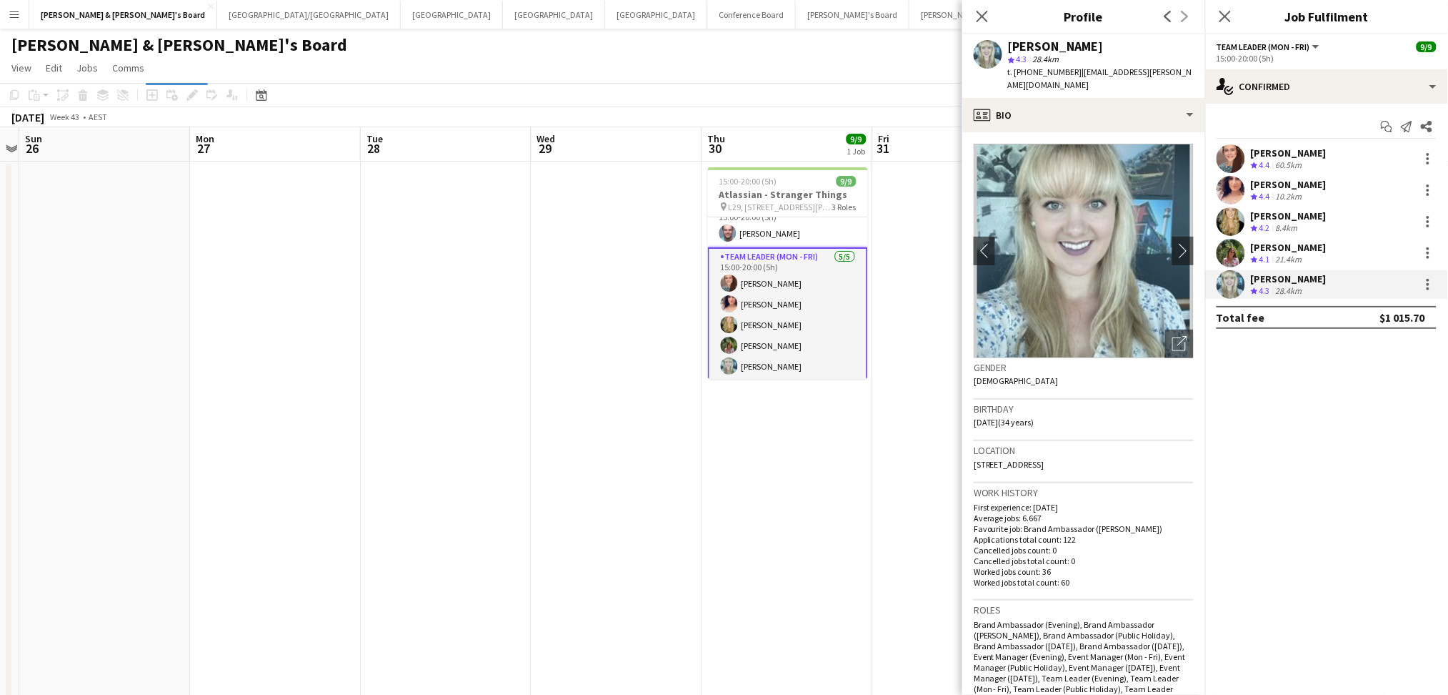
drag, startPoint x: 1030, startPoint y: 76, endPoint x: 1065, endPoint y: 79, distance: 34.5
click at [1065, 79] on div "[PERSON_NAME] star 4.3 28.4km t. [PHONE_NUMBER] | [EMAIL_ADDRESS][PERSON_NAME][…" at bounding box center [1084, 66] width 243 height 64
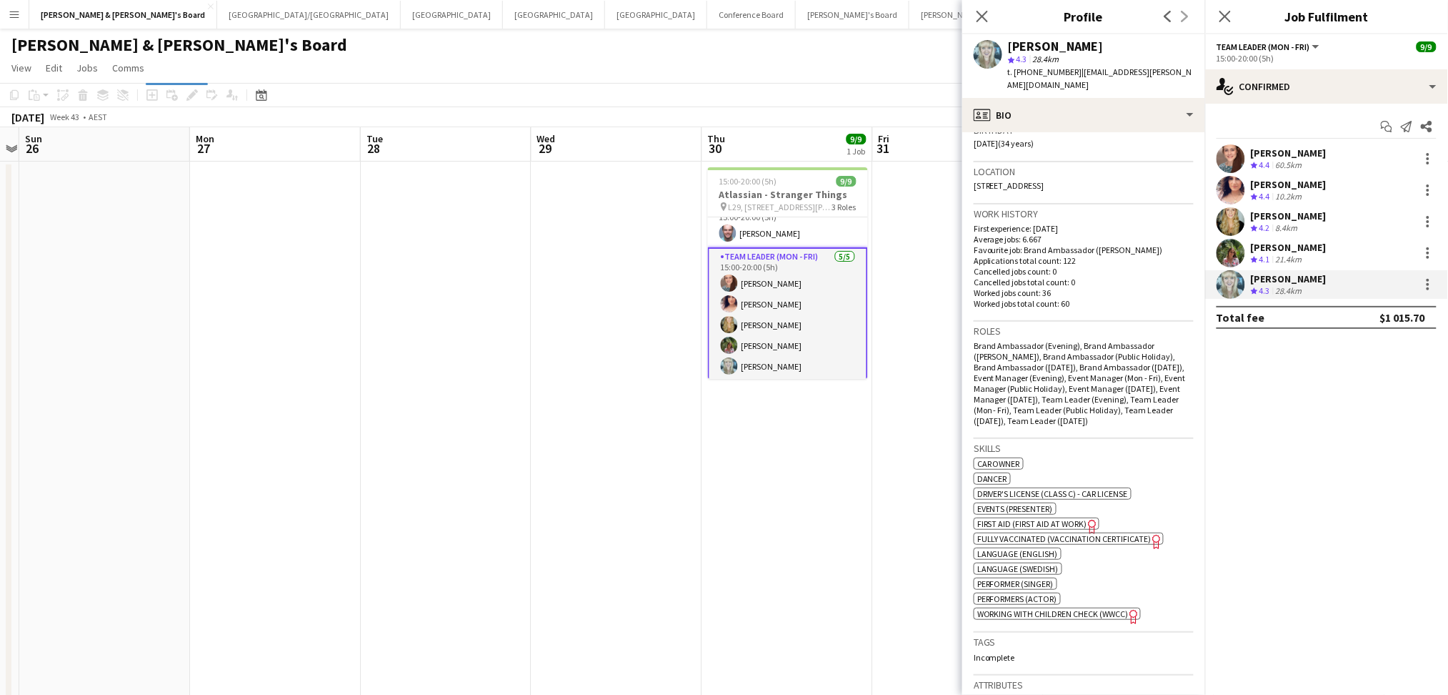
scroll to position [667, 0]
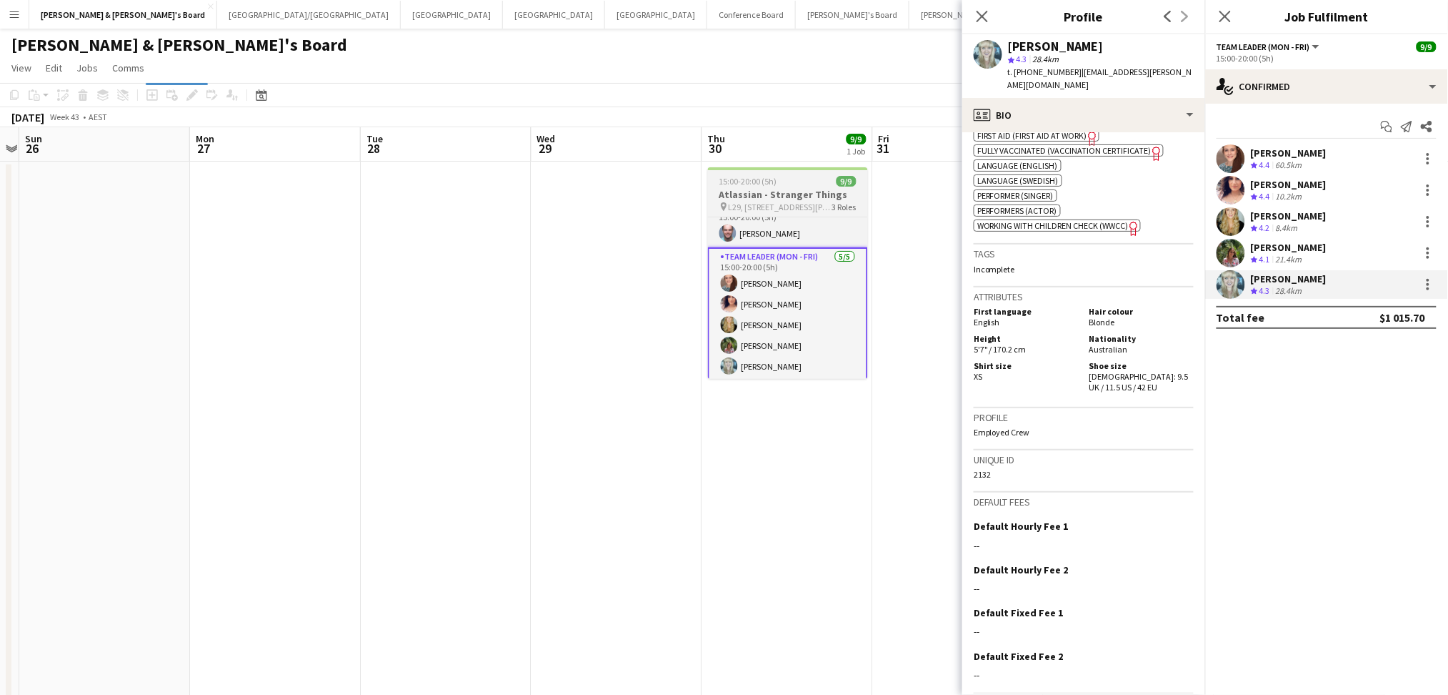
click at [823, 197] on h3 "Atlassian - Stranger Things" at bounding box center [788, 194] width 160 height 13
click at [823, 196] on h3 "Atlassian - Stranger Things" at bounding box center [788, 194] width 160 height 13
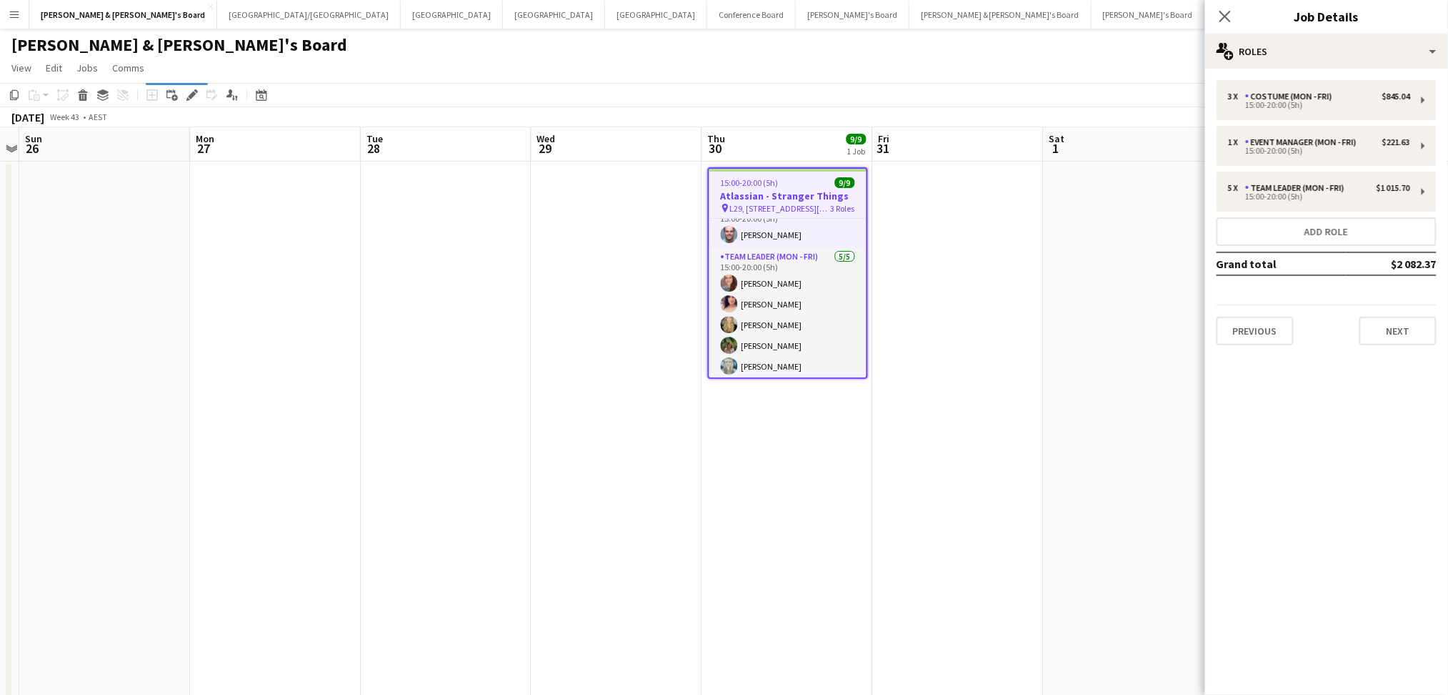
click at [1371, 342] on div "3 x Costume (Mon - Fri) $845.04 15:00-20:00 (5h) 1 x Event Manager (Mon - Fri) …" at bounding box center [1326, 213] width 243 height 288
click at [1389, 330] on button "Next" at bounding box center [1398, 331] width 77 height 29
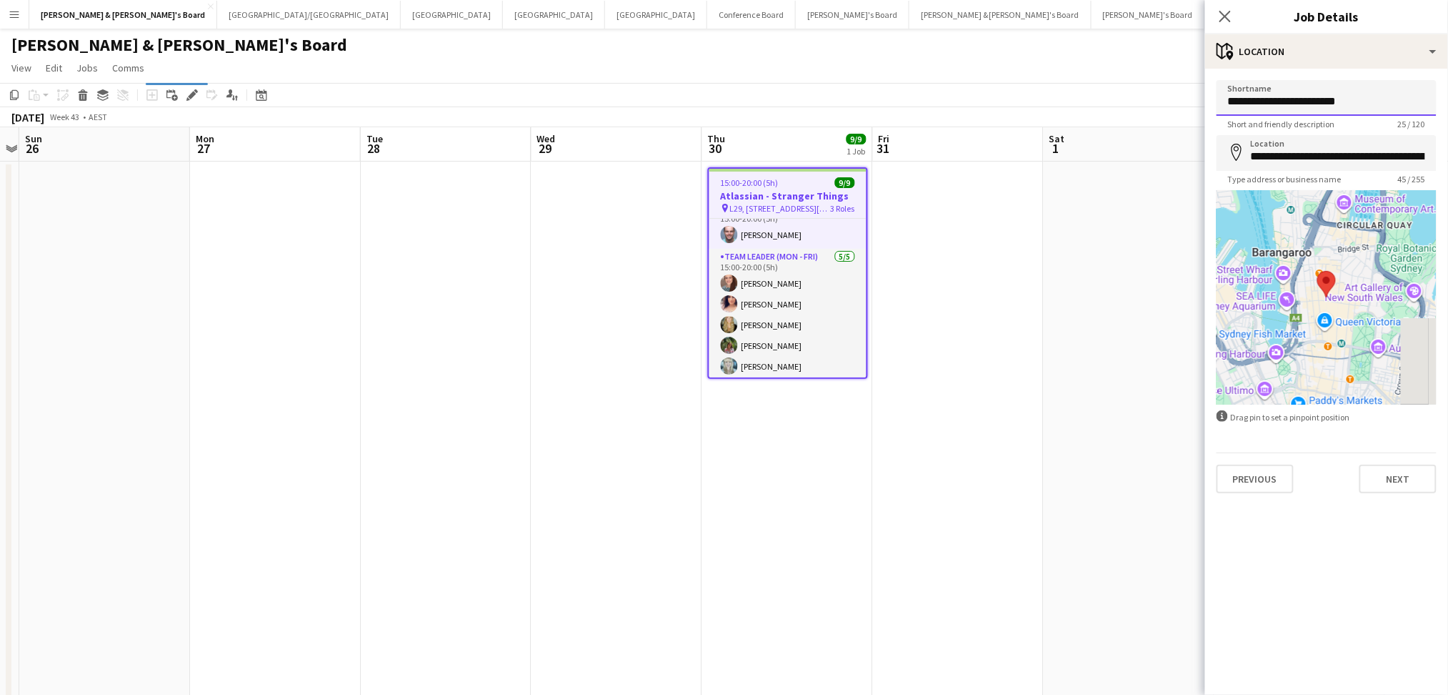
click at [1283, 104] on input "**********" at bounding box center [1327, 98] width 220 height 36
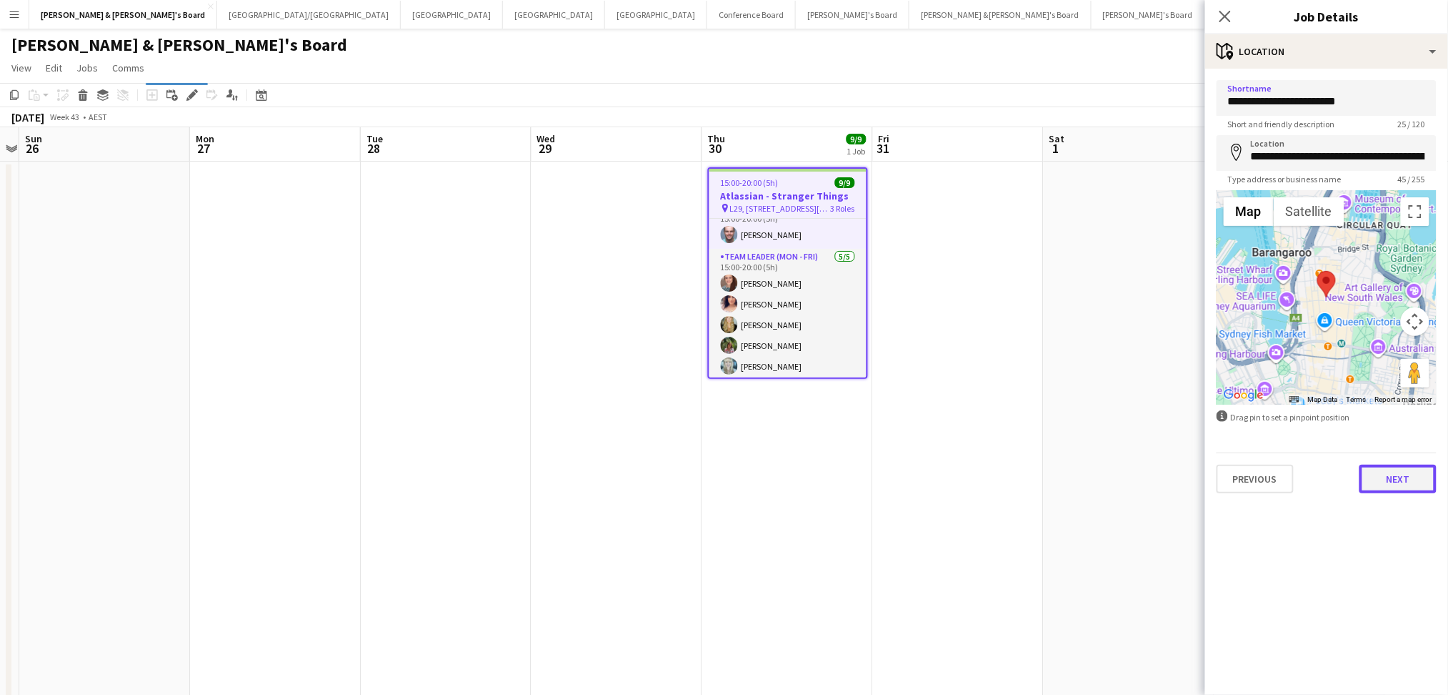
click at [1386, 467] on button "Next" at bounding box center [1398, 478] width 77 height 29
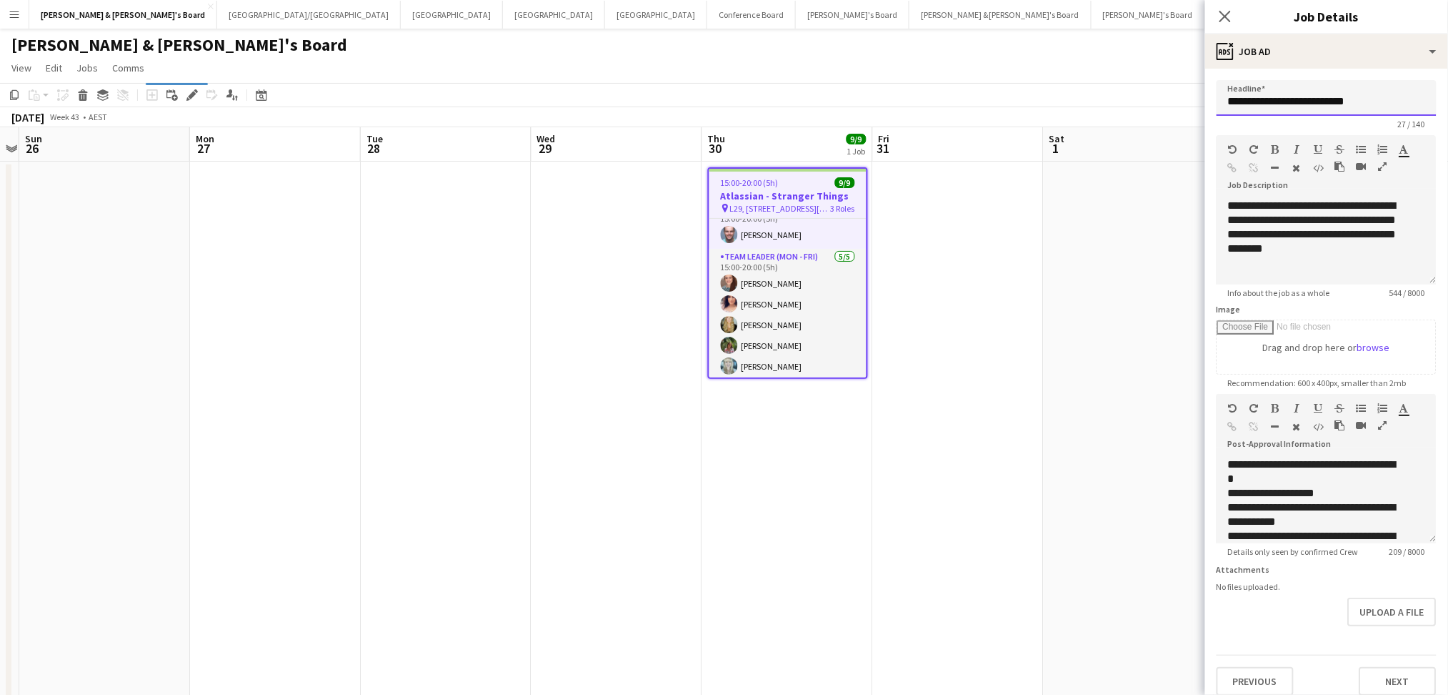
click at [1300, 101] on input "**********" at bounding box center [1327, 98] width 220 height 36
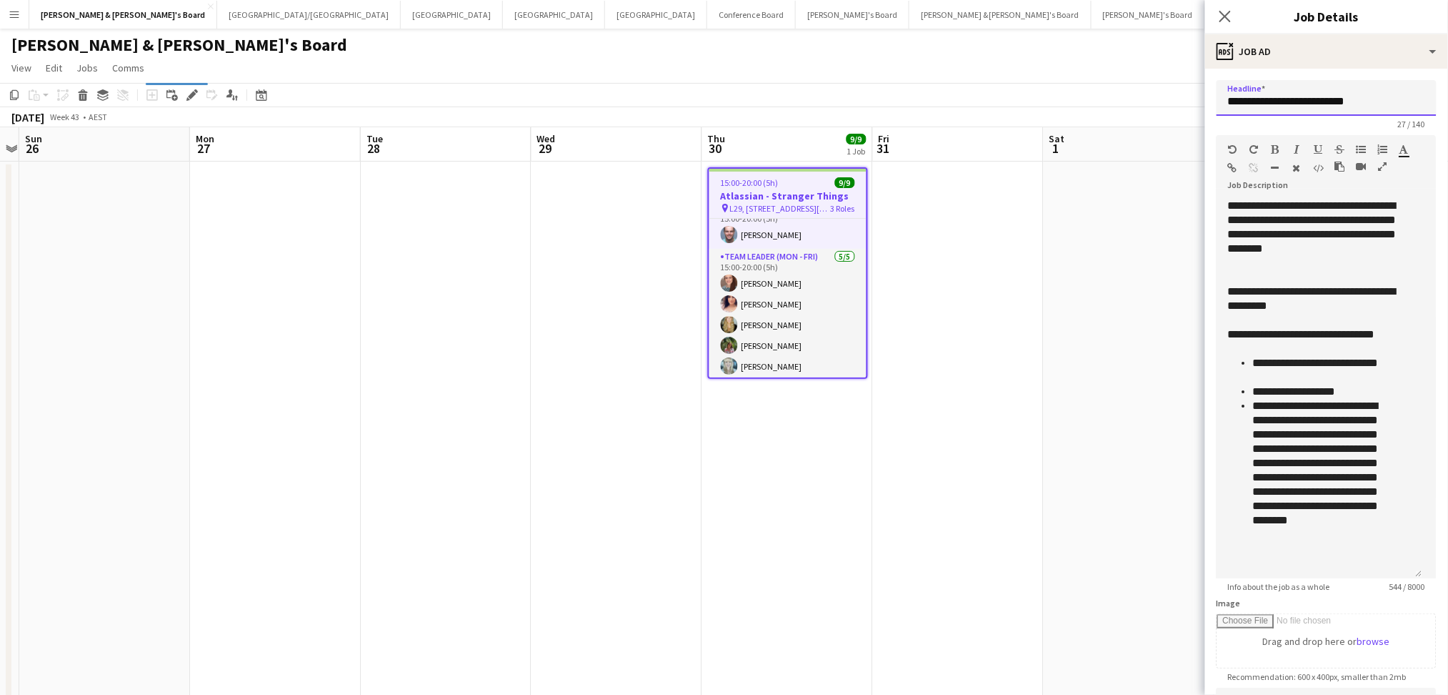
drag, startPoint x: 1418, startPoint y: 281, endPoint x: 1423, endPoint y: 575, distance: 293.7
click at [1423, 575] on form "**********" at bounding box center [1326, 534] width 243 height 909
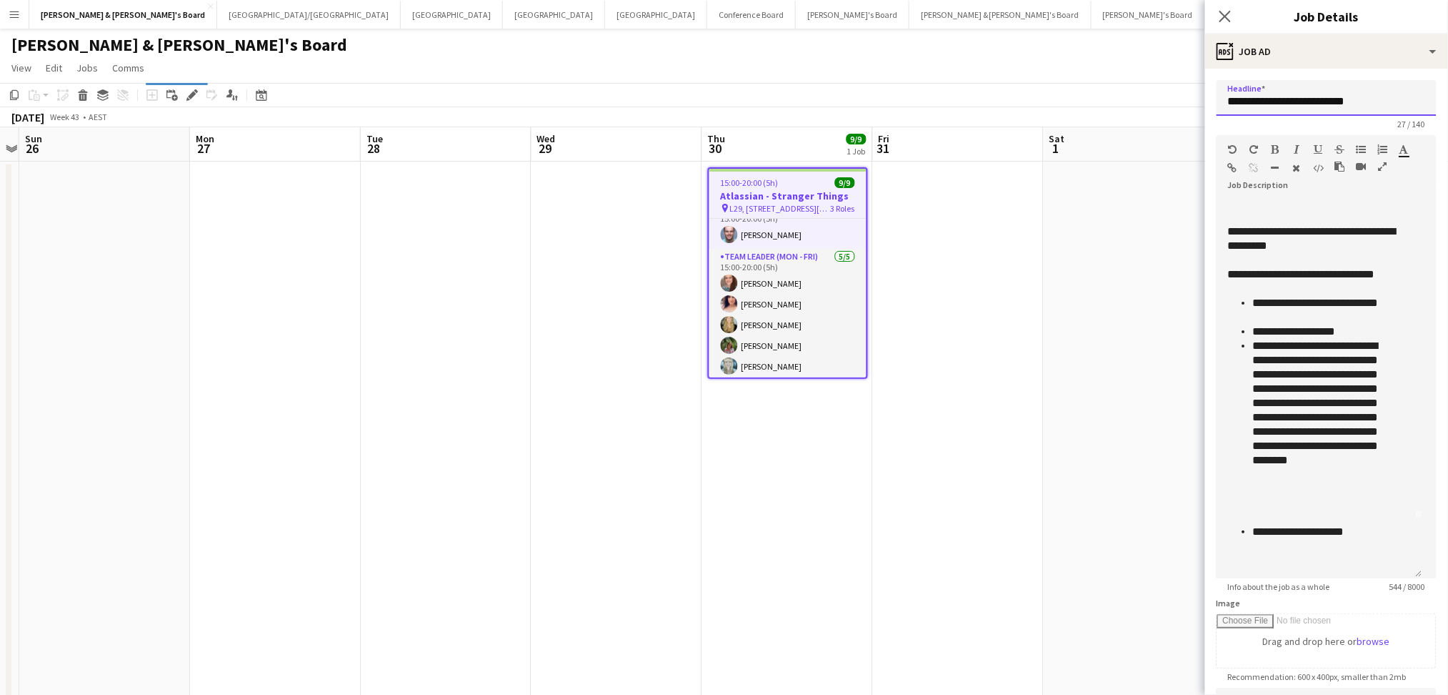
scroll to position [286, 0]
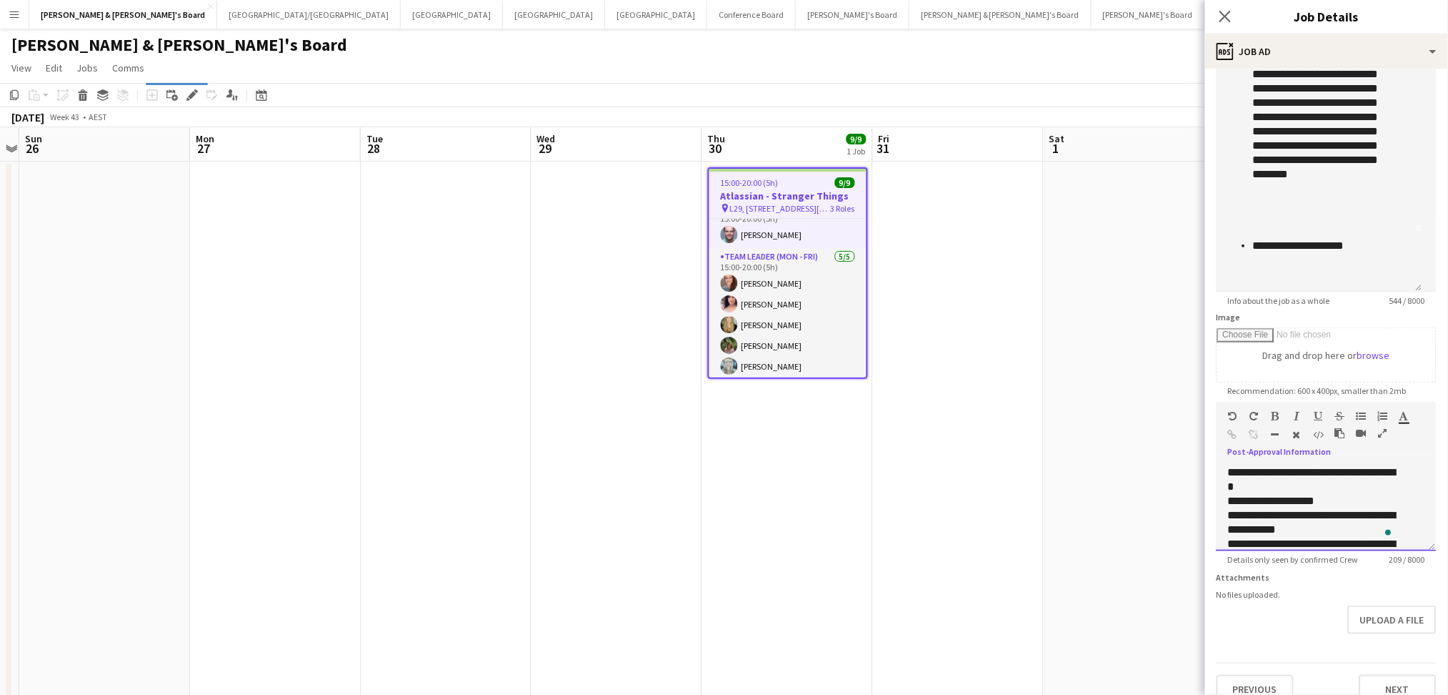
drag, startPoint x: 1418, startPoint y: 550, endPoint x: 1401, endPoint y: 600, distance: 52.9
click at [1393, 635] on form "**********" at bounding box center [1326, 248] width 243 height 909
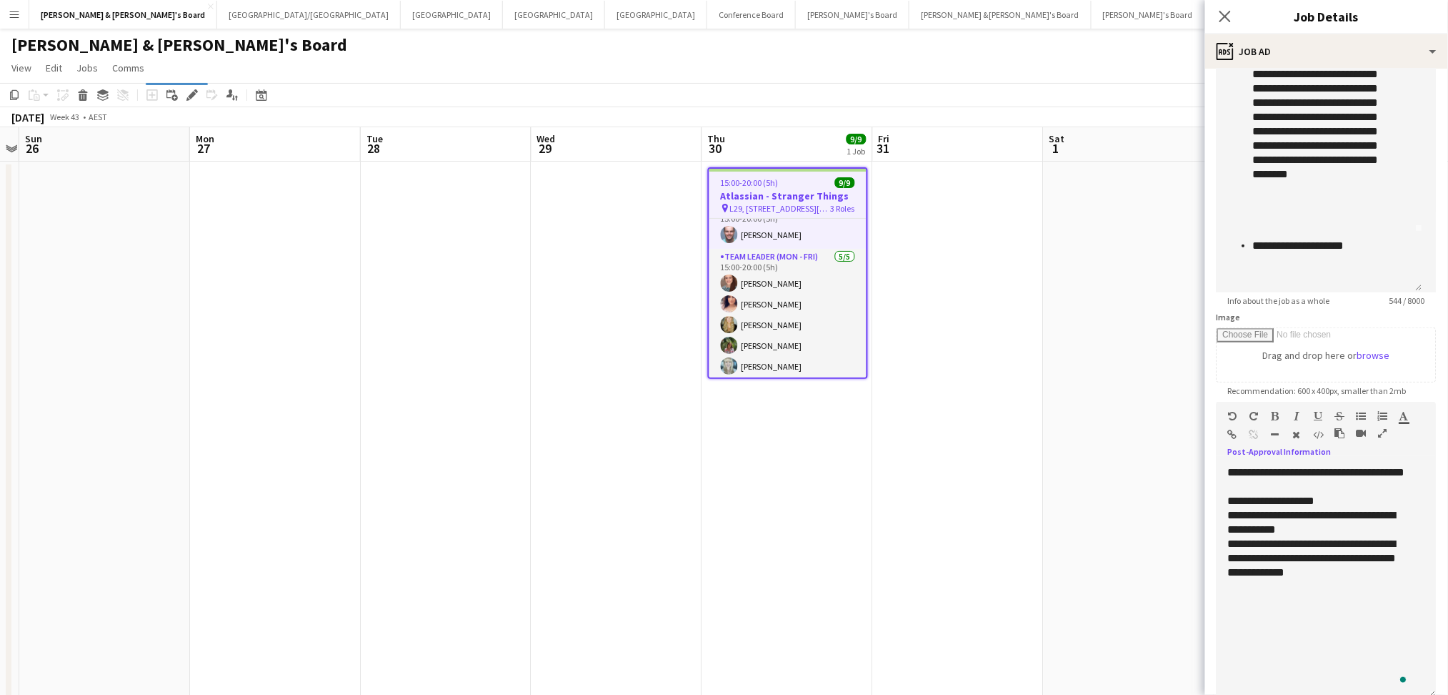
drag, startPoint x: 1421, startPoint y: 544, endPoint x: 1379, endPoint y: 691, distance: 152.9
click at [1379, 692] on div "**********" at bounding box center [1327, 581] width 220 height 233
click at [1331, 604] on div "**********" at bounding box center [1327, 582] width 220 height 234
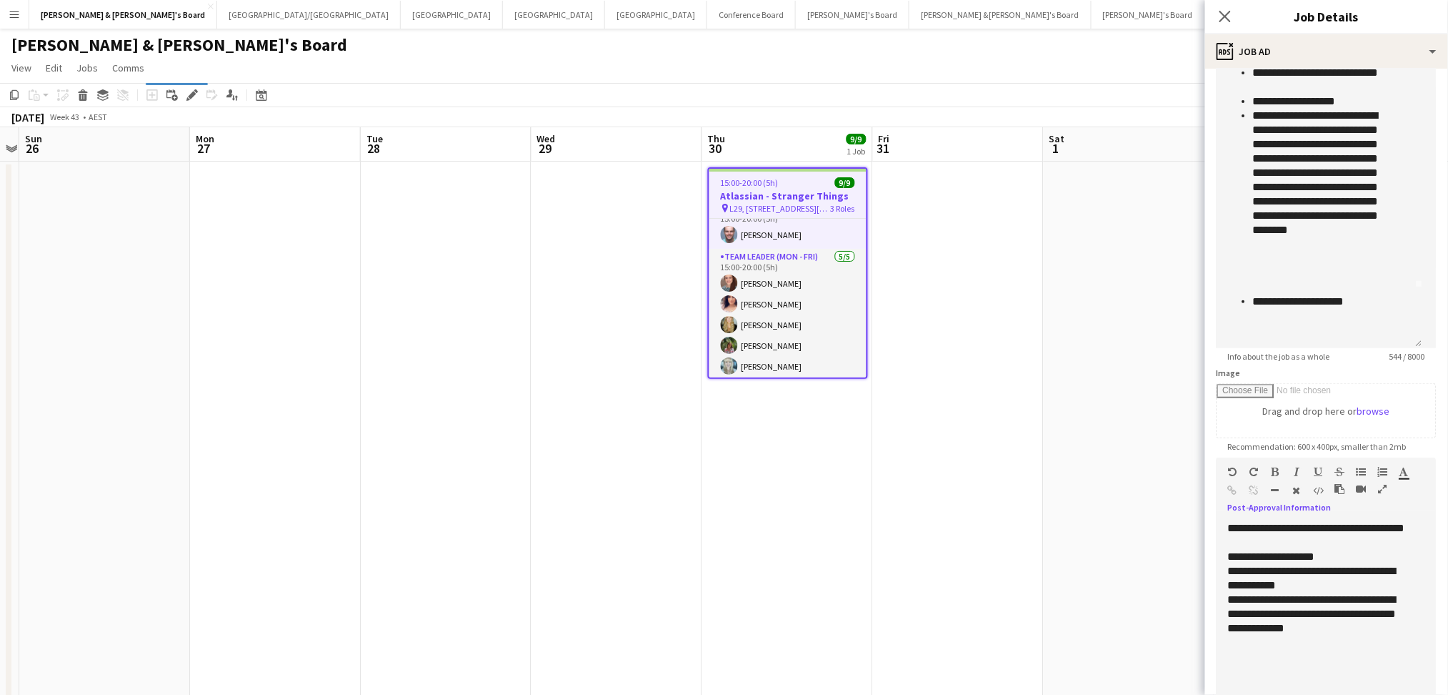
scroll to position [461, 0]
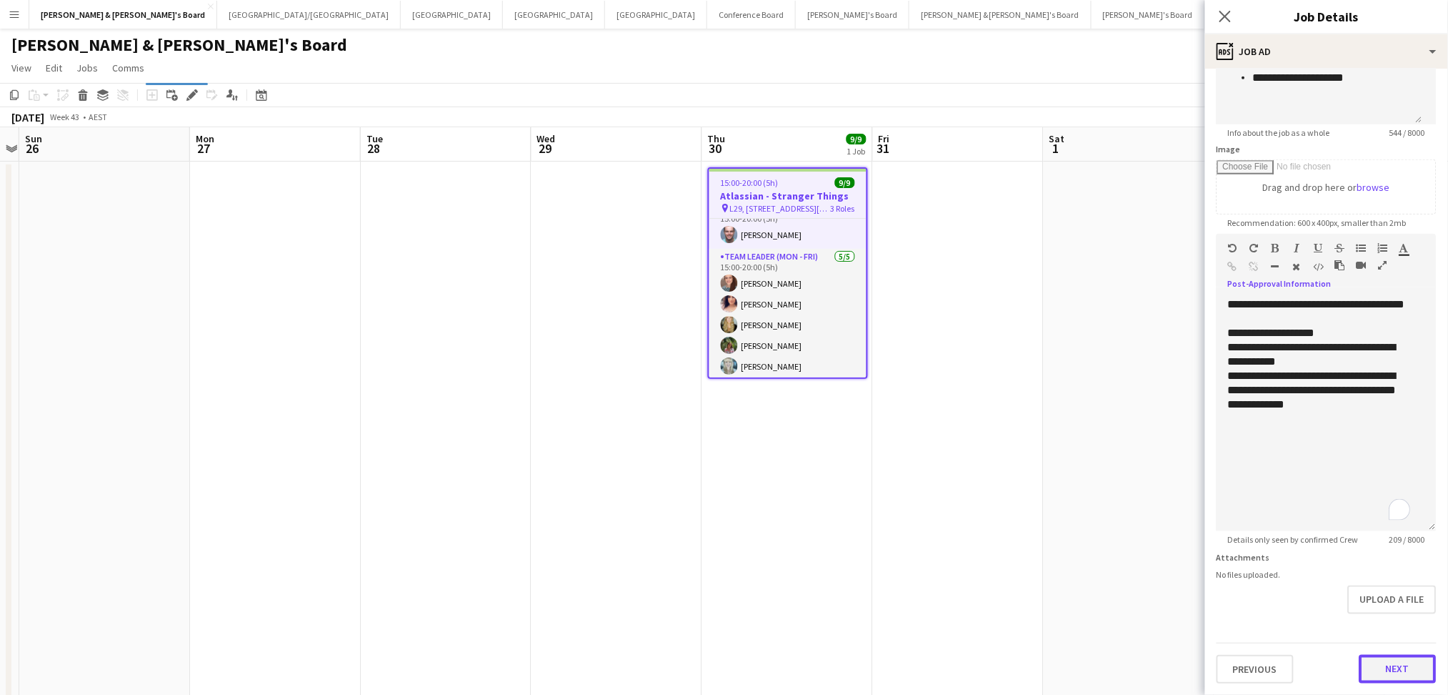
click at [1376, 663] on button "Next" at bounding box center [1398, 669] width 77 height 29
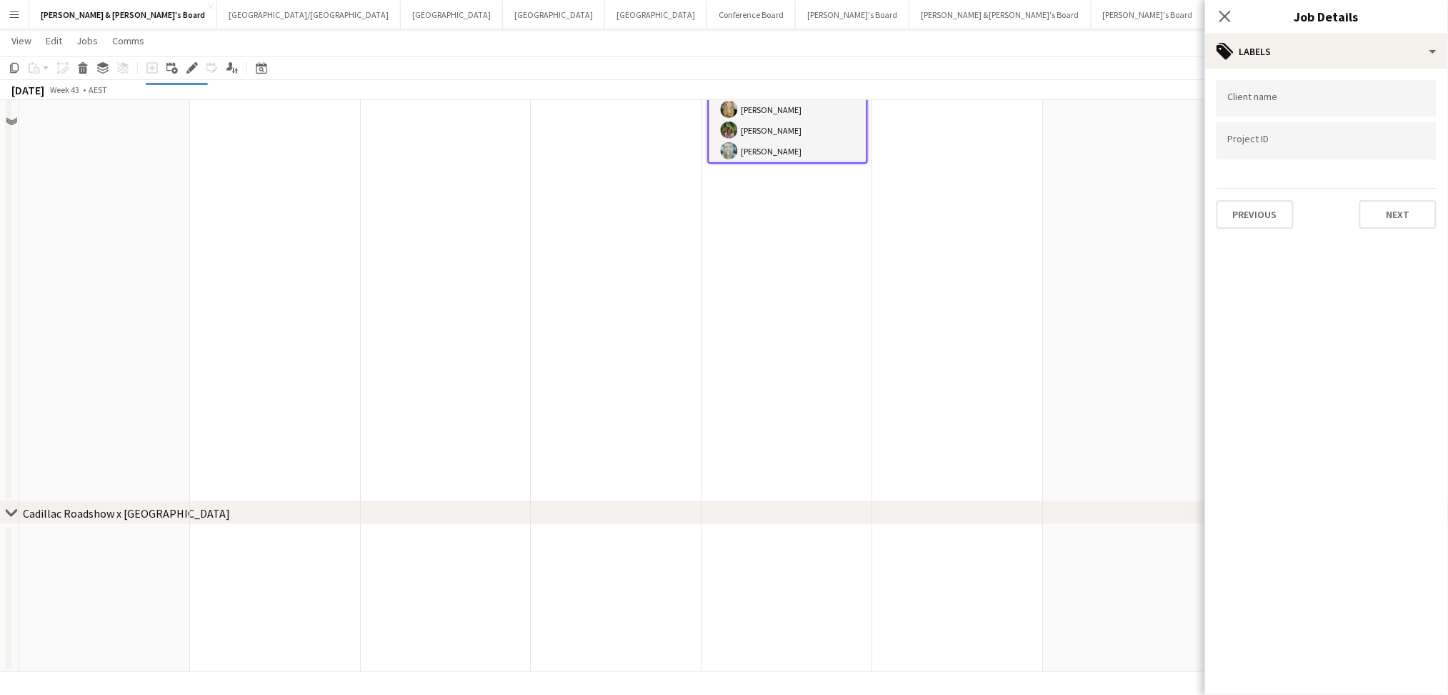
scroll to position [0, 0]
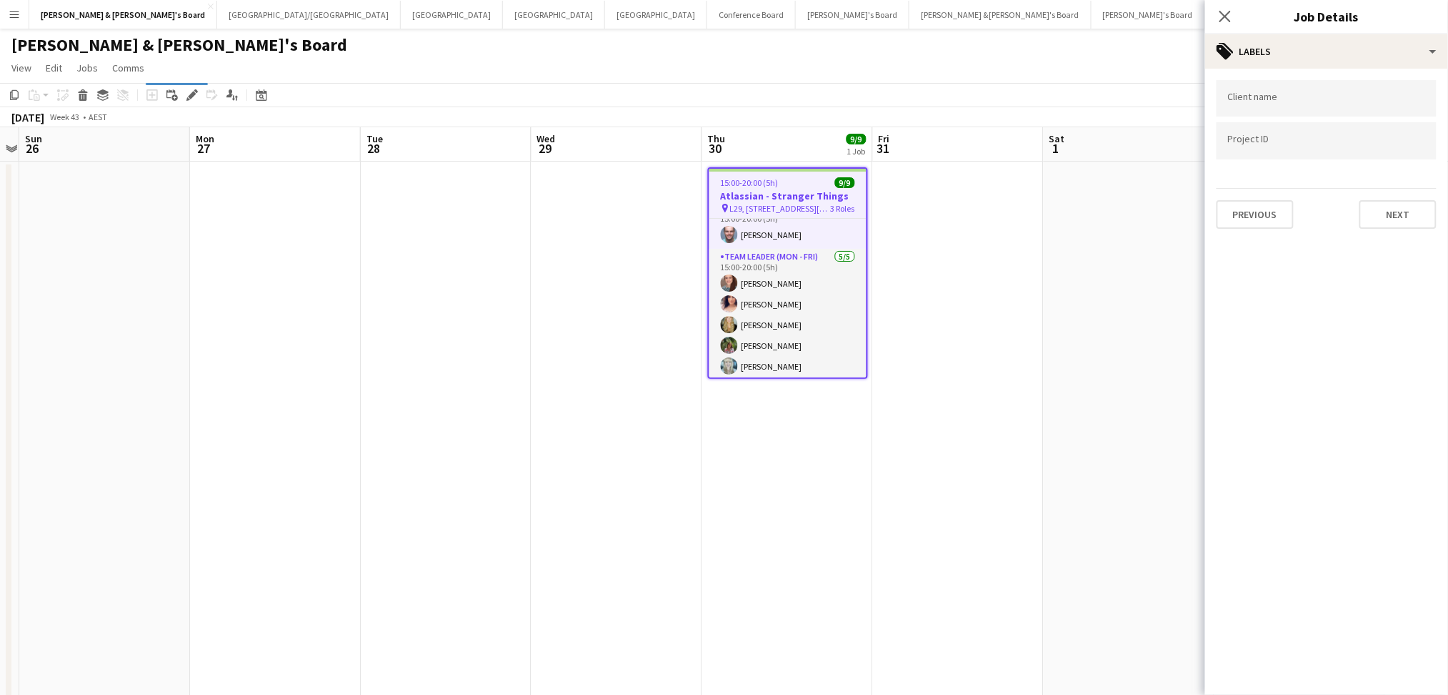
click at [997, 521] on app-date-cell at bounding box center [958, 438] width 171 height 555
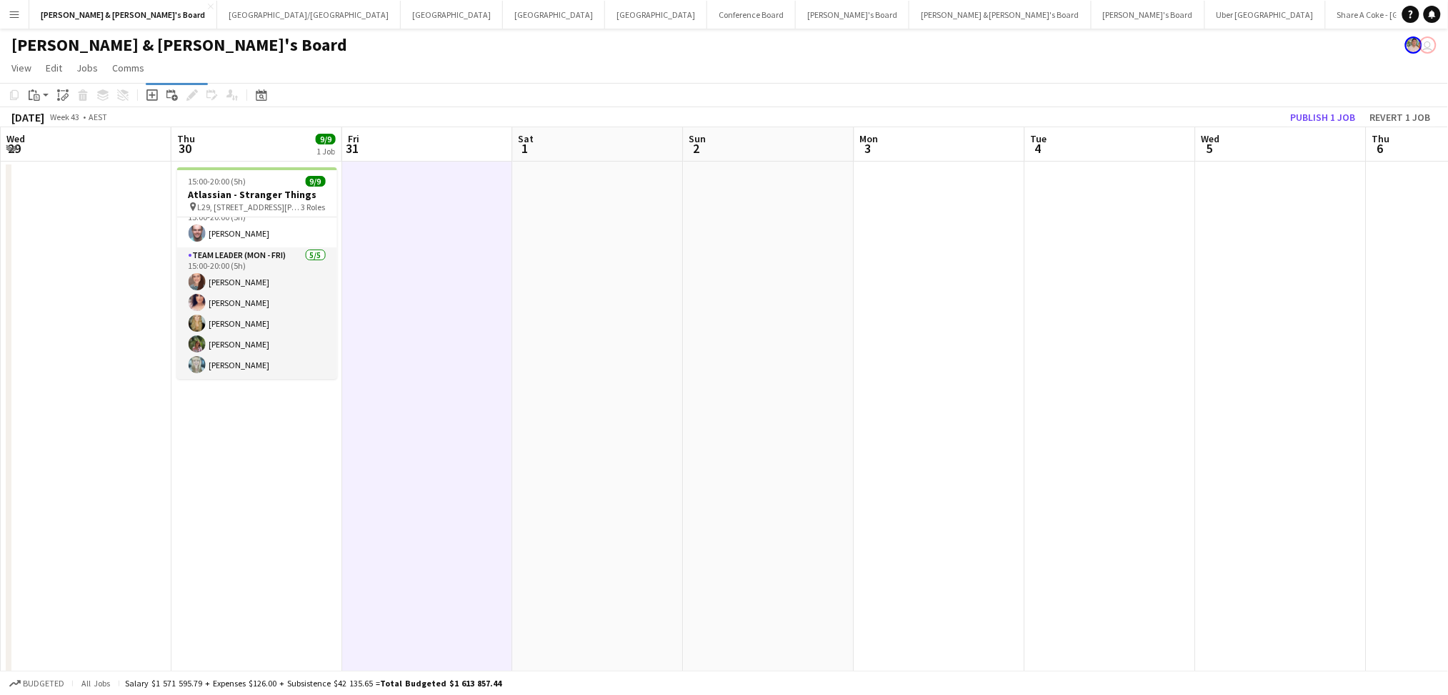
drag, startPoint x: 1163, startPoint y: 513, endPoint x: 670, endPoint y: 437, distance: 499.5
click at [624, 441] on app-calendar-viewport "Sun 26 Mon 27 Tue 28 Wed 29 Thu 30 9/9 1 Job Fri 31 Sat 1 Sun 2 Mon 3 Tue 4 Wed…" at bounding box center [724, 507] width 1448 height 760
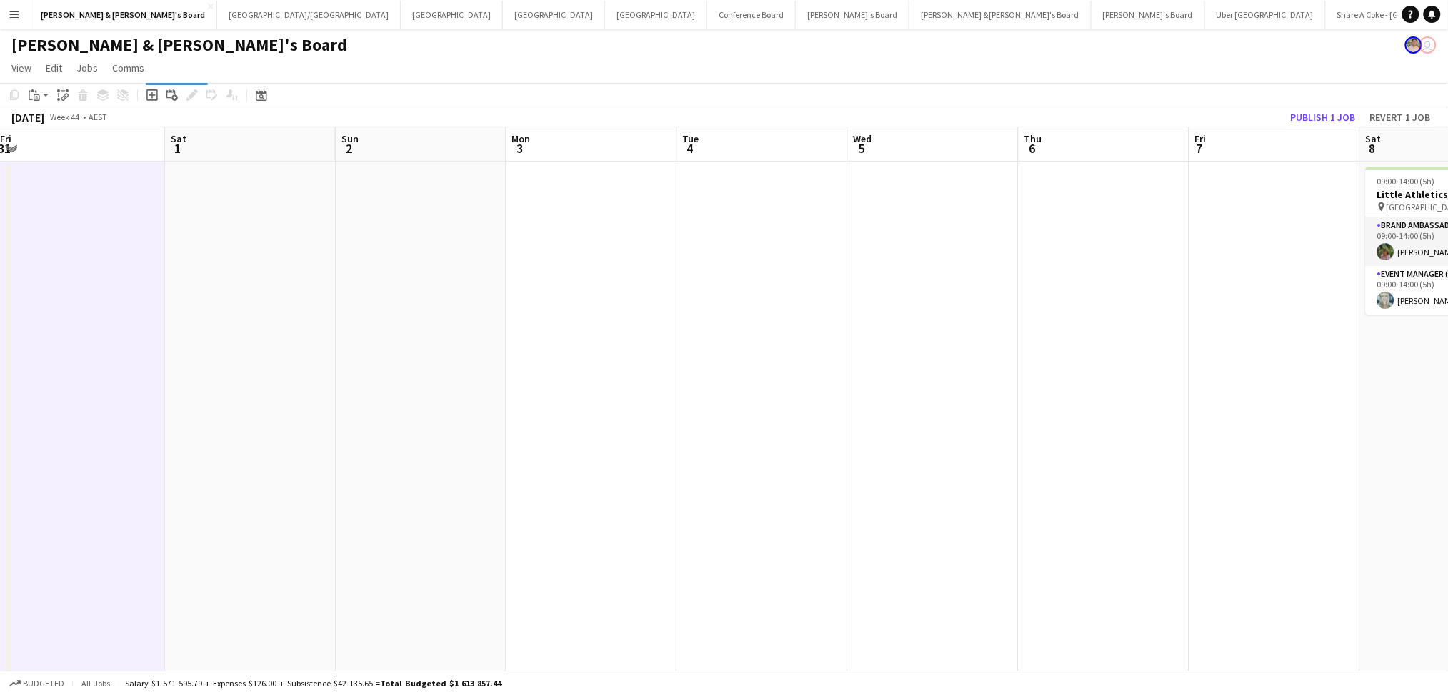
scroll to position [0, 652]
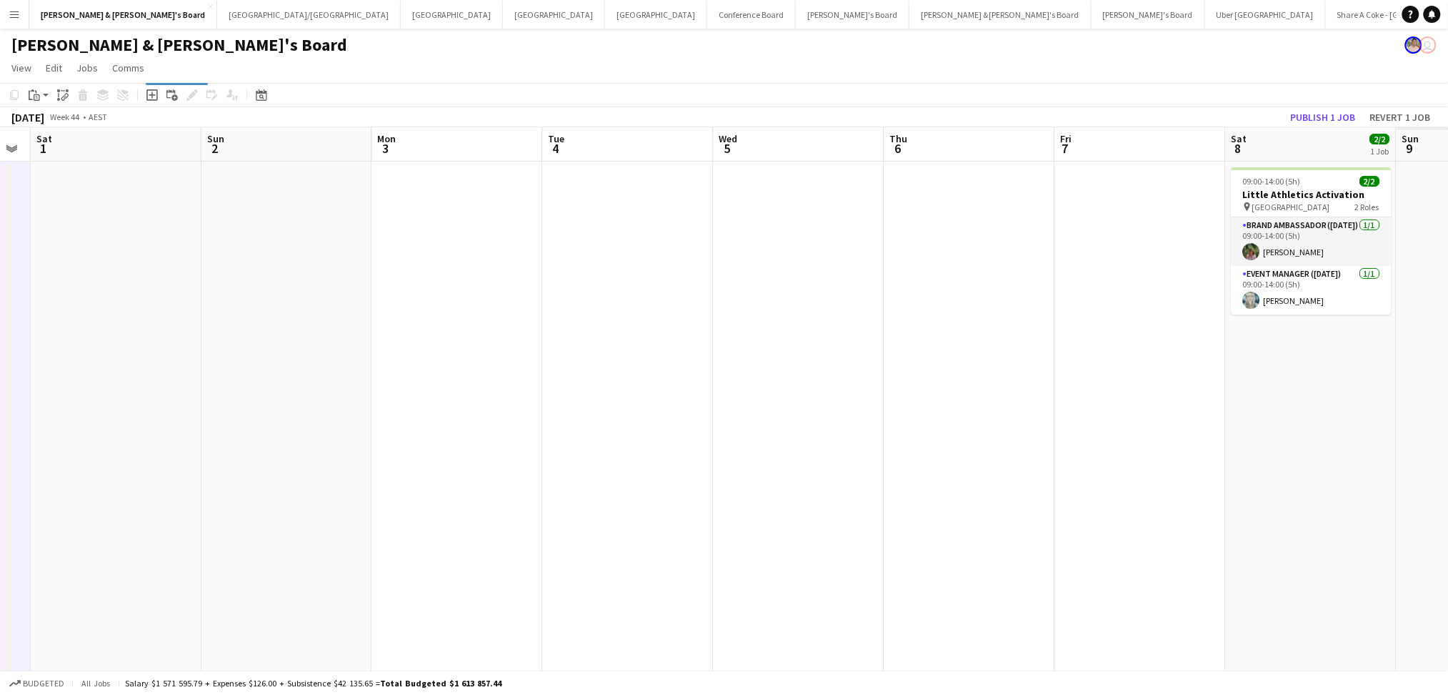
drag, startPoint x: 1101, startPoint y: 517, endPoint x: 627, endPoint y: 487, distance: 474.7
click at [627, 487] on app-calendar-viewport "Tue 28 Wed 29 Thu 30 9/9 1 Job Fri 31 Sat 1 Sun 2 Mon 3 Tue 4 Wed 5 Thu 6 Fri 7…" at bounding box center [724, 507] width 1448 height 760
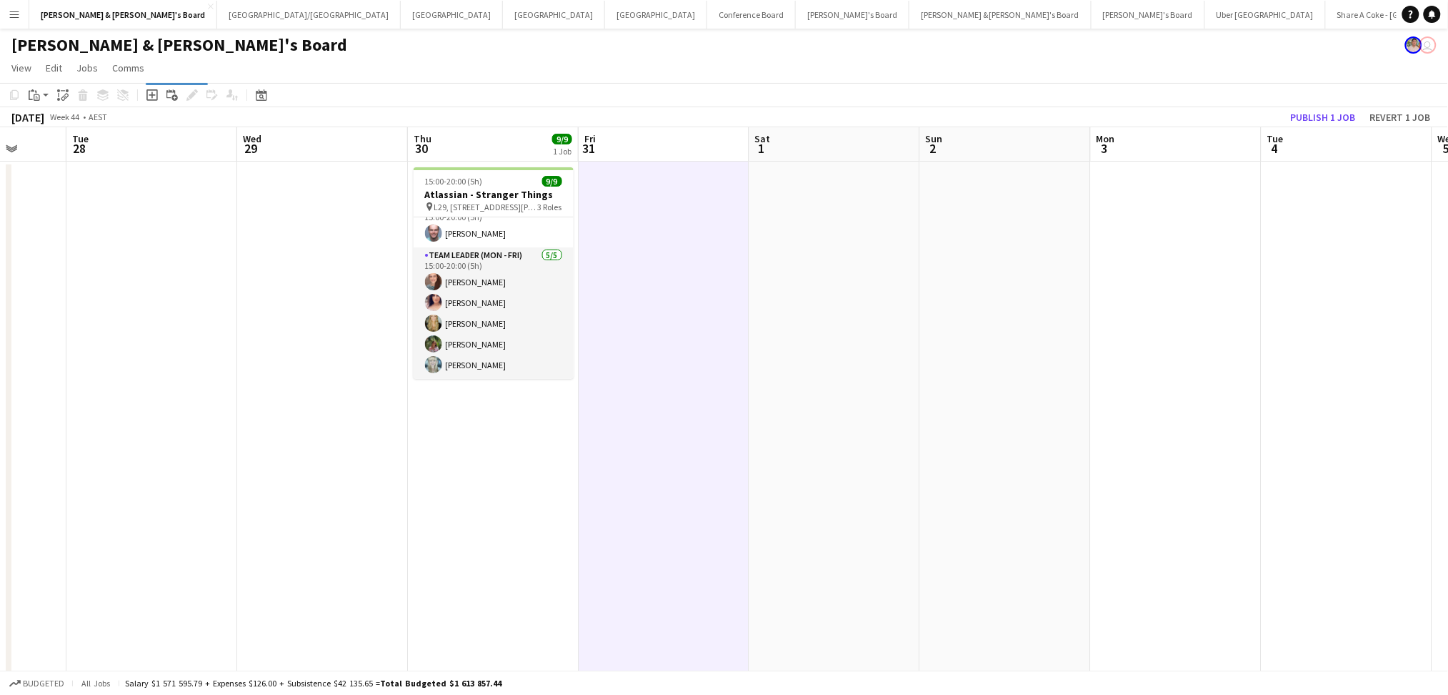
drag, startPoint x: 500, startPoint y: 473, endPoint x: 1254, endPoint y: 480, distance: 753.9
click at [1245, 480] on app-calendar-viewport "Sun 26 Mon 27 Tue 28 Wed 29 Thu 30 9/9 1 Job Fri 31 Sat 1 Sun 2 Mon 3 Tue 4 Wed…" at bounding box center [724, 507] width 1448 height 760
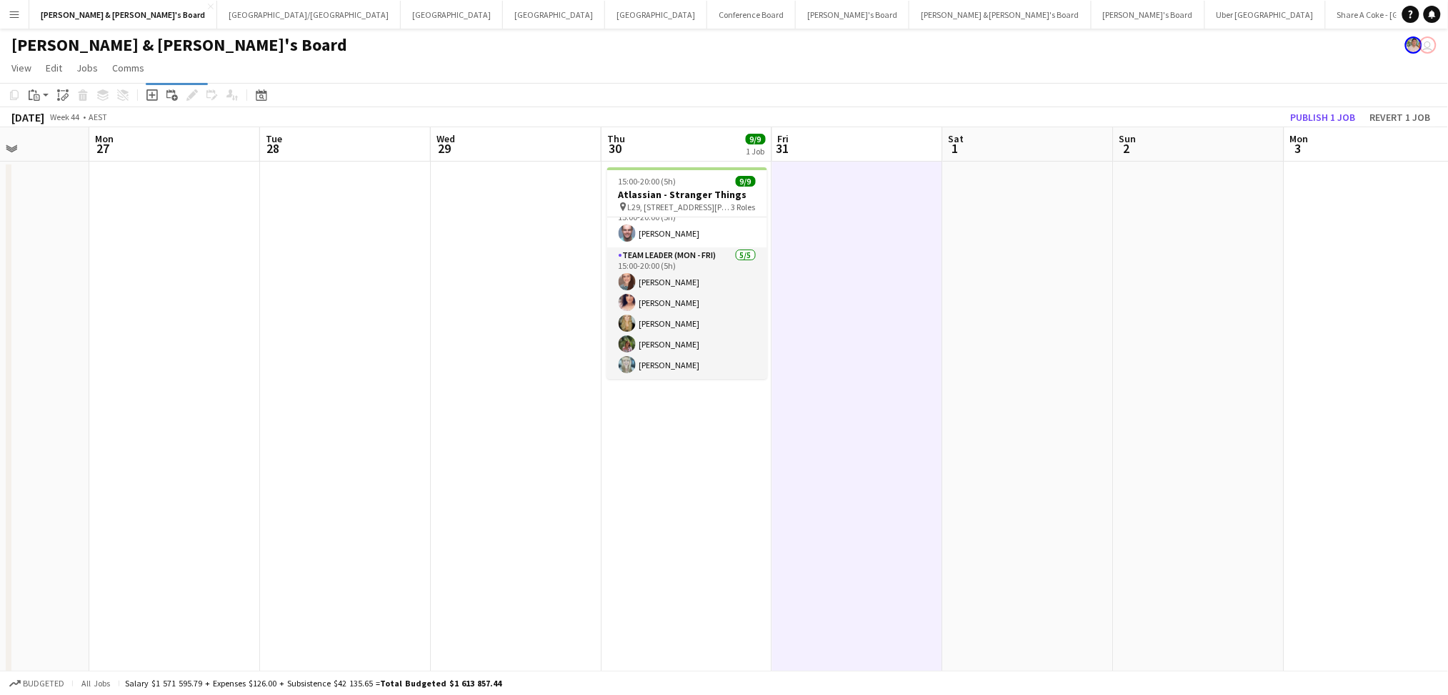
scroll to position [0, 382]
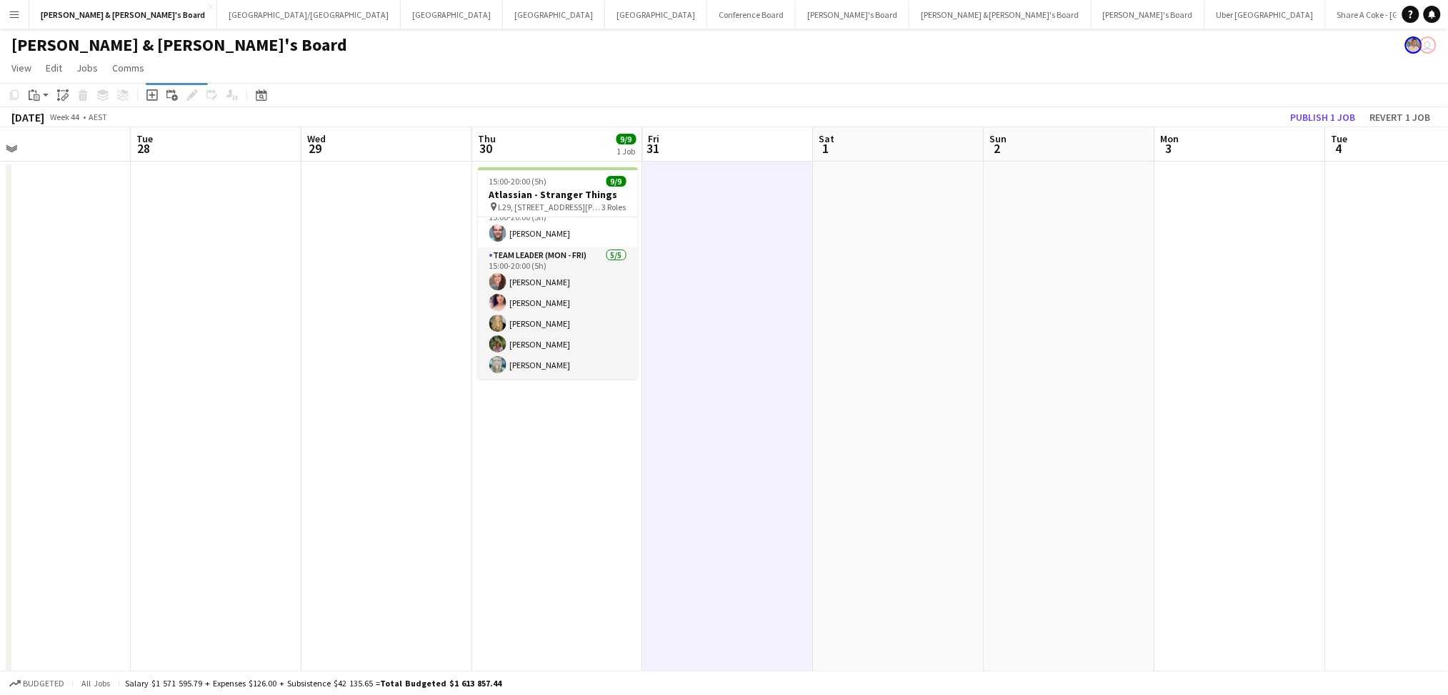
drag, startPoint x: 704, startPoint y: 455, endPoint x: 913, endPoint y: 455, distance: 209.4
click at [912, 455] on app-calendar-viewport "Sat 25 Sun 26 Mon 27 Tue 28 Wed 29 Thu 30 9/9 1 Job Fri 31 Sat 1 Sun 2 Mon 3 Tu…" at bounding box center [724, 507] width 1448 height 760
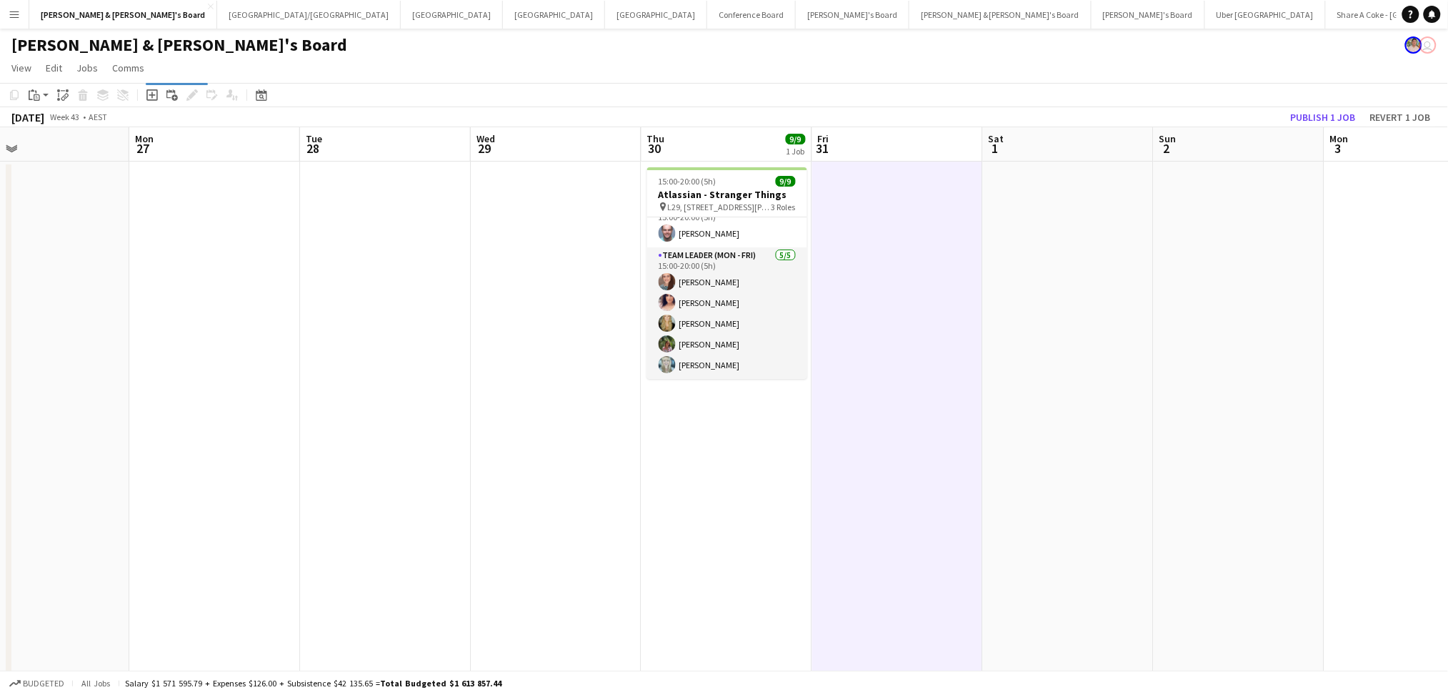
drag, startPoint x: 641, startPoint y: 452, endPoint x: 812, endPoint y: 450, distance: 170.8
click at [810, 452] on app-calendar-viewport "Fri 24 Sat 25 Sun 26 Mon 27 Tue 28 Wed 29 Thu 30 9/9 1 Job Fri 31 Sat 1 Sun 2 M…" at bounding box center [724, 507] width 1448 height 760
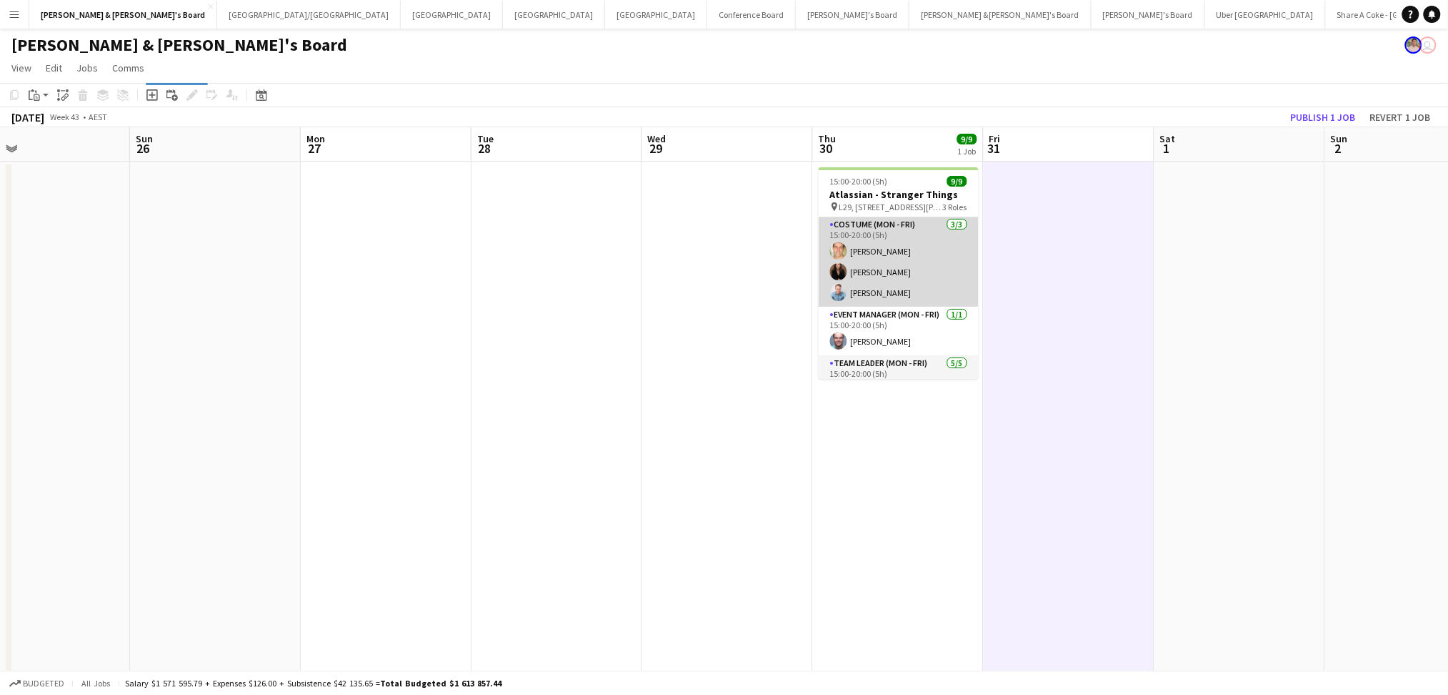
scroll to position [0, 0]
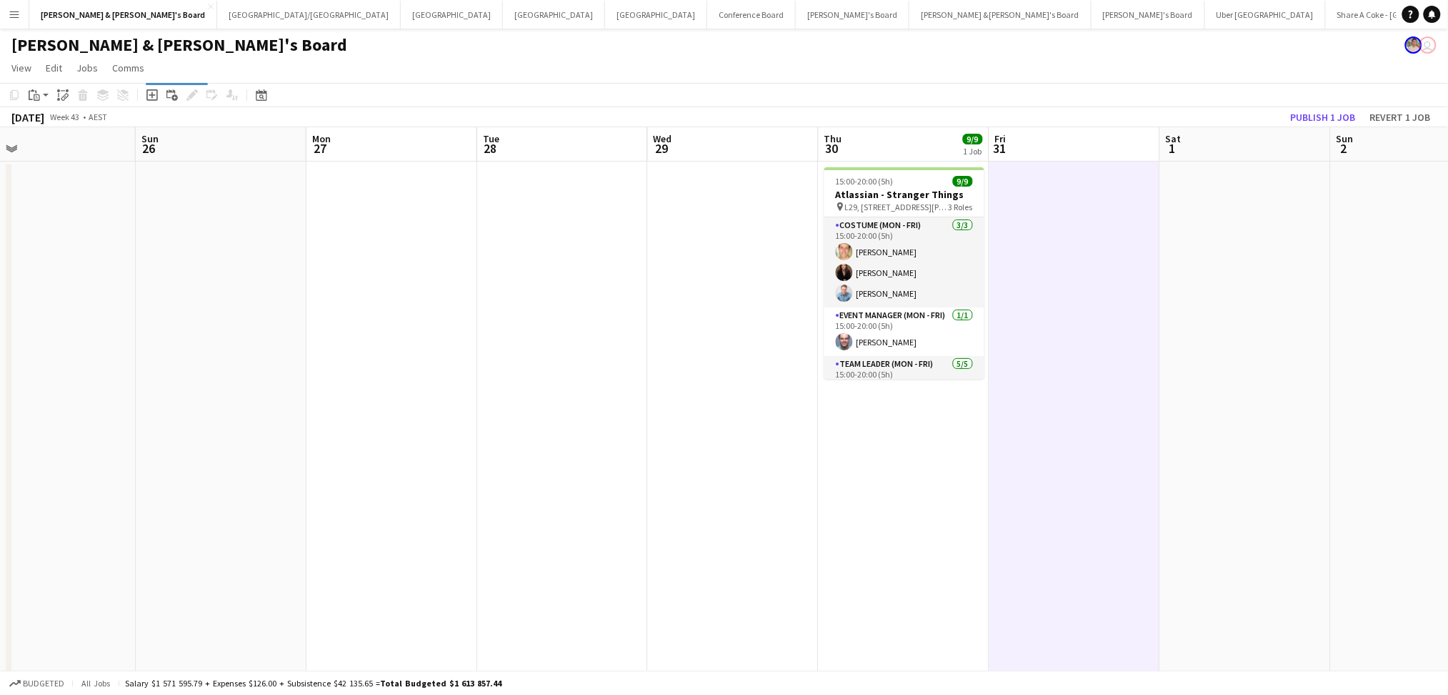
drag, startPoint x: 487, startPoint y: 377, endPoint x: 1109, endPoint y: 427, distance: 624.3
click at [1109, 427] on app-calendar-viewport "Thu 23 Fri 24 Sat 25 Sun 26 Mon 27 Tue 28 Wed 29 Thu 30 9/9 1 Job Fri 31 Sat 1 …" at bounding box center [724, 507] width 1448 height 760
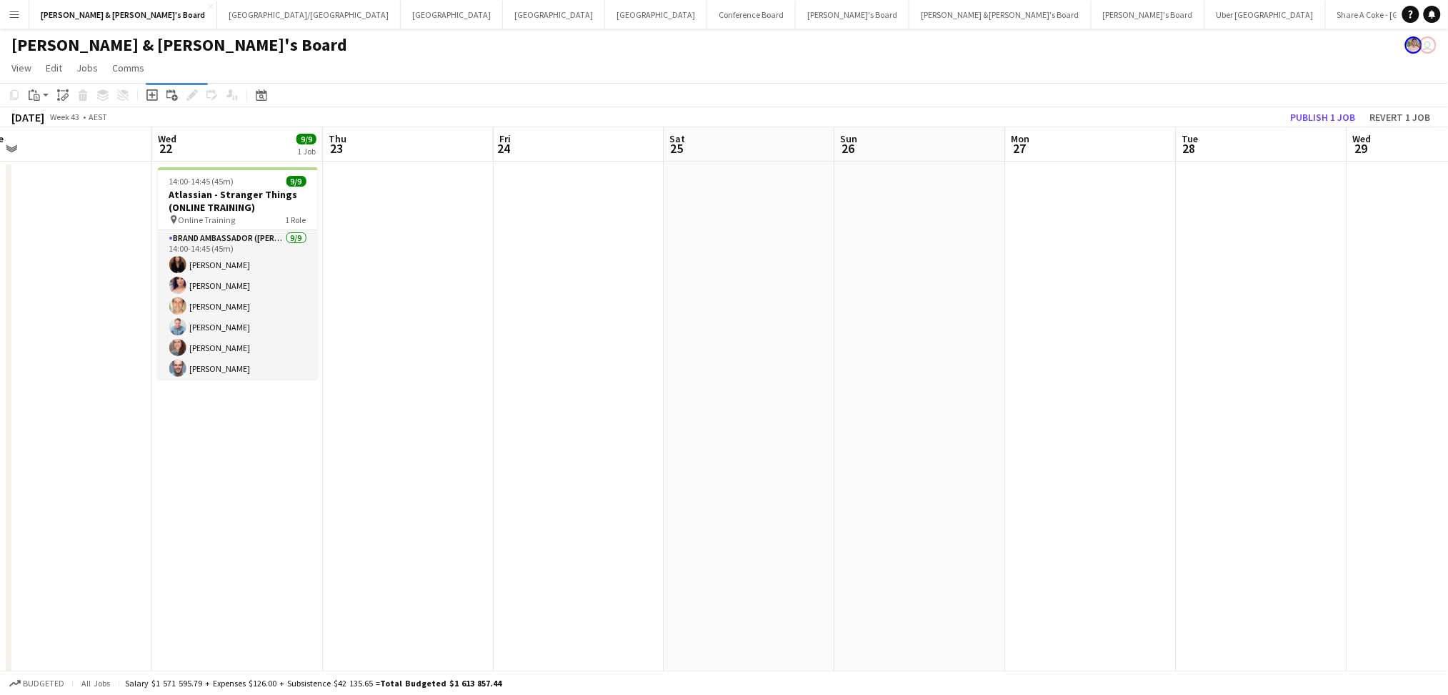
drag, startPoint x: 461, startPoint y: 399, endPoint x: 735, endPoint y: 422, distance: 274.6
click at [735, 422] on app-calendar-viewport "Sun 19 Mon 20 Tue 21 Wed 22 9/9 1 Job Thu 23 Fri 24 Sat 25 Sun 26 Mon 27 Tue 28…" at bounding box center [724, 507] width 1448 height 760
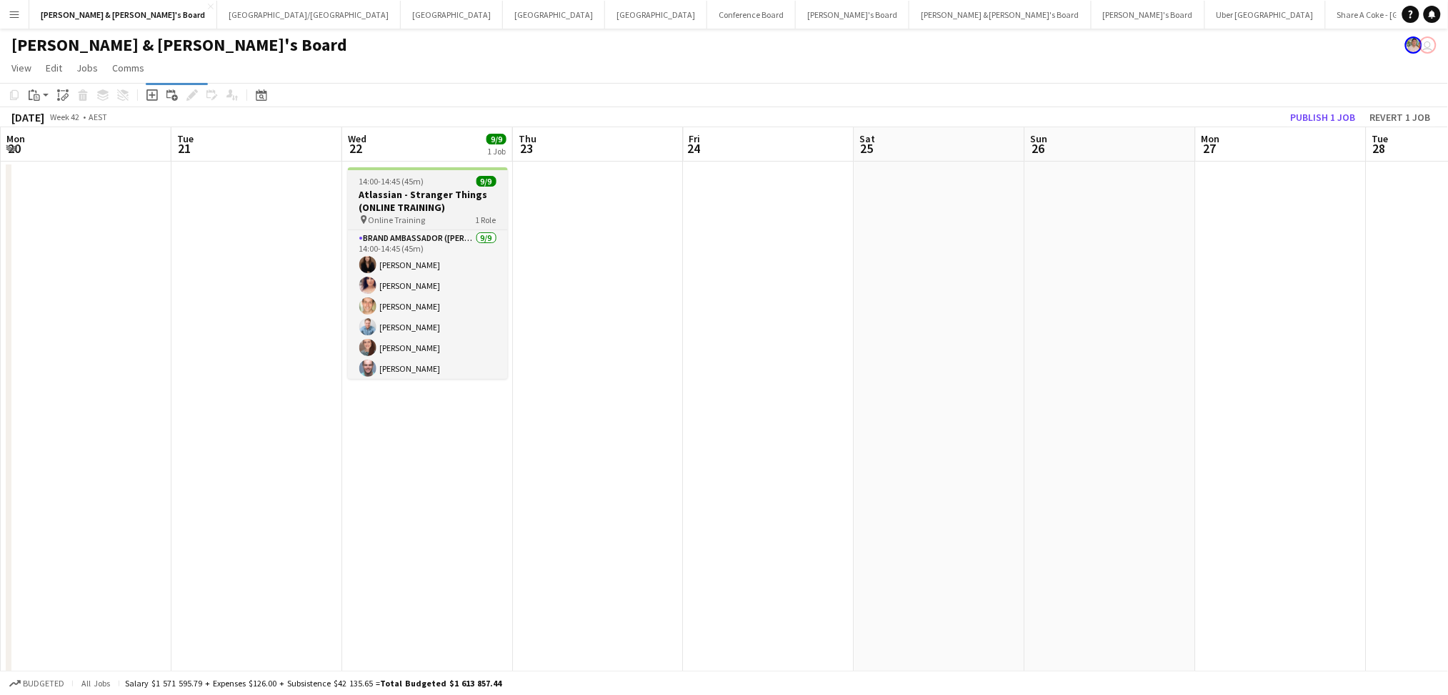
click at [420, 186] on span "14:00-14:45 (45m)" at bounding box center [391, 181] width 65 height 11
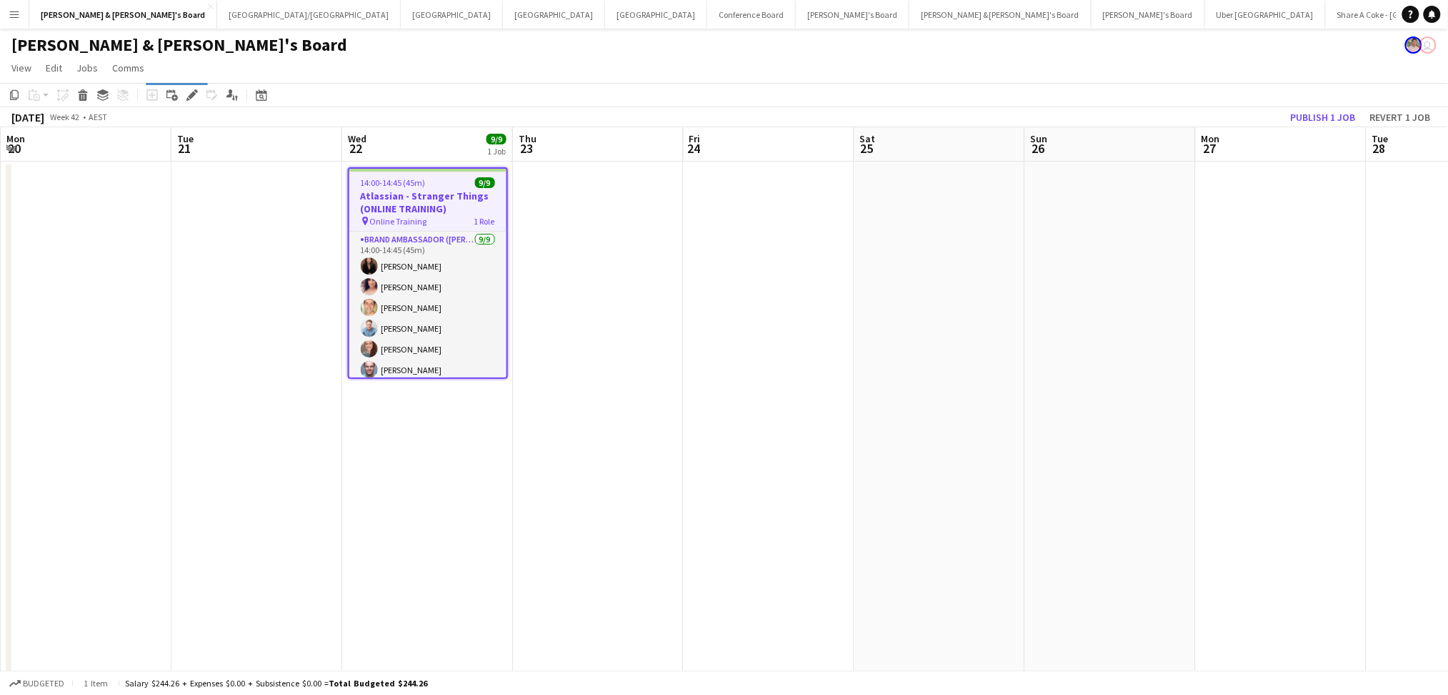
click at [420, 186] on span "14:00-14:45 (45m)" at bounding box center [393, 182] width 65 height 11
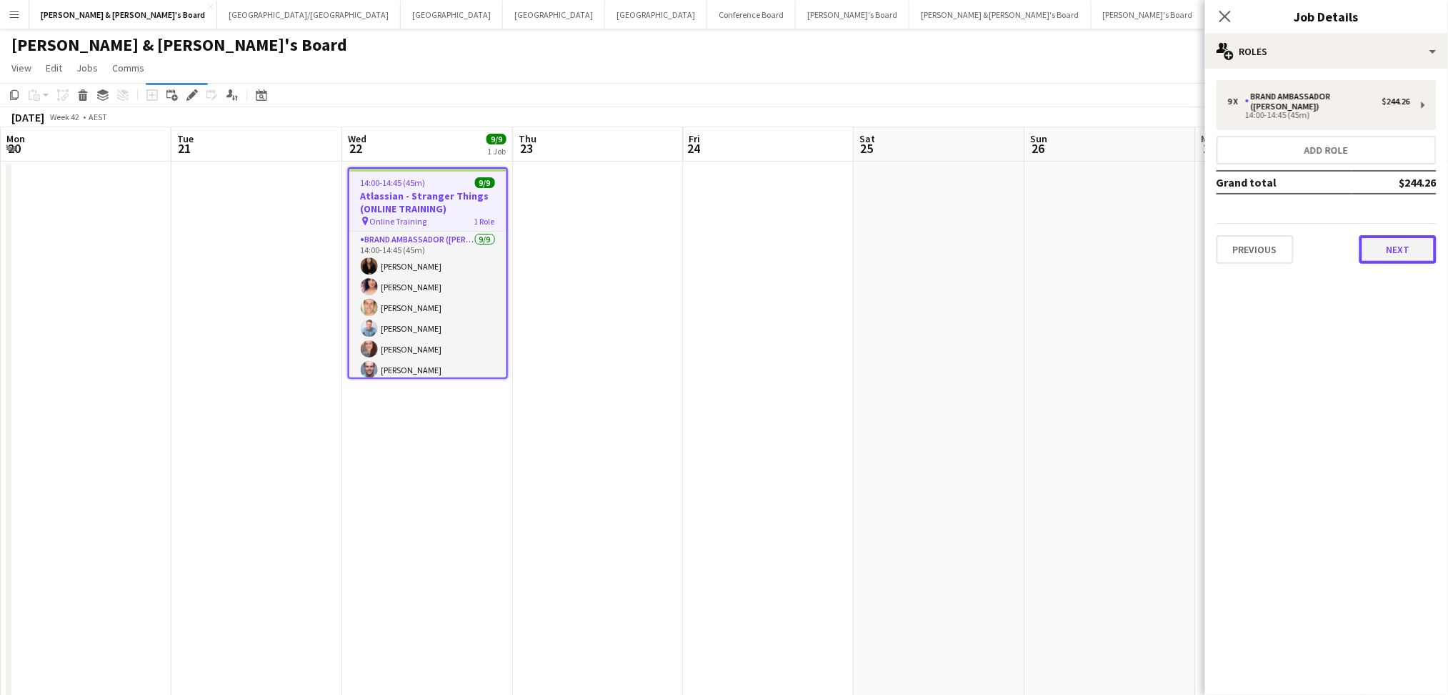
click at [1391, 235] on button "Next" at bounding box center [1398, 249] width 77 height 29
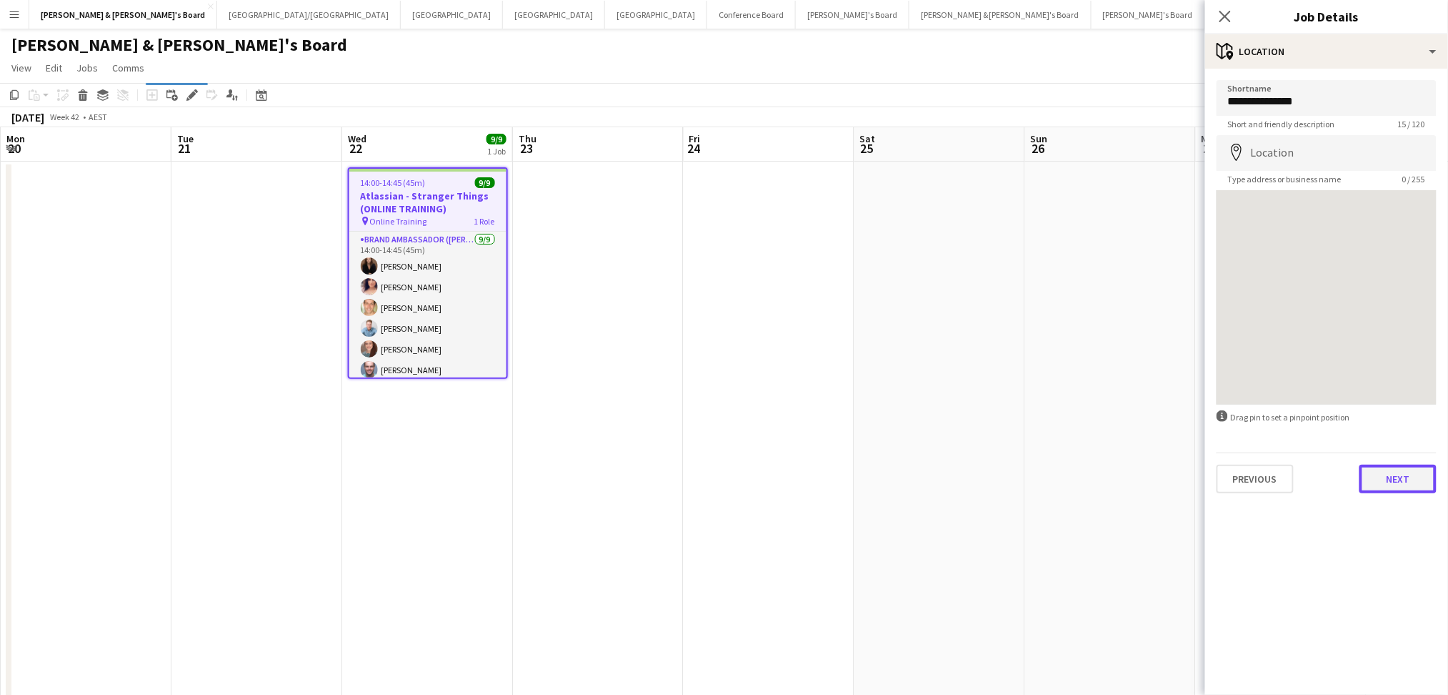
click at [1386, 473] on button "Next" at bounding box center [1398, 478] width 77 height 29
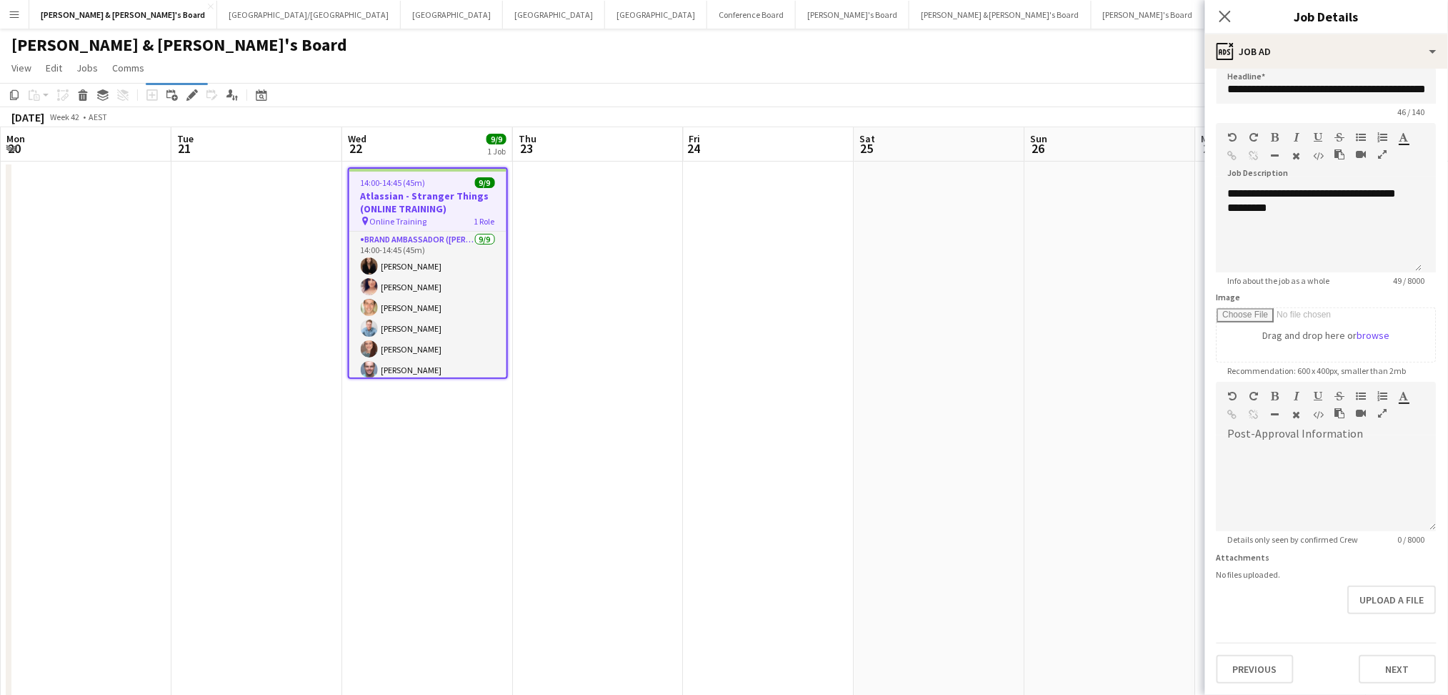
scroll to position [64, 0]
click at [913, 392] on app-date-cell at bounding box center [940, 438] width 171 height 555
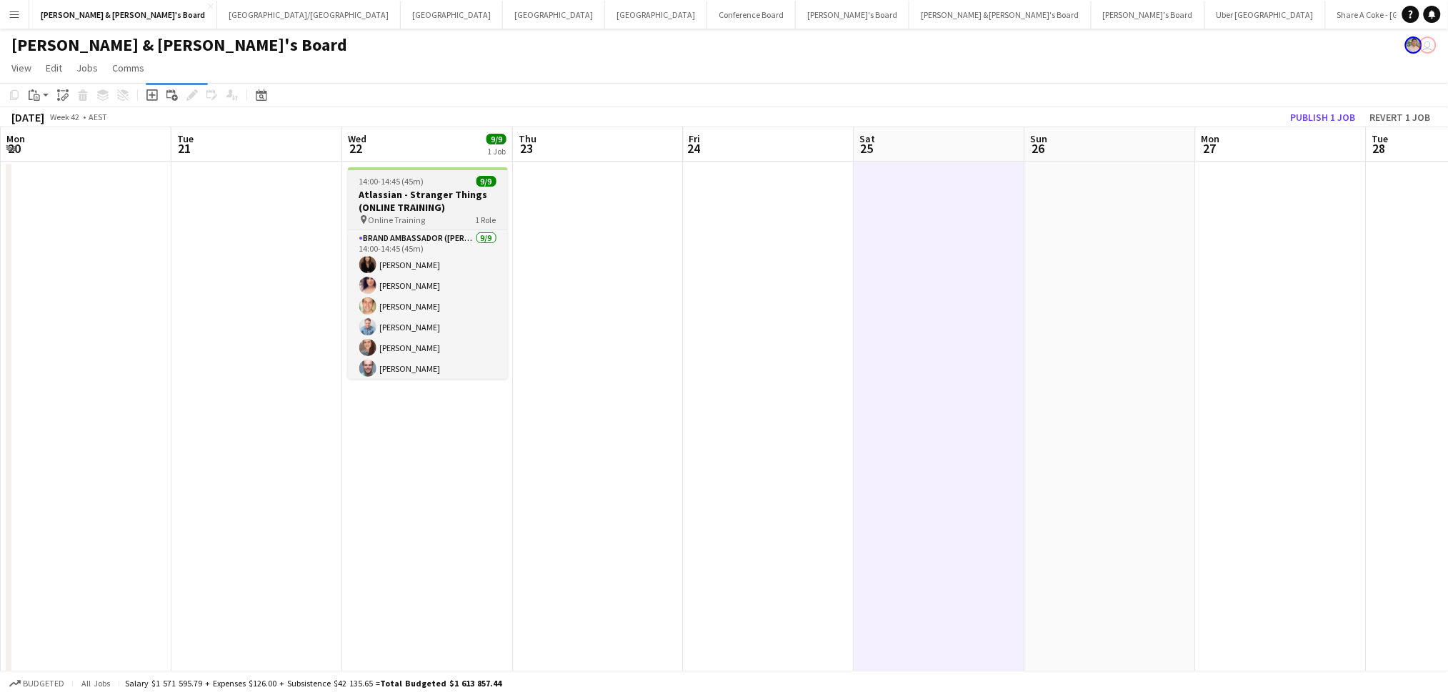
click at [435, 212] on h3 "Atlassian - Stranger Things (ONLINE TRAINING)" at bounding box center [428, 201] width 160 height 26
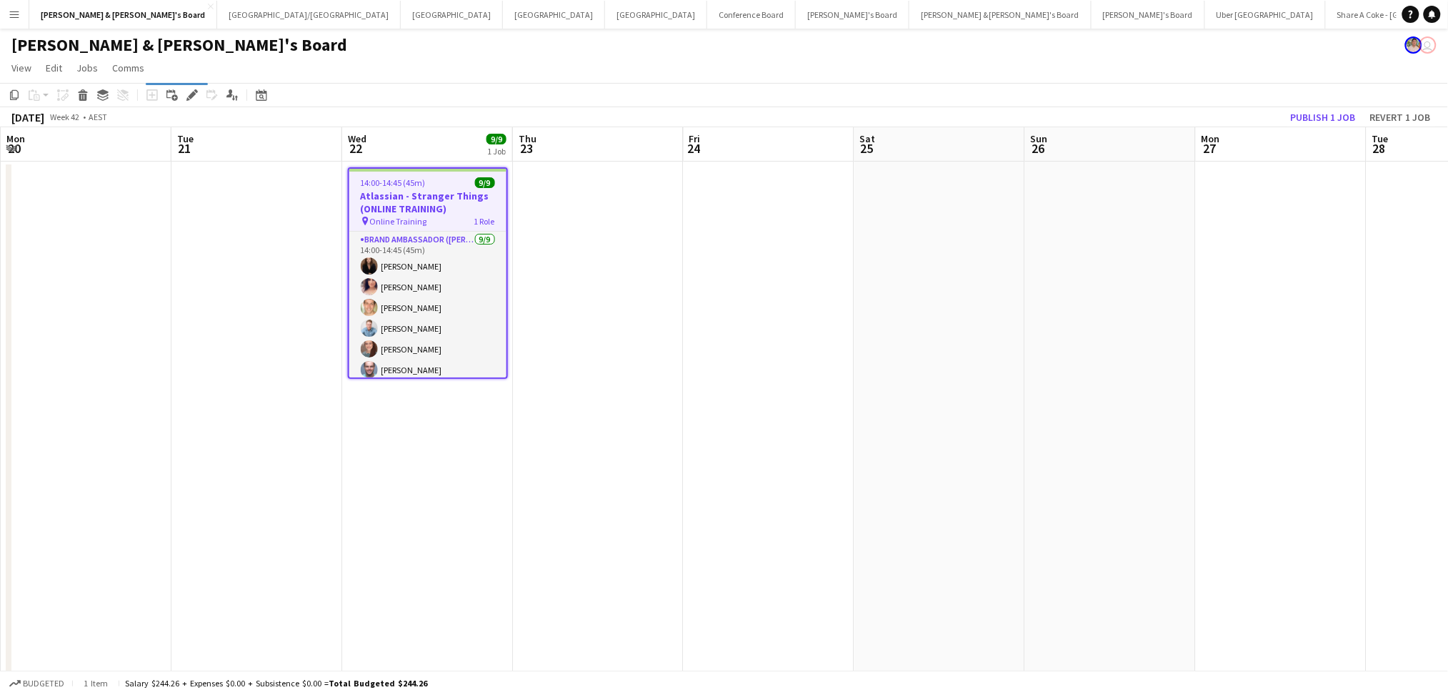
click at [435, 212] on h3 "Atlassian - Stranger Things (ONLINE TRAINING)" at bounding box center [427, 202] width 157 height 26
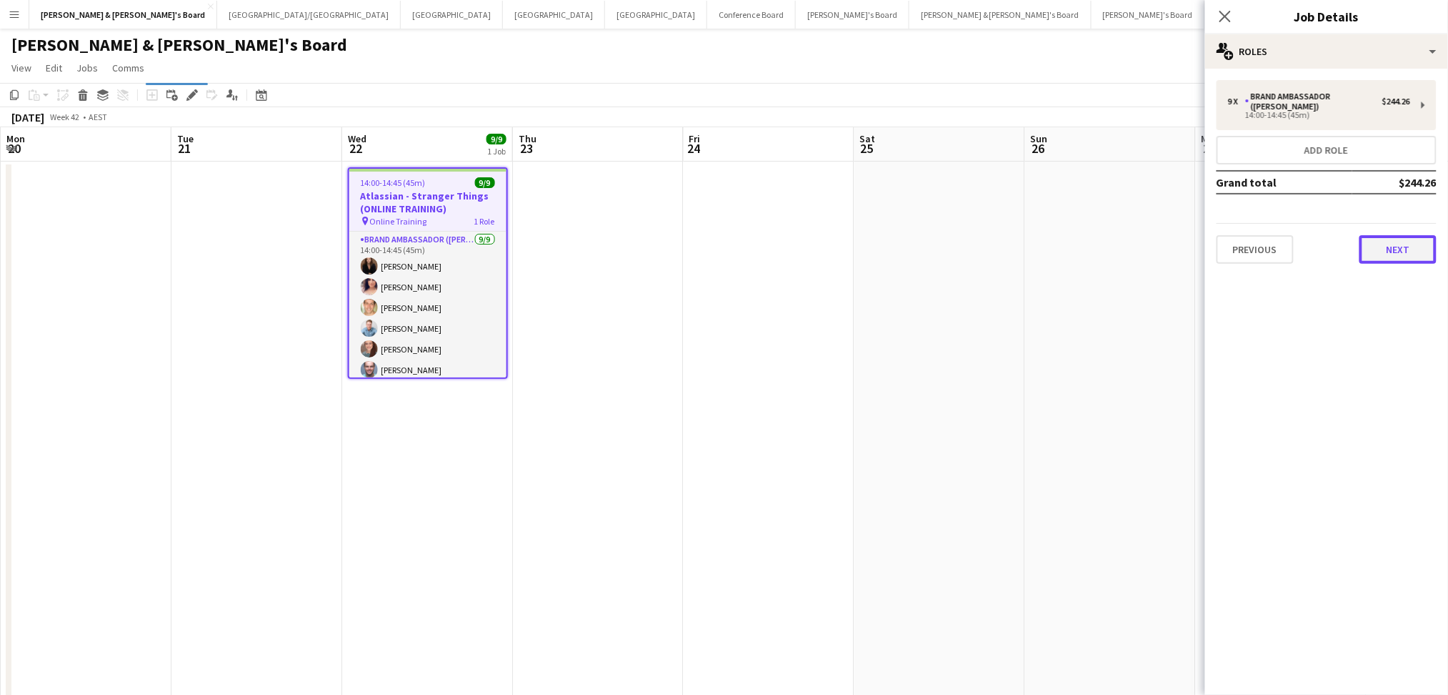
click at [1377, 235] on button "Next" at bounding box center [1398, 249] width 77 height 29
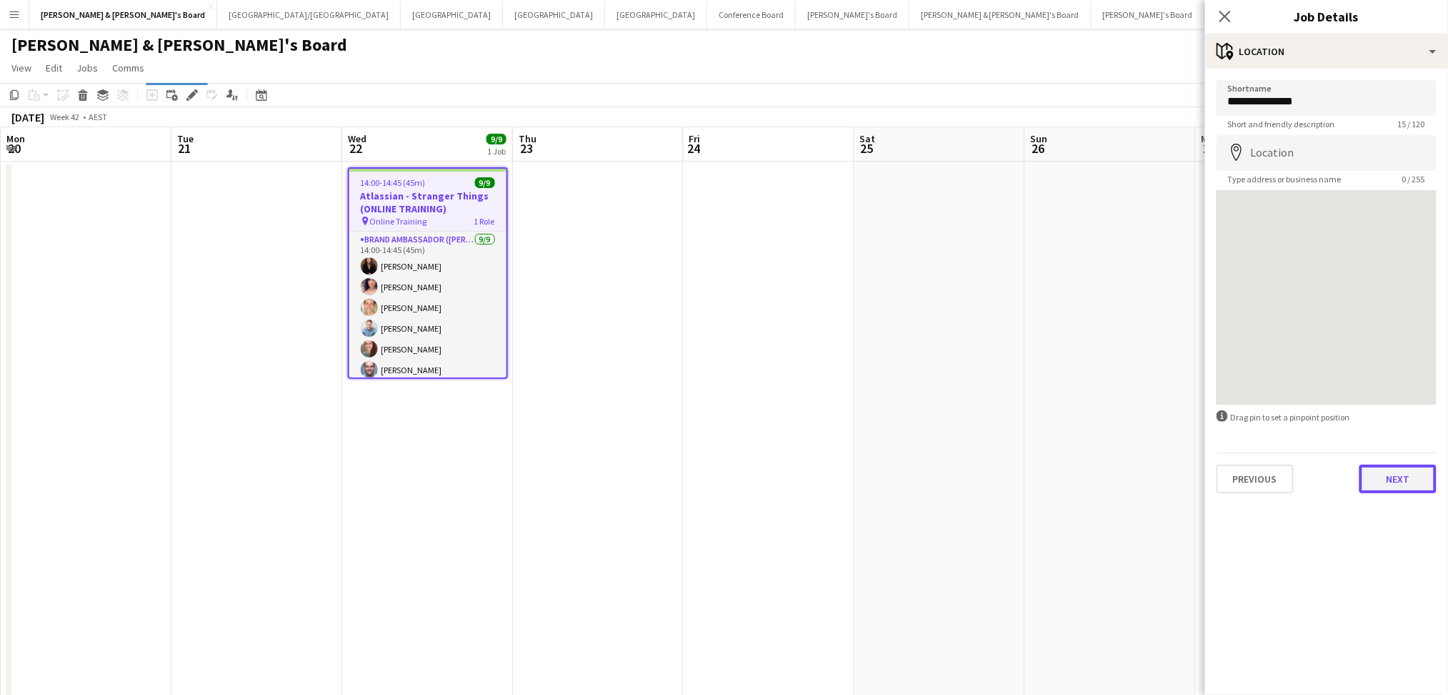
click at [1406, 484] on button "Next" at bounding box center [1398, 478] width 77 height 29
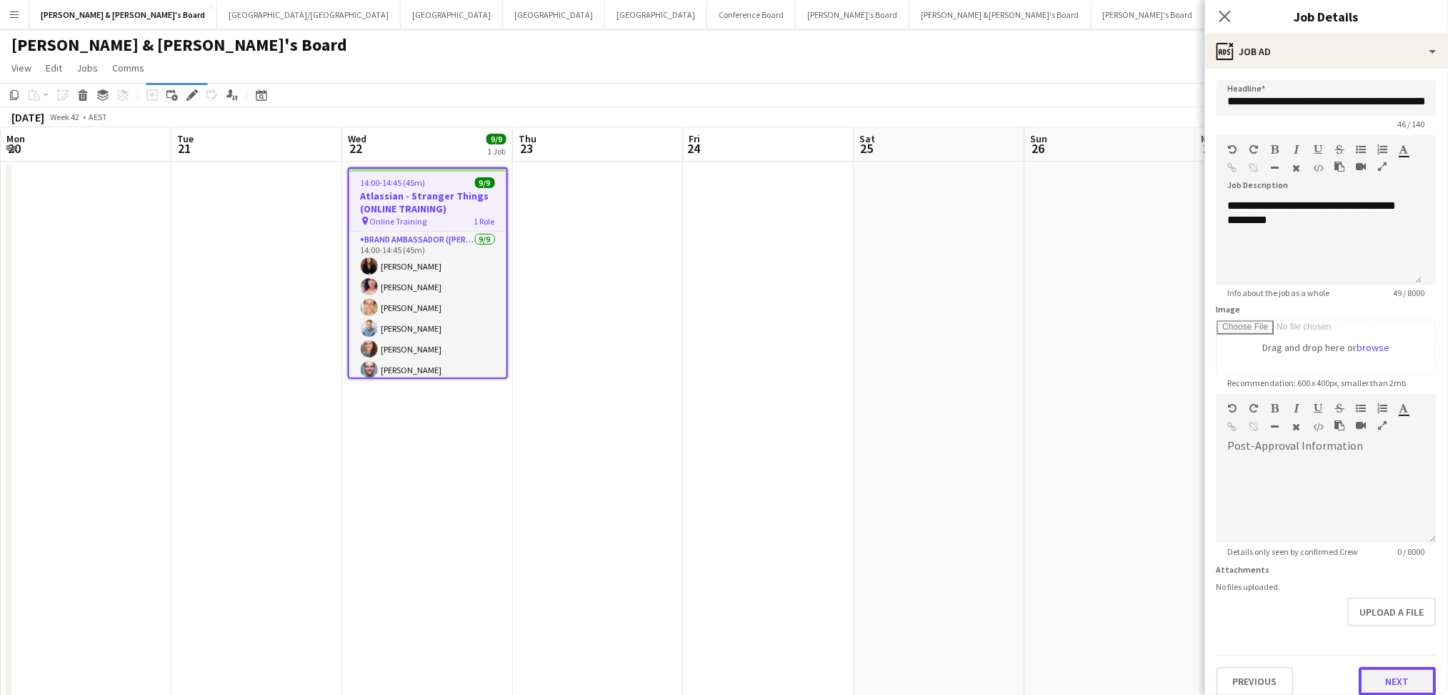
click at [1377, 676] on button "Next" at bounding box center [1398, 681] width 77 height 29
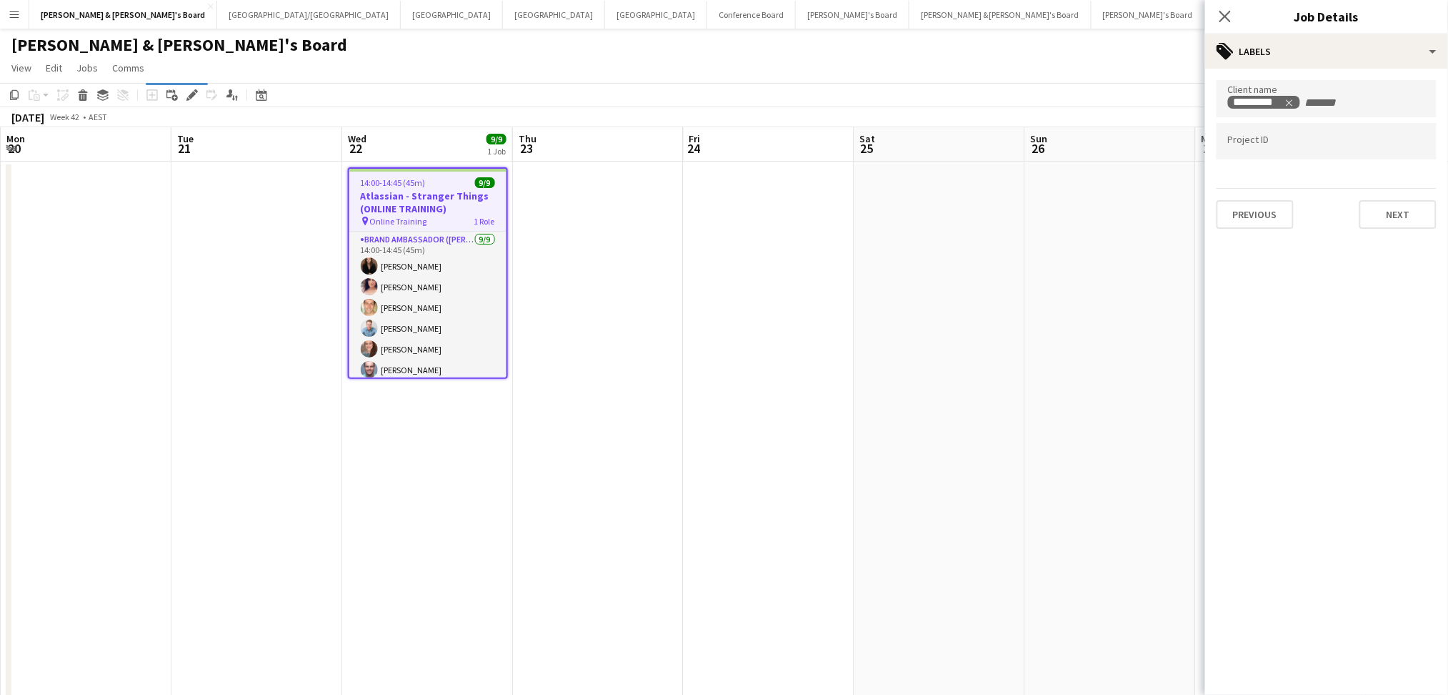
drag, startPoint x: 1080, startPoint y: 314, endPoint x: 1016, endPoint y: 318, distance: 63.7
click at [1073, 315] on app-calendar-viewport "Sat 18 4/4 1 Job Sun 19 Mon 20 Tue 21 Wed 22 9/9 1 Job Thu 23 Fri 24 Sat 25 Sun…" at bounding box center [724, 507] width 1448 height 760
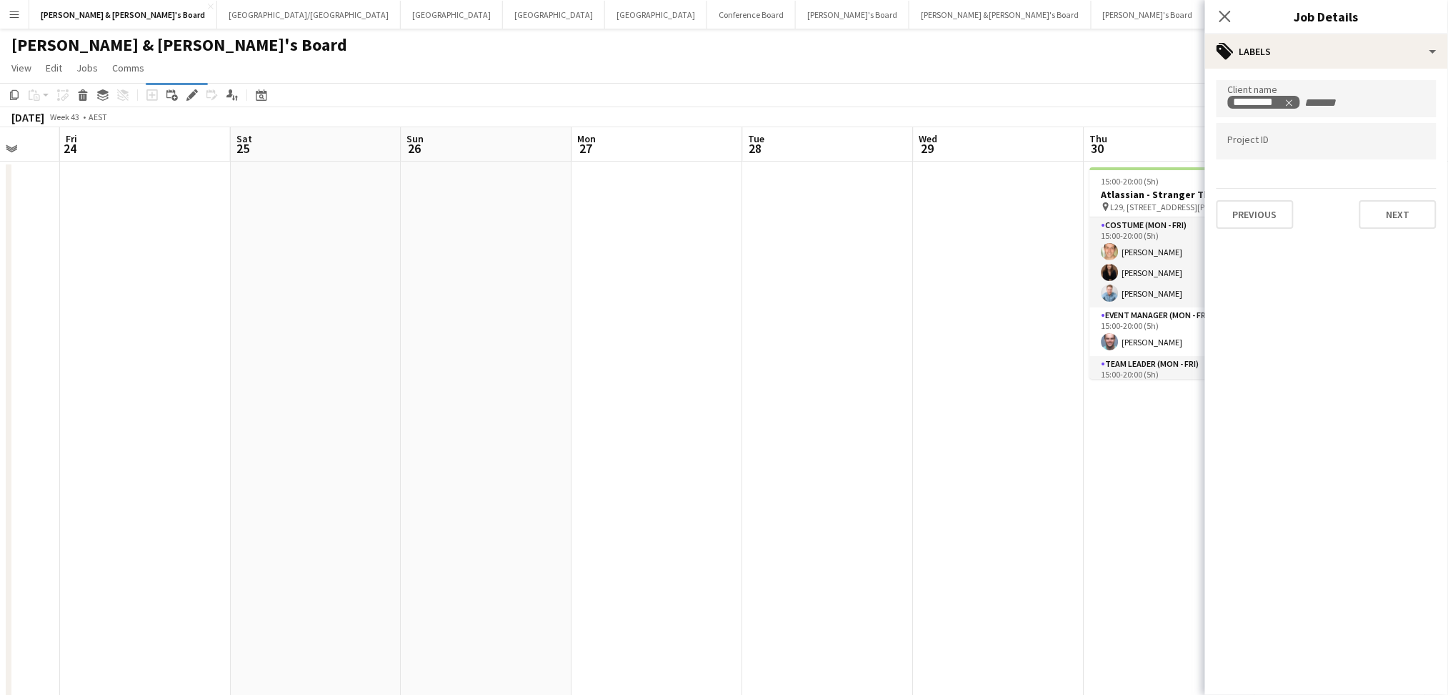
drag, startPoint x: 1005, startPoint y: 489, endPoint x: 387, endPoint y: 475, distance: 617.5
click at [387, 475] on app-calendar-viewport "Mon 20 Tue 21 Wed 22 9/9 1 Job Thu 23 Fri 24 Sat 25 Sun 26 Mon 27 Tue 28 Wed 29…" at bounding box center [724, 507] width 1448 height 760
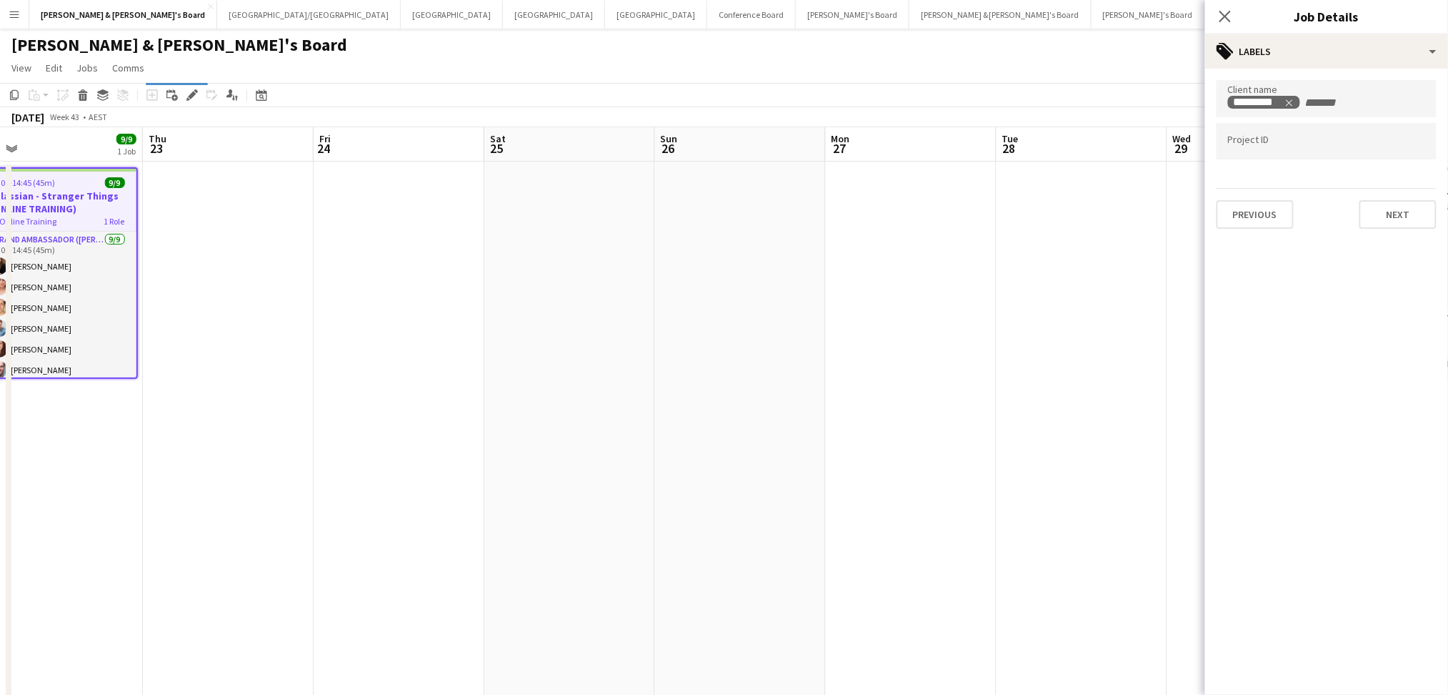
drag, startPoint x: 837, startPoint y: 517, endPoint x: 367, endPoint y: 464, distance: 473.1
click at [367, 464] on app-calendar-viewport "Mon 20 Tue 21 Wed 22 9/9 1 Job Thu 23 Fri 24 Sat 25 Sun 26 Mon 27 Tue 28 Wed 29…" at bounding box center [724, 507] width 1448 height 760
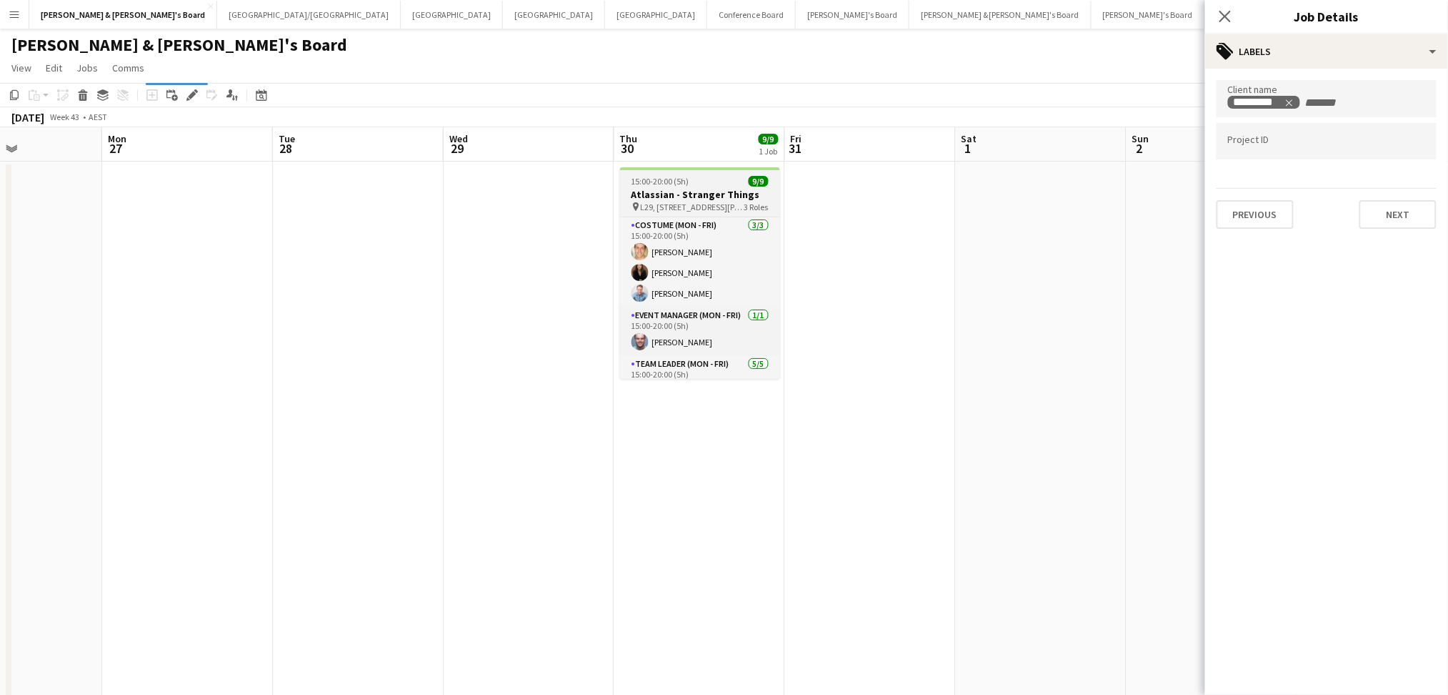
click at [684, 192] on h3 "Atlassian - Stranger Things" at bounding box center [700, 194] width 160 height 13
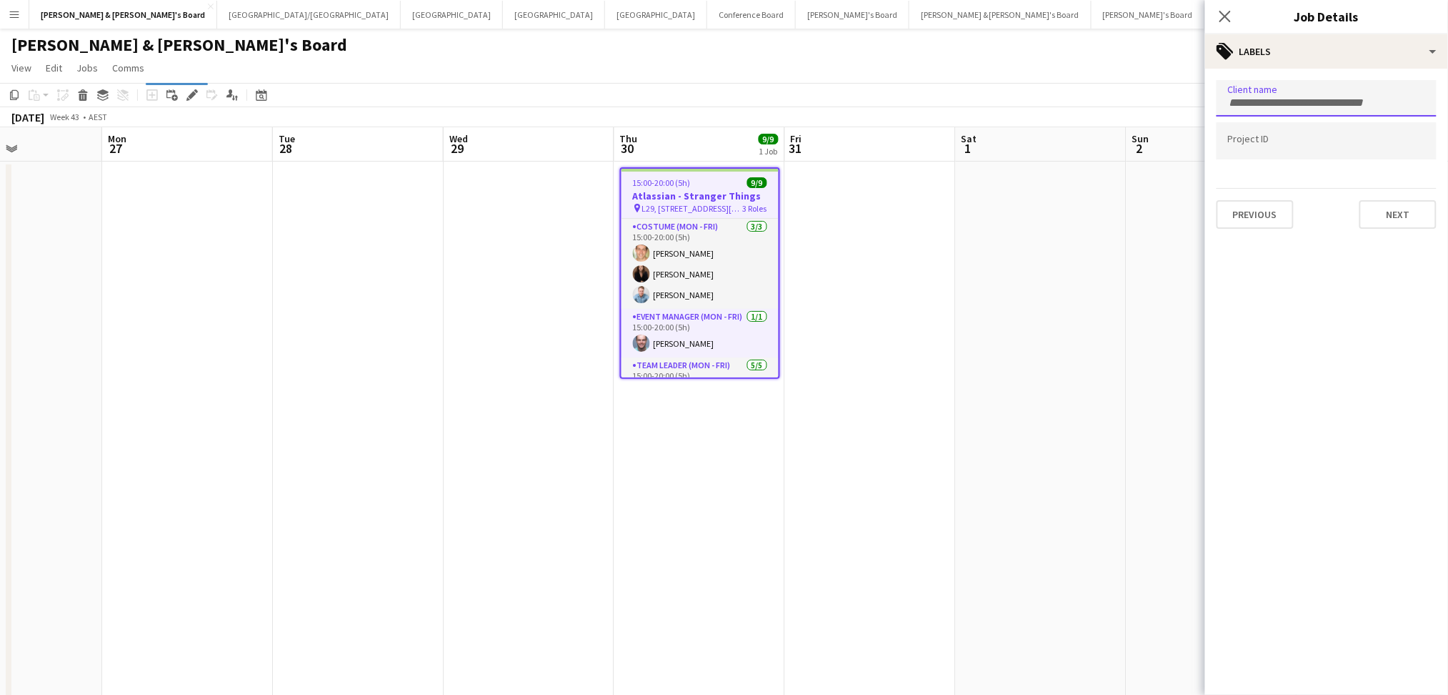
click at [1248, 97] on input "Type to search client labels..." at bounding box center [1326, 102] width 197 height 13
type input "*********"
click at [1279, 141] on div "The Tides" at bounding box center [1327, 141] width 220 height 34
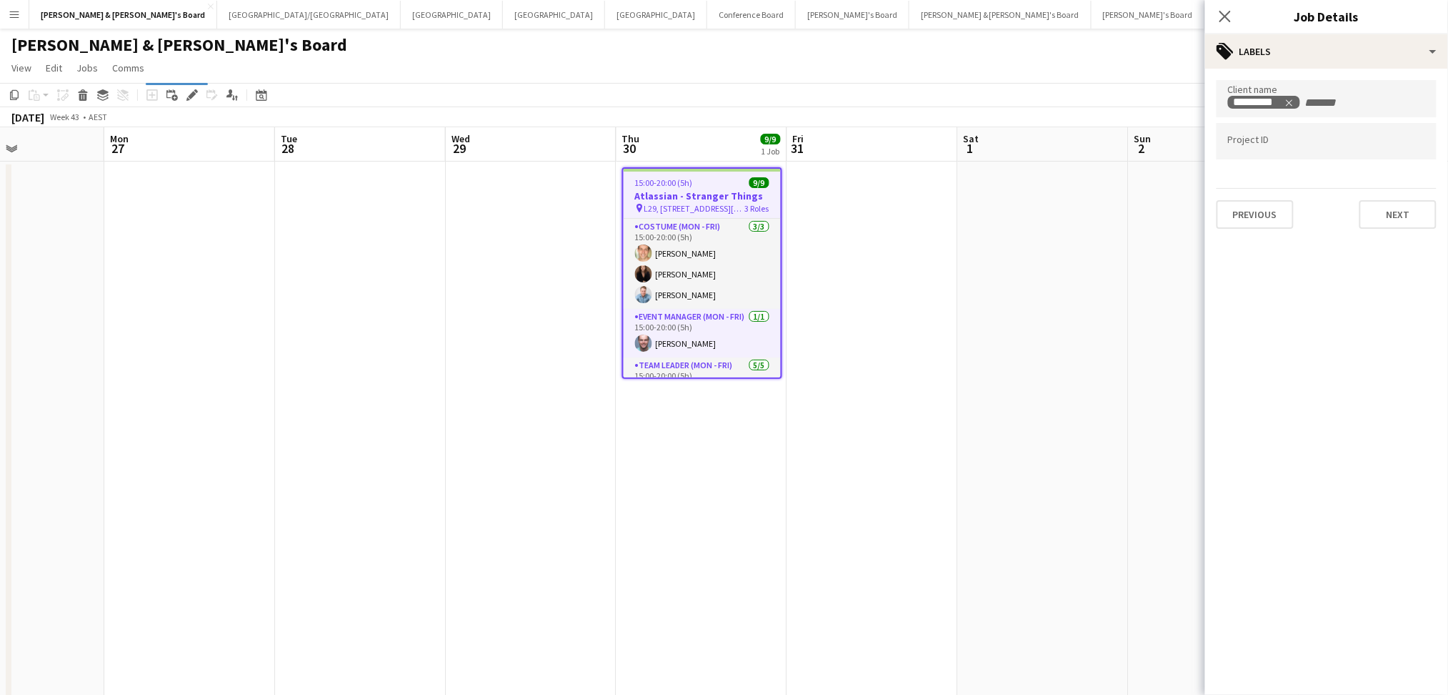
click at [1080, 259] on app-date-cell at bounding box center [1043, 438] width 171 height 555
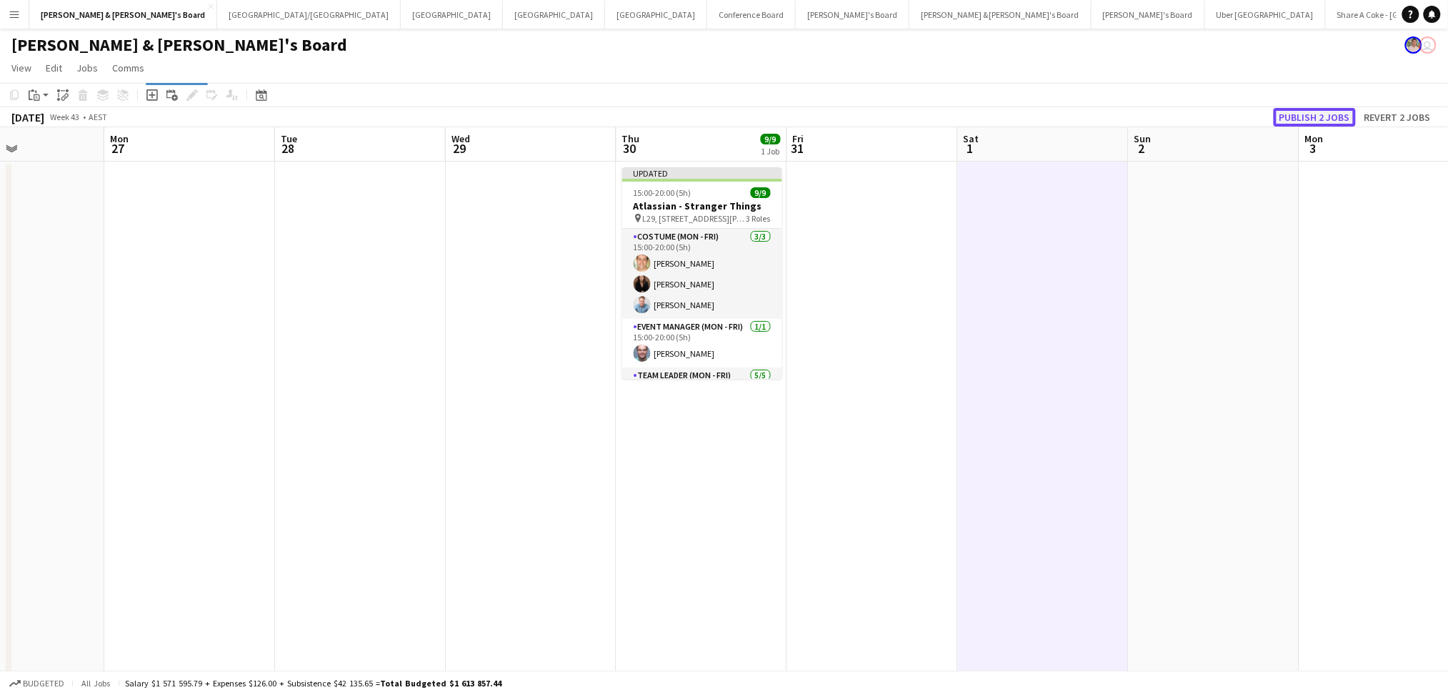
click at [1344, 115] on button "Publish 2 jobs" at bounding box center [1315, 117] width 82 height 19
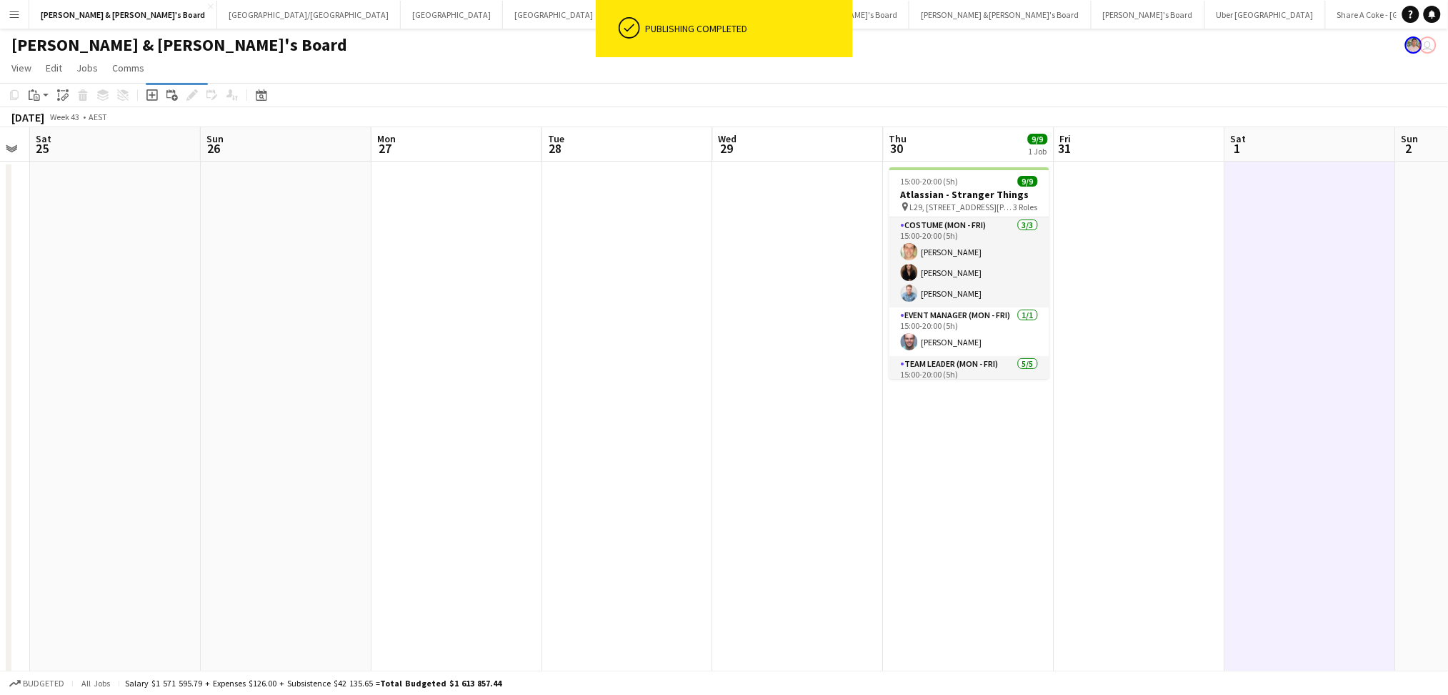
drag, startPoint x: 484, startPoint y: 422, endPoint x: 1000, endPoint y: 427, distance: 516.6
click at [1000, 427] on app-calendar-viewport "Thu 23 Fri 24 Sat 25 Sun 26 Mon 27 Tue 28 Wed 29 Thu 30 9/9 1 Job Fri 31 Sat 1 …" at bounding box center [724, 507] width 1448 height 760
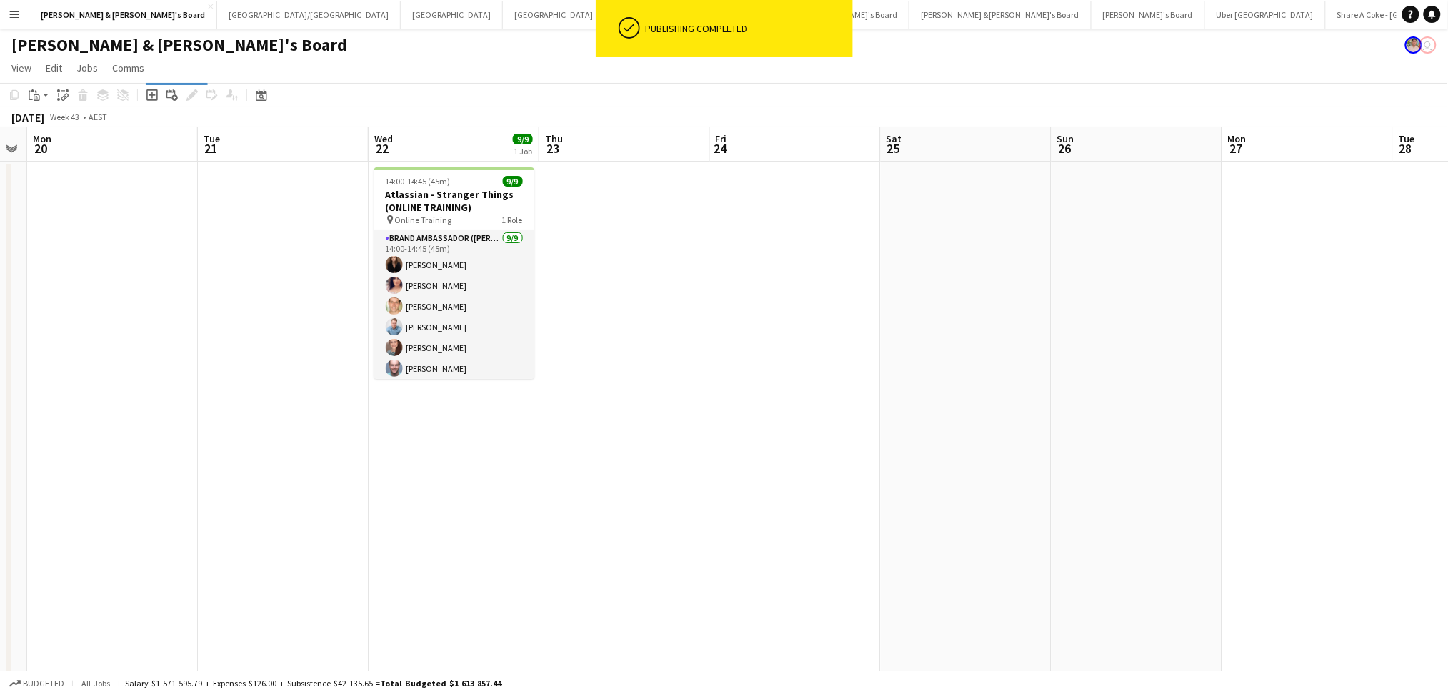
scroll to position [0, 396]
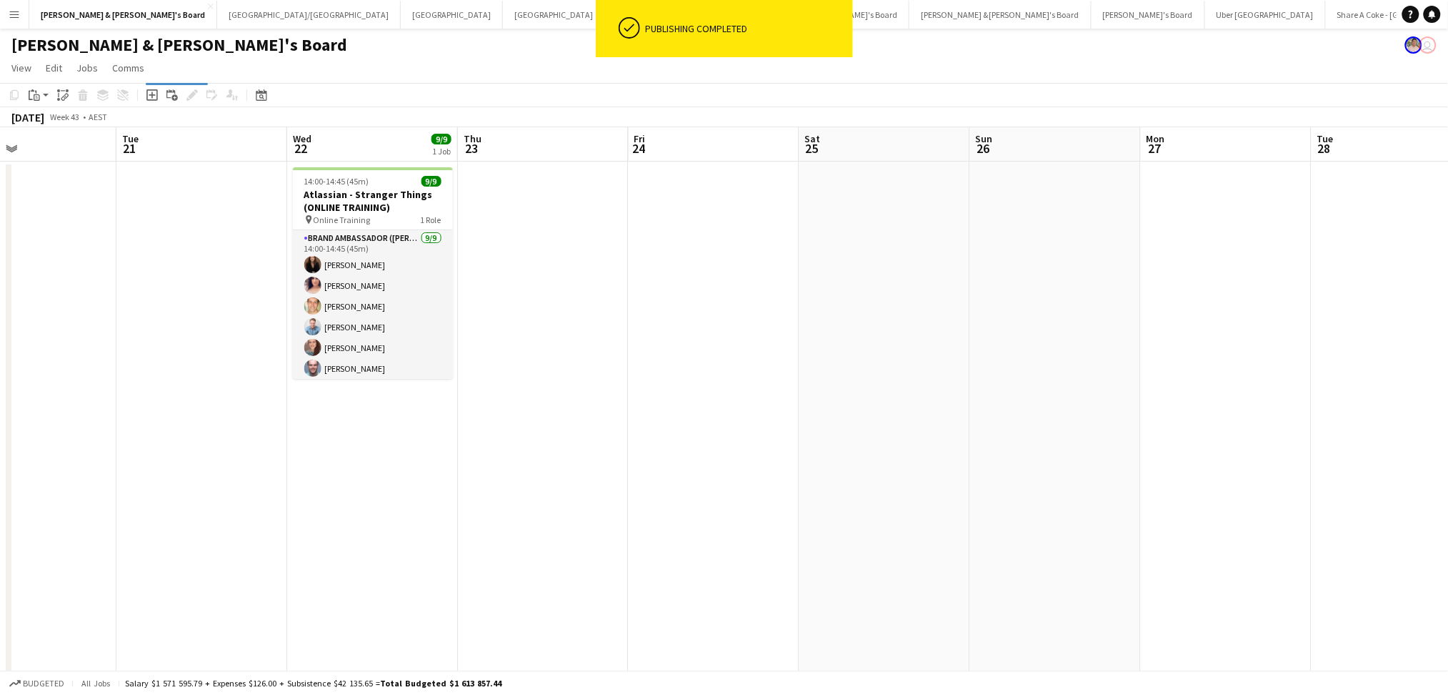
drag, startPoint x: 670, startPoint y: 470, endPoint x: 1110, endPoint y: 472, distance: 439.5
click at [1110, 472] on app-calendar-viewport "Sat 18 4/4 1 Job Sun 19 Mon 20 Tue 21 Wed 22 9/9 1 Job Thu 23 Fri 24 Sat 25 Sun…" at bounding box center [724, 507] width 1448 height 760
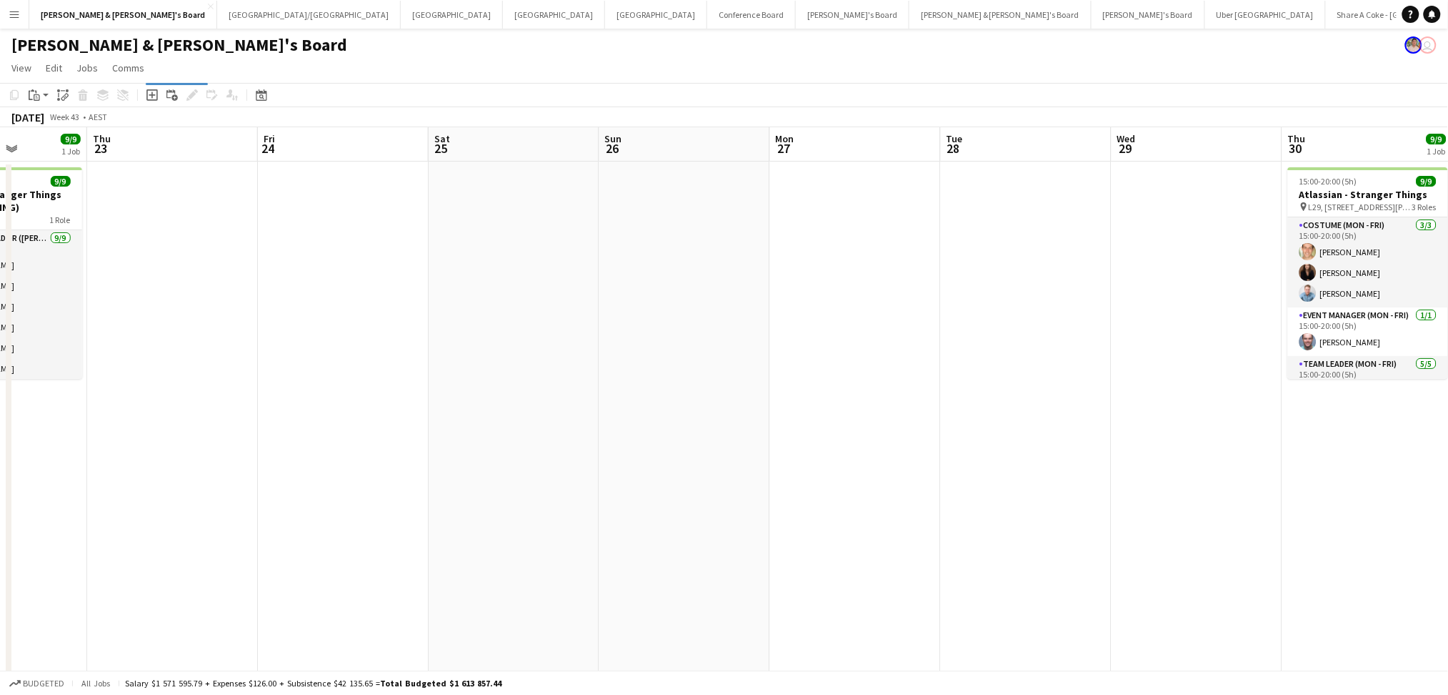
drag, startPoint x: 1204, startPoint y: 401, endPoint x: 587, endPoint y: 367, distance: 617.6
click at [631, 367] on app-calendar-viewport "Mon 20 Tue 21 Wed 22 9/9 1 Job Thu 23 Fri 24 Sat 25 Sun 26 Mon 27 Tue 28 Wed 29…" at bounding box center [724, 507] width 1448 height 760
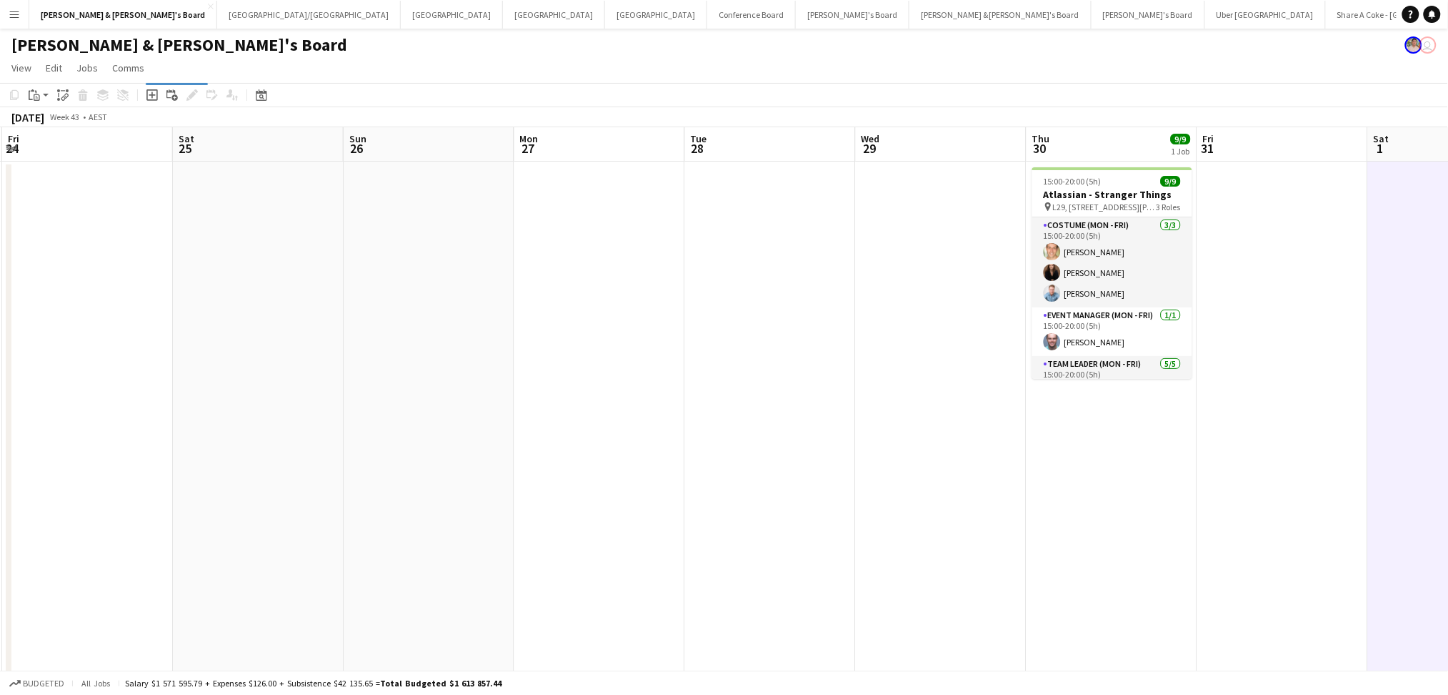
scroll to position [0, 641]
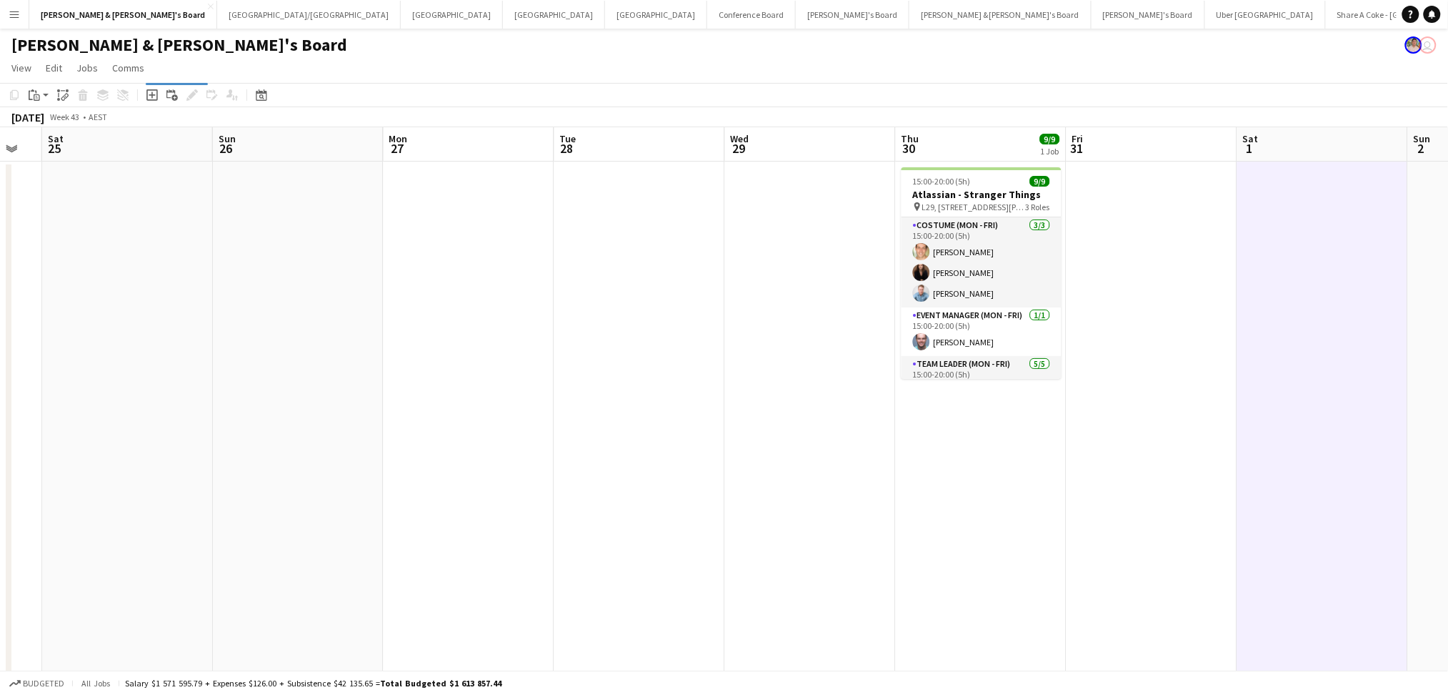
drag, startPoint x: 810, startPoint y: 420, endPoint x: 680, endPoint y: 415, distance: 130.1
click at [680, 415] on app-calendar-viewport "Tue 21 Wed 22 9/9 1 Job Thu 23 Fri 24 Sat 25 Sun 26 Mon 27 Tue 28 Wed 29 Thu 30…" at bounding box center [724, 507] width 1448 height 760
click at [985, 194] on h3 "Atlassian - Stranger Things" at bounding box center [982, 194] width 160 height 13
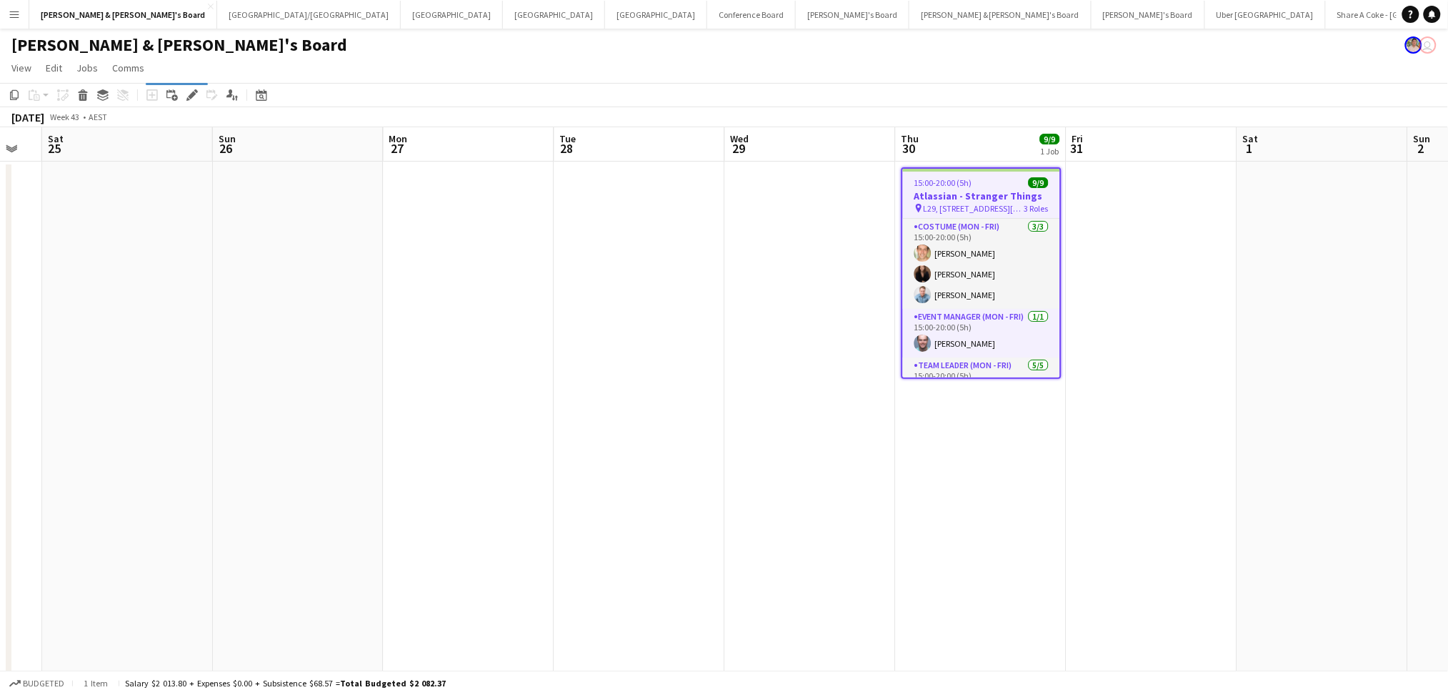
click at [973, 182] on div "15:00-20:00 (5h) 9/9" at bounding box center [981, 182] width 157 height 11
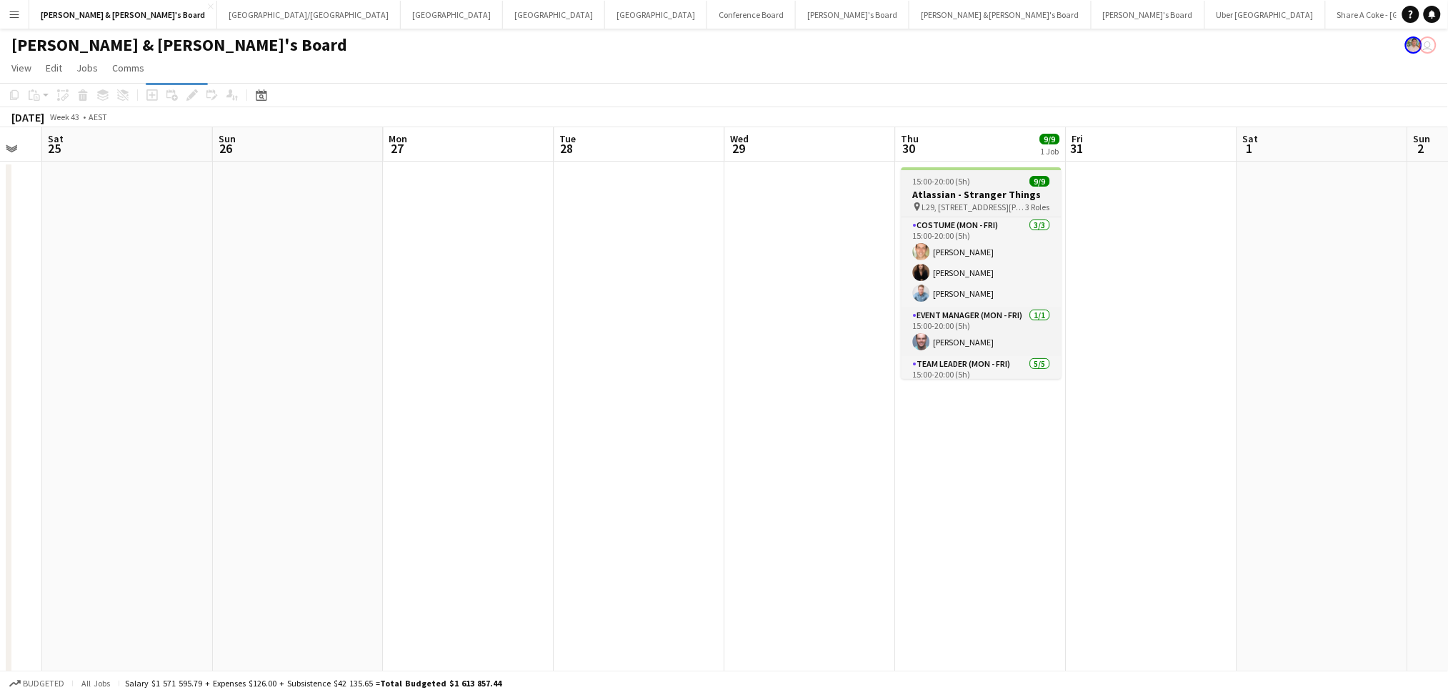
click at [970, 181] on div "15:00-20:00 (5h) 9/9" at bounding box center [982, 181] width 160 height 11
click at [970, 181] on span "15:00-20:00 (5h)" at bounding box center [942, 181] width 58 height 11
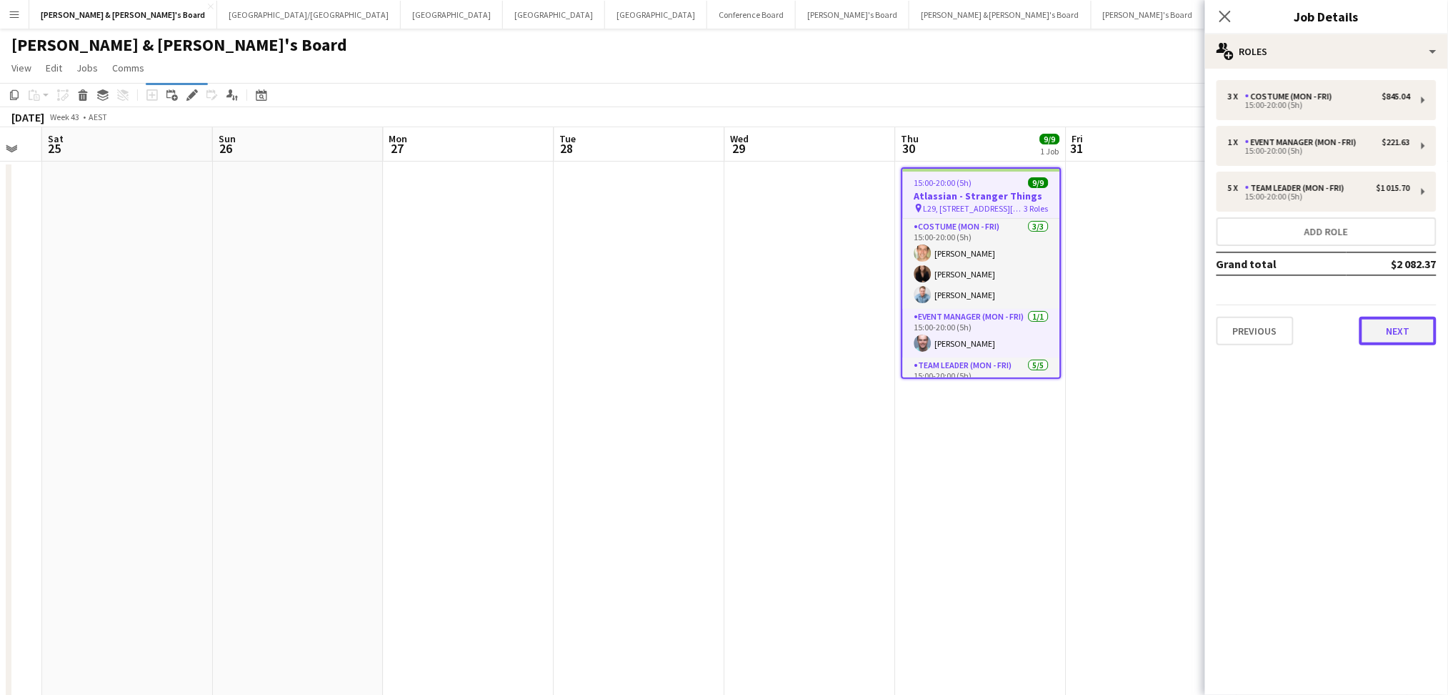
click at [1396, 317] on button "Next" at bounding box center [1398, 331] width 77 height 29
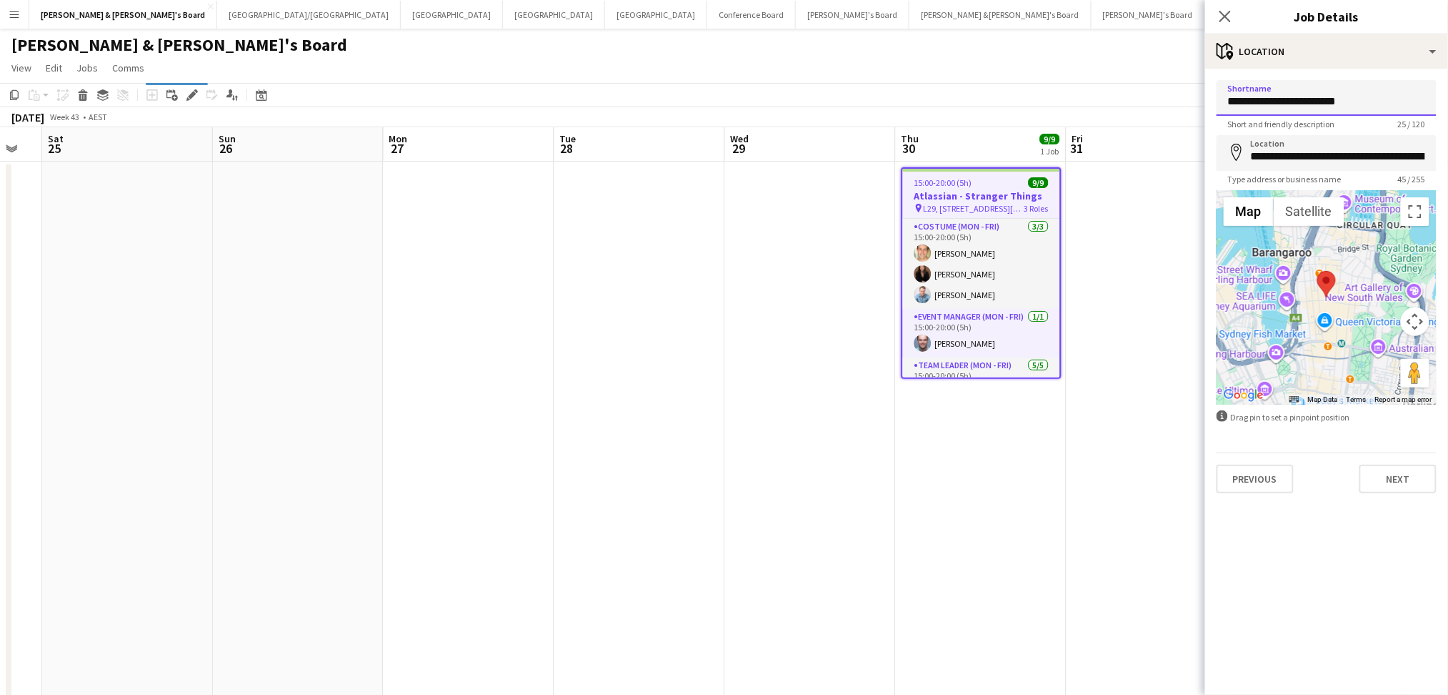
click at [1298, 105] on input "**********" at bounding box center [1327, 98] width 220 height 36
click at [1296, 106] on input "**********" at bounding box center [1327, 98] width 220 height 36
click at [1282, 107] on input "**********" at bounding box center [1327, 98] width 220 height 36
click at [1281, 107] on input "**********" at bounding box center [1327, 98] width 220 height 36
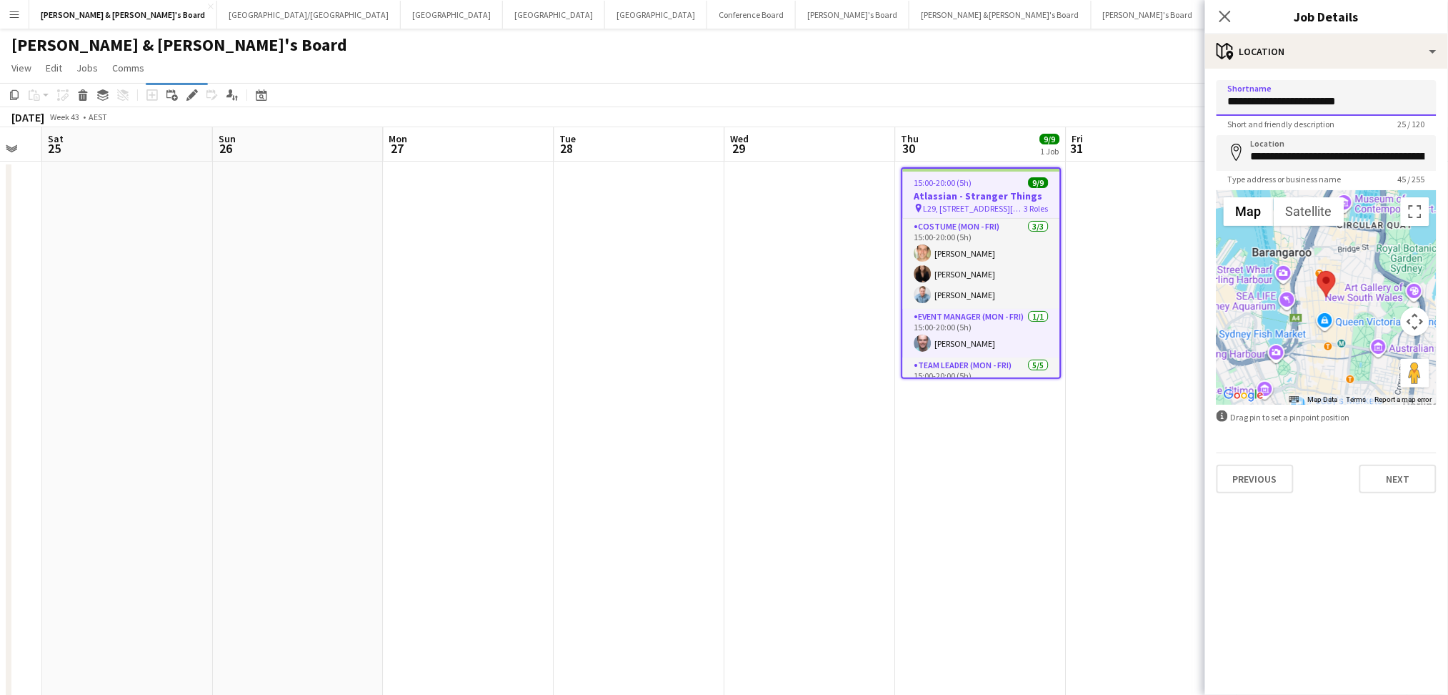
click at [1281, 107] on input "**********" at bounding box center [1327, 98] width 220 height 36
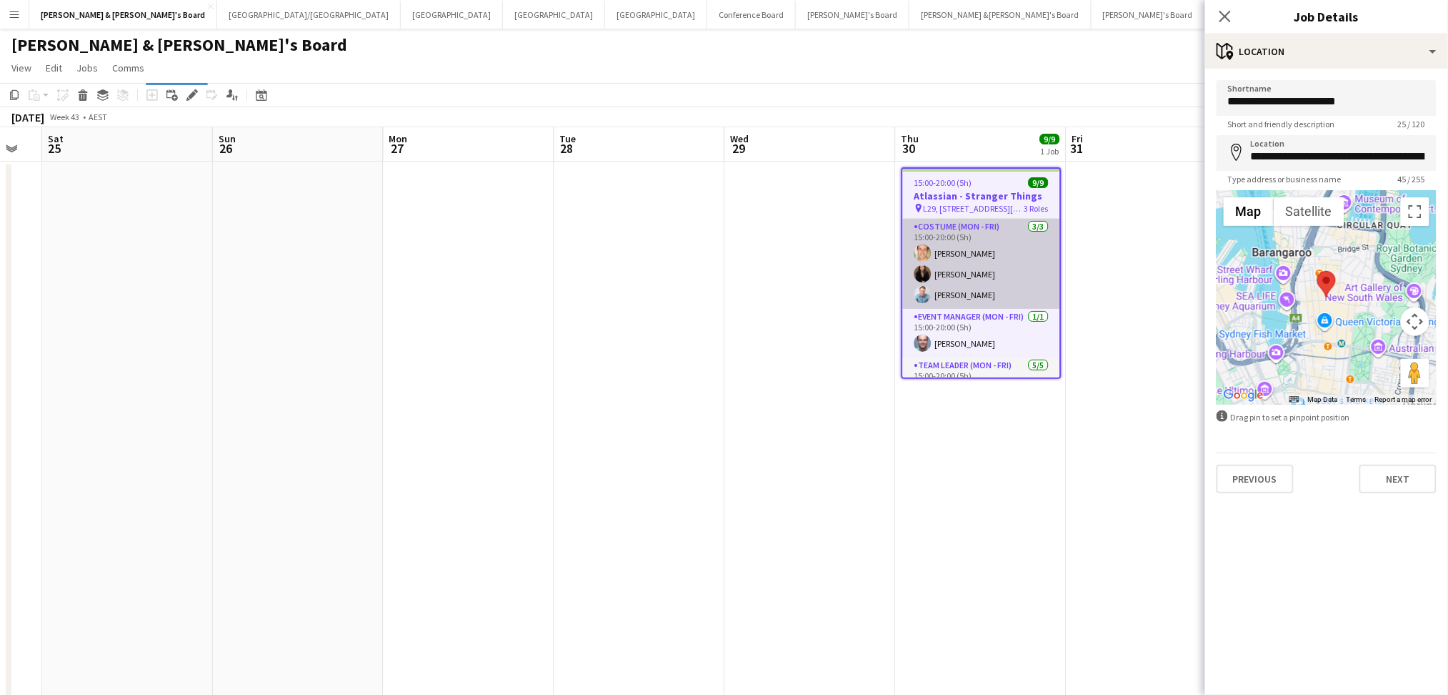
click at [985, 284] on app-card-role "Costume (Mon - Fri) [DATE] 15:00-20:00 (5h) [PERSON_NAME] [PERSON_NAME] [PERSON…" at bounding box center [981, 264] width 157 height 90
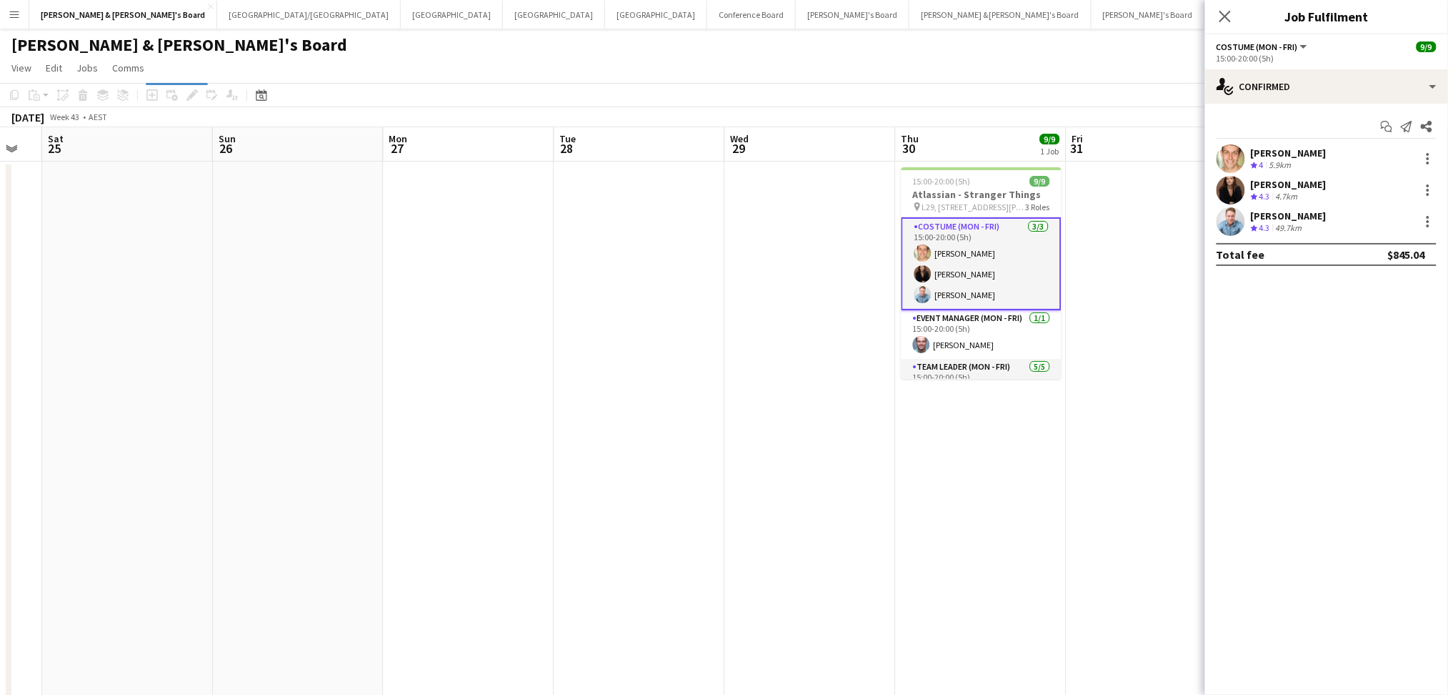
click at [1270, 213] on div "[PERSON_NAME]" at bounding box center [1289, 215] width 76 height 13
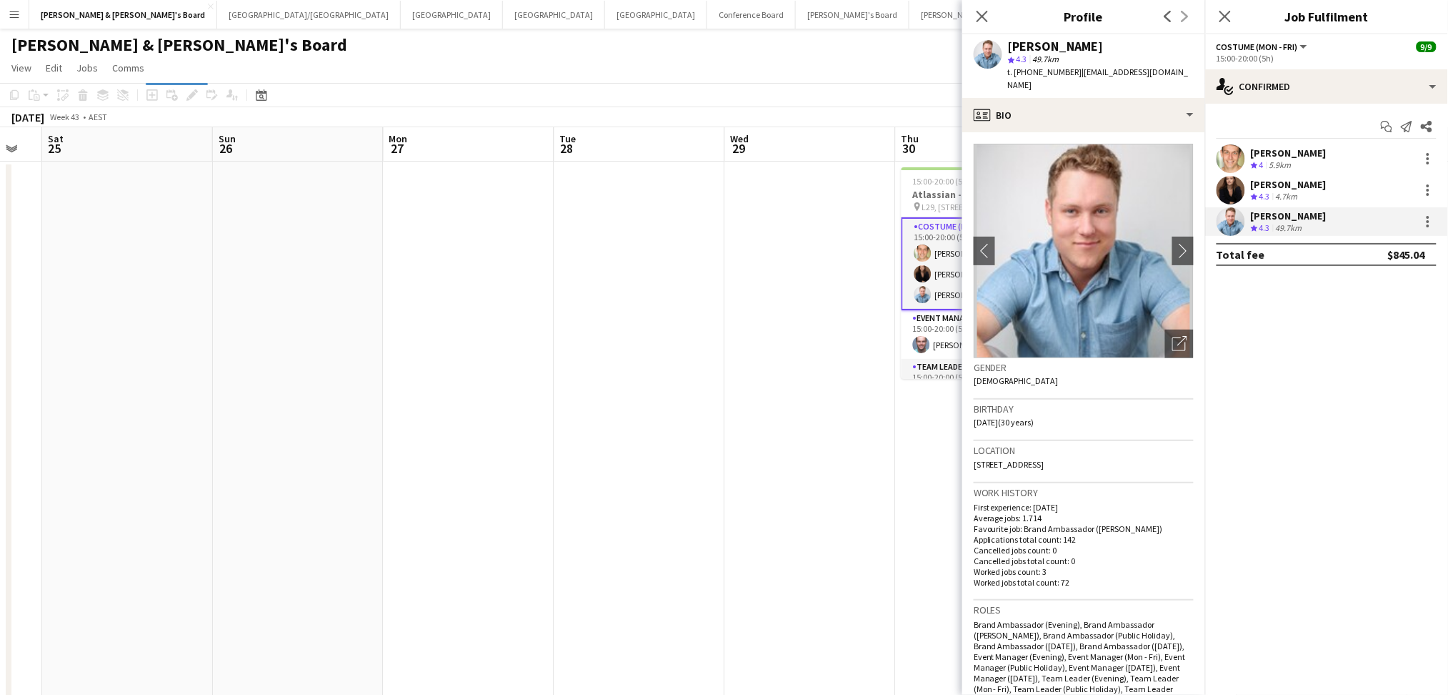
click at [1301, 47] on button "Costume (Mon - Fri)" at bounding box center [1263, 46] width 93 height 11
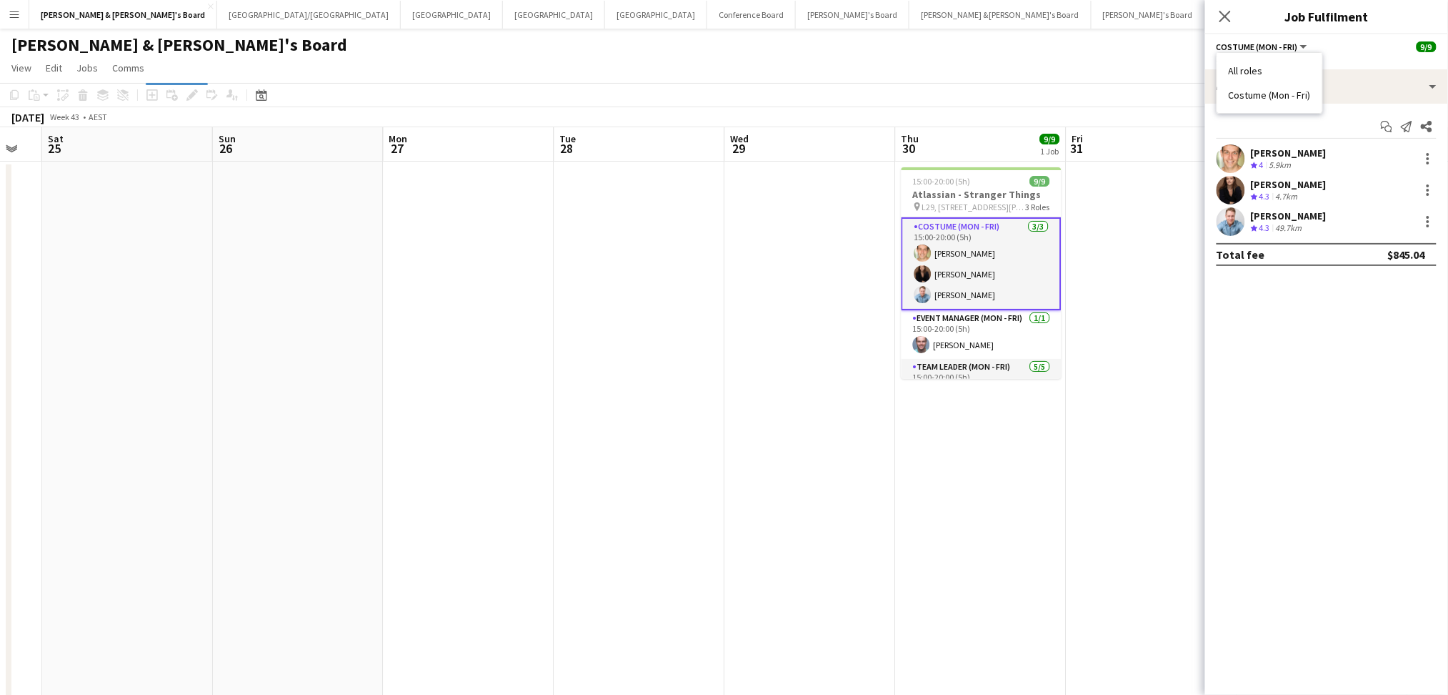
click at [1280, 69] on li "All roles" at bounding box center [1270, 70] width 82 height 13
click at [1267, 48] on div "All roles All roles Costume (Mon - Fri) 9/9" at bounding box center [1327, 46] width 220 height 13
click at [1261, 47] on button "All roles" at bounding box center [1242, 46] width 51 height 11
click at [1263, 97] on li "Costume (Mon - Fri)" at bounding box center [1270, 95] width 82 height 13
click at [1427, 221] on div at bounding box center [1428, 221] width 3 height 3
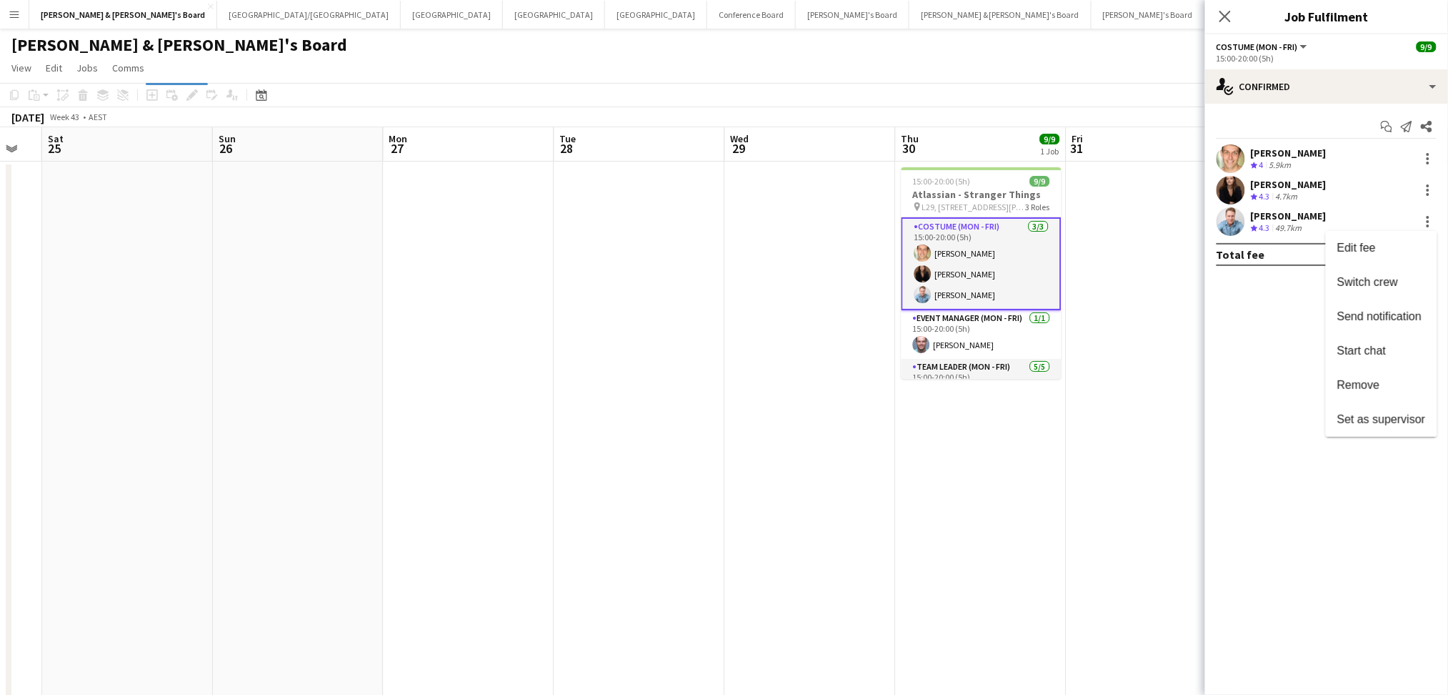
click at [1270, 227] on div at bounding box center [724, 347] width 1448 height 695
click at [1270, 220] on div "[PERSON_NAME]" at bounding box center [1289, 215] width 76 height 13
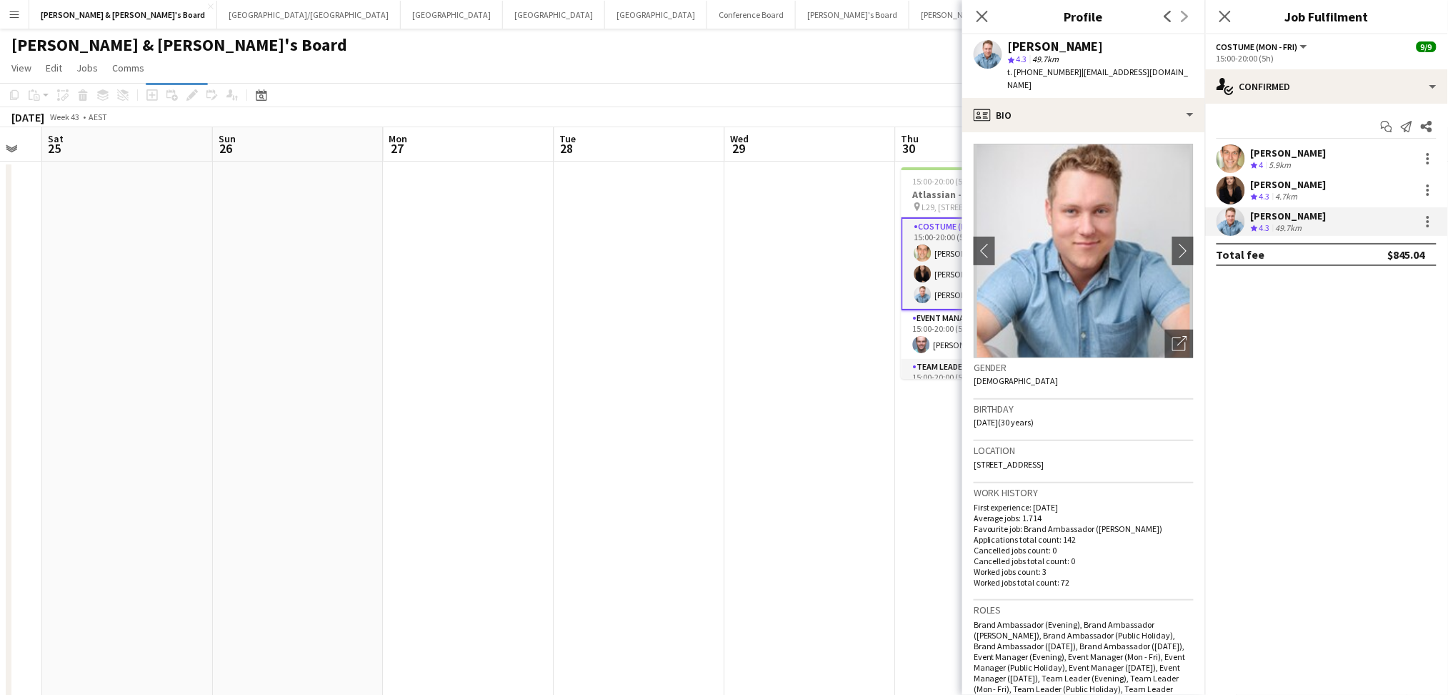
click at [760, 496] on app-date-cell at bounding box center [810, 438] width 171 height 555
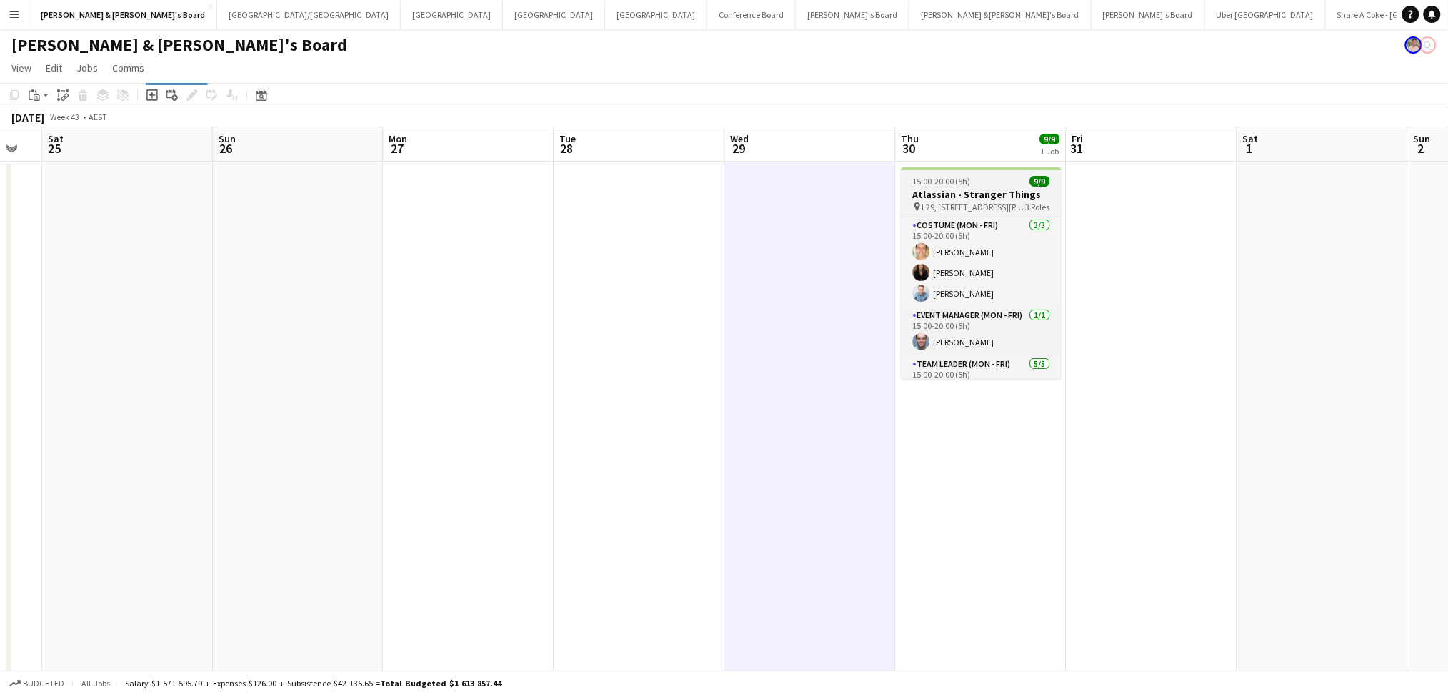
click at [950, 185] on span "15:00-20:00 (5h)" at bounding box center [942, 181] width 58 height 11
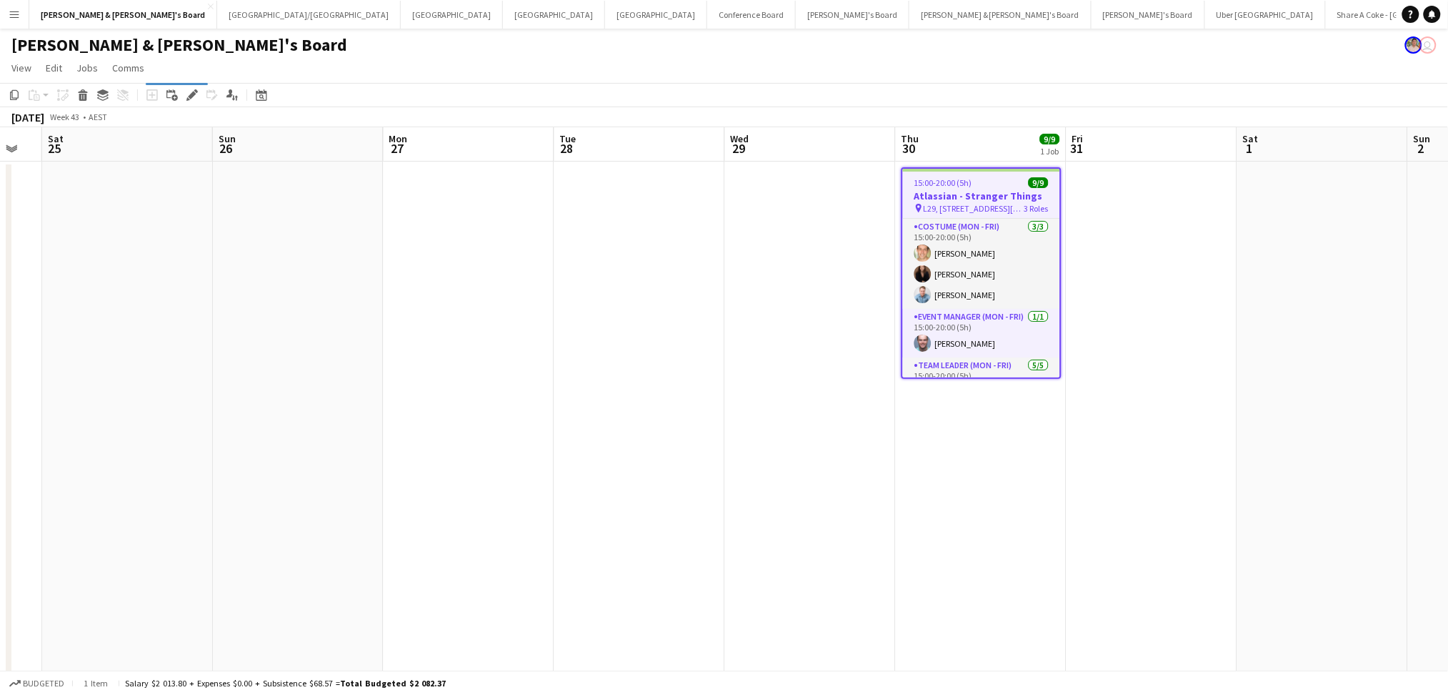
click at [950, 185] on span "15:00-20:00 (5h)" at bounding box center [944, 182] width 58 height 11
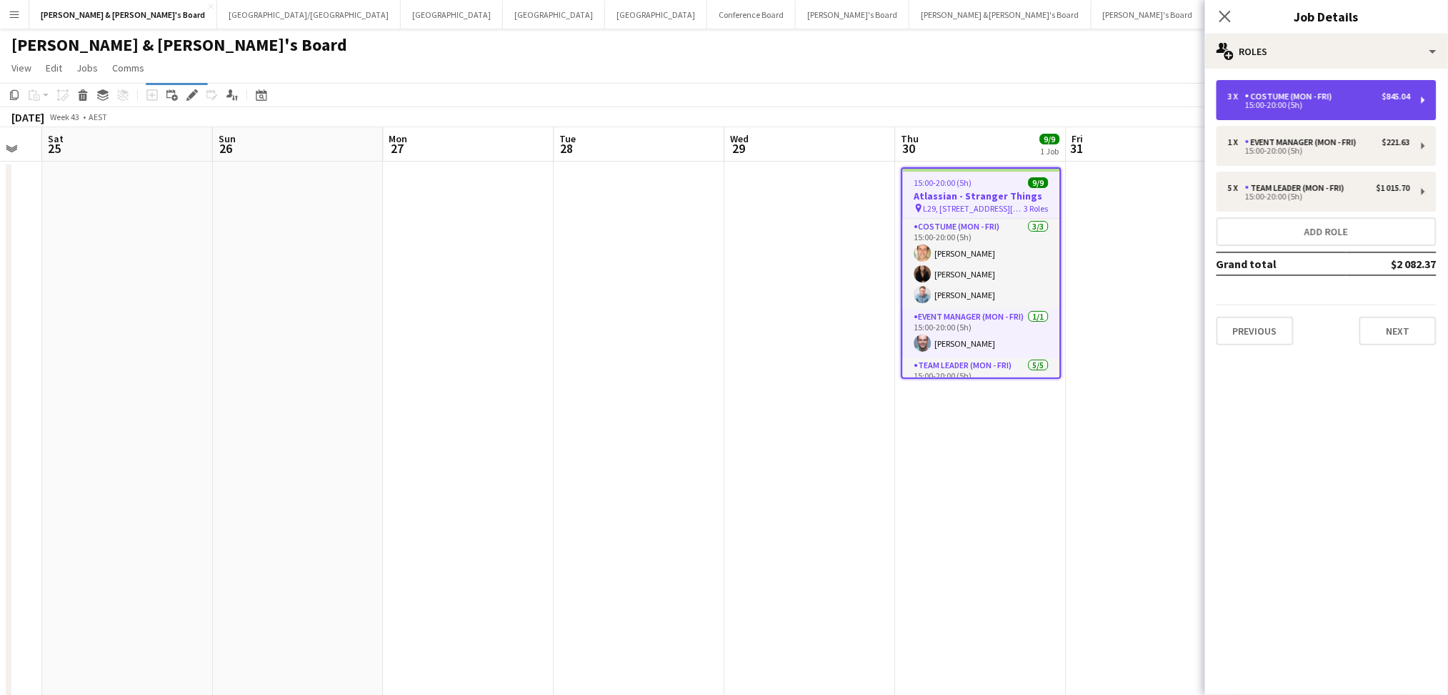
click at [1338, 97] on div "3 x Costume (Mon - Fri) $845.04" at bounding box center [1319, 96] width 182 height 10
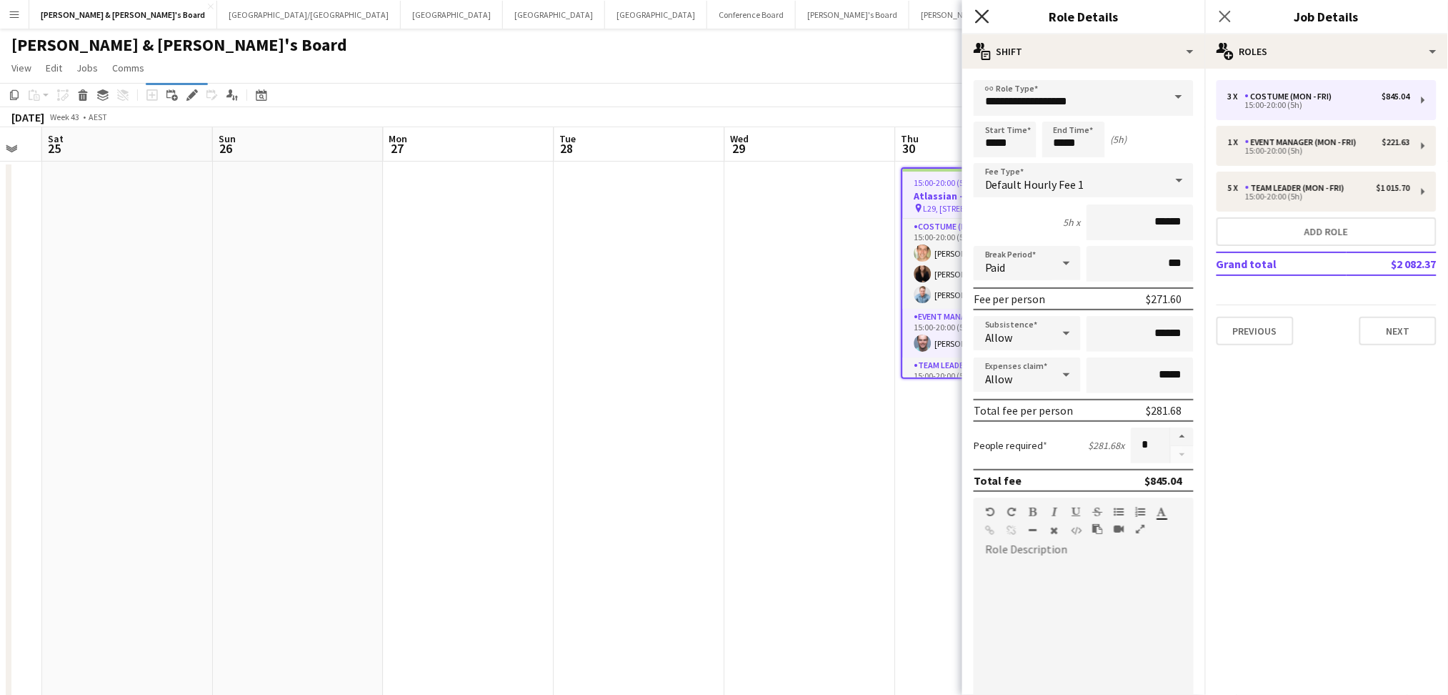
click at [985, 20] on icon at bounding box center [982, 16] width 14 height 14
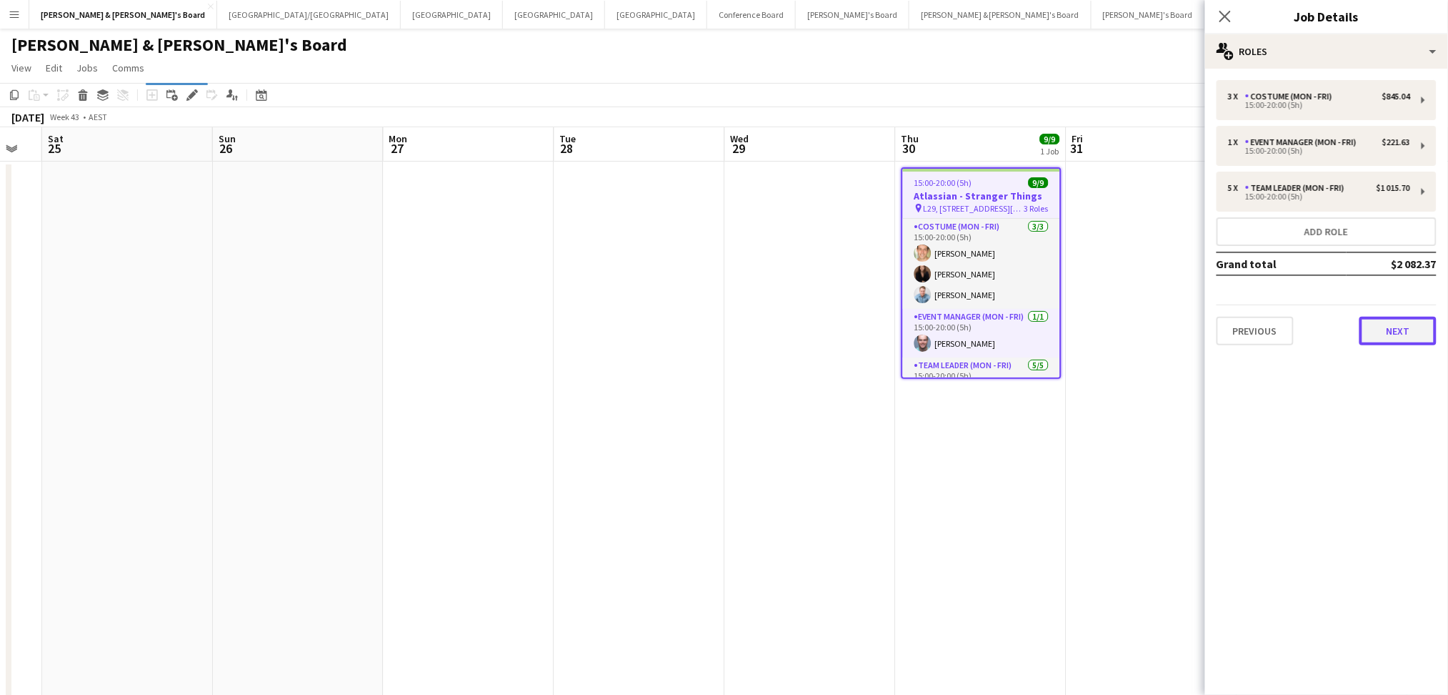
click at [1397, 323] on button "Next" at bounding box center [1398, 331] width 77 height 29
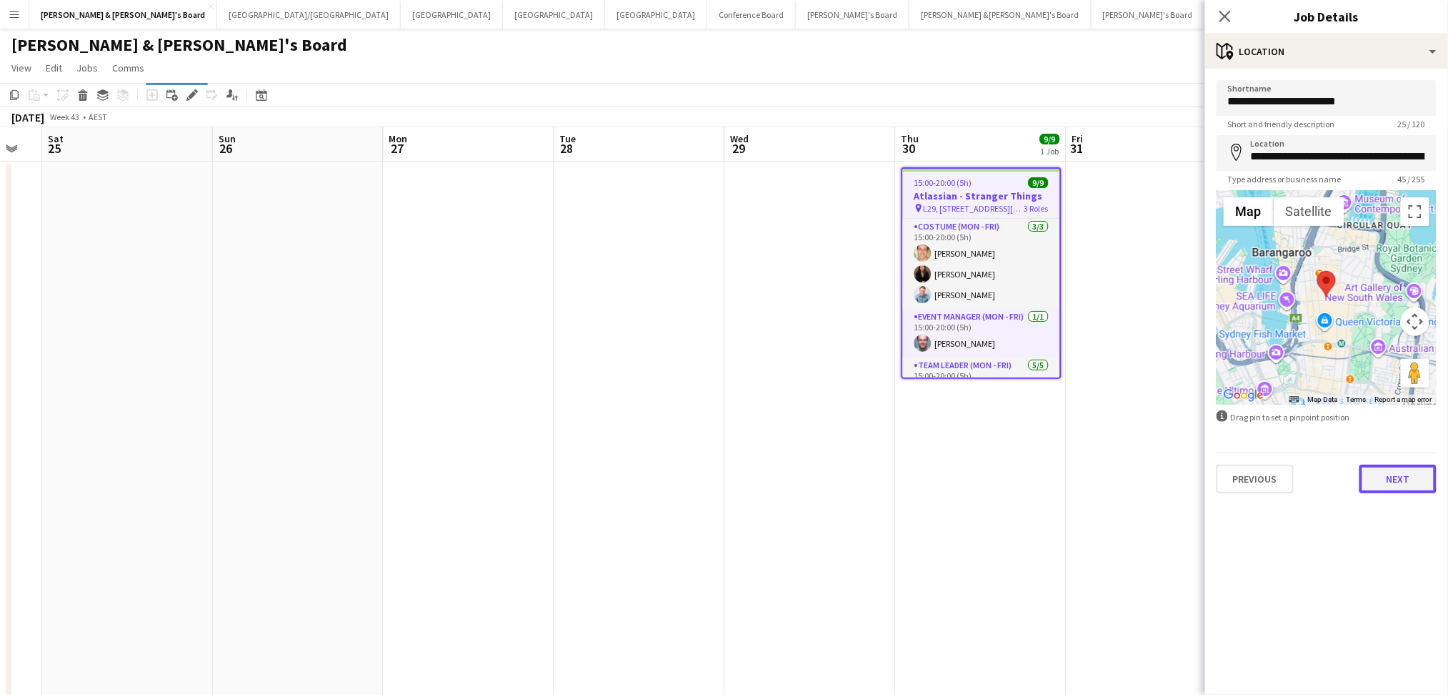
click at [1398, 482] on button "Next" at bounding box center [1398, 478] width 77 height 29
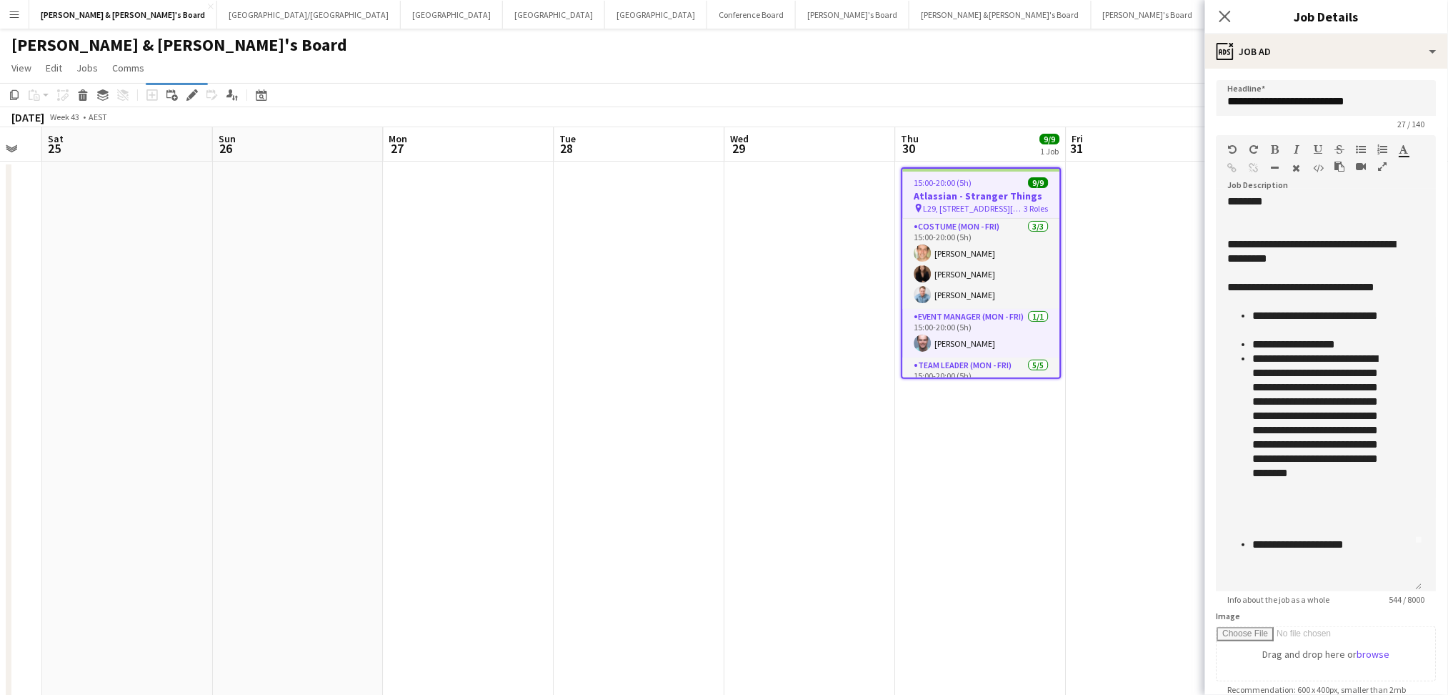
scroll to position [46, 0]
drag, startPoint x: 1404, startPoint y: 297, endPoint x: 1385, endPoint y: 605, distance: 308.6
click at [1385, 605] on form "**********" at bounding box center [1326, 541] width 243 height 922
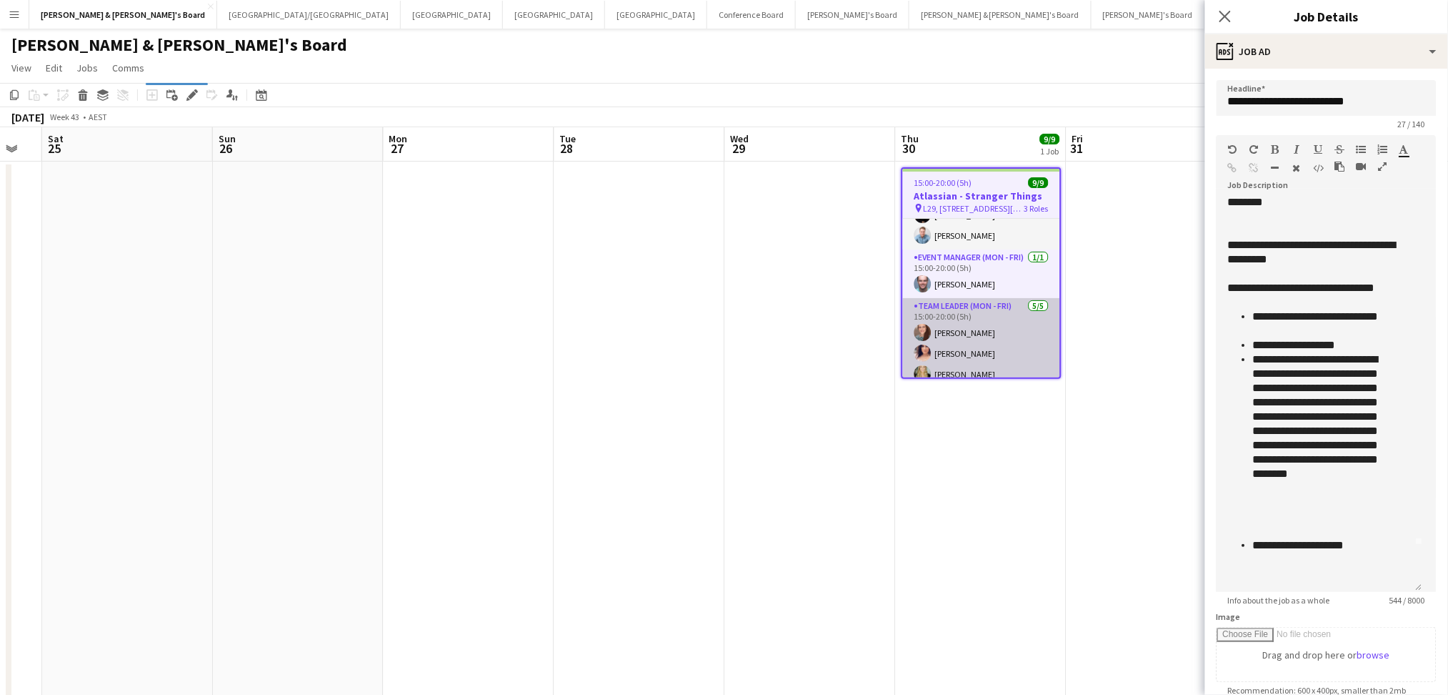
scroll to position [15, 0]
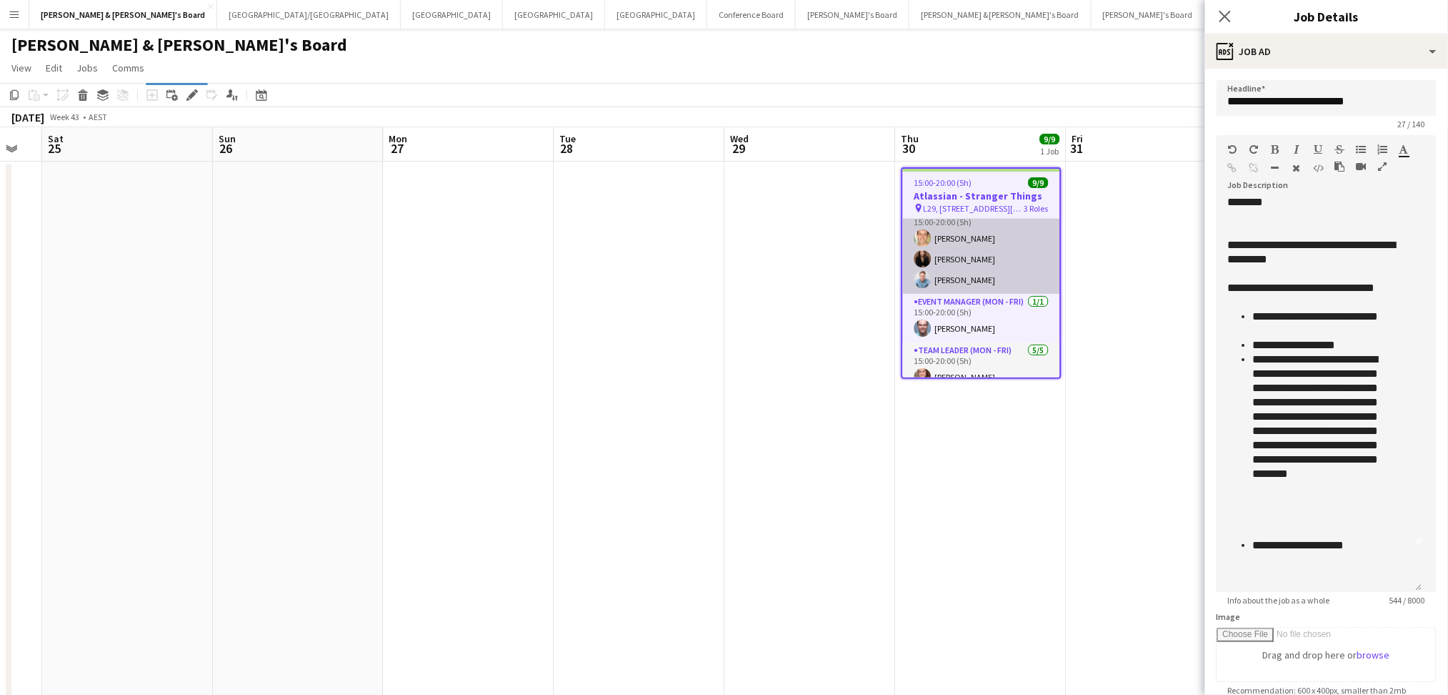
click at [1029, 254] on app-card-role "Costume (Mon - Fri) [DATE] 15:00-20:00 (5h) [PERSON_NAME] [PERSON_NAME] [PERSON…" at bounding box center [981, 249] width 157 height 90
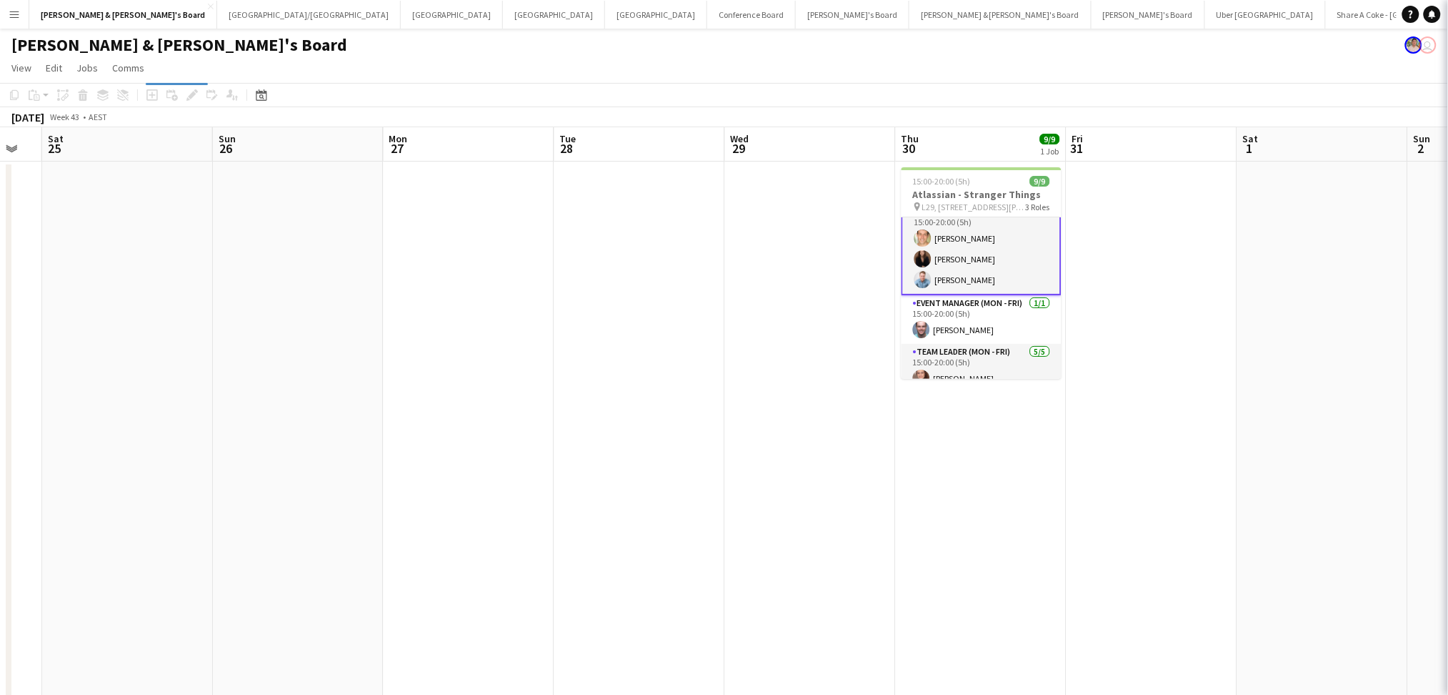
scroll to position [16, 0]
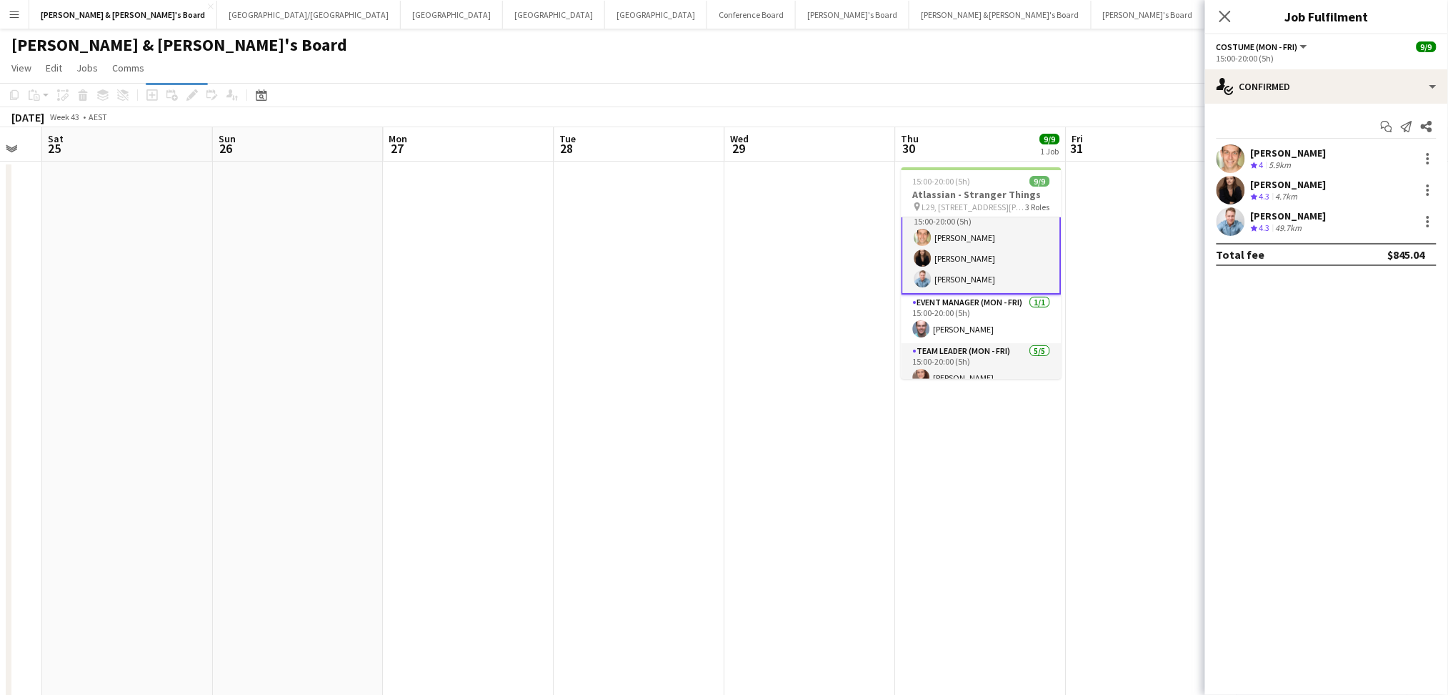
click at [1286, 159] on div "5.9km" at bounding box center [1281, 165] width 28 height 12
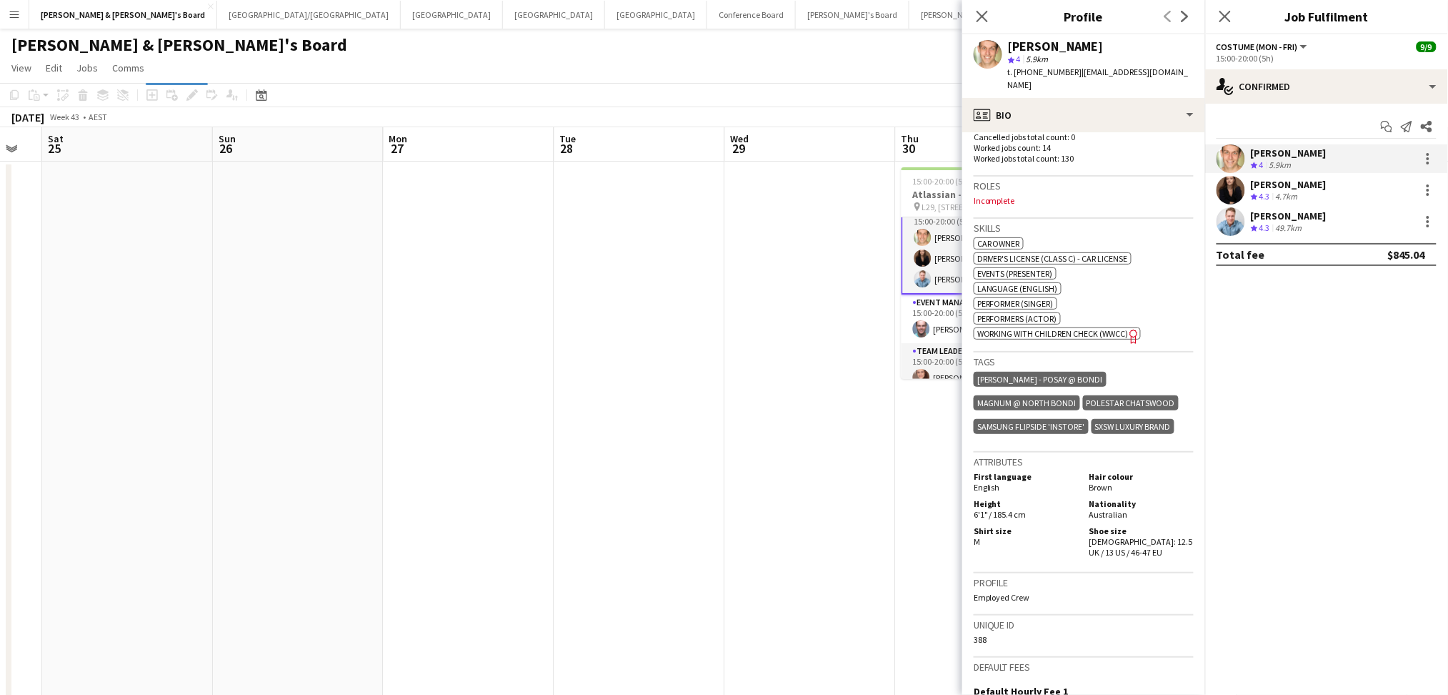
scroll to position [618, 0]
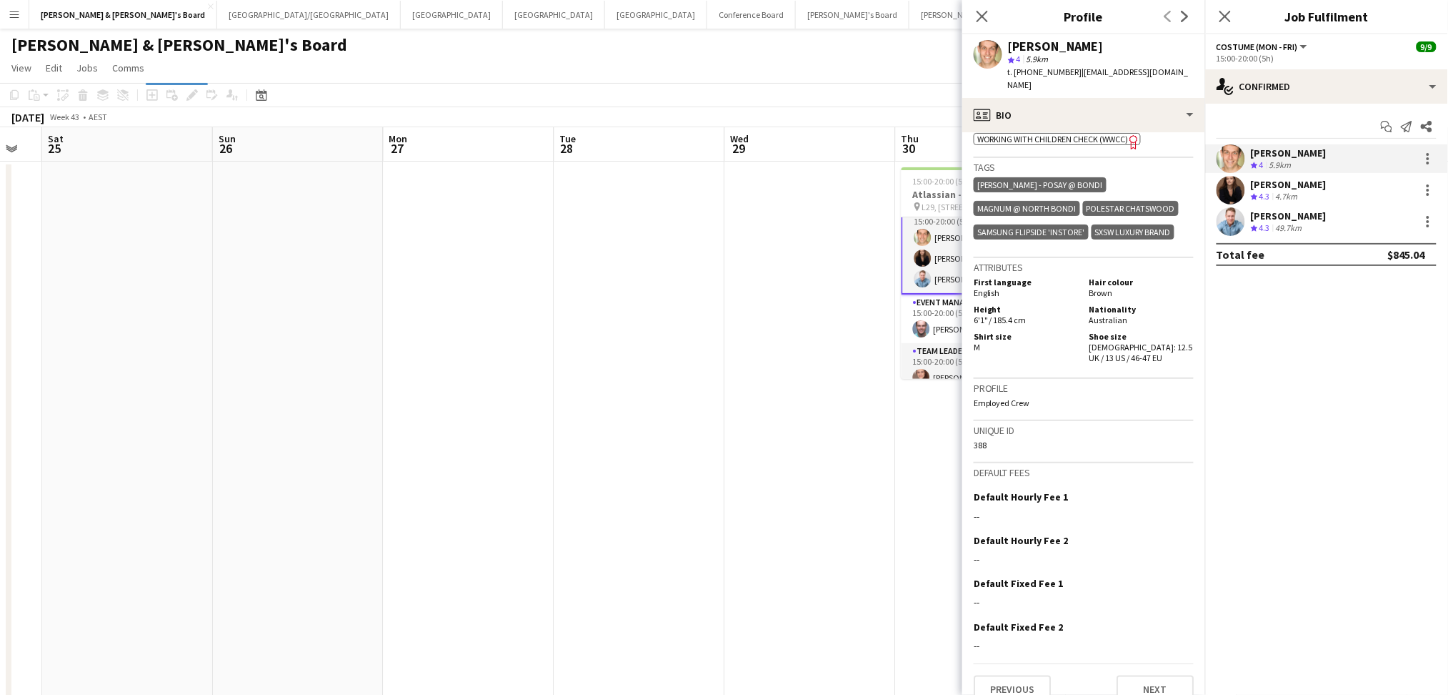
click at [866, 405] on app-date-cell at bounding box center [810, 438] width 171 height 555
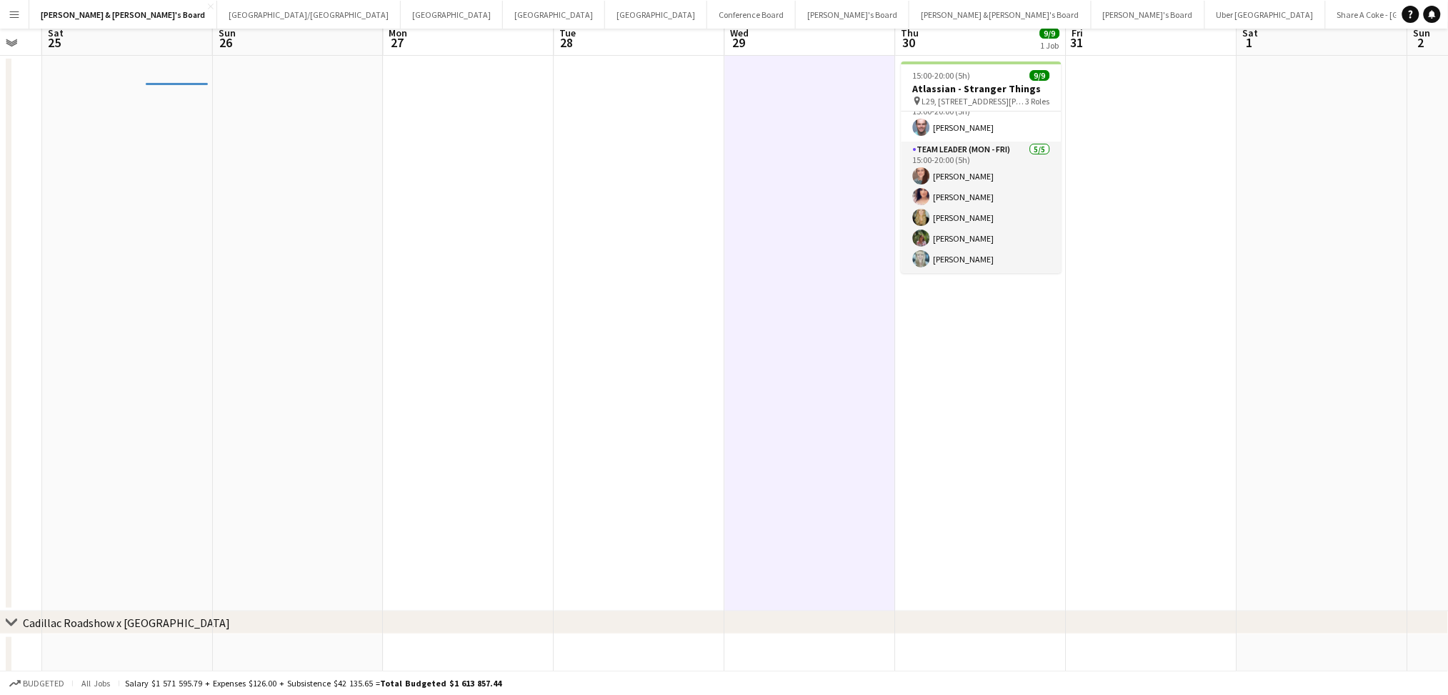
scroll to position [0, 0]
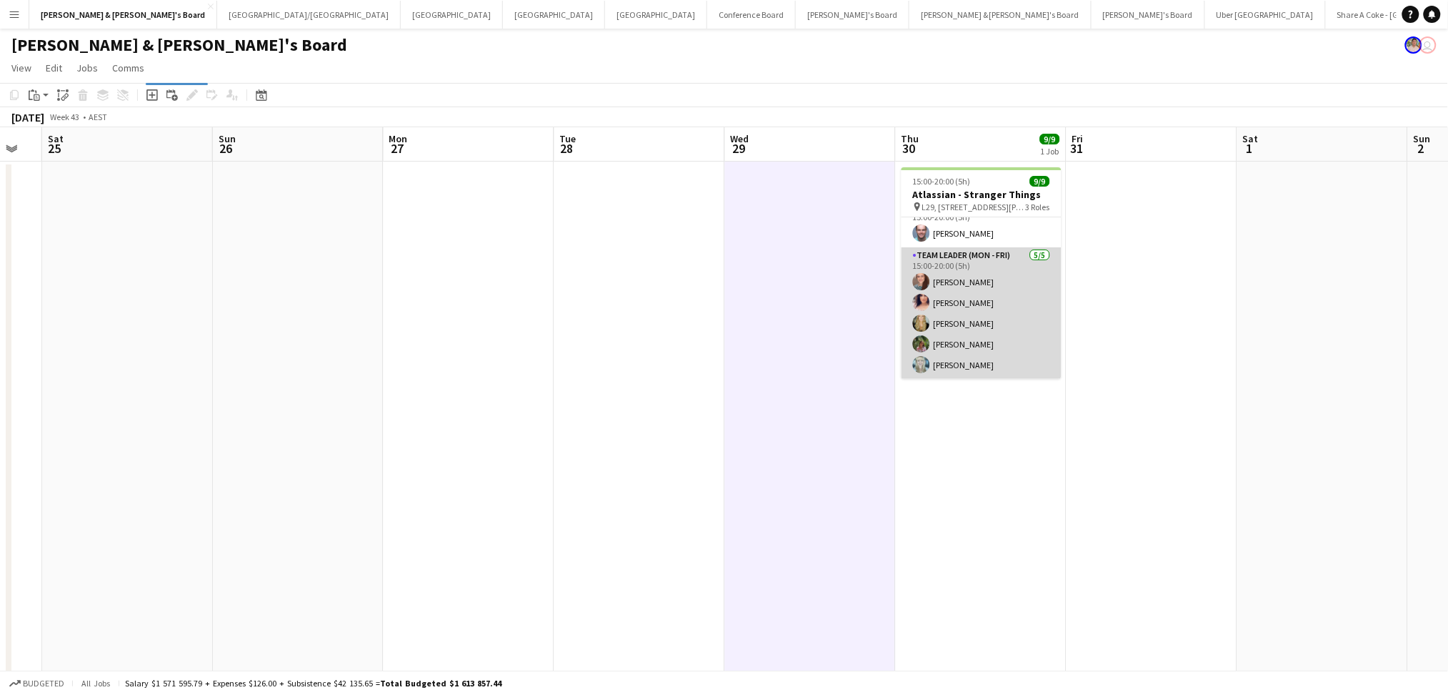
click at [942, 345] on app-card-role "Team Leader (Mon - Fri) [DATE] 15:00-20:00 (5h) [PERSON_NAME] [PERSON_NAME] [PE…" at bounding box center [982, 312] width 160 height 131
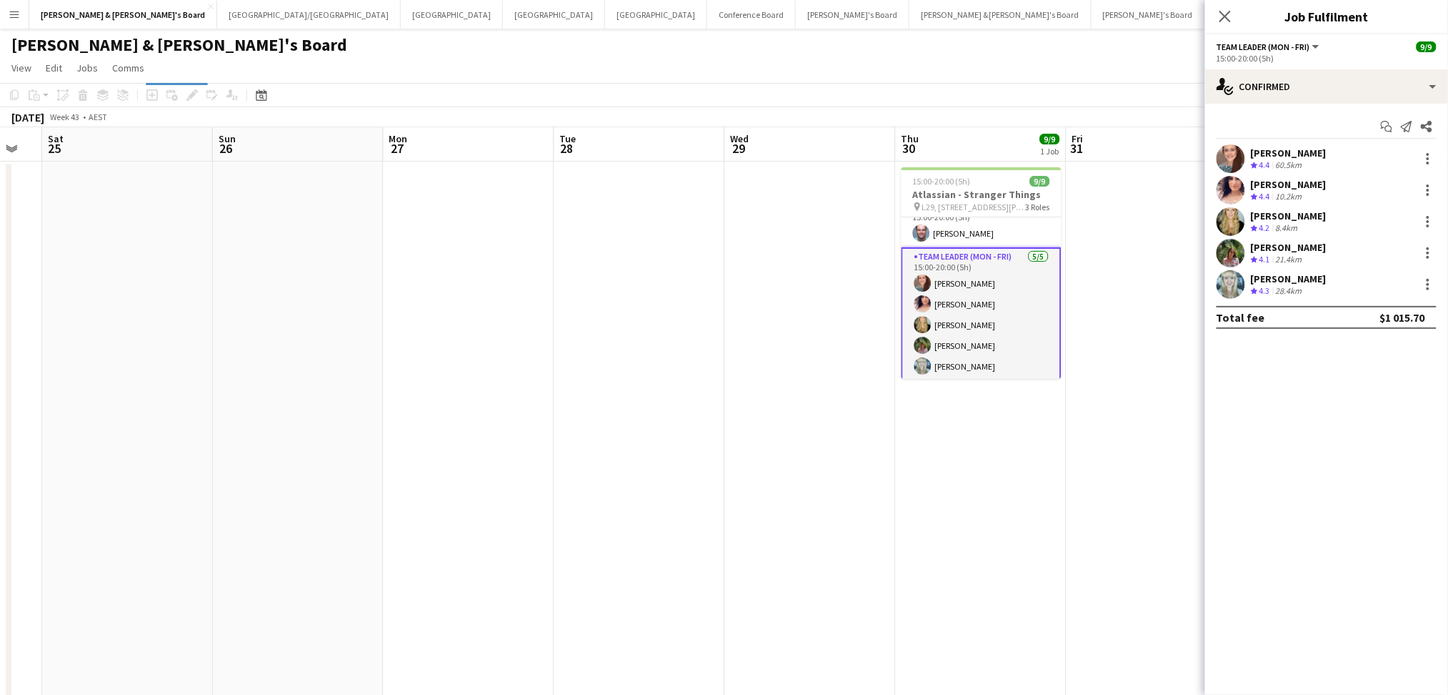
click at [1271, 251] on div "[PERSON_NAME]" at bounding box center [1289, 247] width 76 height 13
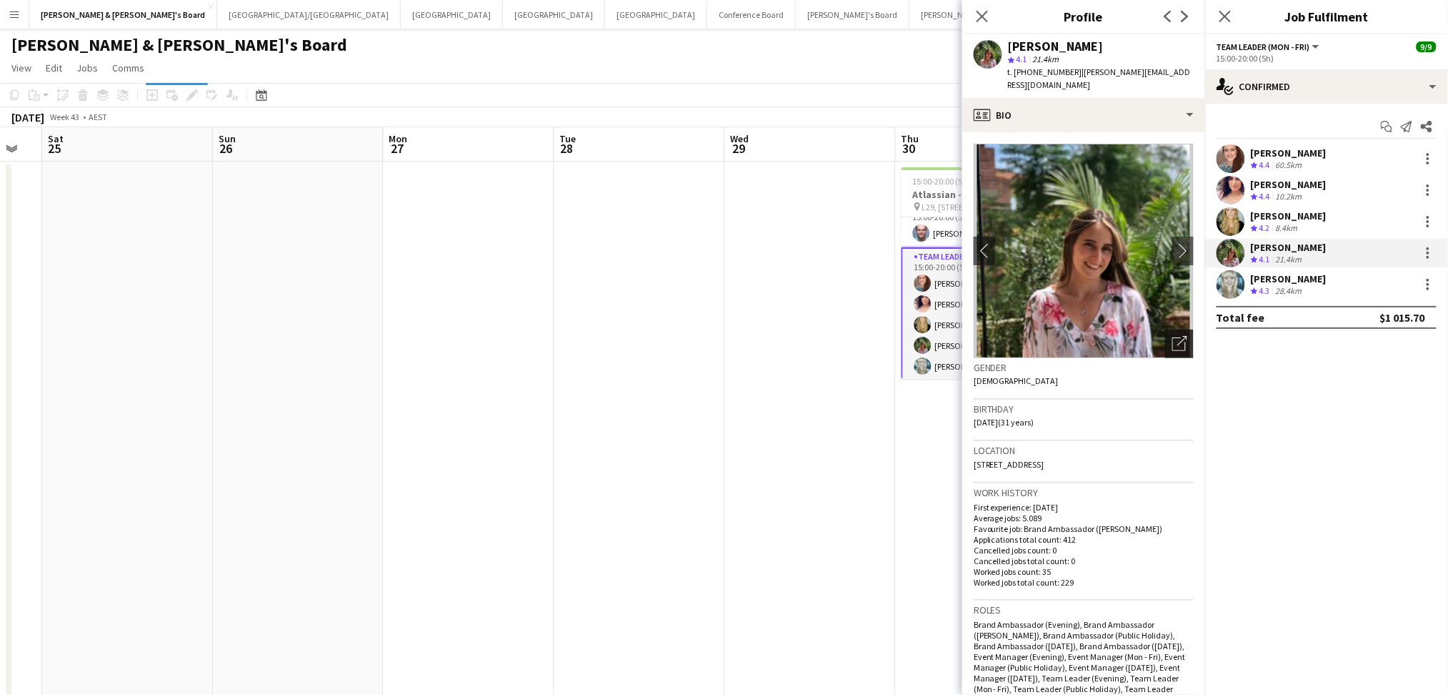
click at [1173, 336] on icon "Open photos pop-in" at bounding box center [1180, 343] width 15 height 15
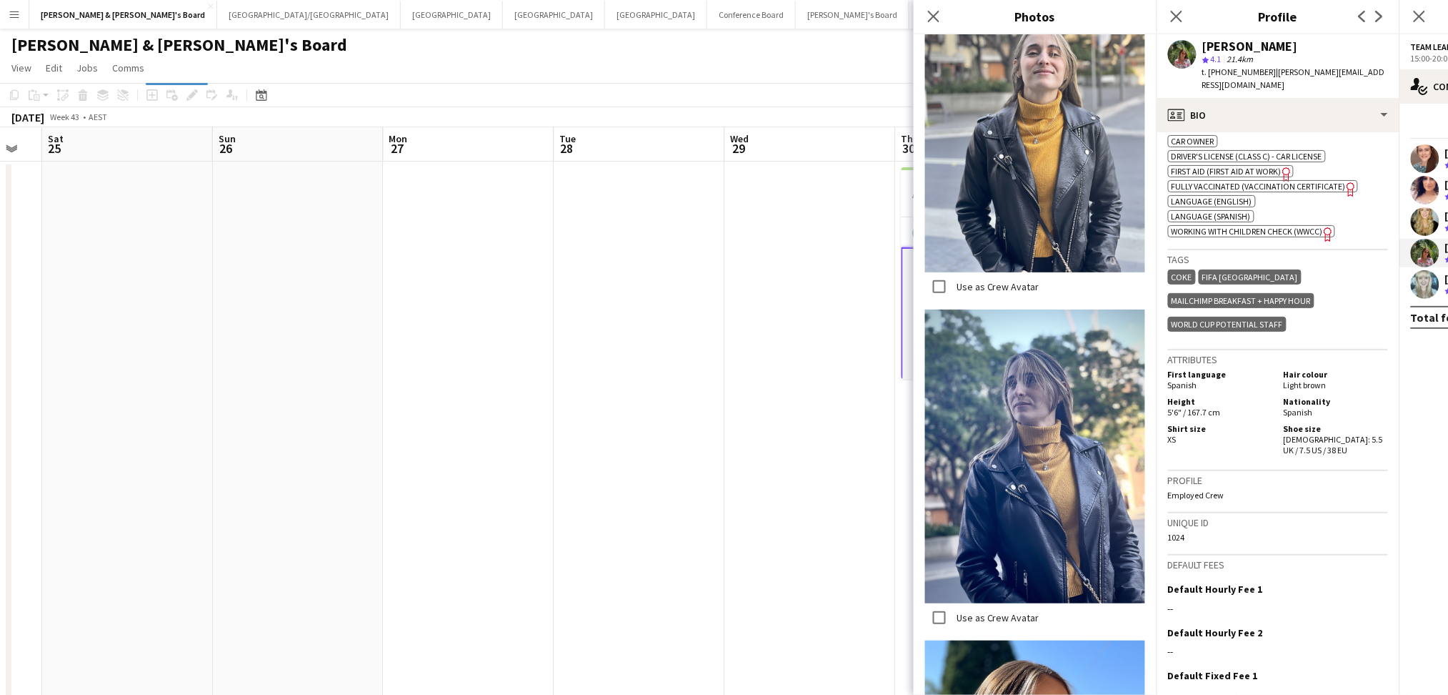
scroll to position [693, 0]
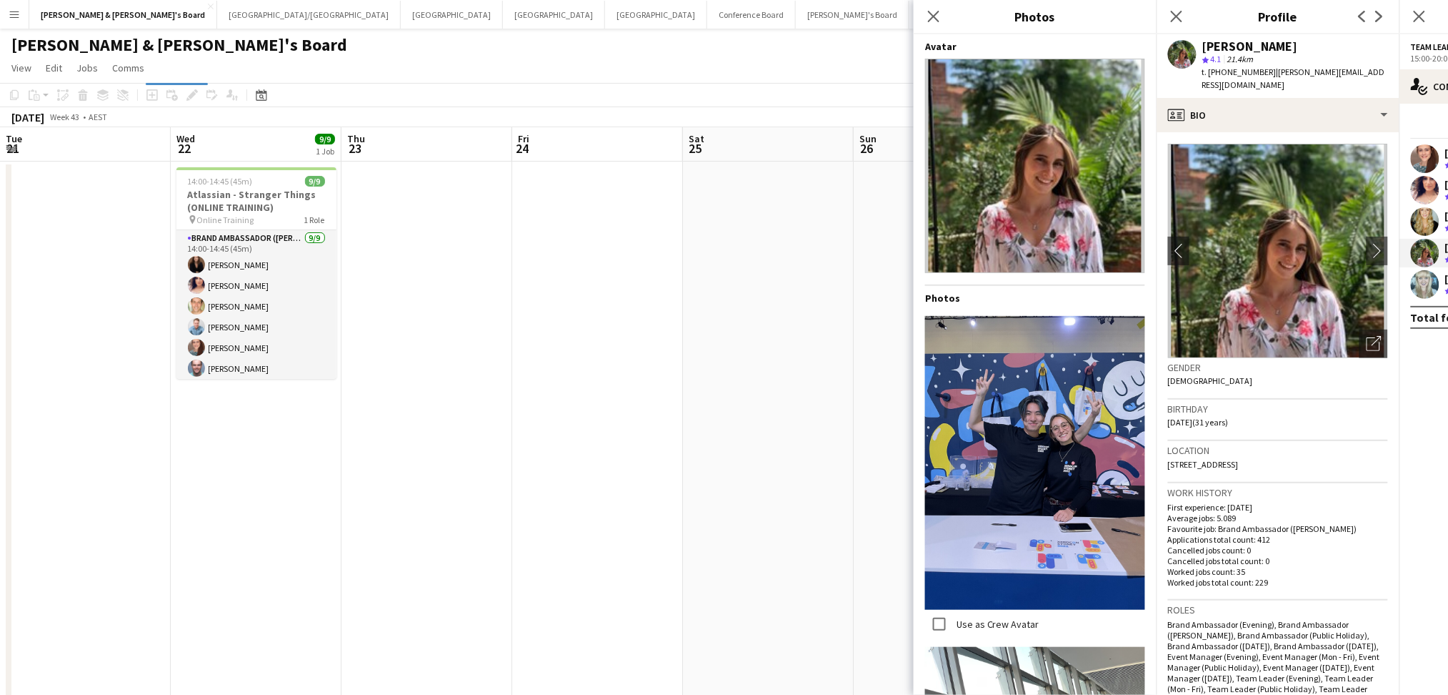
scroll to position [3847, 0]
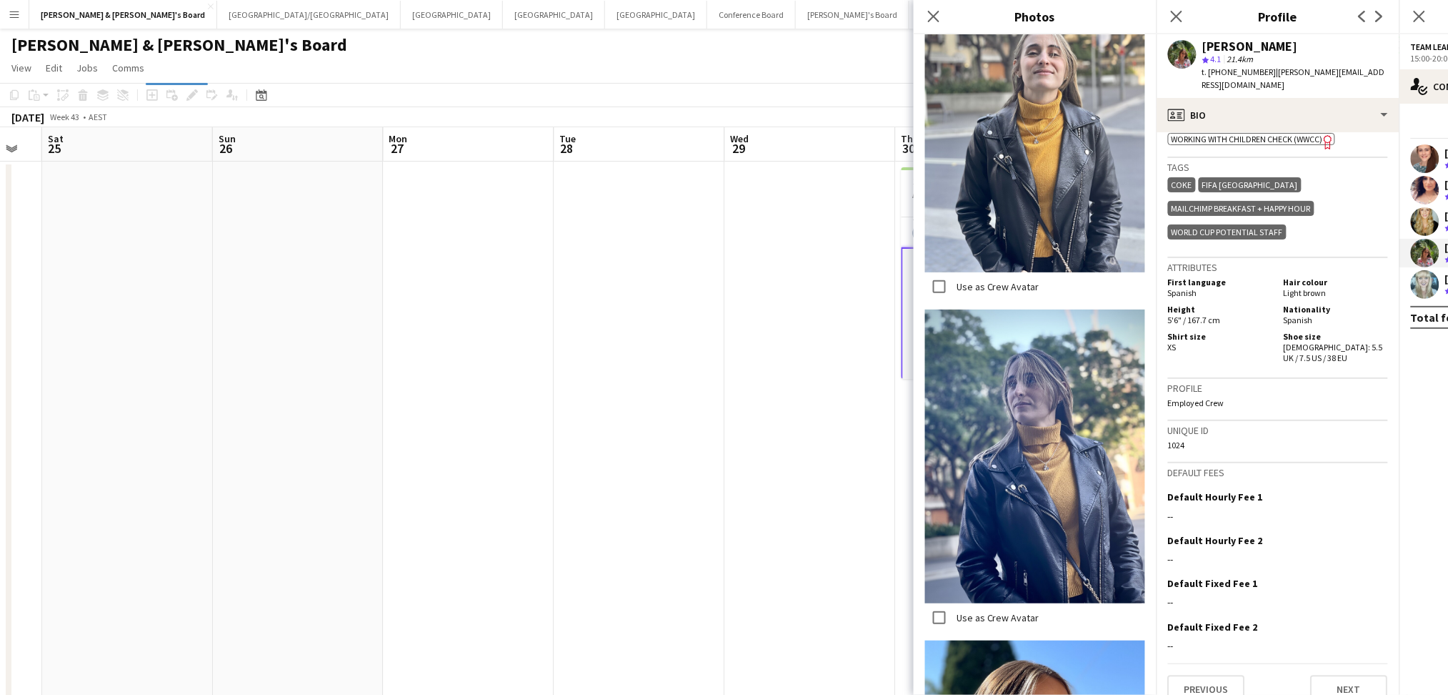
click at [827, 472] on app-date-cell at bounding box center [810, 438] width 171 height 555
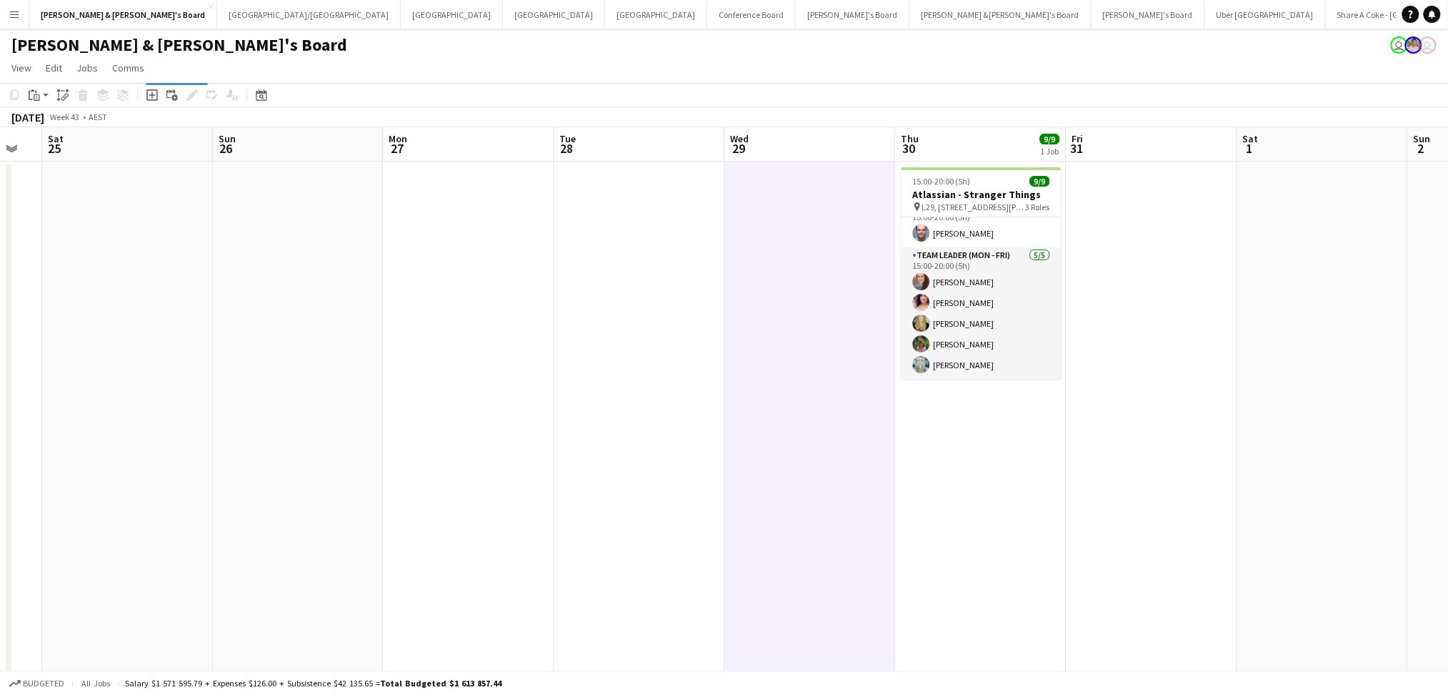
click at [922, 460] on app-date-cell "15:00-20:00 (5h) 9/9 Atlassian - Stranger Things pin L29, 363 [PERSON_NAME] St …" at bounding box center [981, 438] width 171 height 555
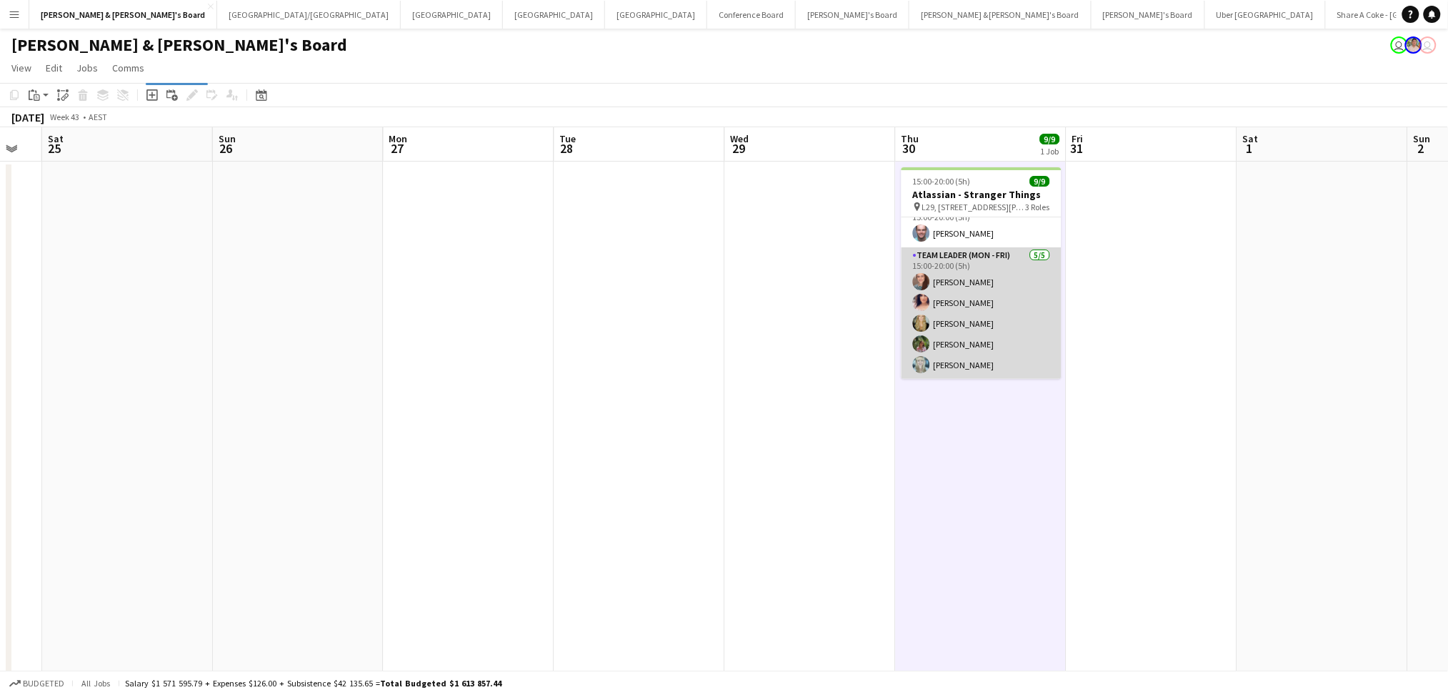
scroll to position [0, 0]
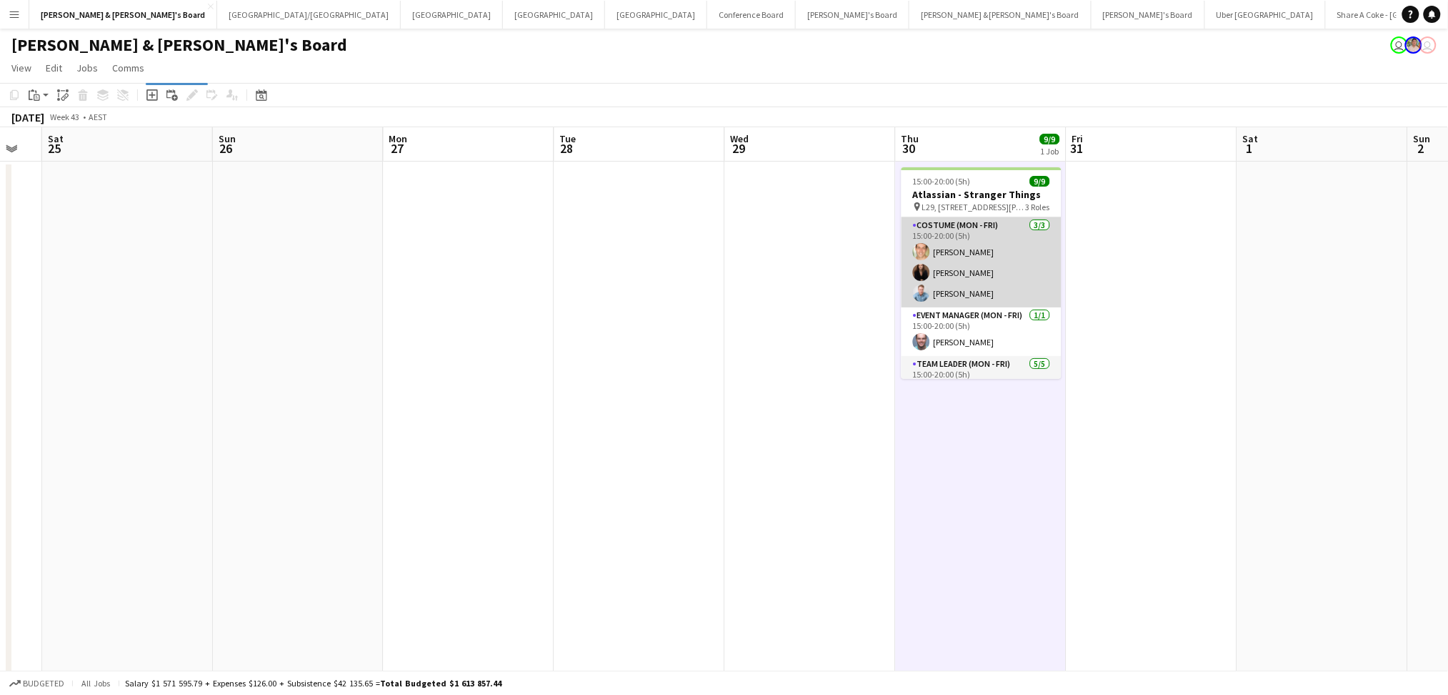
click at [995, 290] on app-card-role "Costume (Mon - Fri) [DATE] 15:00-20:00 (5h) [PERSON_NAME] [PERSON_NAME] [PERSON…" at bounding box center [982, 262] width 160 height 90
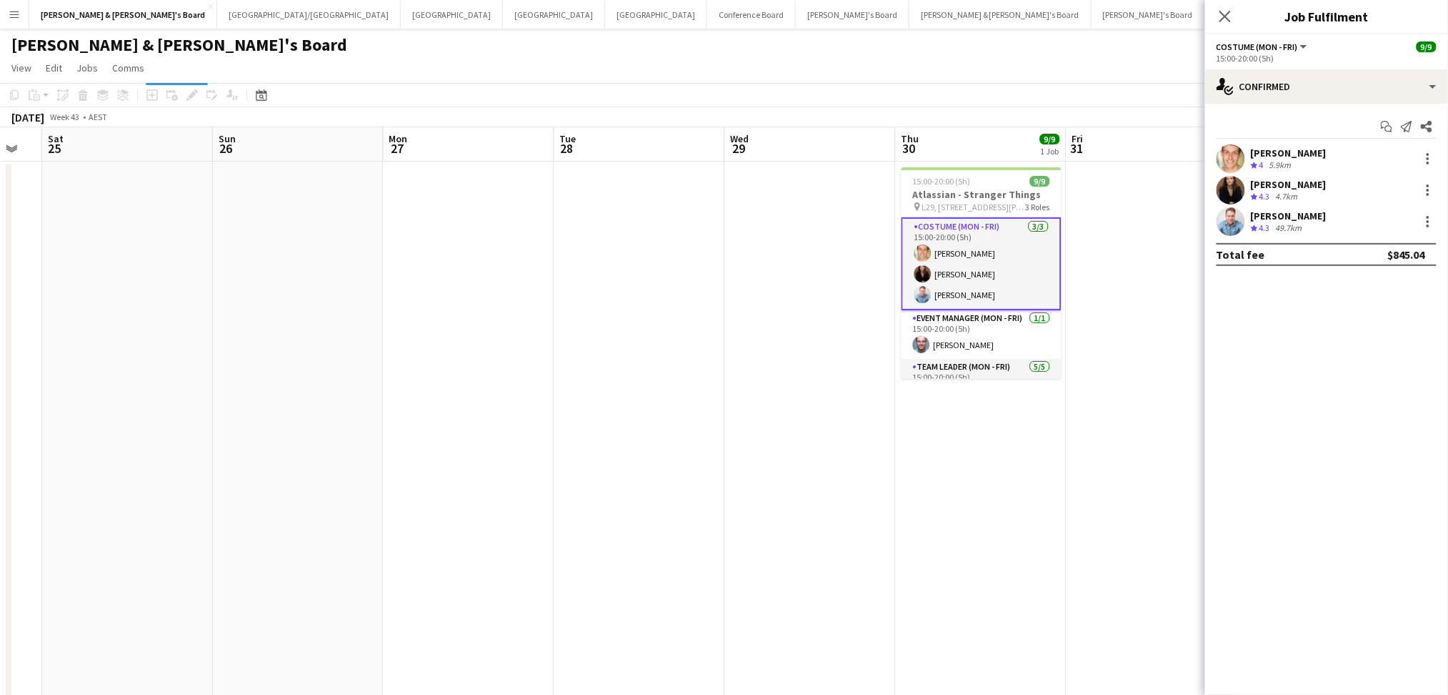
click at [1310, 224] on div "[PERSON_NAME] Crew rating 4.3 49.7km" at bounding box center [1326, 221] width 243 height 29
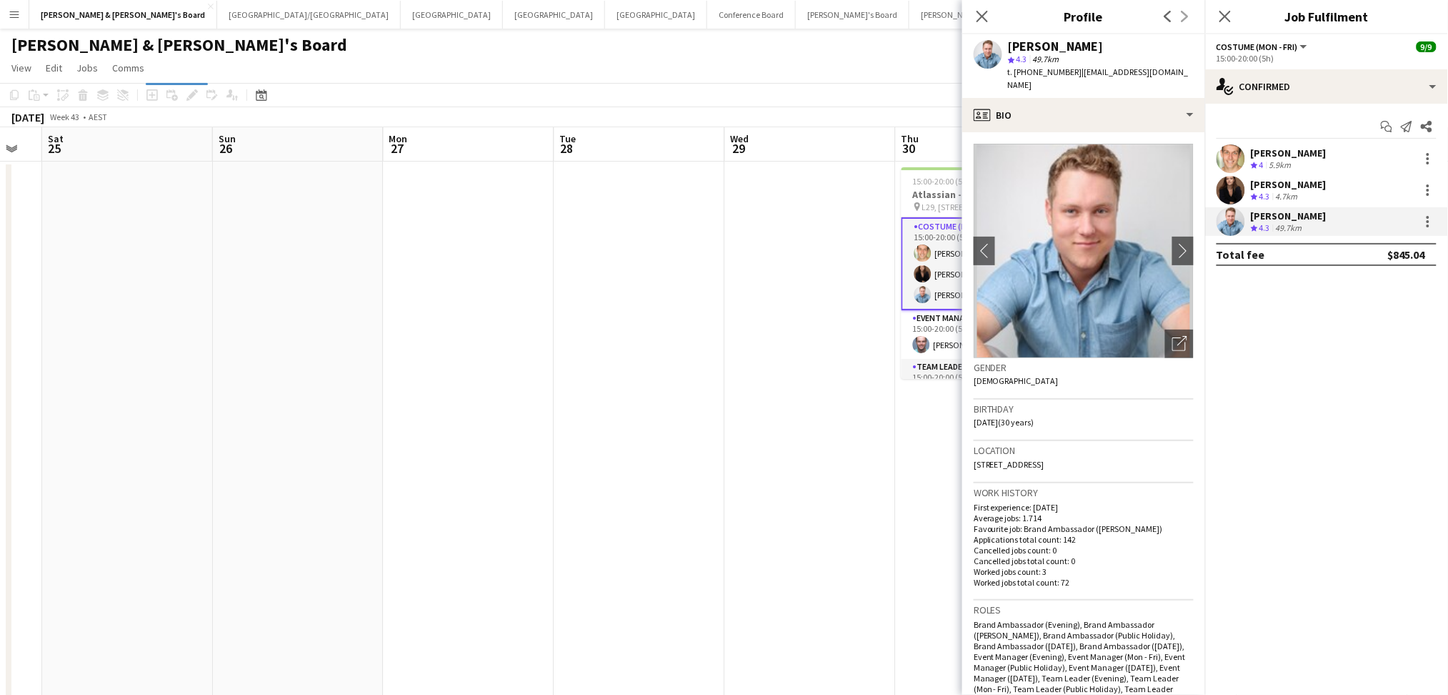
scroll to position [572, 0]
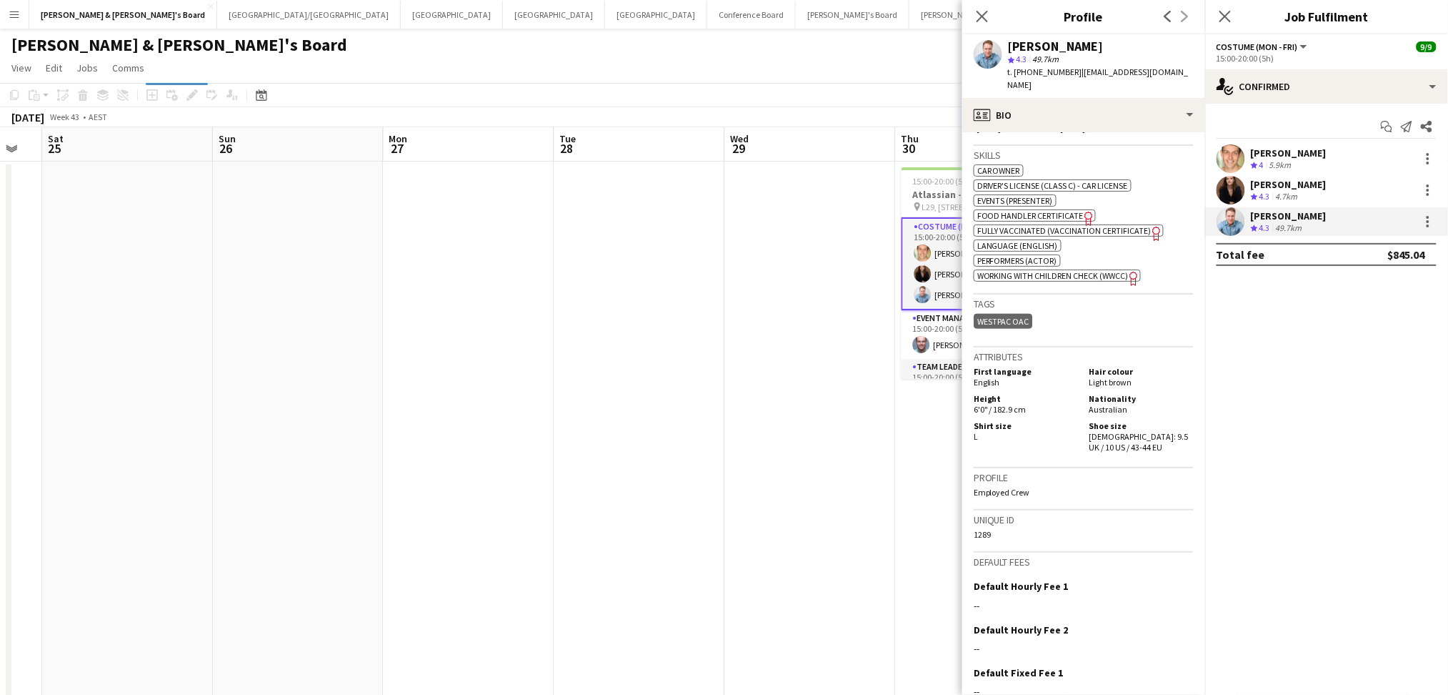
click at [908, 422] on app-date-cell "15:00-20:00 (5h) 9/9 Atlassian - Stranger Things pin L29, 363 [PERSON_NAME] St …" at bounding box center [981, 438] width 171 height 555
